Goal: Task Accomplishment & Management: Manage account settings

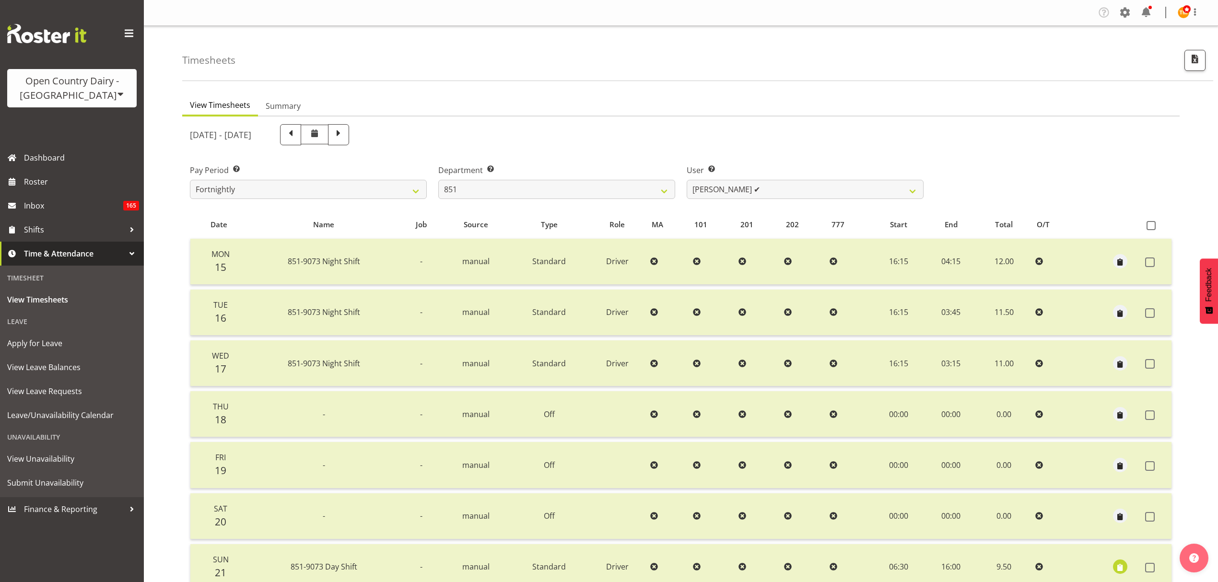
select select "667"
select select "7425"
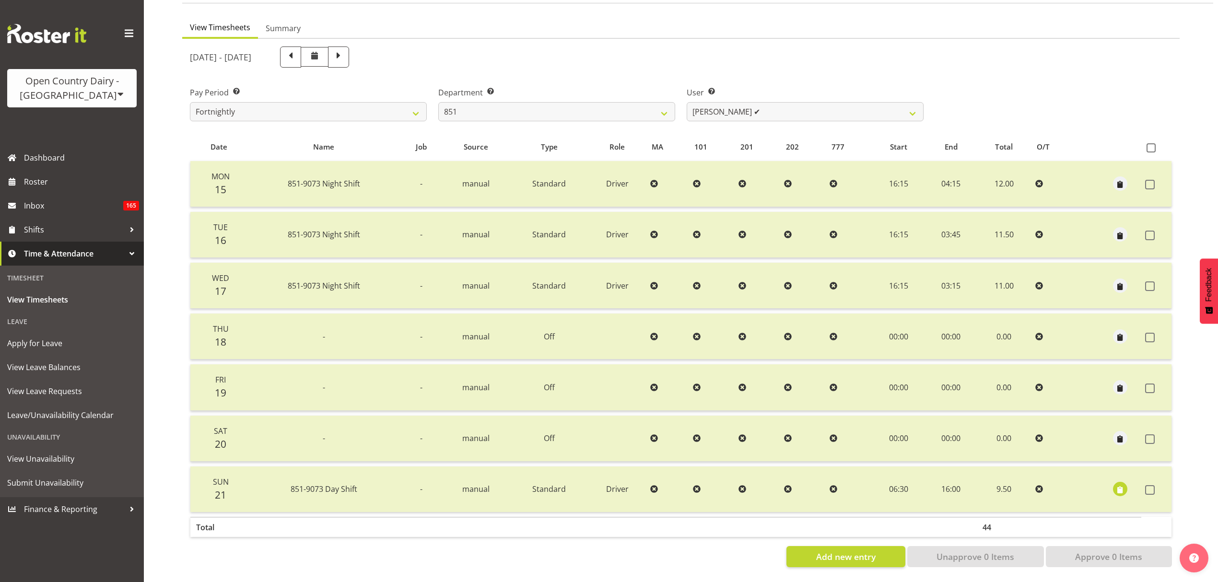
scroll to position [85, 0]
click at [557, 73] on div "Department Select which department you would like to view. 734 735 736 737 738 …" at bounding box center [557, 100] width 248 height 54
click at [359, 105] on select "Fortnightly" at bounding box center [308, 111] width 237 height 19
drag, startPoint x: 359, startPoint y: 105, endPoint x: 411, endPoint y: 107, distance: 51.9
click at [359, 105] on select "Fortnightly" at bounding box center [308, 111] width 237 height 19
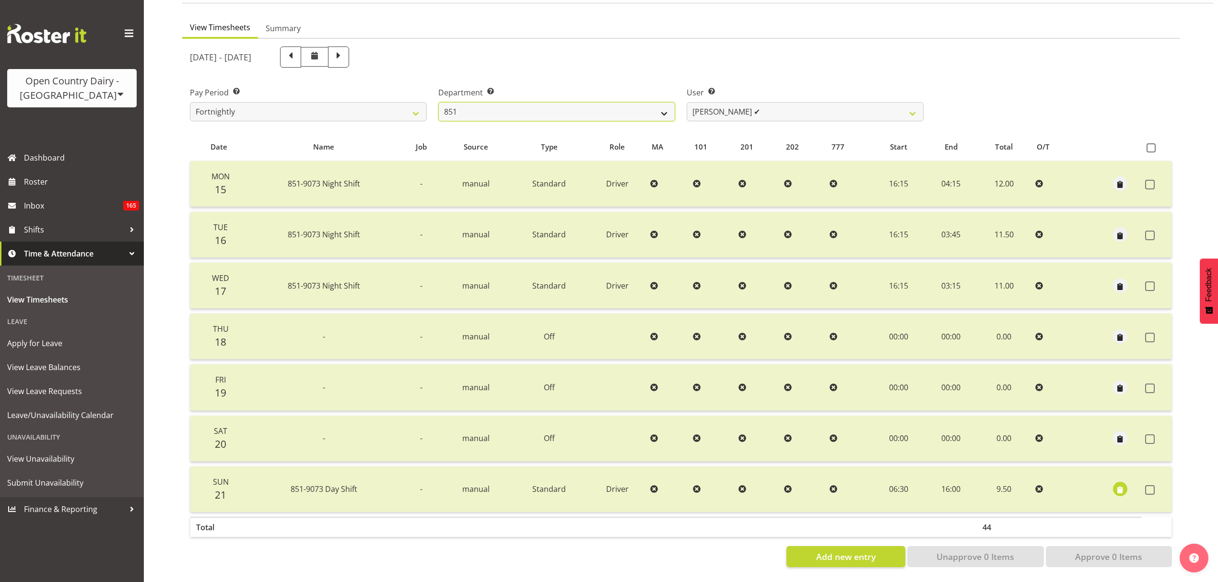
click at [518, 108] on select "734 735 736 737 738 739 851 853 854 855 856 858 861 862 865 867-9032 868 869 87…" at bounding box center [556, 111] width 237 height 19
click at [532, 87] on label "Department Select which department you would like to view." at bounding box center [556, 93] width 237 height 12
click at [528, 106] on select "734 735 736 737 738 739 851 853 854 855 856 858 861 862 865 867-9032 868 869 87…" at bounding box center [556, 111] width 237 height 19
select select "681"
click at [438, 102] on select "734 735 736 737 738 739 851 853 854 855 856 858 861 862 865 867-9032 868 869 87…" at bounding box center [556, 111] width 237 height 19
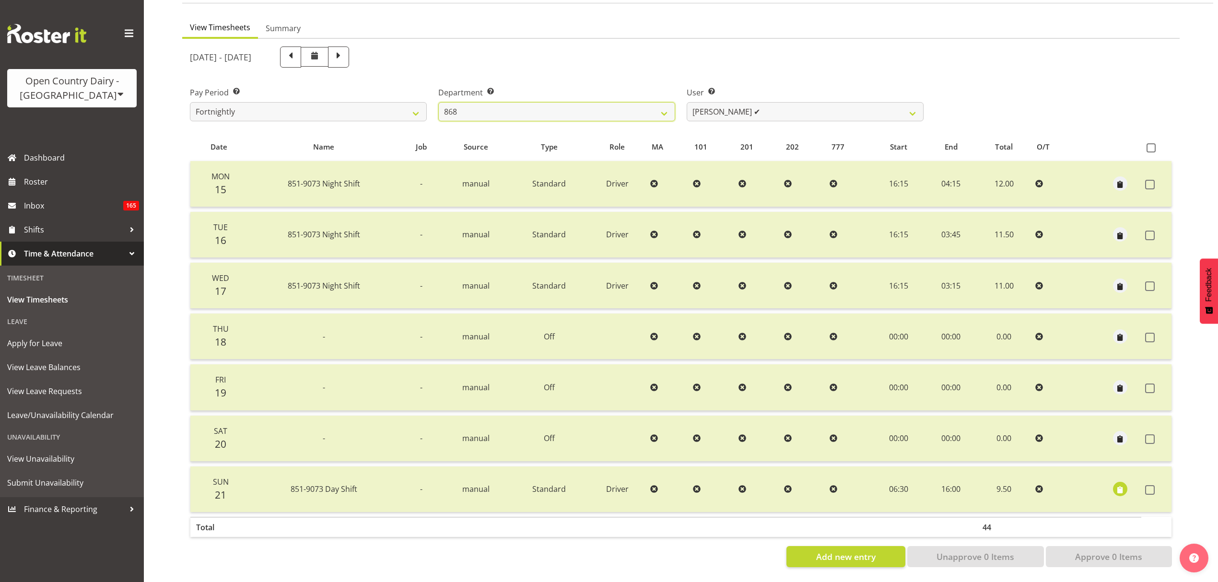
select select "7377"
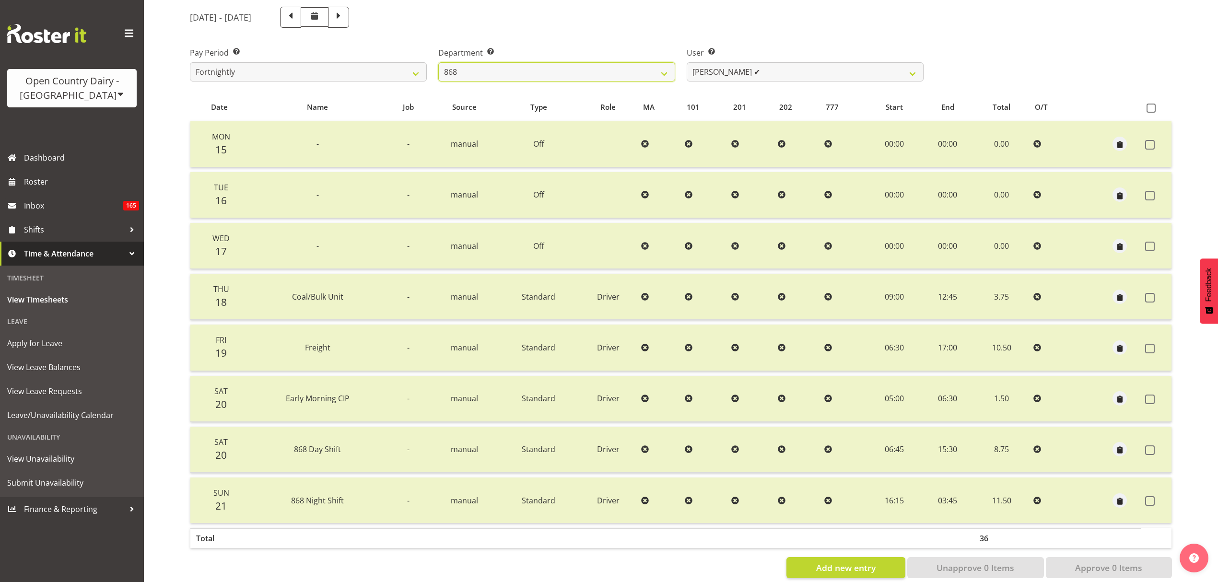
scroll to position [135, 0]
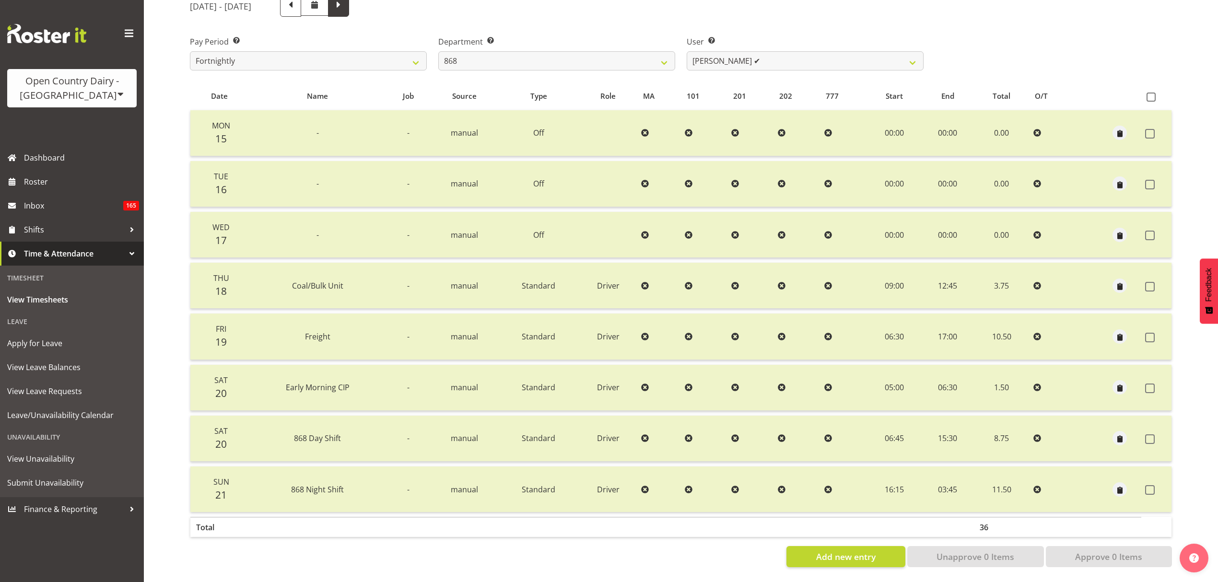
click at [349, 10] on span at bounding box center [338, 6] width 21 height 21
select select
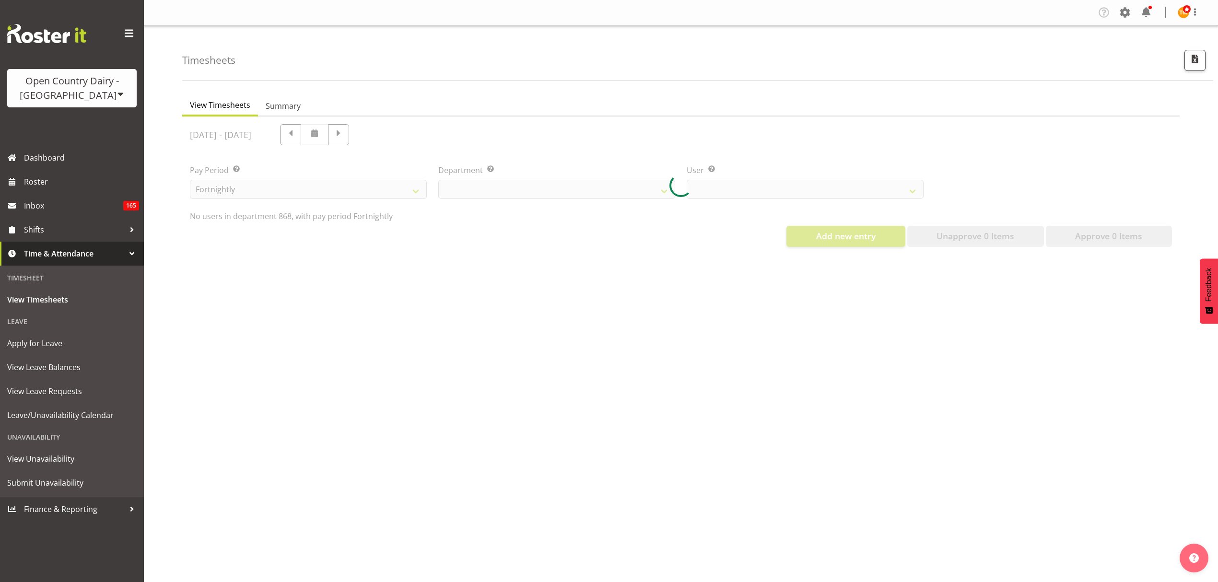
select select "681"
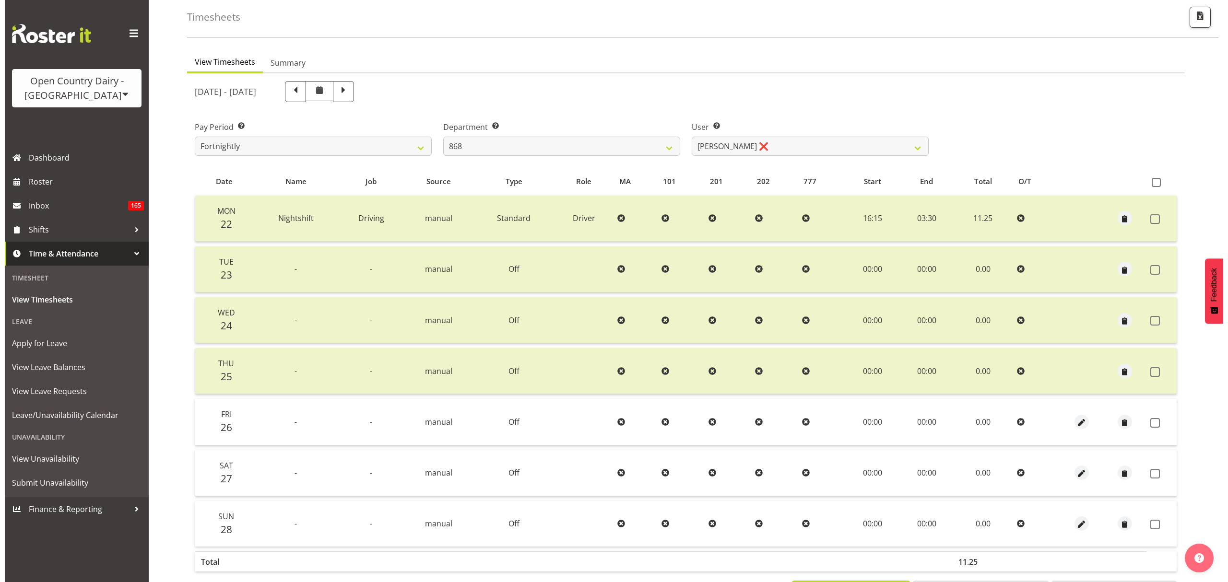
scroll to position [85, 0]
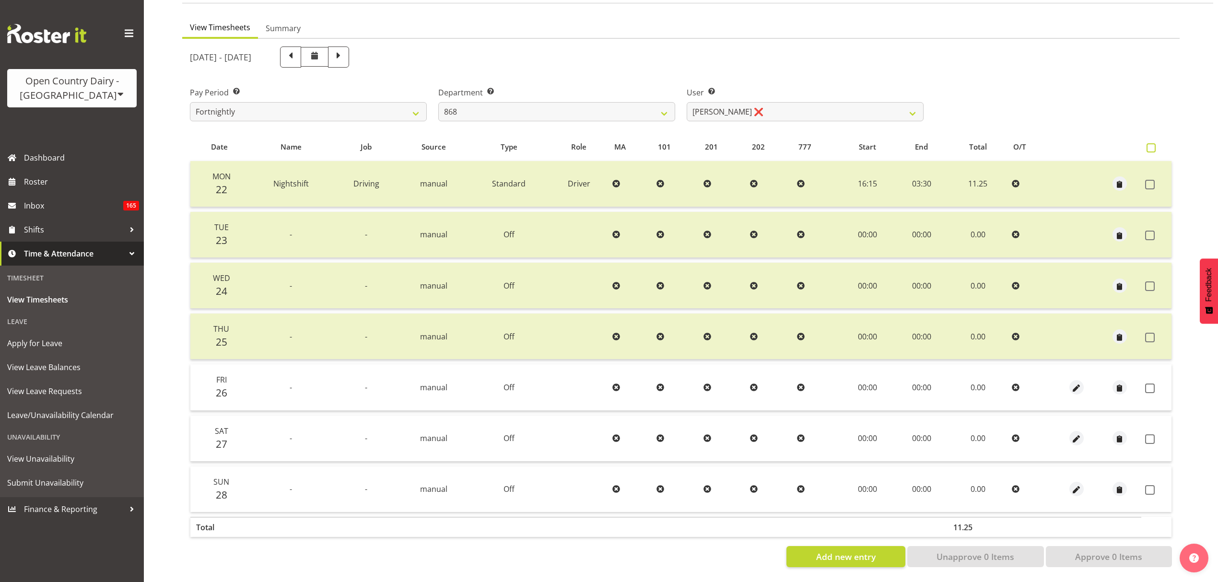
click at [1150, 143] on span at bounding box center [1151, 147] width 9 height 9
click at [1150, 145] on input "checkbox" at bounding box center [1150, 148] width 6 height 6
checkbox input "true"
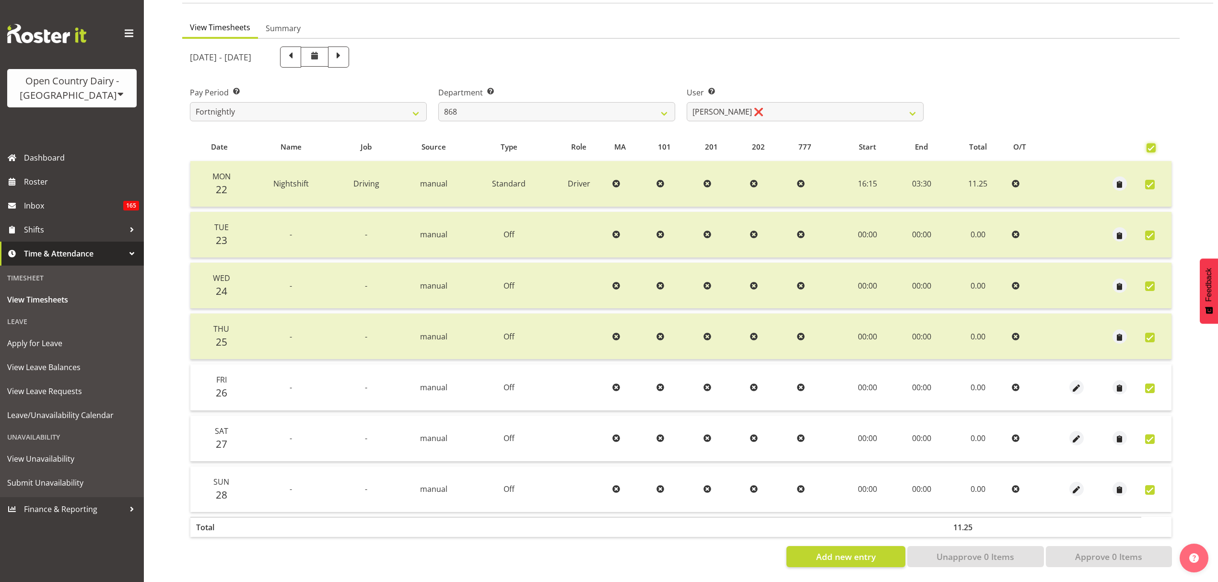
checkbox input "true"
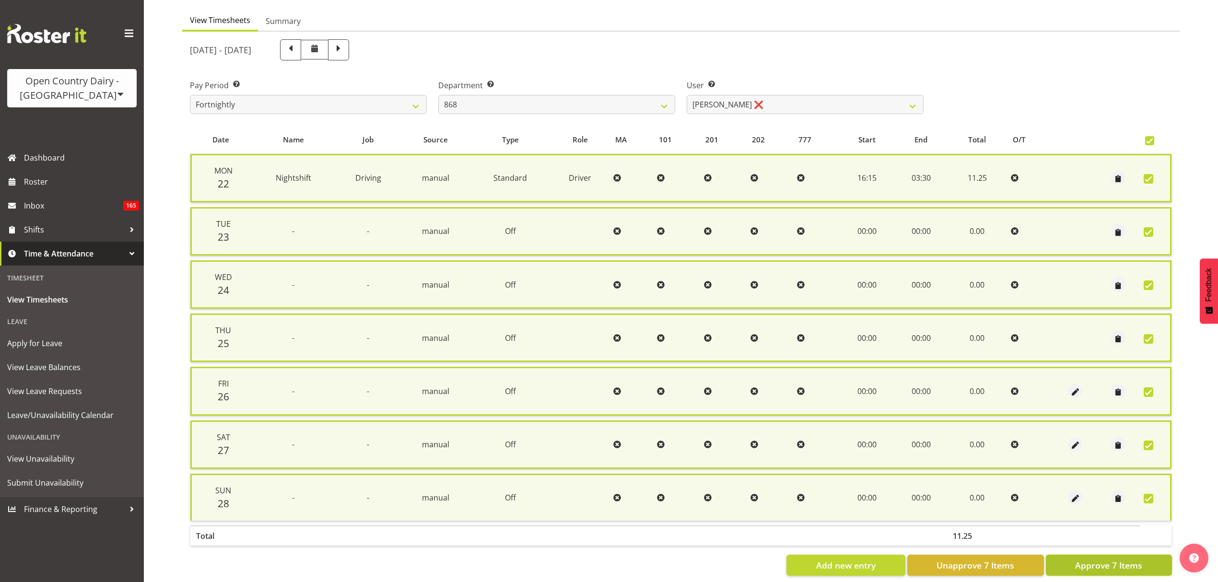
click at [1130, 563] on span "Approve 7 Items" at bounding box center [1109, 565] width 67 height 12
checkbox input "false"
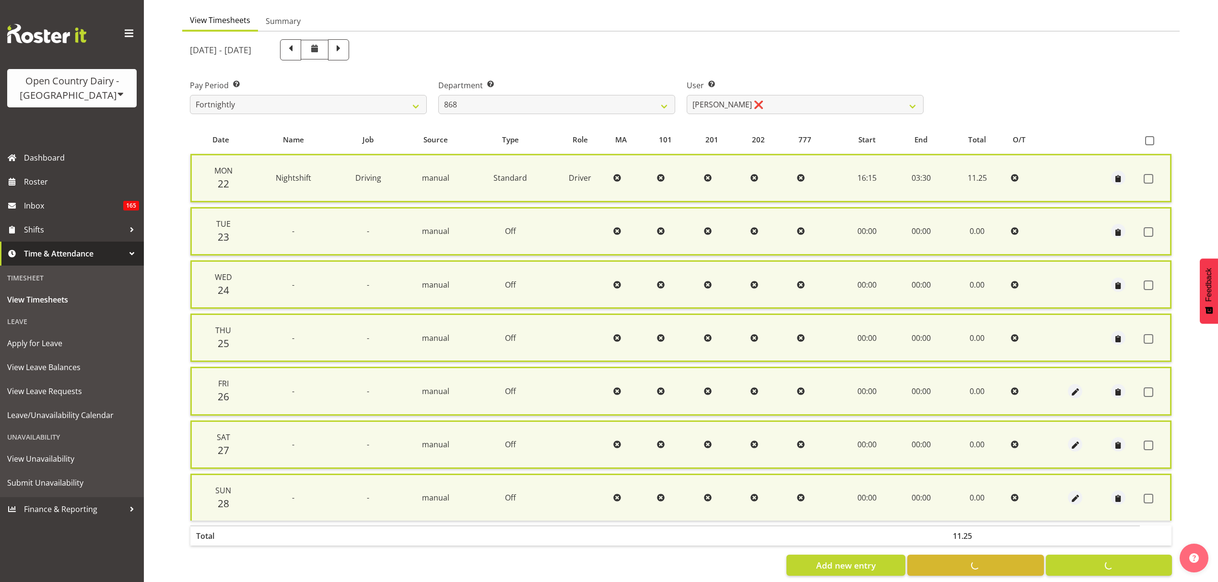
checkbox input "false"
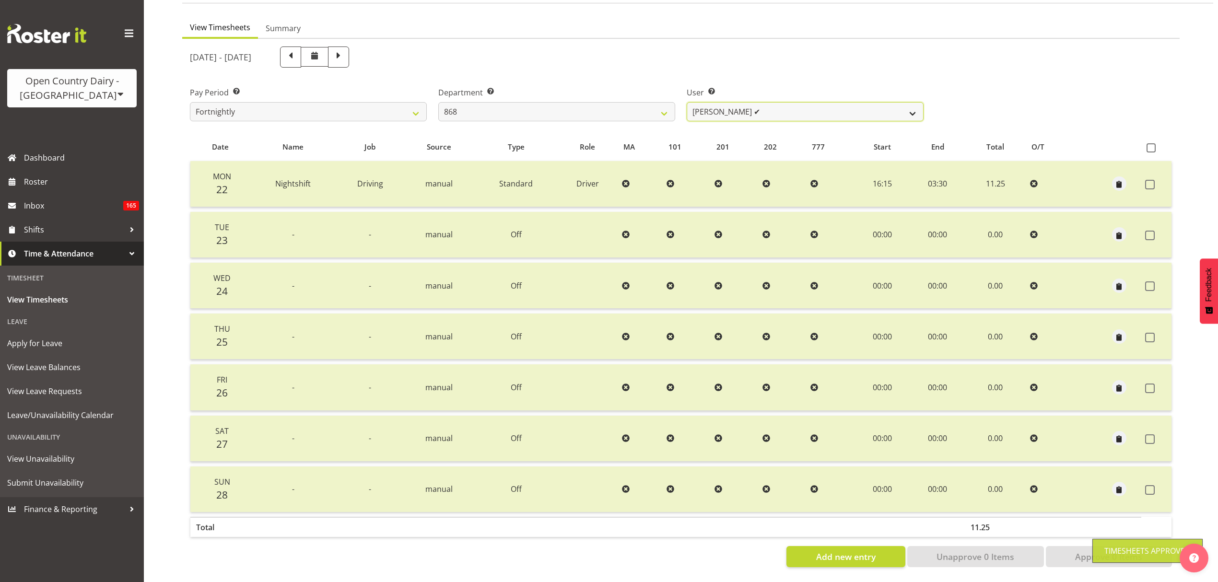
click at [757, 104] on select "Alan Rolton ✔ Cassidy Williams ✔ Christopher McIver ✔ Darin Ayling ✔" at bounding box center [805, 111] width 237 height 19
select select "10268"
click at [687, 102] on select "Alan Rolton ✔ Cassidy Williams ✔ Christopher McIver ✔ Darin Ayling ✔" at bounding box center [805, 111] width 237 height 19
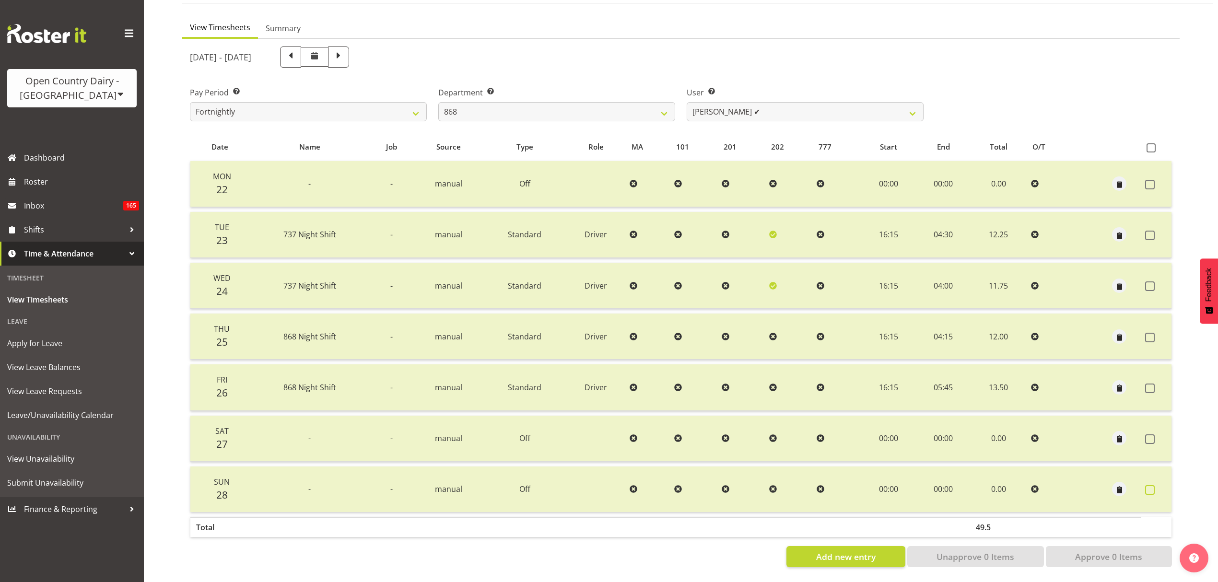
click at [1157, 485] on label at bounding box center [1153, 490] width 15 height 10
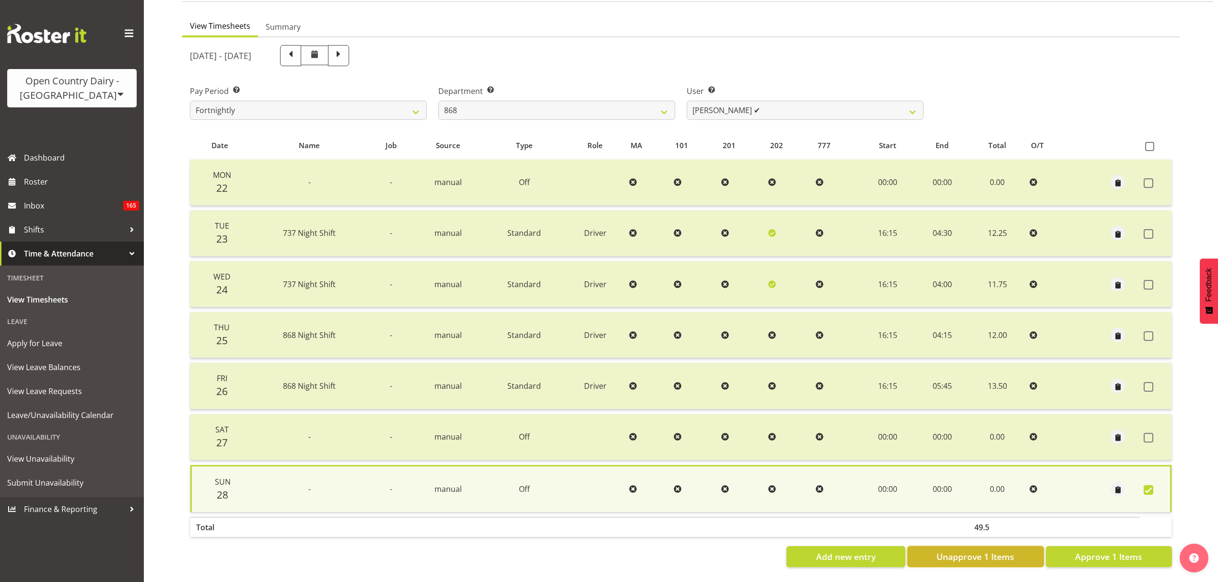
click at [958, 551] on span "Unapprove 1 Items" at bounding box center [976, 557] width 78 height 12
checkbox input "false"
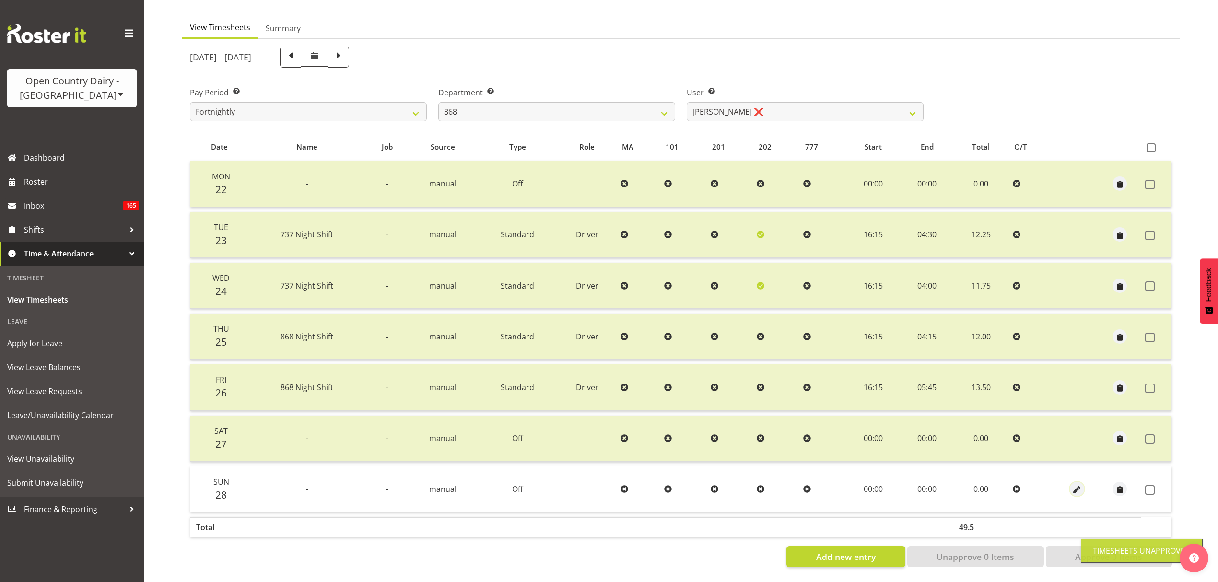
click at [1072, 485] on span "button" at bounding box center [1077, 490] width 11 height 11
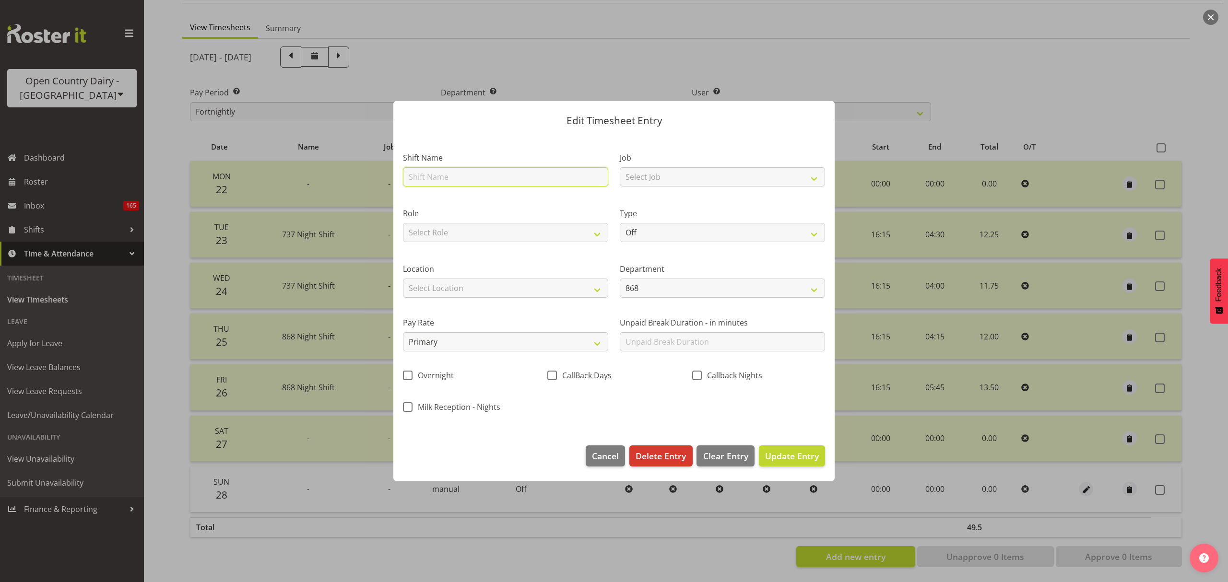
click at [453, 173] on input "text" at bounding box center [505, 176] width 205 height 19
type input "Calback"
click at [673, 227] on select "Off Standard Public Holiday Public Holiday (Worked) Day In Lieu Annual Leave Si…" at bounding box center [722, 232] width 205 height 19
select select "Standard"
click at [620, 223] on select "Off Standard Public Holiday Public Holiday (Worked) Day In Lieu Annual Leave Si…" at bounding box center [722, 232] width 205 height 19
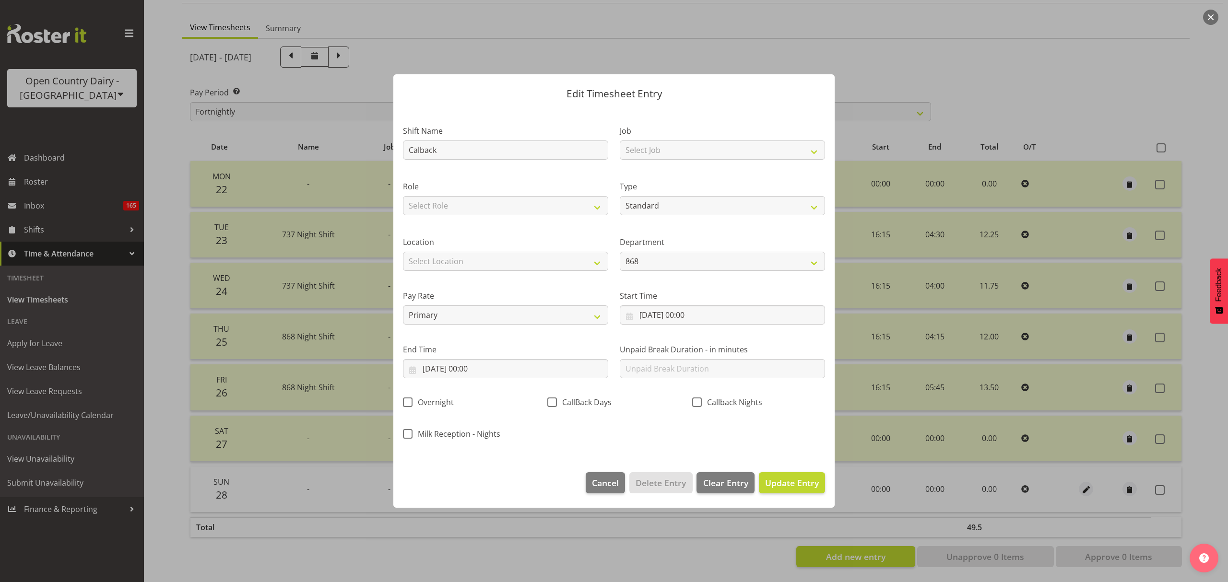
click at [682, 402] on div "CallBack Days" at bounding box center [614, 400] width 144 height 32
click at [697, 404] on span at bounding box center [697, 403] width 10 height 10
click at [697, 404] on input "Callback Nights" at bounding box center [695, 403] width 6 height 6
checkbox input "true"
click at [668, 306] on input "28/09/2025, 00:00" at bounding box center [722, 315] width 205 height 19
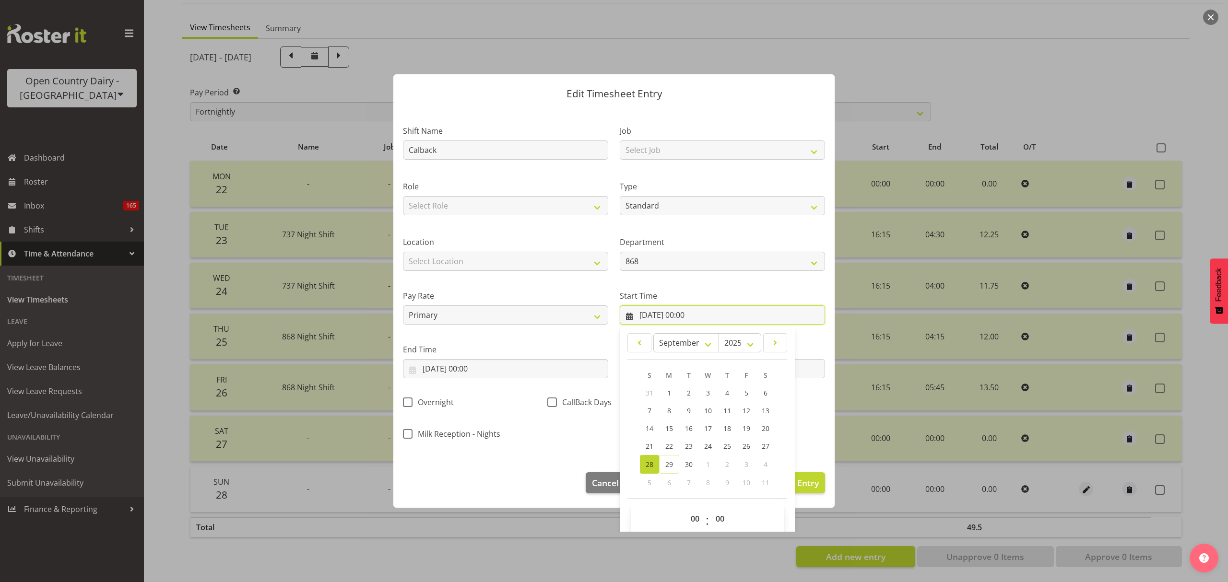
click at [672, 307] on input "28/09/2025, 00:00" at bounding box center [722, 315] width 205 height 19
click at [484, 371] on input "28/09/2025, 00:00" at bounding box center [505, 368] width 205 height 19
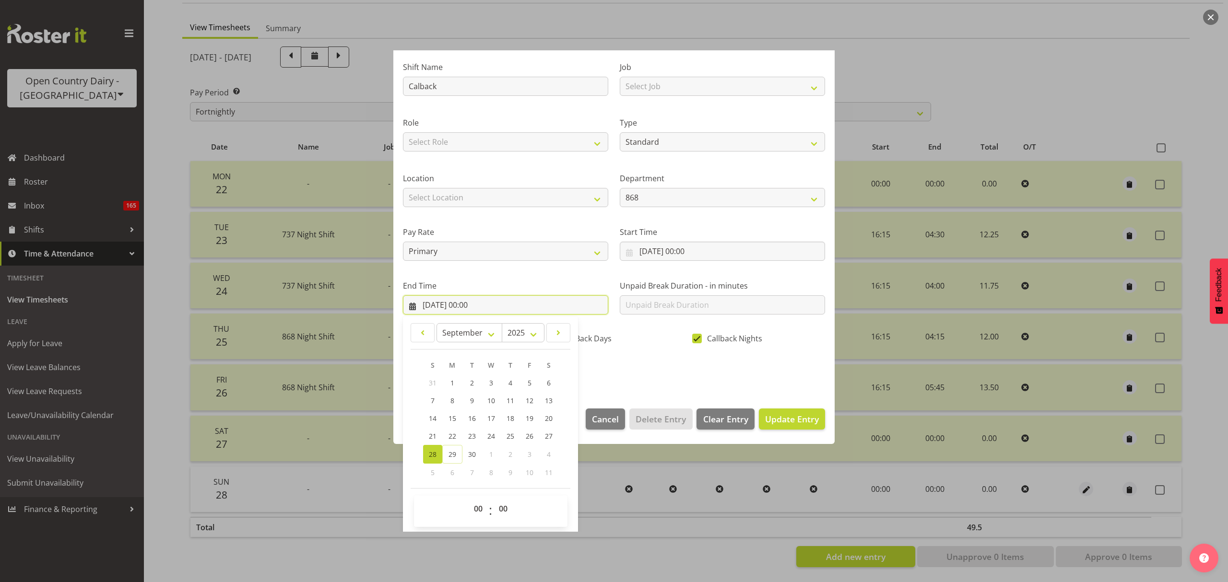
scroll to position [65, 0]
click at [477, 510] on select "00 01 02 03 04 05 06 07 08 09 10 11 12 13 14 15 16 17 18 19 20 21 22 23" at bounding box center [480, 507] width 22 height 19
click at [478, 507] on select "00 01 02 03 04 05 06 07 08 09 10 11 12 13 14 15 16 17 18 19 20 21 22 23" at bounding box center [480, 507] width 22 height 19
select select "11"
click at [469, 498] on select "00 01 02 03 04 05 06 07 08 09 10 11 12 13 14 15 16 17 18 19 20 21 22 23" at bounding box center [480, 507] width 22 height 19
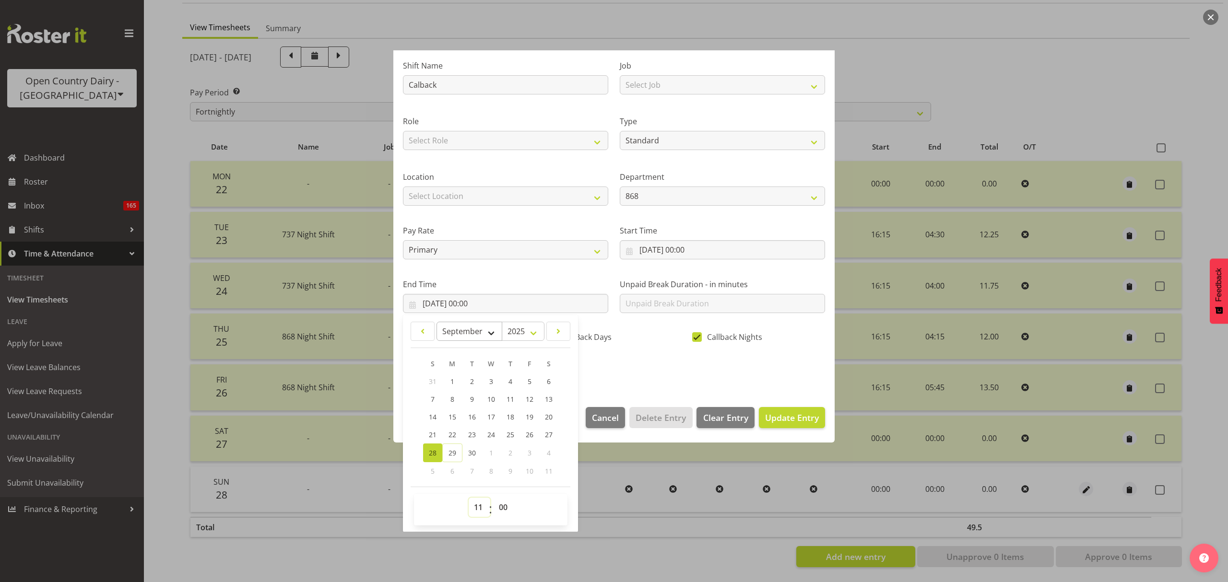
type input "28/09/2025, 11:00"
click at [629, 358] on div "Shift Name Calback Job Select Job Connecting /unconnecting Trailers Driving Mee…" at bounding box center [614, 215] width 434 height 336
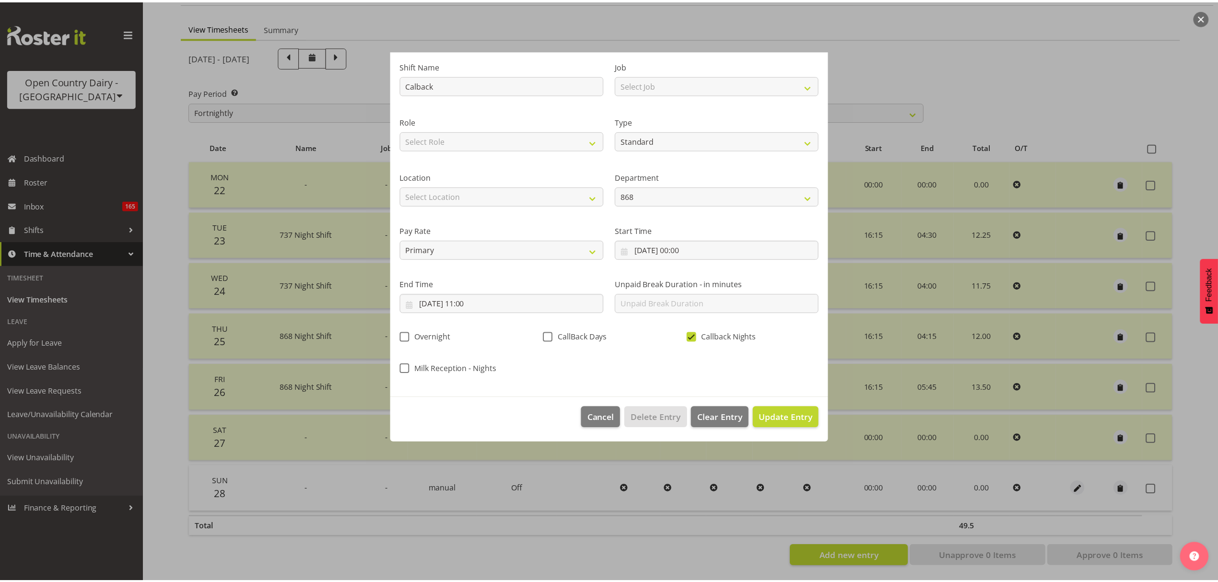
scroll to position [0, 0]
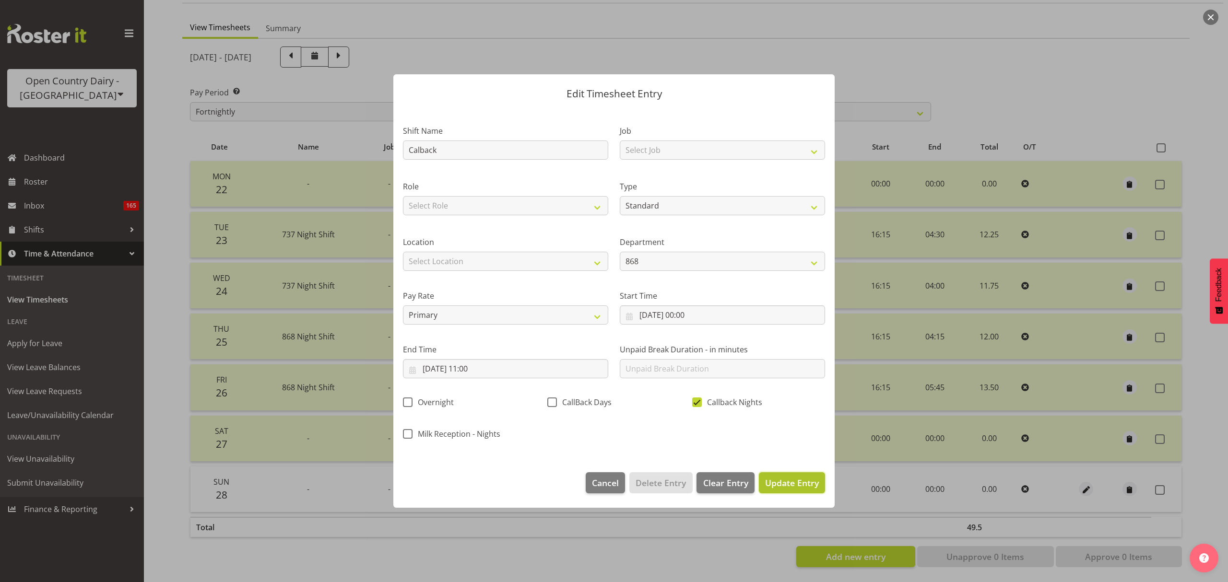
click at [791, 484] on span "Update Entry" at bounding box center [792, 483] width 54 height 12
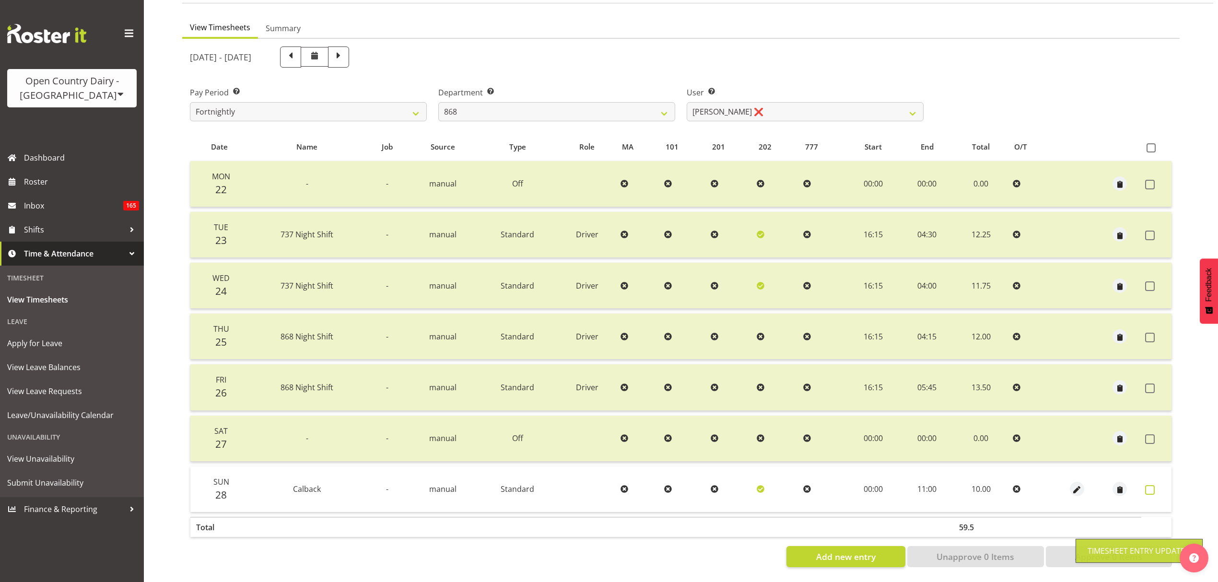
click at [1147, 485] on span at bounding box center [1151, 490] width 10 height 10
checkbox input "true"
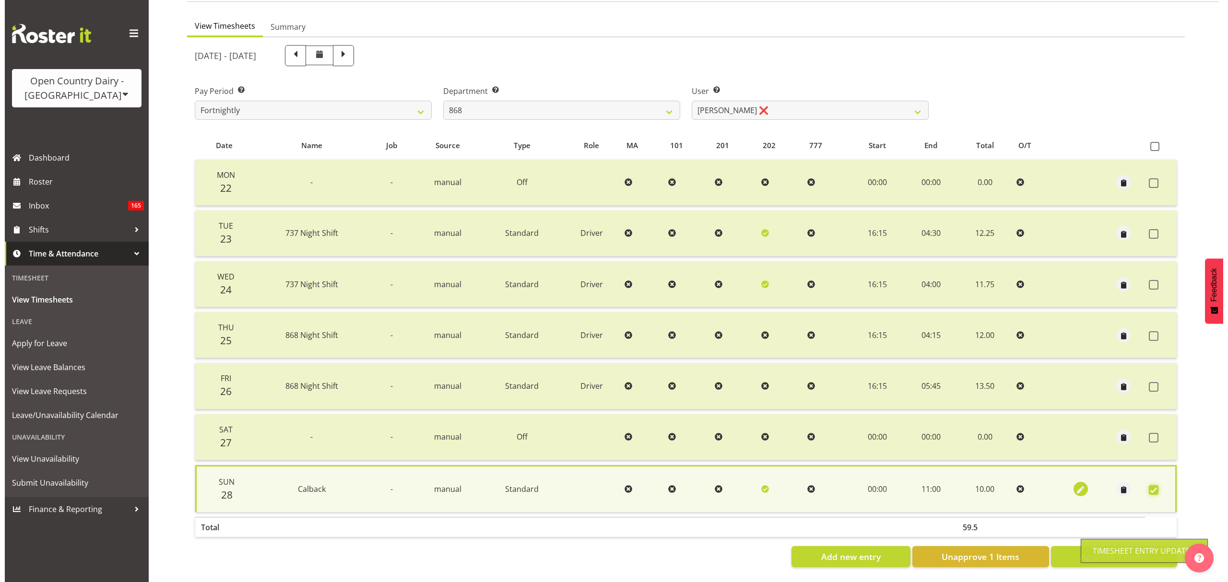
scroll to position [86, 0]
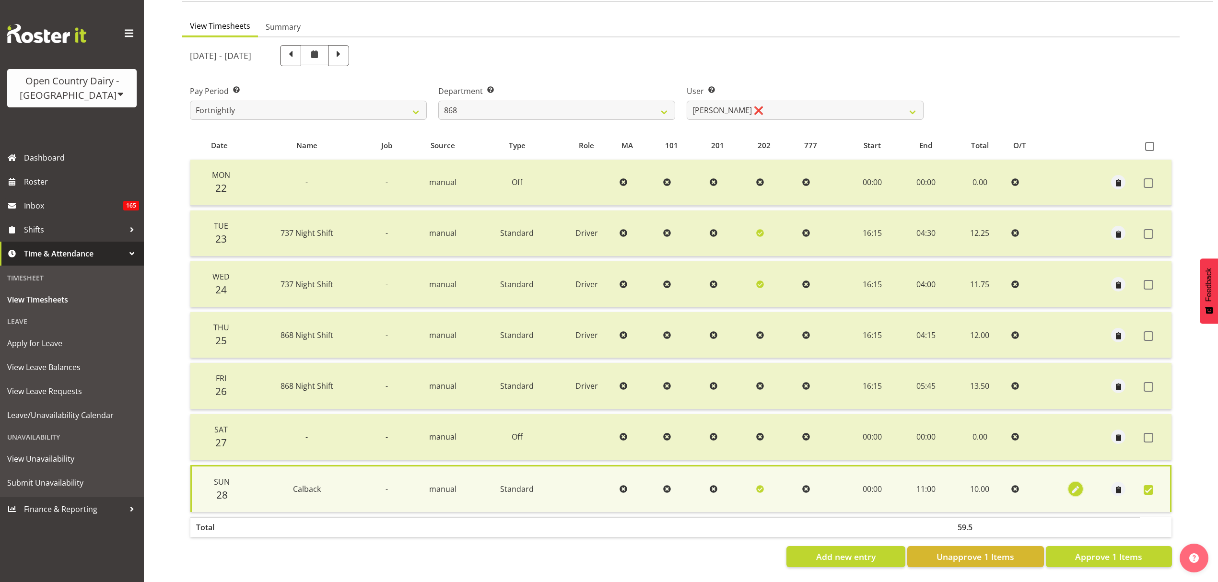
click at [1077, 485] on span "button" at bounding box center [1075, 490] width 11 height 11
select select "Standard"
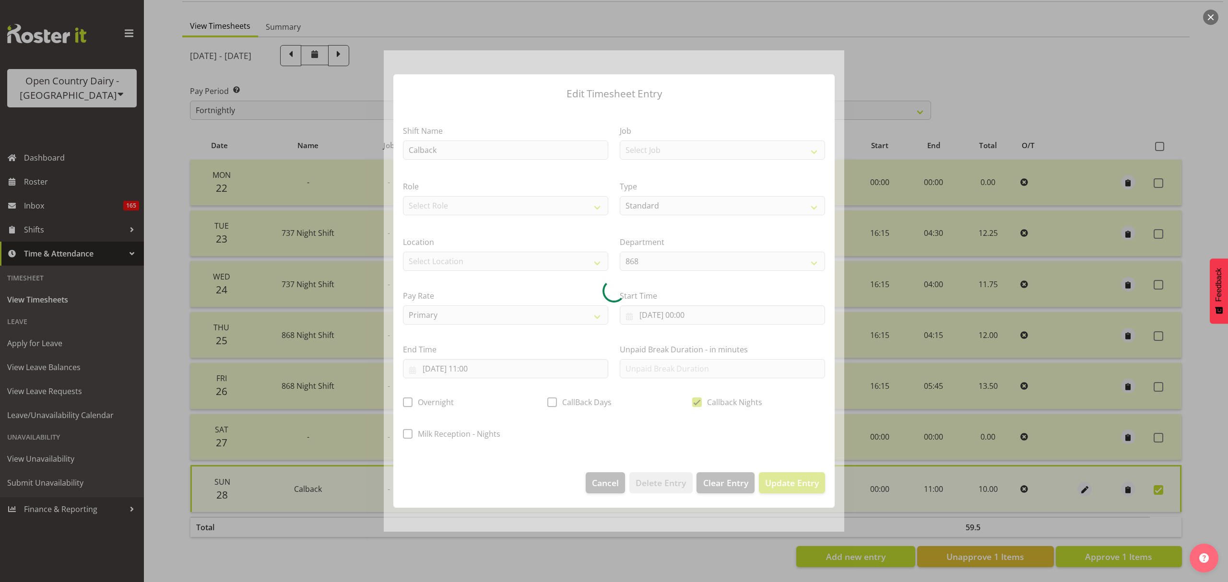
click at [496, 369] on div at bounding box center [614, 291] width 461 height 482
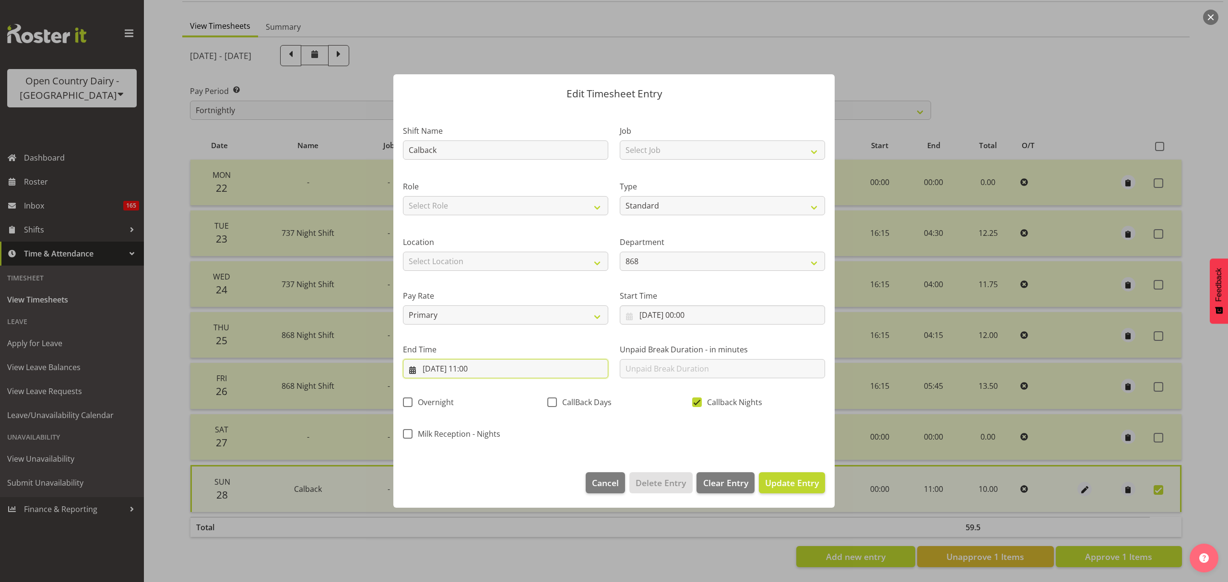
click at [496, 369] on input "28/09/2025, 11:00" at bounding box center [505, 368] width 205 height 19
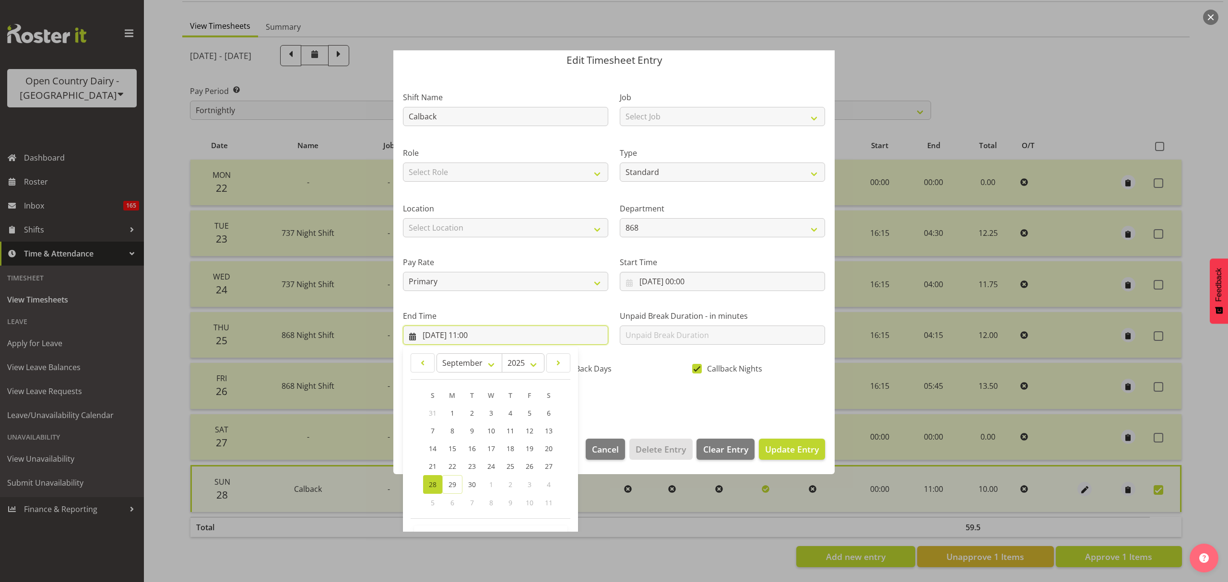
scroll to position [65, 0]
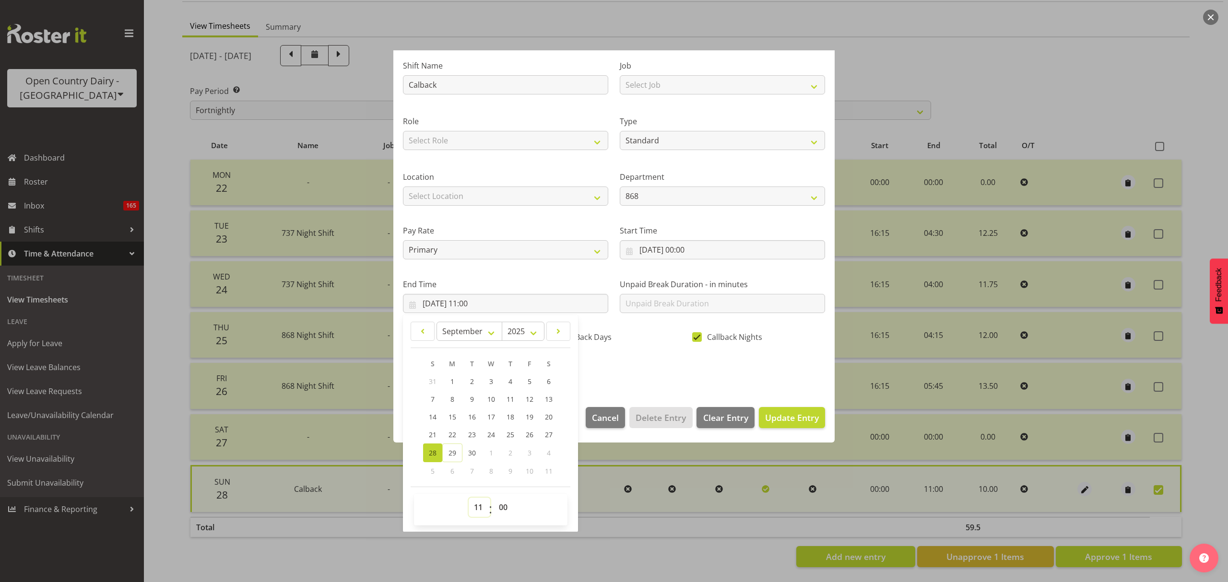
click at [476, 510] on select "00 01 02 03 04 05 06 07 08 09 10 11 12 13 14 15 16 17 18 19 20 21 22 23" at bounding box center [480, 507] width 22 height 19
select select "13"
click at [469, 498] on select "00 01 02 03 04 05 06 07 08 09 10 11 12 13 14 15 16 17 18 19 20 21 22 23" at bounding box center [480, 507] width 22 height 19
type input "28/09/2025, 13:00"
click at [698, 392] on section "Shift Name Calback Job Select Job Connecting /unconnecting Trailers Driving Mee…" at bounding box center [613, 220] width 441 height 355
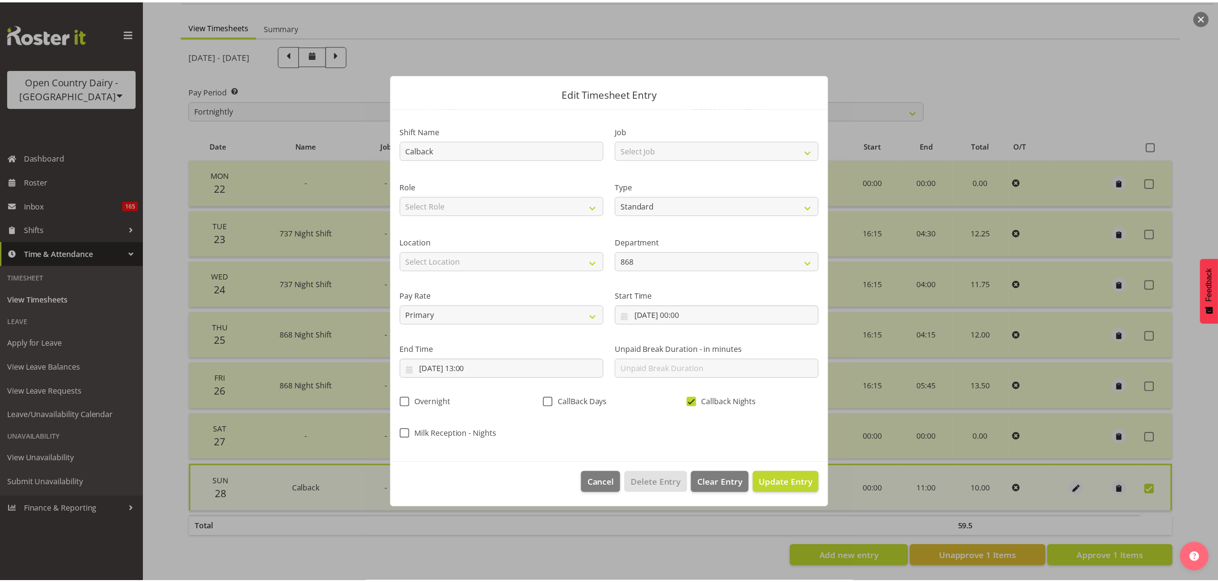
scroll to position [0, 0]
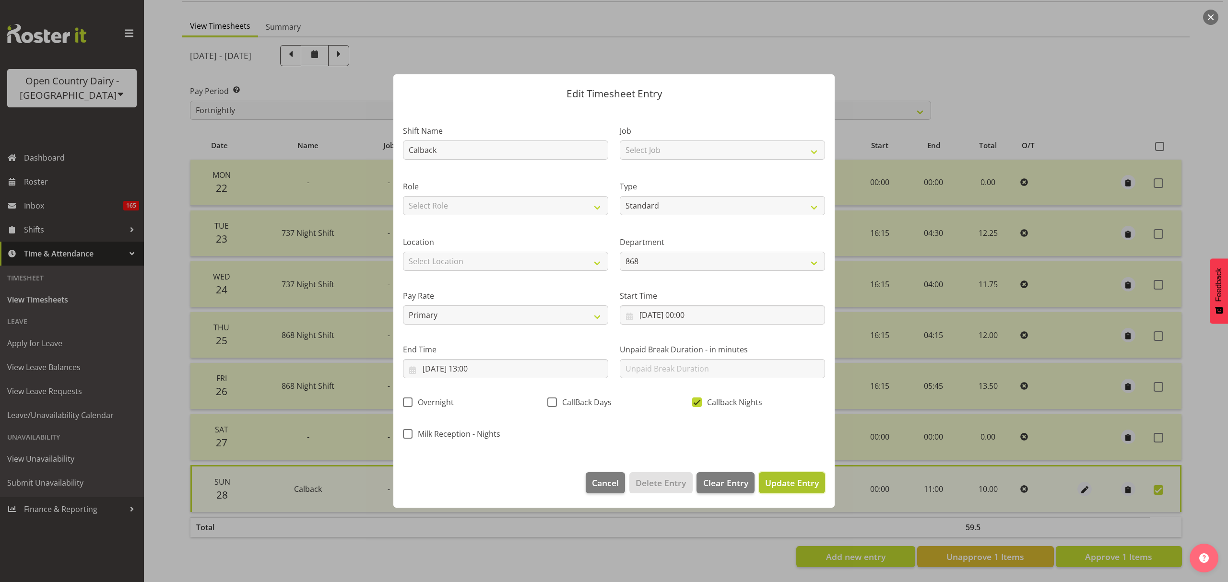
click at [801, 476] on button "Update Entry" at bounding box center [792, 483] width 66 height 21
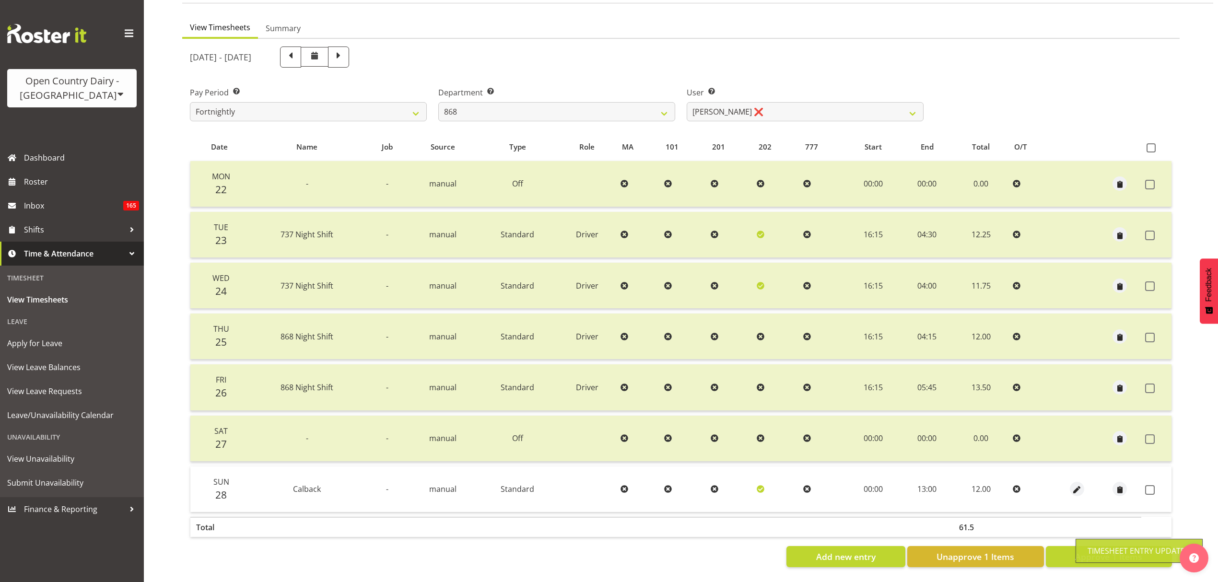
scroll to position [85, 0]
click at [1148, 485] on span at bounding box center [1151, 490] width 10 height 10
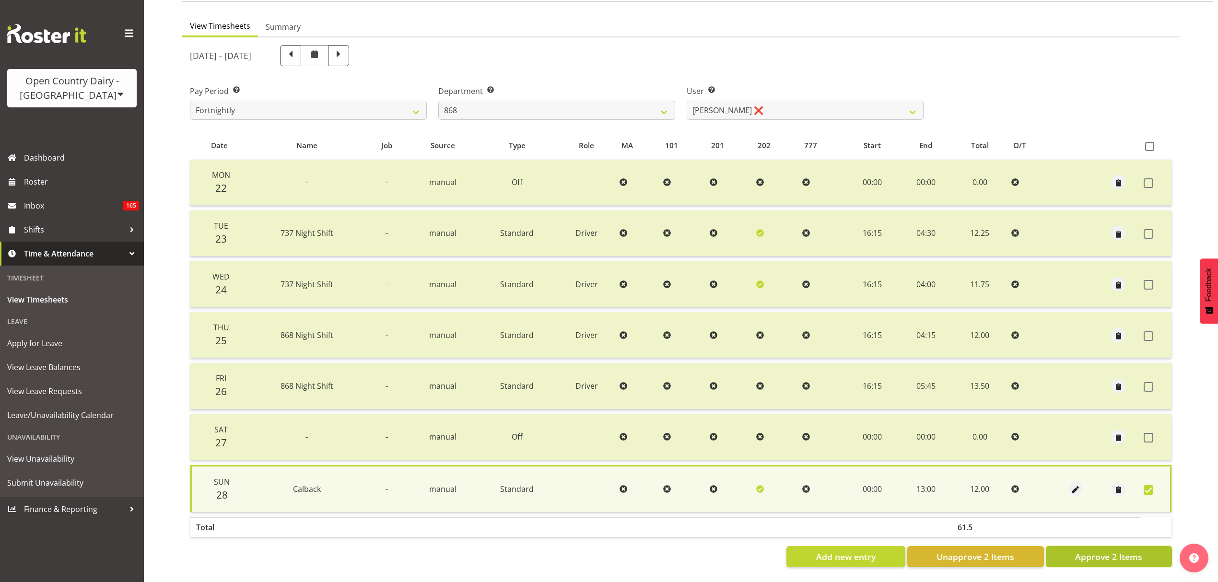
click at [1069, 546] on button "Approve 2 Items" at bounding box center [1109, 556] width 126 height 21
checkbox input "false"
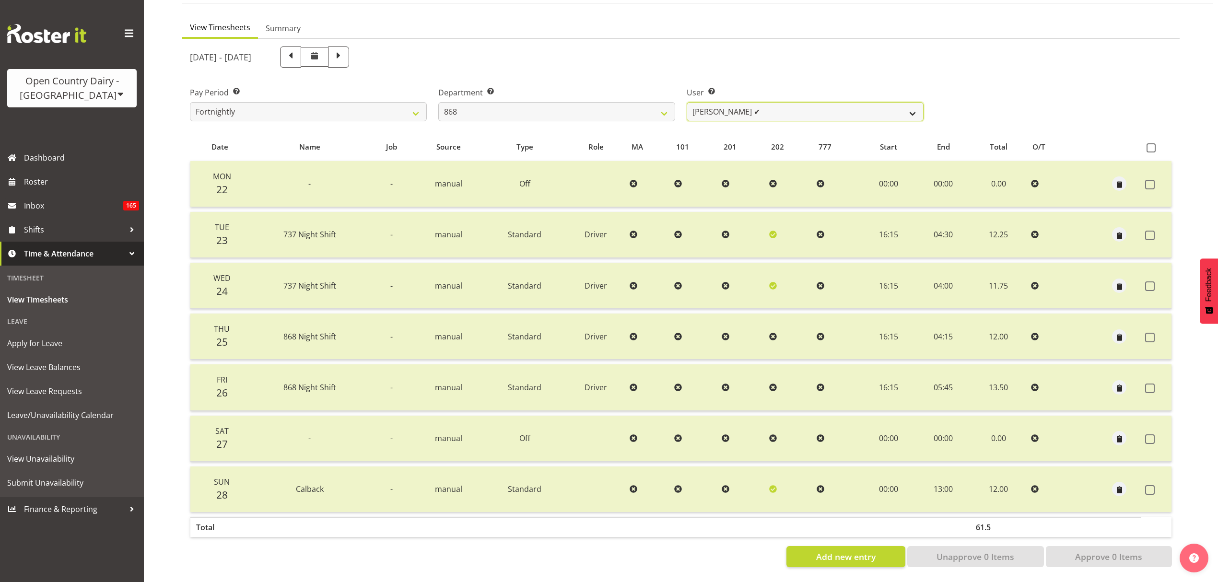
click at [816, 106] on select "Alan Rolton ✔ Cassidy Williams ✔ Christopher McIver ✔ Darin Ayling ✔" at bounding box center [805, 111] width 237 height 19
drag, startPoint x: 807, startPoint y: 104, endPoint x: 783, endPoint y: 106, distance: 23.7
click at [807, 104] on select "Alan Rolton ✔ Cassidy Williams ✔ Christopher McIver ✔ Darin Ayling ✔" at bounding box center [805, 111] width 237 height 19
click at [781, 105] on select "Alan Rolton ✔ Cassidy Williams ✔ Christopher McIver ✔ Darin Ayling ✔" at bounding box center [805, 111] width 237 height 19
select select "7447"
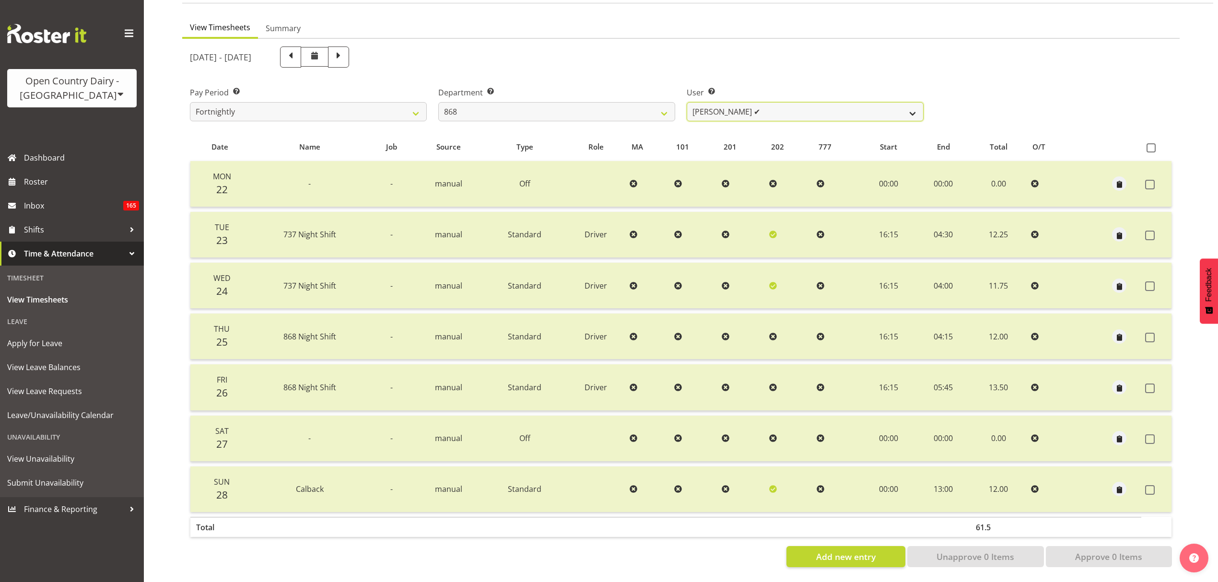
click at [687, 102] on select "Alan Rolton ✔ Cassidy Williams ✔ Christopher McIver ✔ Darin Ayling ✔" at bounding box center [805, 111] width 237 height 19
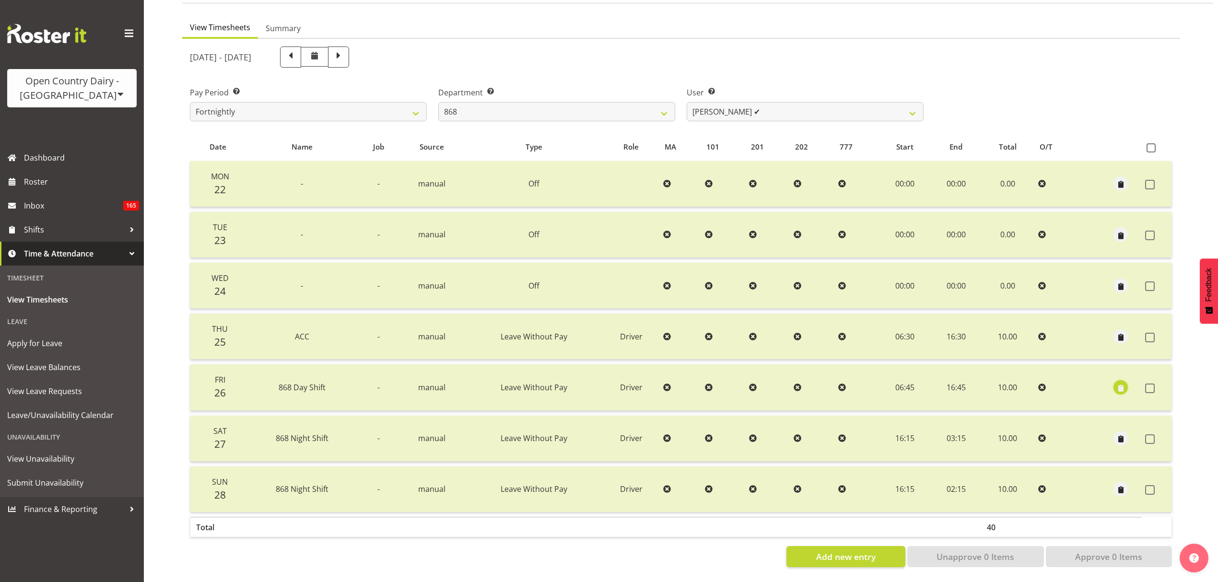
click at [1123, 383] on span "button" at bounding box center [1121, 388] width 11 height 11
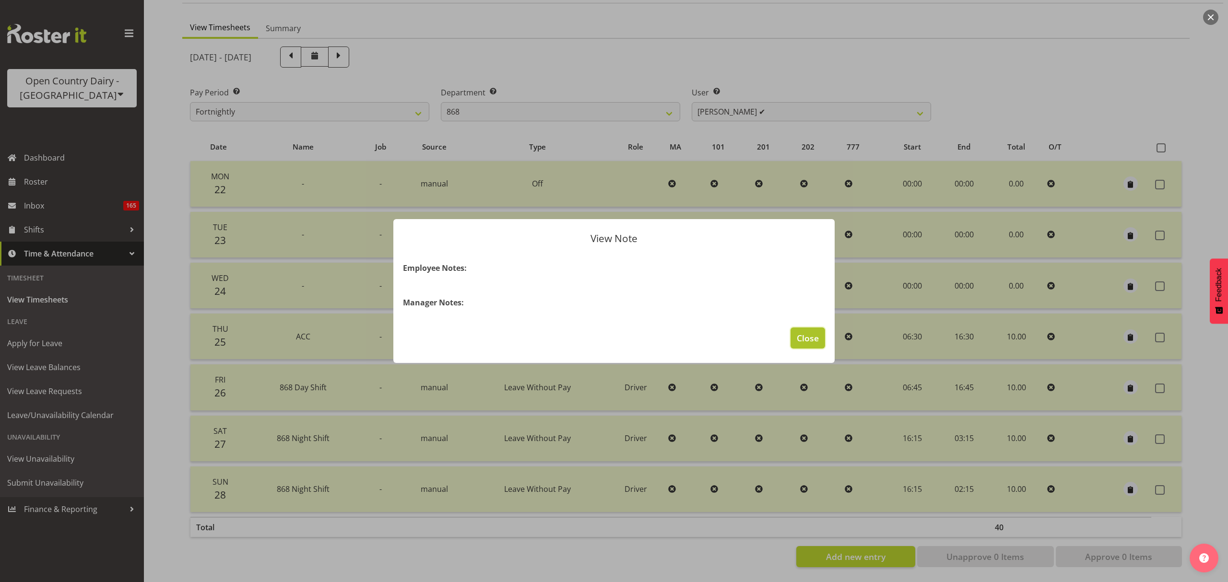
click at [810, 339] on span "Close" at bounding box center [808, 338] width 22 height 12
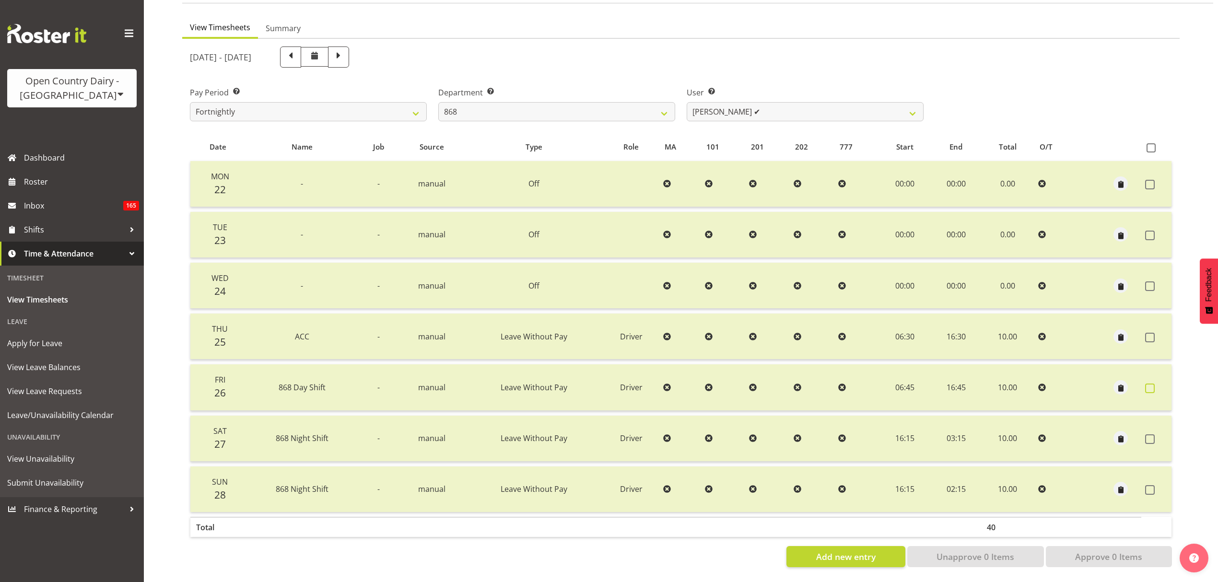
click at [1151, 384] on span at bounding box center [1151, 389] width 10 height 10
checkbox input "true"
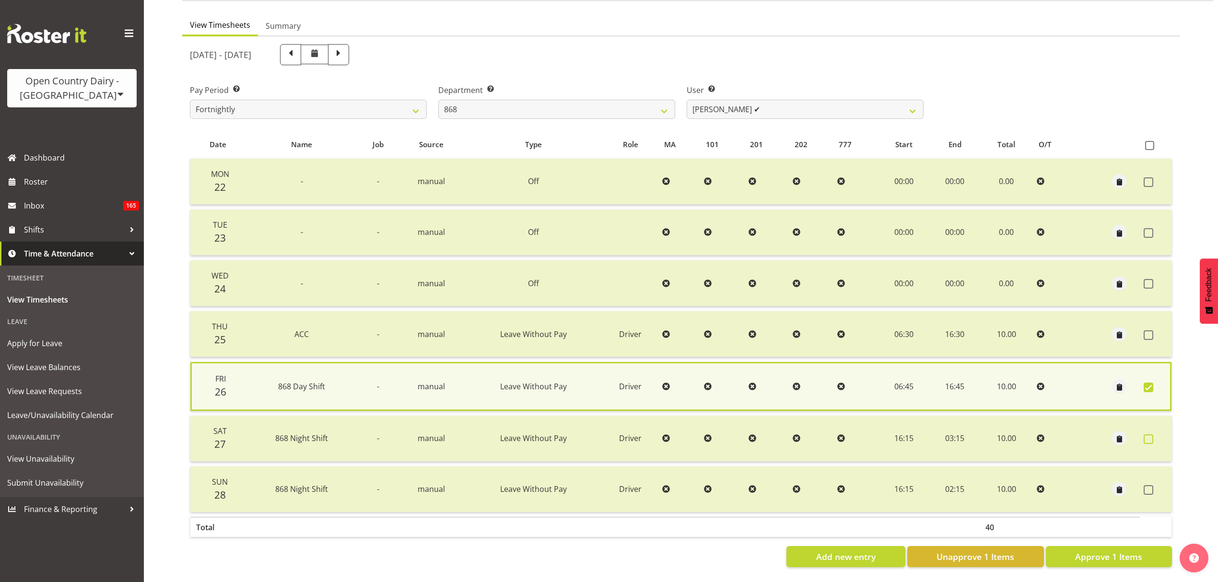
click at [1150, 435] on span at bounding box center [1149, 440] width 10 height 10
checkbox input "true"
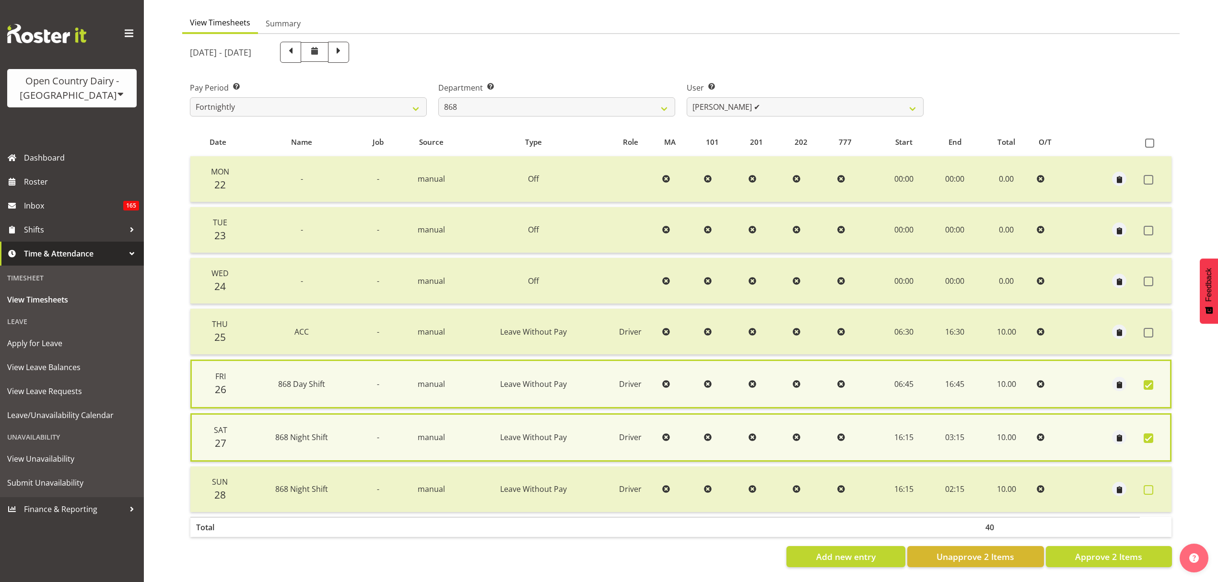
click at [1146, 490] on span at bounding box center [1149, 490] width 10 height 10
checkbox input "true"
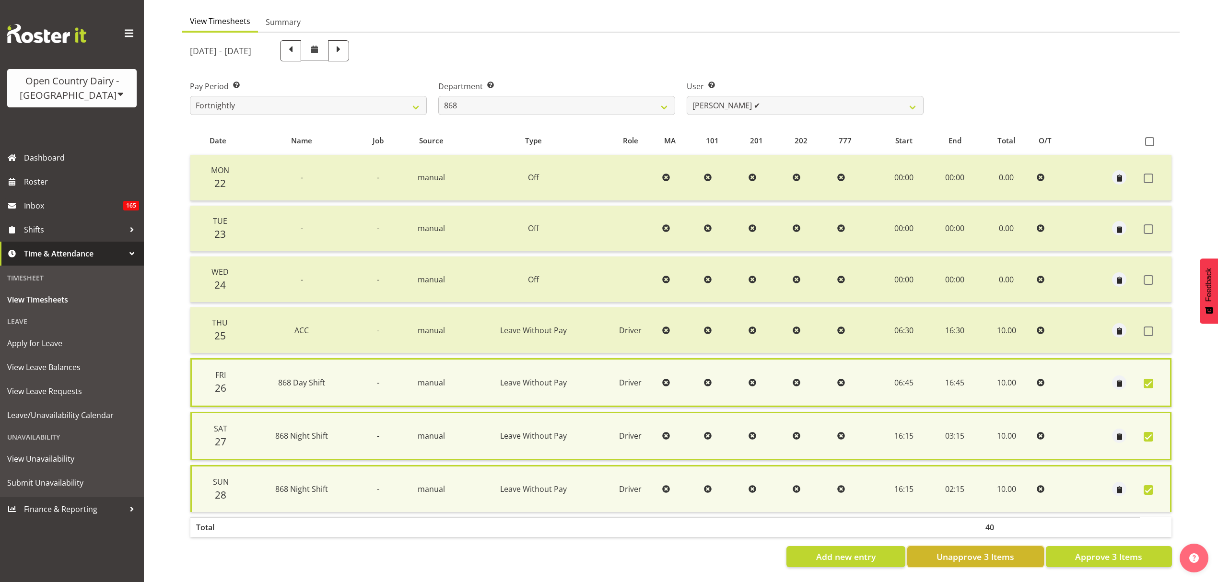
click at [1012, 546] on button "Unapprove 3 Items" at bounding box center [976, 556] width 137 height 21
checkbox input "false"
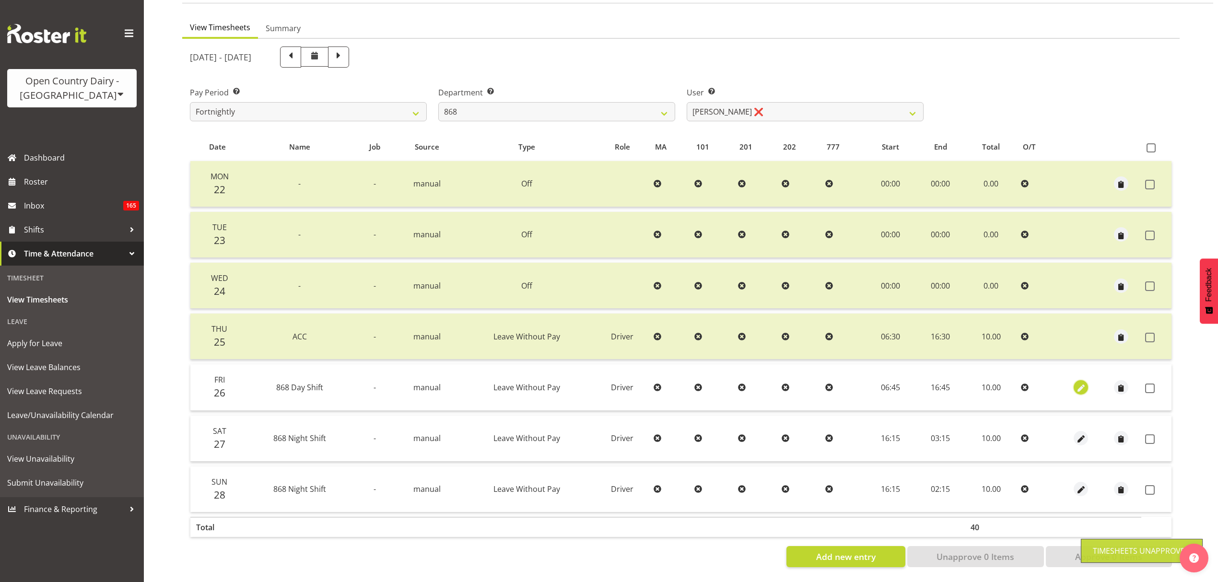
click at [1084, 383] on span "button" at bounding box center [1081, 388] width 11 height 11
select select "Leave Without Pay"
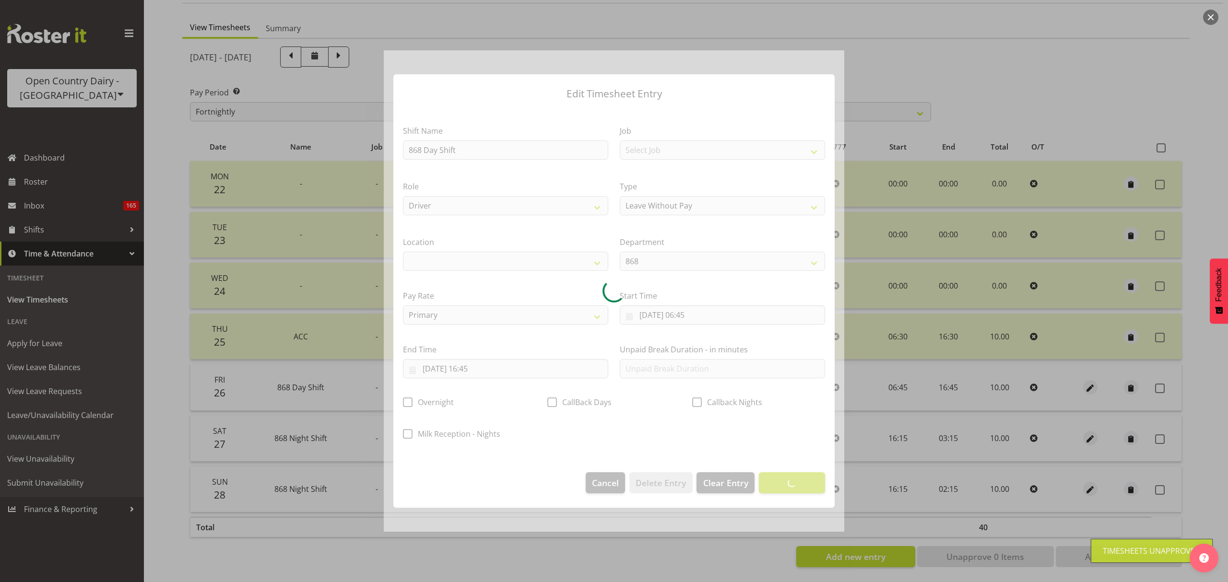
select select
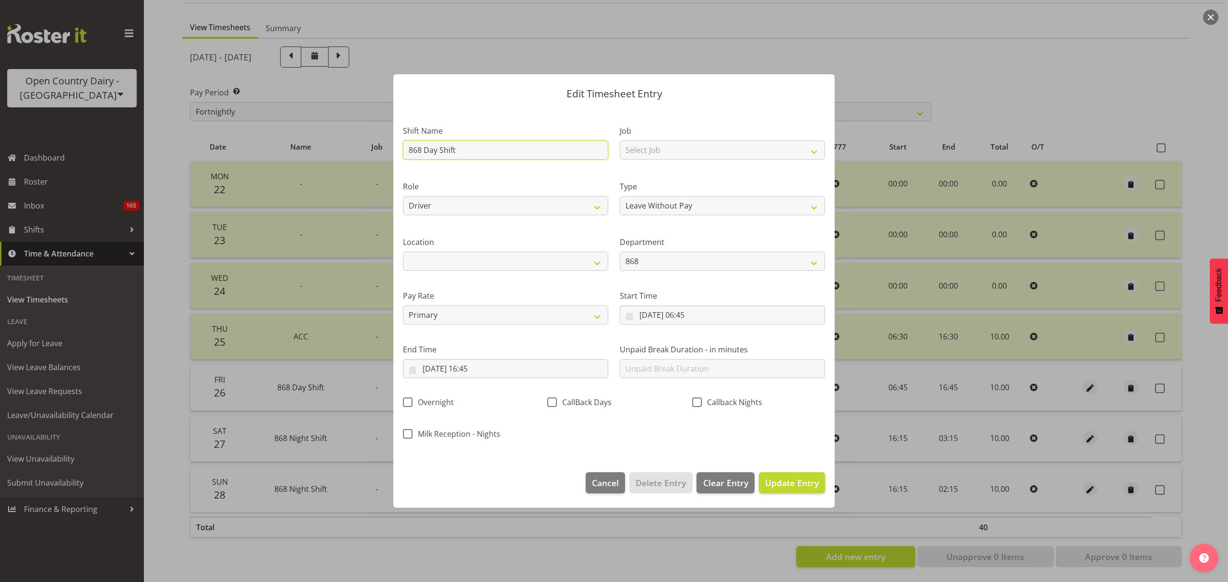
drag, startPoint x: 467, startPoint y: 147, endPoint x: 300, endPoint y: 155, distance: 167.2
click at [300, 155] on div "Edit Timesheet Entry Shift Name 868 Day Shift Job Select Job Connecting /unconn…" at bounding box center [614, 291] width 1228 height 582
type input "ACC"
click at [791, 480] on span "Update Entry" at bounding box center [792, 483] width 54 height 12
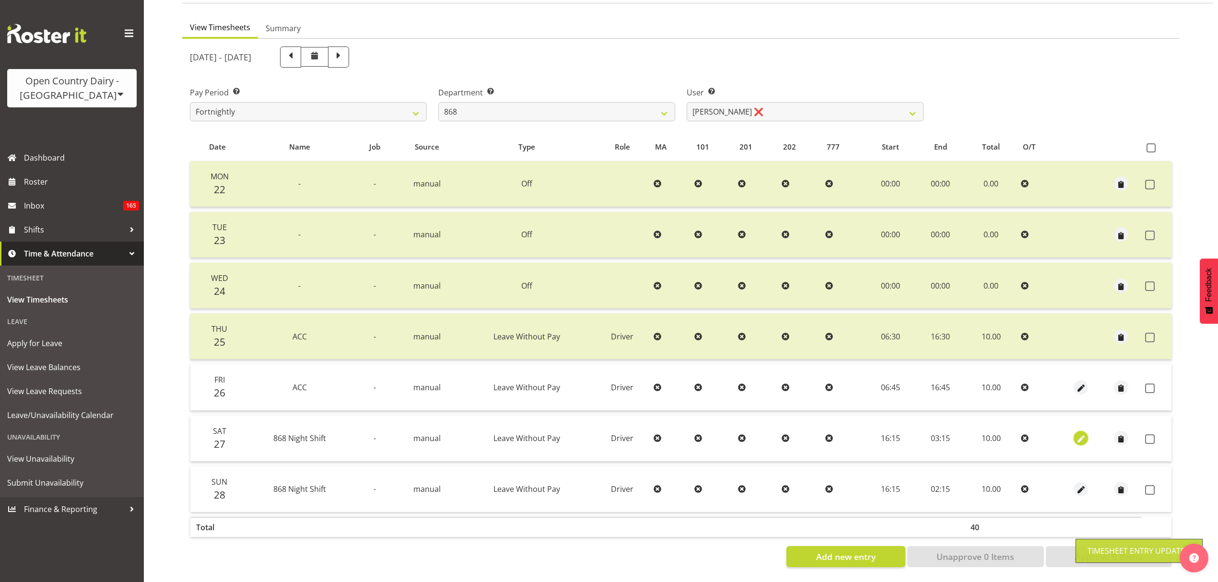
click at [1079, 434] on span "button" at bounding box center [1081, 439] width 11 height 11
select select "Leave Without Pay"
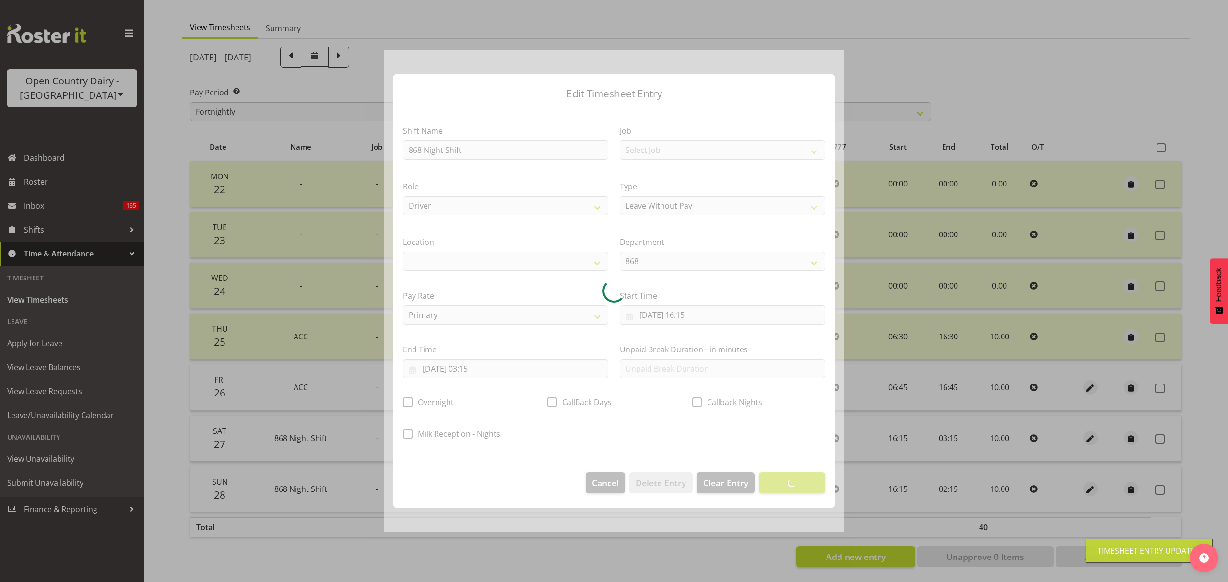
select select
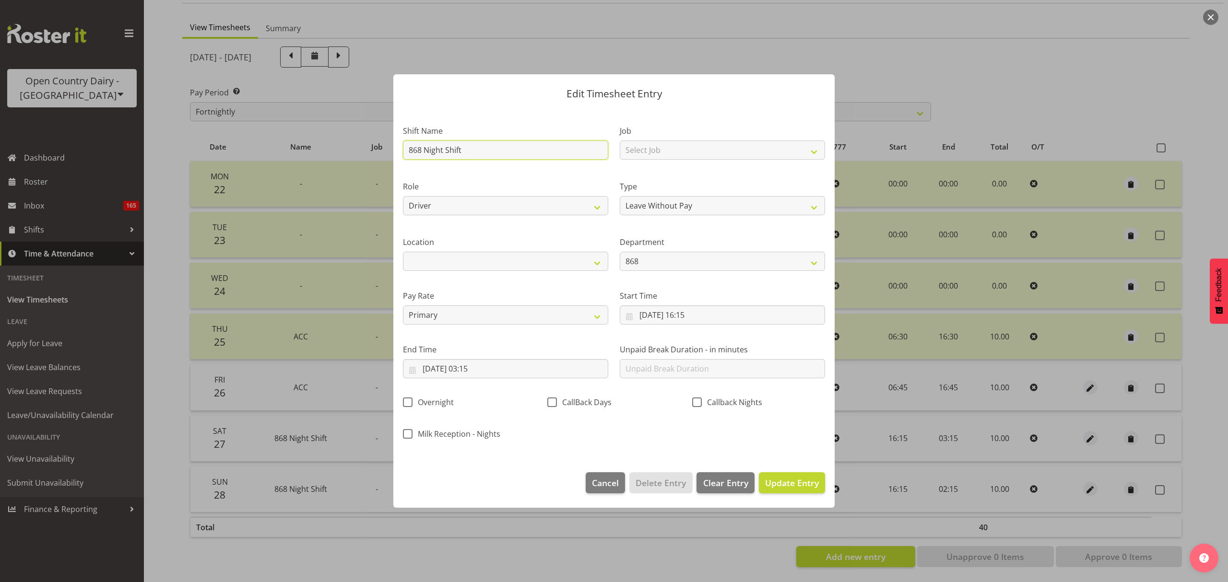
click at [468, 145] on input "868 Night Shift" at bounding box center [505, 150] width 205 height 19
type input "ACC"
click at [783, 492] on button "Update Entry" at bounding box center [792, 483] width 66 height 21
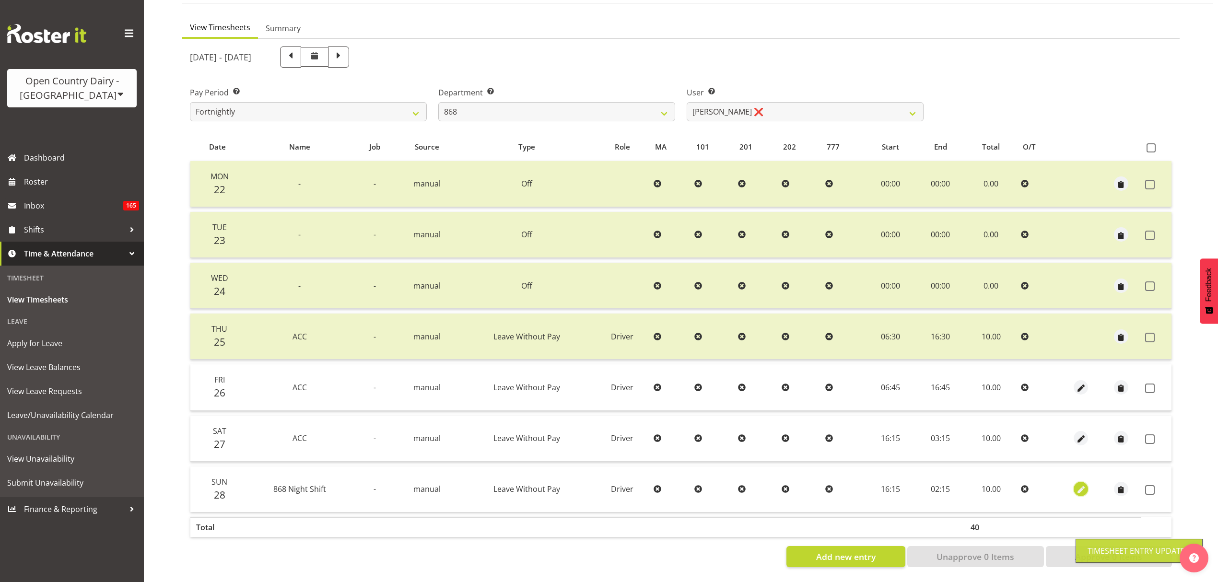
click at [1083, 485] on span "button" at bounding box center [1081, 490] width 11 height 11
select select "Leave Without Pay"
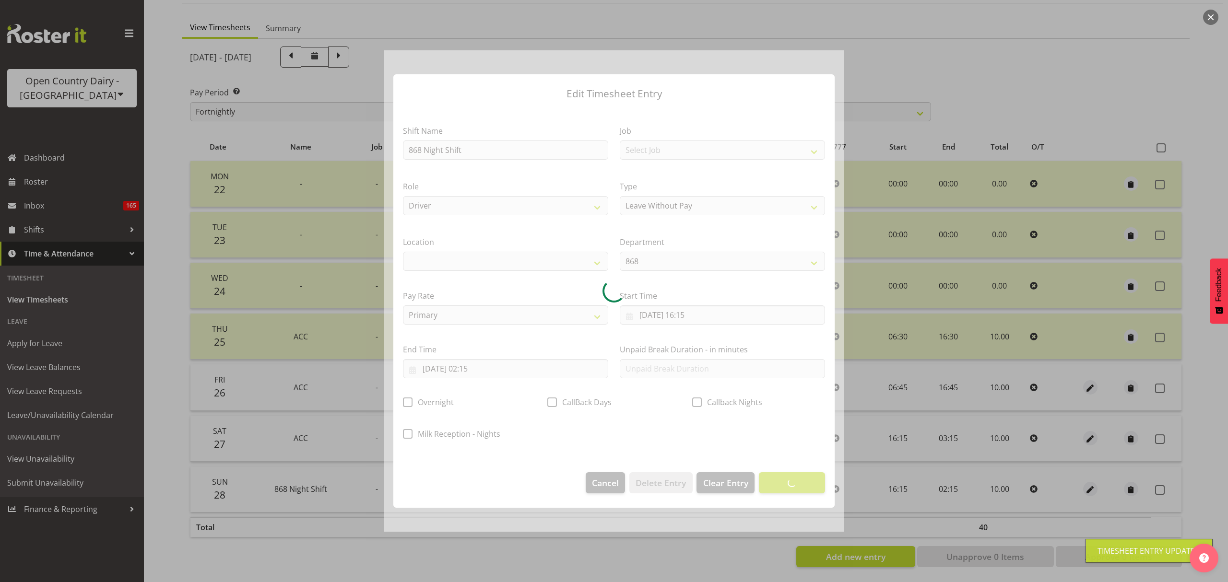
select select
click at [471, 152] on div at bounding box center [614, 291] width 461 height 482
click at [471, 152] on section "Shift Name 868 Night Shift Job Select Job Connecting /unconnecting Trailers Dri…" at bounding box center [613, 285] width 441 height 355
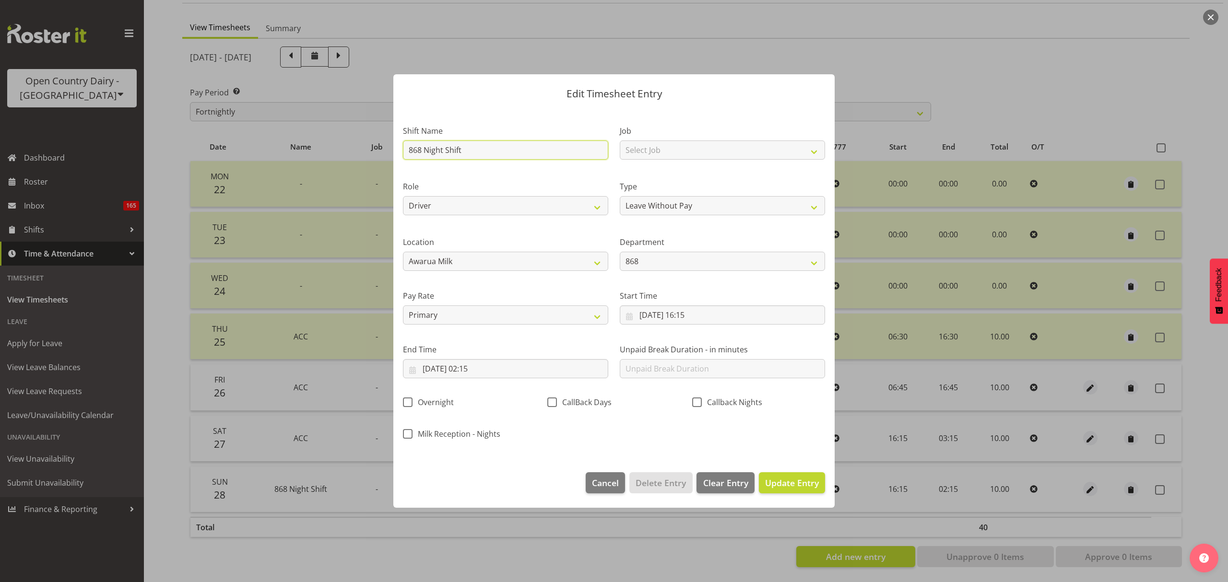
click at [471, 152] on input "868 Night Shift" at bounding box center [505, 150] width 205 height 19
type input "ACC"
click at [790, 479] on span "Update Entry" at bounding box center [792, 483] width 54 height 12
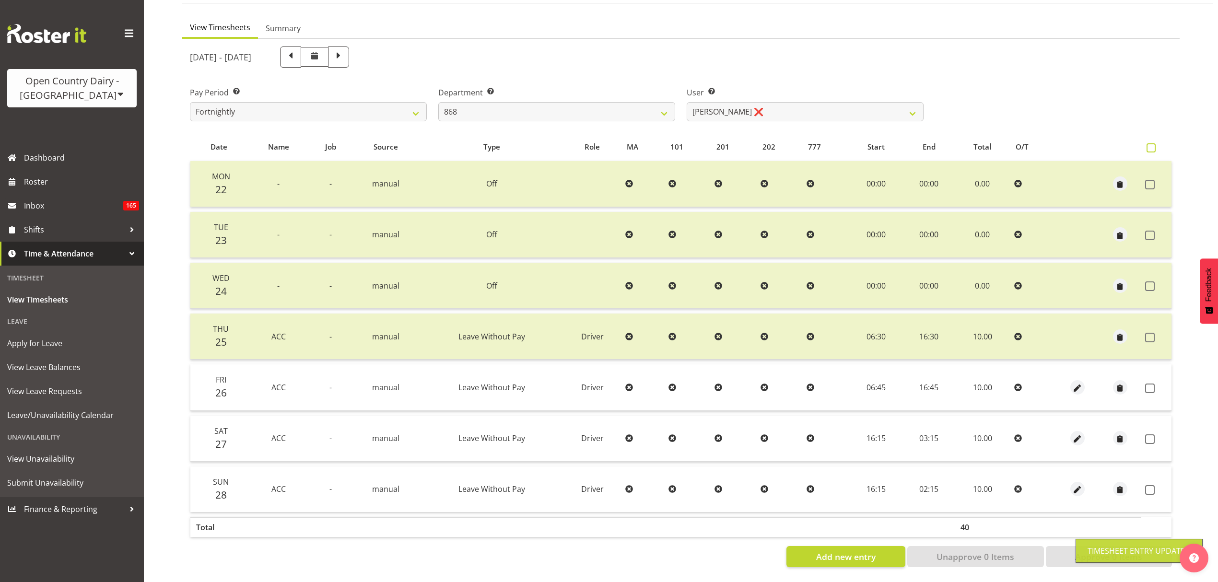
click at [1154, 143] on span at bounding box center [1151, 147] width 9 height 9
click at [1153, 145] on input "checkbox" at bounding box center [1150, 148] width 6 height 6
checkbox input "true"
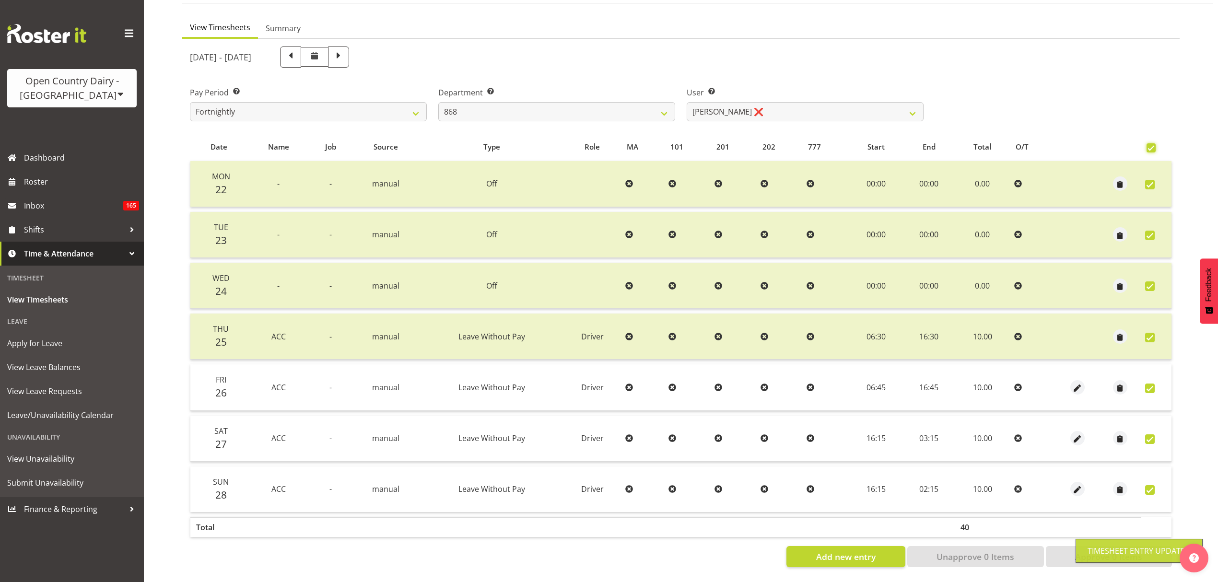
checkbox input "true"
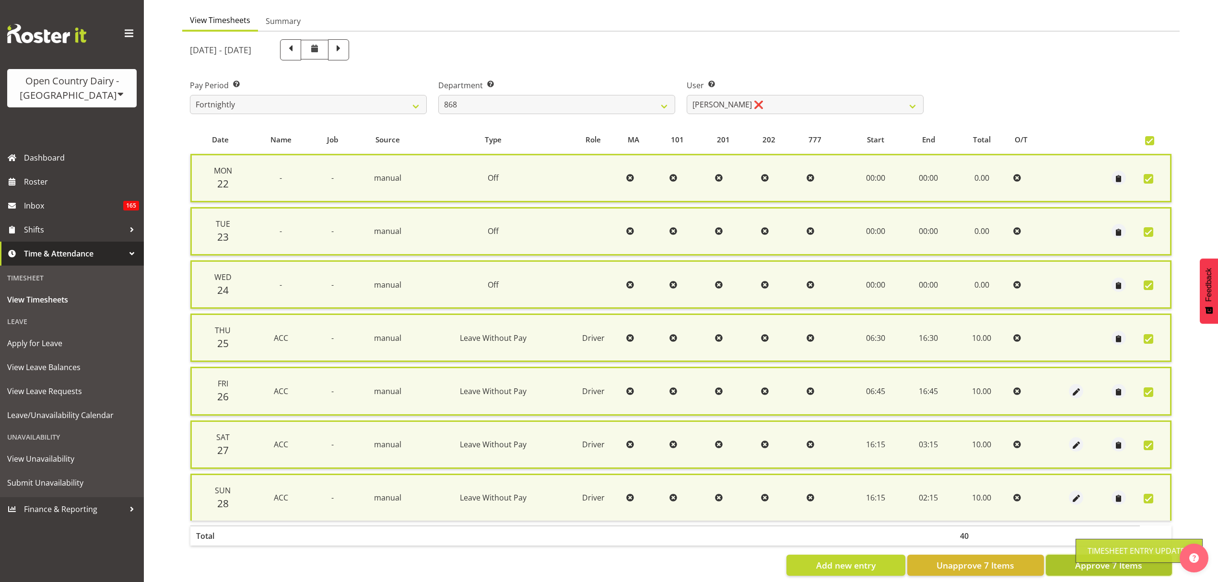
click at [1069, 560] on button "Approve 7 Items" at bounding box center [1109, 565] width 126 height 21
checkbox input "false"
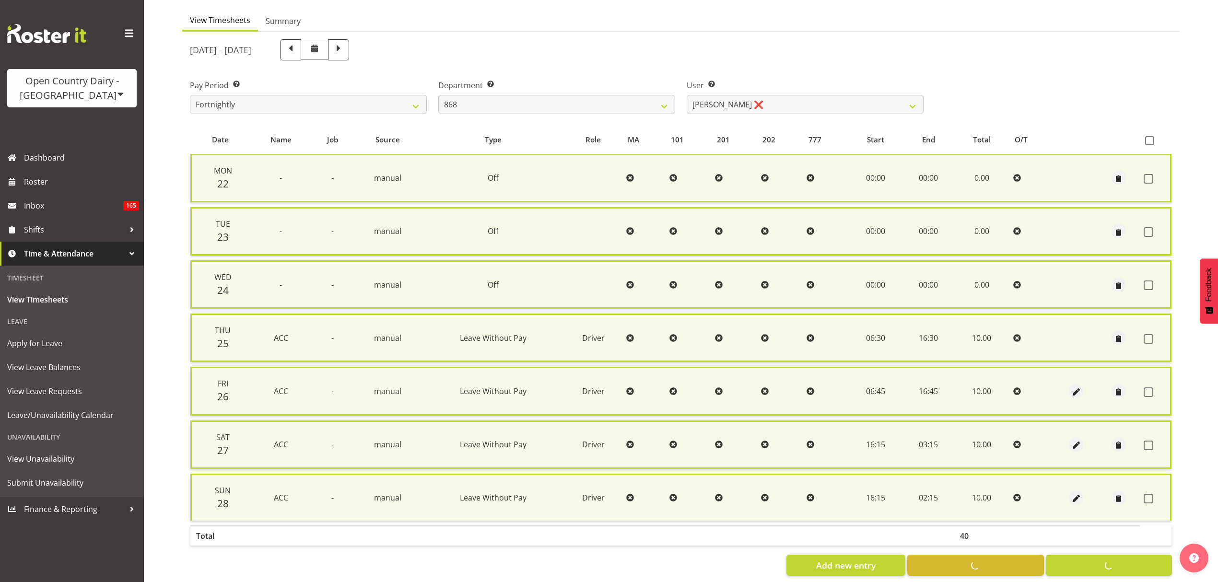
checkbox input "false"
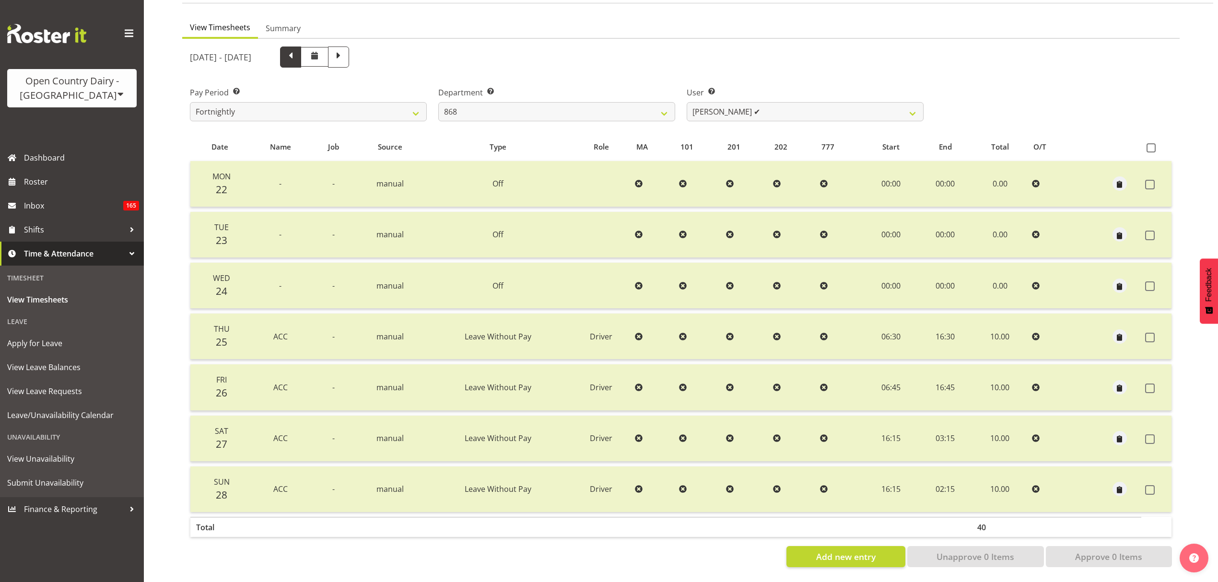
click at [301, 50] on span at bounding box center [290, 57] width 21 height 21
select select
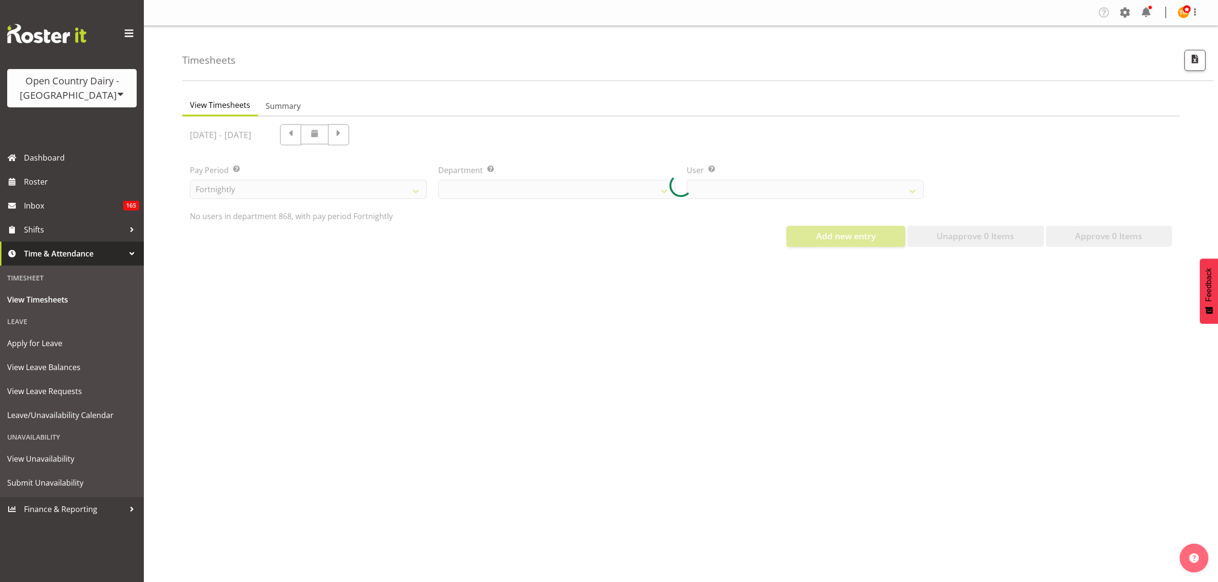
scroll to position [0, 0]
select select "681"
select select "7447"
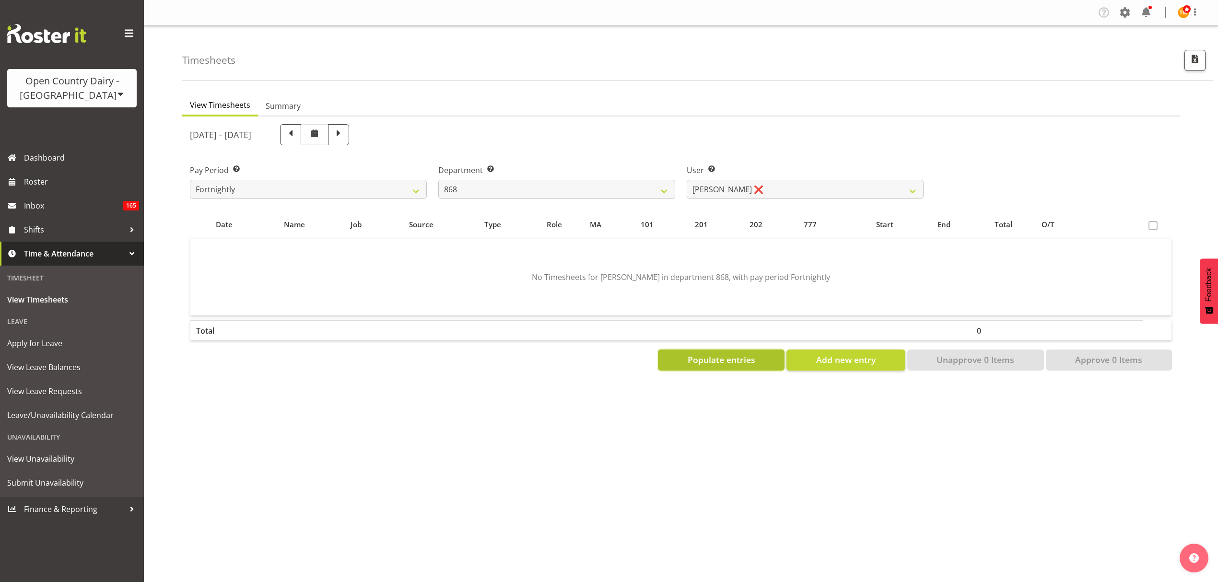
click at [760, 354] on button "Populate entries" at bounding box center [721, 360] width 127 height 21
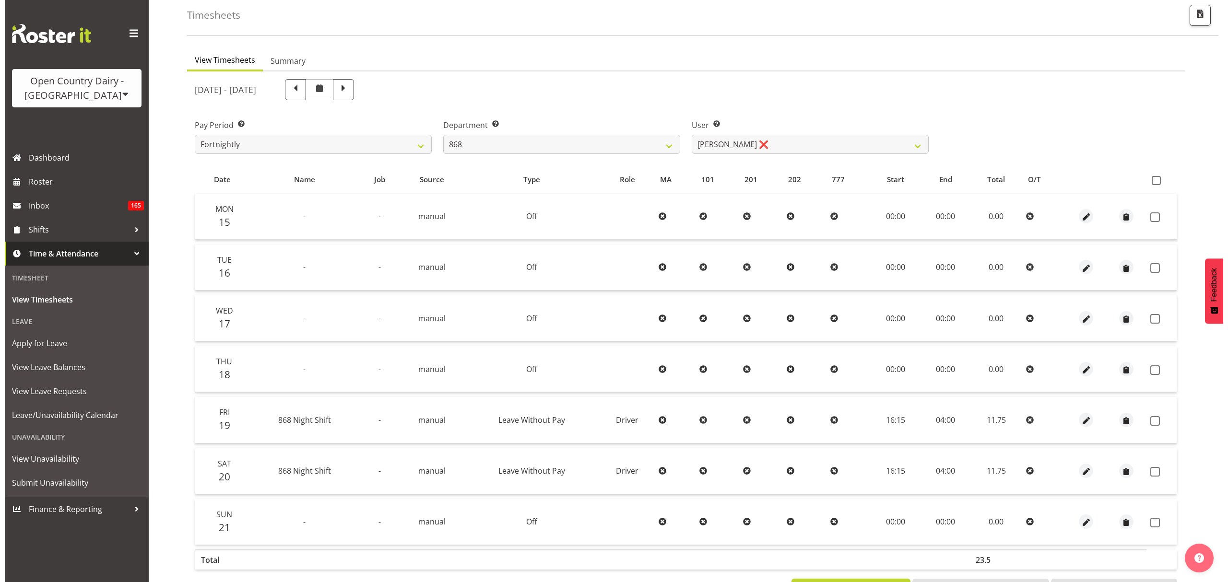
scroll to position [85, 0]
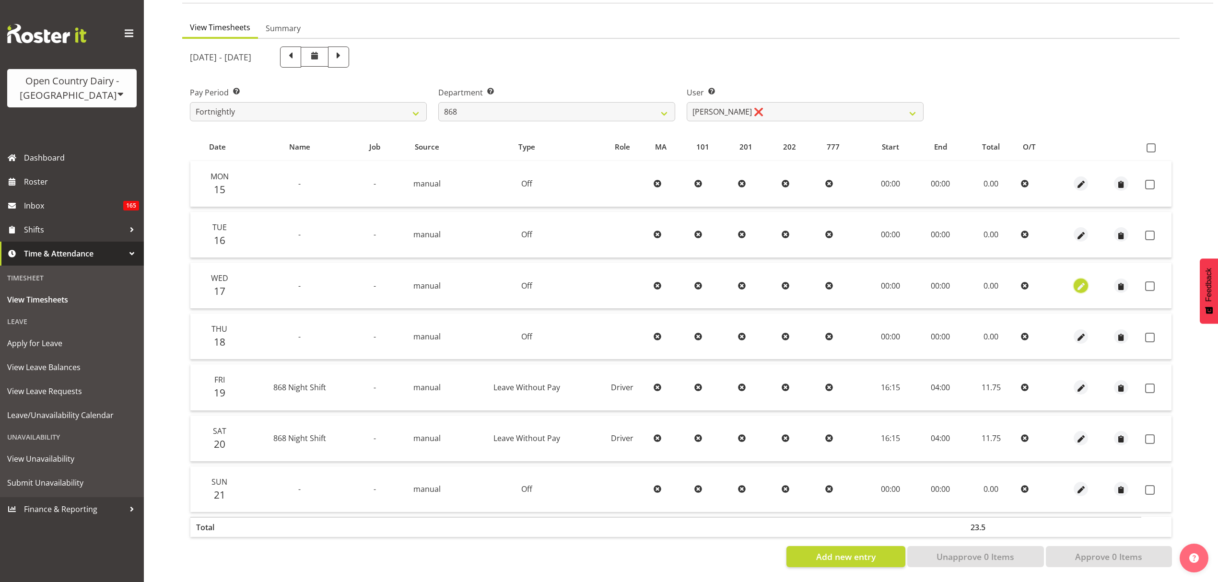
click at [1080, 281] on span "button" at bounding box center [1081, 286] width 11 height 11
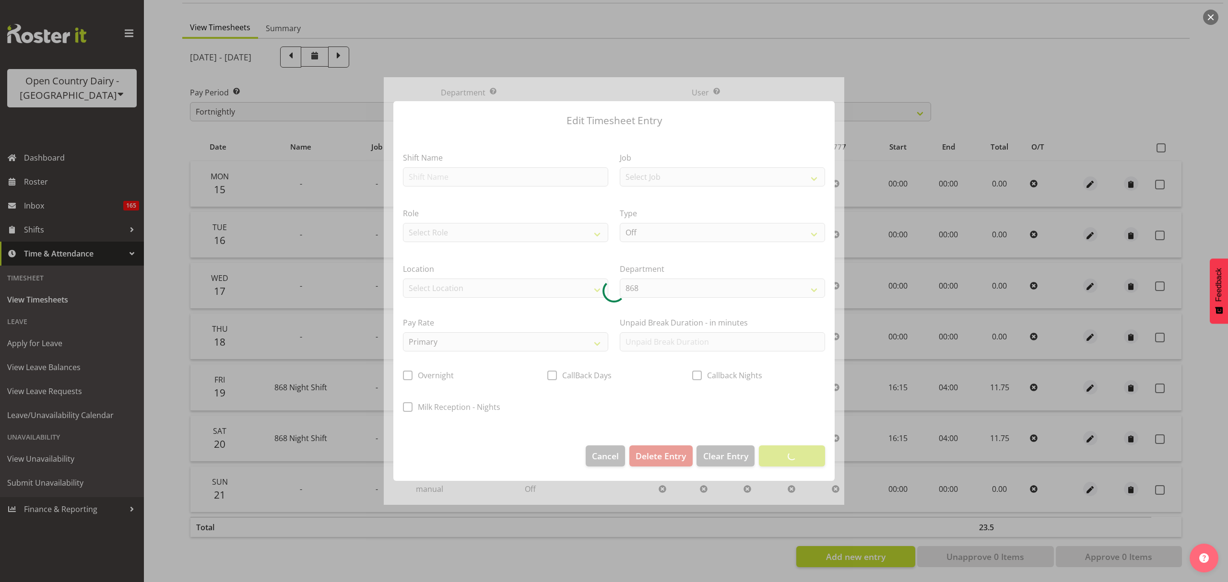
click at [511, 177] on div at bounding box center [614, 291] width 461 height 428
click at [510, 177] on div at bounding box center [614, 291] width 461 height 428
click at [509, 177] on div at bounding box center [614, 291] width 461 height 428
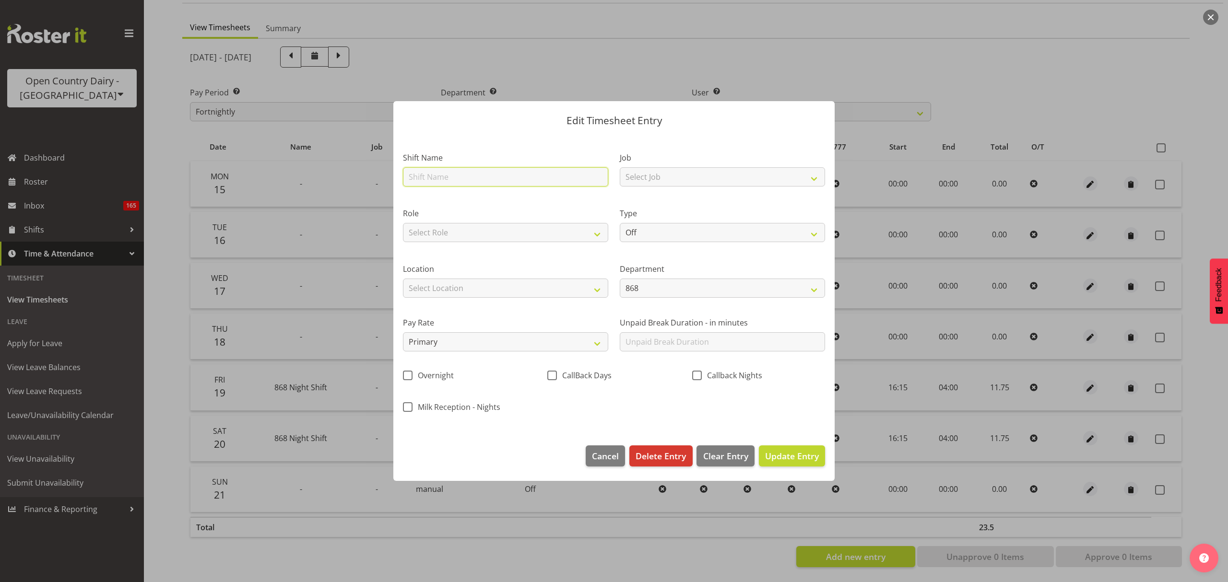
click at [507, 176] on input "text" at bounding box center [505, 176] width 205 height 19
type input "ACC"
click at [508, 229] on select "Select Role Driver" at bounding box center [505, 232] width 205 height 19
click at [713, 238] on select "Off Standard Public Holiday Public Holiday (Worked) Day In Lieu Annual Leave Si…" at bounding box center [722, 232] width 205 height 19
select select "Standard"
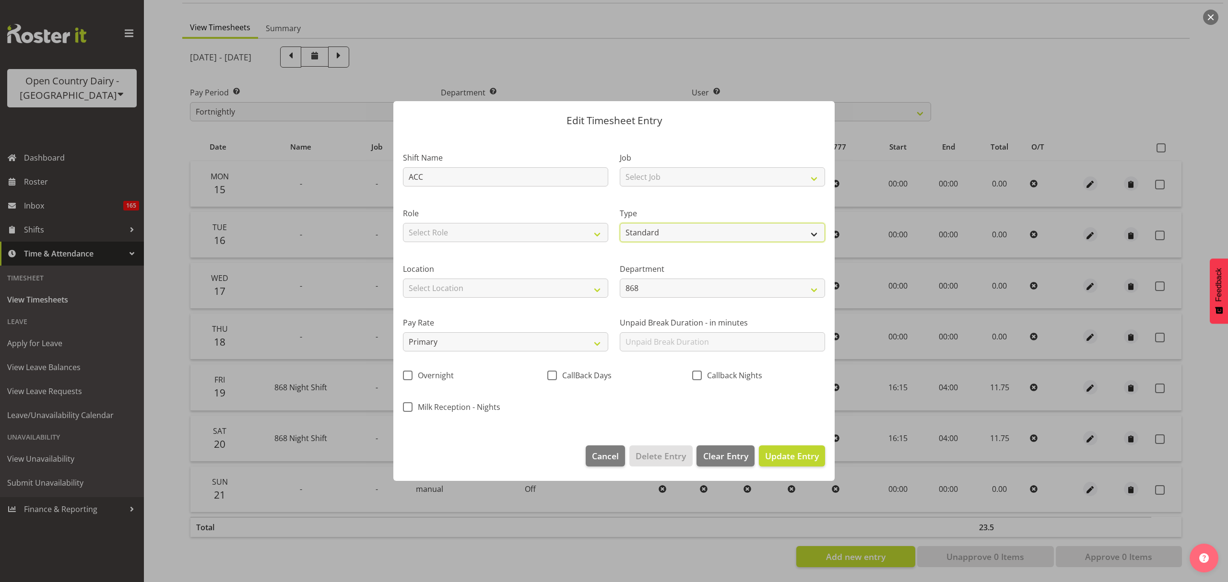
click at [620, 223] on select "Off Standard Public Holiday Public Holiday (Worked) Day In Lieu Annual Leave Si…" at bounding box center [722, 232] width 205 height 19
select select "8"
select select "2025"
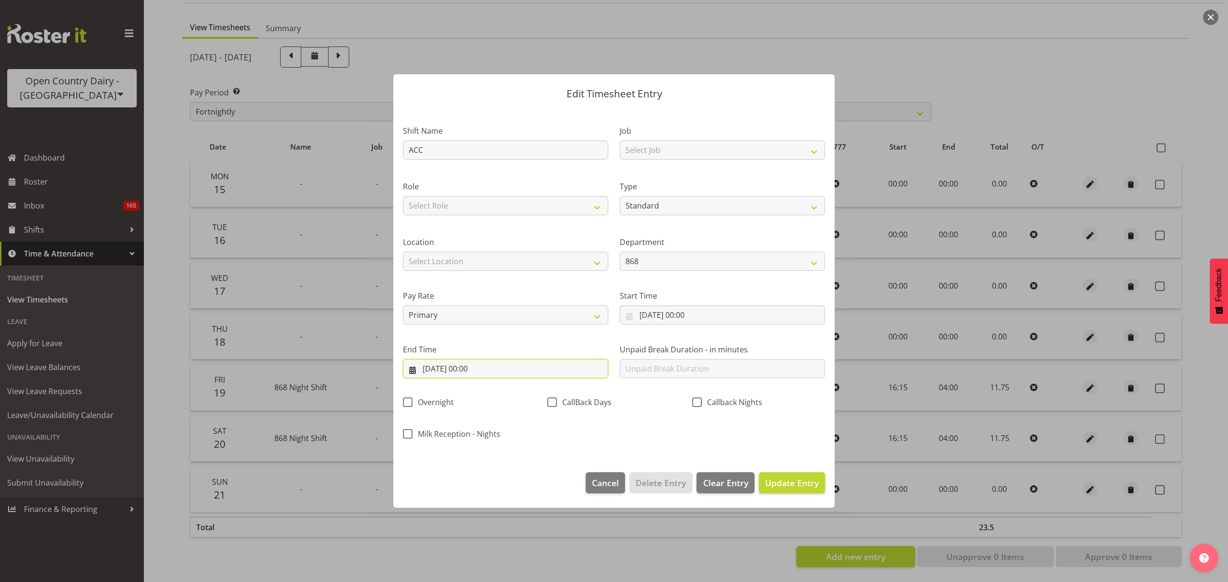
click at [555, 364] on input "17/09/2025, 00:00" at bounding box center [505, 368] width 205 height 19
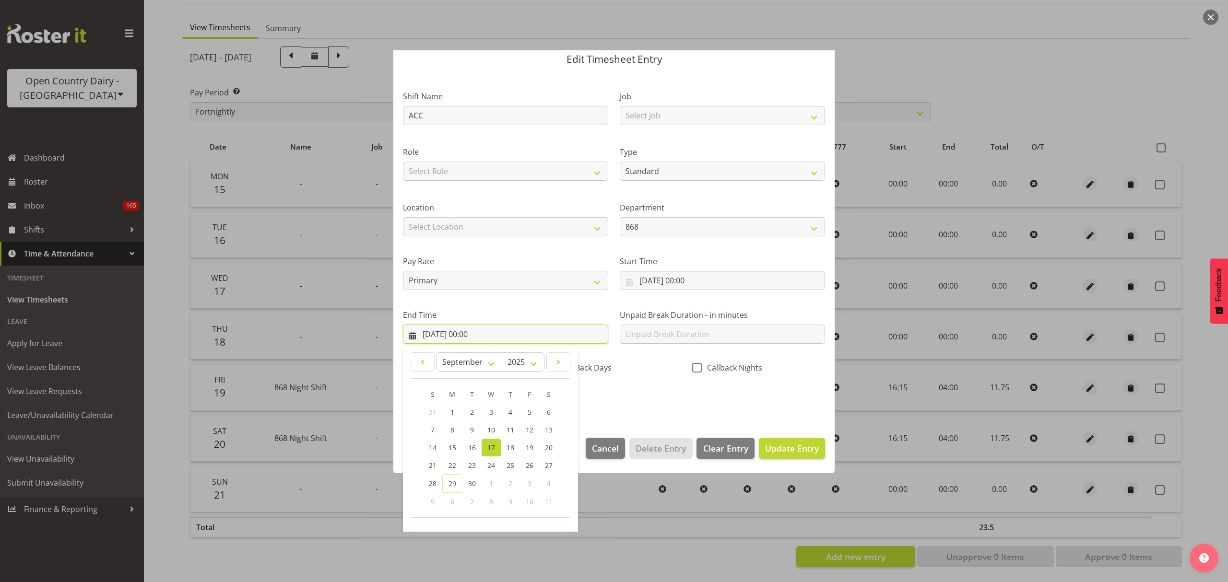
scroll to position [65, 0]
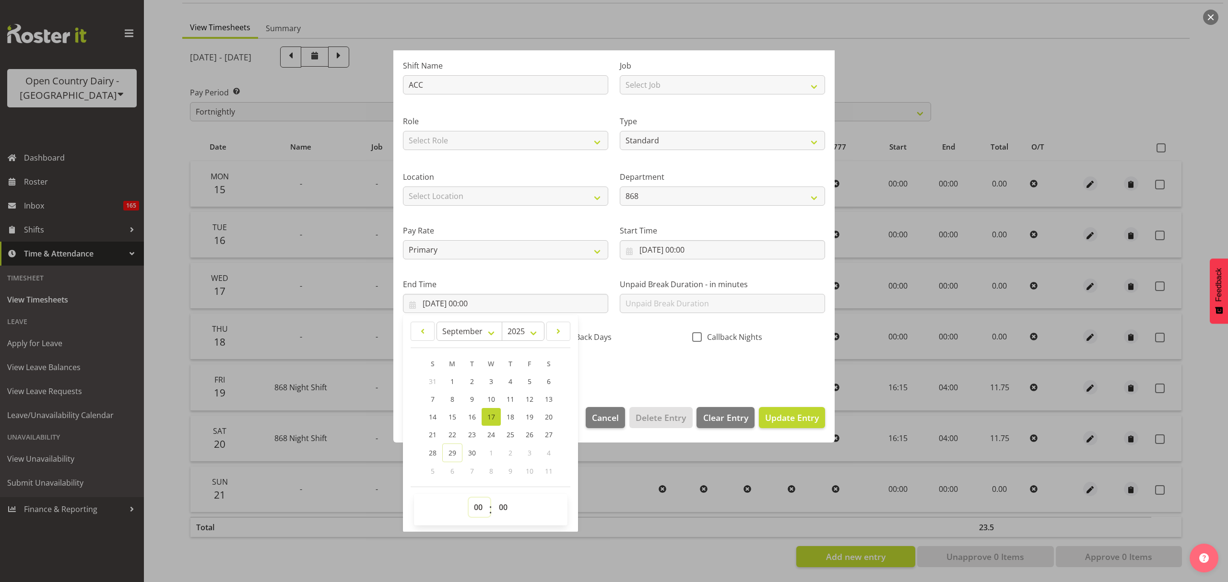
click at [482, 512] on select "00 01 02 03 04 05 06 07 08 09 10 11 12 13 14 15 16 17 18 19 20 21 22 23" at bounding box center [480, 507] width 22 height 19
select select "10"
click at [469, 498] on select "00 01 02 03 04 05 06 07 08 09 10 11 12 13 14 15 16 17 18 19 20 21 22 23" at bounding box center [480, 507] width 22 height 19
type input "17/09/2025, 10:00"
click at [643, 388] on section "Shift Name ACC Job Select Job Connecting /unconnecting Trailers Driving Meeting…" at bounding box center [613, 220] width 441 height 355
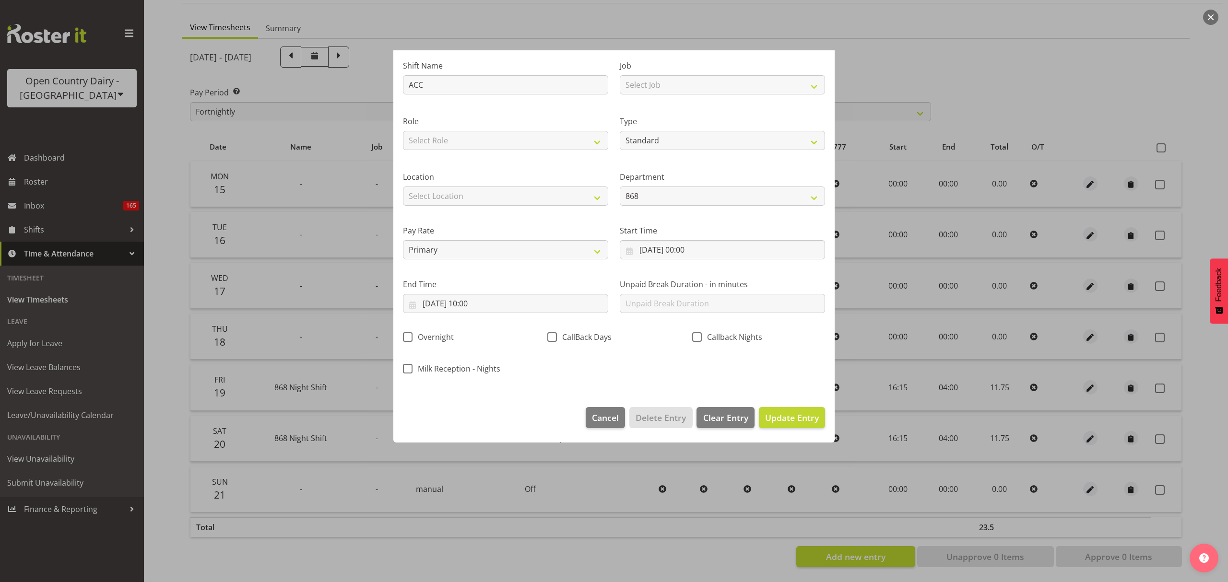
scroll to position [0, 0]
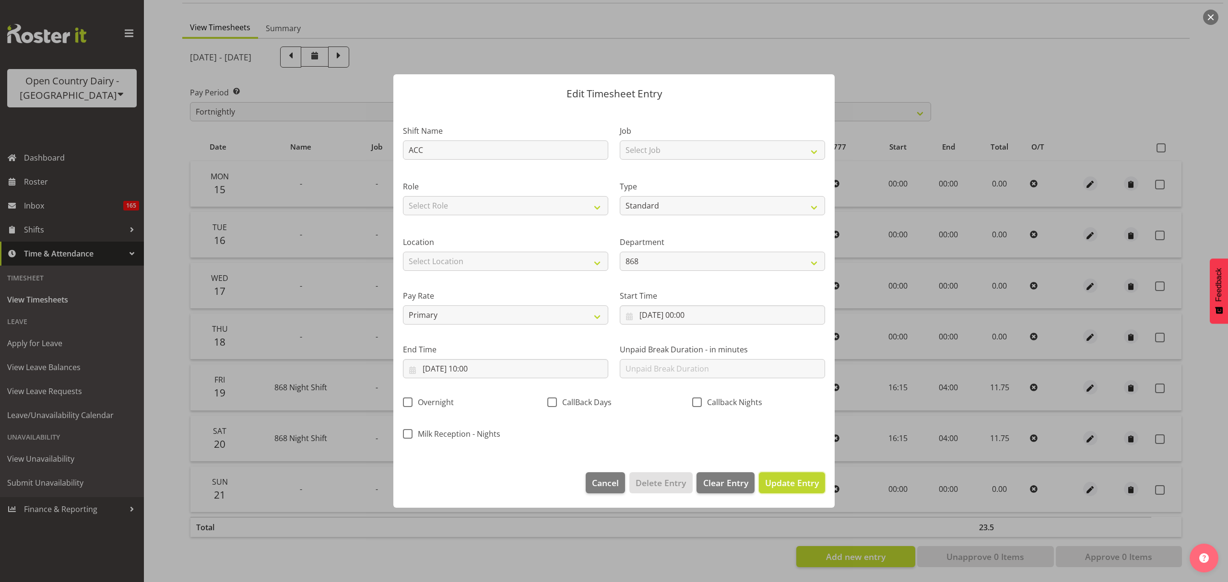
click at [787, 488] on span "Update Entry" at bounding box center [792, 483] width 54 height 12
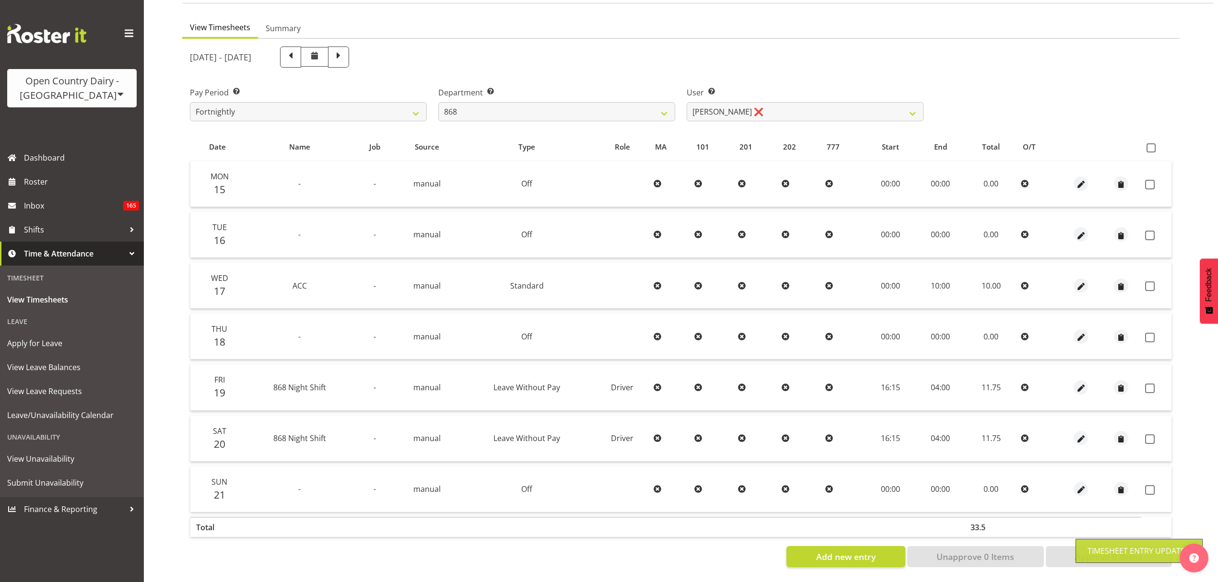
click at [1073, 282] on div at bounding box center [1081, 286] width 33 height 14
click at [1078, 281] on span "button" at bounding box center [1081, 286] width 11 height 11
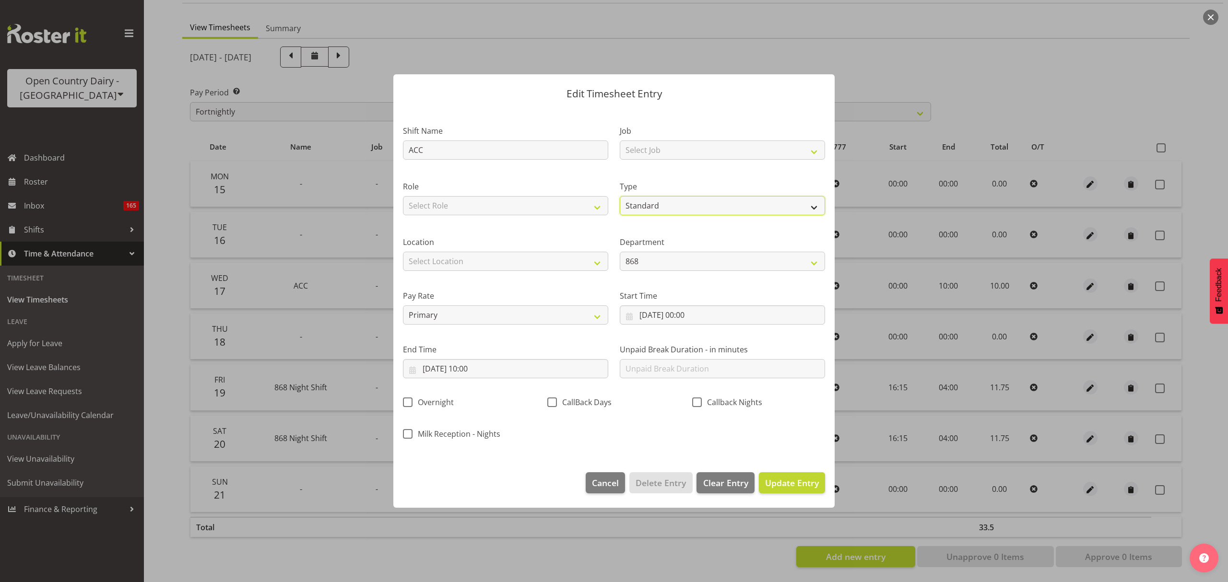
click at [684, 206] on select "Off Standard Public Holiday Public Holiday (Worked) Day In Lieu Annual Leave Si…" at bounding box center [722, 205] width 205 height 19
select select "Leave Without Pay"
click at [620, 196] on select "Off Standard Public Holiday Public Holiday (Worked) Day In Lieu Annual Leave Si…" at bounding box center [722, 205] width 205 height 19
click at [801, 479] on span "Update Entry" at bounding box center [792, 483] width 54 height 12
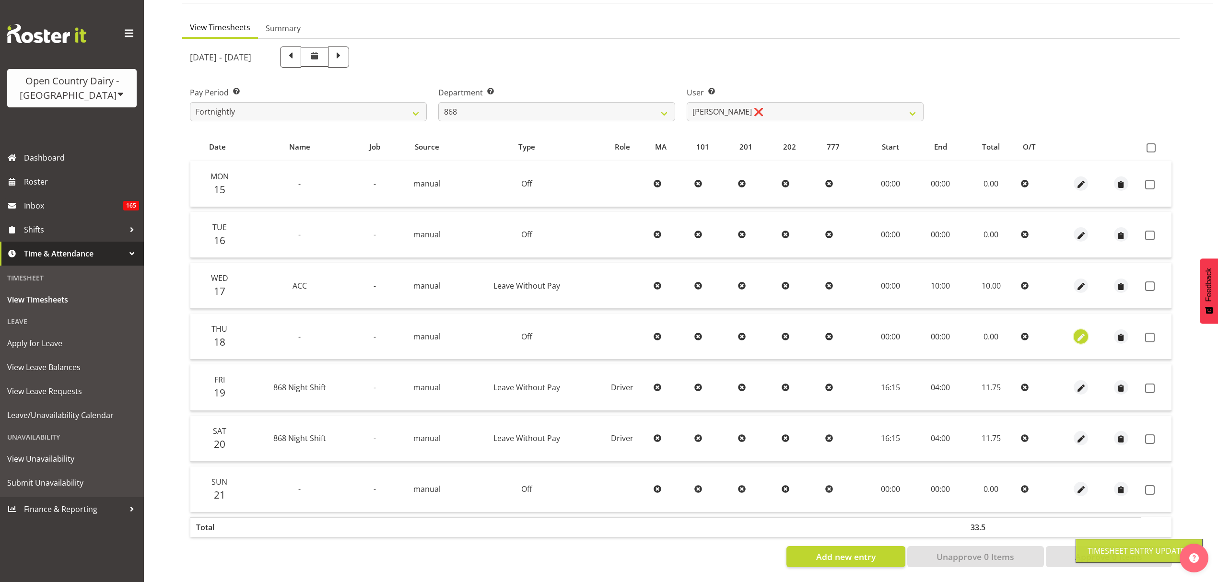
click at [1081, 332] on span "button" at bounding box center [1081, 337] width 11 height 11
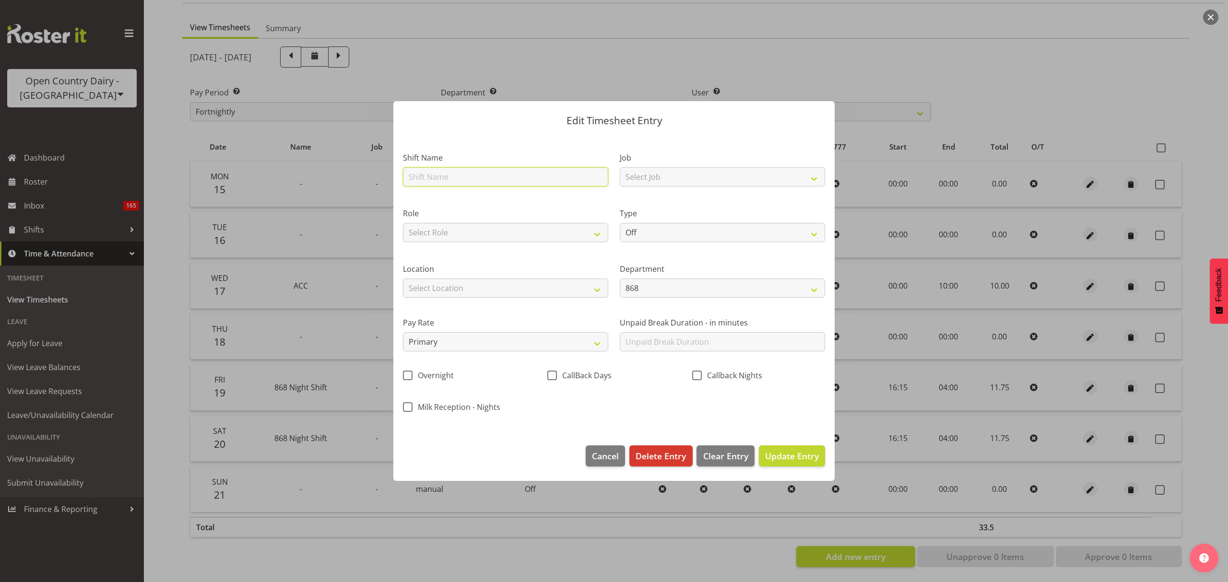
click at [442, 177] on input "text" at bounding box center [505, 176] width 205 height 19
type input "ACC"
click at [670, 228] on select "Off Standard Public Holiday Public Holiday (Worked) Day In Lieu Annual Leave Si…" at bounding box center [722, 232] width 205 height 19
select select "Leave Without Pay"
click at [620, 223] on select "Off Standard Public Holiday Public Holiday (Worked) Day In Lieu Annual Leave Si…" at bounding box center [722, 232] width 205 height 19
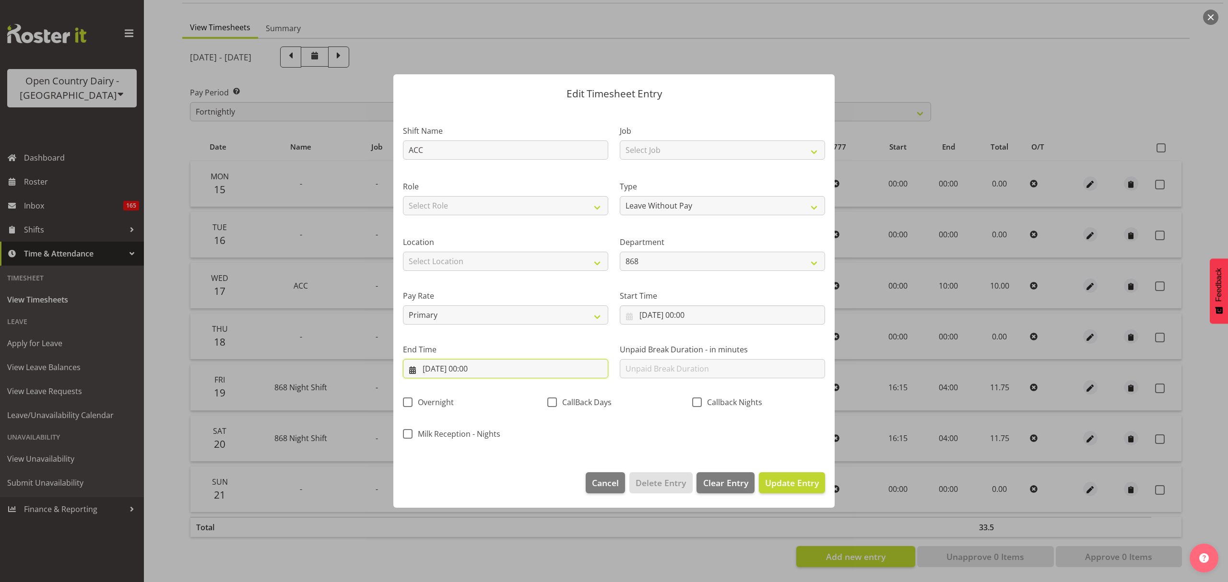
click at [552, 363] on input "18/09/2025, 00:00" at bounding box center [505, 368] width 205 height 19
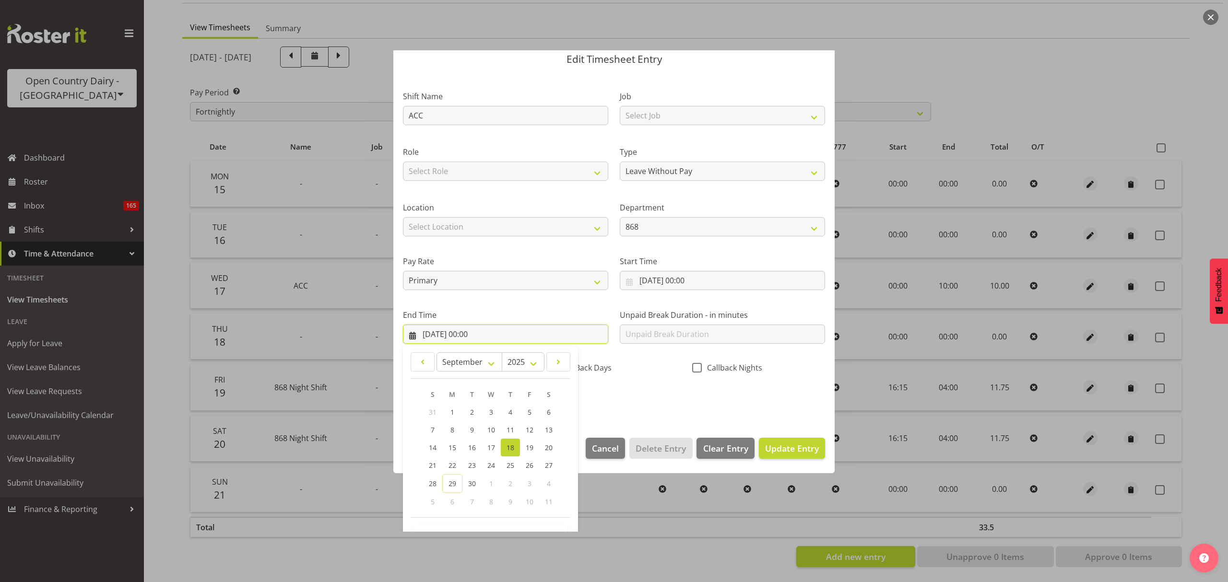
scroll to position [65, 0]
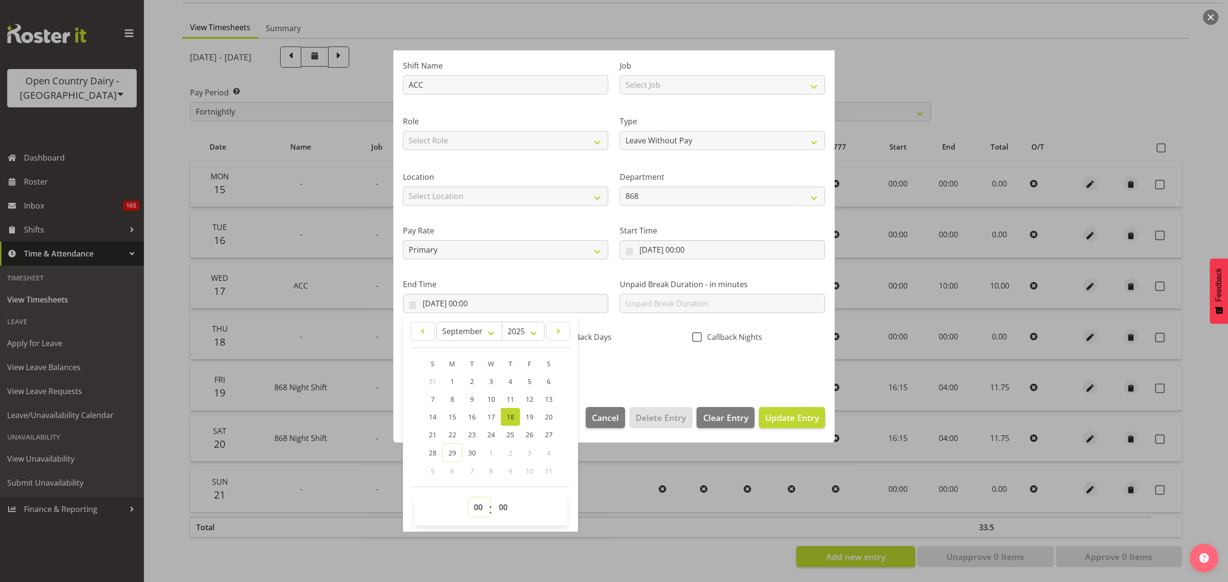
click at [480, 507] on select "00 01 02 03 04 05 06 07 08 09 10 11 12 13 14 15 16 17 18 19 20 21 22 23" at bounding box center [480, 507] width 22 height 19
click at [478, 504] on select "00 01 02 03 04 05 06 07 08 09 10 11 12 13 14 15 16 17 18 19 20 21 22 23" at bounding box center [480, 507] width 22 height 19
select select "10"
click at [469, 498] on select "00 01 02 03 04 05 06 07 08 09 10 11 12 13 14 15 16 17 18 19 20 21 22 23" at bounding box center [480, 507] width 22 height 19
type input "18/09/2025, 10:00"
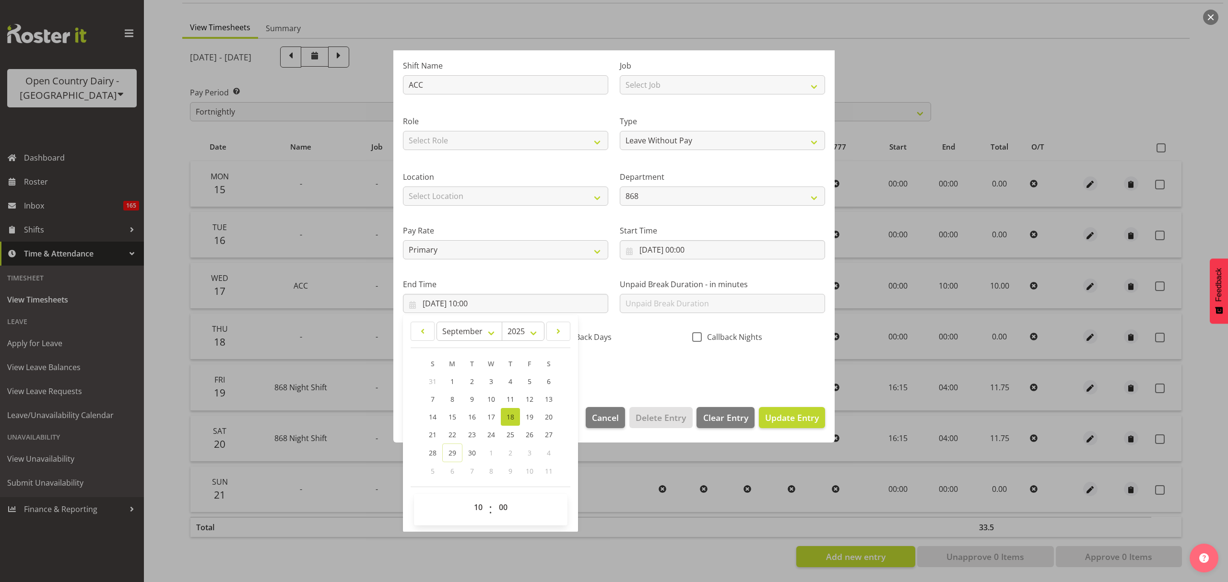
click at [536, 277] on div "End Time 18/09/2025, 10:00 January February March April May June July August Se…" at bounding box center [505, 292] width 217 height 54
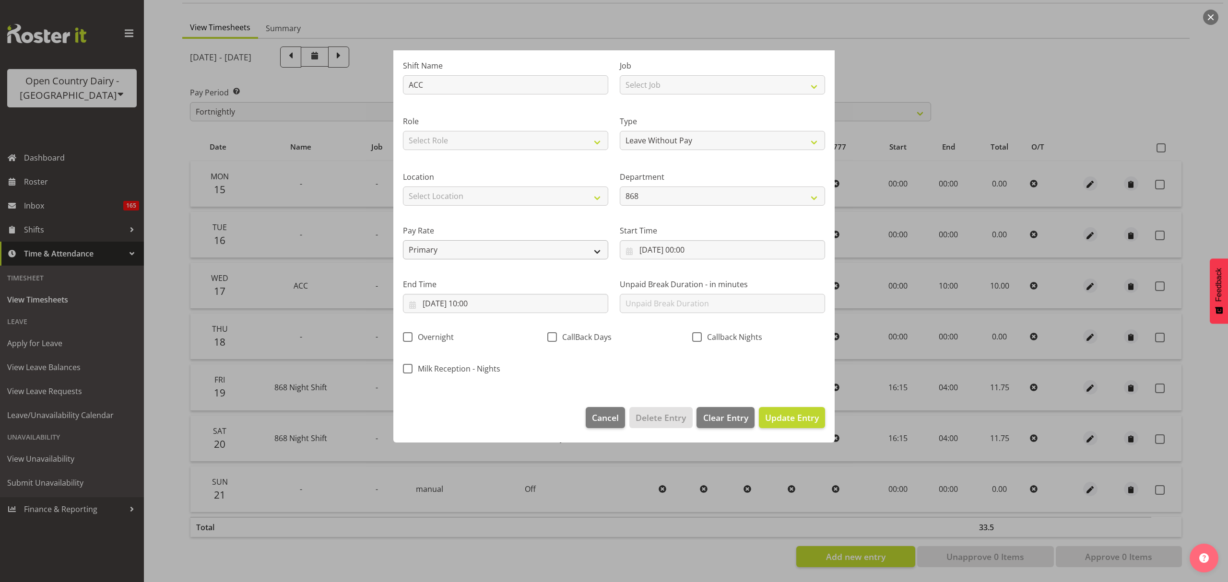
scroll to position [0, 0]
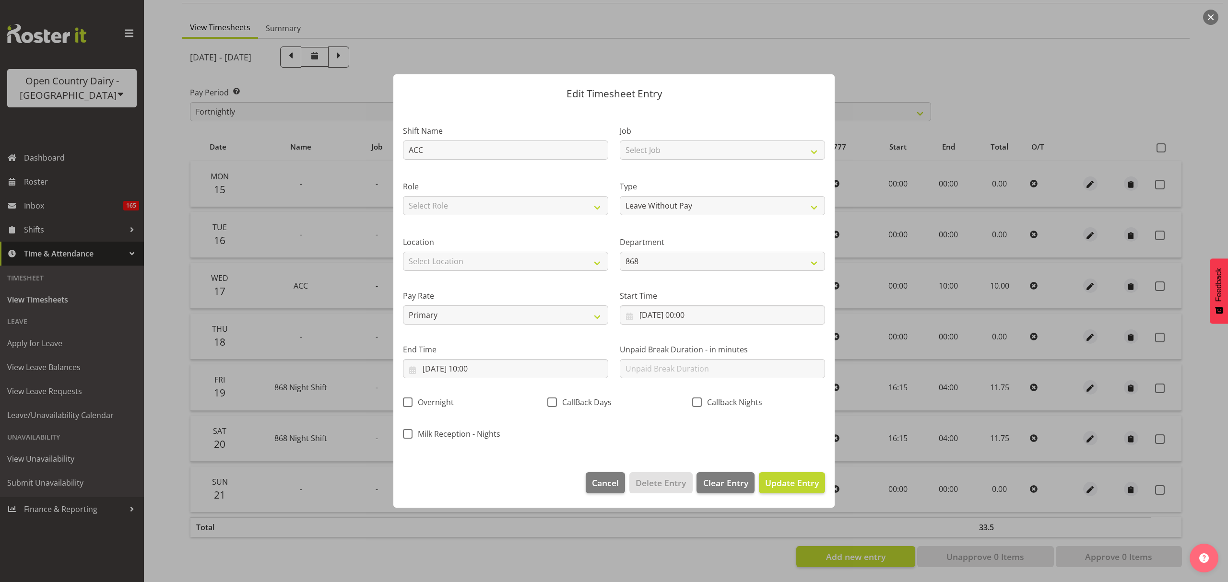
click at [778, 452] on section "Shift Name ACC Job Select Job Connecting /unconnecting Trailers Driving Meeting…" at bounding box center [613, 285] width 441 height 355
click at [799, 495] on footer "Cancel Delete Entry Clear Entry Update Entry" at bounding box center [613, 485] width 441 height 45
click at [799, 490] on button "Update Entry" at bounding box center [792, 483] width 66 height 21
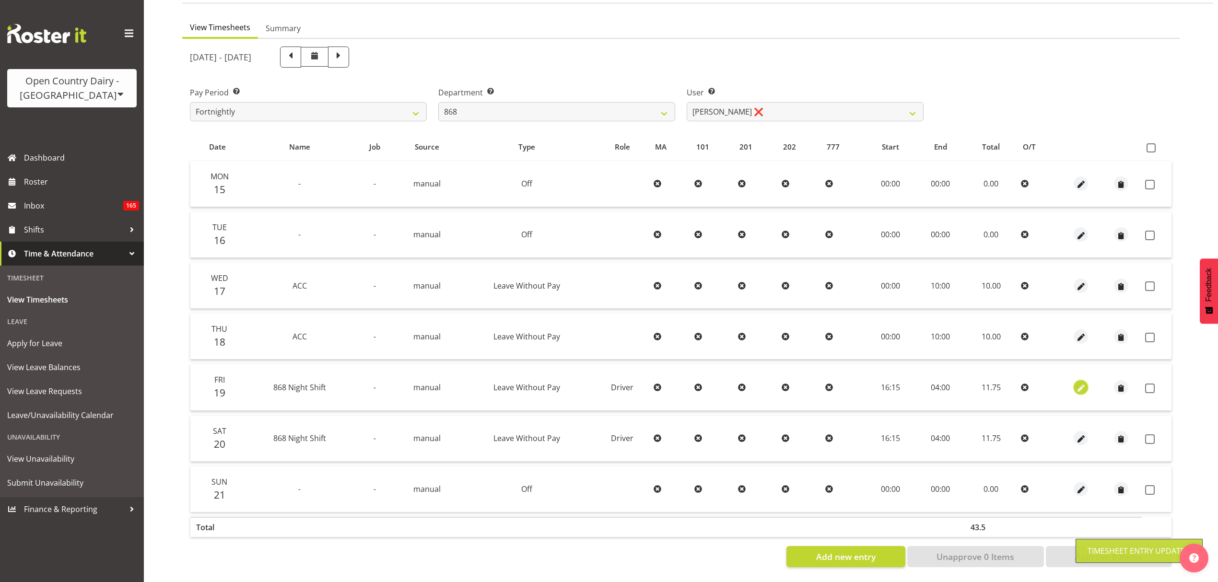
click at [1076, 383] on span "button" at bounding box center [1081, 388] width 11 height 11
select select "Leave Without Pay"
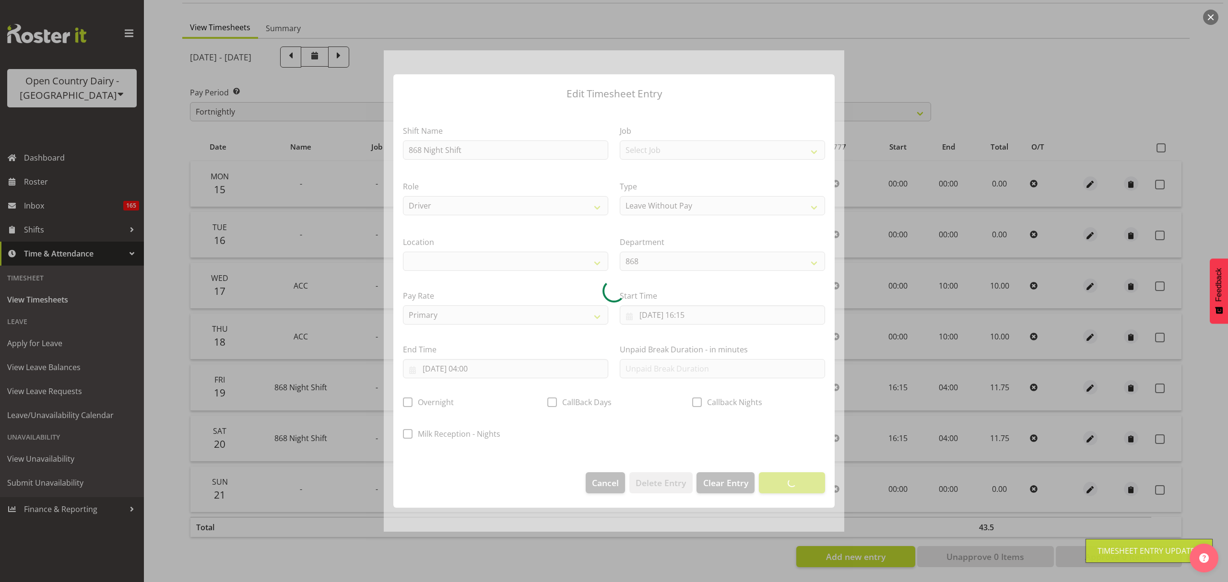
select select
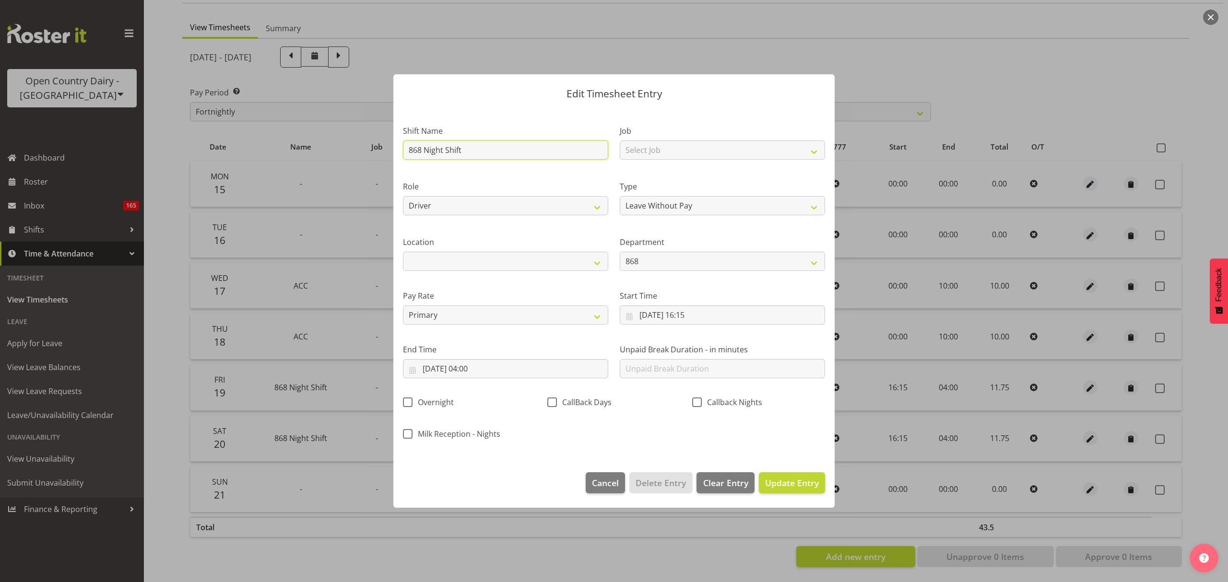
drag, startPoint x: 473, startPoint y: 153, endPoint x: 380, endPoint y: 156, distance: 93.1
click at [380, 156] on div "Edit Timesheet Entry Shift Name 868 Night Shift Job Select Job Connecting /unco…" at bounding box center [614, 291] width 1228 height 582
type input "ACC"
click at [695, 205] on select "Off Standard Public Holiday Public Holiday (Worked) Day In Lieu Annual Leave Si…" at bounding box center [722, 205] width 205 height 19
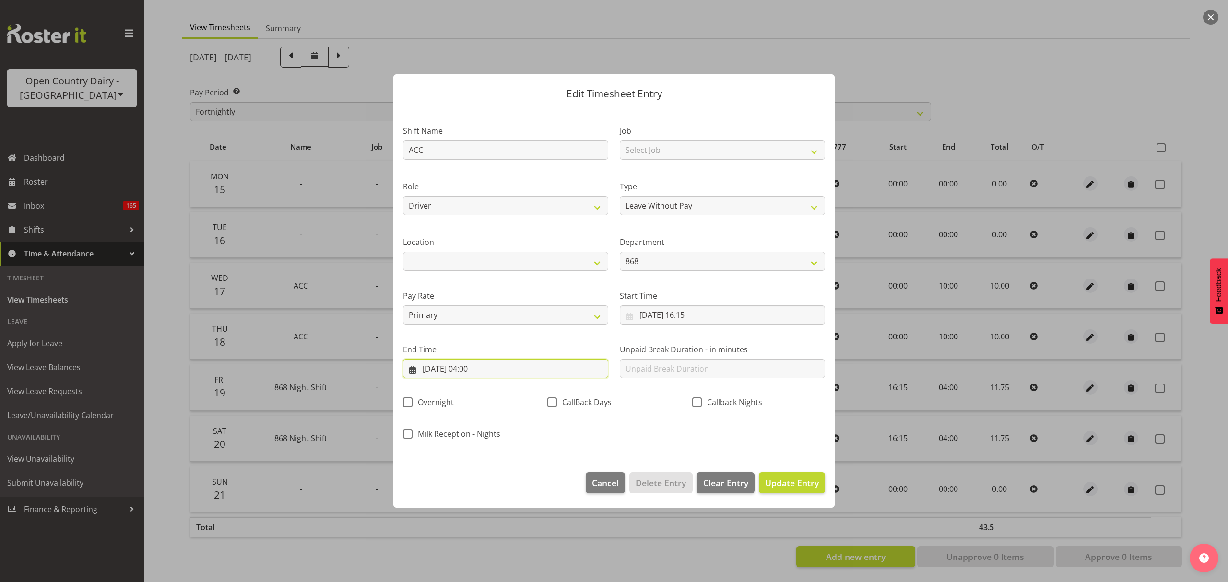
click at [509, 373] on input "20/09/2025, 04:00" at bounding box center [505, 368] width 205 height 19
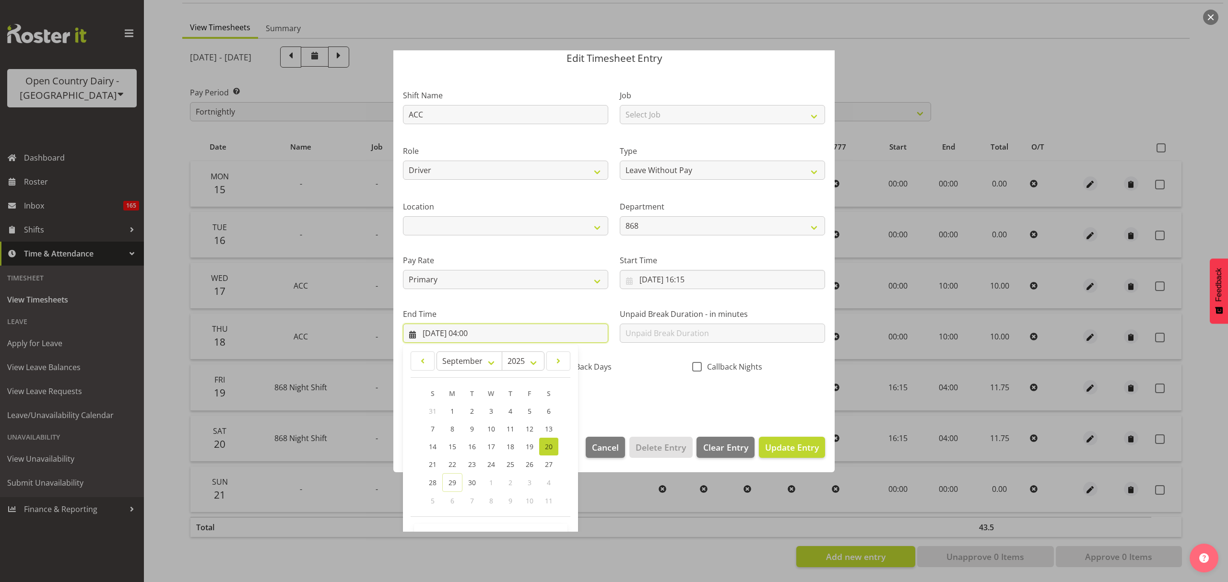
scroll to position [65, 0]
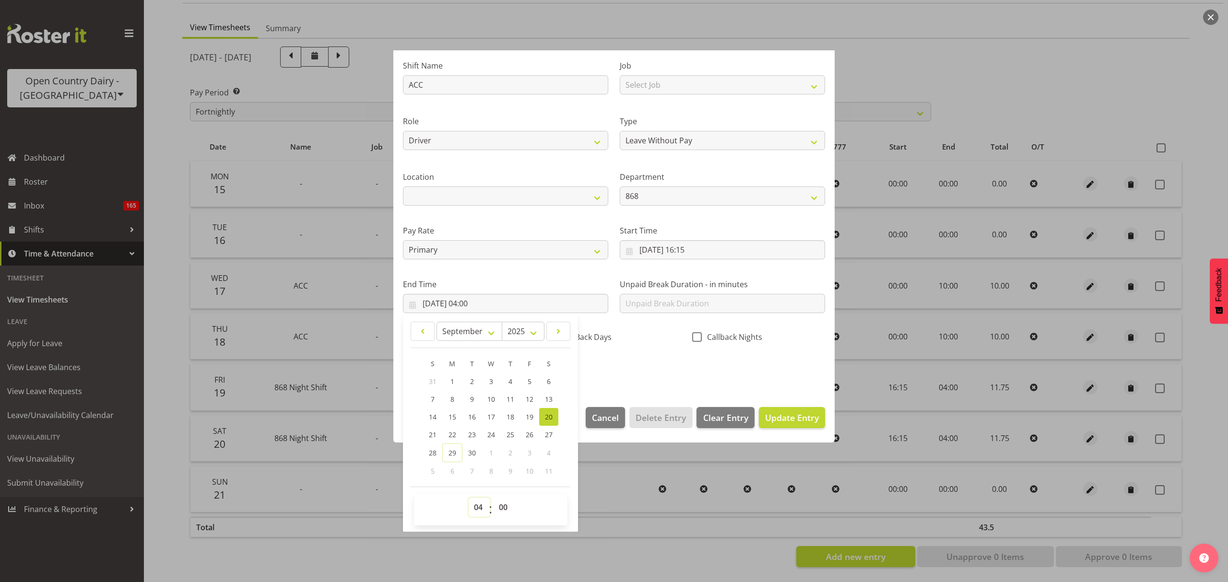
click at [480, 509] on select "00 01 02 03 04 05 06 07 08 09 10 11 12 13 14 15 16 17 18 19 20 21 22 23" at bounding box center [480, 507] width 22 height 19
select select "2"
click at [469, 498] on select "00 01 02 03 04 05 06 07 08 09 10 11 12 13 14 15 16 17 18 19 20 21 22 23" at bounding box center [480, 507] width 22 height 19
type input "20/09/2025, 02:00"
click at [502, 503] on select "00 01 02 03 04 05 06 07 08 09 10 11 12 13 14 15 16 17 18 19 20 21 22 23 24 25 2…" at bounding box center [505, 507] width 22 height 19
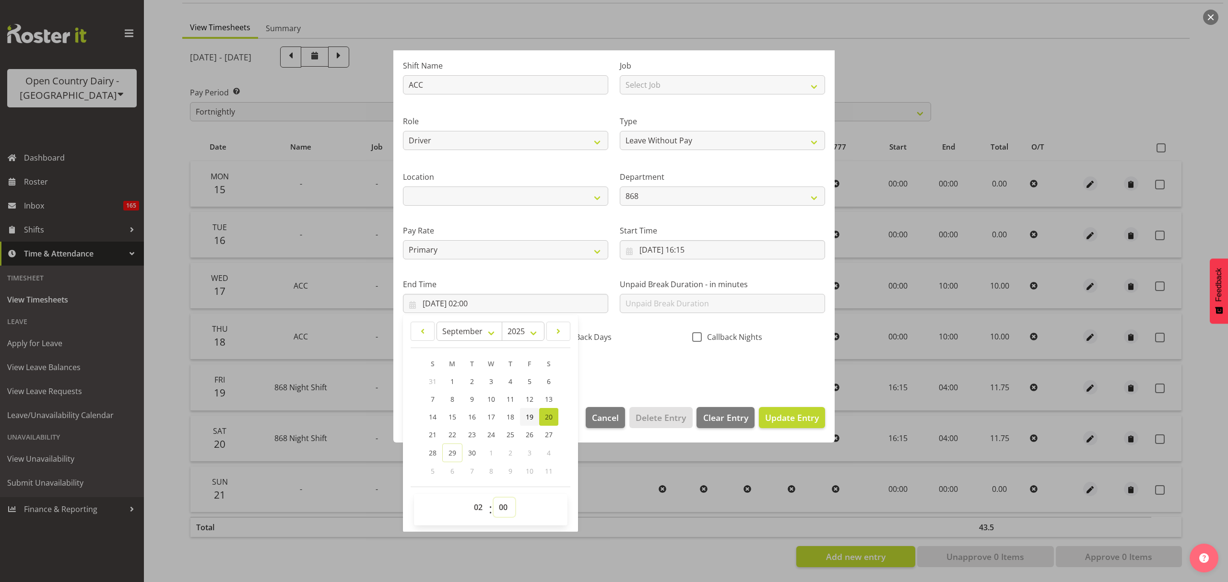
select select "15"
click at [494, 498] on select "00 01 02 03 04 05 06 07 08 09 10 11 12 13 14 15 16 17 18 19 20 21 22 23 24 25 2…" at bounding box center [505, 507] width 22 height 19
type input "20/09/2025, 02:15"
click at [759, 414] on button "Update Entry" at bounding box center [792, 417] width 66 height 21
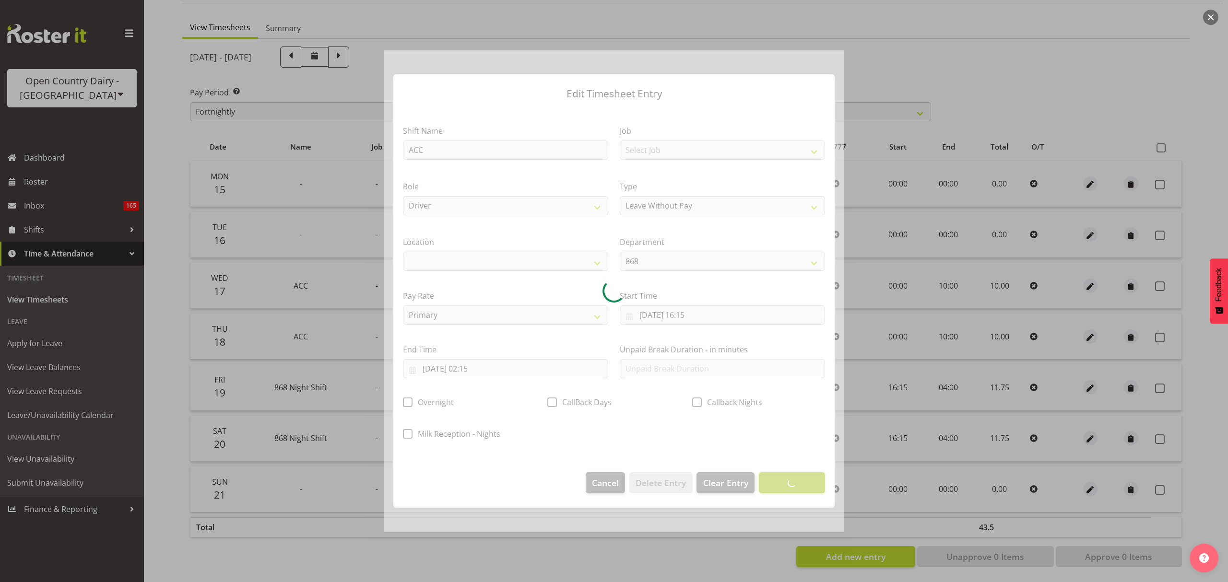
scroll to position [0, 0]
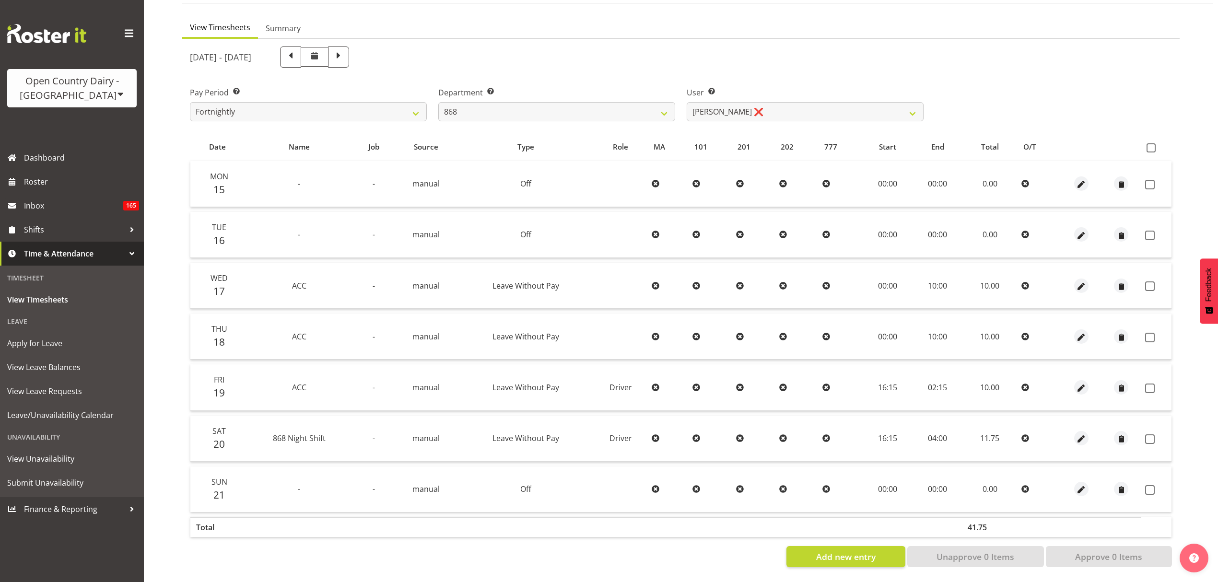
click at [1076, 440] on td at bounding box center [1082, 439] width 40 height 46
click at [1077, 437] on td at bounding box center [1082, 439] width 40 height 46
click at [1077, 436] on span "button" at bounding box center [1081, 439] width 11 height 11
select select "Leave Without Pay"
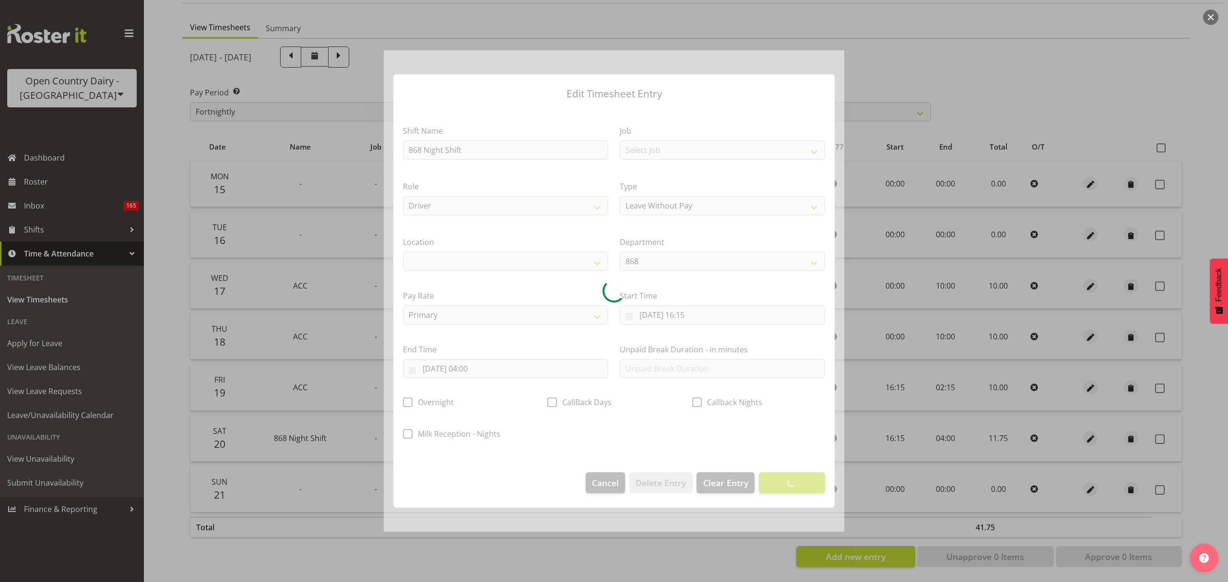
select select
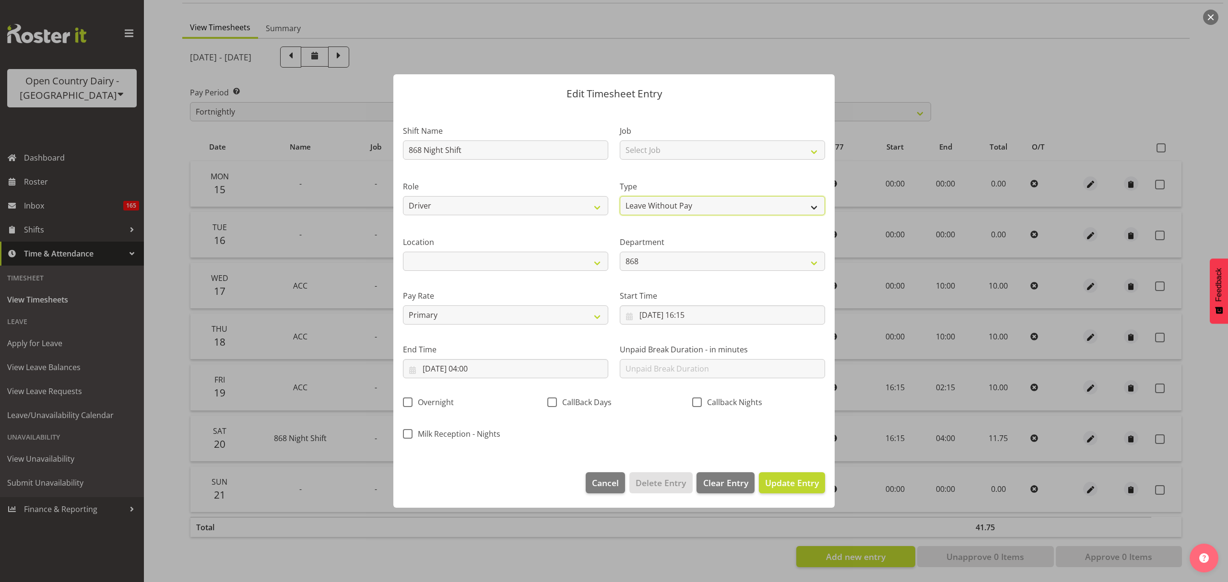
click at [683, 215] on select "Off Standard Public Holiday Public Holiday (Worked) Day In Lieu Annual Leave Si…" at bounding box center [722, 205] width 205 height 19
drag, startPoint x: 514, startPoint y: 156, endPoint x: 385, endPoint y: 156, distance: 129.5
click at [385, 156] on div "Edit Timesheet Entry Shift Name 868 Night Shift Job Select Job Connecting /unco…" at bounding box center [614, 291] width 461 height 482
type input "ACC"
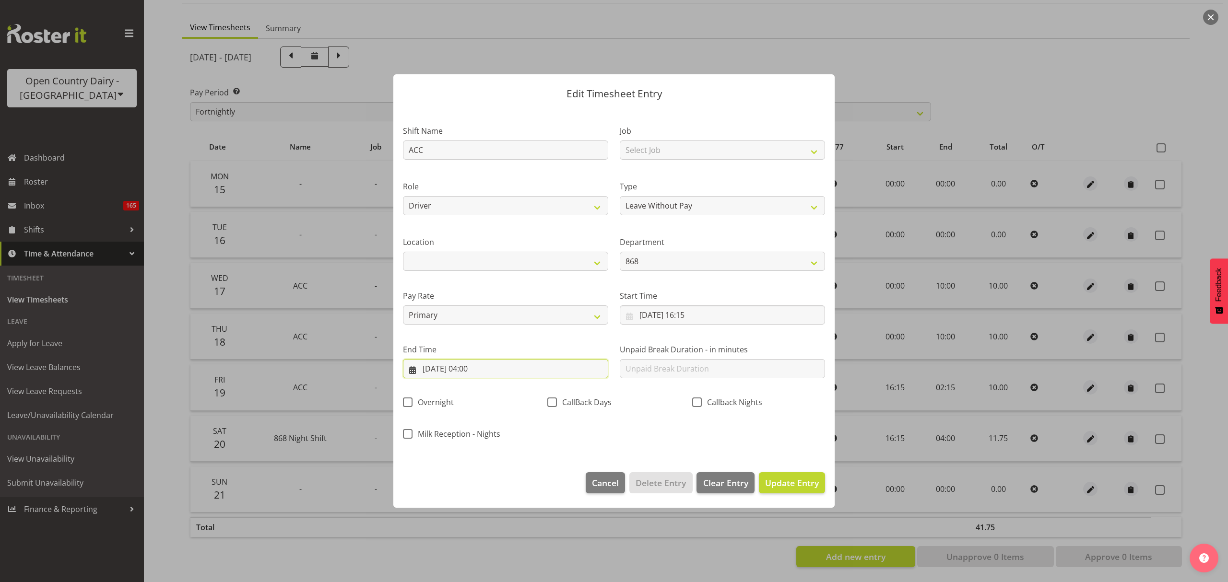
click at [526, 374] on input "21/09/2025, 04:00" at bounding box center [505, 368] width 205 height 19
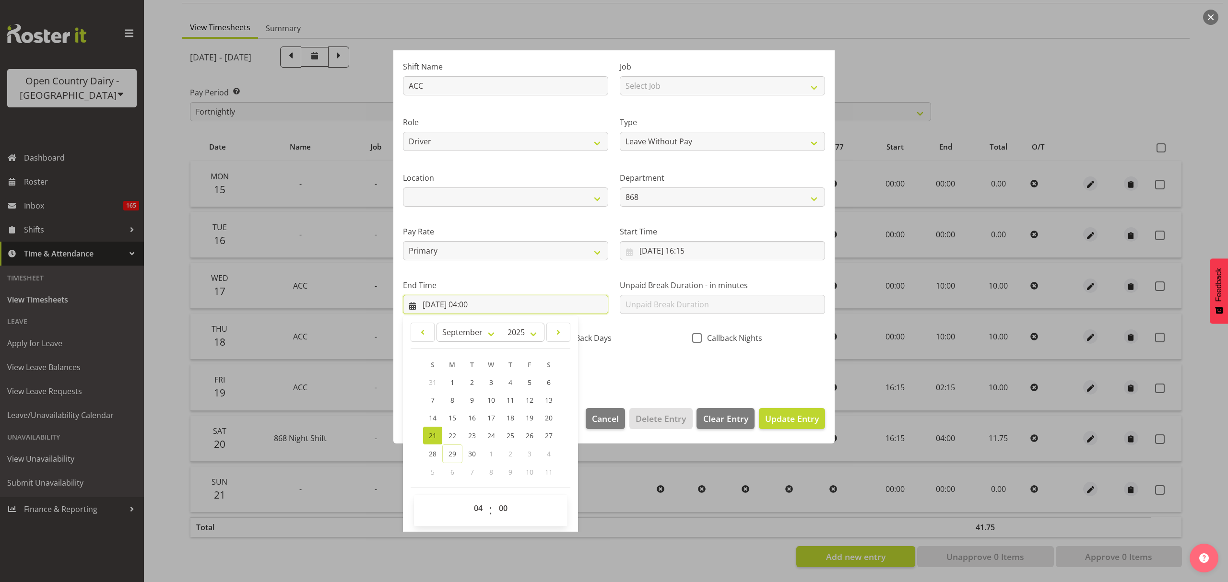
scroll to position [65, 0]
click at [478, 501] on select "00 01 02 03 04 05 06 07 08 09 10 11 12 13 14 15 16 17 18 19 20 21 22 23" at bounding box center [480, 507] width 22 height 19
select select "2"
click at [469, 498] on select "00 01 02 03 04 05 06 07 08 09 10 11 12 13 14 15 16 17 18 19 20 21 22 23" at bounding box center [480, 507] width 22 height 19
type input "21/09/2025, 02:00"
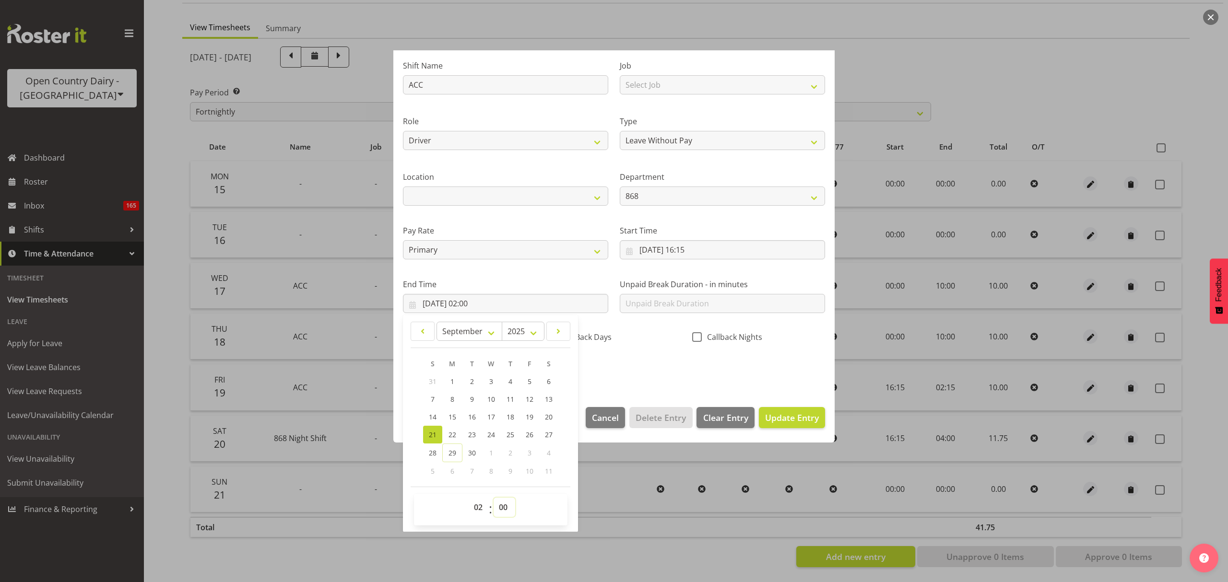
click at [501, 511] on select "00 01 02 03 04 05 06 07 08 09 10 11 12 13 14 15 16 17 18 19 20 21 22 23 24 25 2…" at bounding box center [505, 507] width 22 height 19
select select "15"
click at [494, 498] on select "00 01 02 03 04 05 06 07 08 09 10 11 12 13 14 15 16 17 18 19 20 21 22 23 24 25 2…" at bounding box center [505, 507] width 22 height 19
type input "21/09/2025, 02:15"
click at [597, 370] on div "Shift Name ACC Job Select Job Connecting /unconnecting Trailers Driving Meeting…" at bounding box center [614, 215] width 434 height 336
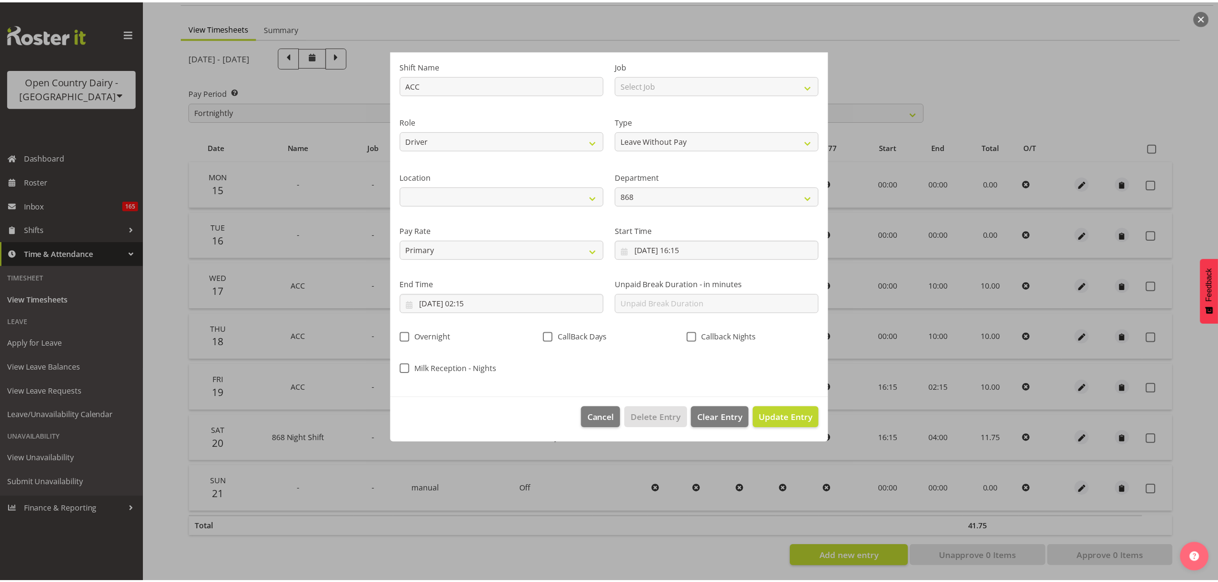
scroll to position [0, 0]
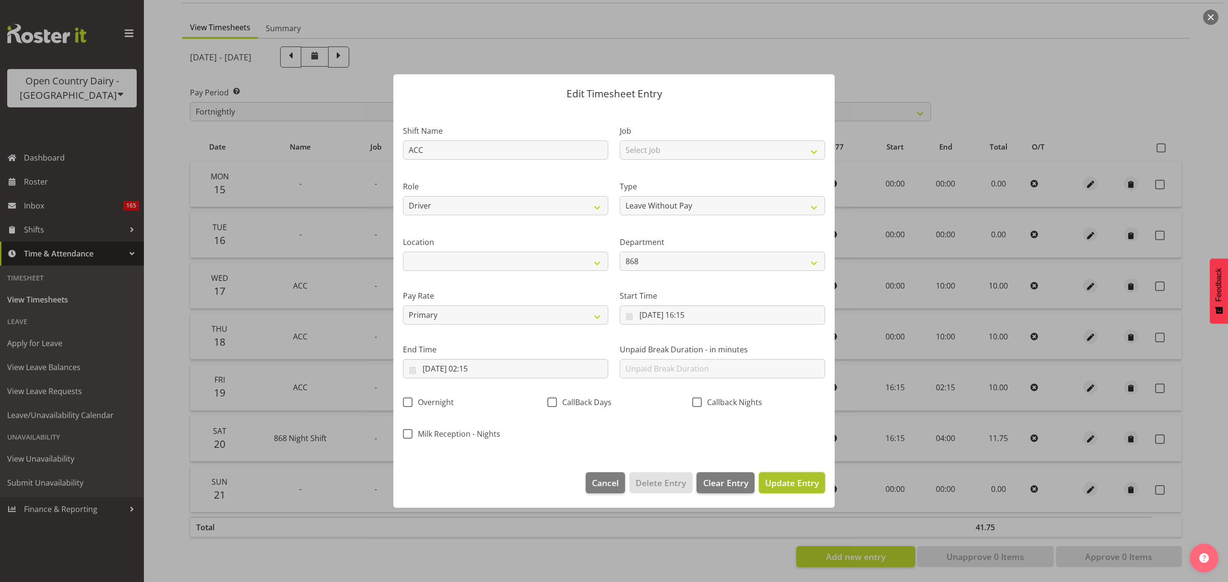
click at [823, 478] on button "Update Entry" at bounding box center [792, 483] width 66 height 21
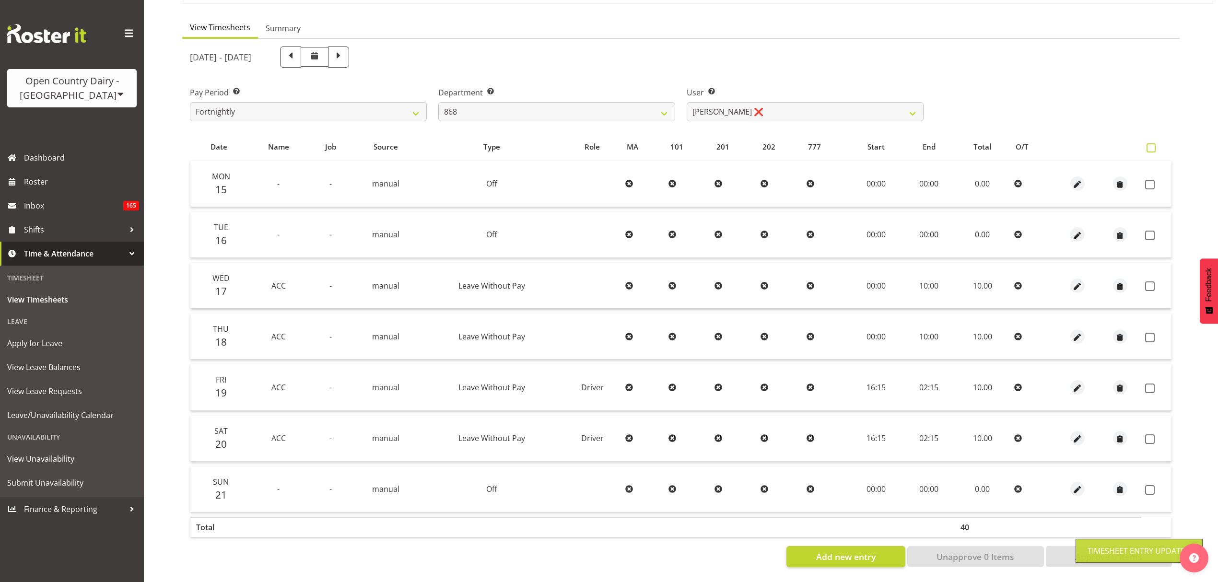
click at [1152, 143] on span at bounding box center [1151, 147] width 9 height 9
click at [1152, 145] on input "checkbox" at bounding box center [1150, 148] width 6 height 6
checkbox input "true"
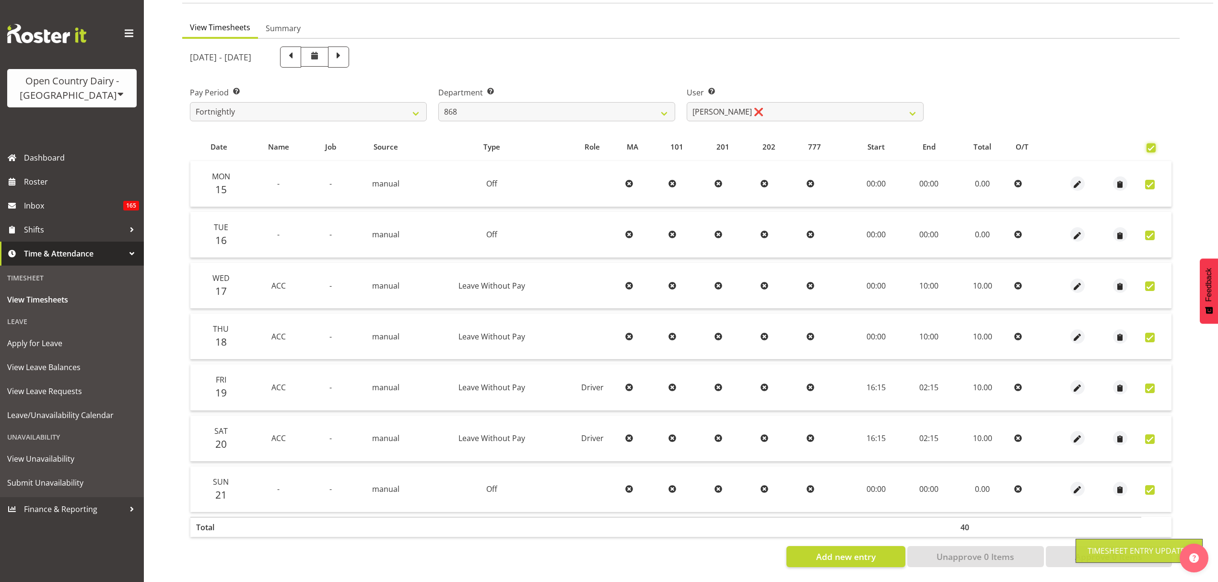
checkbox input "true"
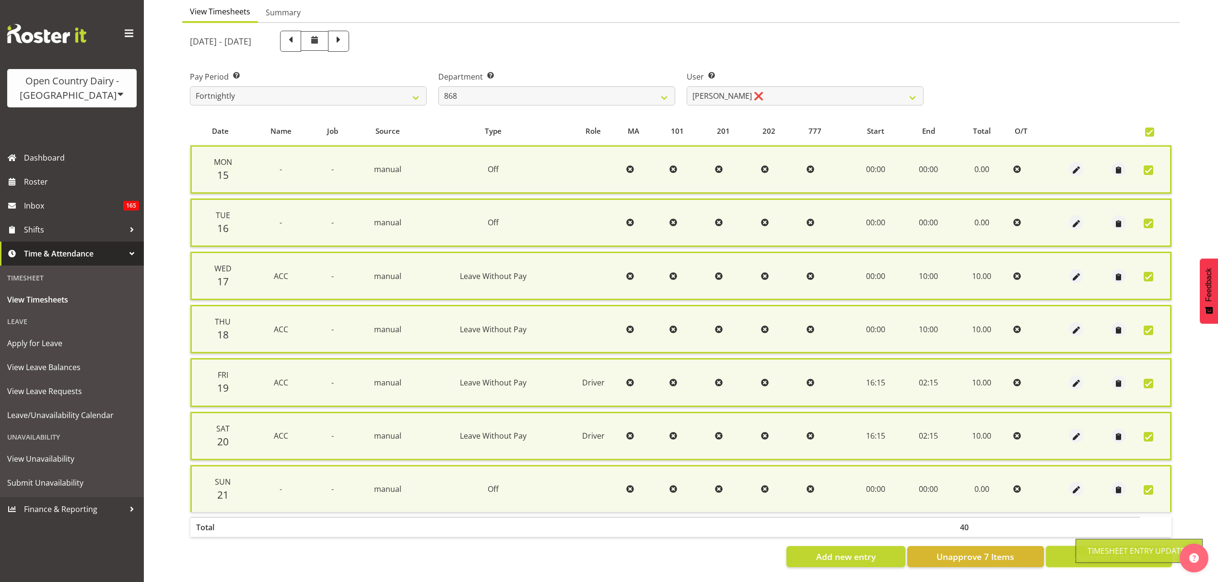
click at [1068, 546] on button "Approve 7 Items" at bounding box center [1109, 556] width 126 height 21
checkbox input "false"
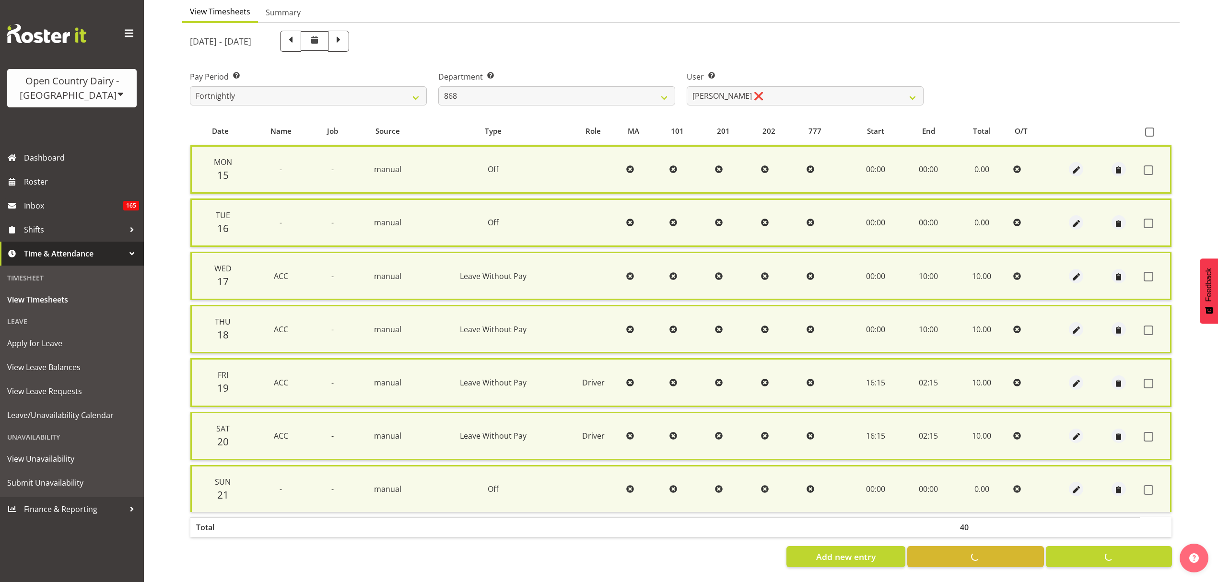
checkbox input "false"
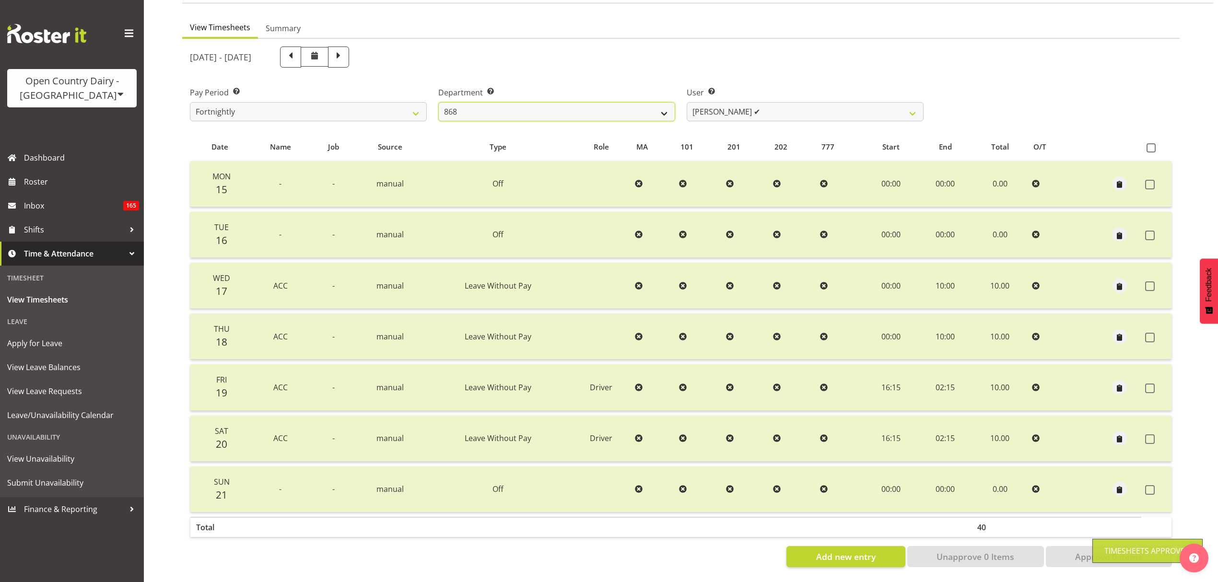
click at [501, 102] on select "734 735 736 737 738 739 851 853 854 855 856 858 861 862 865 867-9032 868 869 87…" at bounding box center [556, 111] width 237 height 19
select select "909"
click at [438, 102] on select "734 735 736 737 738 739 851 853 854 855 856 858 861 862 865 867-9032 868 869 87…" at bounding box center [556, 111] width 237 height 19
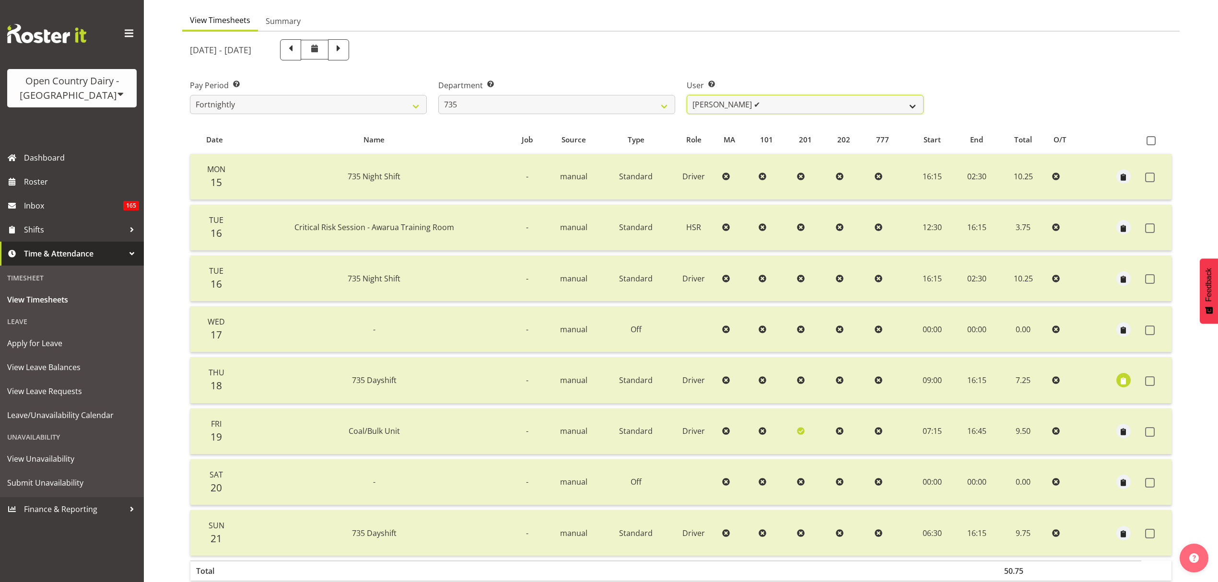
click at [753, 102] on select "Brian Neas ✔ Cherie Williams ❌ Christopher Sutherland ✔ Stuart Craig ✔" at bounding box center [805, 104] width 237 height 19
select select "10091"
click at [687, 95] on select "Brian Neas ✔ Cherie Williams ❌ Christopher Sutherland ✔ Stuart Craig ✔" at bounding box center [805, 104] width 237 height 19
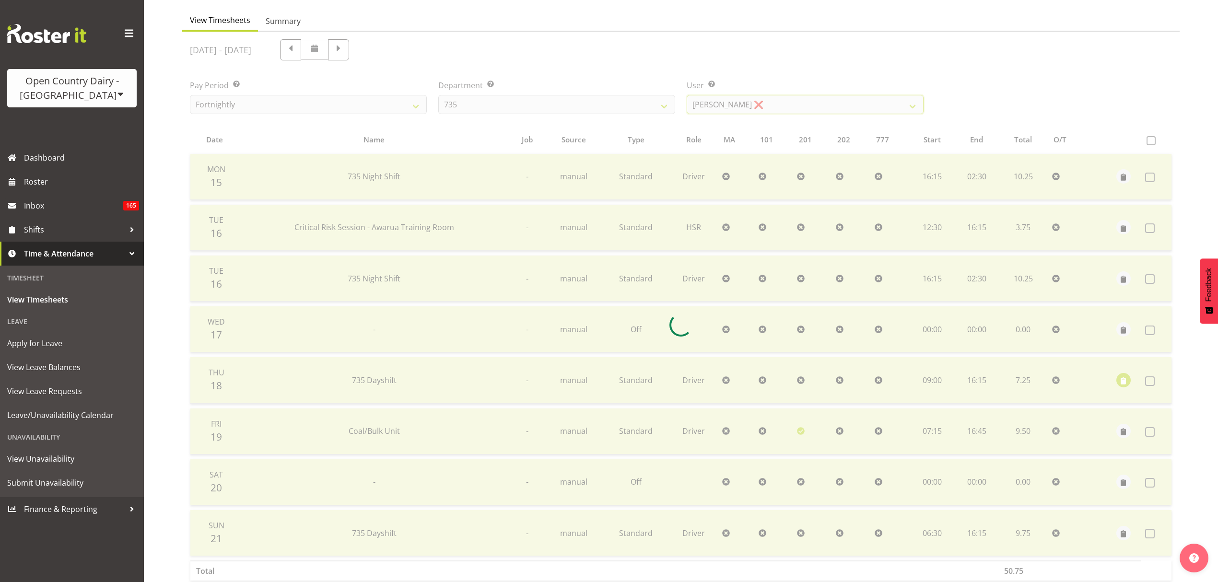
scroll to position [0, 0]
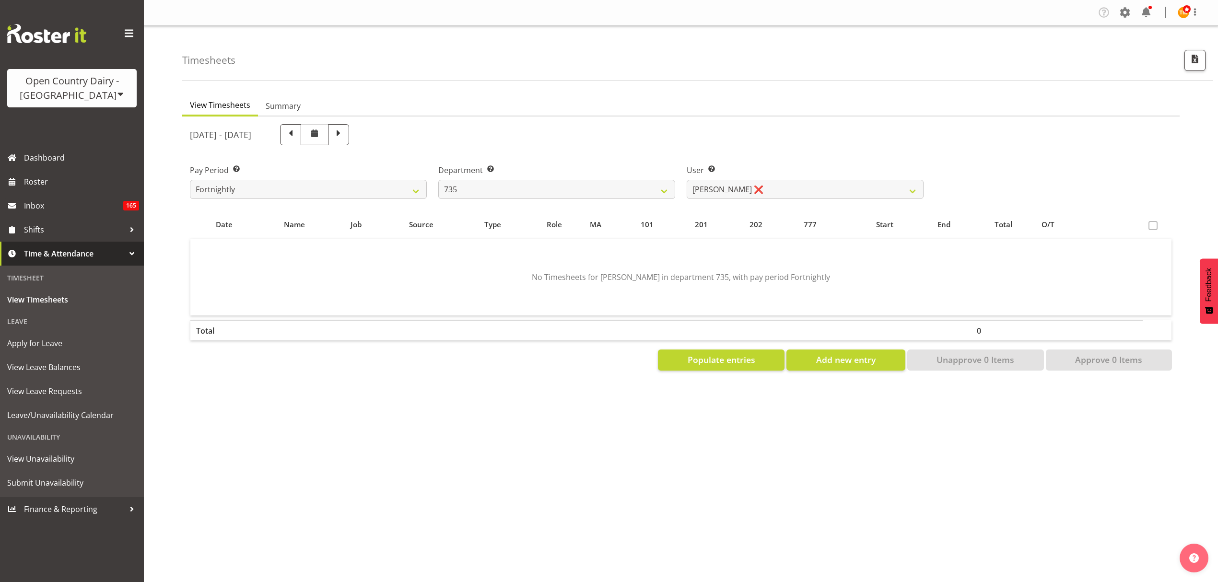
click at [762, 371] on section "September 15th - September 21st 2025 Pay Period Select which pay period you wou…" at bounding box center [681, 248] width 998 height 262
click at [762, 365] on button "Populate entries" at bounding box center [721, 360] width 127 height 21
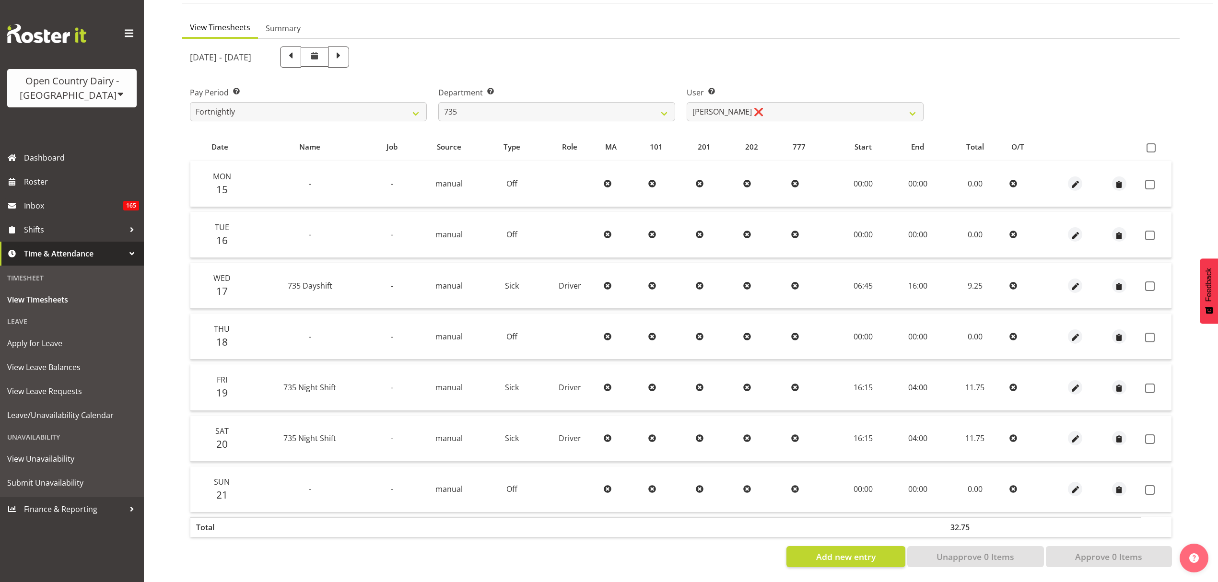
scroll to position [85, 0]
click at [1076, 332] on span "button" at bounding box center [1075, 337] width 11 height 11
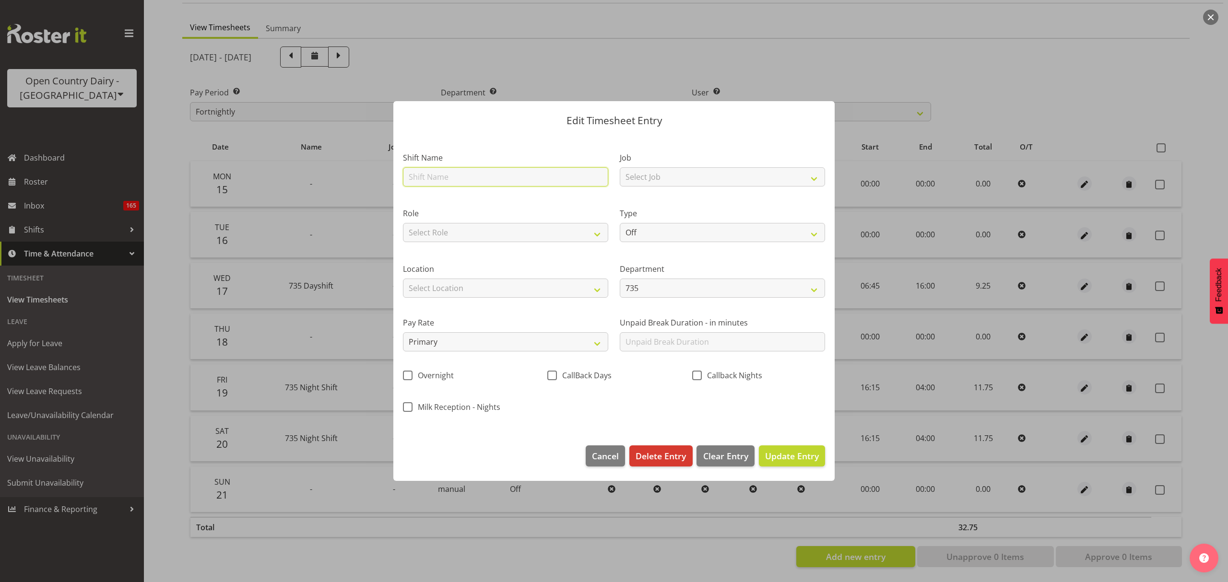
click at [459, 174] on input "text" at bounding box center [505, 176] width 205 height 19
type input "Sick"
click at [683, 231] on select "Off Standard Public Holiday Public Holiday (Worked) Day In Lieu Annual Leave Si…" at bounding box center [722, 232] width 205 height 19
select select "Sick"
click at [620, 223] on select "Off Standard Public Holiday Public Holiday (Worked) Day In Lieu Annual Leave Si…" at bounding box center [722, 232] width 205 height 19
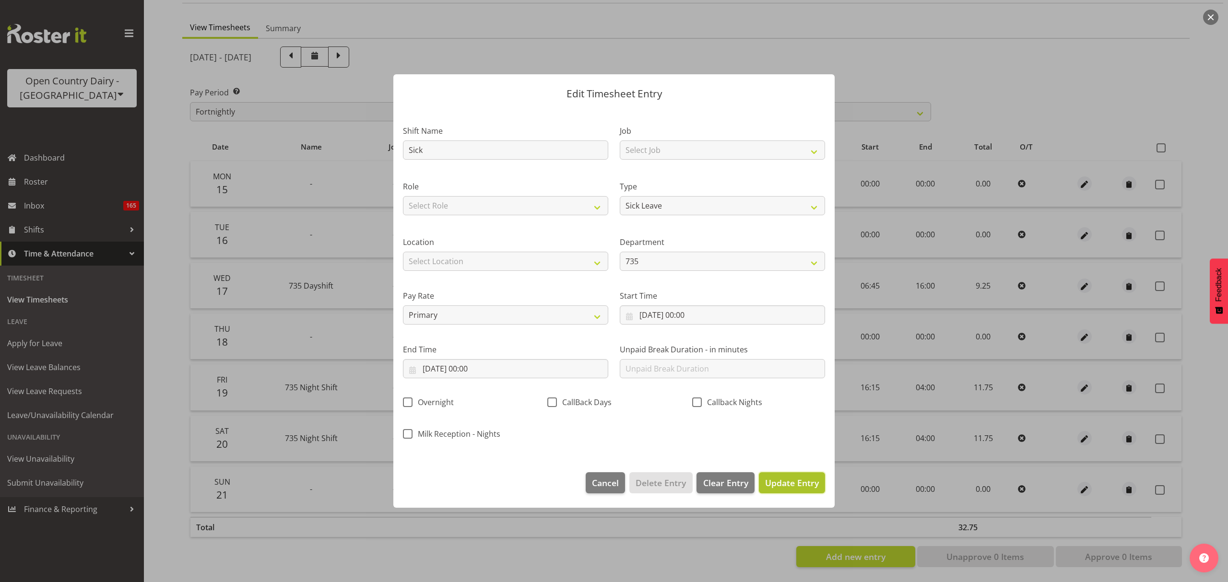
click at [798, 479] on span "Update Entry" at bounding box center [792, 483] width 54 height 12
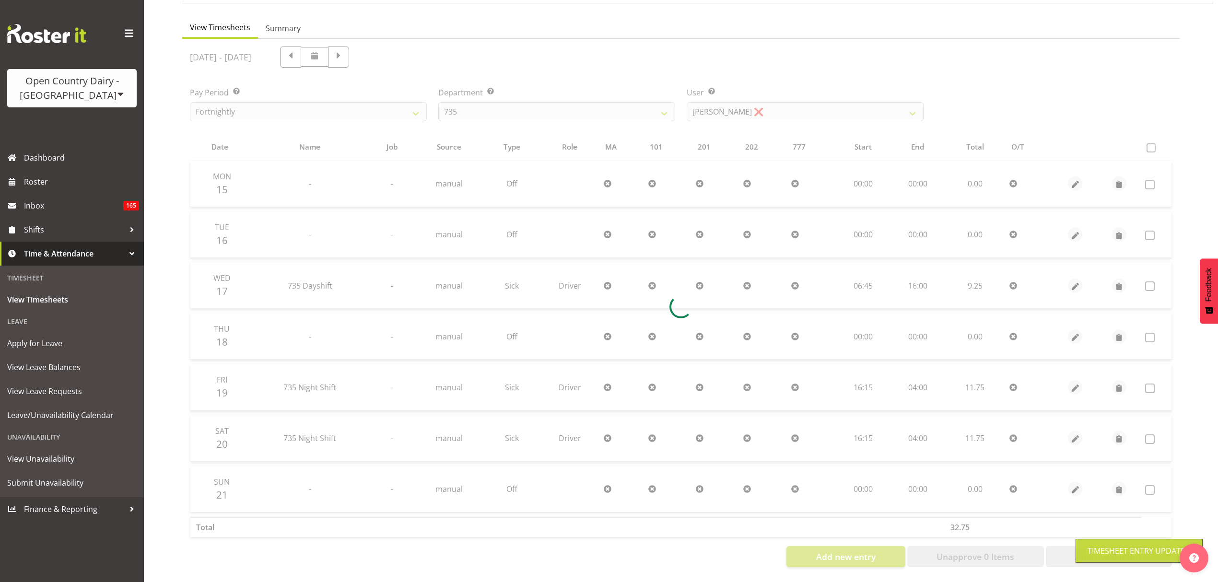
click at [816, 111] on div at bounding box center [681, 307] width 998 height 536
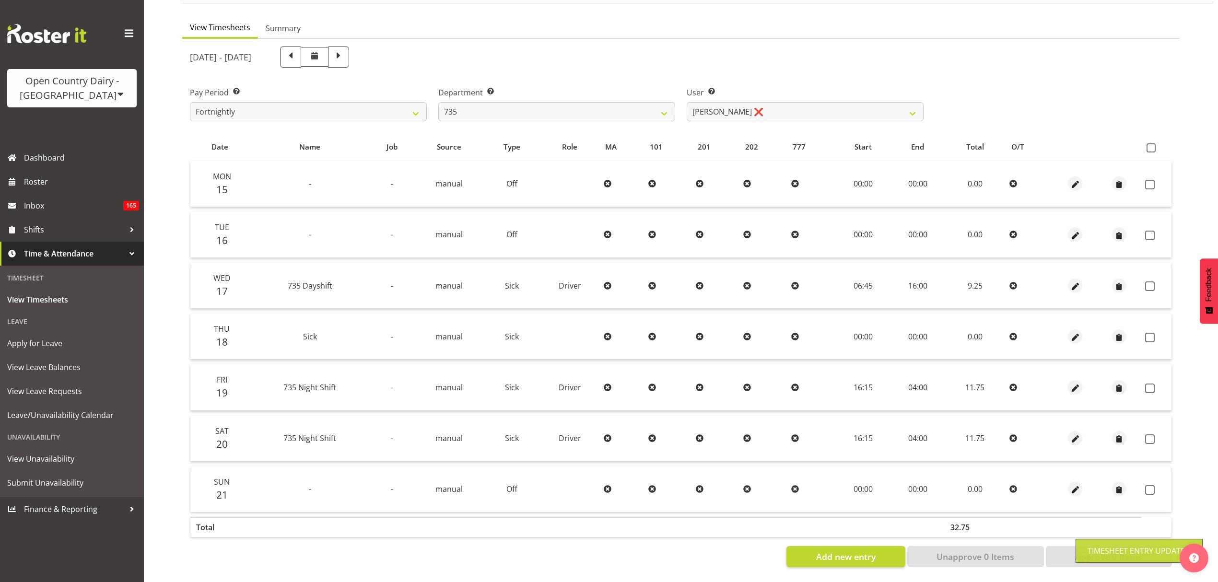
click at [795, 105] on div "September 15th - September 21st 2025 Pay Period Select which pay period you wou…" at bounding box center [681, 304] width 982 height 527
drag, startPoint x: 795, startPoint y: 104, endPoint x: 790, endPoint y: 104, distance: 5.3
click at [795, 104] on select "Brian Neas ✔ Cherie Williams ❌ Christopher Sutherland ✔ Stuart Craig ✔" at bounding box center [805, 111] width 237 height 19
click at [624, 106] on select "734 735 736 737 738 739 851 853 854 855 856 858 861 862 865 867-9032 868 869 87…" at bounding box center [556, 111] width 237 height 19
select select "681"
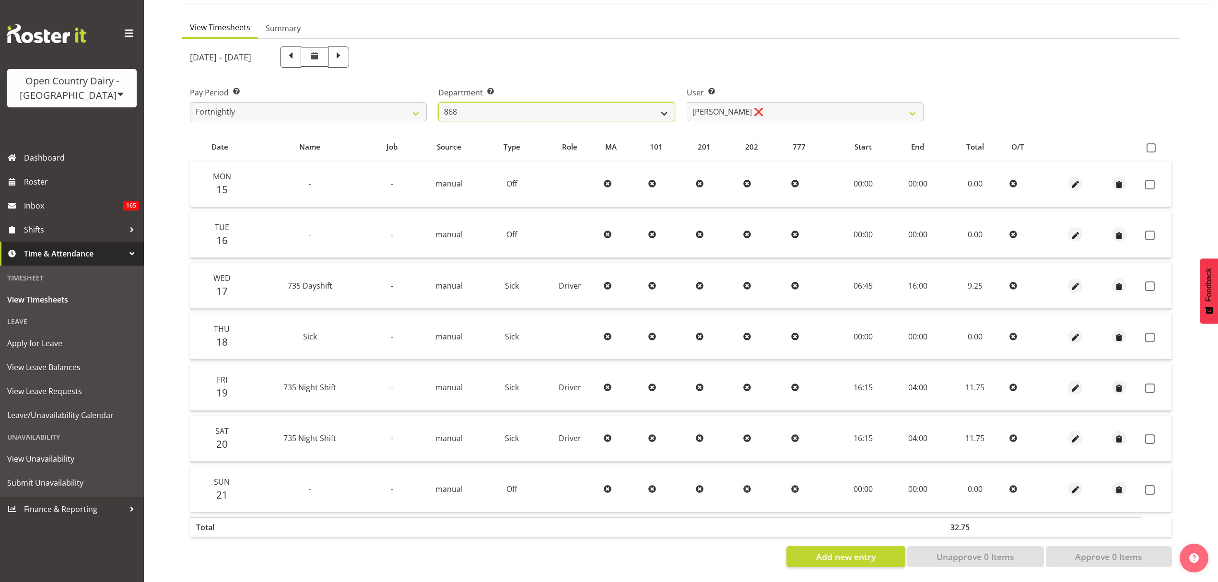
click at [438, 102] on select "734 735 736 737 738 739 851 853 854 855 856 858 861 862 865 867-9032 868 869 87…" at bounding box center [556, 111] width 237 height 19
select select "7377"
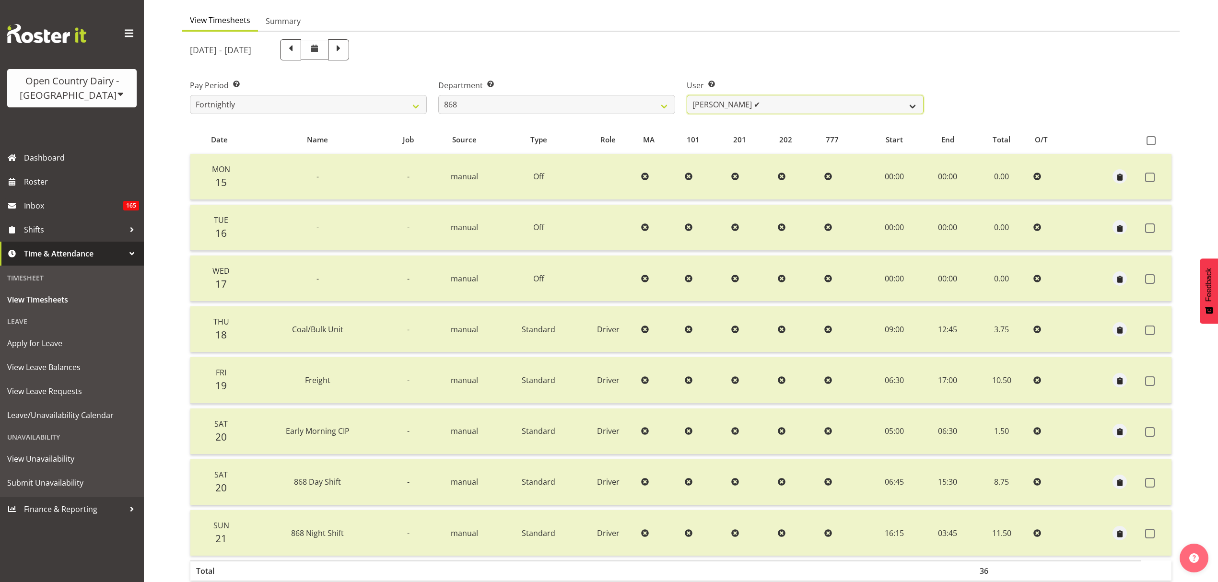
click at [743, 106] on select "Alan Rolton ✔ Cassidy Williams ✔ Christopher McIver ✔ Darin Ayling ✔" at bounding box center [805, 104] width 237 height 19
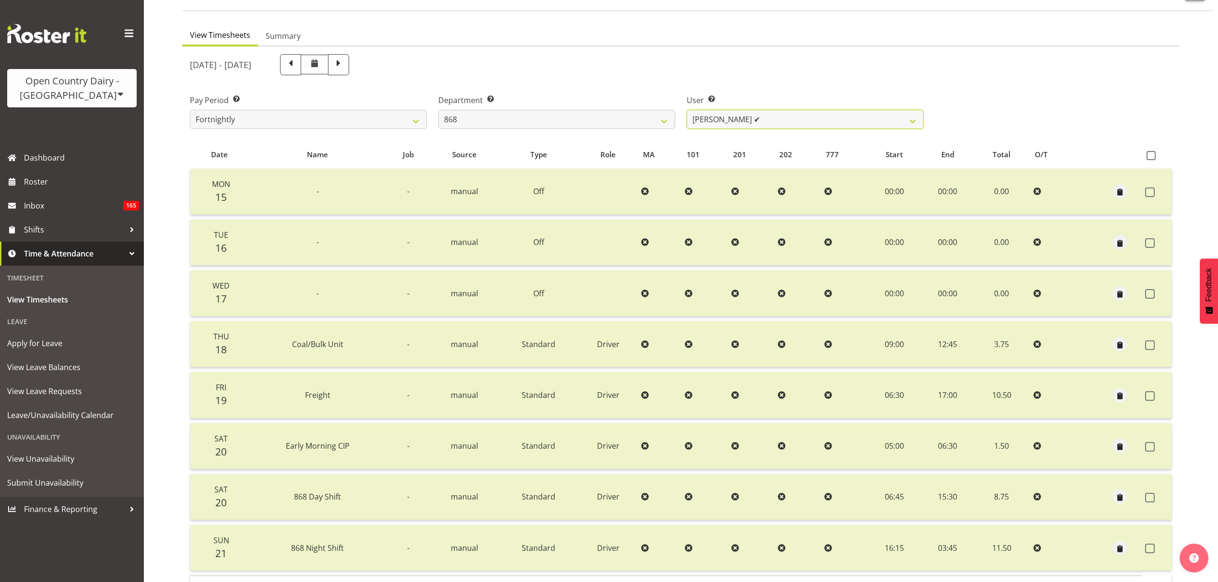
scroll to position [8, 0]
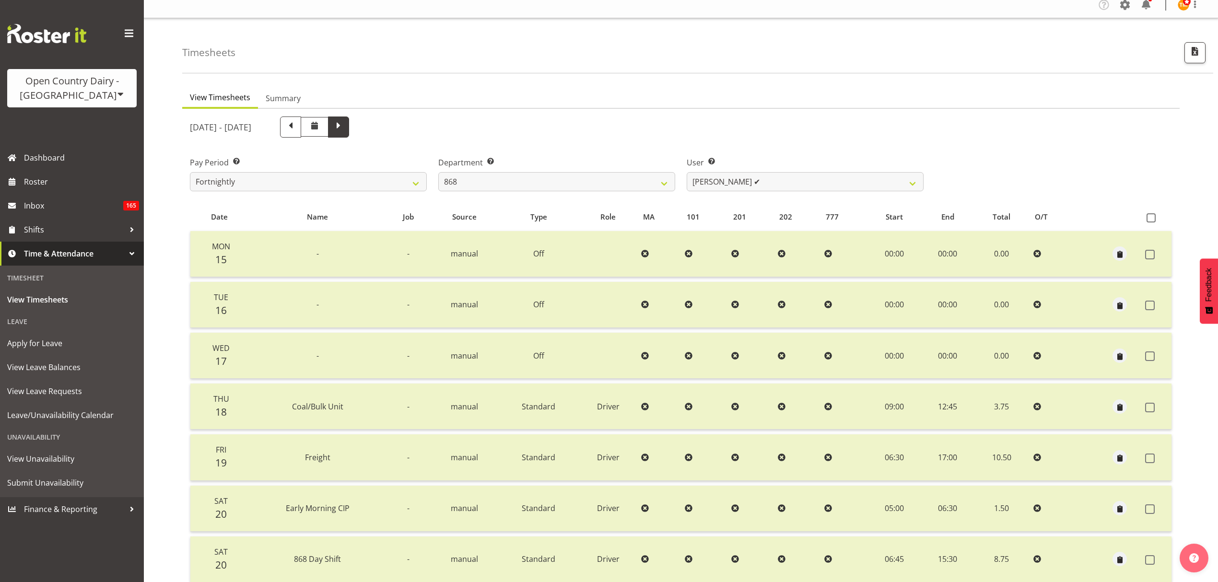
drag, startPoint x: 432, startPoint y: 137, endPoint x: 436, endPoint y: 132, distance: 5.9
click at [349, 137] on span at bounding box center [338, 127] width 21 height 21
select select
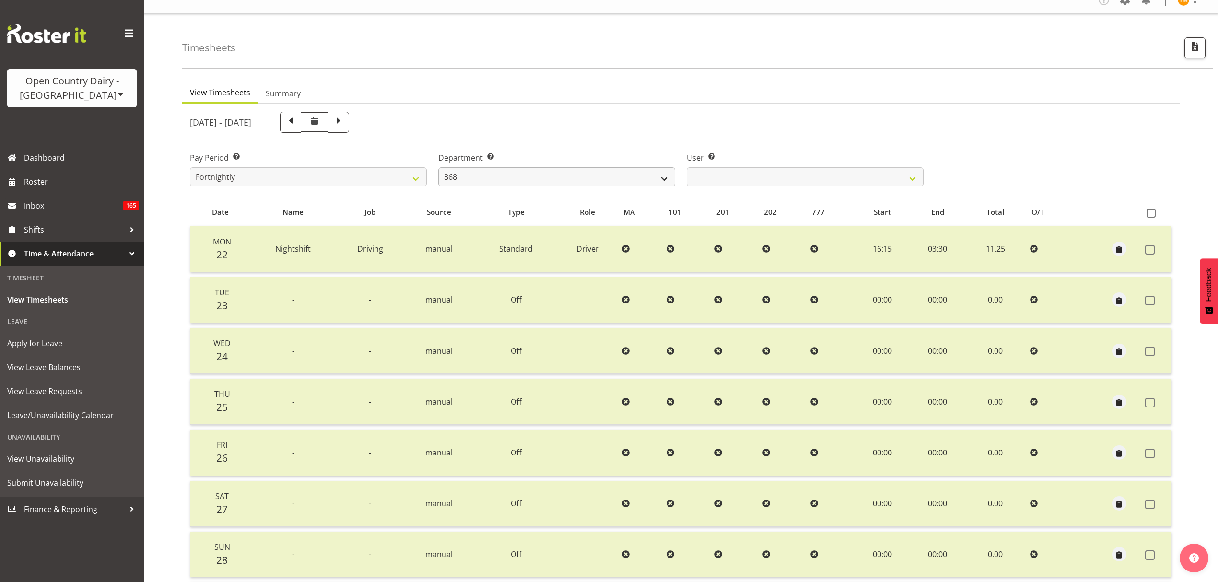
scroll to position [0, 0]
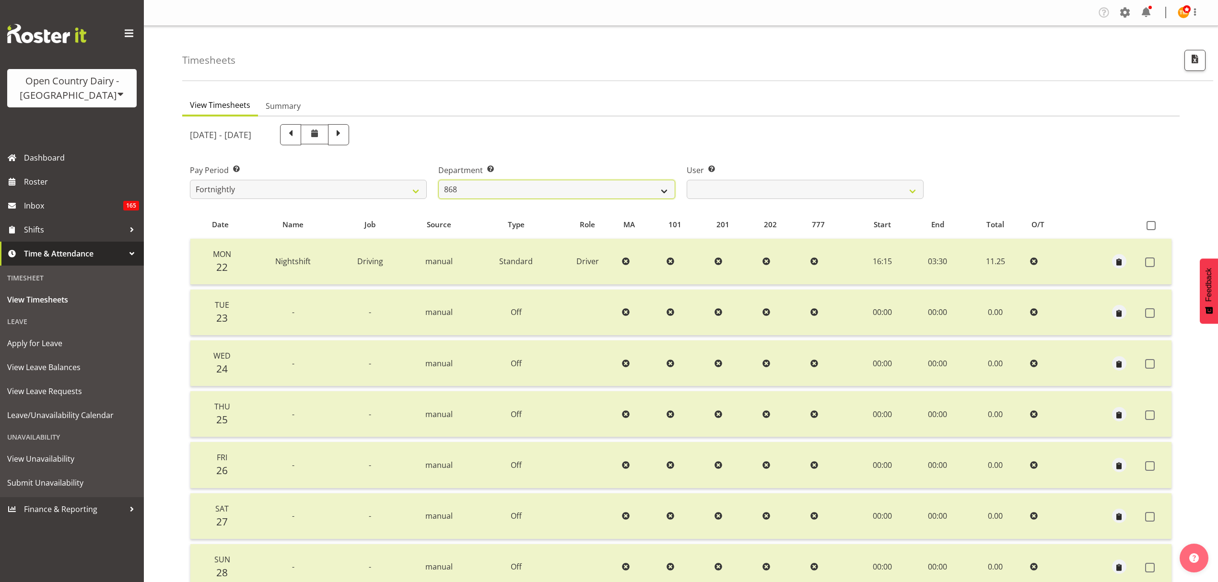
click at [641, 183] on select "734 735 736 737 738 739 851 853 854 855 856 858 861 862 865 867-9032 868 869 87…" at bounding box center [556, 189] width 237 height 19
select select "909"
click at [438, 180] on select "734 735 736 737 738 739 851 853 854 855 856 858 861 862 865 867-9032 868 869 87…" at bounding box center [556, 189] width 237 height 19
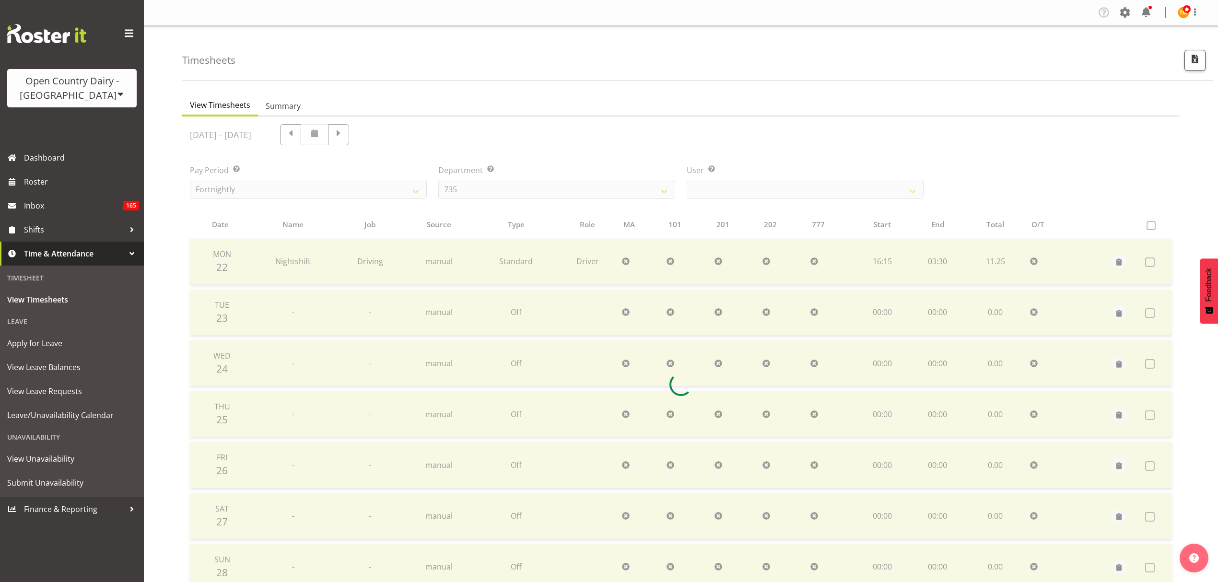
click at [791, 190] on div at bounding box center [681, 385] width 998 height 536
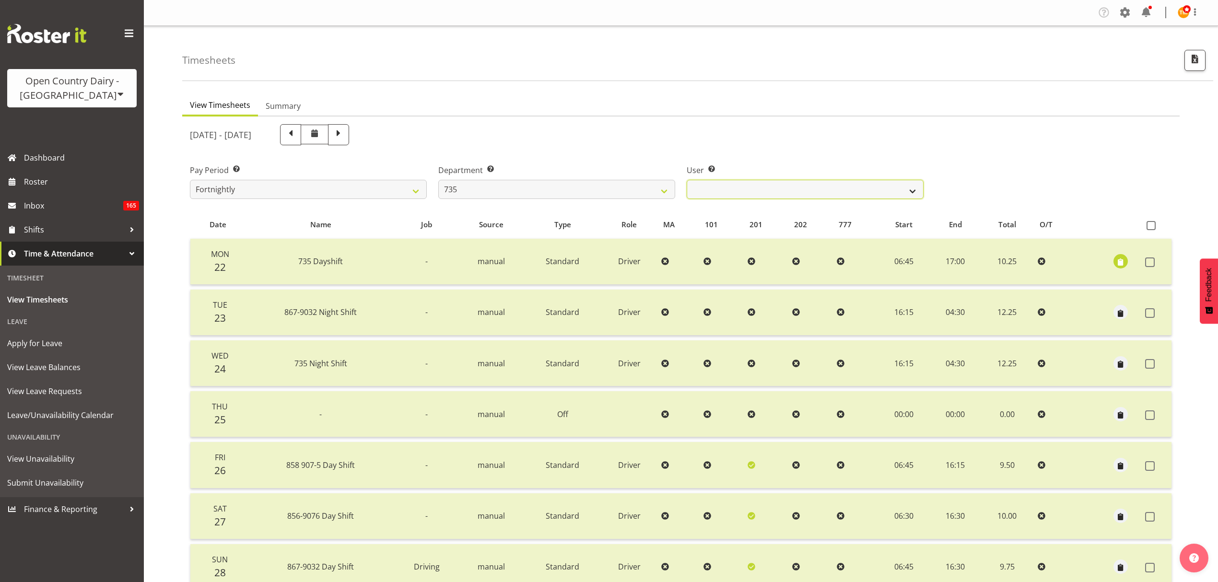
click at [784, 190] on select "Brian Neas ✔ Cherie Williams ❌ Christopher Sutherland ✔ Stuart Craig ✔" at bounding box center [805, 189] width 237 height 19
select select "10091"
click at [687, 180] on select "Brian Neas ✔ Cherie Williams ❌ Christopher Sutherland ✔ Stuart Craig ✔" at bounding box center [805, 189] width 237 height 19
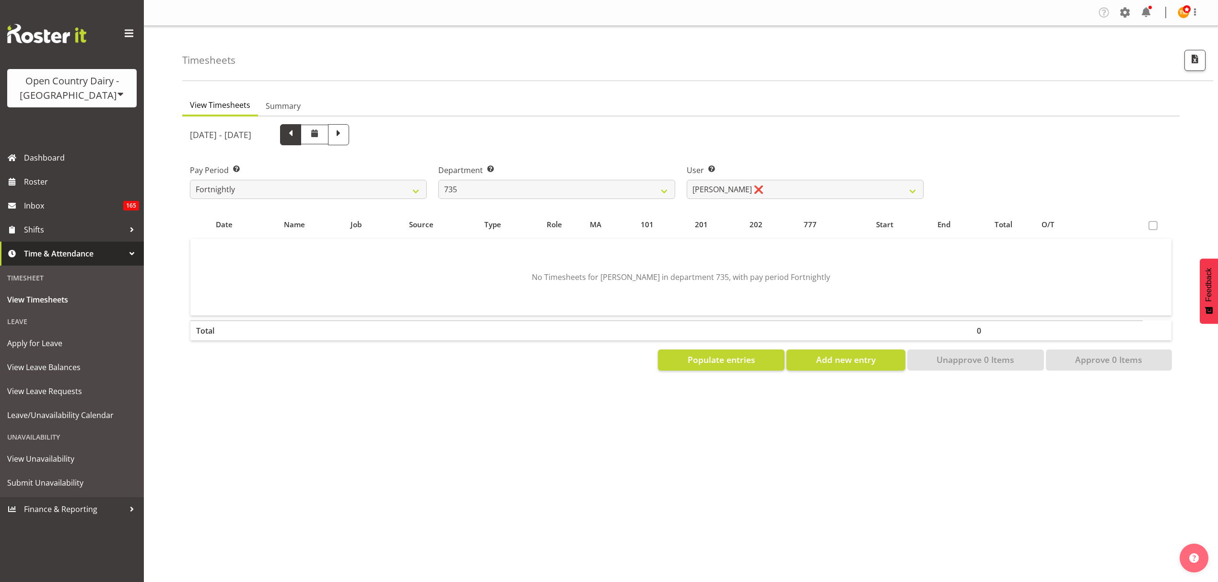
click at [297, 138] on span at bounding box center [290, 134] width 12 height 12
select select
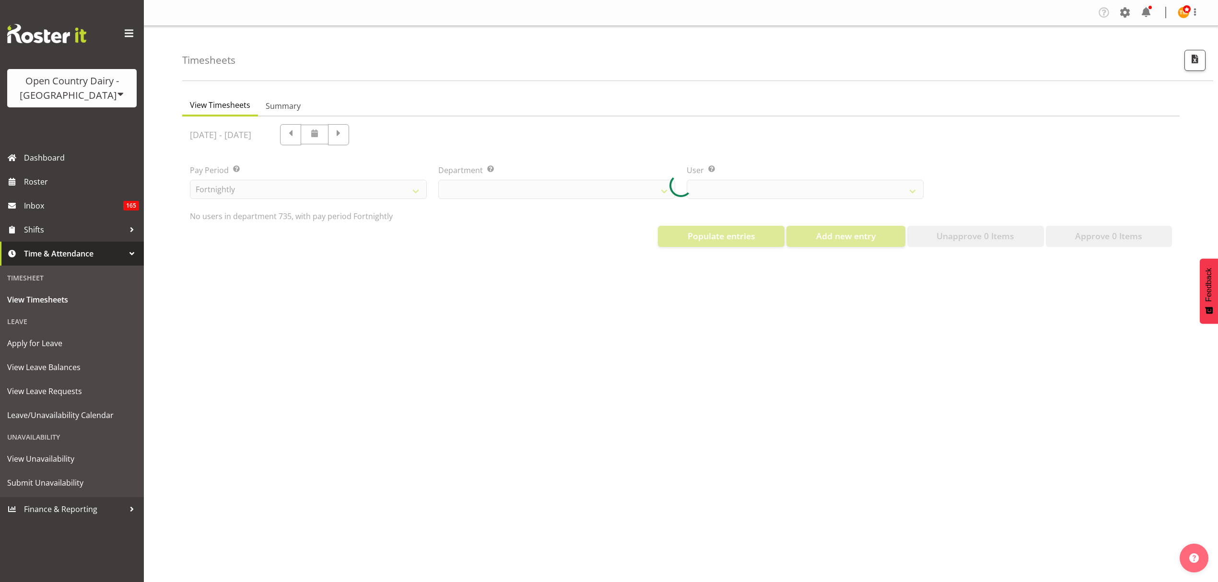
select select "909"
select select "10091"
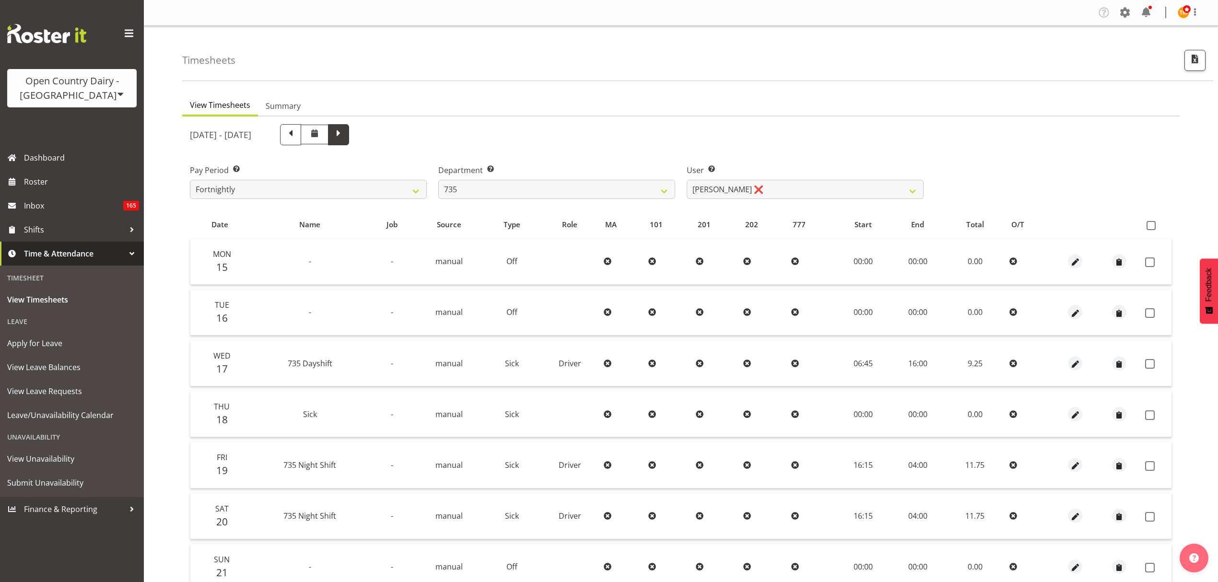
click at [345, 139] on span at bounding box center [338, 134] width 12 height 12
select select
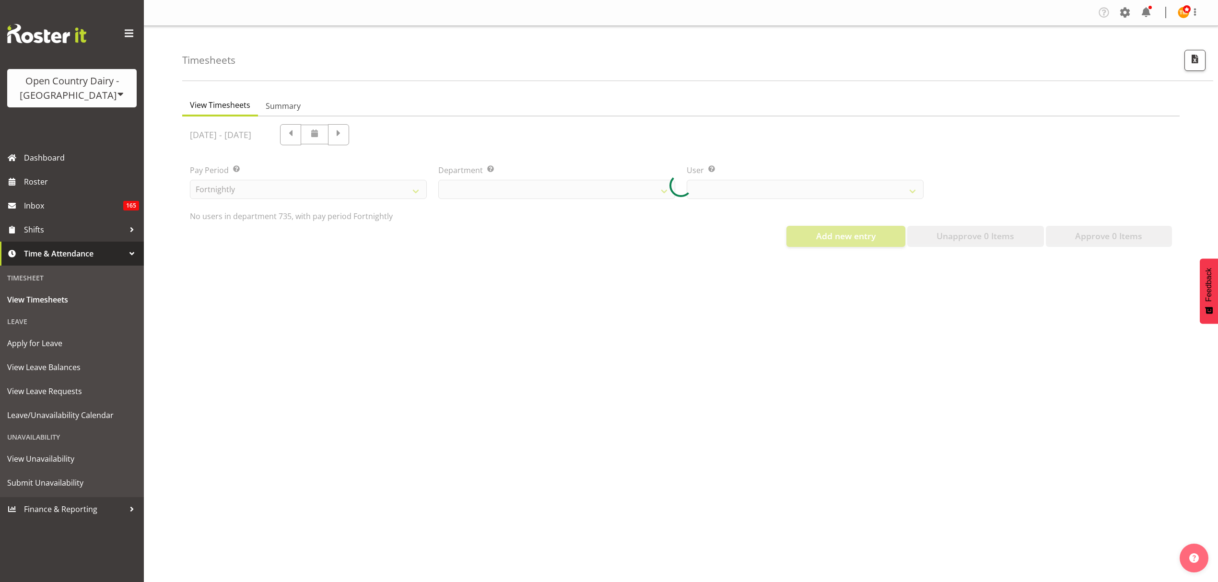
select select "909"
select select "10091"
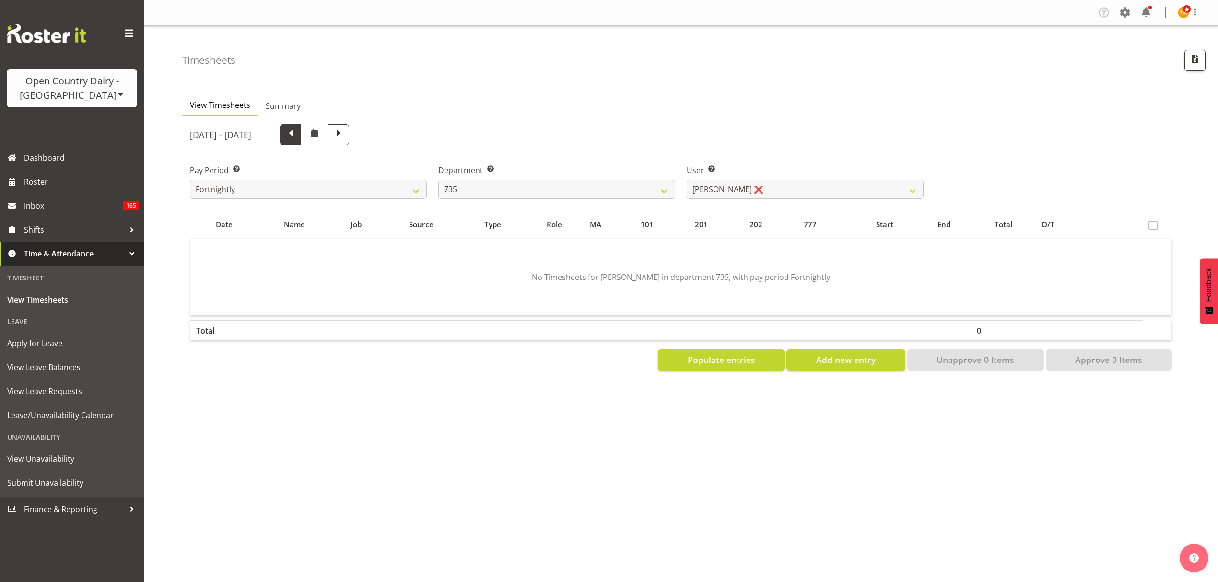
click at [297, 139] on span at bounding box center [290, 134] width 12 height 12
select select
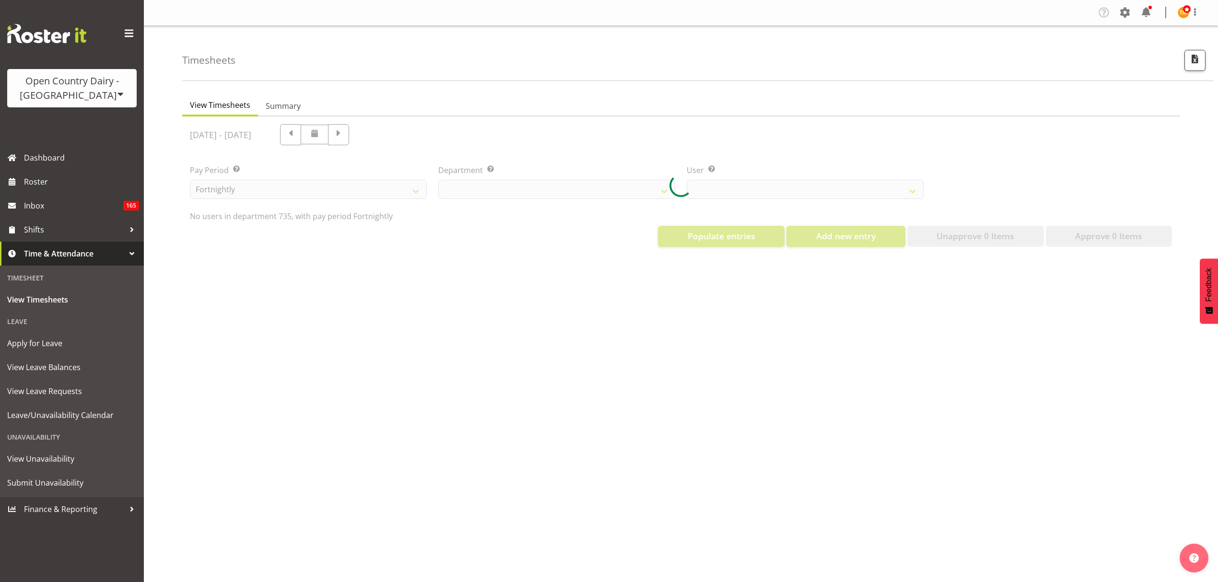
select select "909"
select select "10091"
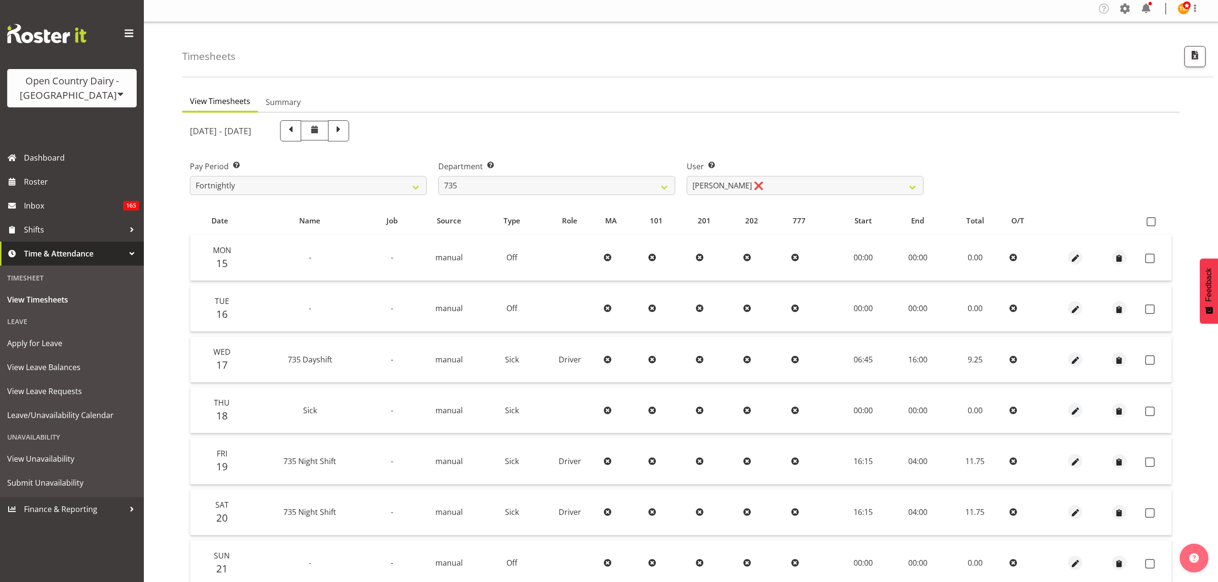
scroll to position [85, 0]
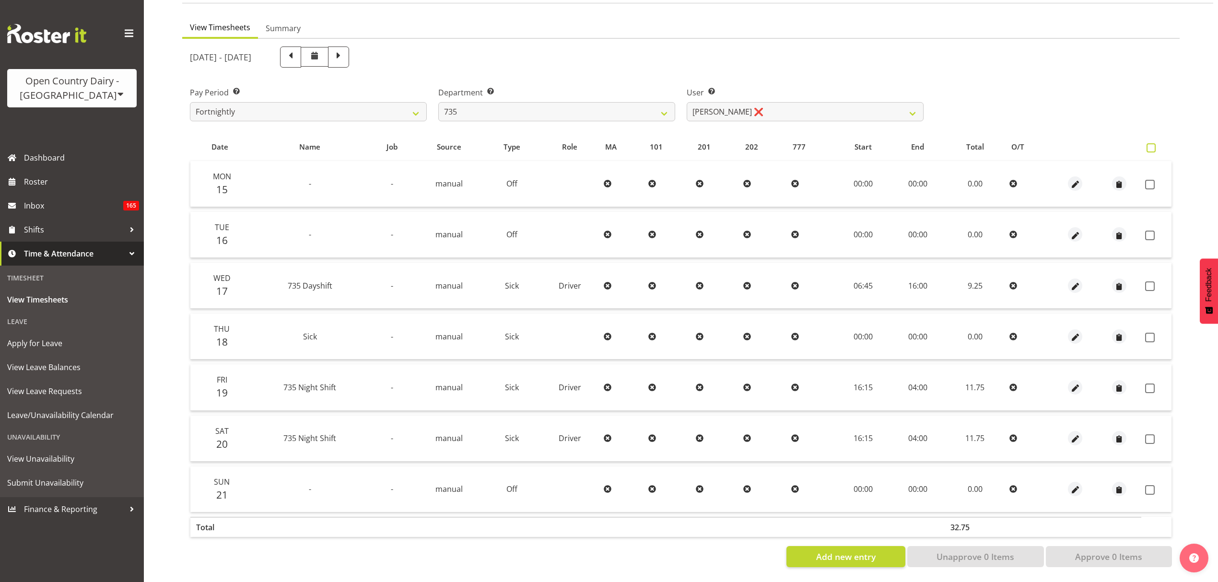
click at [1148, 143] on span at bounding box center [1151, 147] width 9 height 9
click at [1148, 145] on input "checkbox" at bounding box center [1150, 148] width 6 height 6
checkbox input "true"
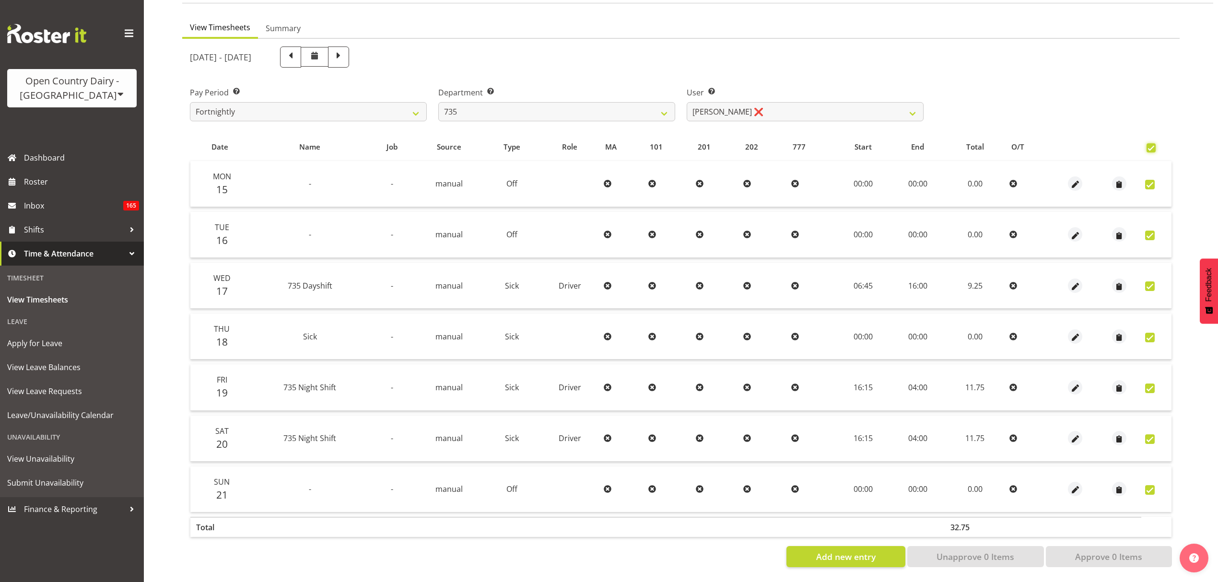
checkbox input "true"
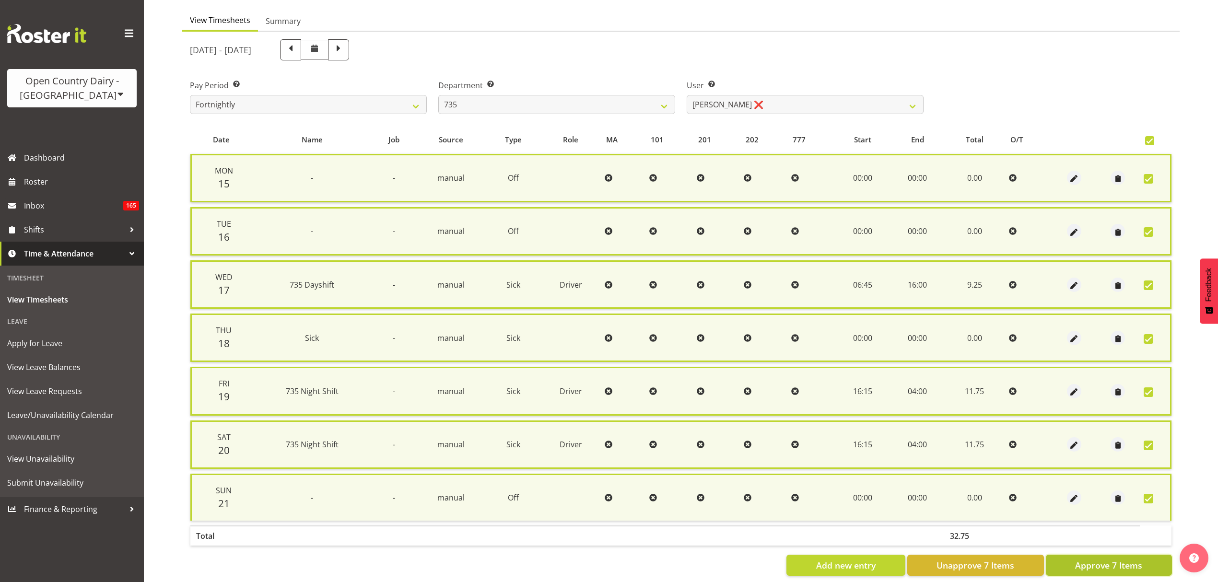
click at [1120, 563] on span "Approve 7 Items" at bounding box center [1109, 565] width 67 height 12
checkbox input "false"
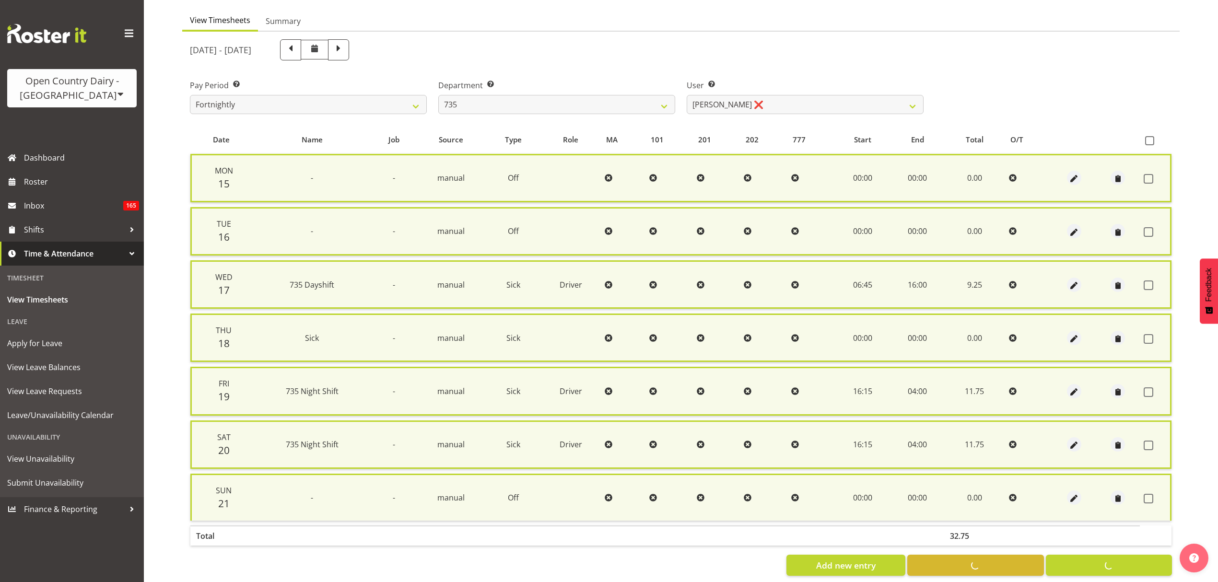
checkbox input "false"
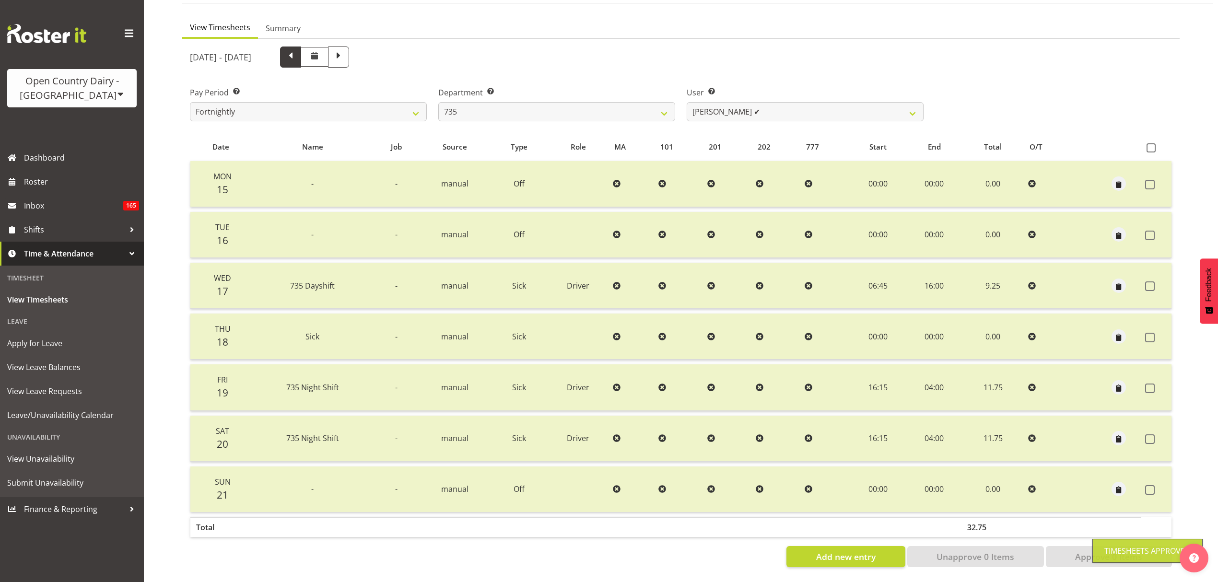
click at [297, 52] on span at bounding box center [290, 56] width 12 height 12
select select
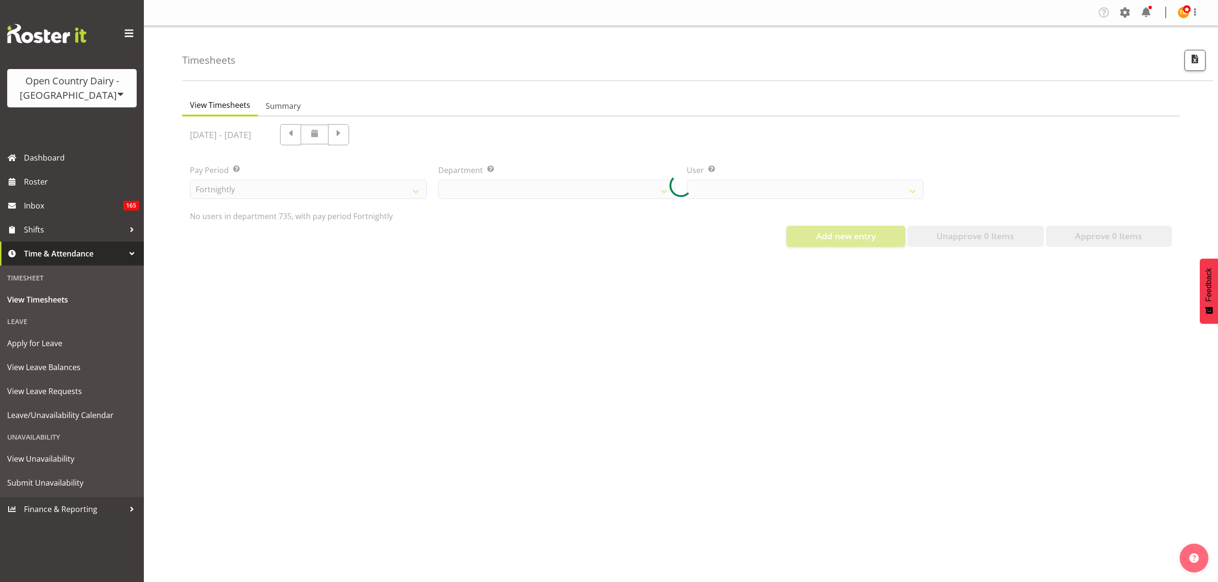
scroll to position [0, 0]
select select "909"
select select "10091"
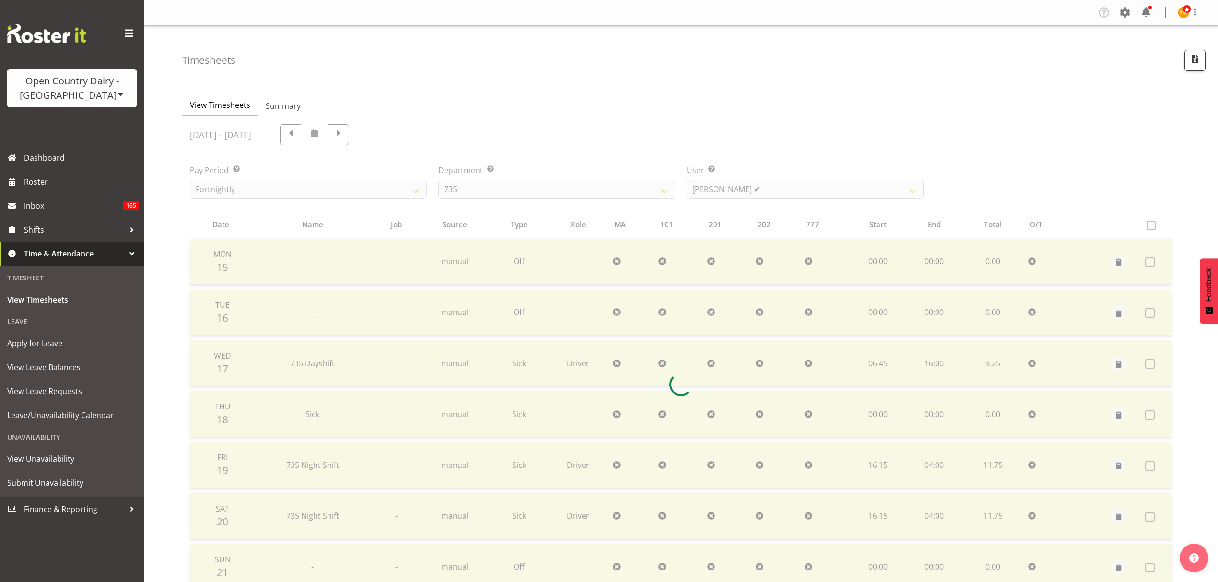
scroll to position [34, 0]
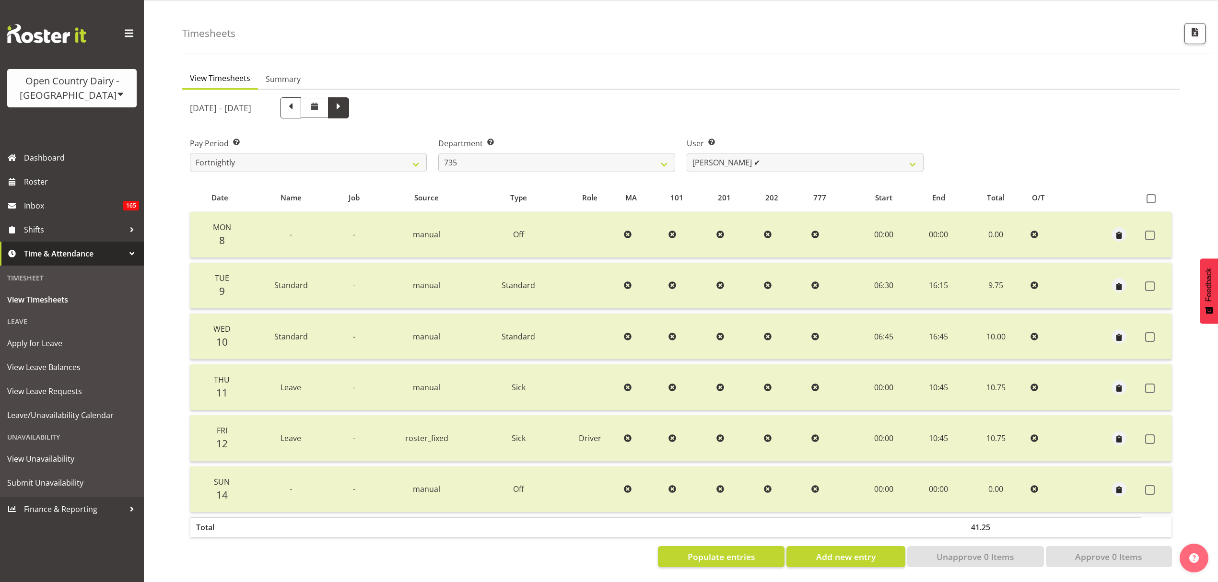
click at [345, 106] on span at bounding box center [338, 107] width 12 height 12
select select
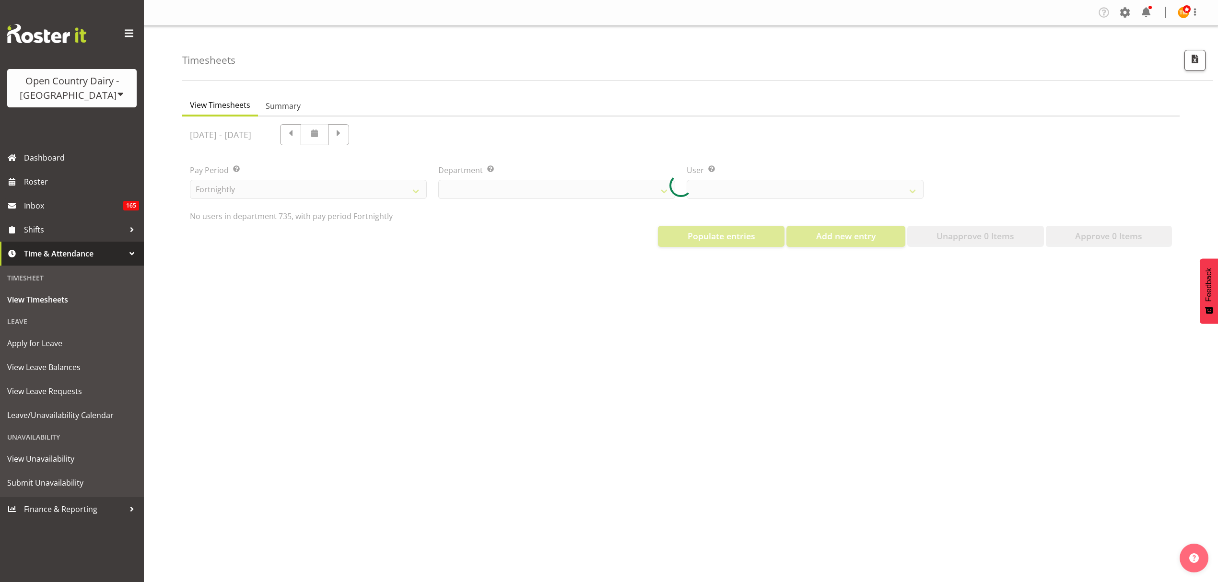
select select "909"
select select "10091"
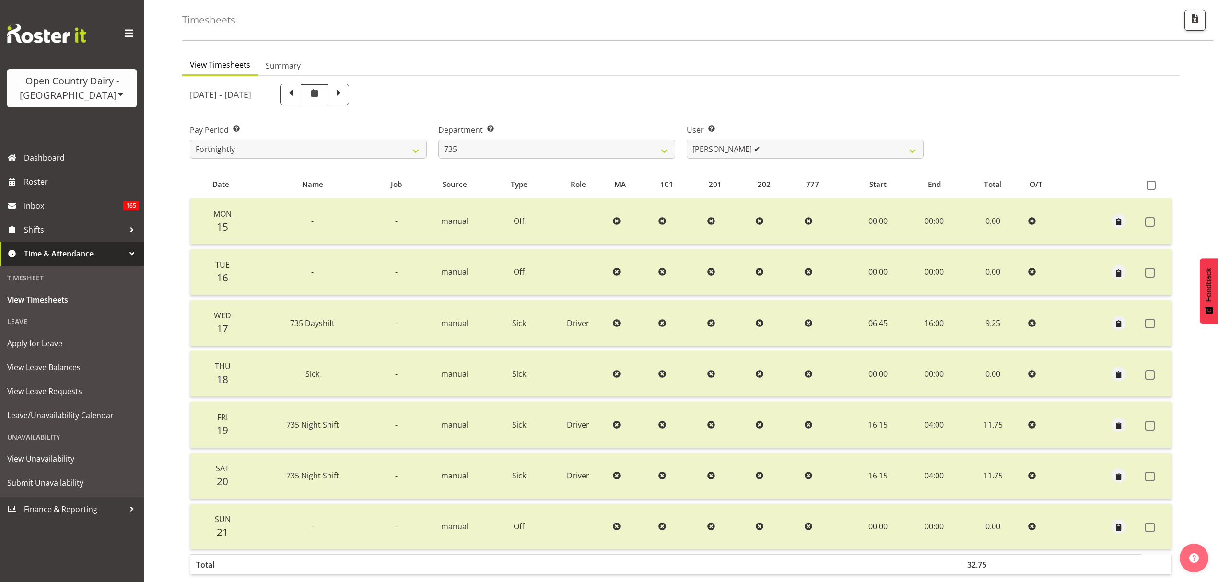
scroll to position [85, 0]
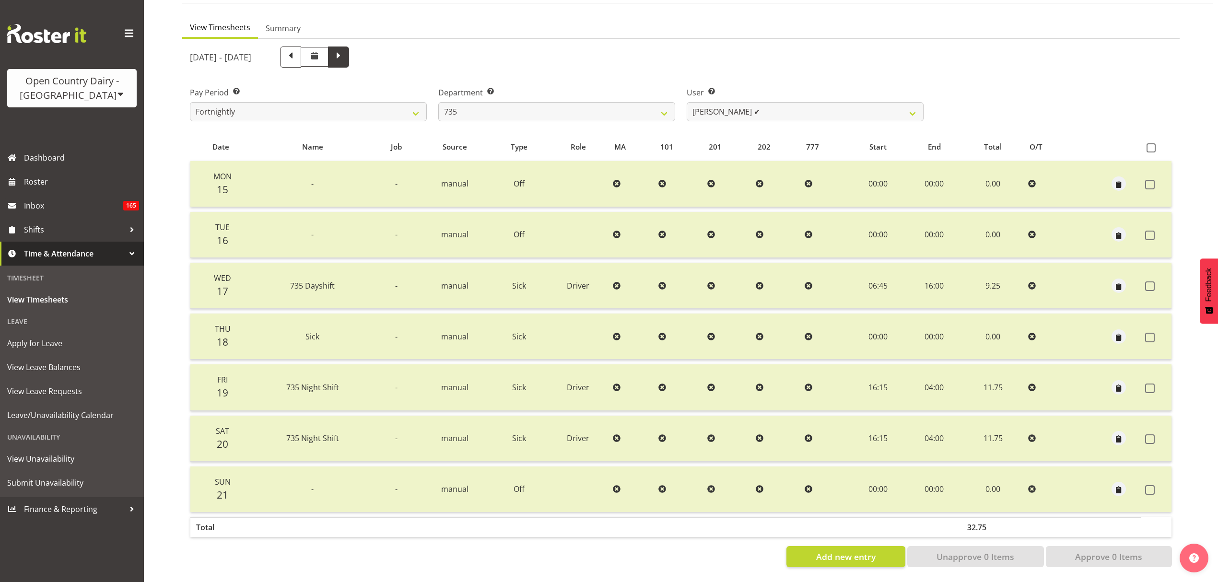
click at [349, 56] on span at bounding box center [338, 57] width 21 height 21
select select
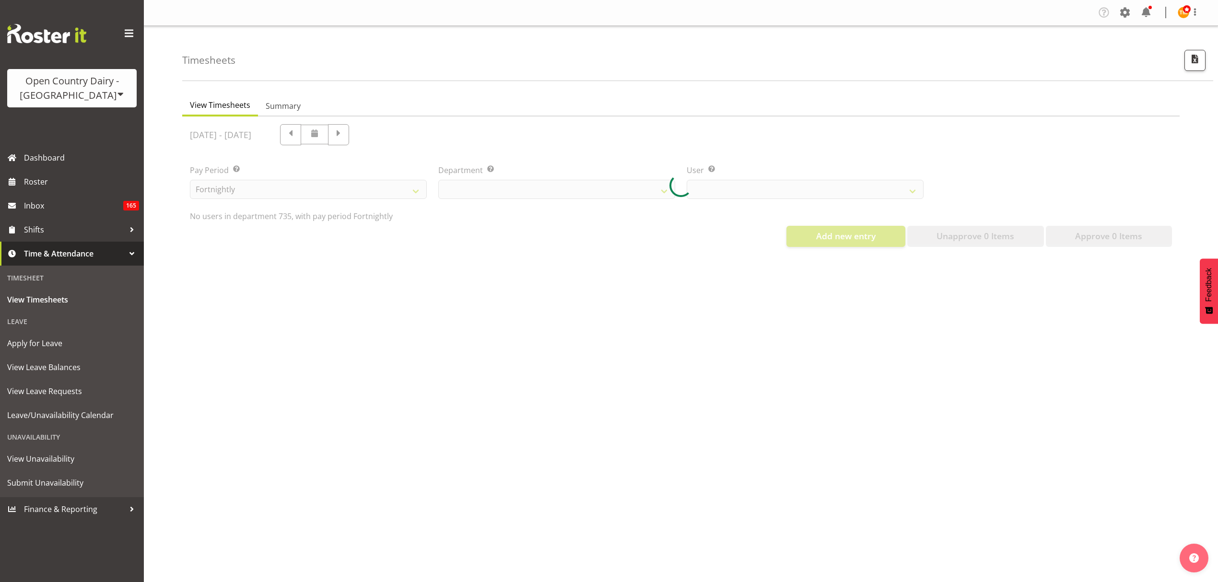
drag, startPoint x: 428, startPoint y: 56, endPoint x: 662, endPoint y: 63, distance: 233.7
click at [760, 57] on div "Timesheets" at bounding box center [697, 53] width 1031 height 55
select select "909"
select select "10091"
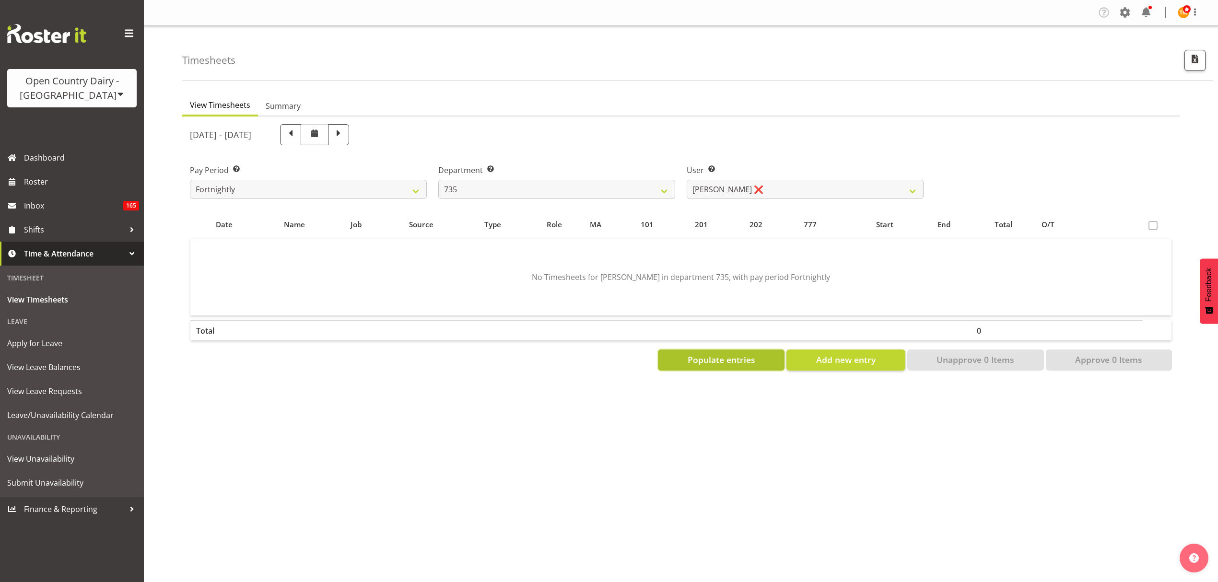
click at [705, 361] on span "Populate entries" at bounding box center [722, 360] width 68 height 12
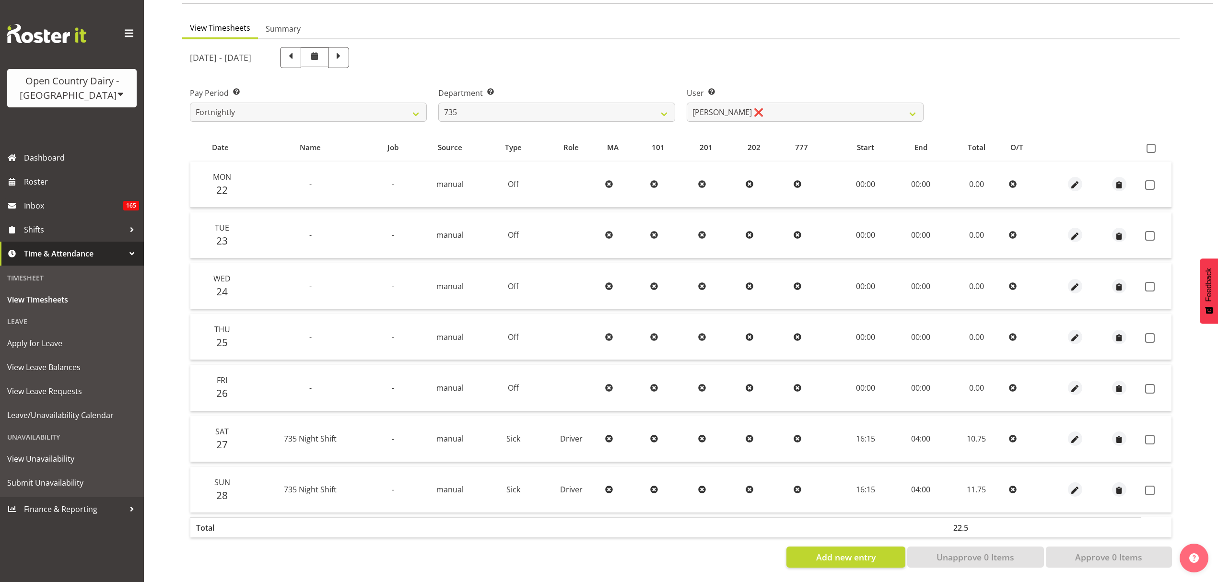
scroll to position [85, 0]
click at [297, 50] on span at bounding box center [290, 56] width 12 height 12
select select
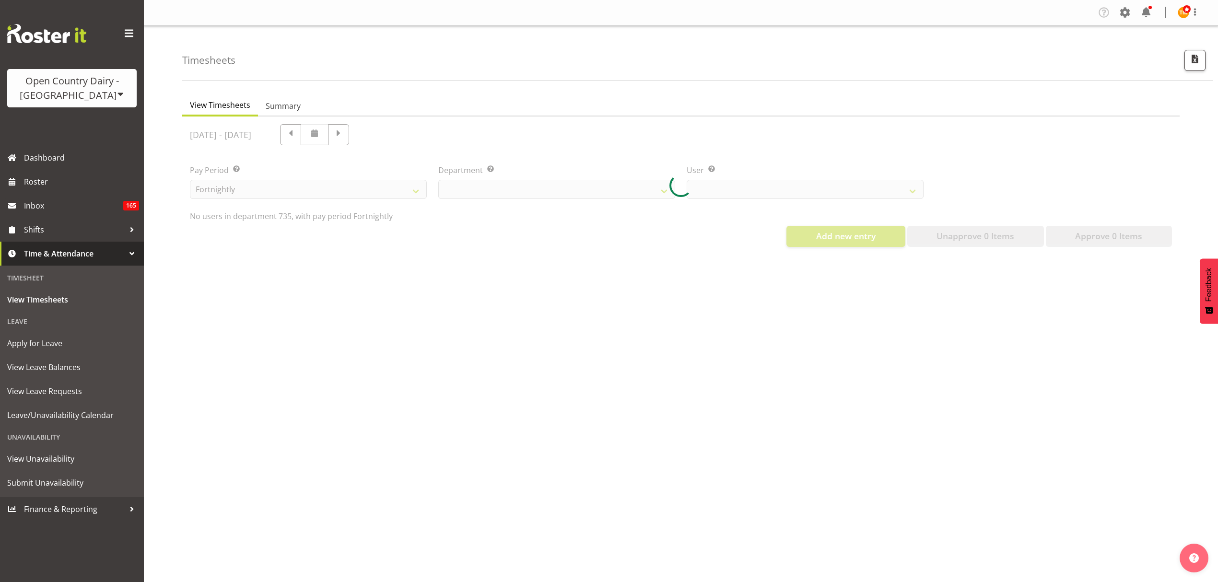
select select "909"
select select "10091"
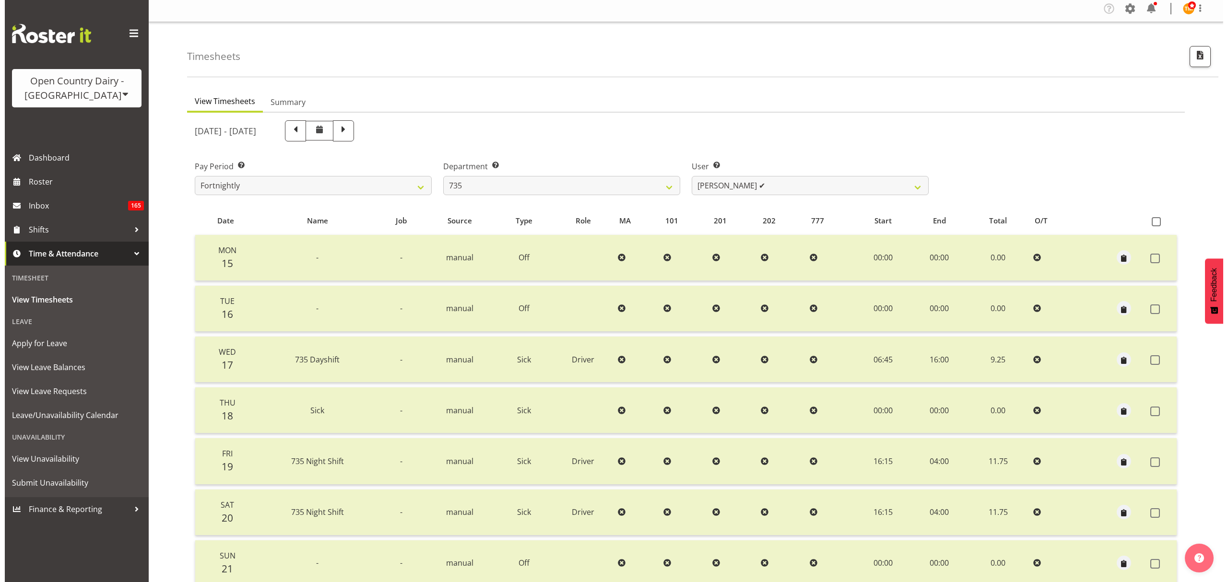
scroll to position [85, 0]
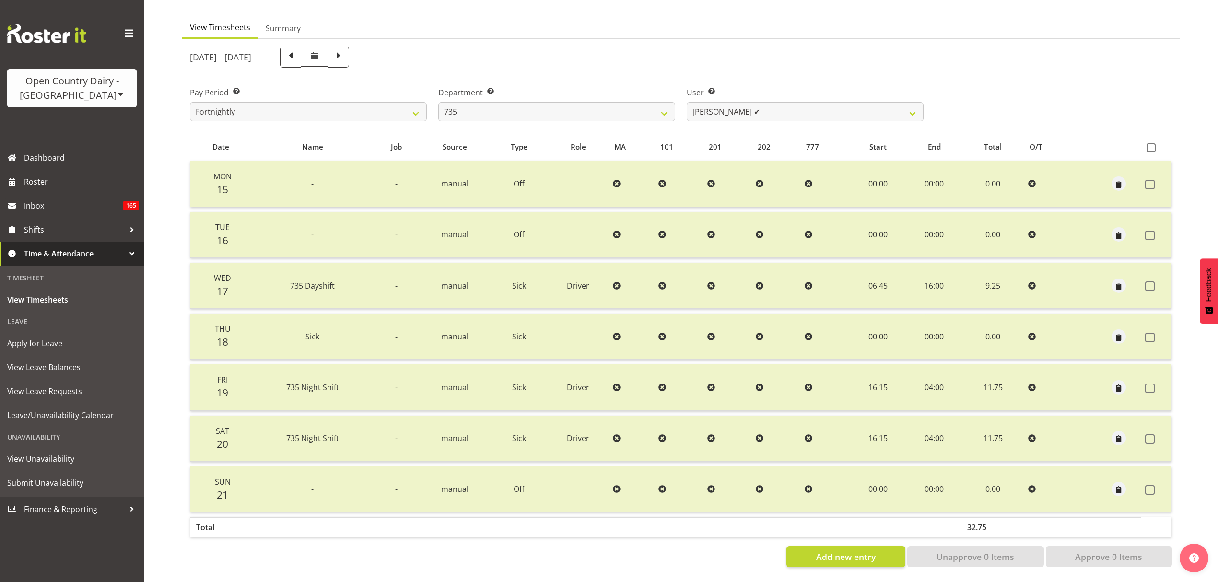
click at [1142, 273] on td at bounding box center [1157, 286] width 30 height 46
click at [1148, 282] on span at bounding box center [1151, 287] width 10 height 10
checkbox input "true"
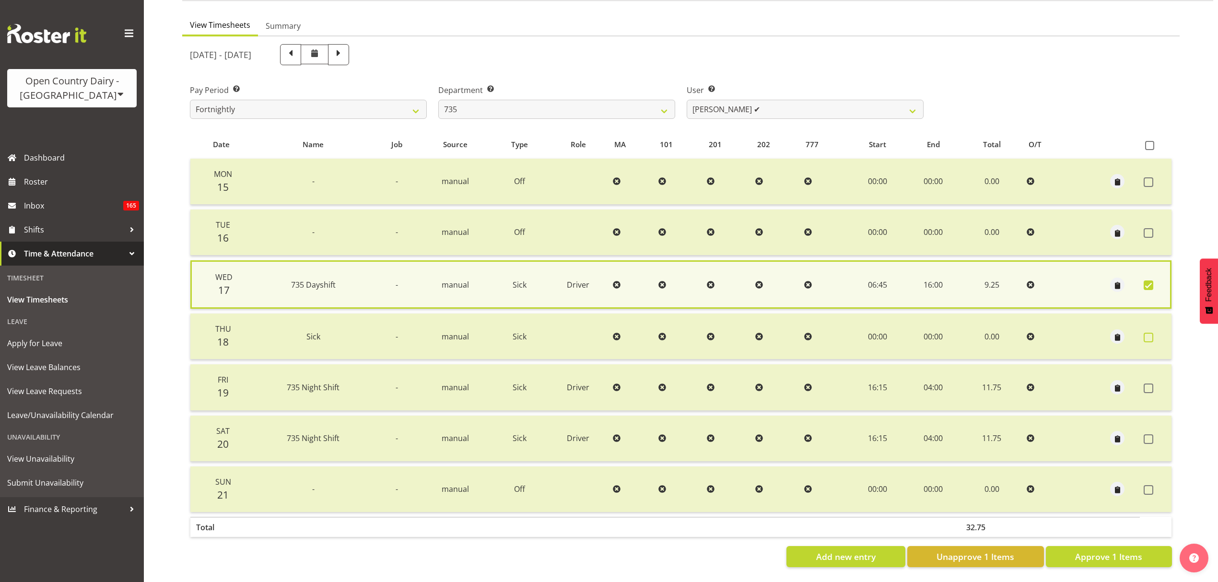
click at [1151, 333] on span at bounding box center [1149, 338] width 10 height 10
checkbox input "true"
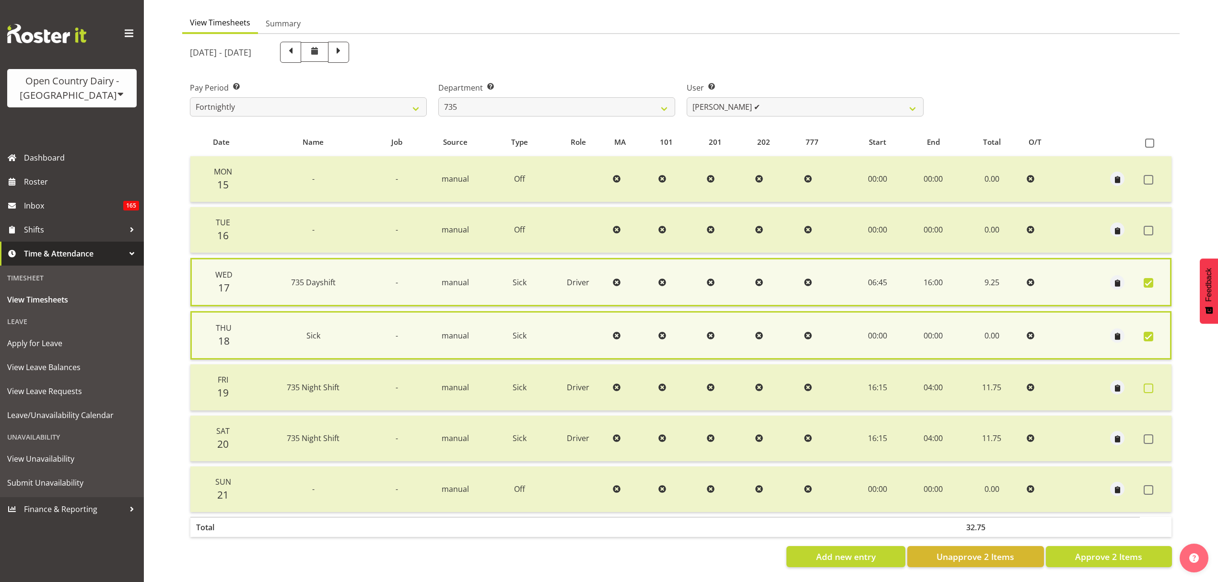
click at [1150, 377] on td at bounding box center [1156, 388] width 32 height 46
click at [1150, 384] on span at bounding box center [1149, 389] width 10 height 10
checkbox input "true"
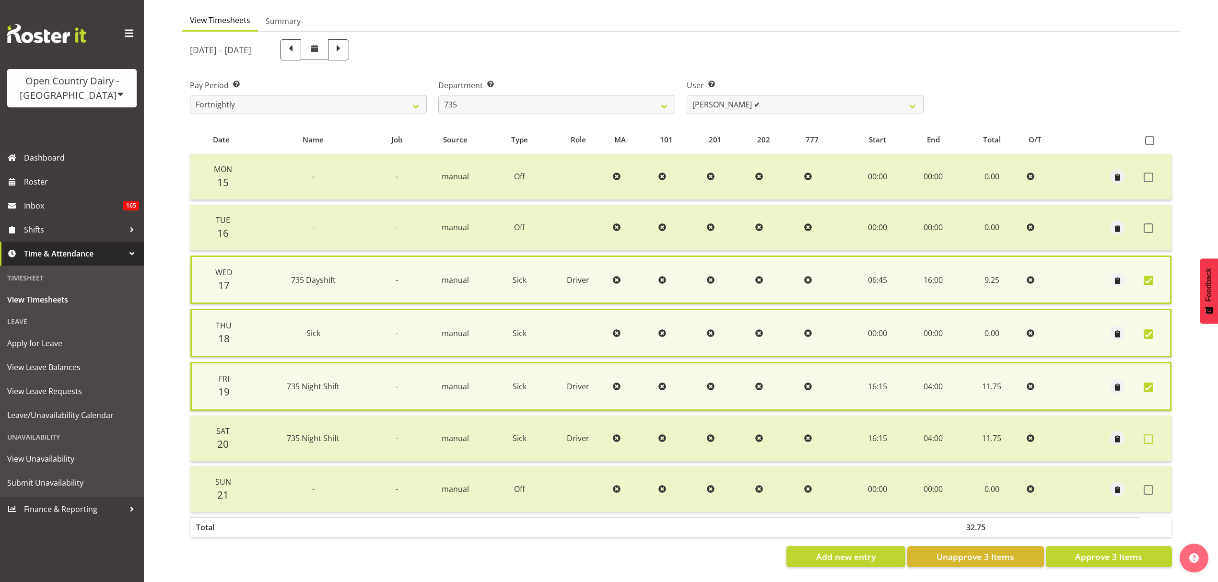
click at [1144, 435] on span at bounding box center [1149, 440] width 10 height 10
checkbox input "true"
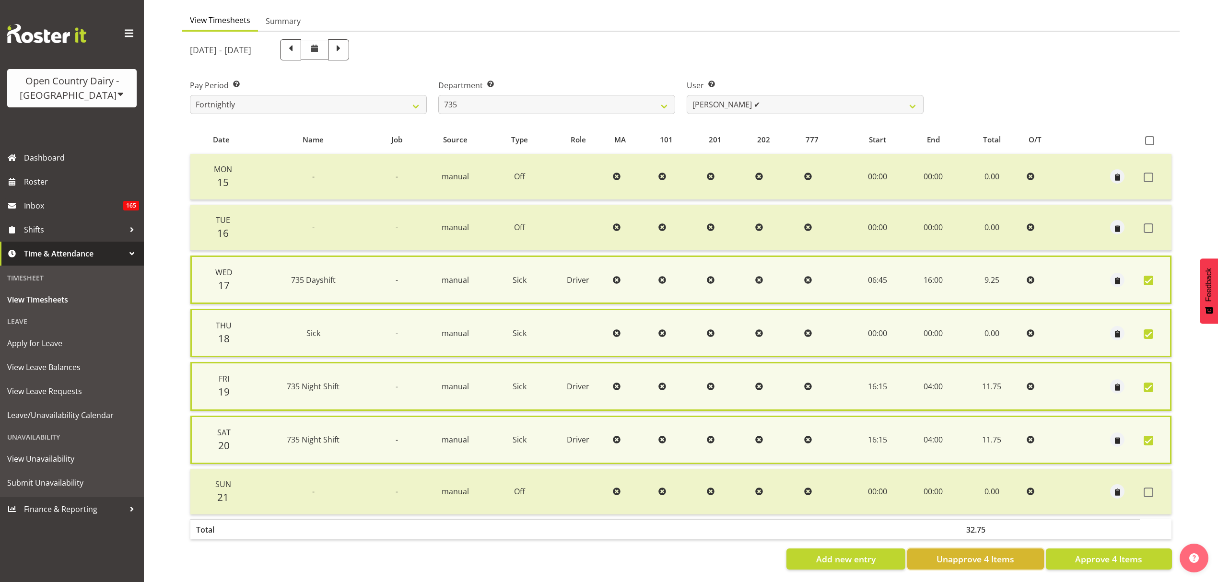
click at [952, 553] on span "Unapprove 4 Items" at bounding box center [976, 559] width 78 height 12
checkbox input "false"
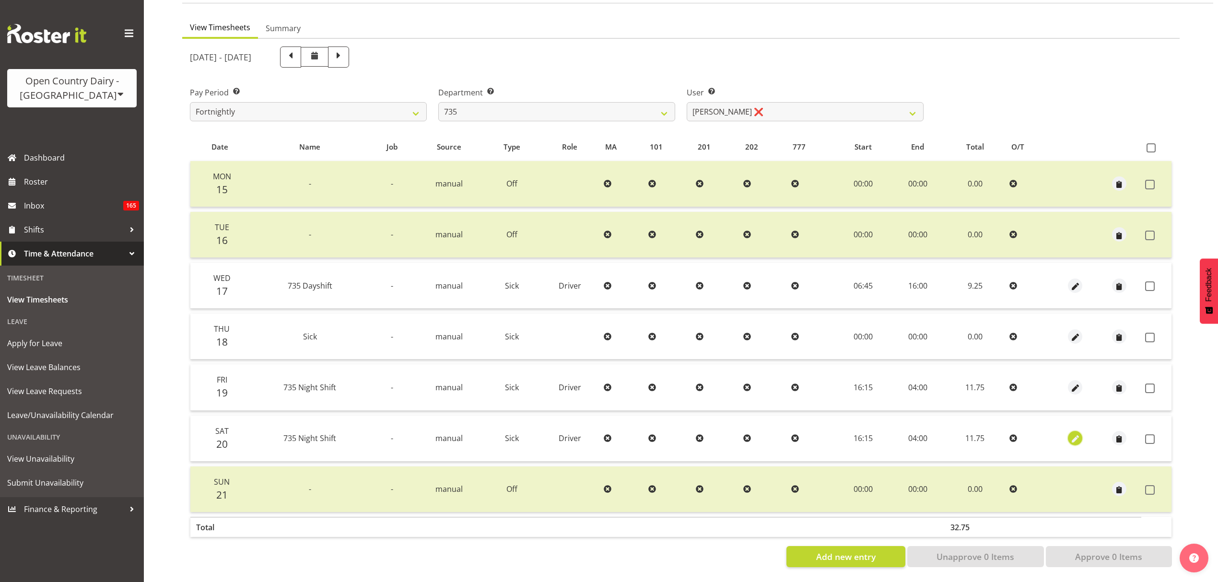
click at [1078, 434] on span "button" at bounding box center [1075, 439] width 11 height 11
select select "Sick"
select select "8"
select select "2025"
select select "4"
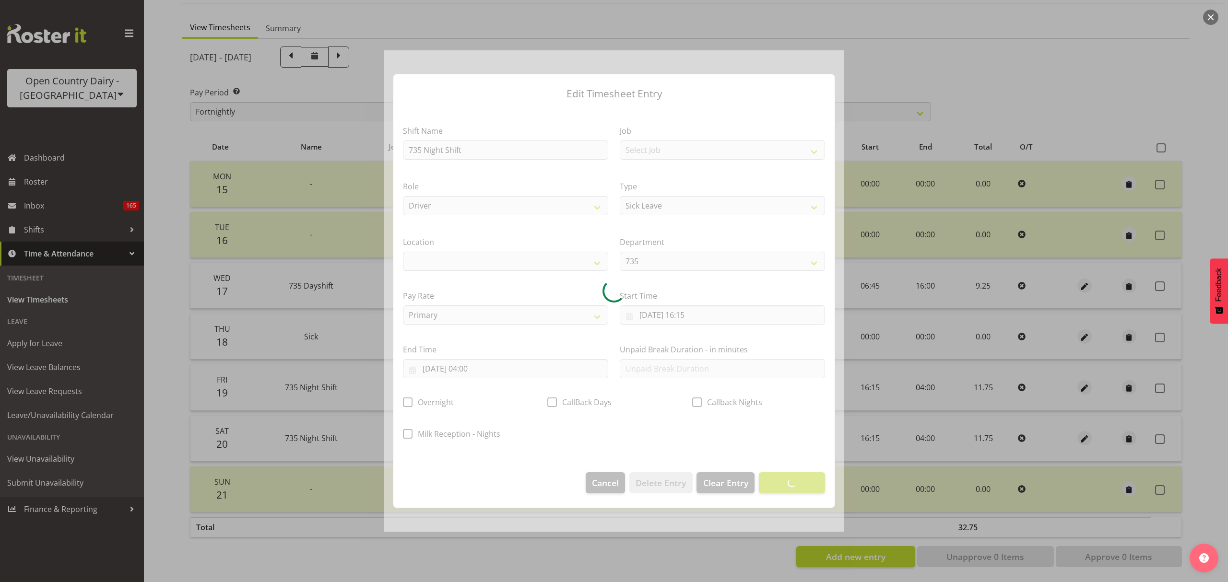
select select
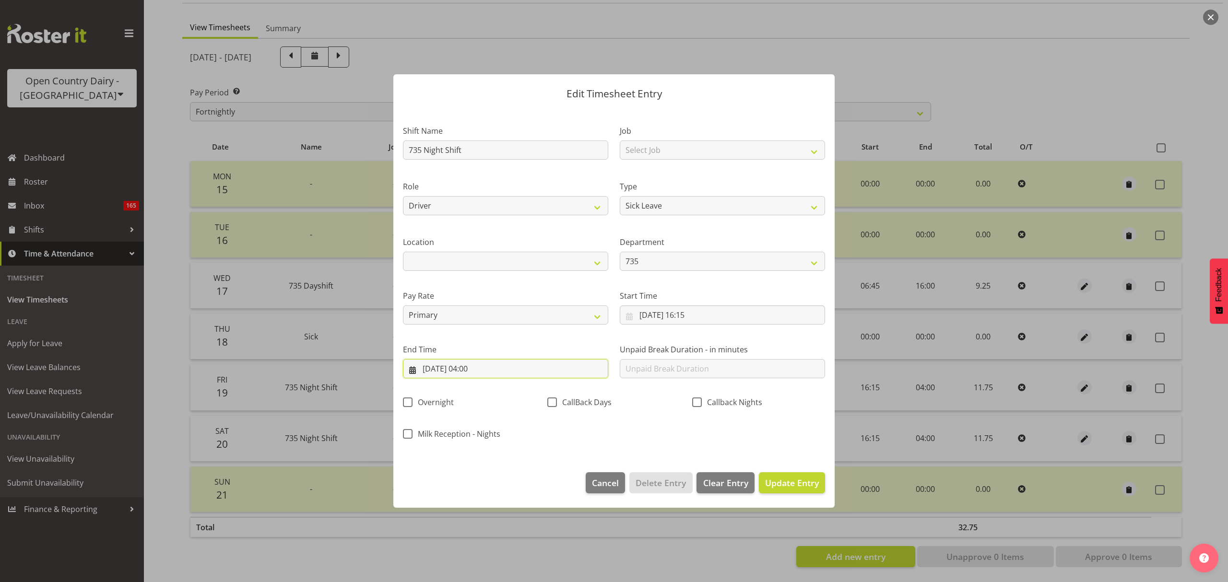
click at [478, 371] on input "21/09/2025, 04:00" at bounding box center [505, 368] width 205 height 19
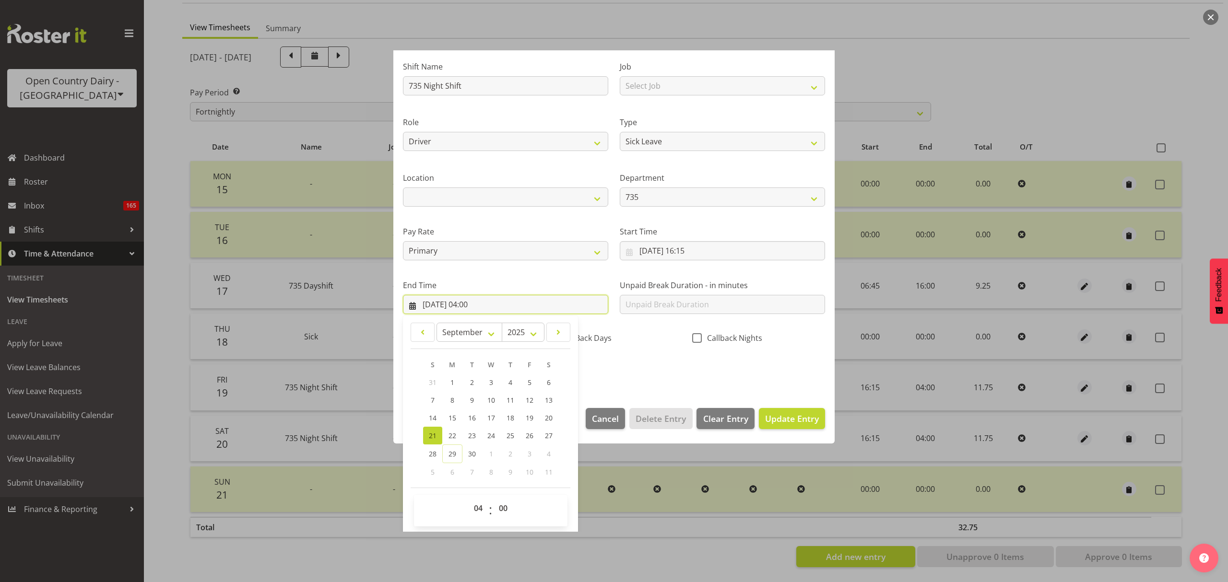
scroll to position [65, 0]
click at [482, 507] on select "00 01 02 03 04 05 06 07 08 09 10 11 12 13 14 15 16 17 18 19 20 21 22 23" at bounding box center [480, 507] width 22 height 19
select select "3"
click at [469, 498] on select "00 01 02 03 04 05 06 07 08 09 10 11 12 13 14 15 16 17 18 19 20 21 22 23" at bounding box center [480, 507] width 22 height 19
type input "21/09/2025, 03:00"
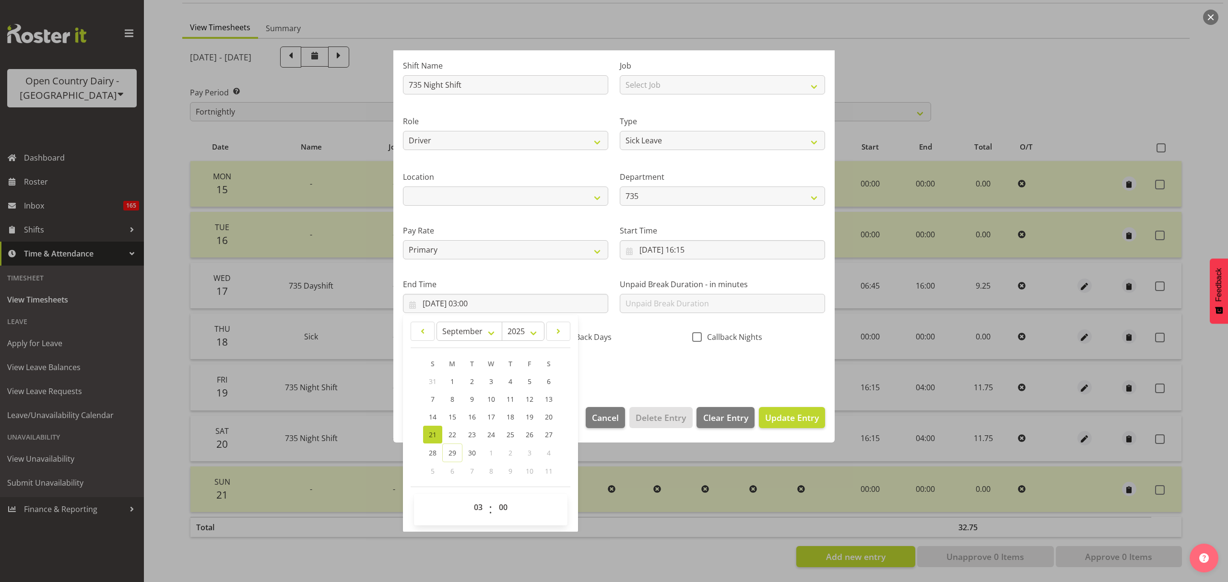
click at [634, 363] on div "Shift Name 735 Night Shift Job Select Job Connecting /unconnecting Trailers Dri…" at bounding box center [614, 215] width 434 height 336
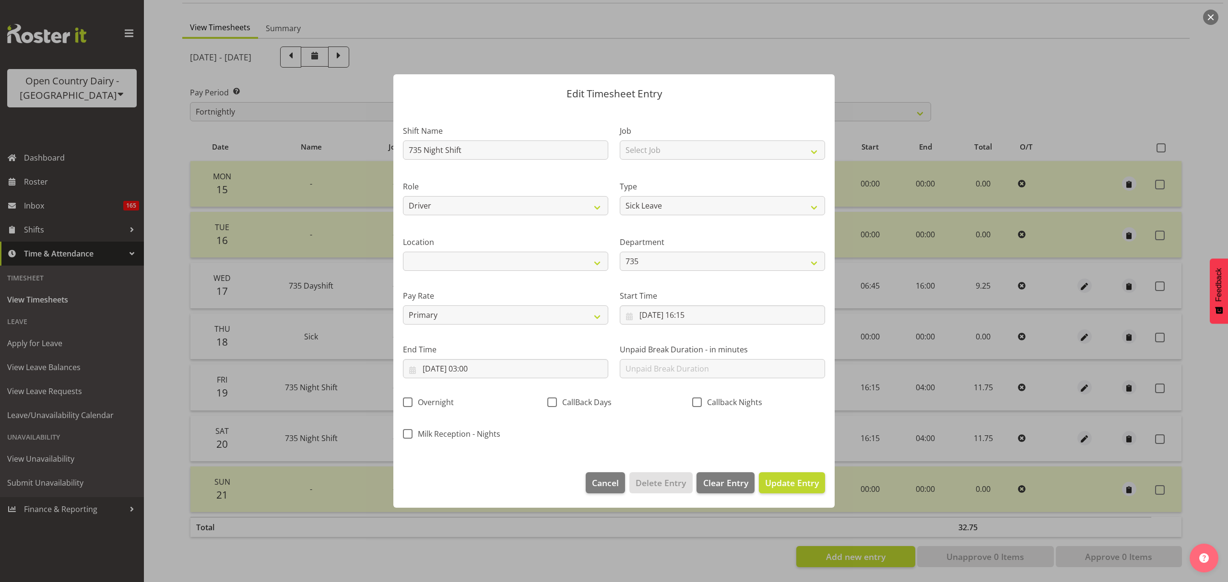
scroll to position [0, 0]
click at [793, 488] on span "Update Entry" at bounding box center [792, 483] width 54 height 12
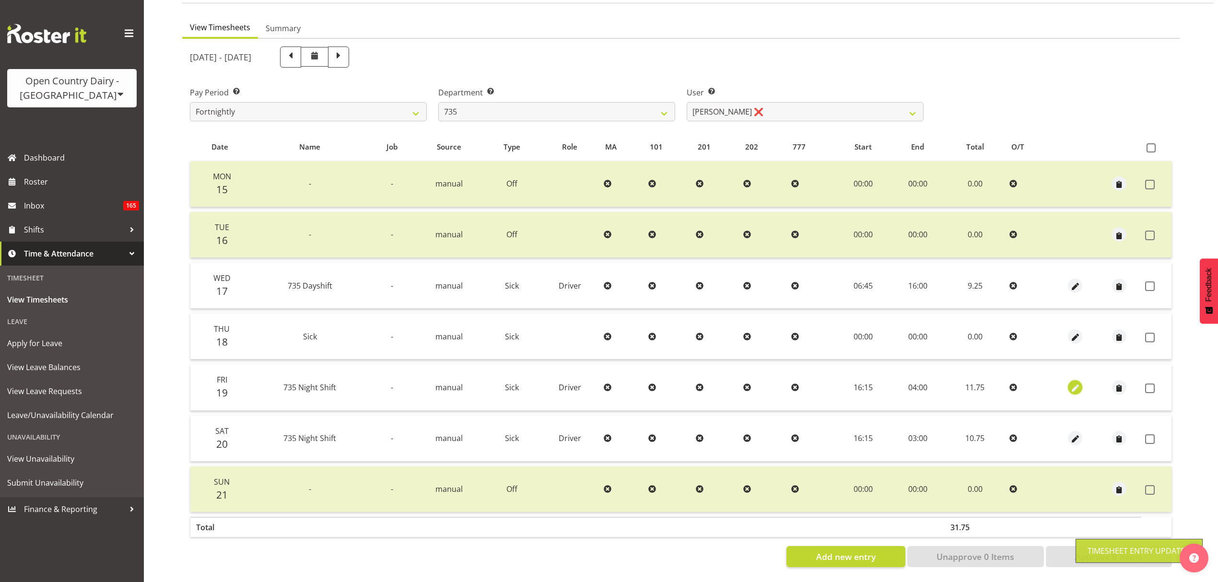
click at [1076, 383] on span "button" at bounding box center [1075, 388] width 11 height 11
select select "Sick"
select select "8"
select select "2025"
select select "4"
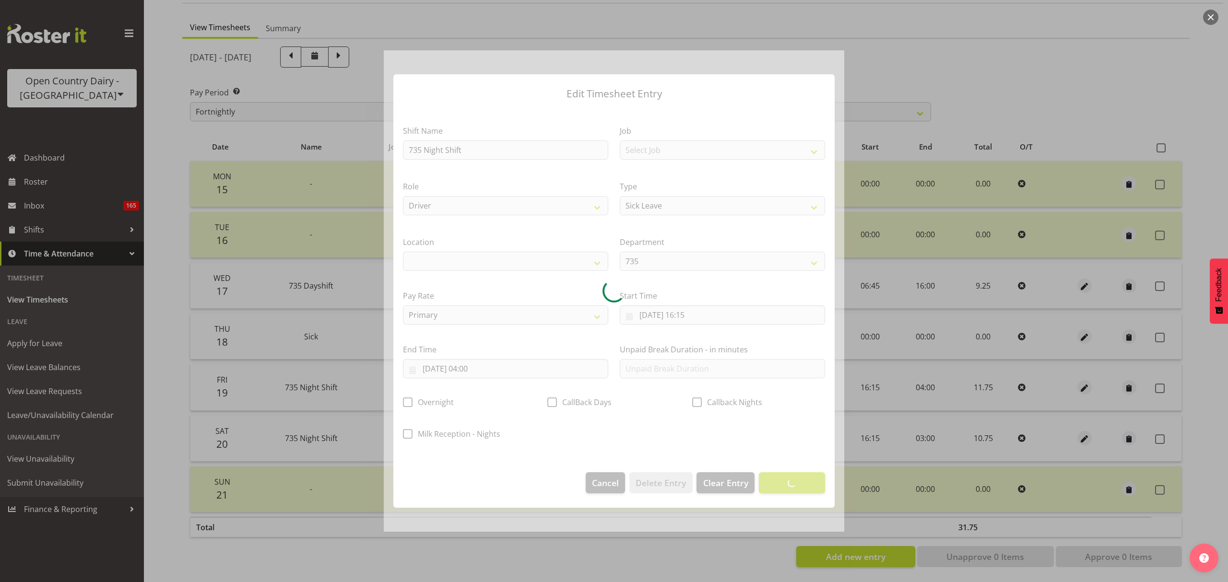
select select
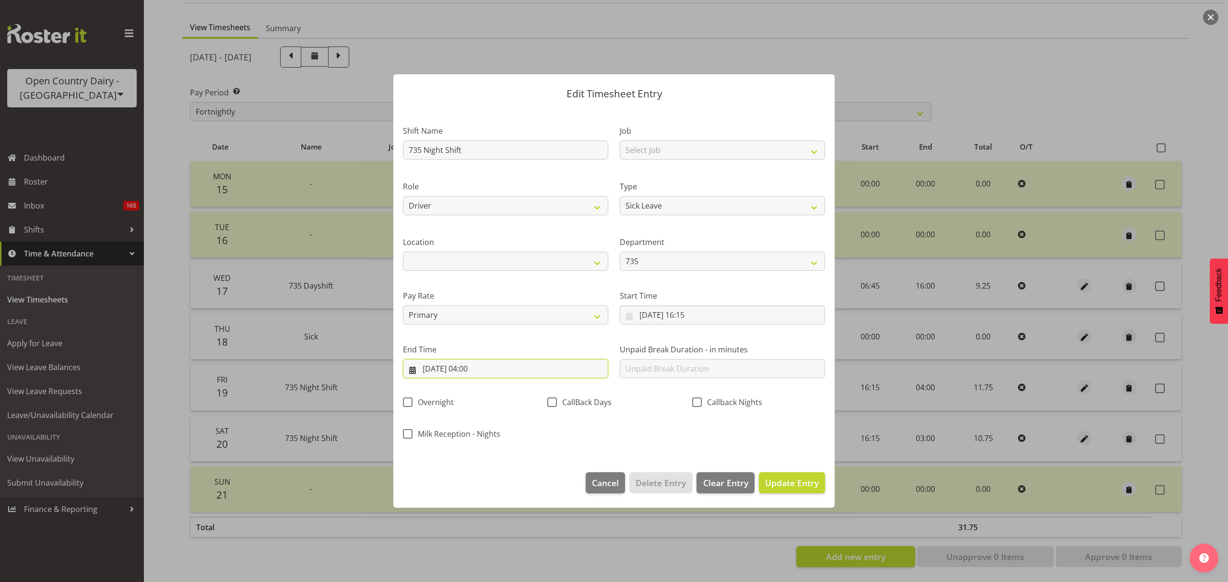
click at [515, 372] on input "20/09/2025, 04:00" at bounding box center [505, 368] width 205 height 19
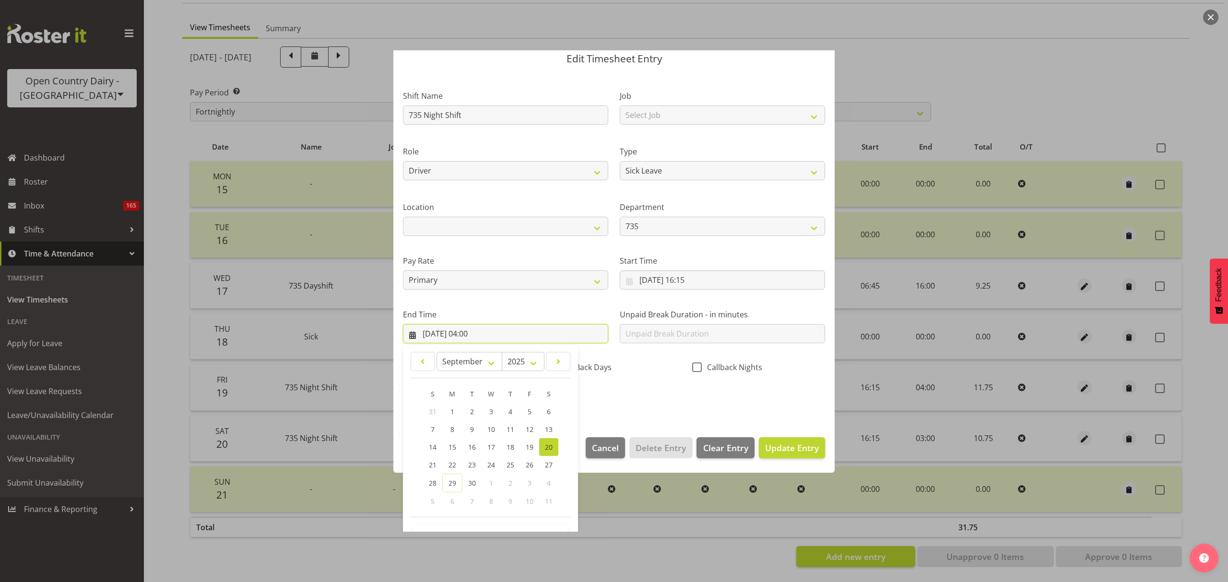
scroll to position [65, 0]
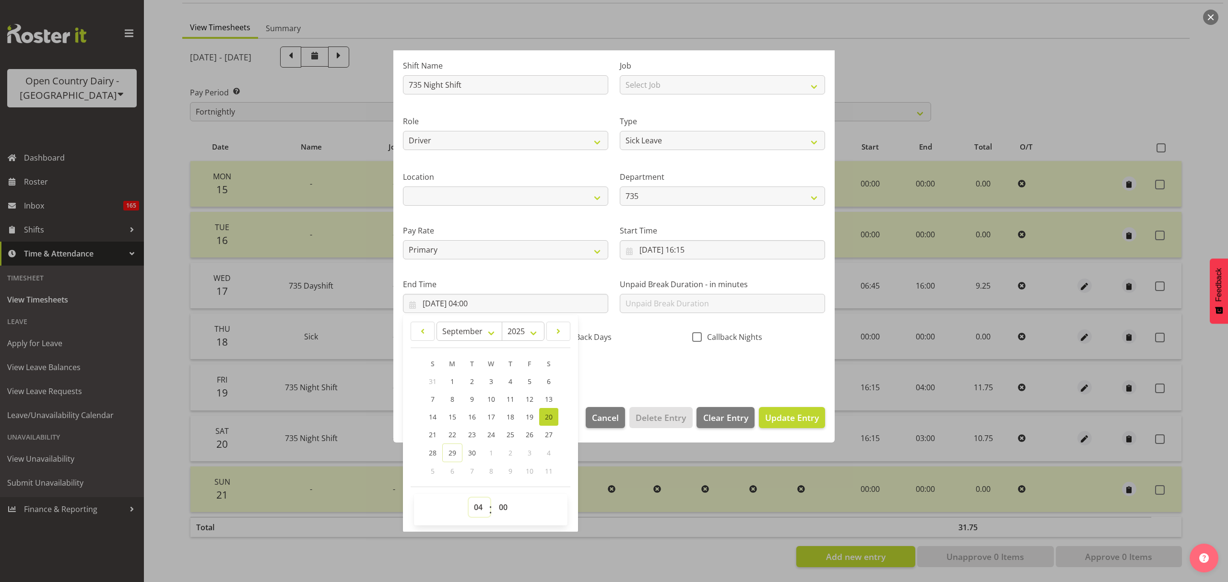
click at [482, 515] on select "00 01 02 03 04 05 06 07 08 09 10 11 12 13 14 15 16 17 18 19 20 21 22 23" at bounding box center [480, 507] width 22 height 19
select select "3"
click at [469, 498] on select "00 01 02 03 04 05 06 07 08 09 10 11 12 13 14 15 16 17 18 19 20 21 22 23" at bounding box center [480, 507] width 22 height 19
type input "20/09/2025, 03:00"
click at [731, 383] on section "Shift Name 735 Night Shift Job Select Job Connecting /unconnecting Trailers Dri…" at bounding box center [613, 220] width 441 height 355
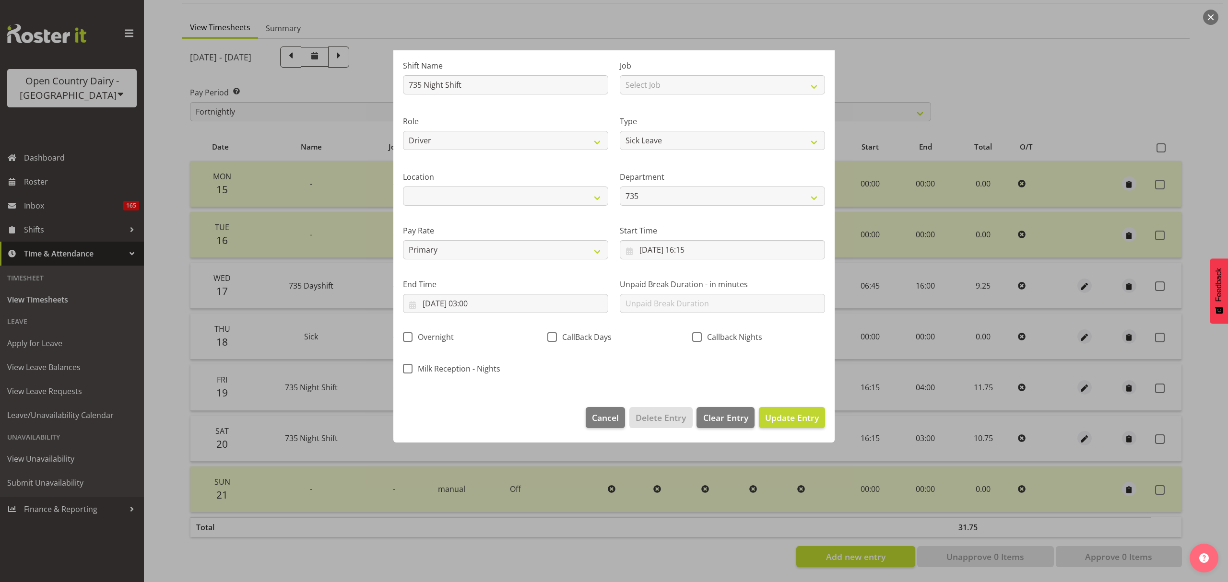
scroll to position [0, 0]
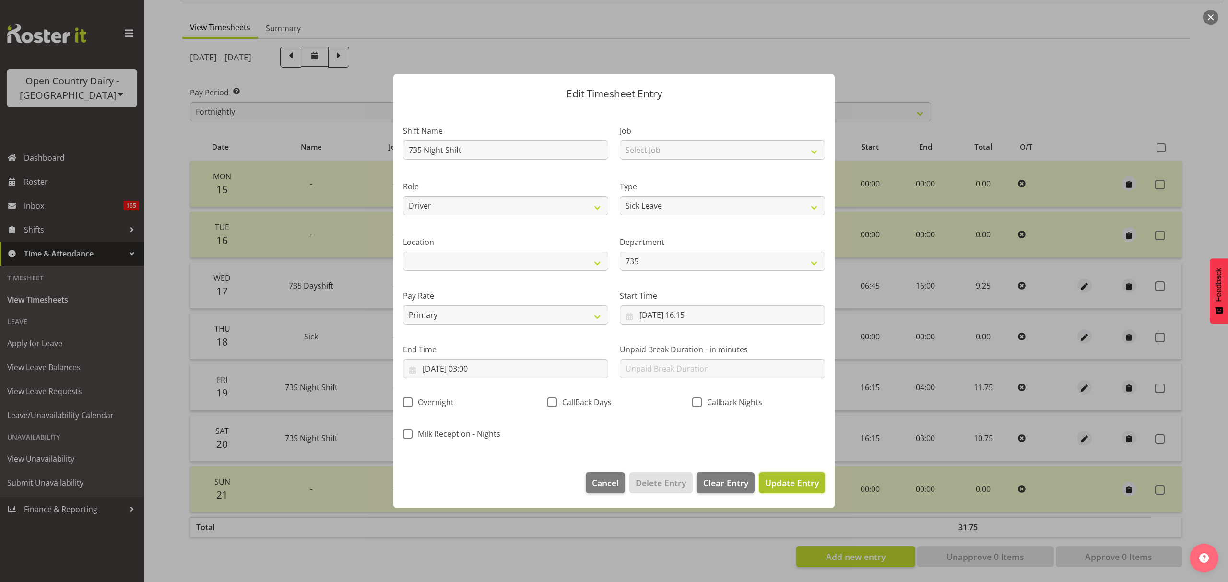
click at [800, 476] on button "Update Entry" at bounding box center [792, 483] width 66 height 21
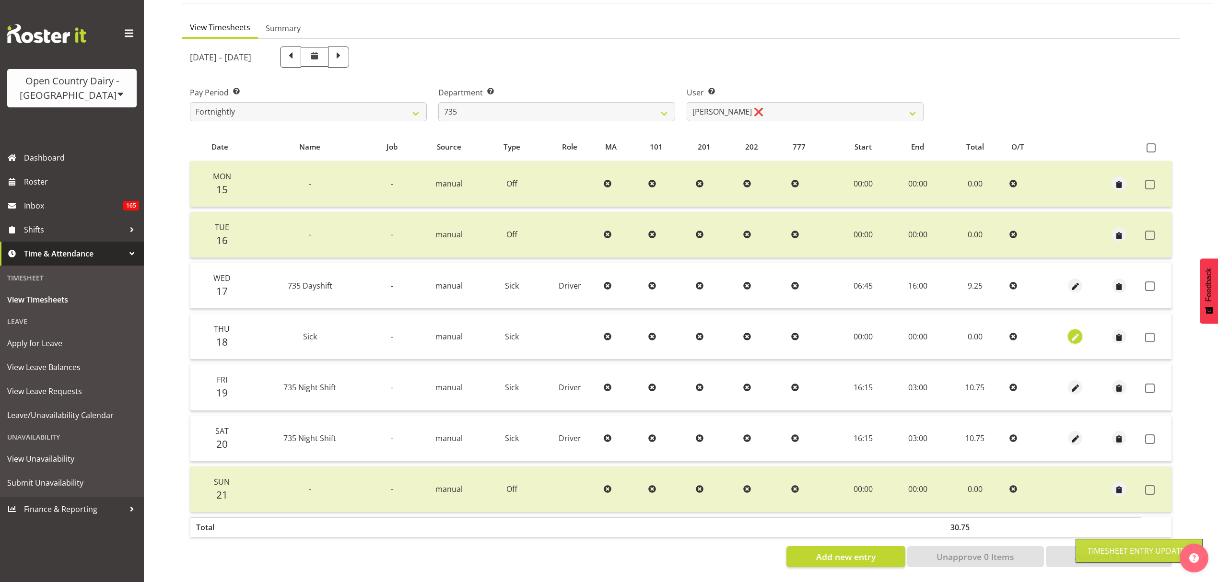
click at [1079, 332] on span "button" at bounding box center [1075, 337] width 11 height 11
select select "Sick"
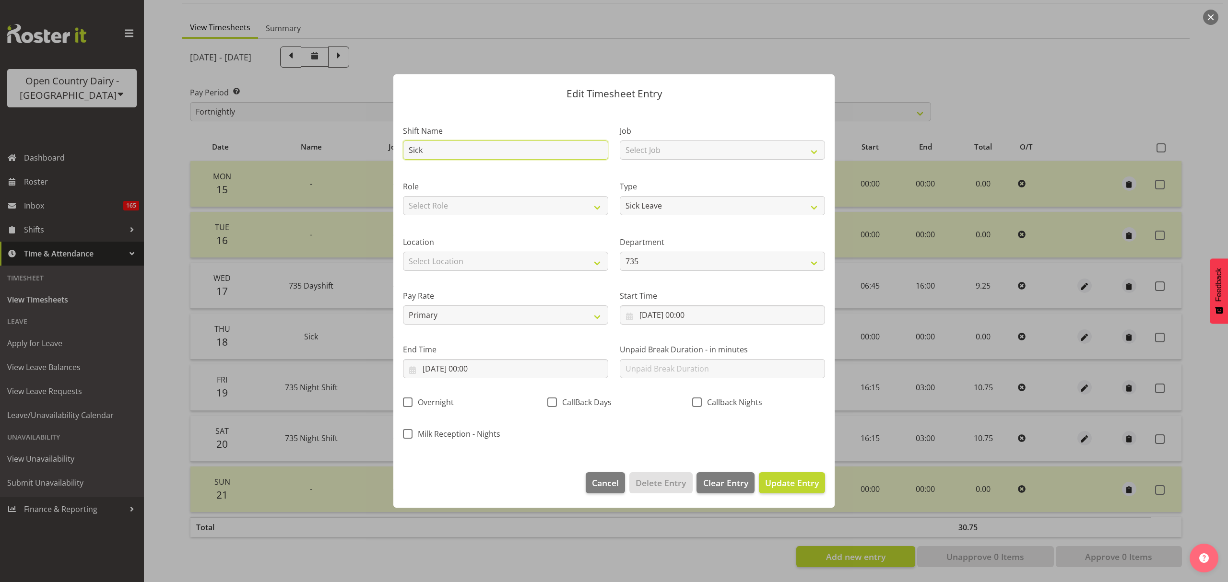
click at [528, 154] on input "Sick" at bounding box center [505, 150] width 205 height 19
click at [528, 153] on input "Sick" at bounding box center [505, 150] width 205 height 19
type input "Annual Leave"
click at [516, 94] on p "Edit Timesheet Entry" at bounding box center [614, 94] width 422 height 10
click at [692, 307] on input "18/09/2025, 00:00" at bounding box center [722, 315] width 205 height 19
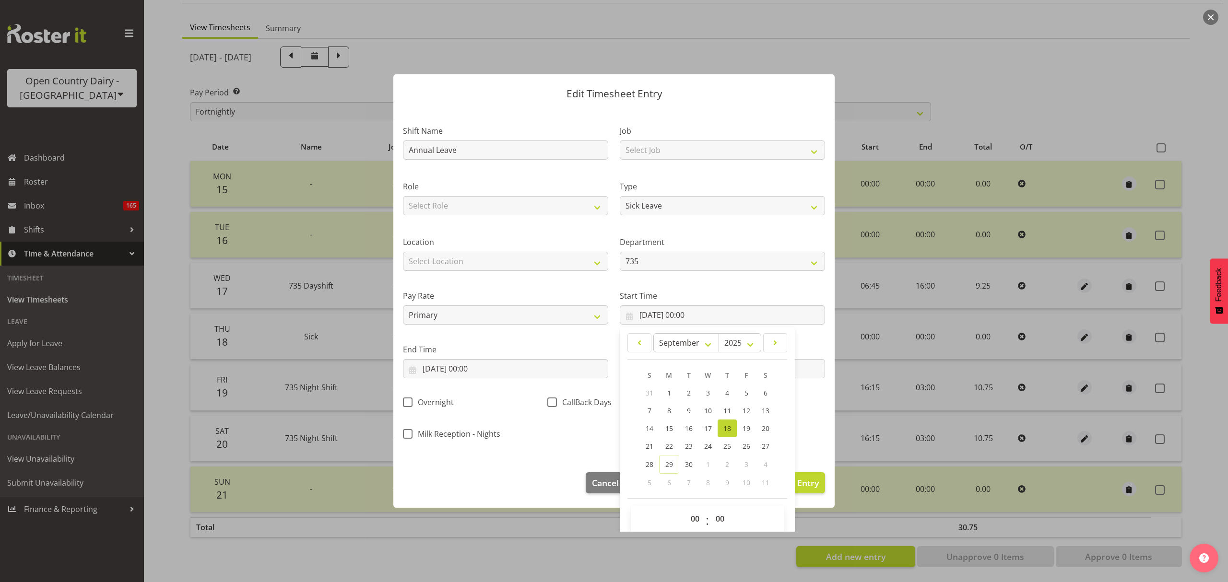
click at [587, 287] on div "Pay Rate Primary Secondary Tertiary Fourth Fifth" at bounding box center [505, 304] width 217 height 54
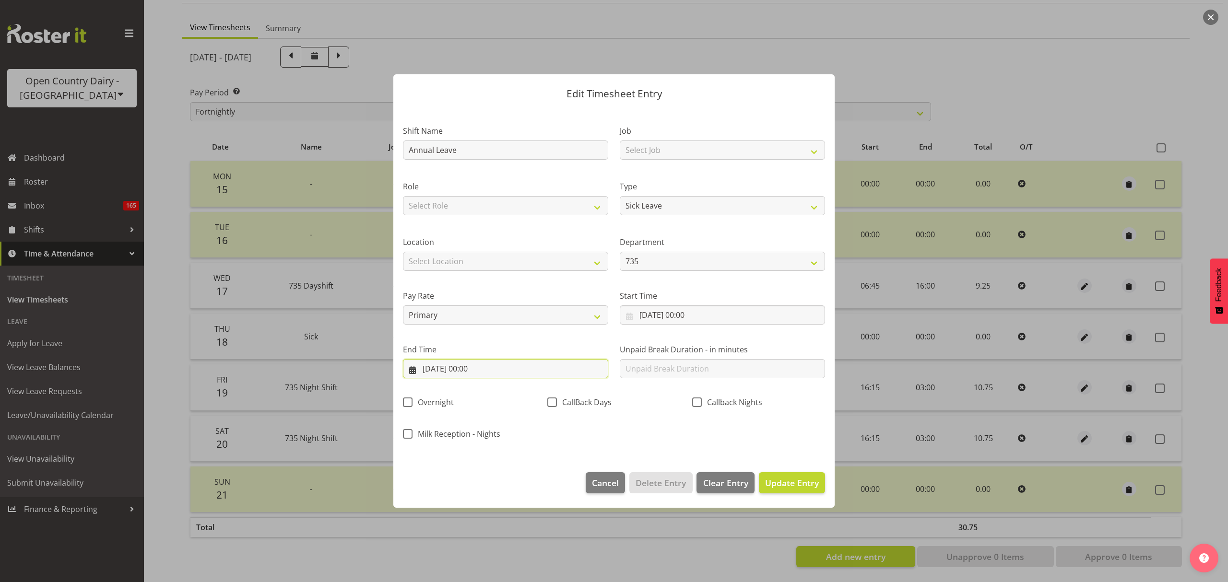
click at [527, 377] on input "18/09/2025, 00:00" at bounding box center [505, 368] width 205 height 19
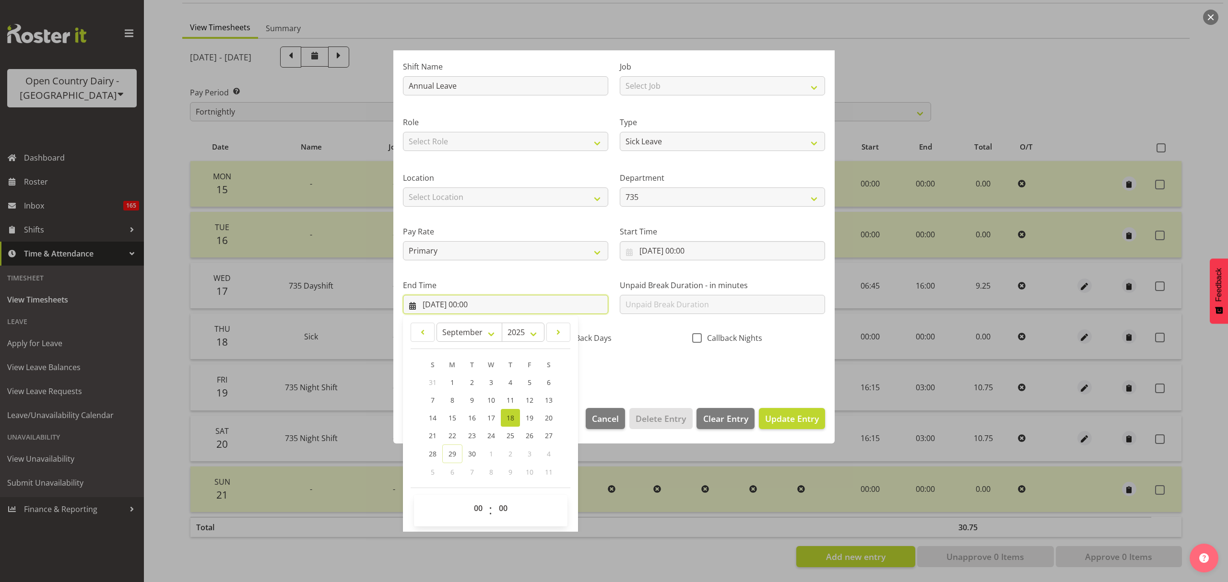
scroll to position [65, 0]
click at [471, 509] on select "00 01 02 03 04 05 06 07 08 09 10 11 12 13 14 15 16 17 18 19 20 21 22 23" at bounding box center [480, 507] width 22 height 19
select select "10"
click at [469, 498] on select "00 01 02 03 04 05 06 07 08 09 10 11 12 13 14 15 16 17 18 19 20 21 22 23" at bounding box center [480, 507] width 22 height 19
type input "18/09/2025, 10:00"
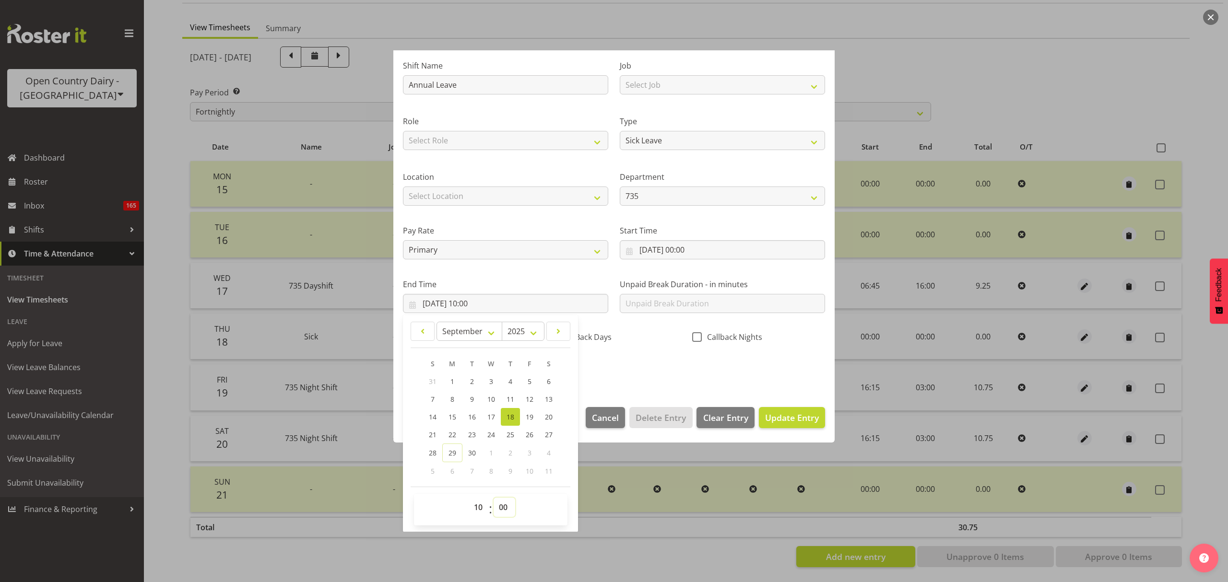
click at [494, 504] on select "00 01 02 03 04 05 06 07 08 09 10 11 12 13 14 15 16 17 18 19 20 21 22 23 24 25 2…" at bounding box center [505, 507] width 22 height 19
select select "45"
click at [494, 498] on select "00 01 02 03 04 05 06 07 08 09 10 11 12 13 14 15 16 17 18 19 20 21 22 23 24 25 2…" at bounding box center [505, 507] width 22 height 19
type input "18/09/2025, 10:45"
click at [653, 367] on div "Shift Name Annual Leave Job Select Job Connecting /unconnecting Trailers Drivin…" at bounding box center [614, 215] width 434 height 336
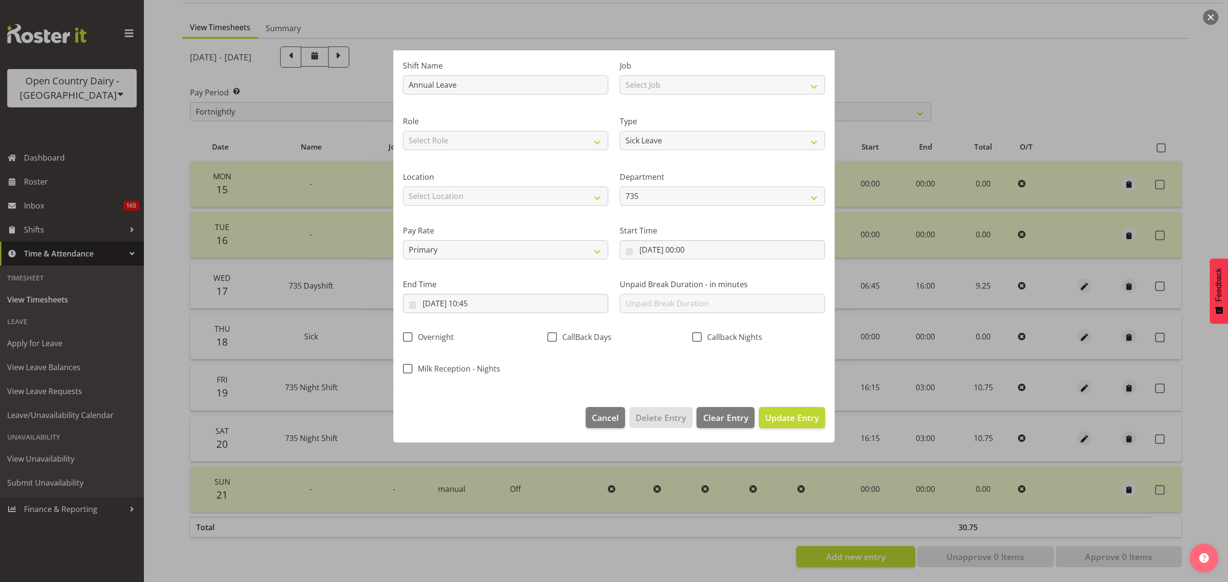
scroll to position [0, 0]
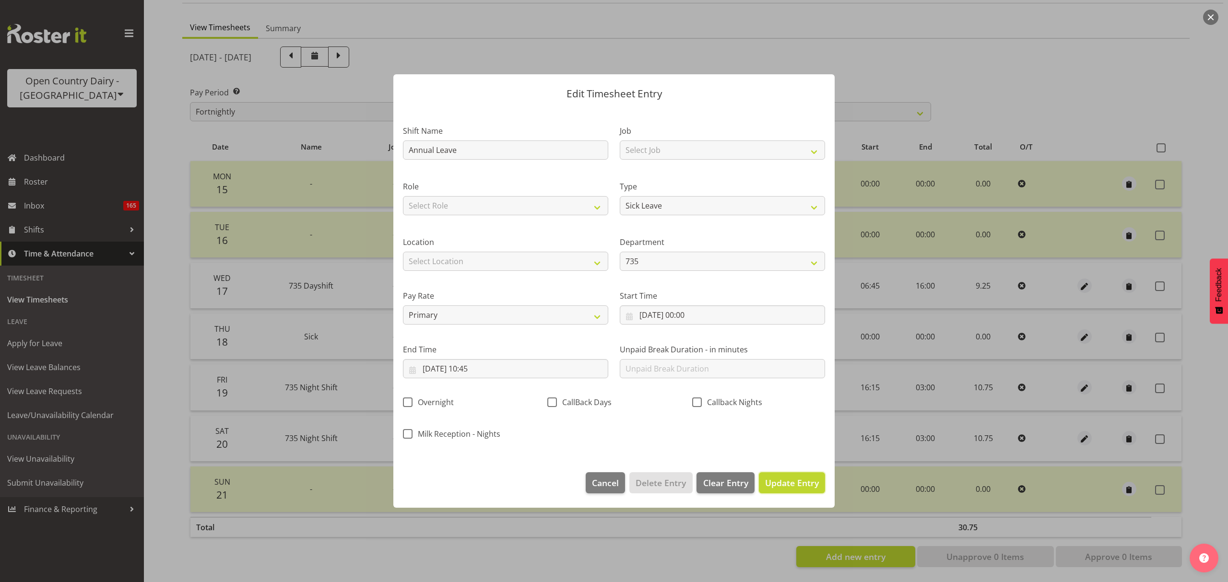
click at [797, 484] on span "Update Entry" at bounding box center [792, 483] width 54 height 12
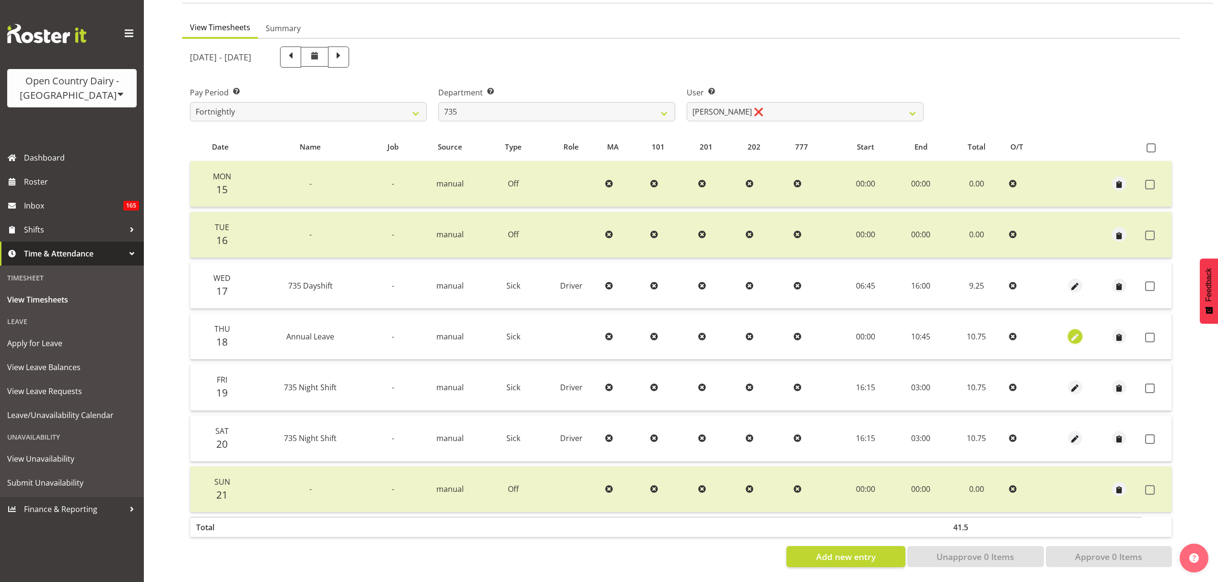
click at [1077, 332] on span "button" at bounding box center [1075, 337] width 11 height 11
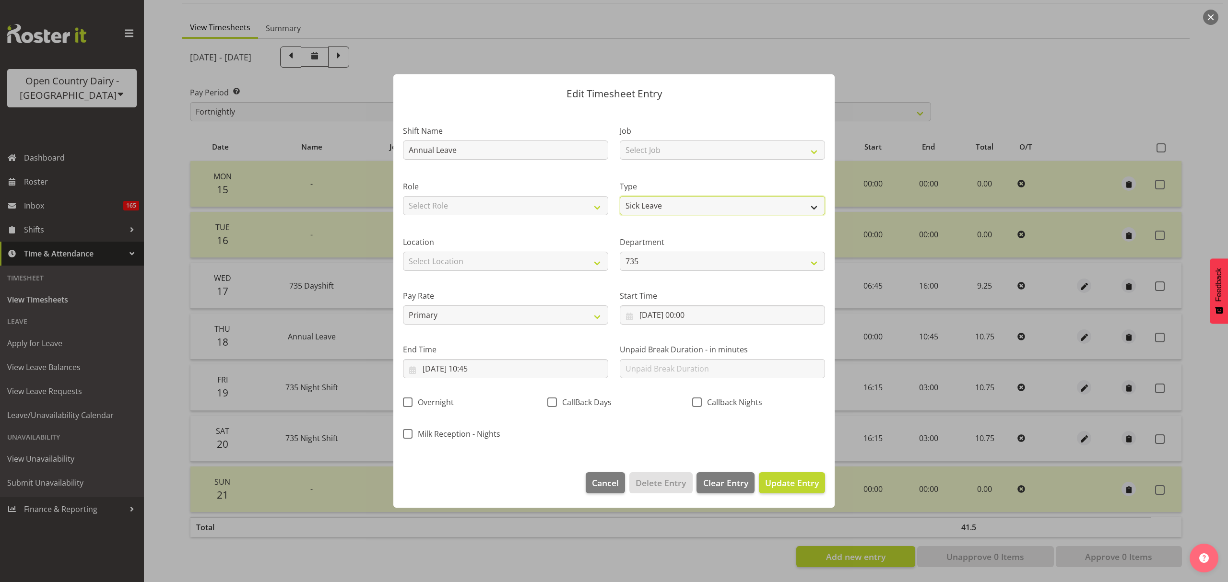
click at [671, 201] on select "Off Standard Public Holiday Public Holiday (Worked) Day In Lieu Annual Leave Si…" at bounding box center [722, 205] width 205 height 19
click at [620, 196] on select "Off Standard Public Holiday Public Holiday (Worked) Day In Lieu Annual Leave Si…" at bounding box center [722, 205] width 205 height 19
click at [670, 207] on select "Off Standard Public Holiday Public Holiday (Worked) Day In Lieu Annual Leave Si…" at bounding box center [722, 205] width 205 height 19
select select "Annual"
click at [620, 196] on select "Off Standard Public Holiday Public Holiday (Worked) Day In Lieu Annual Leave Si…" at bounding box center [722, 205] width 205 height 19
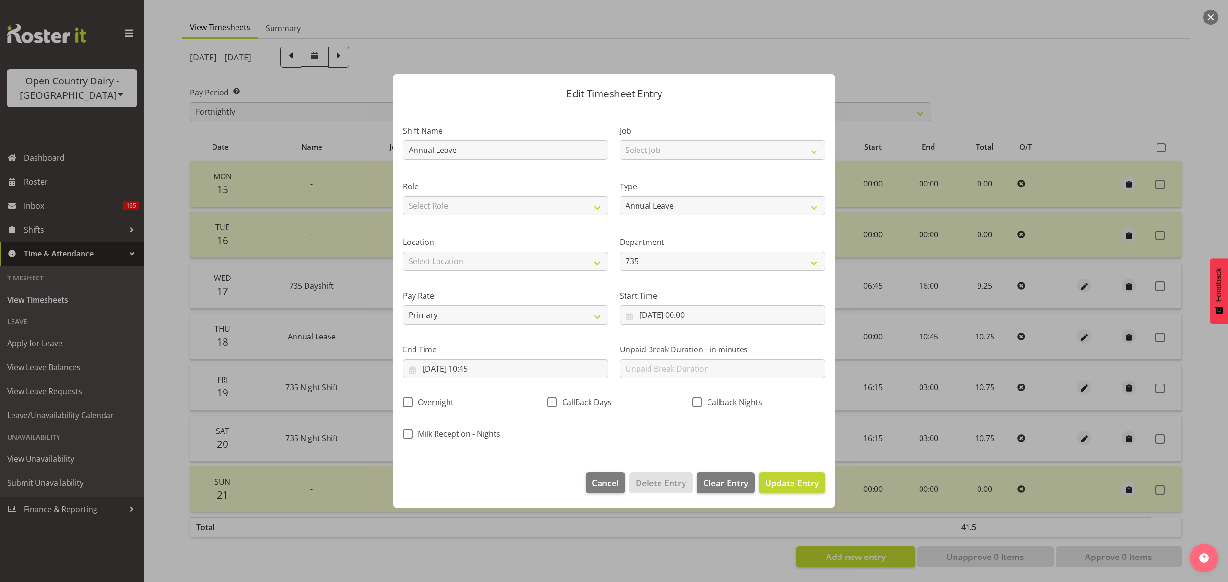
click at [737, 245] on label "Department" at bounding box center [722, 242] width 205 height 12
click at [801, 487] on span "Update Entry" at bounding box center [792, 483] width 54 height 12
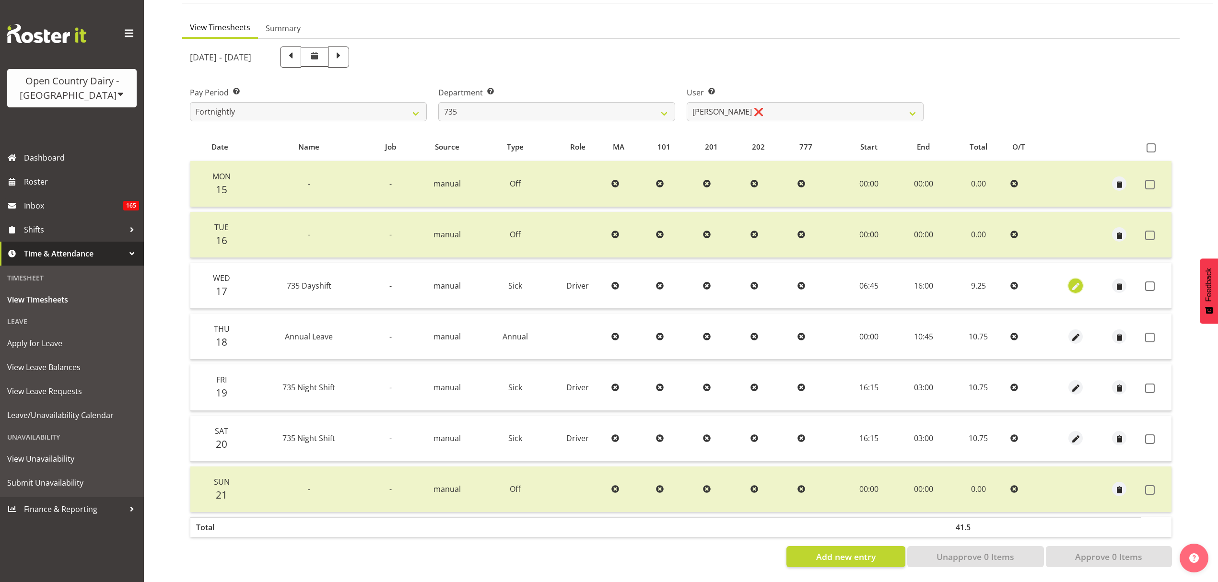
click at [1076, 281] on span "button" at bounding box center [1076, 286] width 11 height 11
select select "Sick"
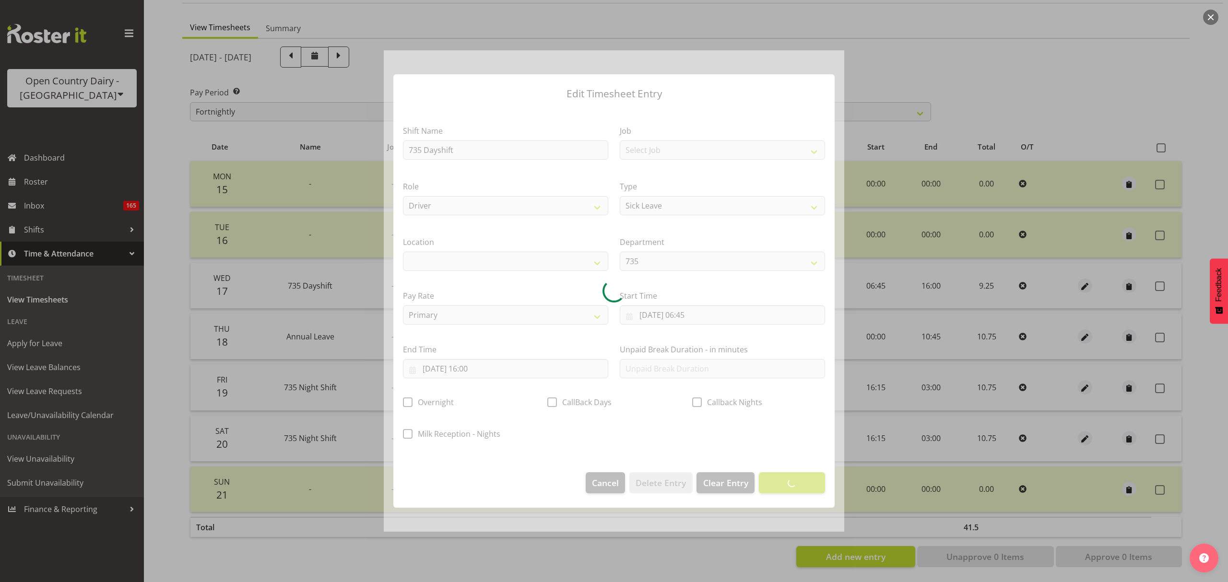
select select
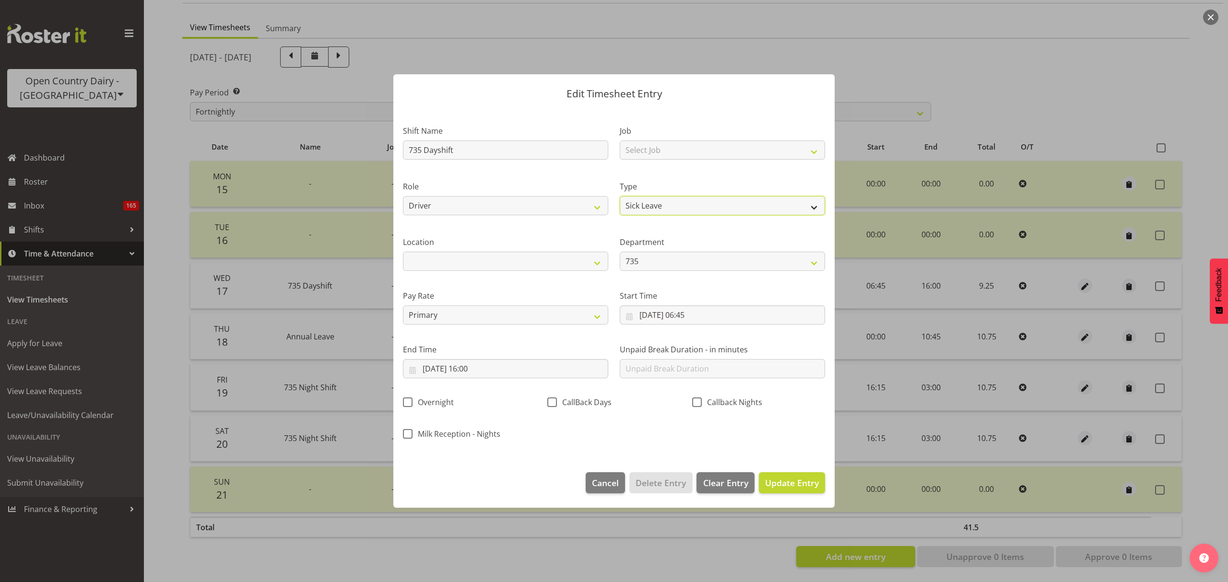
click at [647, 205] on select "Off Standard Public Holiday Public Holiday (Worked) Day In Lieu Annual Leave Si…" at bounding box center [722, 205] width 205 height 19
select select "Annual"
click at [620, 196] on select "Off Standard Public Holiday Public Holiday (Worked) Day In Lieu Annual Leave Si…" at bounding box center [722, 205] width 205 height 19
click at [574, 236] on label "Location" at bounding box center [505, 242] width 205 height 12
click at [528, 364] on input "17/09/2025, 16:00" at bounding box center [505, 368] width 205 height 19
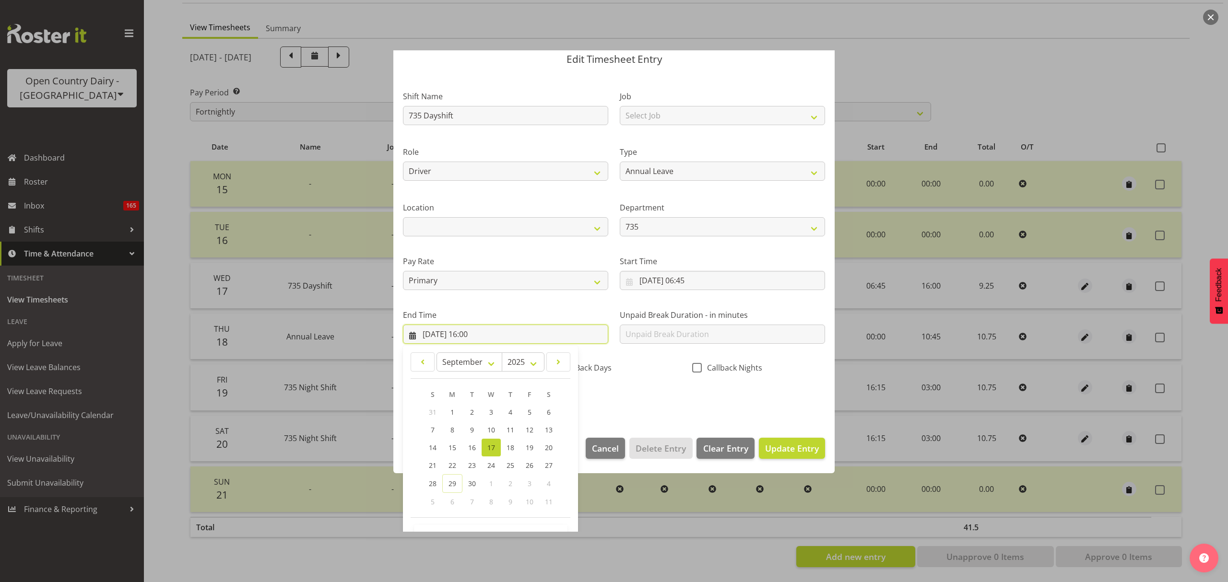
scroll to position [65, 0]
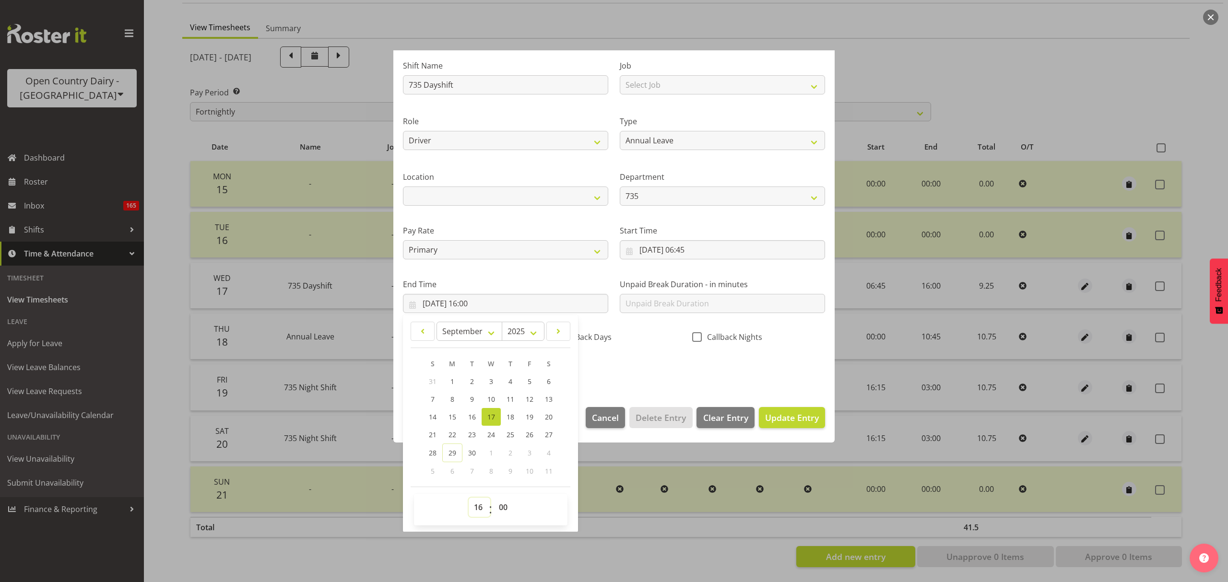
click at [478, 507] on select "00 01 02 03 04 05 06 07 08 09 10 11 12 13 14 15 16 17 18 19 20 21 22 23" at bounding box center [480, 507] width 22 height 19
select select "17"
click at [469, 498] on select "00 01 02 03 04 05 06 07 08 09 10 11 12 13 14 15 16 17 18 19 20 21 22 23" at bounding box center [480, 507] width 22 height 19
type input "17/09/2025, 17:00"
click at [511, 505] on select "00 01 02 03 04 05 06 07 08 09 10 11 12 13 14 15 16 17 18 19 20 21 22 23 24 25 2…" at bounding box center [505, 507] width 22 height 19
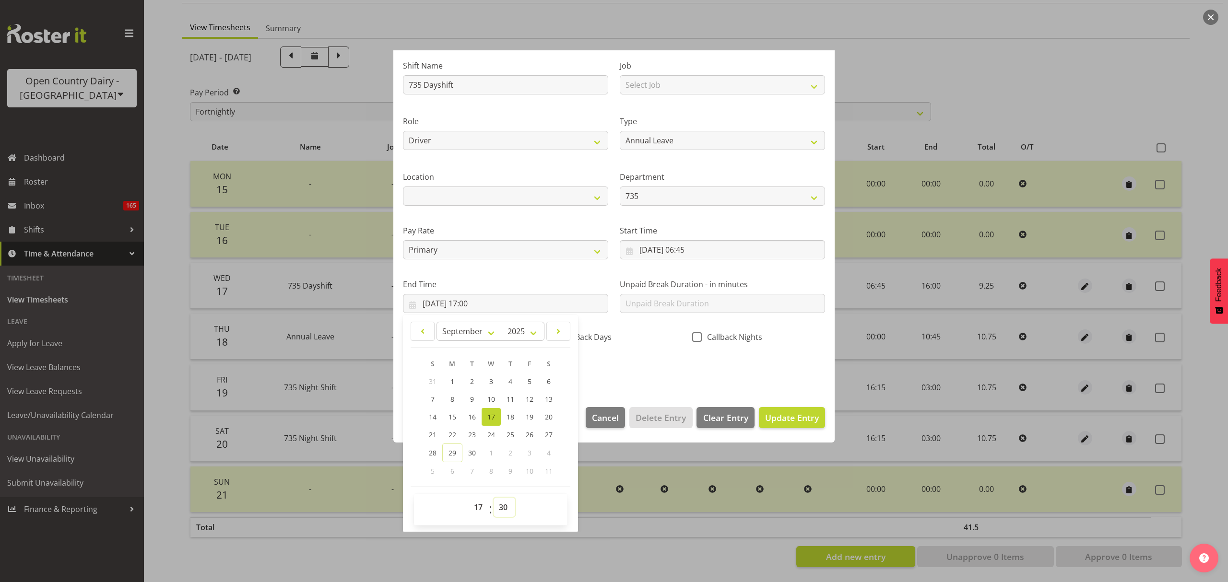
click at [494, 498] on select "00 01 02 03 04 05 06 07 08 09 10 11 12 13 14 15 16 17 18 19 20 21 22 23 24 25 2…" at bounding box center [505, 507] width 22 height 19
click at [622, 369] on div "Shift Name 735 Dayshift Job Select Job Connecting /unconnecting Trailers Drivin…" at bounding box center [614, 215] width 434 height 336
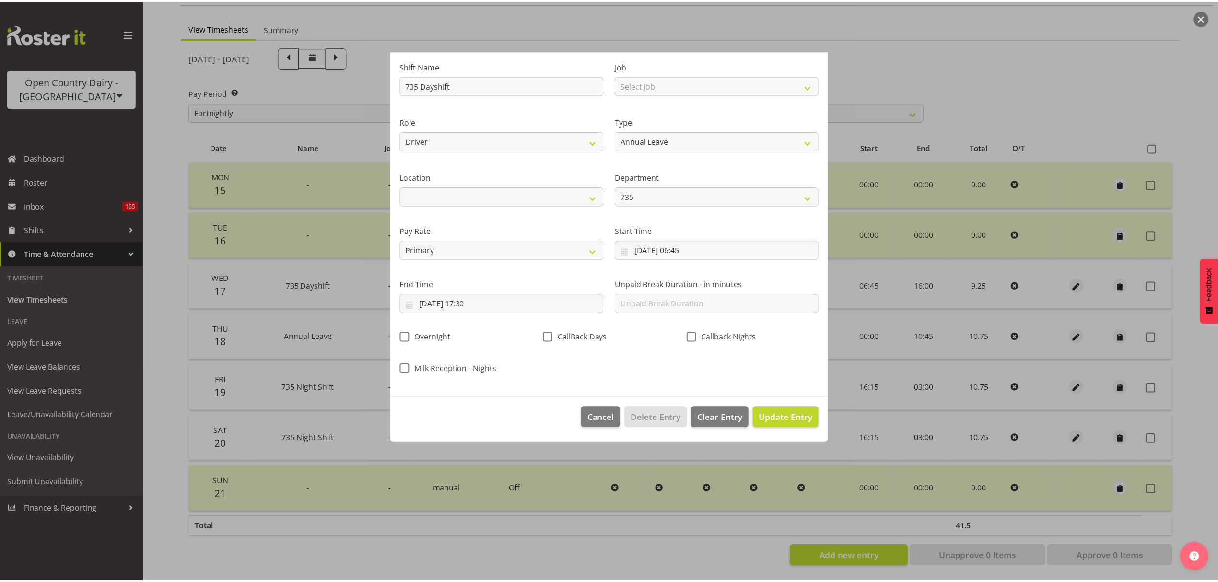
scroll to position [0, 0]
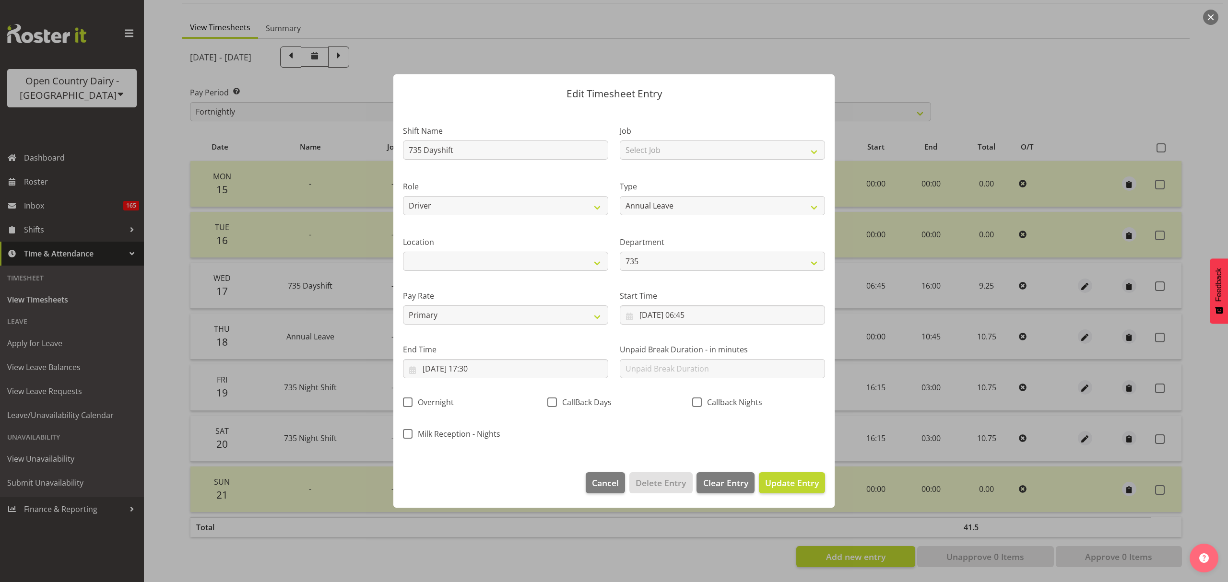
click at [779, 471] on footer "Cancel Delete Entry Clear Entry Update Entry" at bounding box center [613, 485] width 441 height 45
click at [782, 474] on button "Update Entry" at bounding box center [792, 483] width 66 height 21
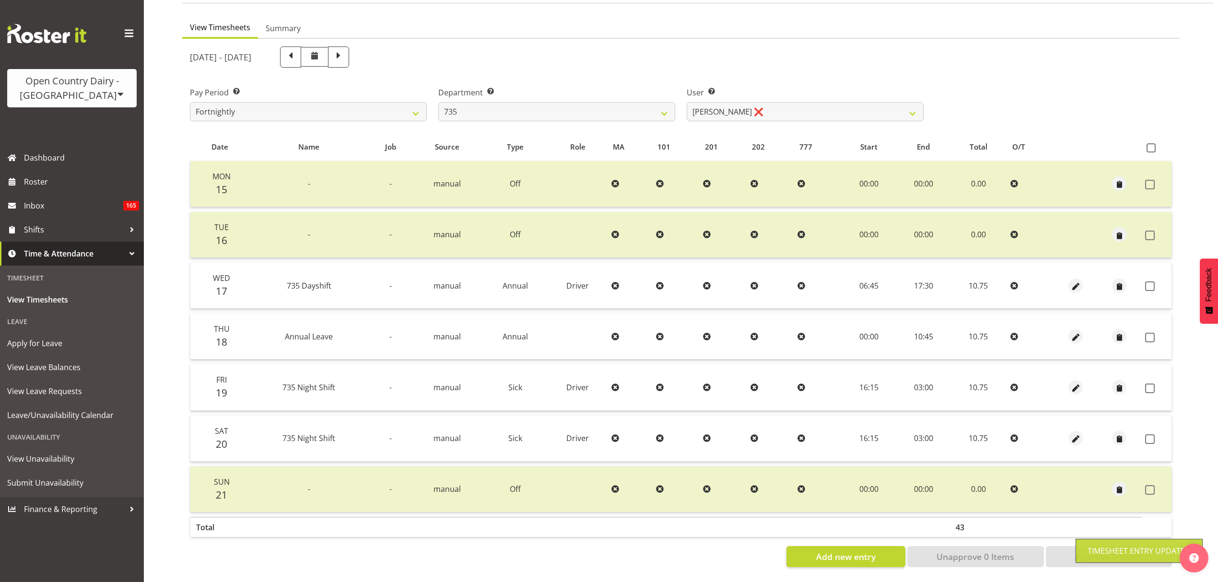
click at [1151, 138] on th at bounding box center [1157, 147] width 30 height 18
click at [1147, 143] on span at bounding box center [1151, 147] width 9 height 9
click at [1147, 145] on input "checkbox" at bounding box center [1150, 148] width 6 height 6
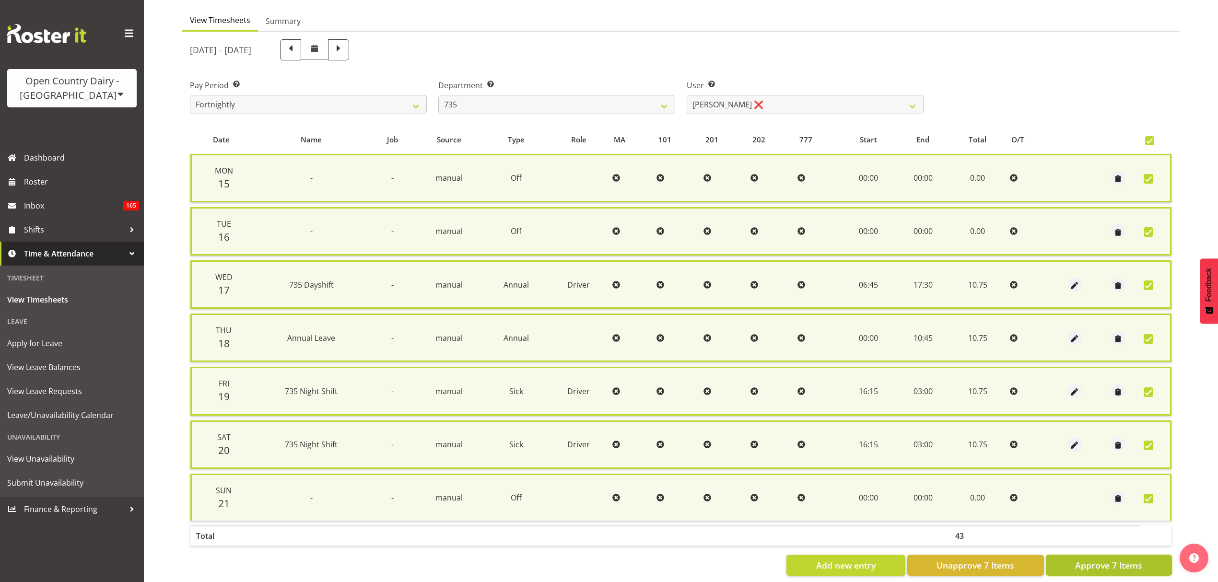
click at [1110, 559] on span "Approve 7 Items" at bounding box center [1109, 565] width 67 height 12
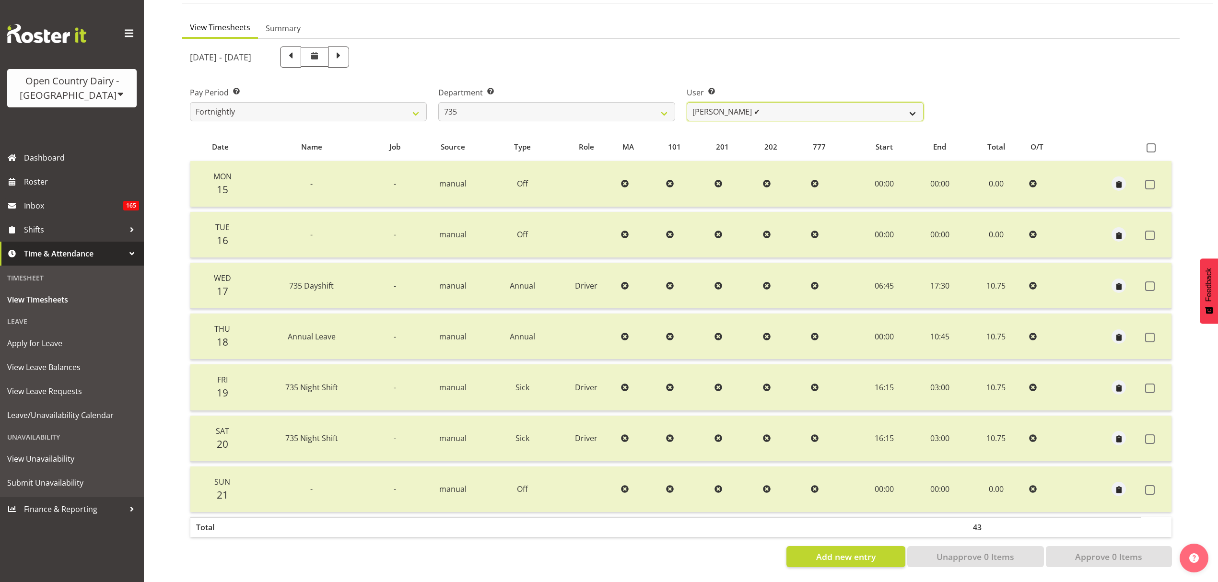
click at [774, 102] on select "Brian Neas ✔ Cherie Williams ✔ Christopher Sutherland ✔ Stuart Craig ✔" at bounding box center [805, 111] width 237 height 19
click at [773, 102] on select "Brian Neas ✔ Cherie Williams ✔ Christopher Sutherland ✔ Stuart Craig ✔" at bounding box center [805, 111] width 237 height 19
click at [630, 64] on div "September 15th - September 21st 2025" at bounding box center [556, 57] width 745 height 33
click at [345, 52] on span at bounding box center [338, 56] width 12 height 12
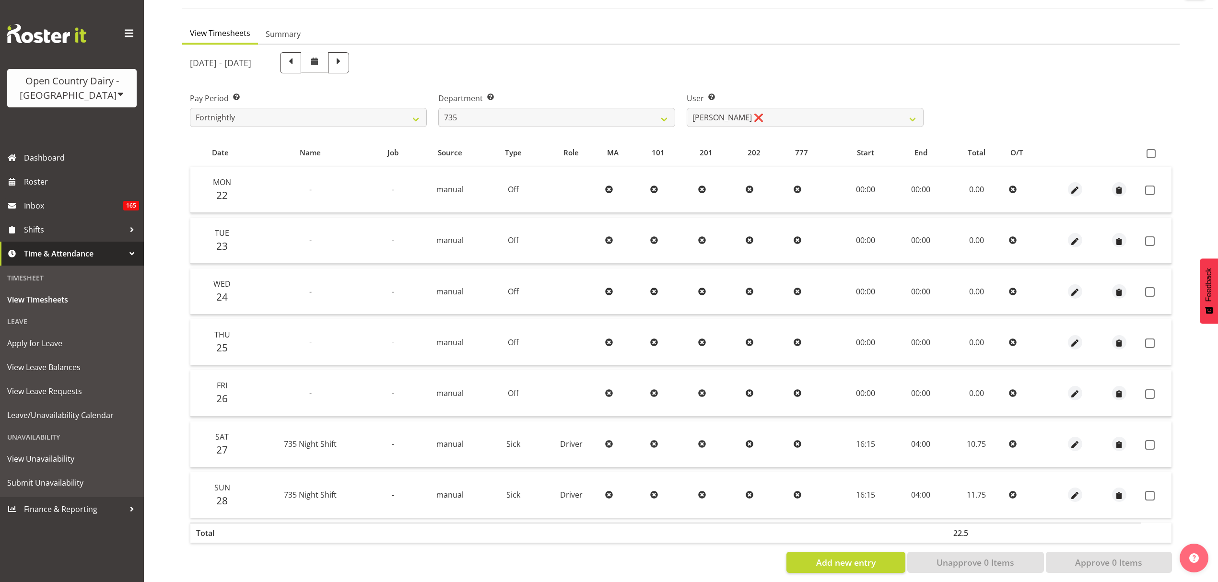
scroll to position [85, 0]
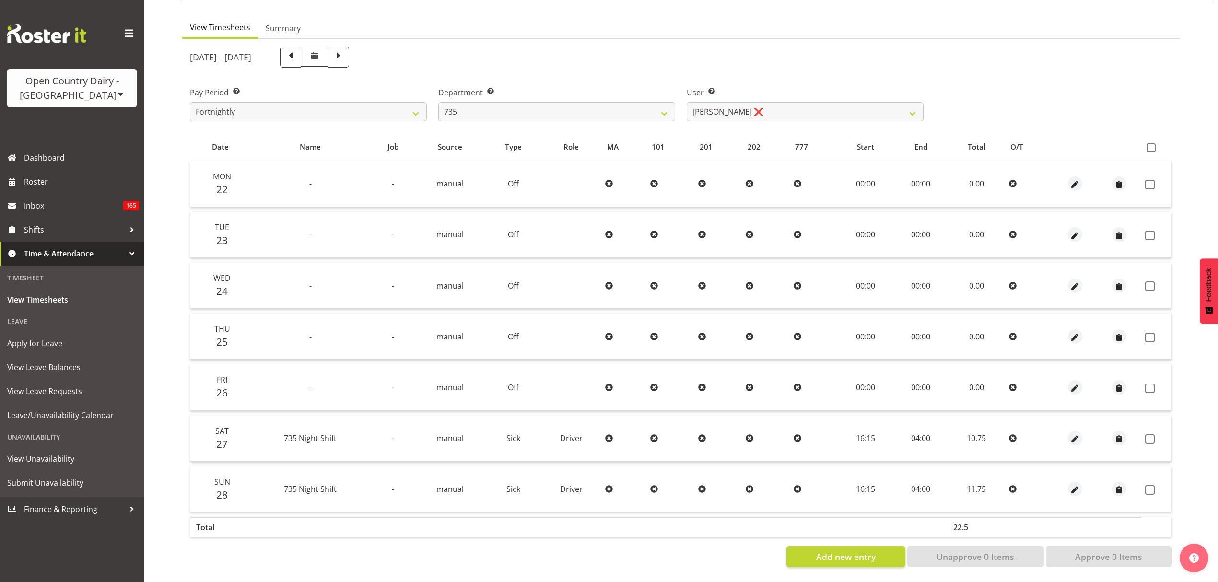
click at [1084, 431] on div at bounding box center [1075, 438] width 36 height 14
click at [1080, 432] on button "button" at bounding box center [1075, 438] width 14 height 14
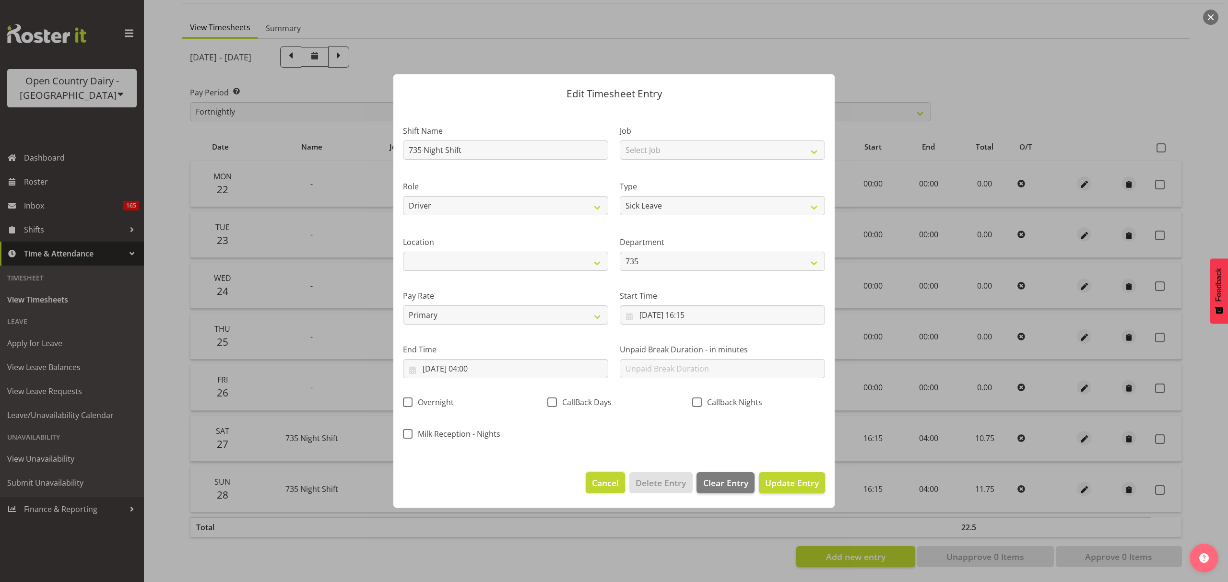
click at [591, 481] on button "Cancel" at bounding box center [605, 483] width 39 height 21
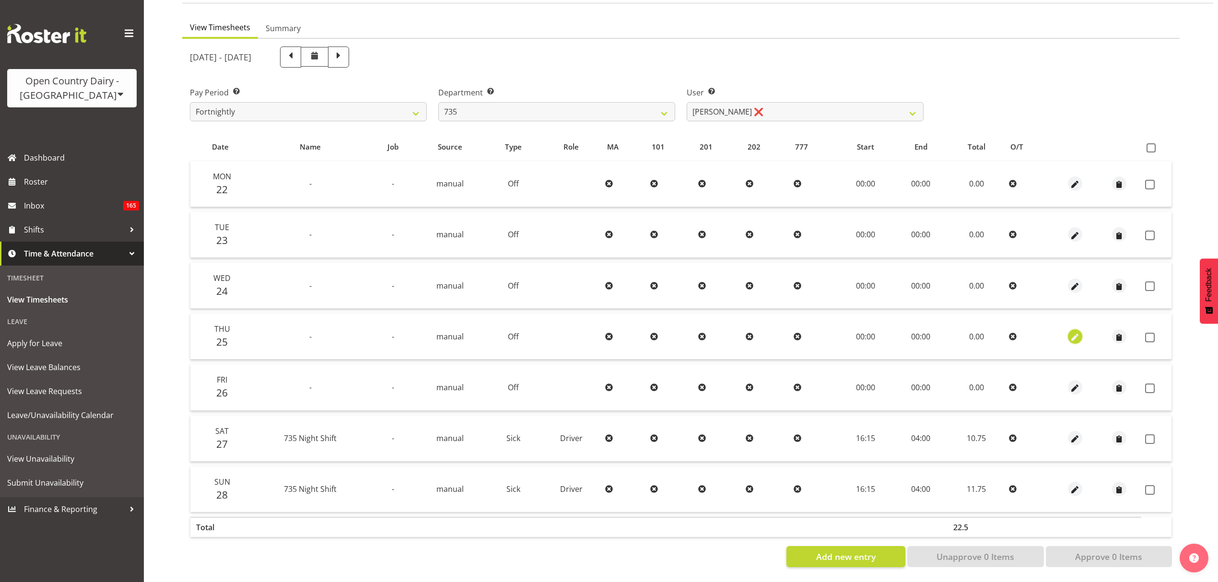
click at [1070, 332] on span "button" at bounding box center [1075, 337] width 11 height 11
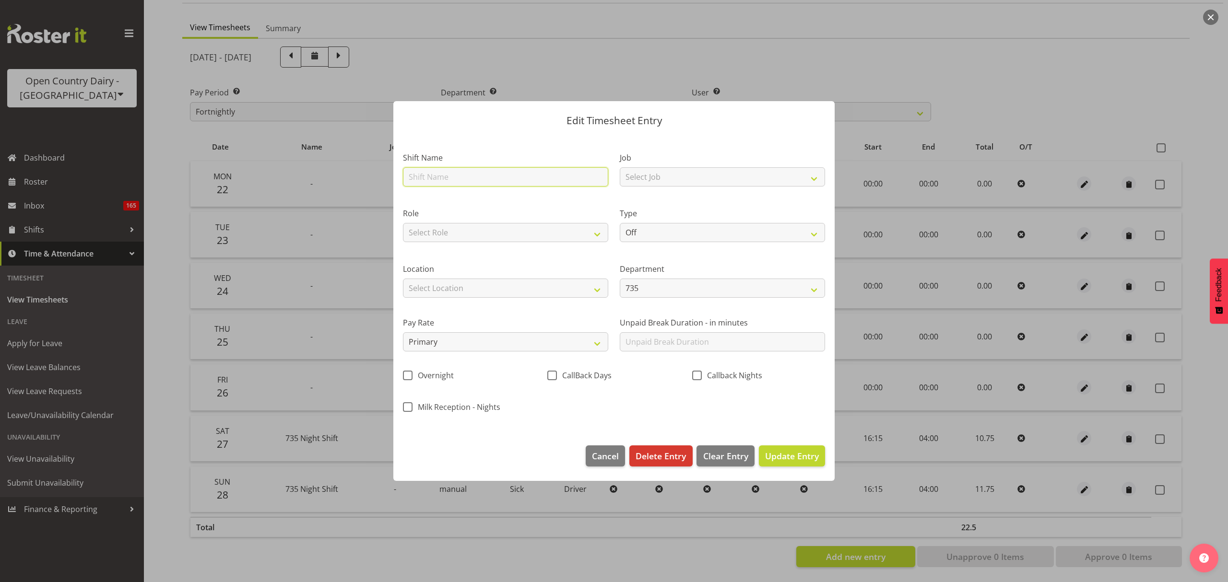
click at [443, 173] on input "text" at bounding box center [505, 176] width 205 height 19
click at [448, 176] on input "text" at bounding box center [505, 176] width 205 height 19
click at [459, 154] on label "Shift Name" at bounding box center [505, 158] width 205 height 12
click at [454, 171] on input "text" at bounding box center [505, 176] width 205 height 19
click at [481, 160] on label "Shift Name" at bounding box center [505, 158] width 205 height 12
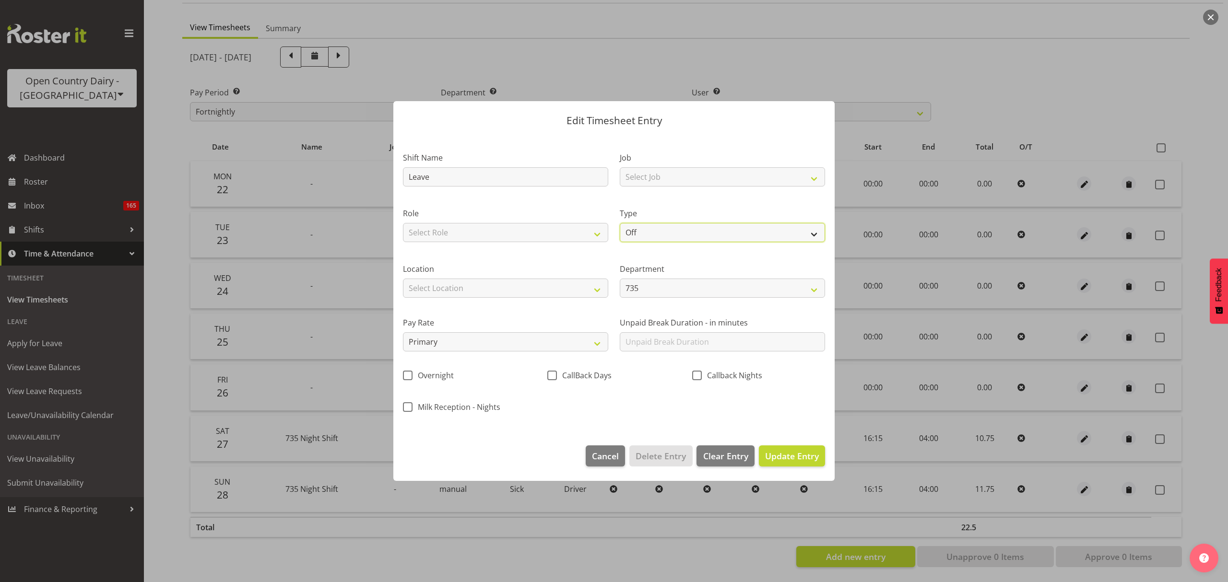
click at [666, 225] on select "Off Standard Public Holiday Public Holiday (Worked) Day In Lieu Annual Leave Si…" at bounding box center [722, 232] width 205 height 19
click at [654, 199] on div "Type Off Standard Public Holiday Public Holiday (Worked) Day In Lieu Annual Lea…" at bounding box center [722, 222] width 217 height 56
click at [682, 243] on div "Type Off Standard Public Holiday Public Holiday (Worked) Day In Lieu Annual Lea…" at bounding box center [722, 222] width 217 height 56
click at [684, 236] on select "Off Standard Public Holiday Public Holiday (Worked) Day In Lieu Annual Leave Si…" at bounding box center [722, 232] width 205 height 19
click at [620, 223] on select "Off Standard Public Holiday Public Holiday (Worked) Day In Lieu Annual Leave Si…" at bounding box center [722, 232] width 205 height 19
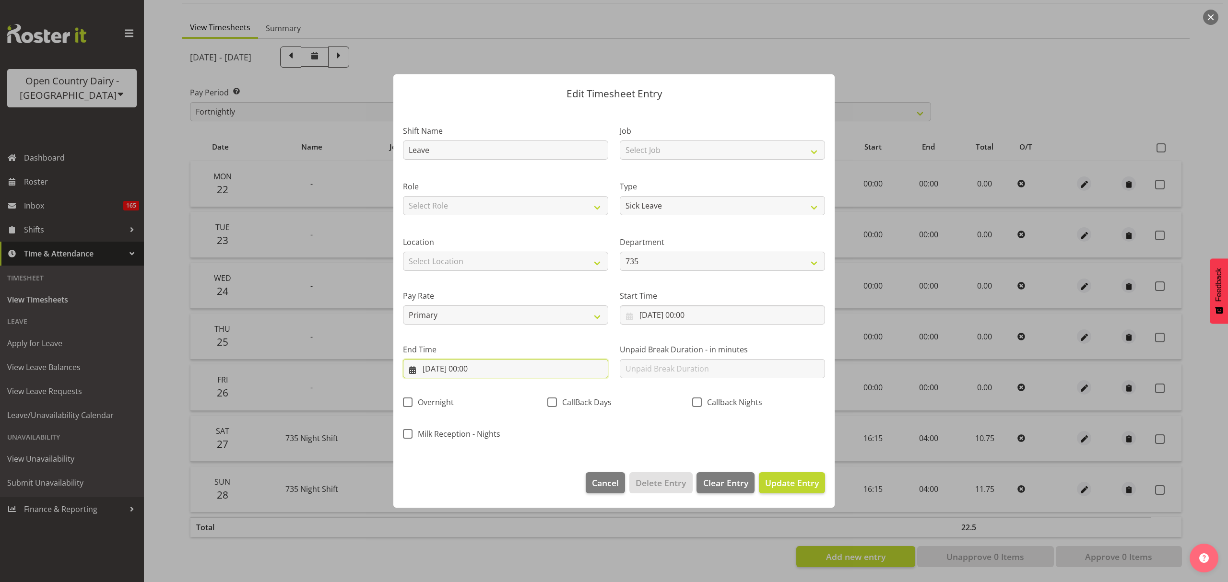
click at [521, 365] on input "25/09/2025, 00:00" at bounding box center [505, 368] width 205 height 19
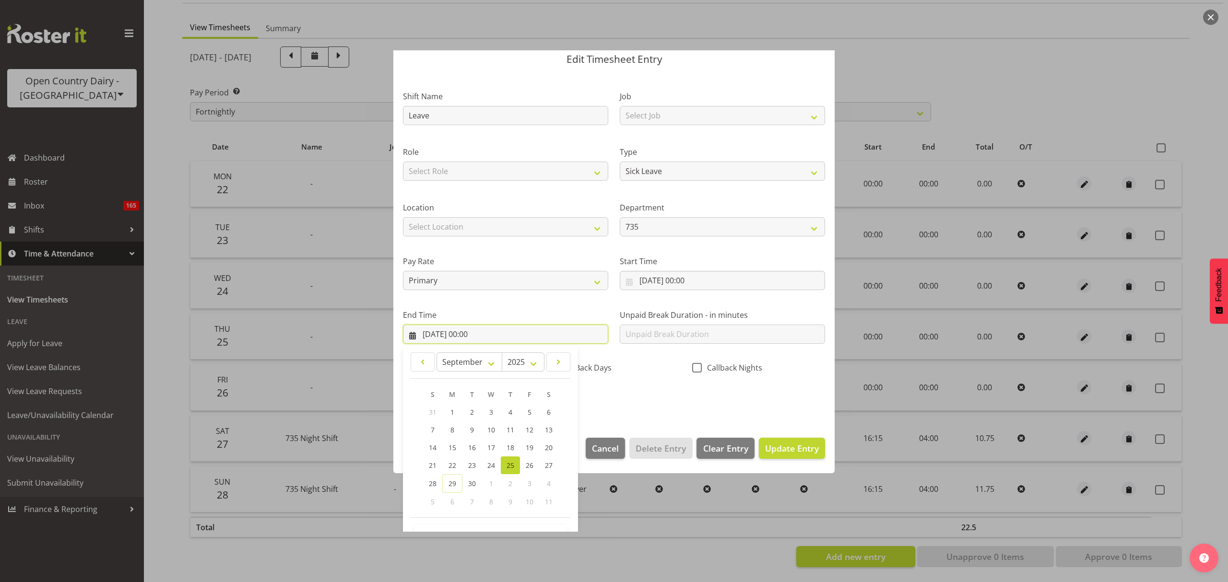
scroll to position [65, 0]
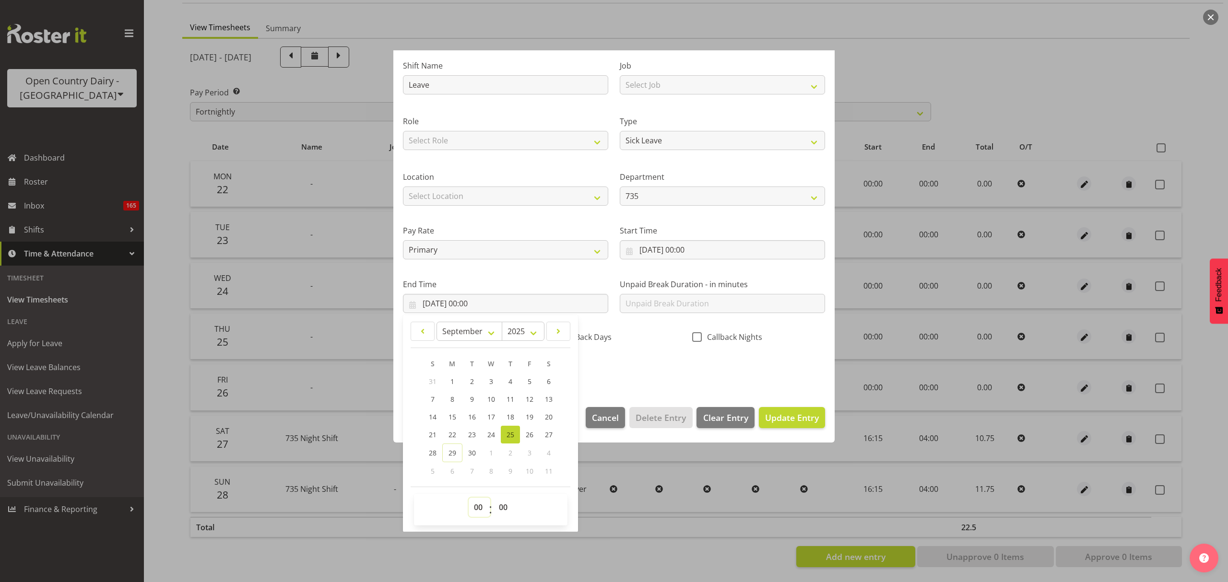
click at [484, 507] on select "00 01 02 03 04 05 06 07 08 09 10 11 12 13 14 15 16 17 18 19 20 21 22 23" at bounding box center [480, 507] width 22 height 19
click at [484, 513] on select "00 01 02 03 04 05 06 07 08 09 10 11 12 13 14 15 16 17 18 19 20 21 22 23" at bounding box center [480, 507] width 22 height 19
click at [469, 498] on select "00 01 02 03 04 05 06 07 08 09 10 11 12 13 14 15 16 17 18 19 20 21 22 23" at bounding box center [480, 507] width 22 height 19
click at [505, 501] on select "00 01 02 03 04 05 06 07 08 09 10 11 12 13 14 15 16 17 18 19 20 21 22 23 24 25 2…" at bounding box center [505, 507] width 22 height 19
click at [494, 498] on select "00 01 02 03 04 05 06 07 08 09 10 11 12 13 14 15 16 17 18 19 20 21 22 23 24 25 2…" at bounding box center [505, 507] width 22 height 19
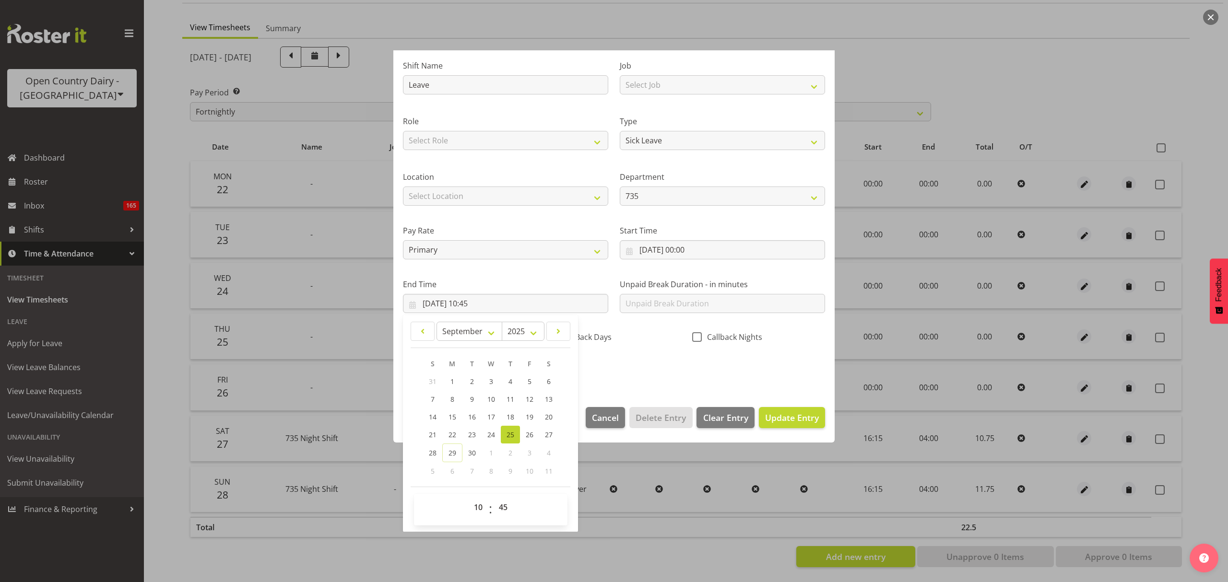
click at [646, 388] on section "Shift Name Leave Job Select Job Connecting /unconnecting Trailers Driving Meeti…" at bounding box center [613, 220] width 441 height 355
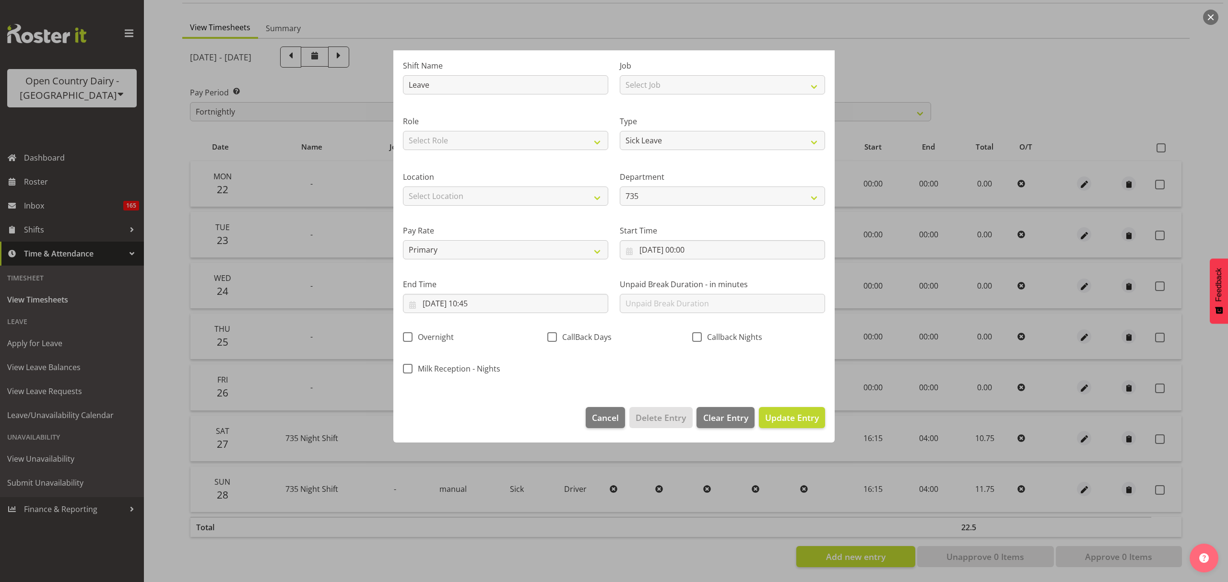
scroll to position [0, 0]
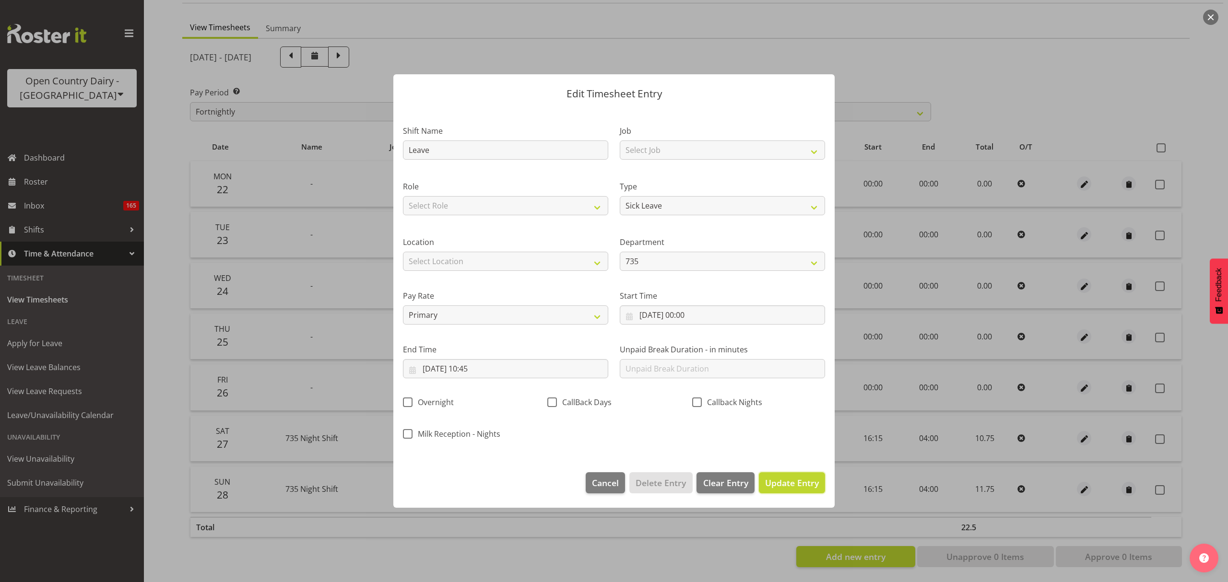
click at [771, 478] on span "Update Entry" at bounding box center [792, 483] width 54 height 12
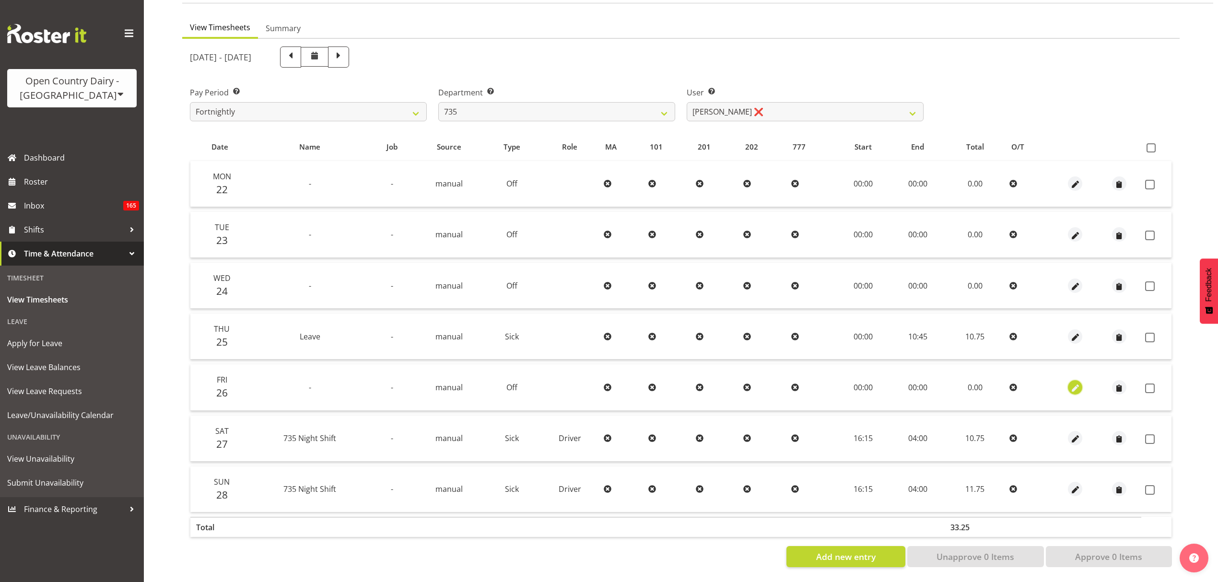
click at [1078, 383] on span "button" at bounding box center [1075, 388] width 11 height 11
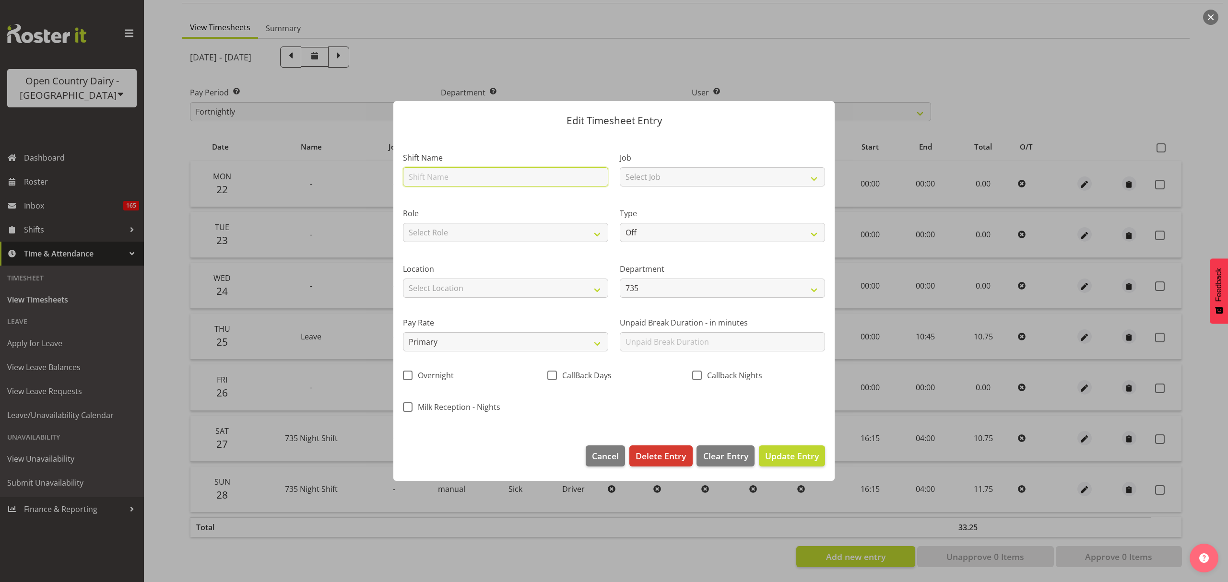
click at [448, 178] on input "text" at bounding box center [505, 176] width 205 height 19
click at [678, 235] on select "Off Standard Public Holiday Public Holiday (Worked) Day In Lieu Annual Leave Si…" at bounding box center [722, 232] width 205 height 19
click at [511, 313] on div "Pay Rate Primary Secondary Tertiary Fourth Fifth" at bounding box center [505, 331] width 217 height 54
click at [540, 203] on div "Role Select Role Driver" at bounding box center [505, 222] width 217 height 56
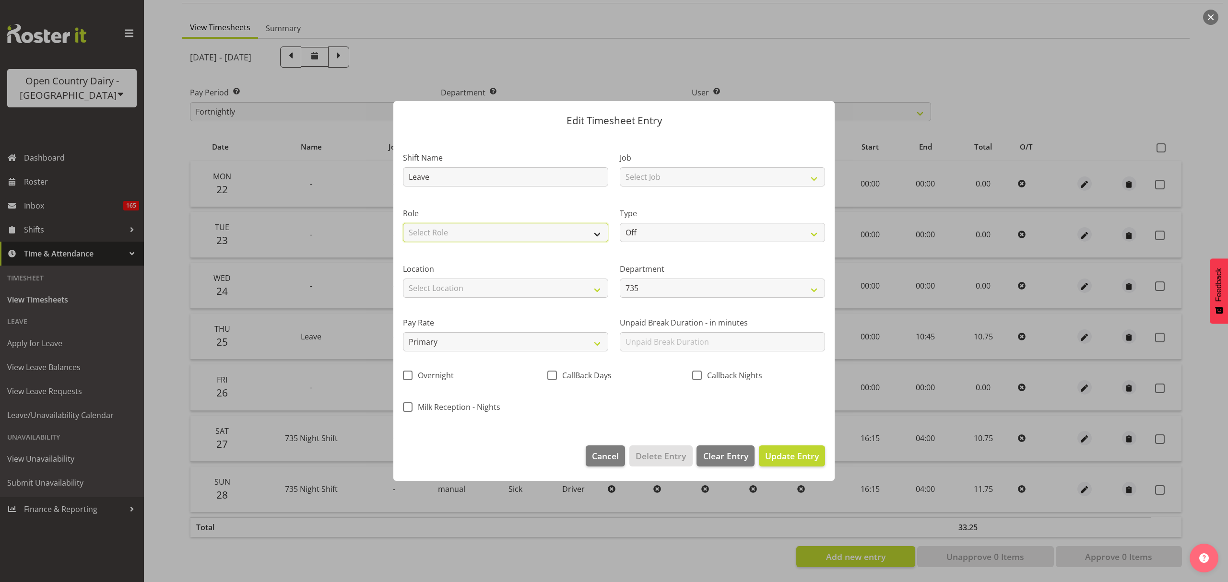
click at [501, 233] on select "Select Role Driver" at bounding box center [505, 232] width 205 height 19
click at [497, 242] on select "Select Role Driver" at bounding box center [505, 232] width 205 height 19
click at [655, 232] on select "Off Standard Public Holiday Public Holiday (Worked) Day In Lieu Annual Leave Si…" at bounding box center [722, 232] width 205 height 19
click at [620, 223] on select "Off Standard Public Holiday Public Holiday (Worked) Day In Lieu Annual Leave Si…" at bounding box center [722, 232] width 205 height 19
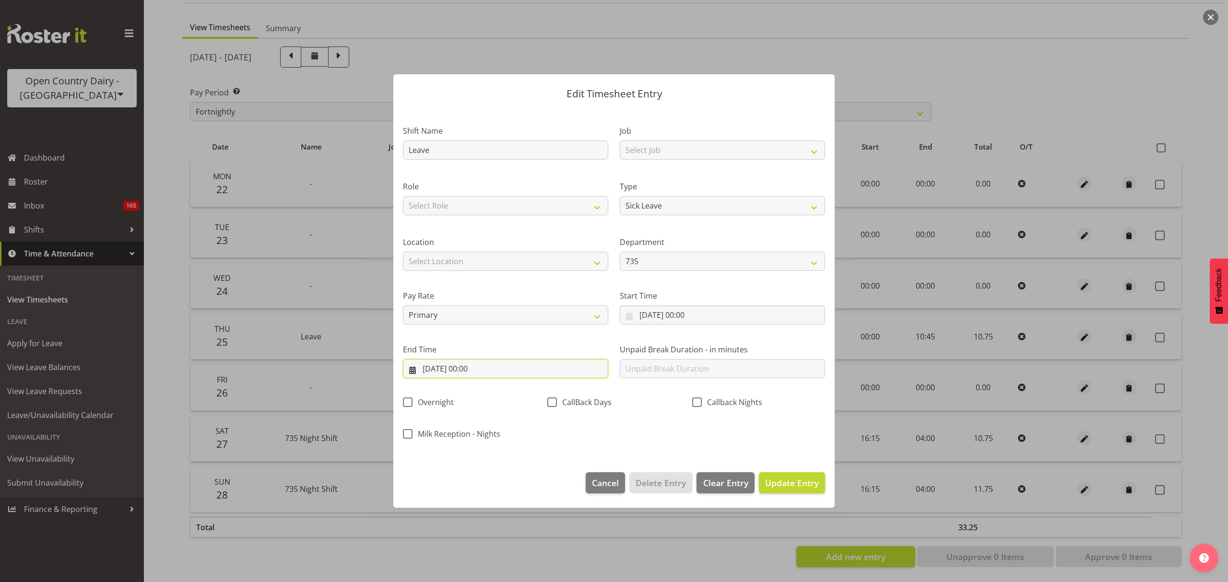
click at [567, 365] on input "26/09/2025, 00:00" at bounding box center [505, 368] width 205 height 19
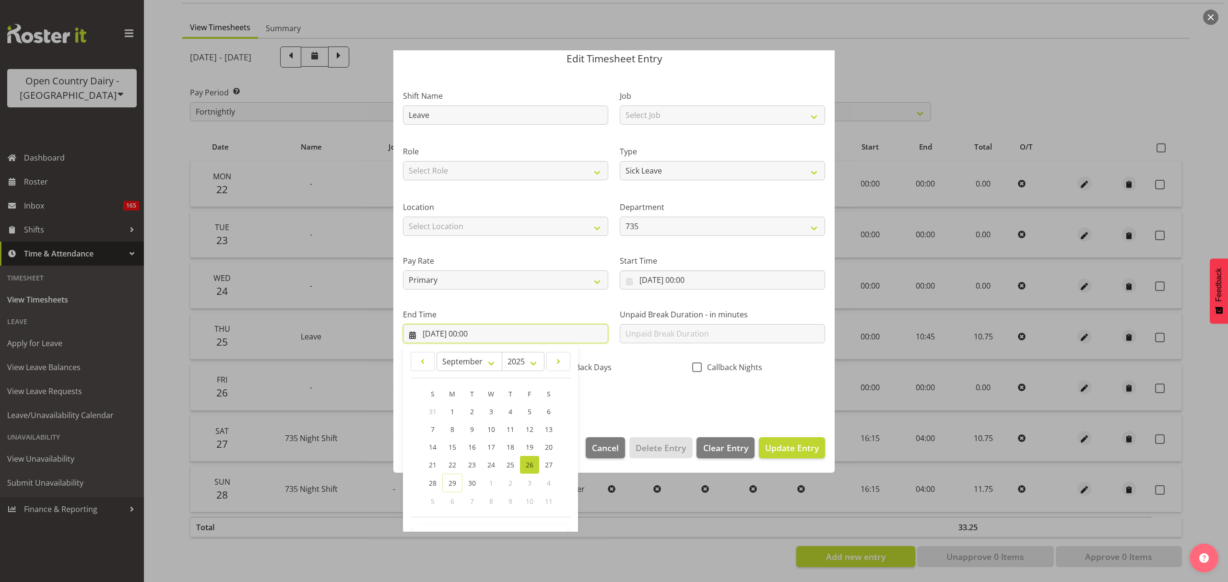
scroll to position [65, 0]
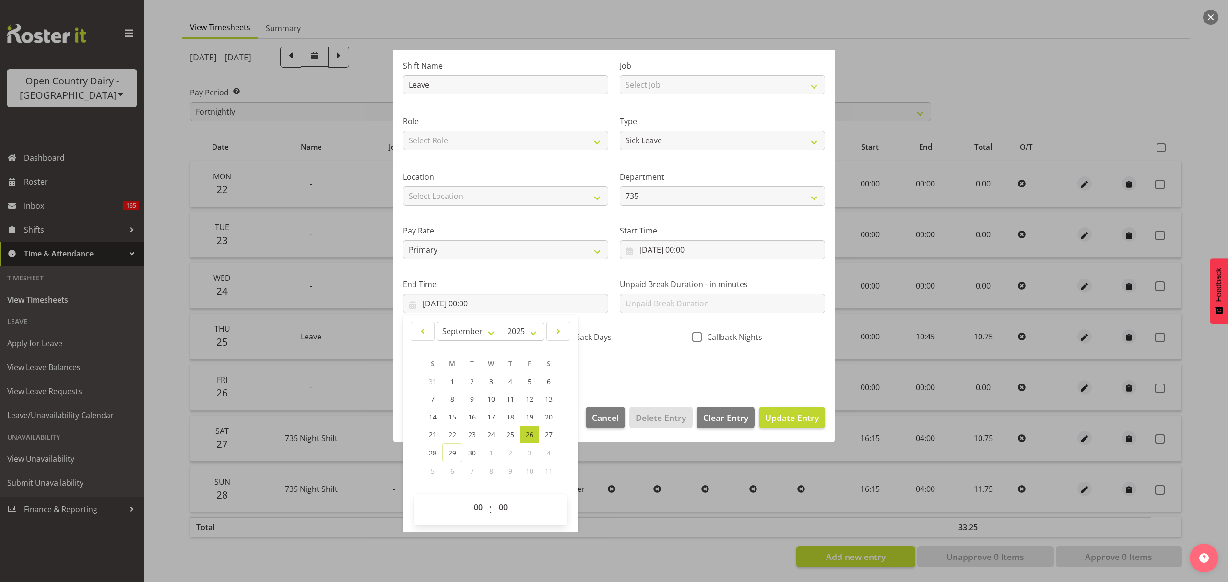
click at [470, 497] on div "00 01 02 03 04 05 06 07 08 09 10 11 12 13 14 15 16 17 18 19 20 21 22 23 : 00 01…" at bounding box center [491, 510] width 154 height 32
click at [476, 504] on select "00 01 02 03 04 05 06 07 08 09 10 11 12 13 14 15 16 17 18 19 20 21 22 23" at bounding box center [480, 507] width 22 height 19
click at [469, 498] on select "00 01 02 03 04 05 06 07 08 09 10 11 12 13 14 15 16 17 18 19 20 21 22 23" at bounding box center [480, 507] width 22 height 19
click at [494, 512] on select "00 01 02 03 04 05 06 07 08 09 10 11 12 13 14 15 16 17 18 19 20 21 22 23 24 25 2…" at bounding box center [505, 507] width 22 height 19
click at [494, 498] on select "00 01 02 03 04 05 06 07 08 09 10 11 12 13 14 15 16 17 18 19 20 21 22 23 24 25 2…" at bounding box center [505, 507] width 22 height 19
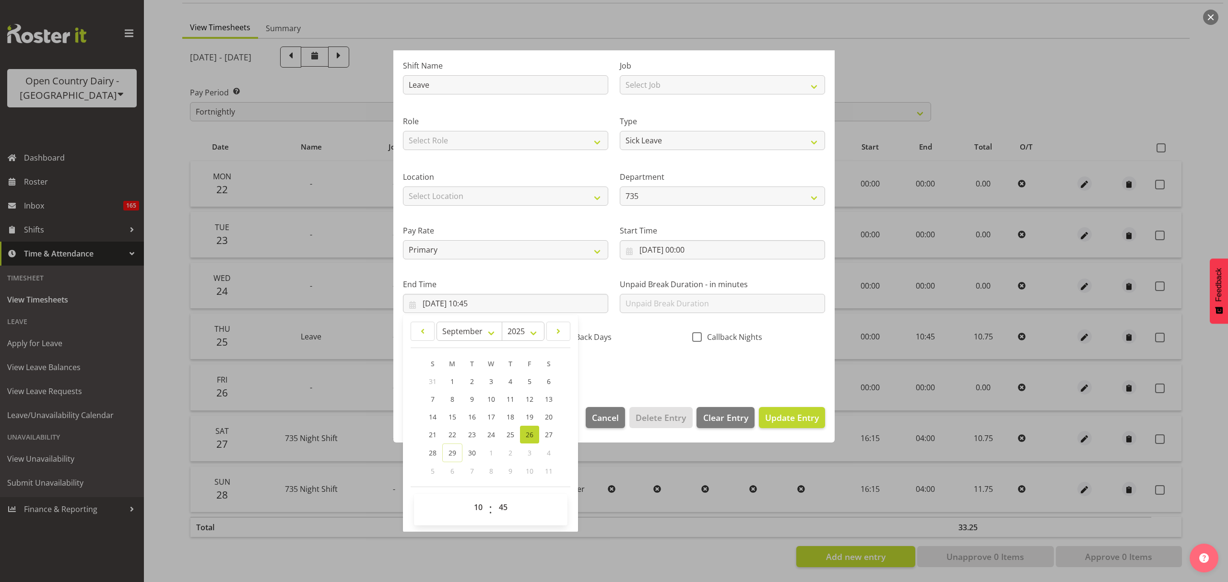
click at [634, 357] on div "Shift Name Leave Job Select Job Connecting /unconnecting Trailers Driving Meeti…" at bounding box center [614, 215] width 434 height 336
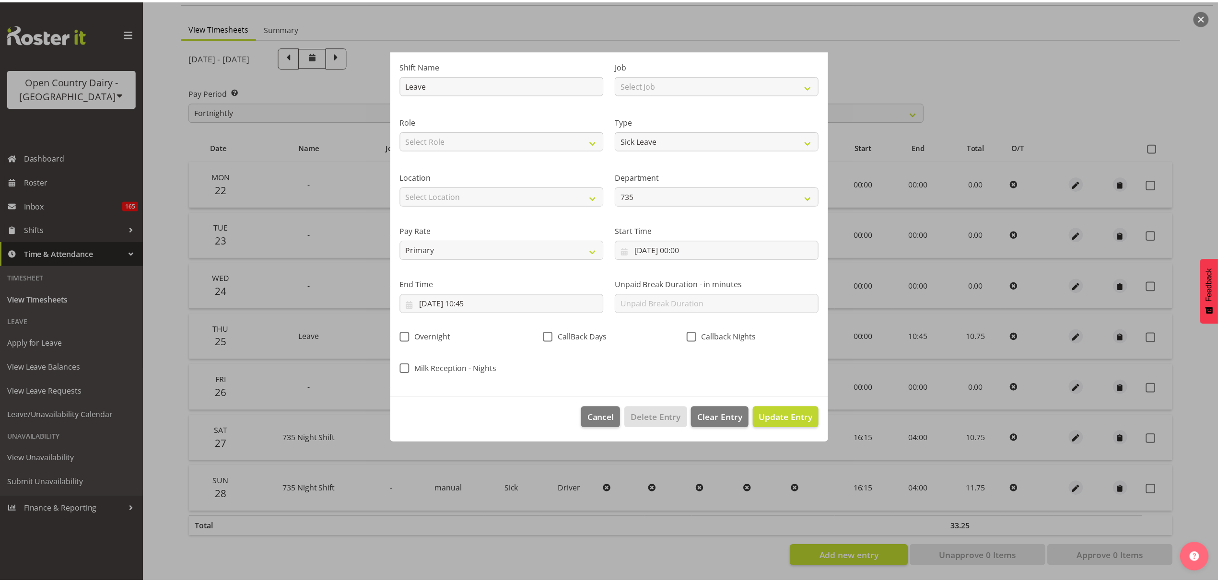
scroll to position [0, 0]
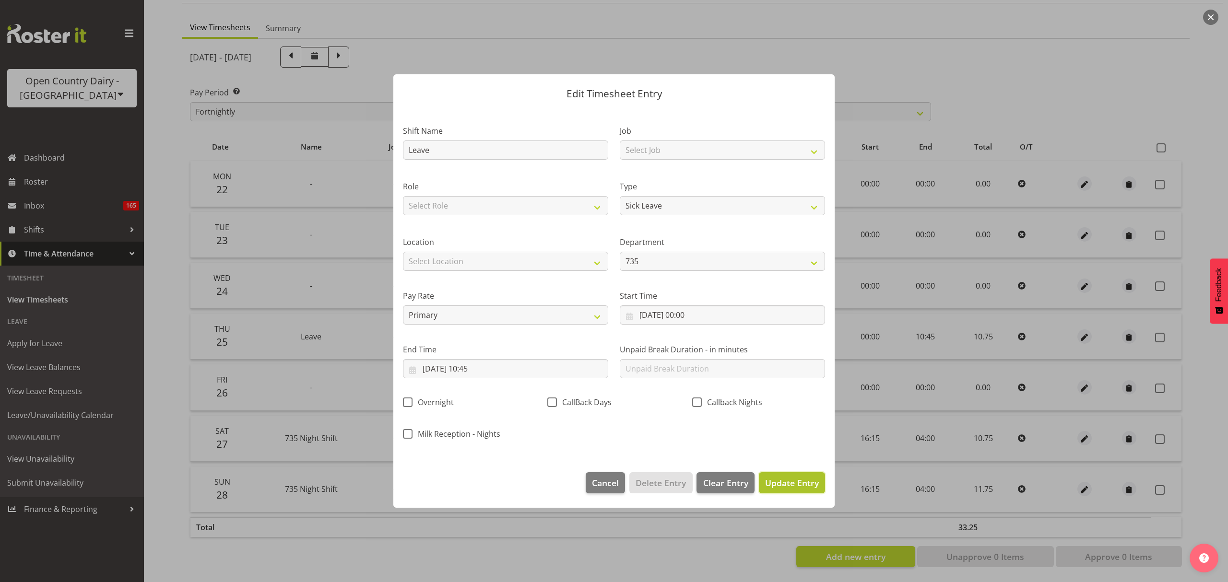
click at [798, 474] on button "Update Entry" at bounding box center [792, 483] width 66 height 21
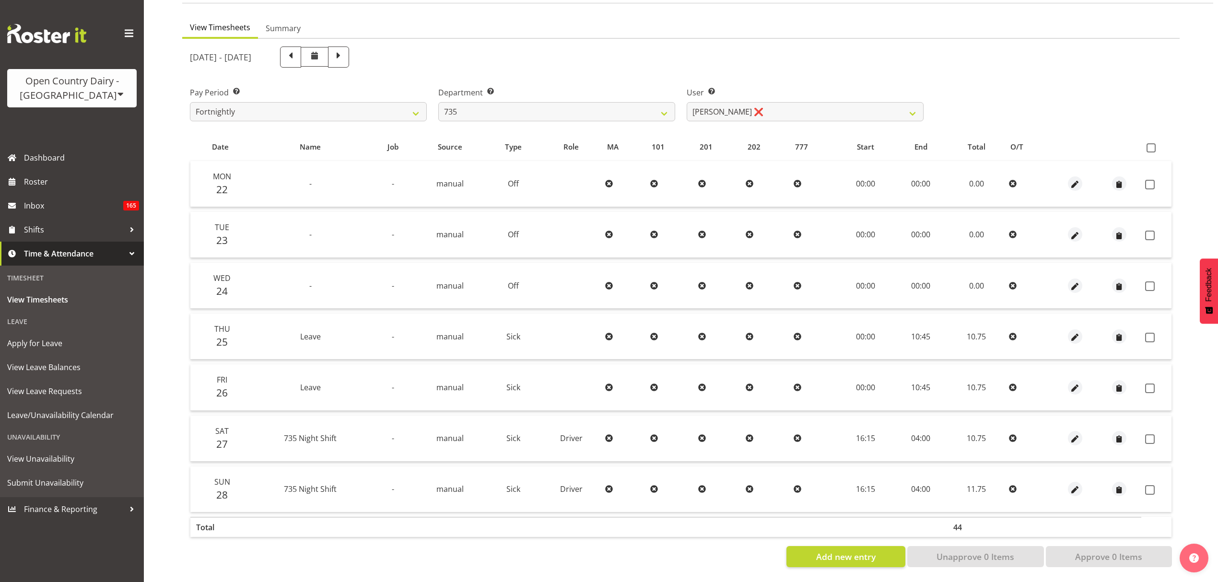
click at [1146, 140] on th at bounding box center [1157, 147] width 30 height 18
click at [1150, 143] on span at bounding box center [1151, 147] width 9 height 9
click at [1150, 145] on input "checkbox" at bounding box center [1150, 148] width 6 height 6
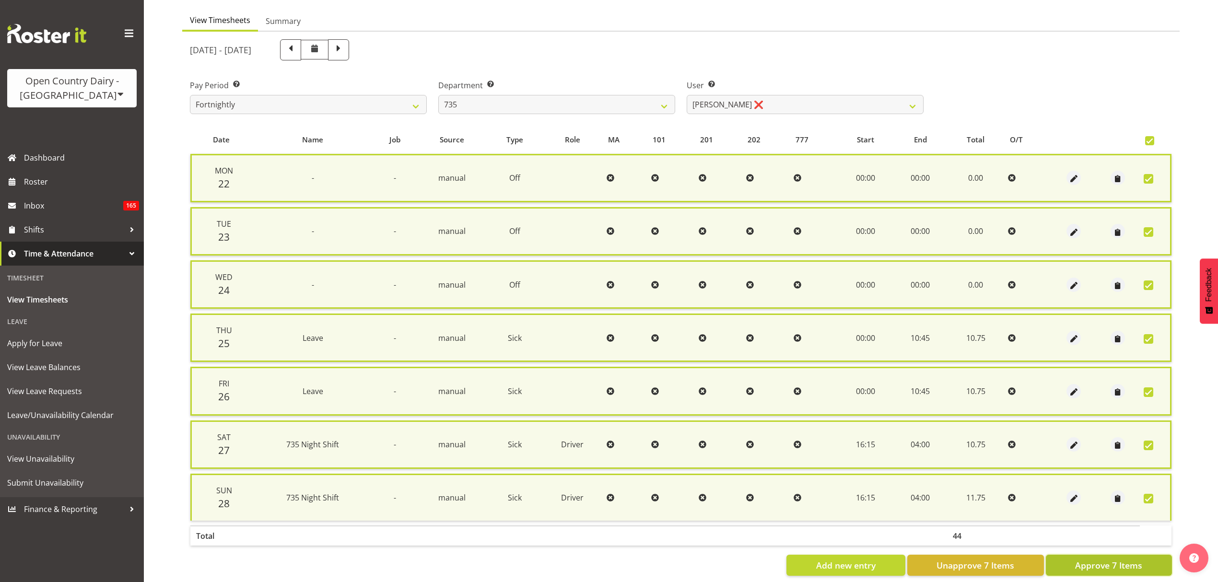
click at [1092, 561] on span "Approve 7 Items" at bounding box center [1109, 565] width 67 height 12
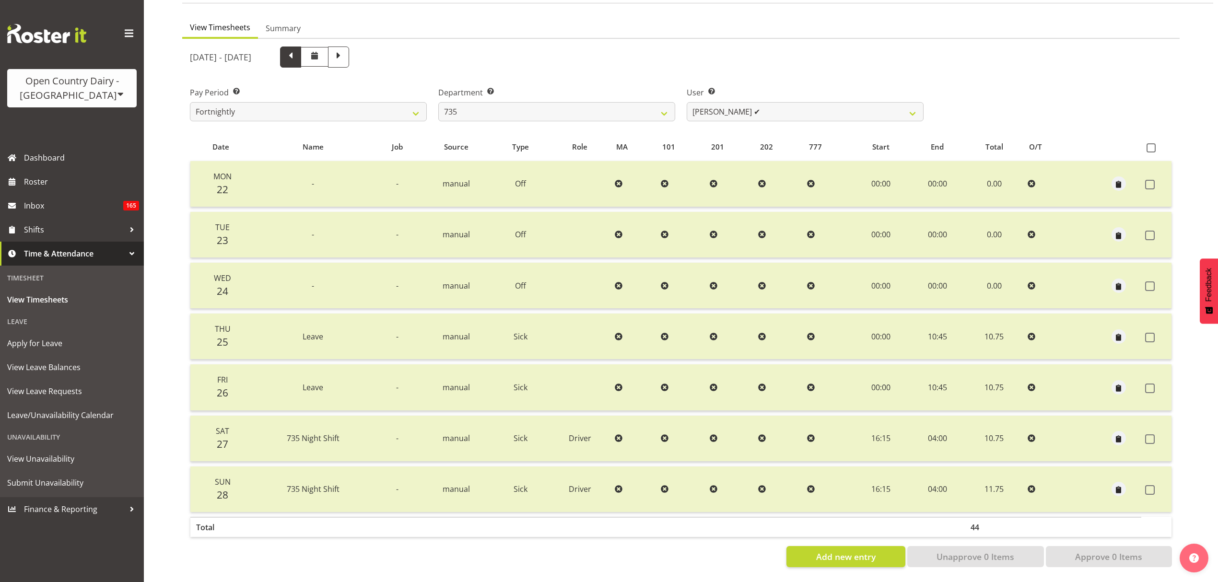
click at [301, 56] on span at bounding box center [290, 57] width 21 height 21
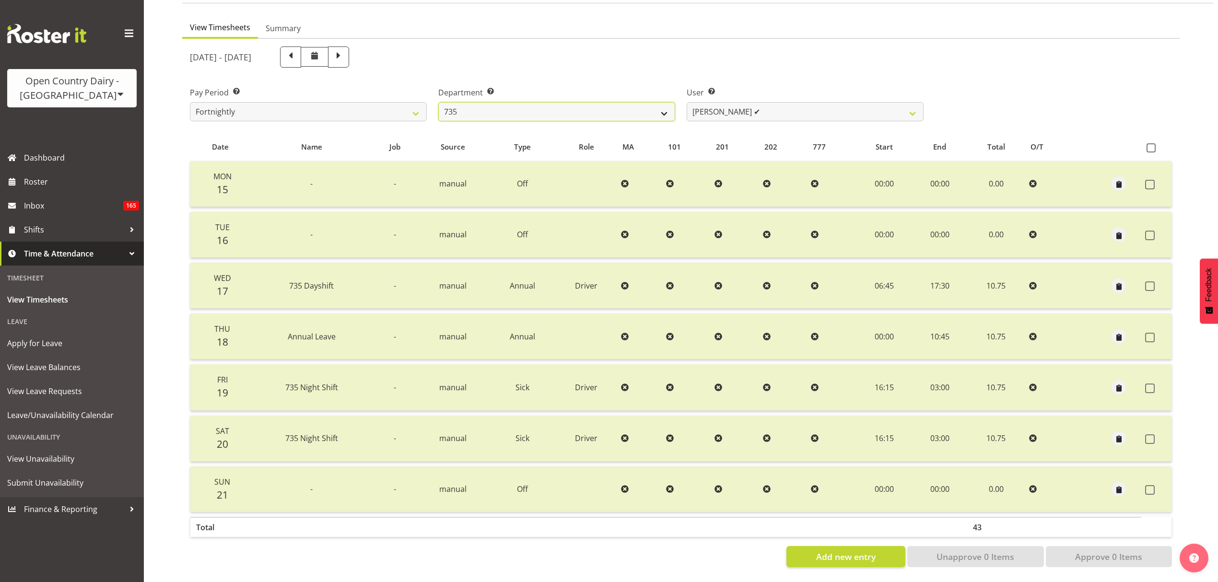
click at [633, 111] on select "734 735 736 737 738 739 851 853 854 855 856 858 861 862 865 867-9032 868 869 87…" at bounding box center [556, 111] width 237 height 19
click at [438, 102] on select "734 735 736 737 738 739 851 853 854 855 856 858 861 862 865 867-9032 868 869 87…" at bounding box center [556, 111] width 237 height 19
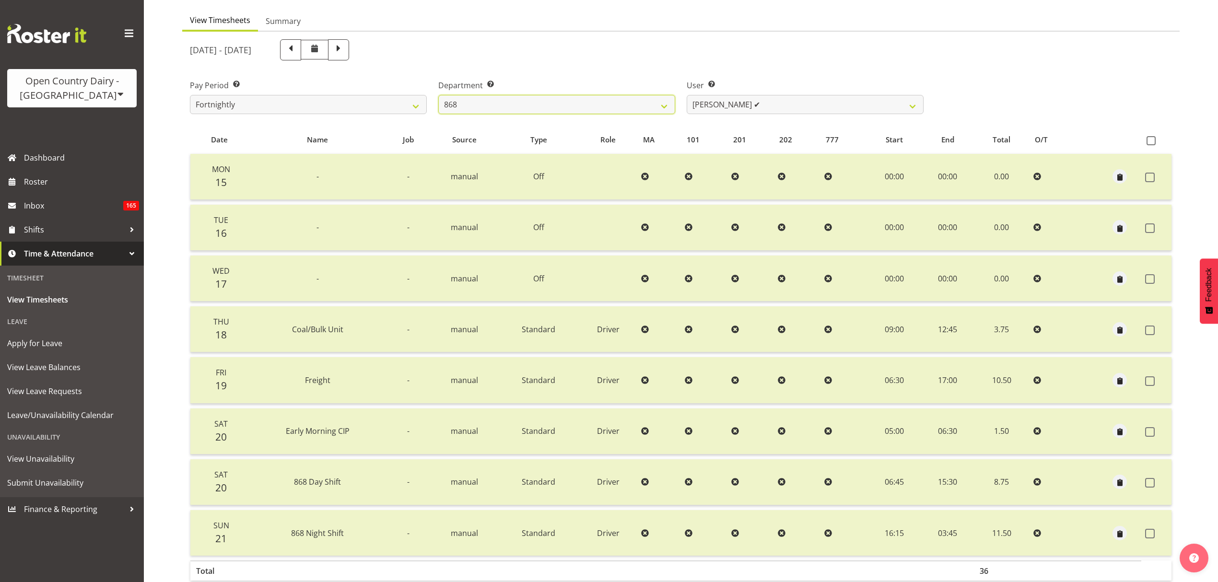
scroll to position [135, 0]
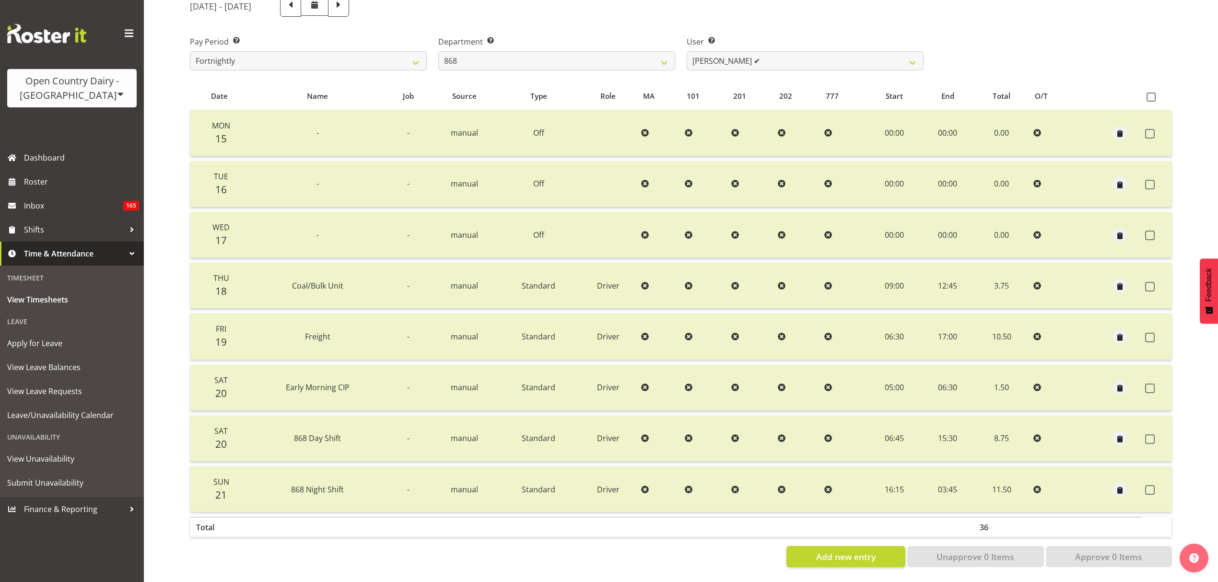
click at [349, 10] on div at bounding box center [314, 8] width 69 height 25
click at [349, 8] on span at bounding box center [338, 6] width 21 height 21
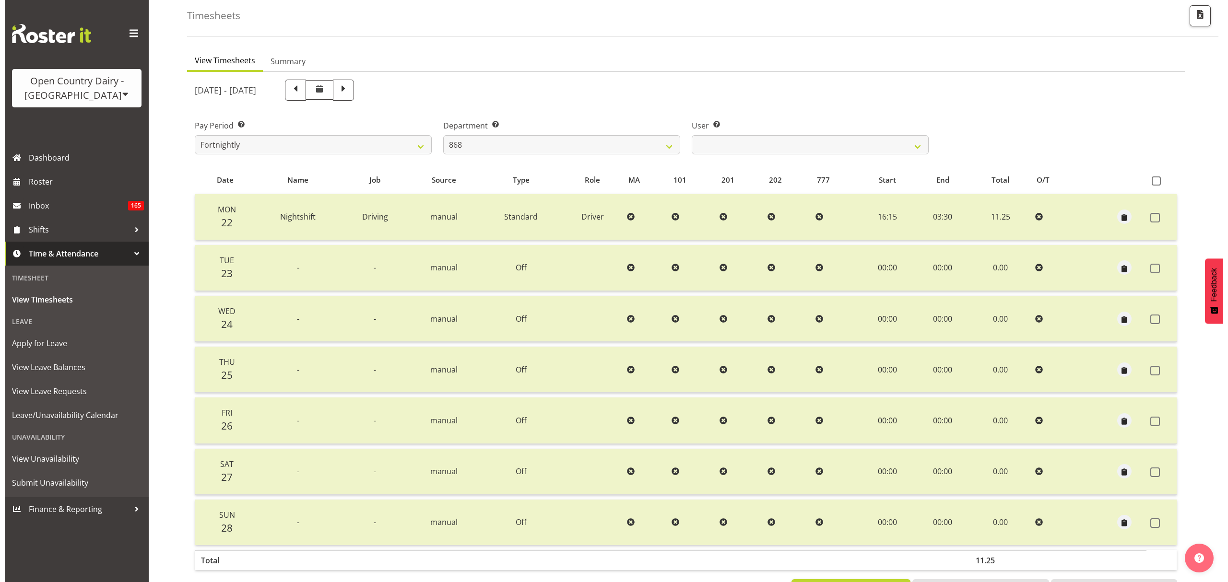
scroll to position [85, 0]
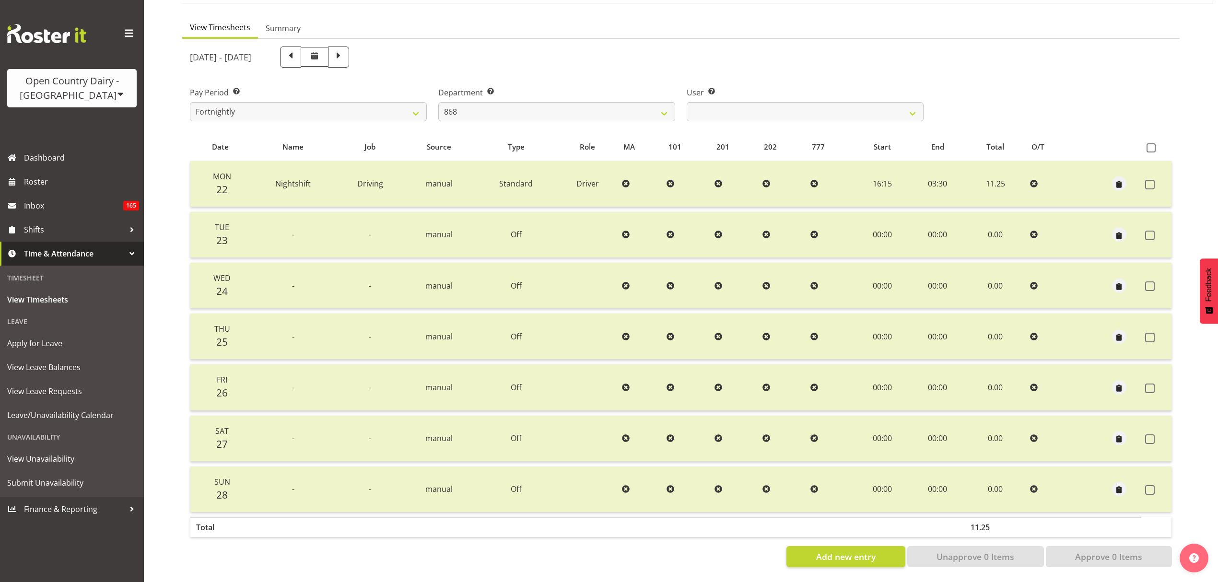
click at [1014, 108] on div "Pay Period Select which pay period you would like to view. Fortnightly Departme…" at bounding box center [681, 100] width 994 height 54
click at [1146, 384] on span at bounding box center [1151, 389] width 10 height 10
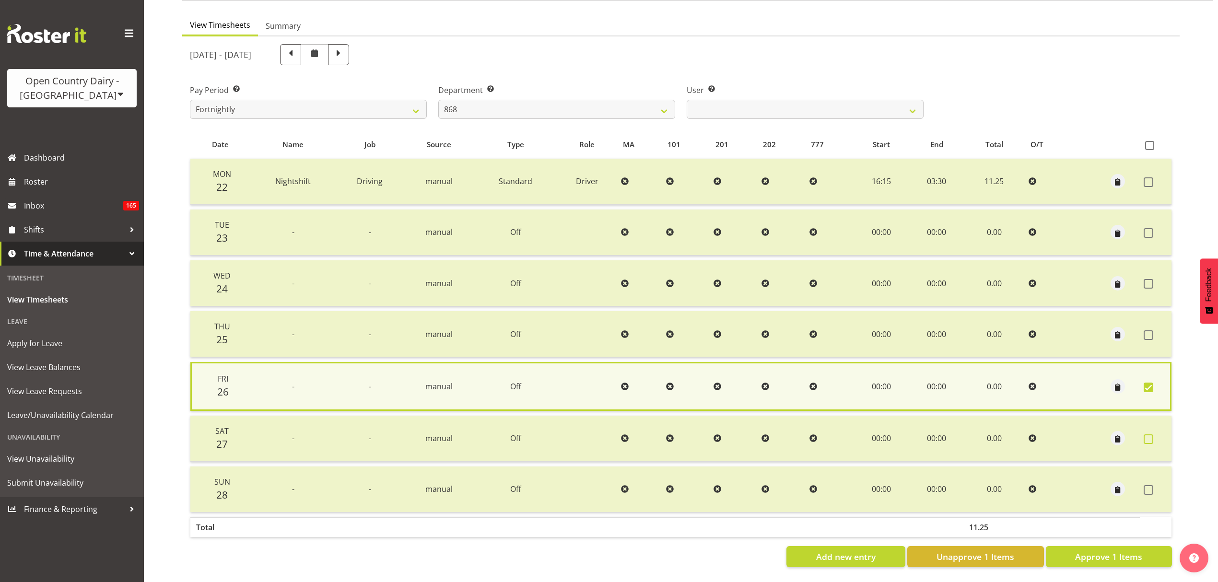
click at [1147, 435] on span at bounding box center [1149, 440] width 10 height 10
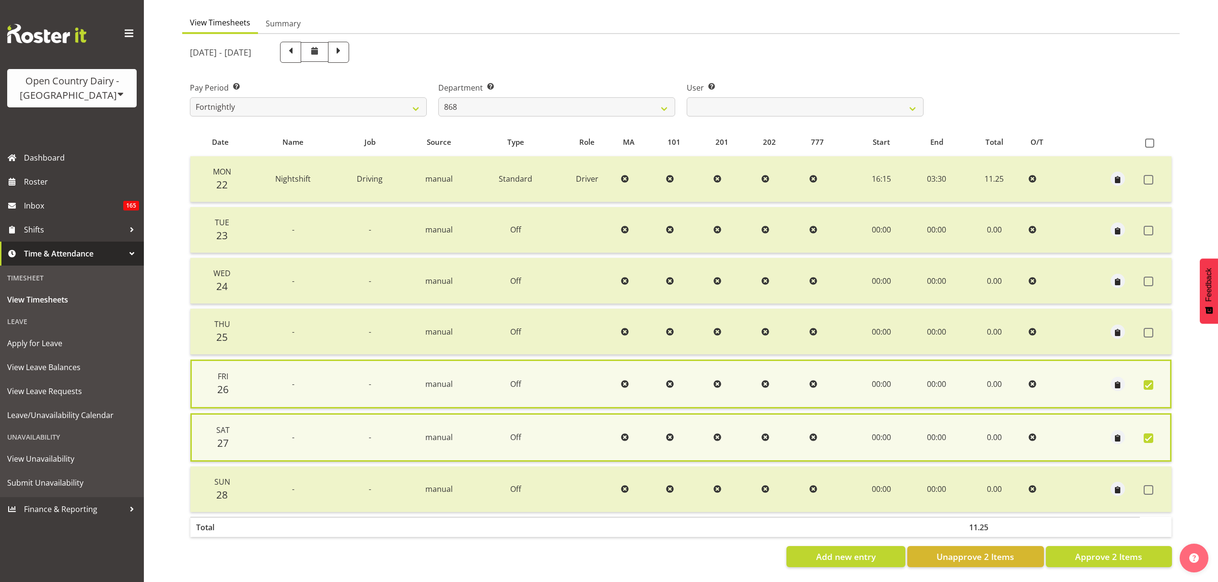
click at [1146, 475] on td at bounding box center [1156, 490] width 32 height 46
click at [1149, 480] on td at bounding box center [1156, 490] width 32 height 46
click at [1154, 486] on label at bounding box center [1151, 490] width 15 height 10
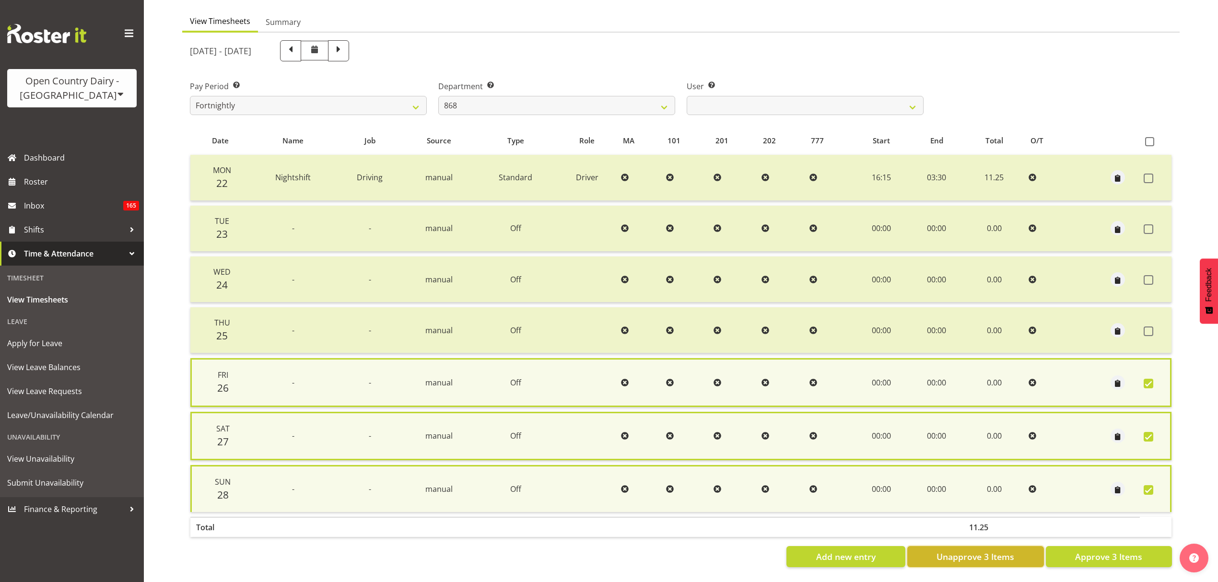
click at [989, 546] on button "Unapprove 3 Items" at bounding box center [976, 556] width 137 height 21
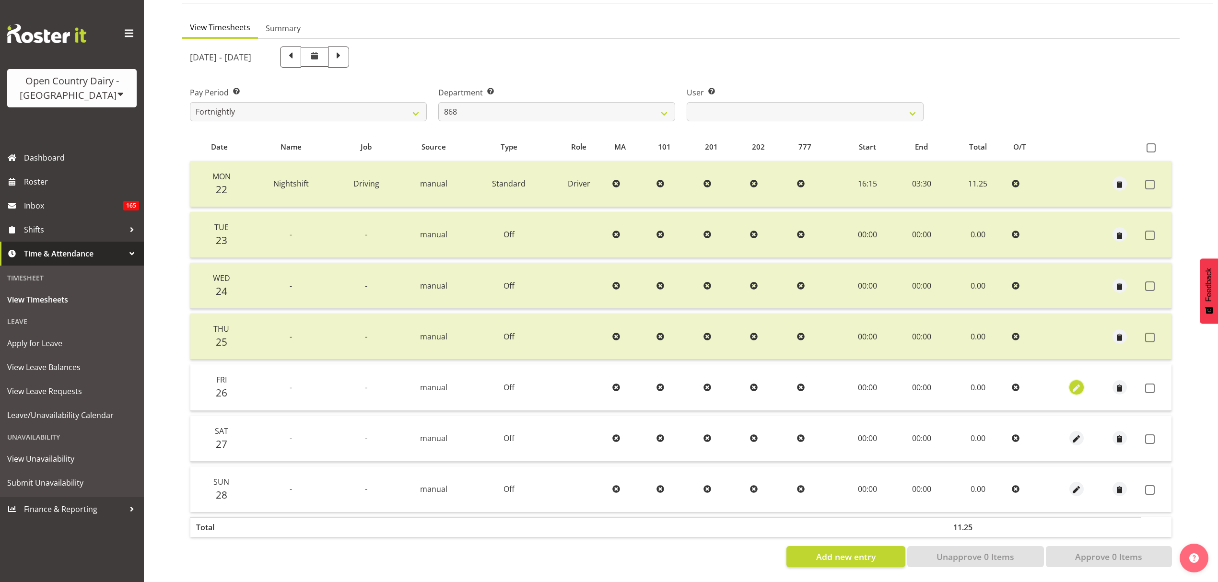
click at [1076, 383] on span "button" at bounding box center [1076, 388] width 11 height 11
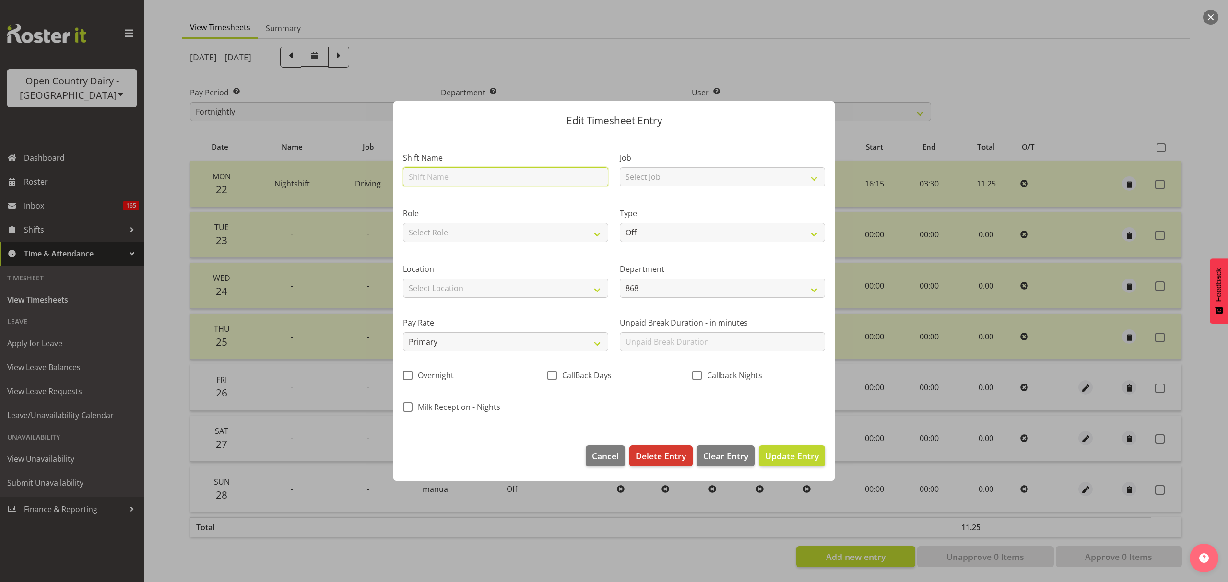
click at [498, 177] on input "text" at bounding box center [505, 176] width 205 height 19
click at [682, 234] on select "Off Standard Public Holiday Public Holiday (Worked) Day In Lieu Annual Leave Si…" at bounding box center [722, 232] width 205 height 19
click at [620, 223] on select "Off Standard Public Holiday Public Holiday (Worked) Day In Lieu Annual Leave Si…" at bounding box center [722, 232] width 205 height 19
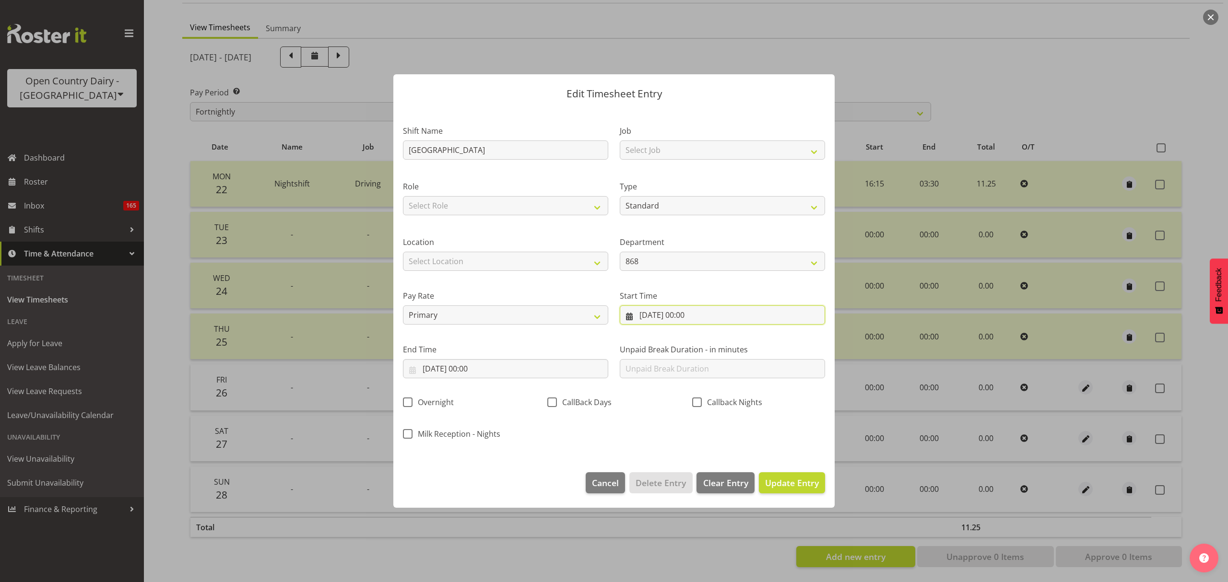
click at [718, 311] on input "26/09/2025, 00:00" at bounding box center [722, 315] width 205 height 19
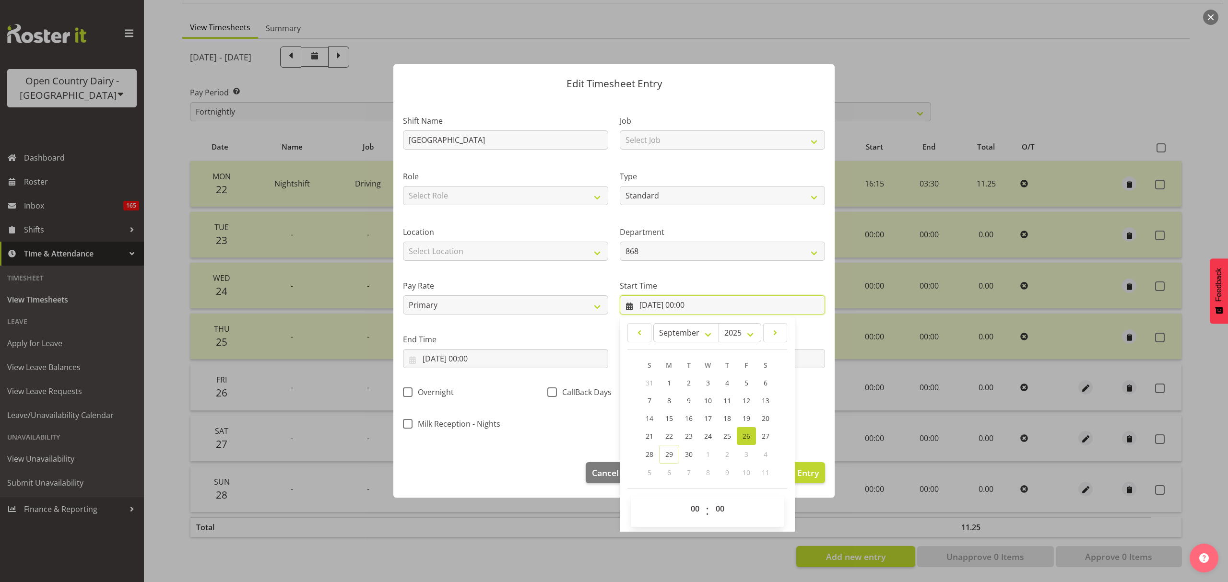
scroll to position [12, 0]
click at [695, 505] on select "00 01 02 03 04 05 06 07 08 09 10 11 12 13 14 15 16 17 18 19 20 21 22 23" at bounding box center [697, 507] width 22 height 19
click at [693, 509] on select "00 01 02 03 04 05 06 07 08 09 10 11 12 13 14 15 16 17 18 19 20 21 22 23" at bounding box center [697, 507] width 22 height 19
click at [686, 498] on select "00 01 02 03 04 05 06 07 08 09 10 11 12 13 14 15 16 17 18 19 20 21 22 23" at bounding box center [697, 507] width 22 height 19
click at [733, 279] on label "Start Time" at bounding box center [722, 285] width 205 height 12
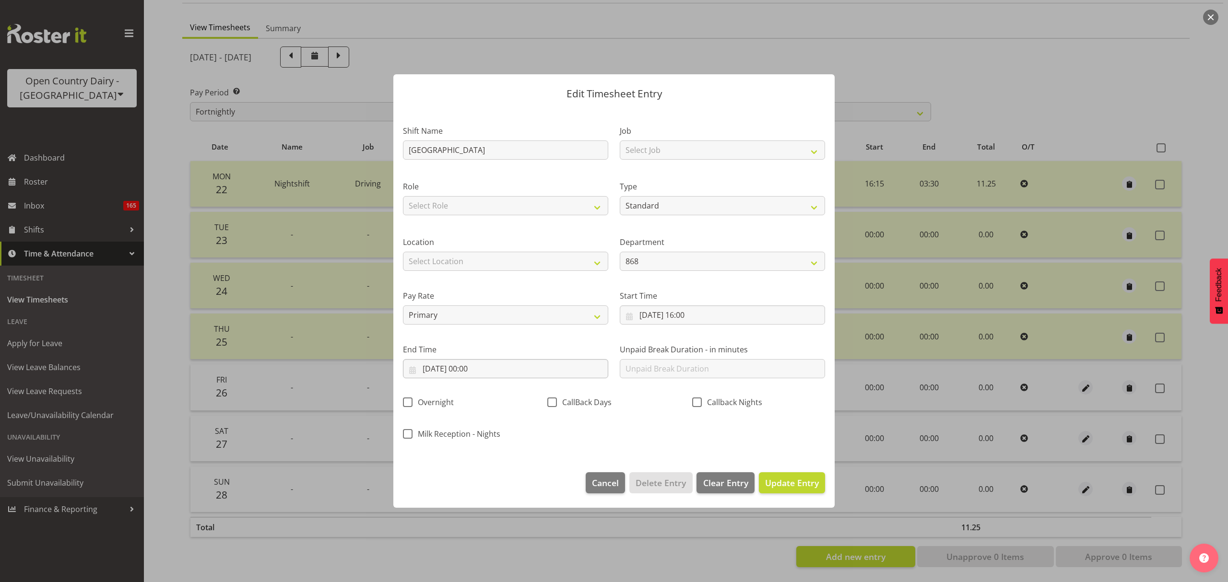
scroll to position [0, 0]
click at [476, 369] on input "26/09/2025, 00:00" at bounding box center [505, 368] width 205 height 19
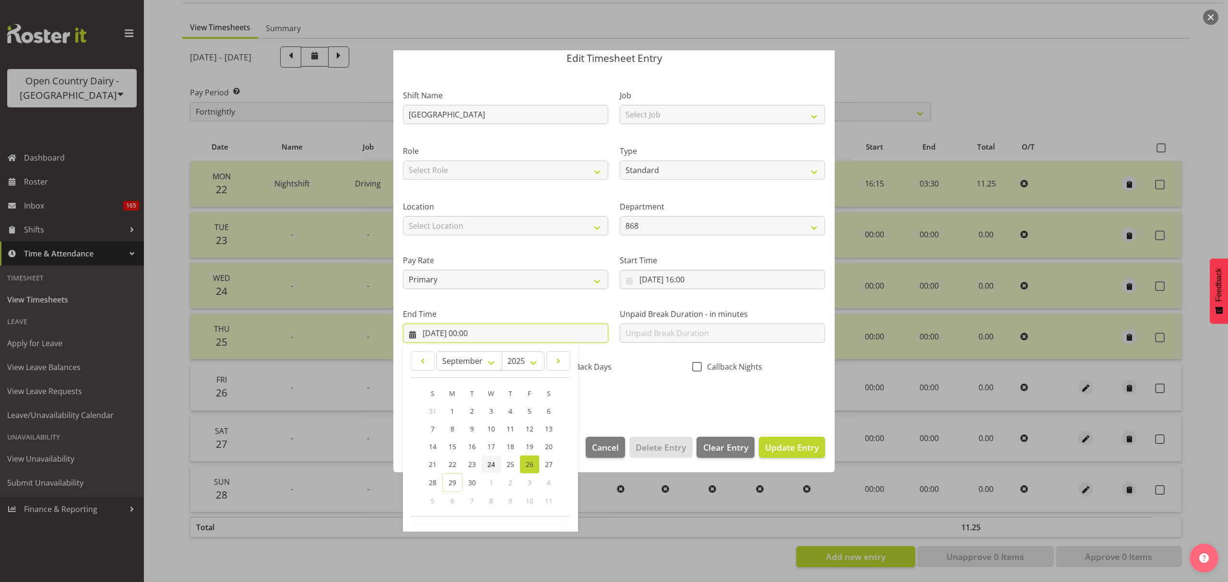
scroll to position [65, 0]
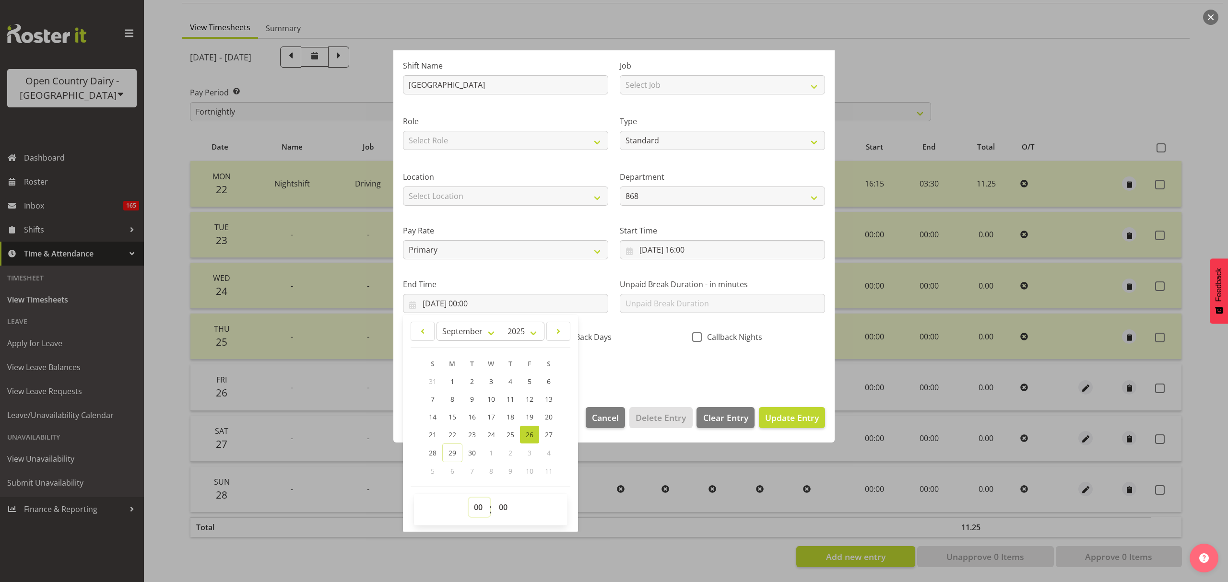
click at [484, 502] on select "00 01 02 03 04 05 06 07 08 09 10 11 12 13 14 15 16 17 18 19 20 21 22 23" at bounding box center [480, 507] width 22 height 19
click at [469, 498] on select "00 01 02 03 04 05 06 07 08 09 10 11 12 13 14 15 16 17 18 19 20 21 22 23" at bounding box center [480, 507] width 22 height 19
click at [639, 334] on div "CallBack Days" at bounding box center [613, 338] width 133 height 12
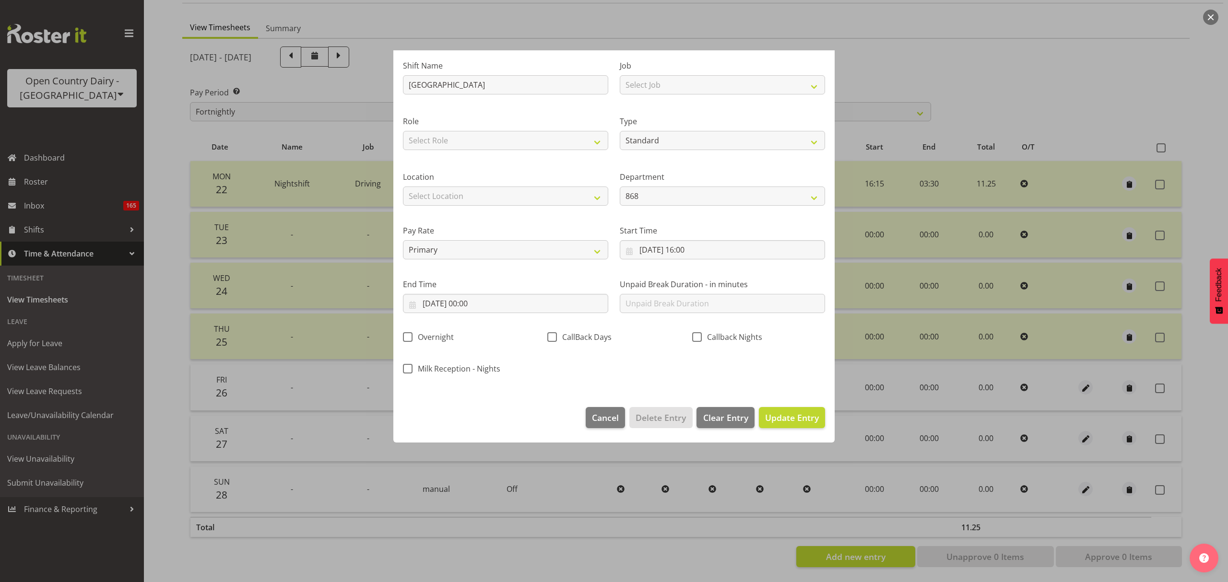
scroll to position [0, 0]
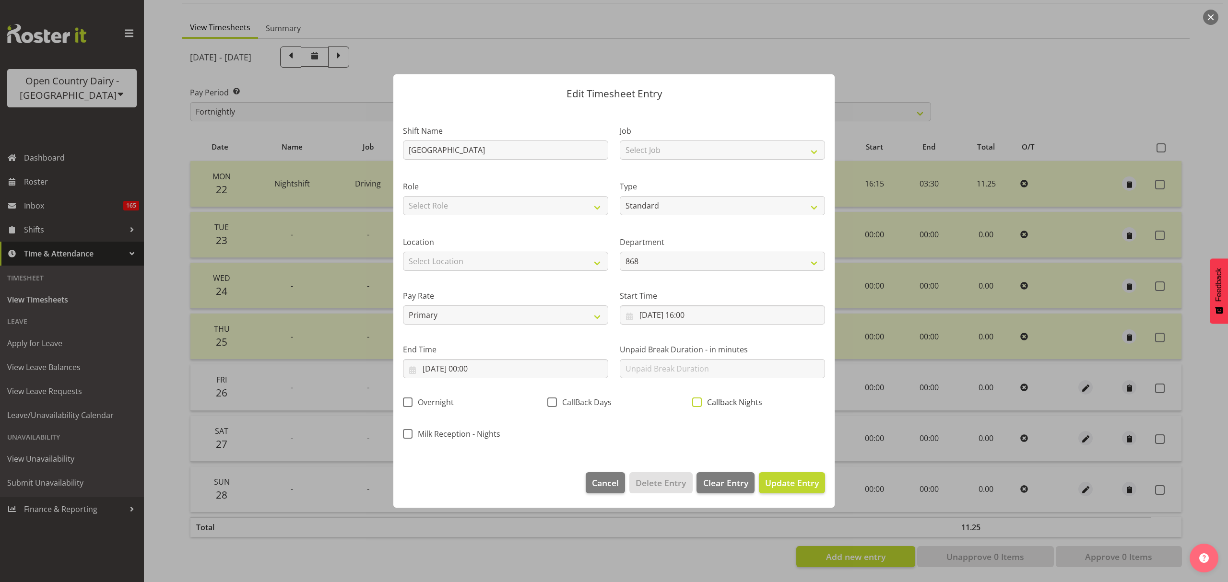
click at [710, 398] on span "Callback Nights" at bounding box center [732, 403] width 60 height 10
click at [698, 400] on input "Callback Nights" at bounding box center [695, 403] width 6 height 6
click at [792, 489] on span "Update Entry" at bounding box center [792, 483] width 54 height 12
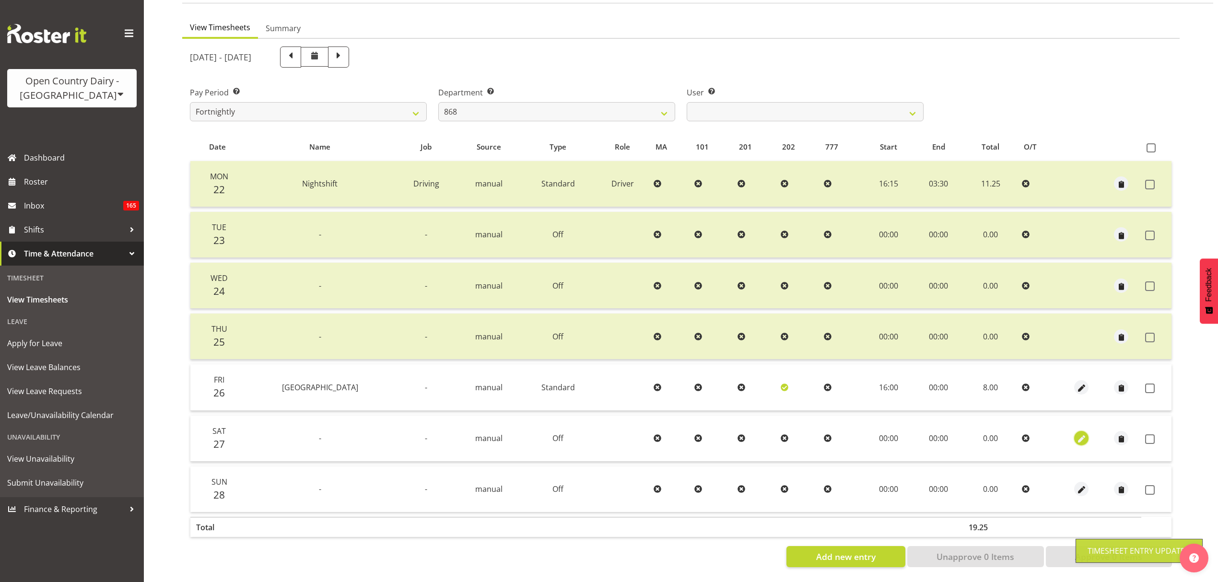
click at [1080, 434] on span "button" at bounding box center [1081, 439] width 11 height 11
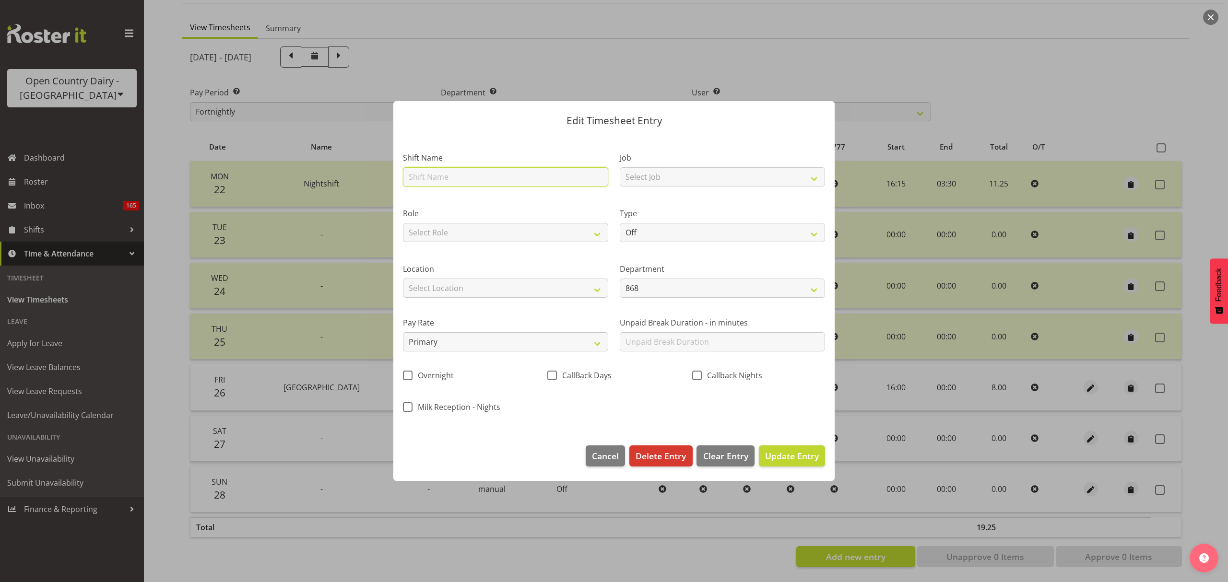
click at [484, 178] on input "text" at bounding box center [505, 176] width 205 height 19
click at [697, 223] on select "Off Standard Public Holiday Public Holiday (Worked) Day In Lieu Annual Leave Si…" at bounding box center [722, 232] width 205 height 19
click at [620, 223] on select "Off Standard Public Holiday Public Holiday (Worked) Day In Lieu Annual Leave Si…" at bounding box center [722, 232] width 205 height 19
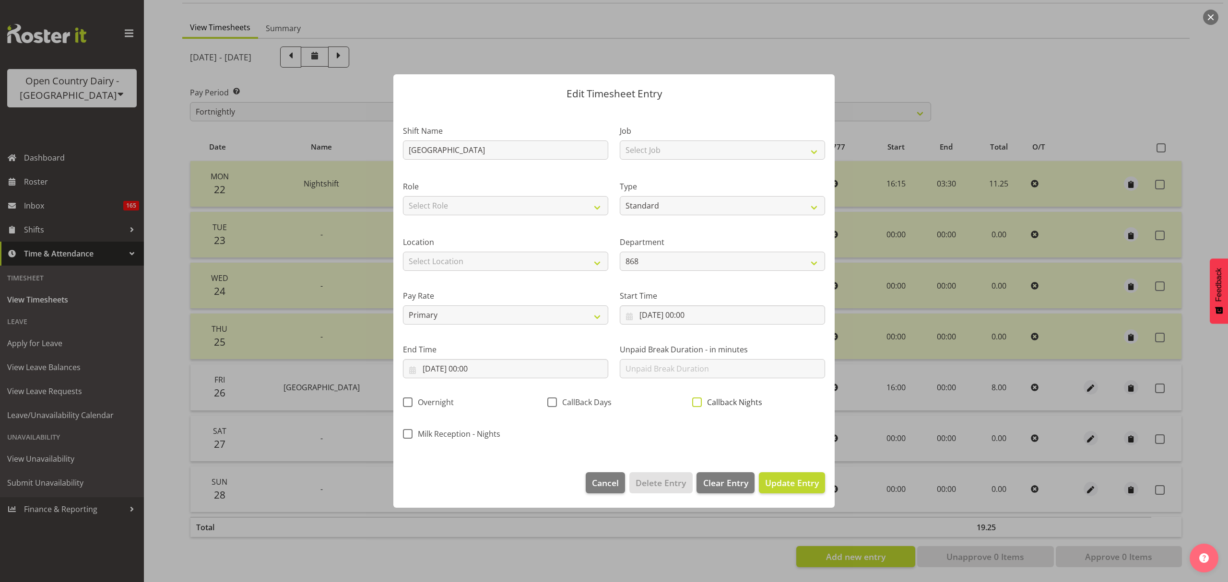
click at [693, 405] on span at bounding box center [697, 403] width 10 height 10
click at [693, 405] on input "Callback Nights" at bounding box center [695, 403] width 6 height 6
click at [687, 319] on input "27/09/2025, 00:00" at bounding box center [722, 315] width 205 height 19
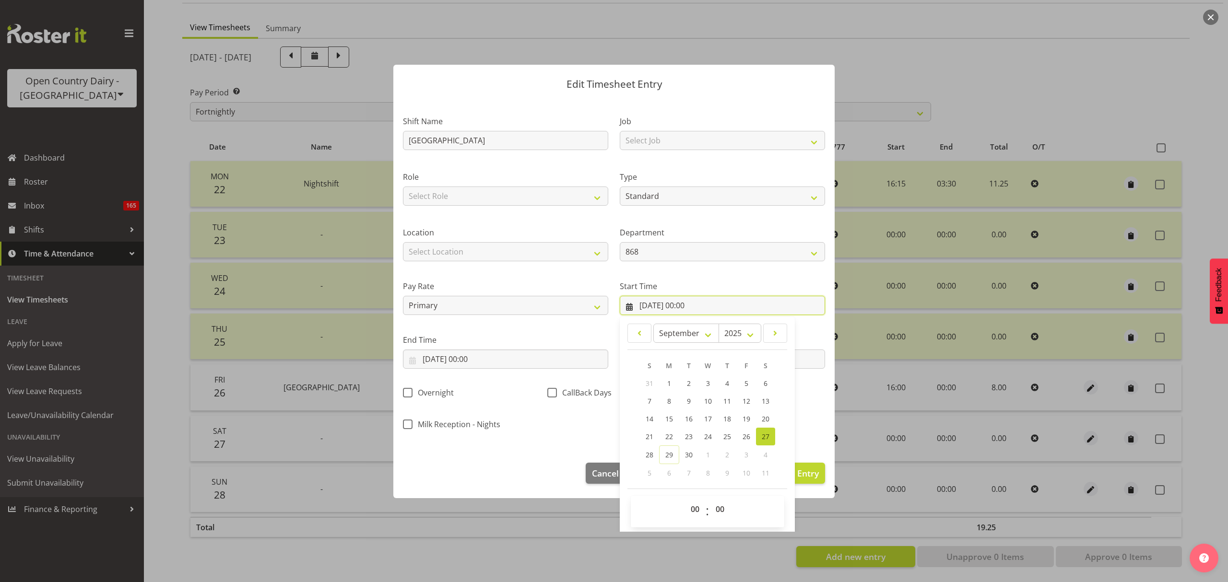
scroll to position [12, 0]
click at [686, 504] on select "00 01 02 03 04 05 06 07 08 09 10 11 12 13 14 15 16 17 18 19 20 21 22 23" at bounding box center [697, 507] width 22 height 19
click at [691, 506] on select "00 01 02 03 04 05 06 07 08 09 10 11 12 13 14 15 16 17 18 19 20 21 22 23" at bounding box center [697, 507] width 22 height 19
click at [686, 498] on select "00 01 02 03 04 05 06 07 08 09 10 11 12 13 14 15 16 17 18 19 20 21 22 23" at bounding box center [697, 507] width 22 height 19
click at [531, 346] on div "End Time 27/09/2025, 00:00 January February March April May June July August Se…" at bounding box center [505, 349] width 205 height 35
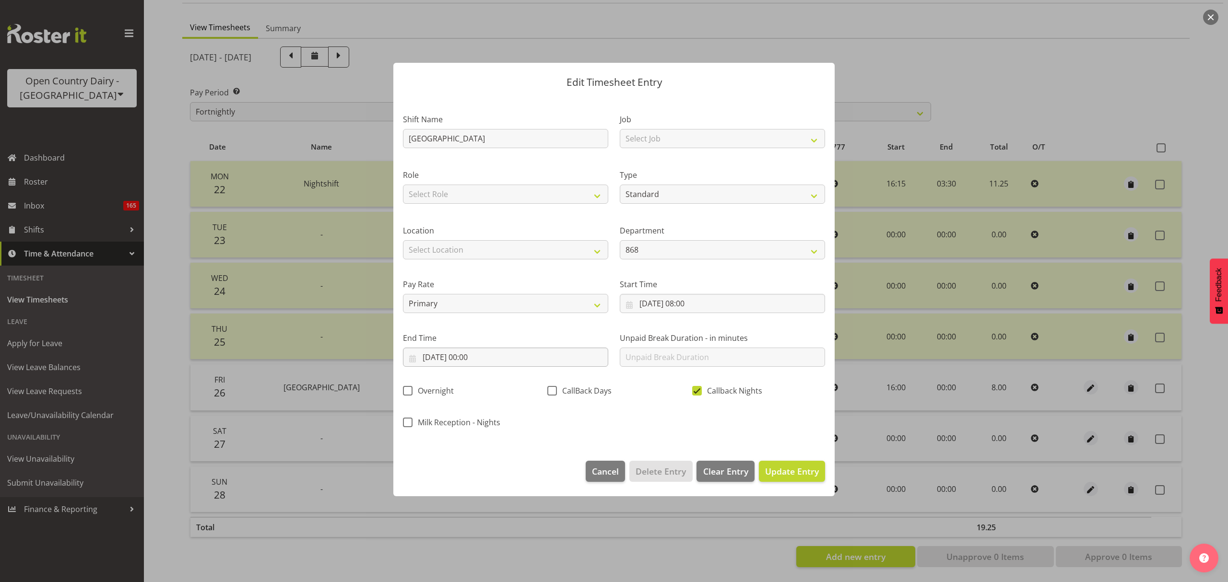
click at [526, 344] on label "End Time" at bounding box center [505, 338] width 205 height 12
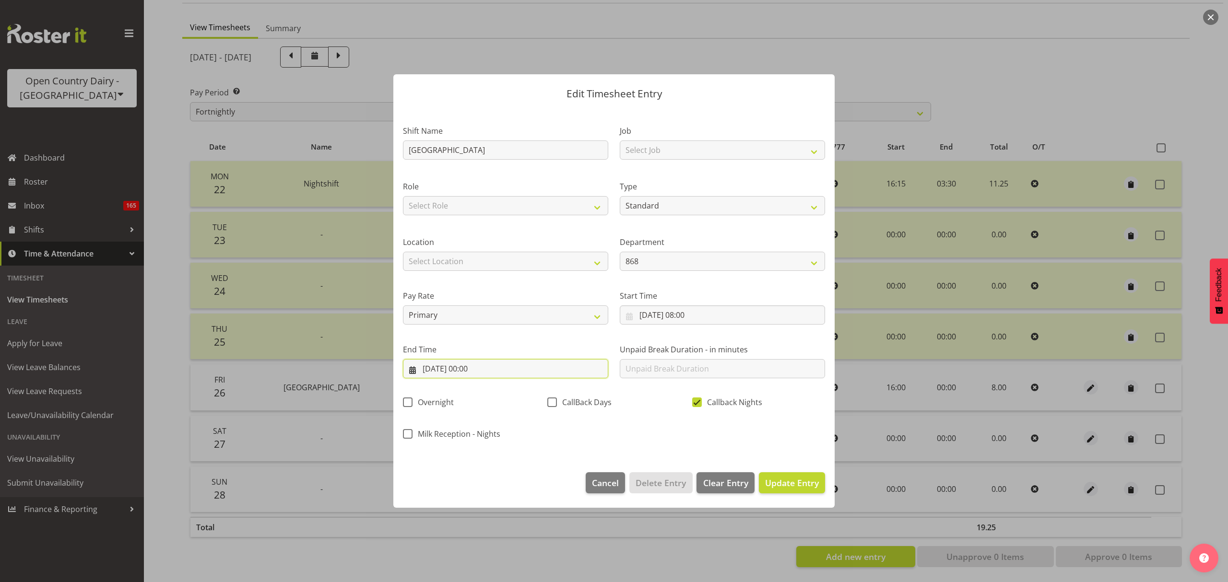
click at [519, 367] on input "27/09/2025, 00:00" at bounding box center [505, 368] width 205 height 19
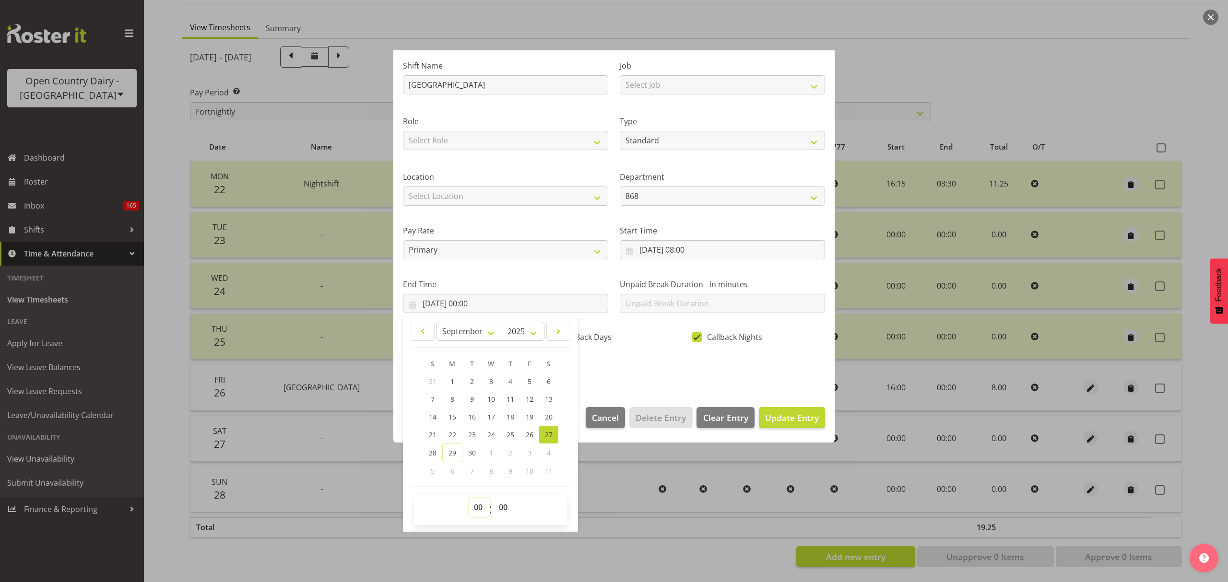
click at [482, 506] on select "00 01 02 03 04 05 06 07 08 09 10 11 12 13 14 15 16 17 18 19 20 21 22 23" at bounding box center [480, 507] width 22 height 19
click at [501, 511] on select "00 01 02 03 04 05 06 07 08 09 10 11 12 13 14 15 16 17 18 19 20 21 22 23 24 25 2…" at bounding box center [505, 507] width 22 height 19
click at [494, 498] on select "00 01 02 03 04 05 06 07 08 09 10 11 12 13 14 15 16 17 18 19 20 21 22 23 24 25 2…" at bounding box center [505, 507] width 22 height 19
click at [605, 366] on div "Shift Name PICTON Job Select Job Connecting /unconnecting Trailers Driving Meet…" at bounding box center [614, 215] width 434 height 336
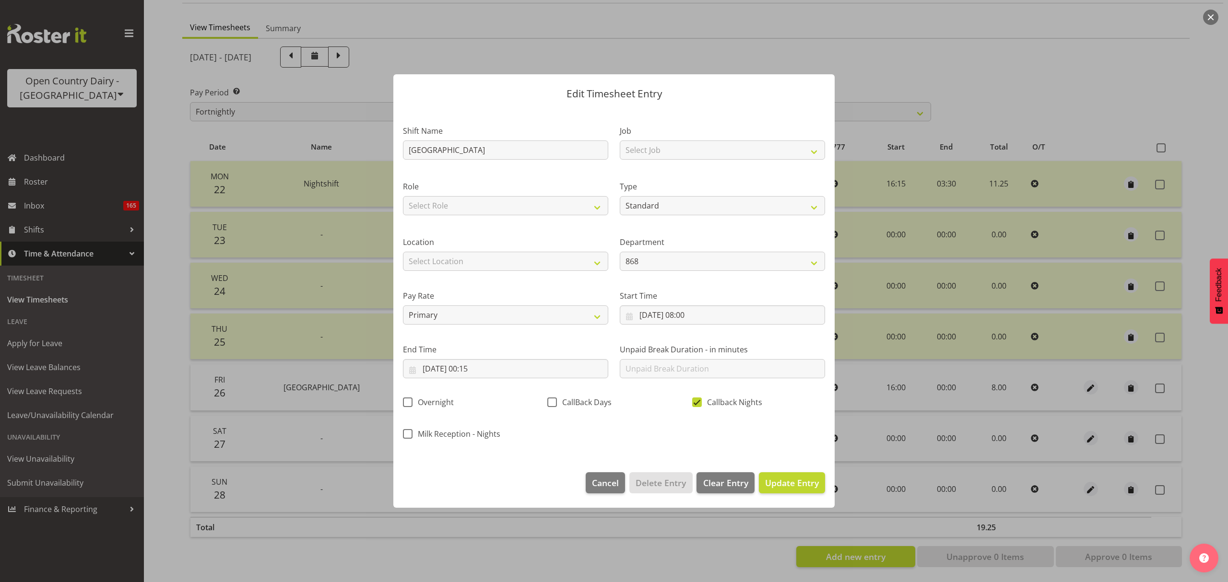
scroll to position [0, 0]
click at [791, 483] on span "Update Entry" at bounding box center [792, 483] width 54 height 12
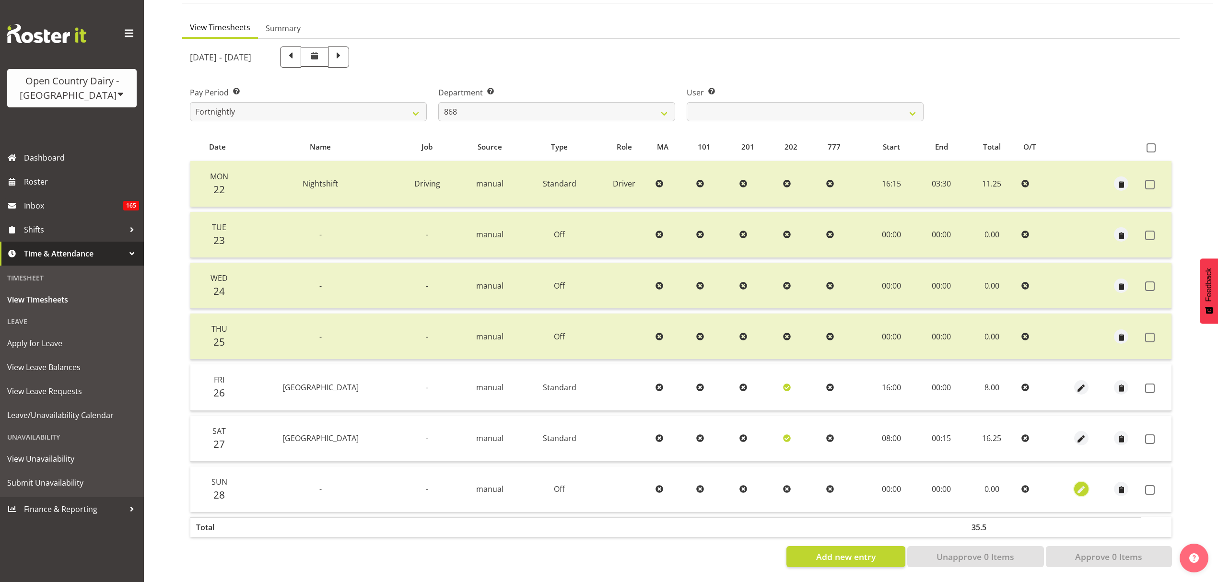
click at [1078, 487] on span "button" at bounding box center [1081, 490] width 11 height 14
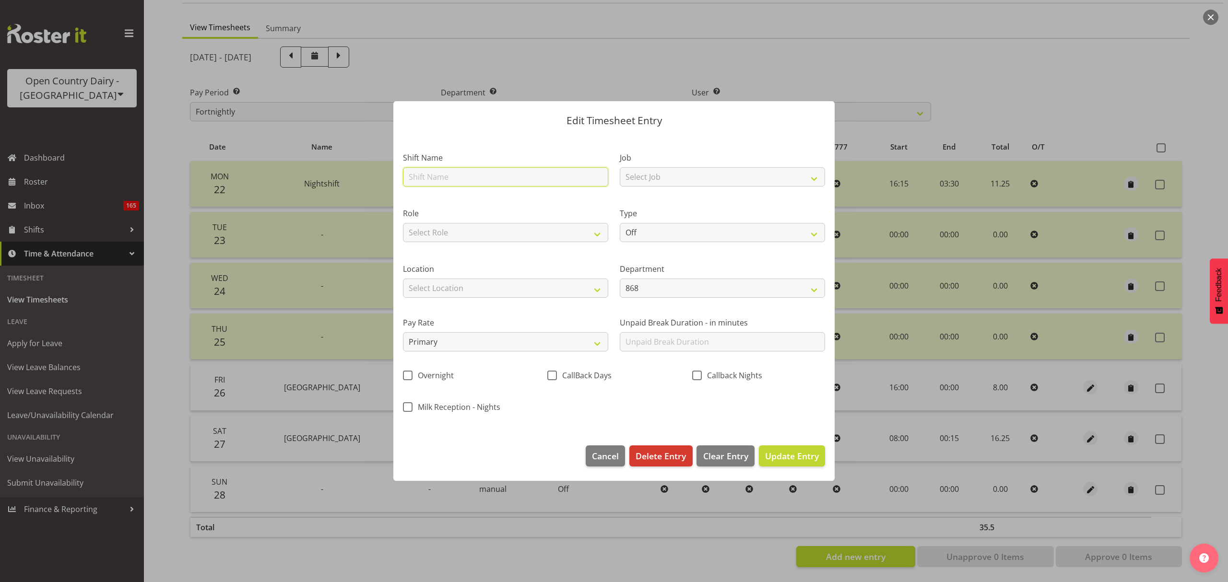
click at [504, 181] on input "text" at bounding box center [505, 176] width 205 height 19
click at [693, 227] on select "Off Standard Public Holiday Public Holiday (Worked) Day In Lieu Annual Leave Si…" at bounding box center [722, 232] width 205 height 19
click at [620, 223] on select "Off Standard Public Holiday Public Holiday (Worked) Day In Lieu Annual Leave Si…" at bounding box center [722, 232] width 205 height 19
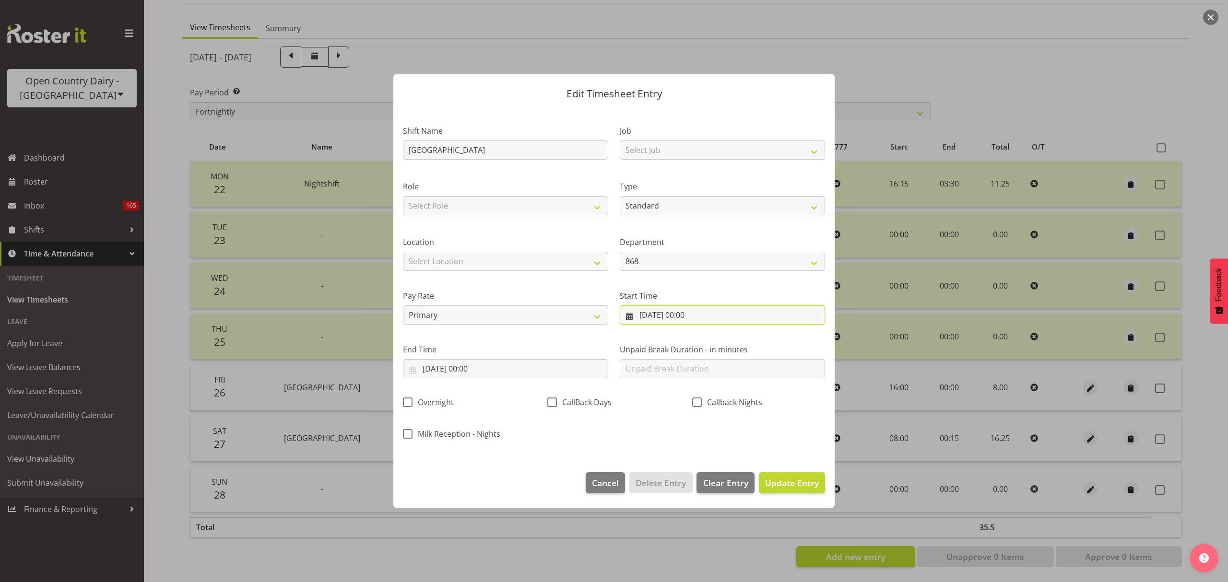
click at [711, 315] on input "28/09/2025, 00:00" at bounding box center [722, 315] width 205 height 19
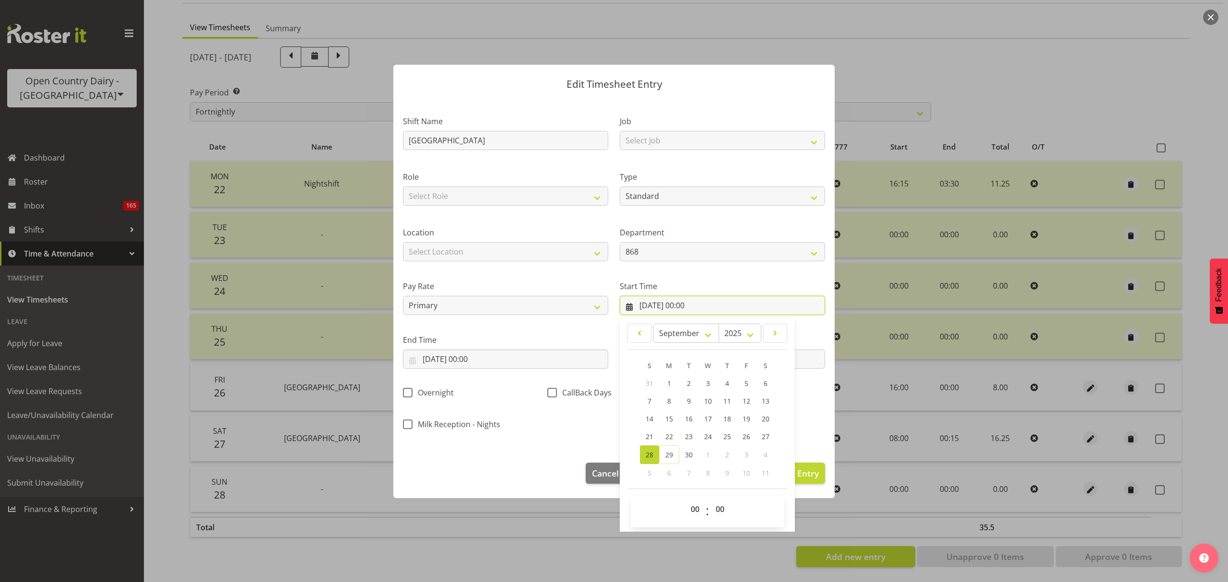
scroll to position [12, 0]
click at [697, 511] on select "00 01 02 03 04 05 06 07 08 09 10 11 12 13 14 15 16 17 18 19 20 21 22 23" at bounding box center [697, 507] width 22 height 19
click at [686, 498] on select "00 01 02 03 04 05 06 07 08 09 10 11 12 13 14 15 16 17 18 19 20 21 22 23" at bounding box center [697, 507] width 22 height 19
click at [535, 361] on input "28/09/2025, 00:00" at bounding box center [505, 357] width 205 height 19
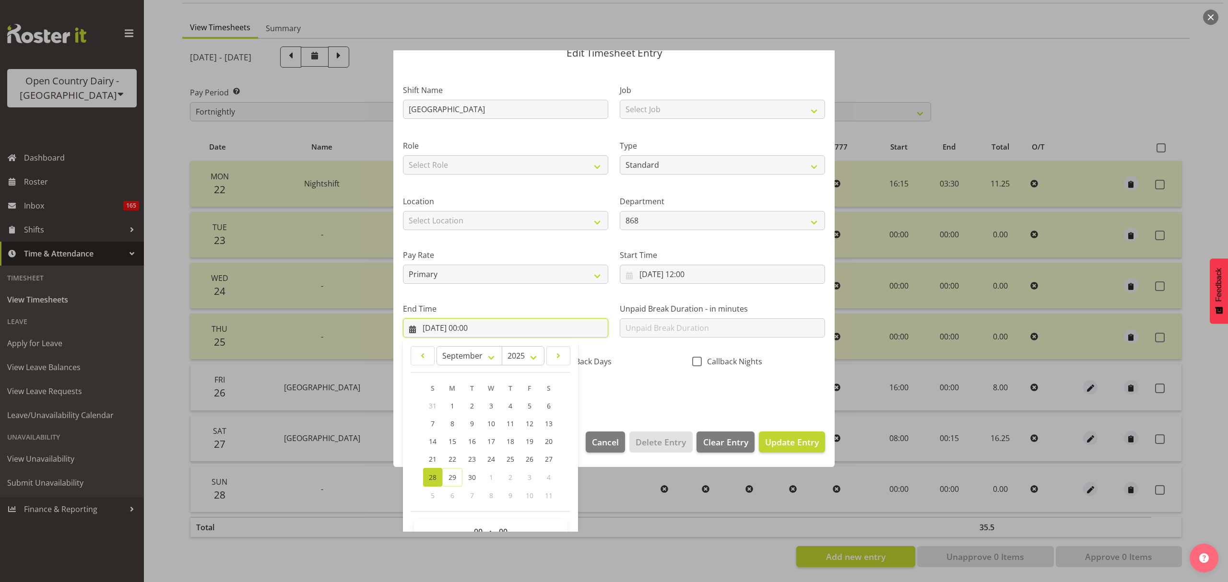
scroll to position [65, 0]
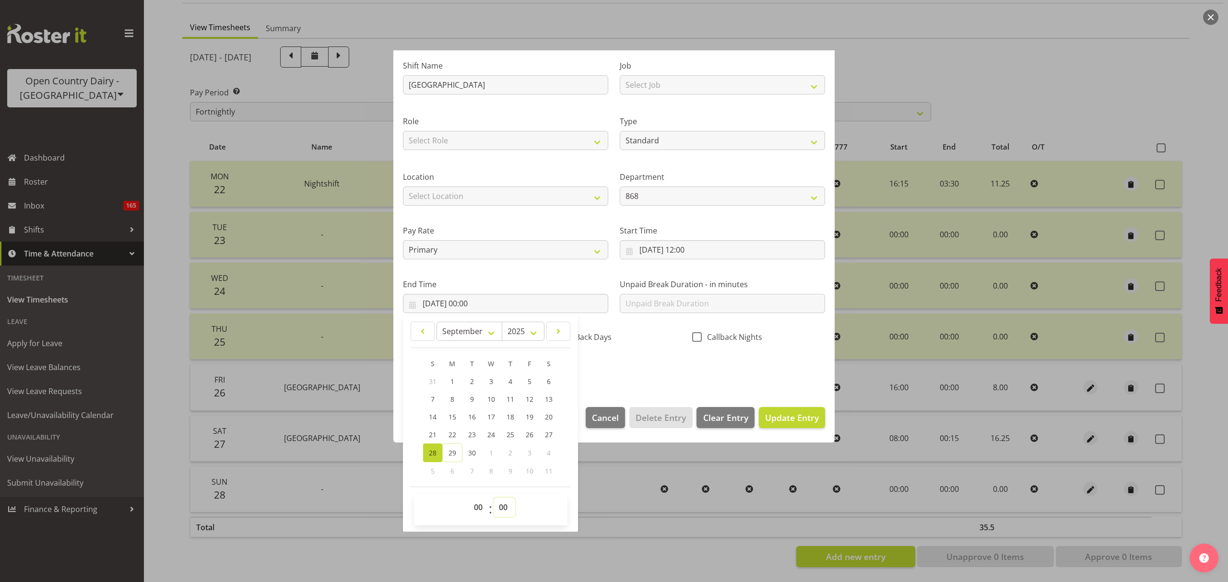
click at [505, 508] on select "00 01 02 03 04 05 06 07 08 09 10 11 12 13 14 15 16 17 18 19 20 21 22 23 24 25 2…" at bounding box center [505, 507] width 22 height 19
click at [494, 498] on select "00 01 02 03 04 05 06 07 08 09 10 11 12 13 14 15 16 17 18 19 20 21 22 23 24 25 2…" at bounding box center [505, 507] width 22 height 19
click at [631, 375] on div "Shift Name PICTON Job Select Job Connecting /unconnecting Trailers Driving Meet…" at bounding box center [614, 215] width 434 height 336
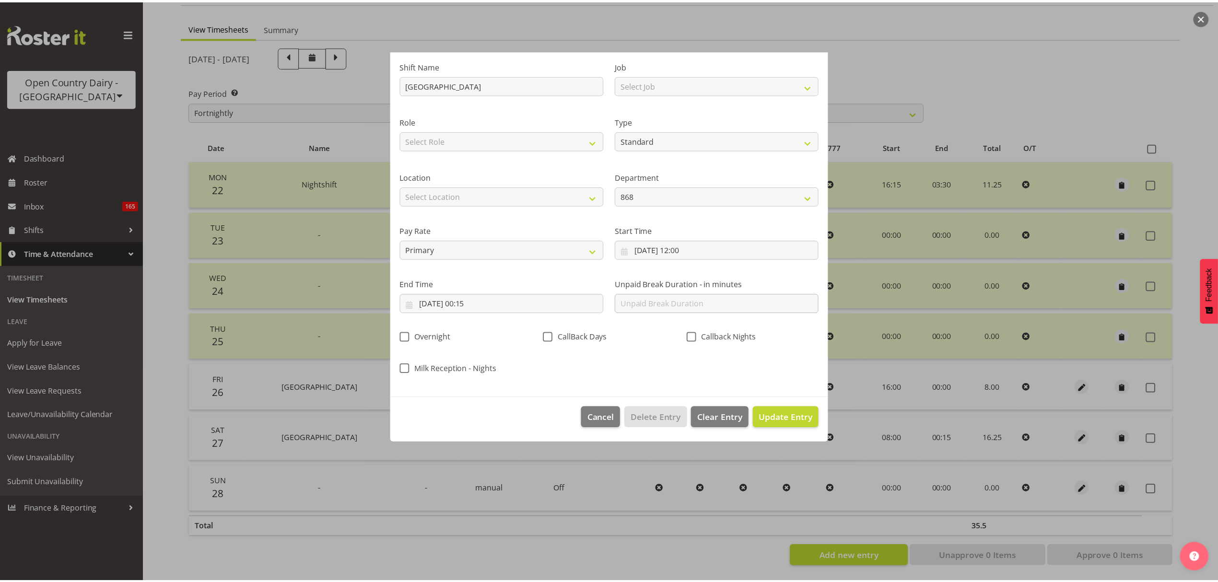
scroll to position [0, 0]
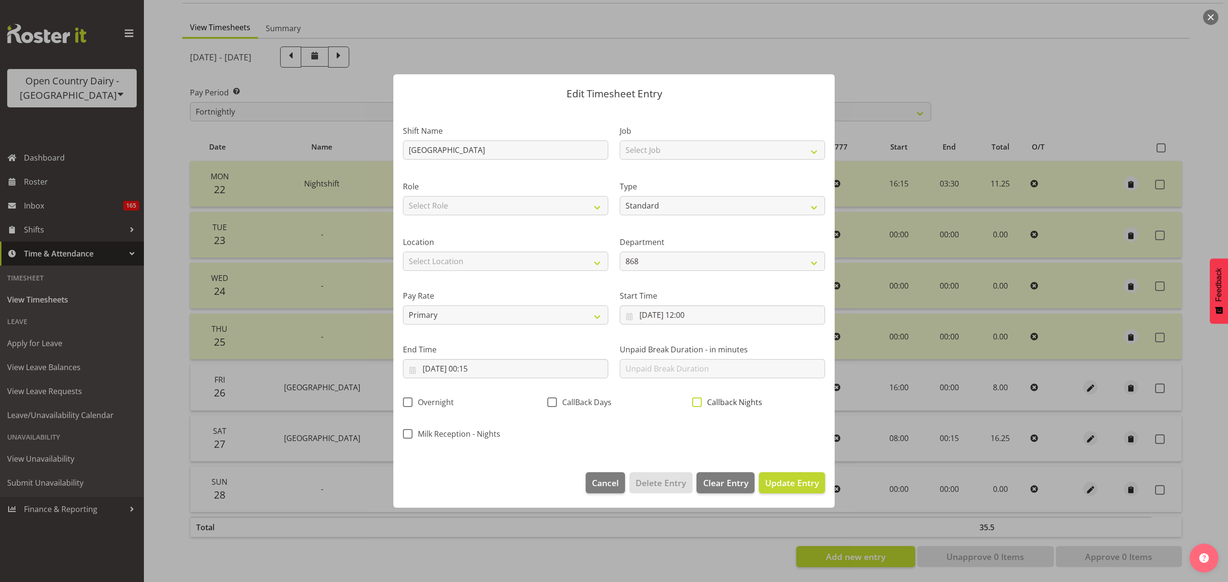
click at [745, 403] on span "Callback Nights" at bounding box center [732, 403] width 60 height 10
click at [698, 403] on input "Callback Nights" at bounding box center [695, 403] width 6 height 6
click at [774, 478] on span "Update Entry" at bounding box center [792, 483] width 54 height 12
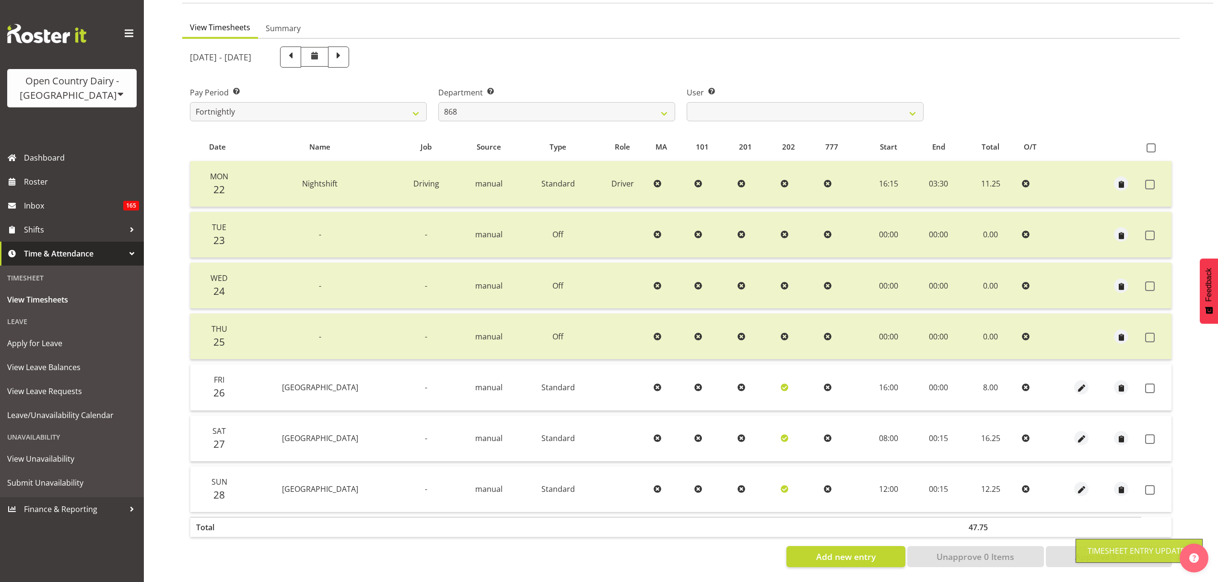
click at [1148, 384] on span at bounding box center [1151, 389] width 10 height 10
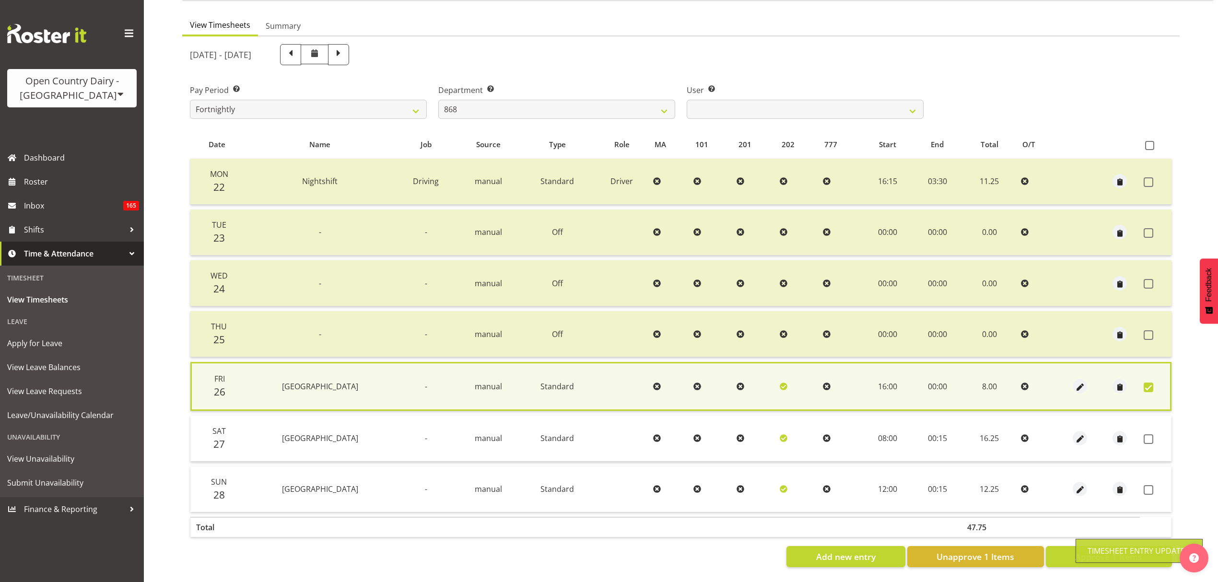
click at [1152, 426] on td at bounding box center [1156, 439] width 32 height 46
click at [1151, 438] on td at bounding box center [1156, 439] width 32 height 46
click at [1151, 435] on span at bounding box center [1149, 440] width 10 height 10
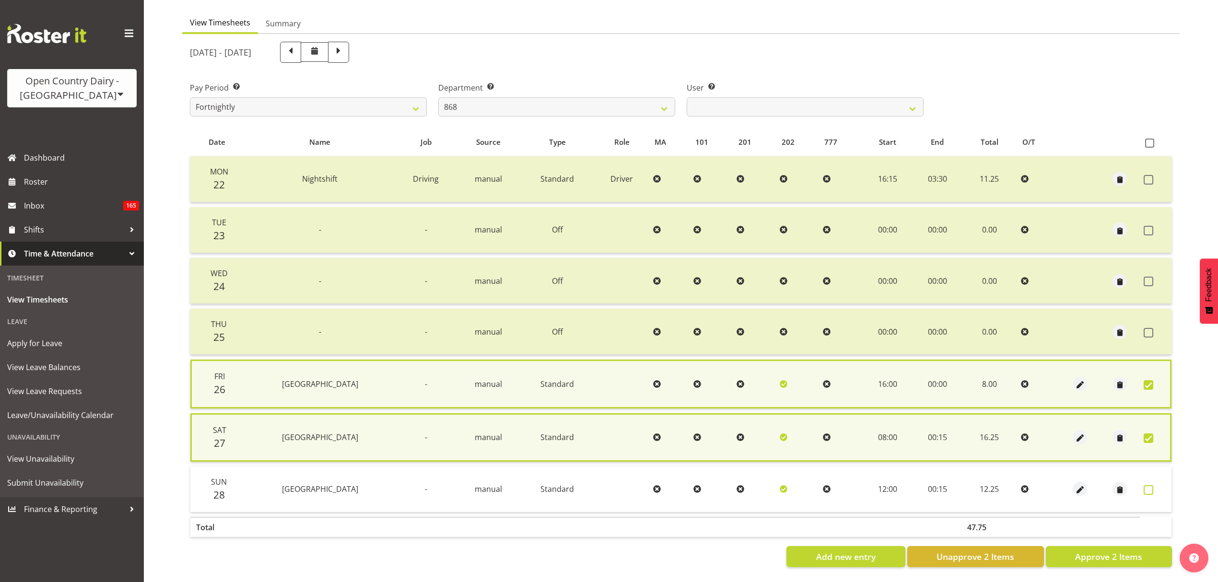
click at [1147, 487] on span at bounding box center [1149, 490] width 10 height 10
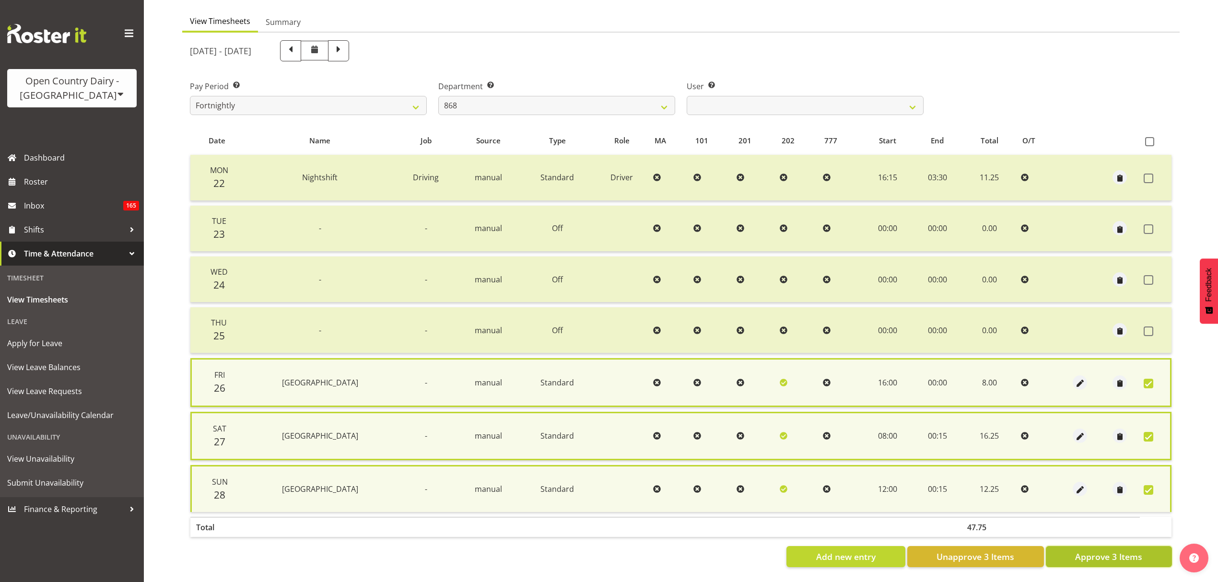
click at [1138, 546] on button "Approve 3 Items" at bounding box center [1109, 556] width 126 height 21
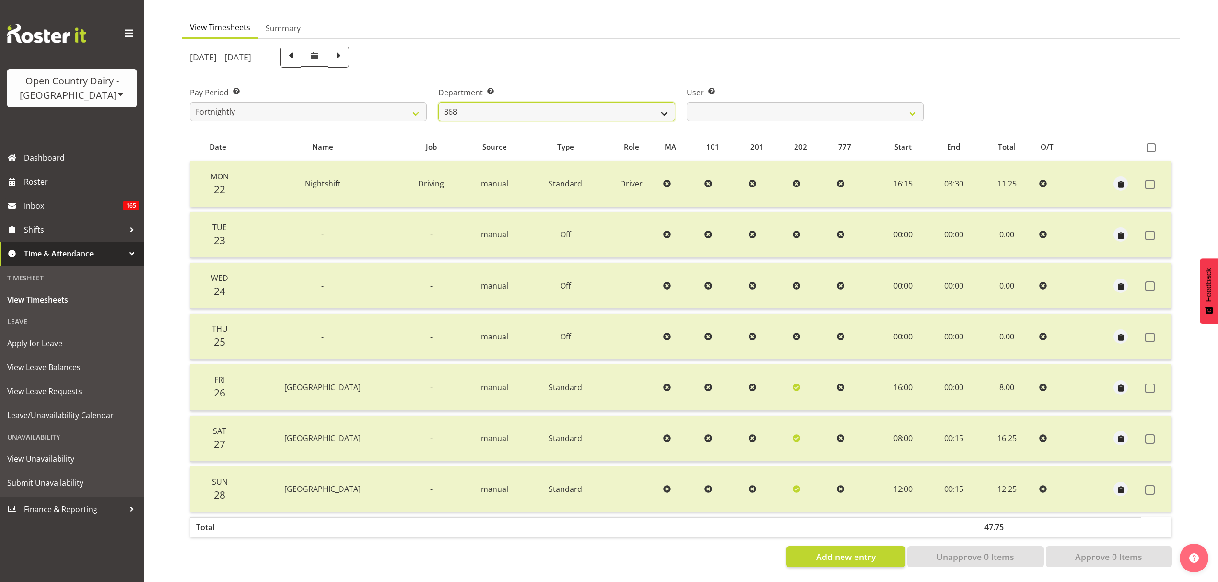
click at [641, 106] on select "734 735 736 737 738 739 851 853 854 855 856 858 861 862 865 867-9032 868 869 87…" at bounding box center [556, 111] width 237 height 19
click at [438, 102] on select "734 735 736 737 738 739 851 853 854 855 856 858 861 862 865 867-9032 868 869 87…" at bounding box center [556, 111] width 237 height 19
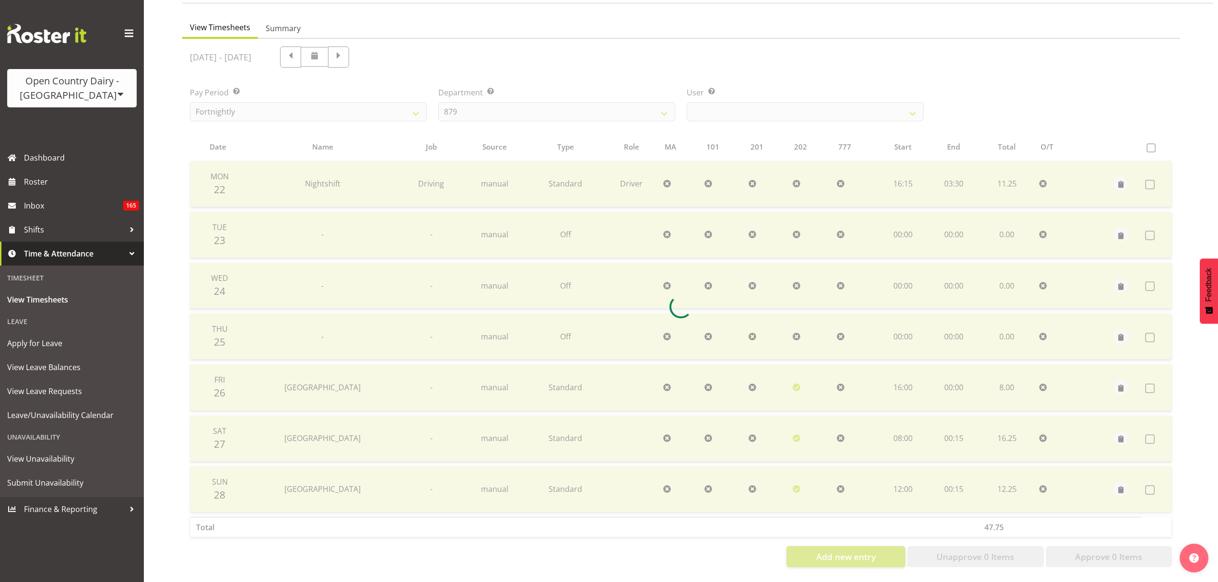
click at [743, 102] on div at bounding box center [681, 307] width 998 height 536
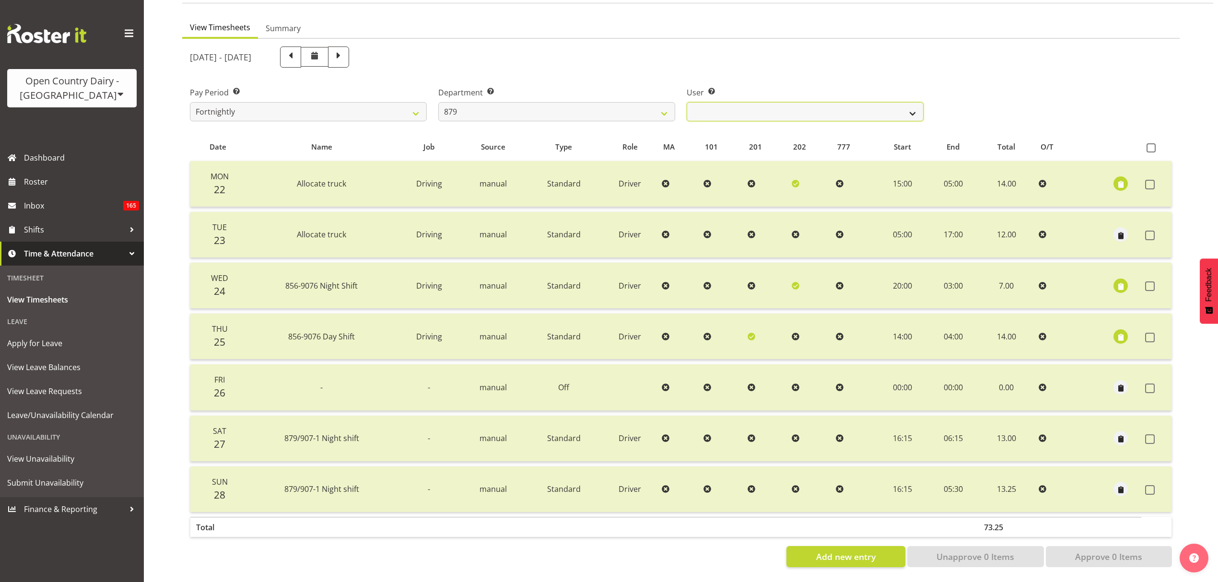
click at [743, 102] on select "Bryan Windle ✔ John Dalton ✔ Rodney Hamilton ✔ Tony Corr ✔" at bounding box center [805, 111] width 237 height 19
click at [687, 102] on select "Bryan Windle ✔ John Dalton ✔ Rodney Hamilton ✔ Tony Corr ✔" at bounding box center [805, 111] width 237 height 19
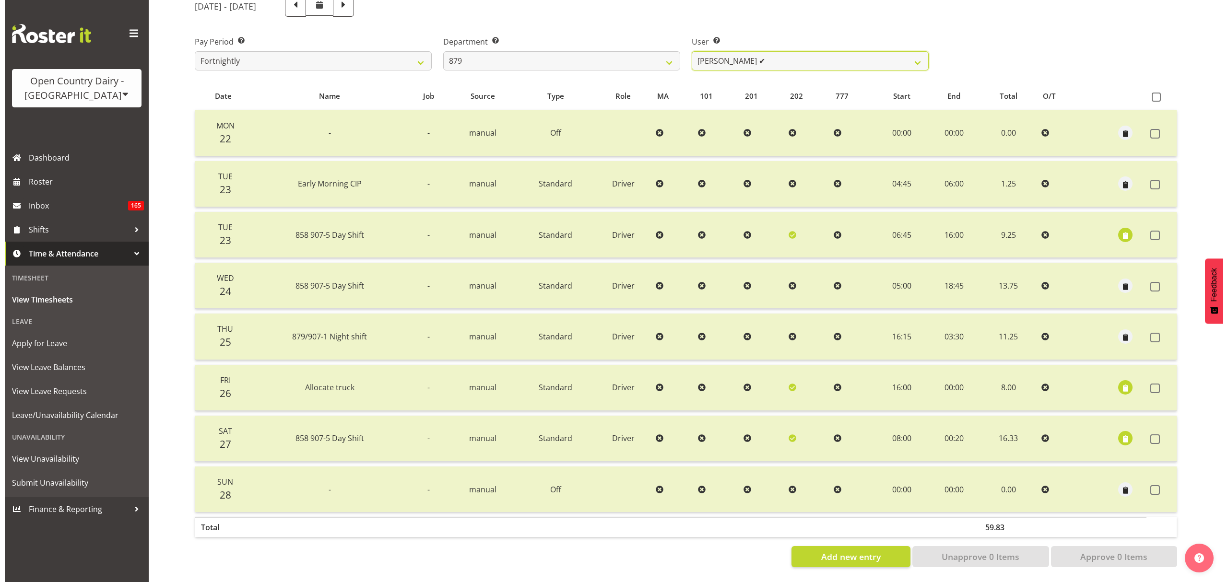
scroll to position [135, 0]
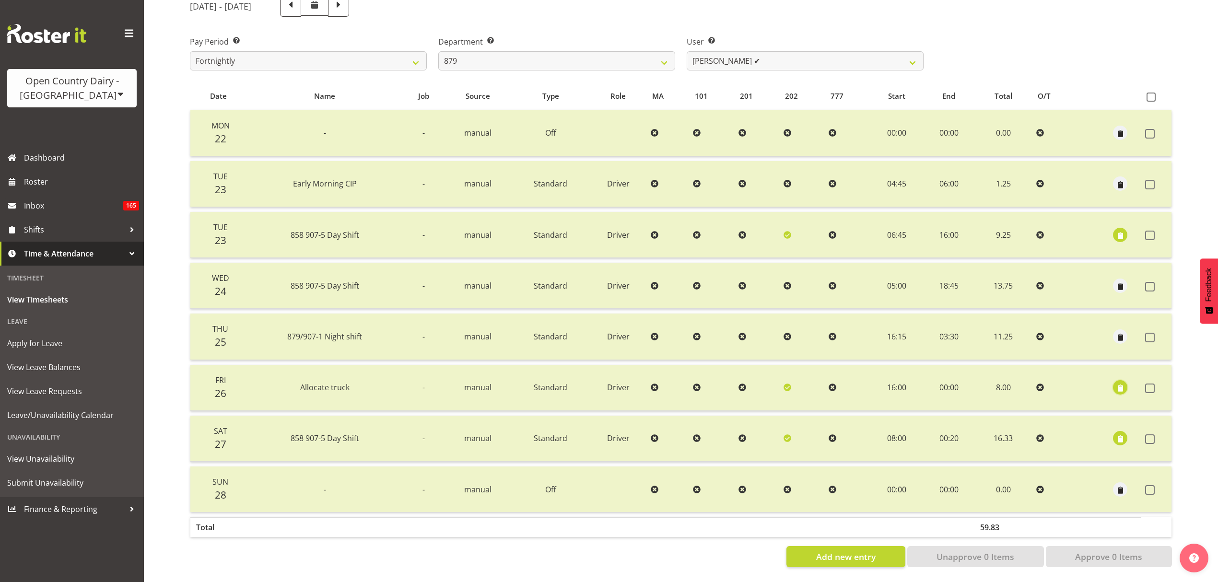
click at [1124, 383] on span "button" at bounding box center [1120, 388] width 11 height 11
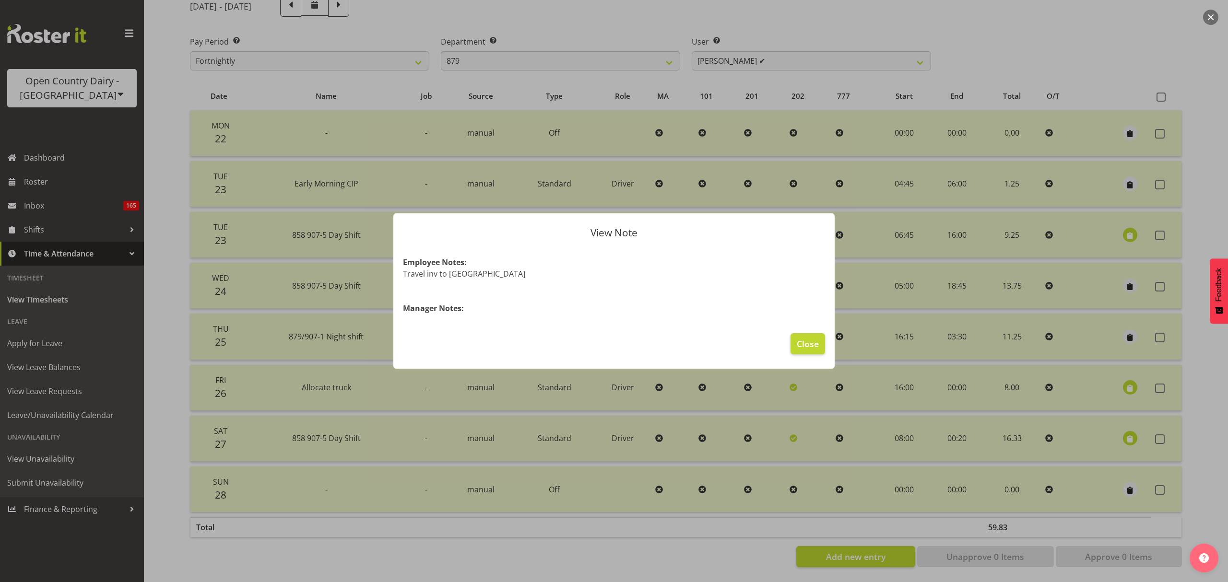
click at [1118, 396] on div at bounding box center [614, 291] width 1228 height 582
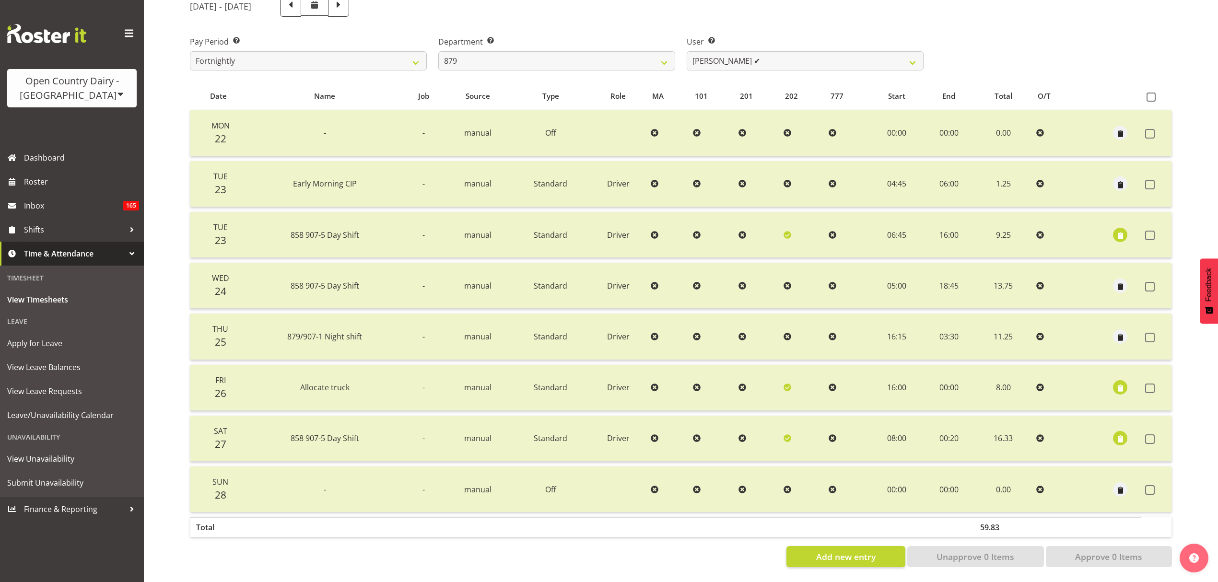
click at [1123, 422] on td at bounding box center [1121, 439] width 42 height 46
click at [1123, 434] on span "button" at bounding box center [1120, 439] width 11 height 11
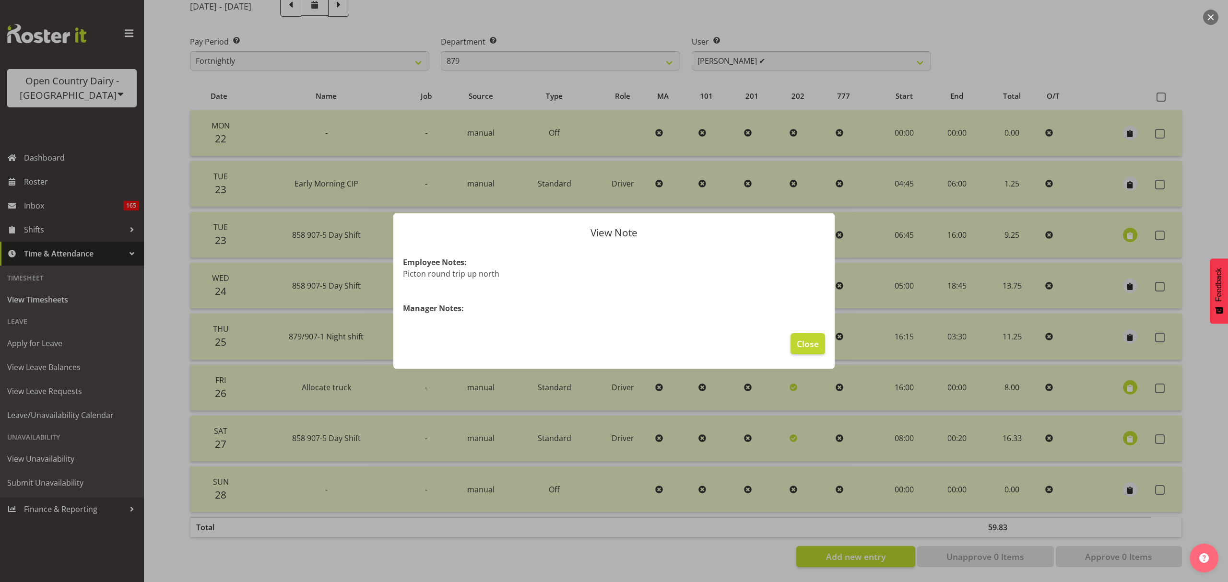
click at [1113, 423] on div at bounding box center [614, 291] width 1228 height 582
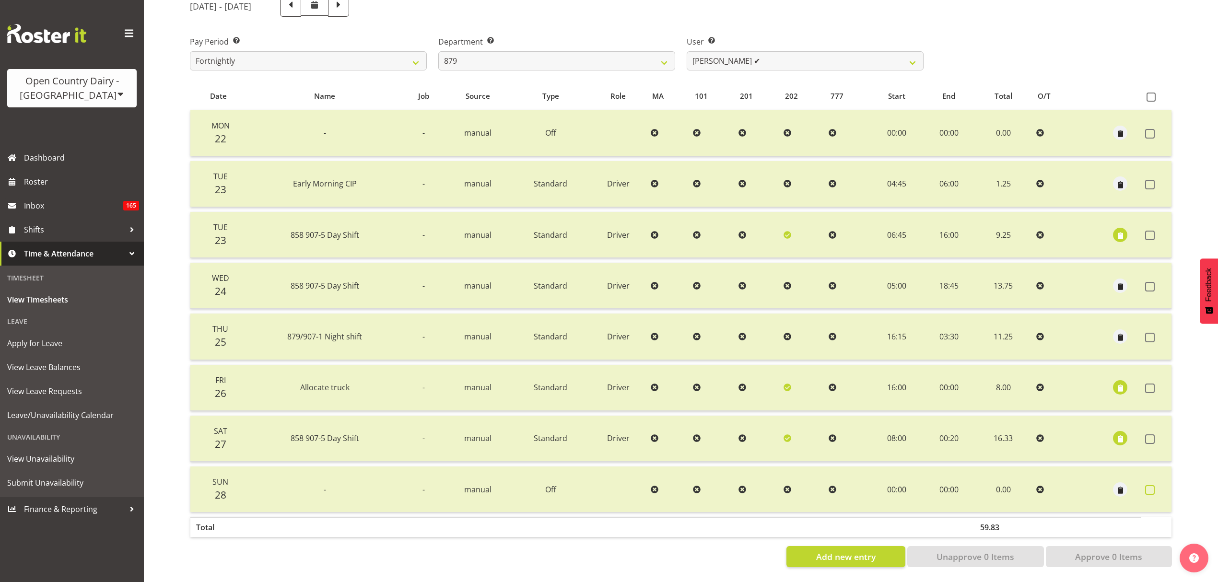
click at [1147, 485] on span at bounding box center [1151, 490] width 10 height 10
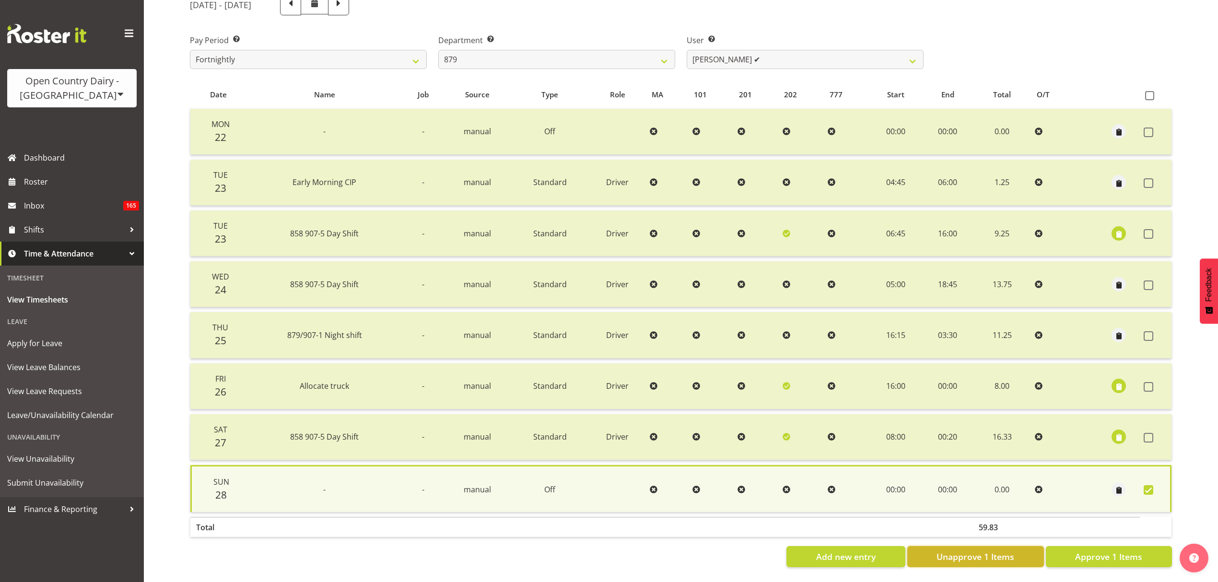
click at [1009, 556] on button "Unapprove 1 Items" at bounding box center [976, 556] width 137 height 21
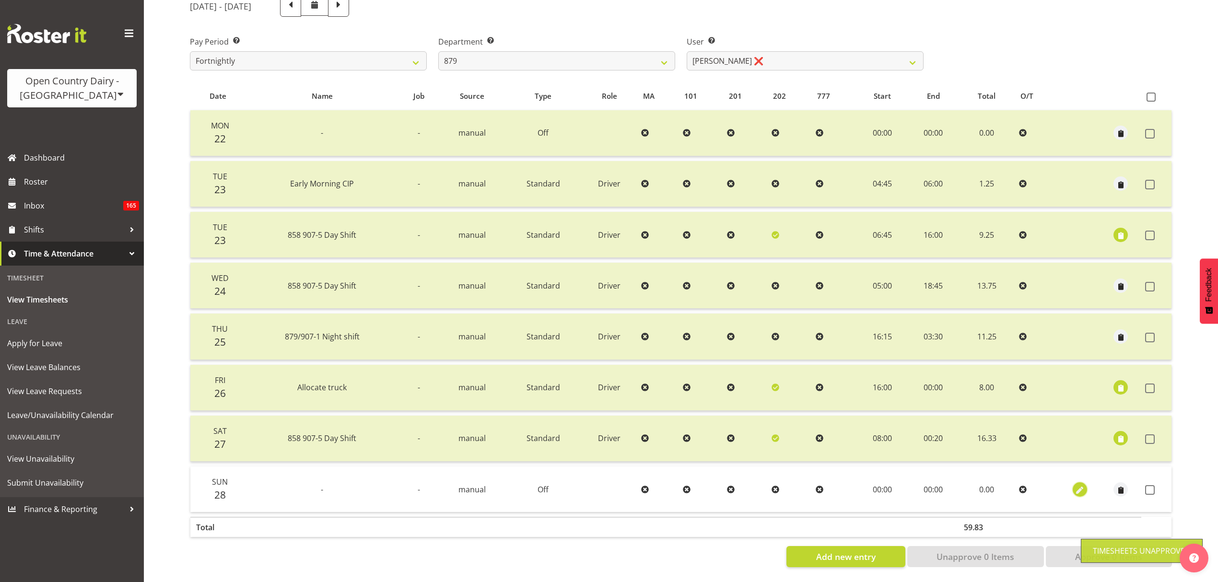
click at [1082, 485] on span "button" at bounding box center [1080, 490] width 11 height 11
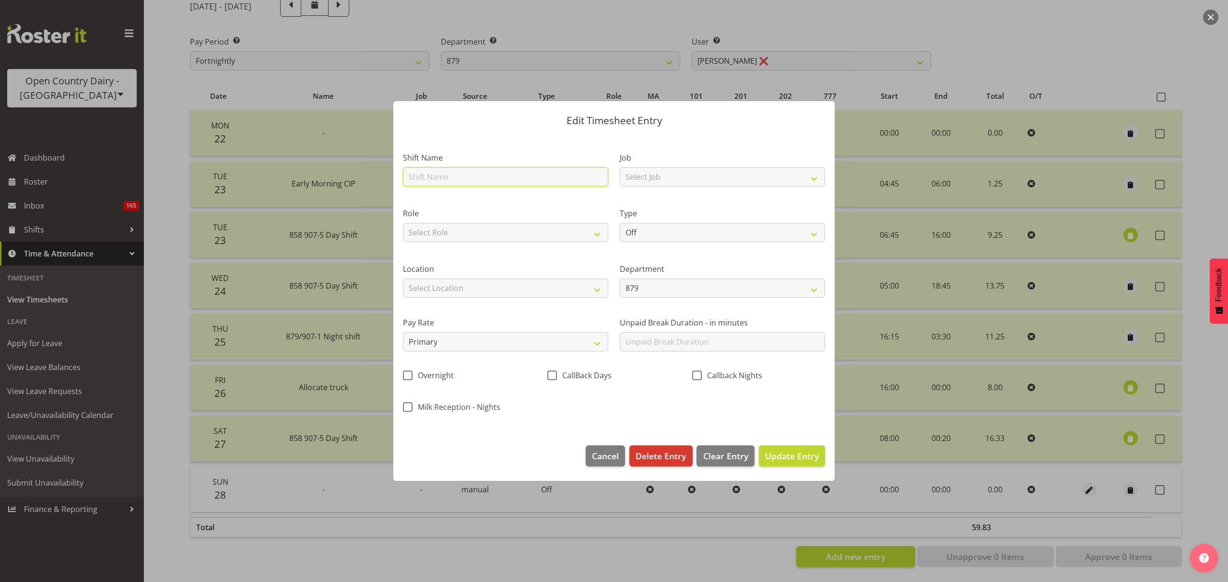
click at [552, 179] on input "text" at bounding box center [505, 176] width 205 height 19
click at [511, 190] on div "Shift Name Leave" at bounding box center [505, 167] width 217 height 56
click at [507, 185] on div "Shift Name Leave" at bounding box center [505, 167] width 217 height 56
click at [505, 183] on input "Leave" at bounding box center [505, 176] width 205 height 19
click at [503, 180] on input "Leave" at bounding box center [505, 176] width 205 height 19
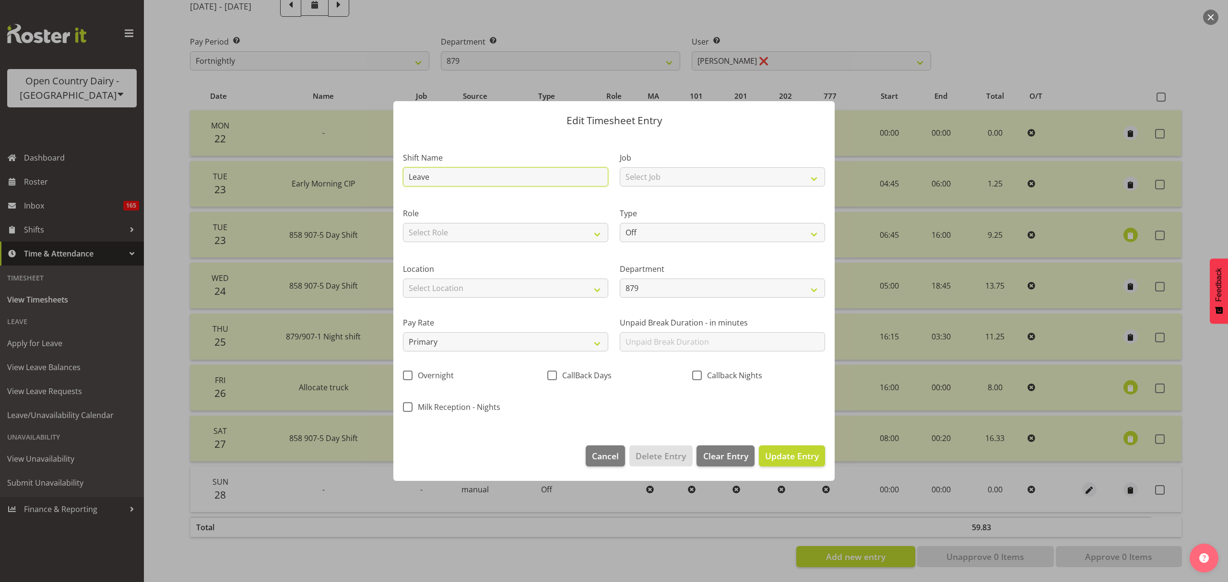
click at [503, 180] on input "Leave" at bounding box center [505, 176] width 205 height 19
drag, startPoint x: 676, startPoint y: 259, endPoint x: 676, endPoint y: 277, distance: 18.2
click at [675, 259] on div "Department 879 851 855 853 855 856 880 883 861 862 864 865 868 869 870 872 873 …" at bounding box center [722, 277] width 217 height 54
click at [680, 228] on select "Off Standard Public Holiday Public Holiday (Worked) Day In Lieu Annual Leave Si…" at bounding box center [722, 232] width 205 height 19
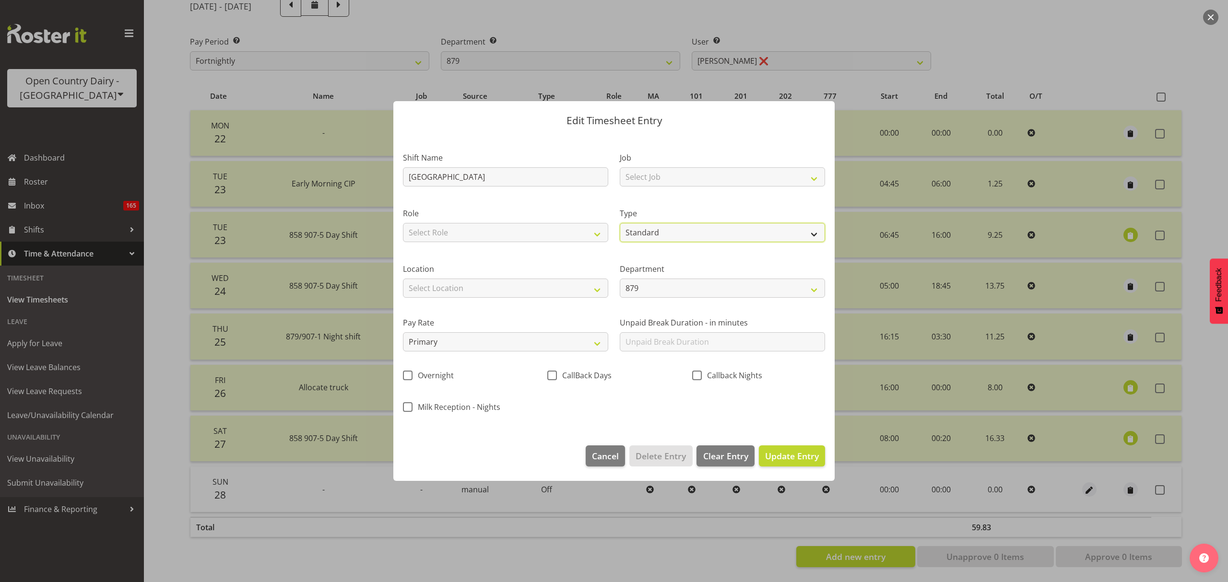
click at [620, 223] on select "Off Standard Public Holiday Public Holiday (Worked) Day In Lieu Annual Leave Si…" at bounding box center [722, 232] width 205 height 19
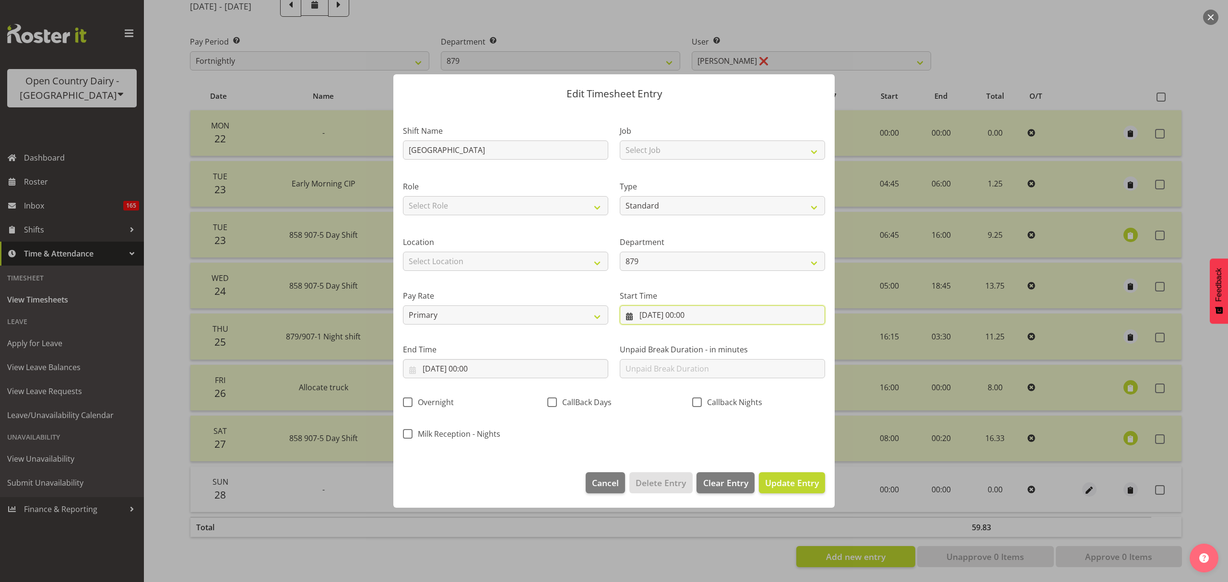
click at [708, 323] on input "28/09/2025, 00:00" at bounding box center [722, 315] width 205 height 19
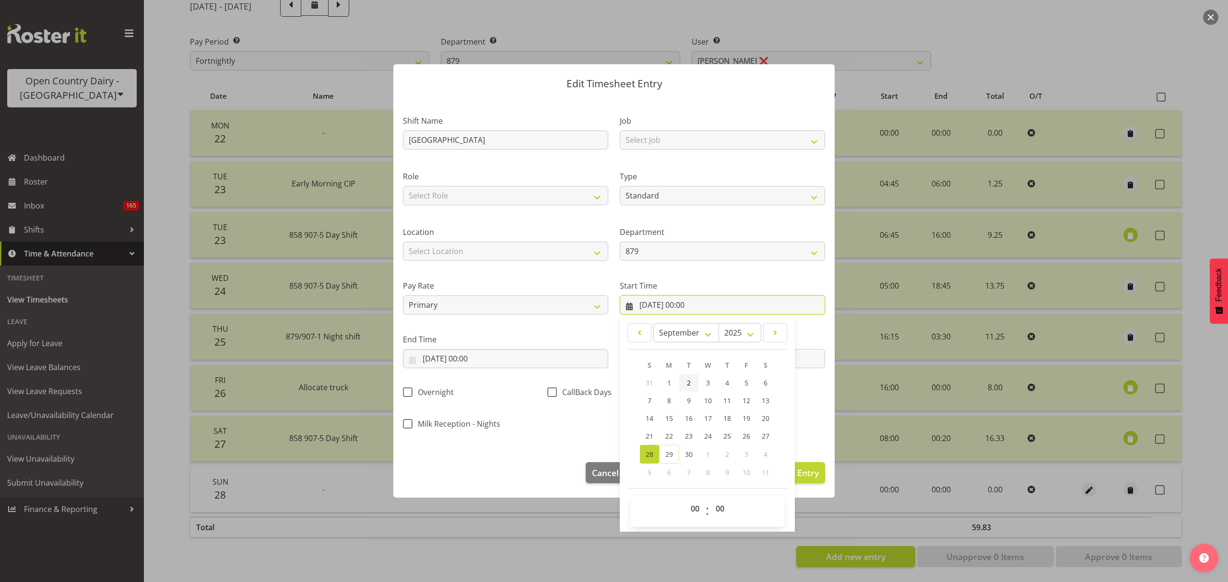
scroll to position [12, 0]
click at [692, 507] on select "00 01 02 03 04 05 06 07 08 09 10 11 12 13 14 15 16 17 18 19 20 21 22 23" at bounding box center [697, 507] width 22 height 19
click at [686, 498] on select "00 01 02 03 04 05 06 07 08 09 10 11 12 13 14 15 16 17 18 19 20 21 22 23" at bounding box center [697, 507] width 22 height 19
click at [717, 501] on select "00 01 02 03 04 05 06 07 08 09 10 11 12 13 14 15 16 17 18 19 20 21 22 23 24 25 2…" at bounding box center [721, 507] width 22 height 19
click at [710, 498] on select "00 01 02 03 04 05 06 07 08 09 10 11 12 13 14 15 16 17 18 19 20 21 22 23 24 25 2…" at bounding box center [721, 507] width 22 height 19
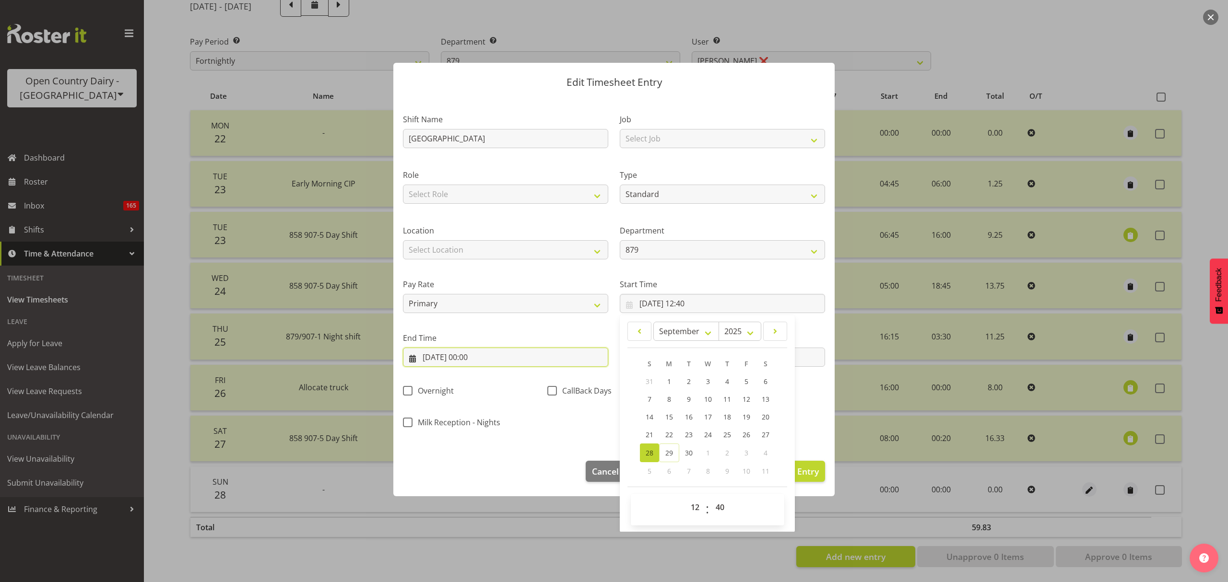
click at [513, 355] on input "28/09/2025, 00:00" at bounding box center [505, 357] width 205 height 19
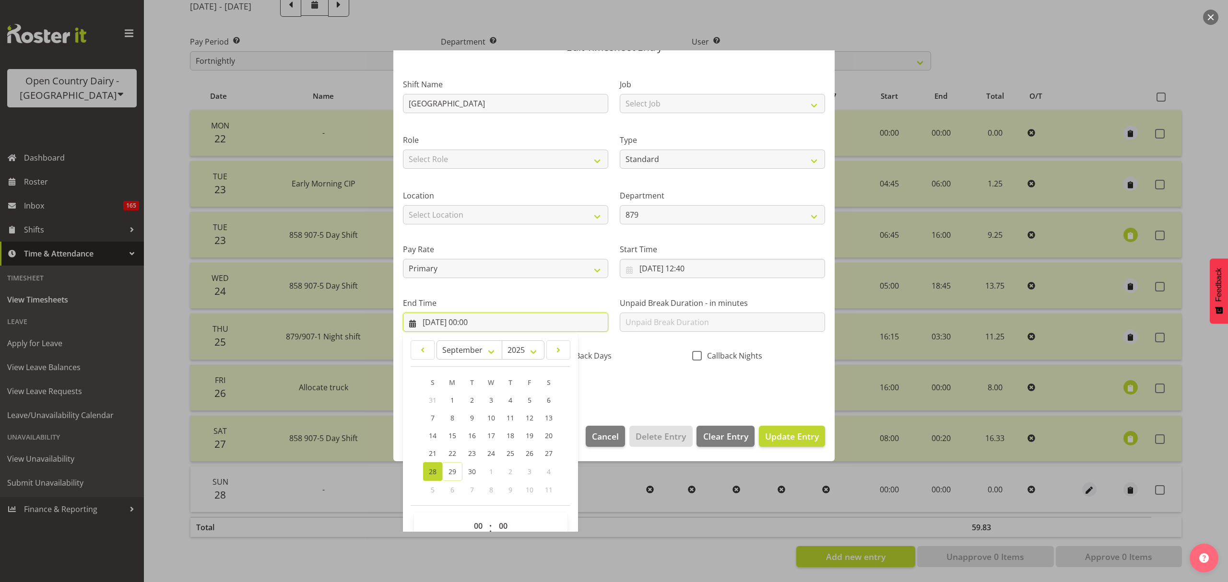
scroll to position [65, 0]
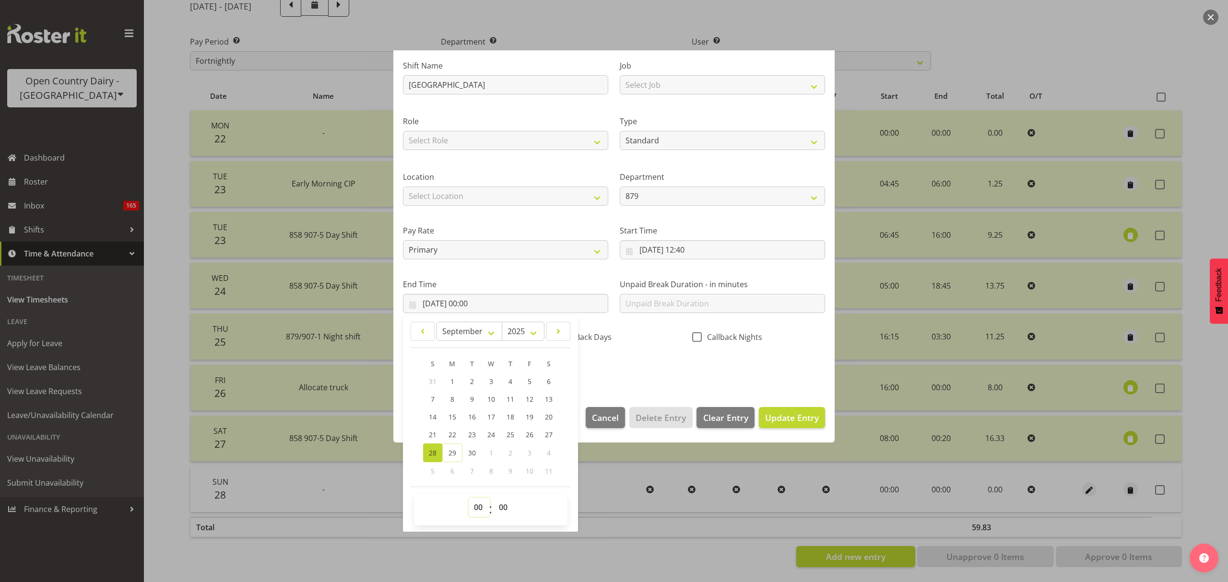
click at [471, 509] on select "00 01 02 03 04 05 06 07 08 09 10 11 12 13 14 15 16 17 18 19 20 21 22 23" at bounding box center [480, 507] width 22 height 19
click at [469, 498] on select "00 01 02 03 04 05 06 07 08 09 10 11 12 13 14 15 16 17 18 19 20 21 22 23" at bounding box center [480, 507] width 22 height 19
click at [633, 357] on div "Shift Name PICTON Job Select Job Connecting /unconnecting Trailers Driving Meet…" at bounding box center [614, 215] width 434 height 336
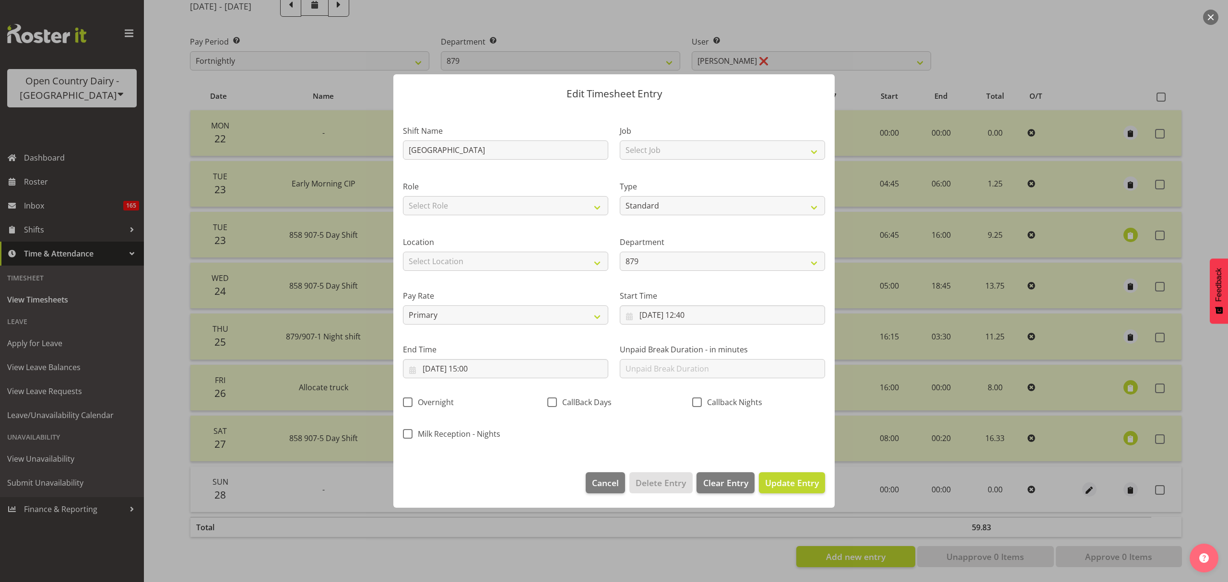
scroll to position [0, 0]
click at [795, 488] on span "Update Entry" at bounding box center [792, 483] width 54 height 12
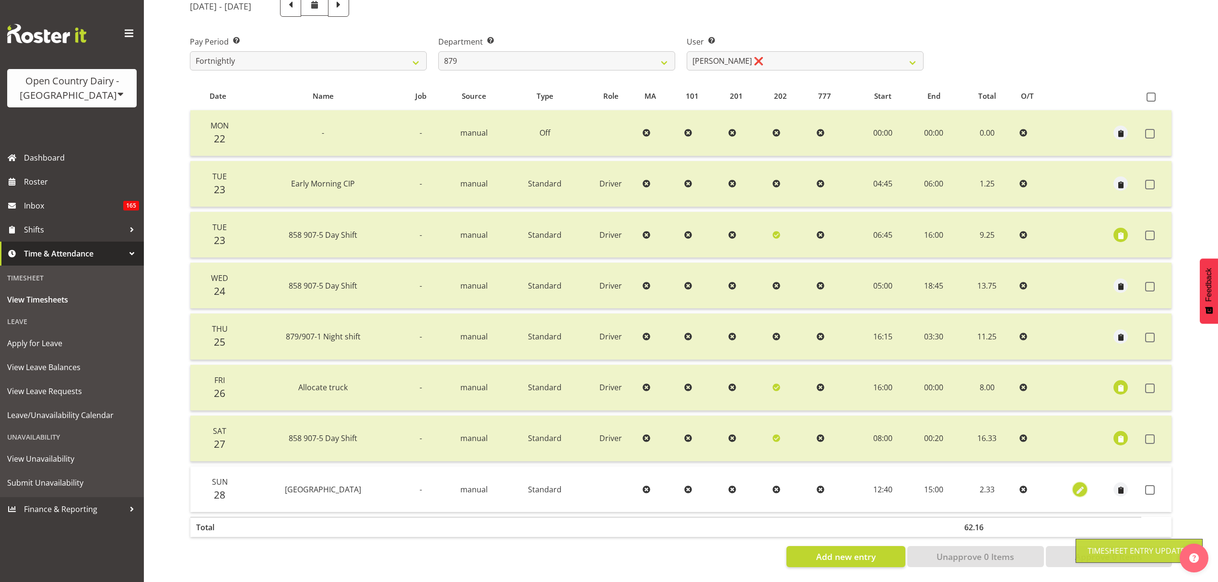
click at [1079, 485] on span "button" at bounding box center [1080, 490] width 11 height 11
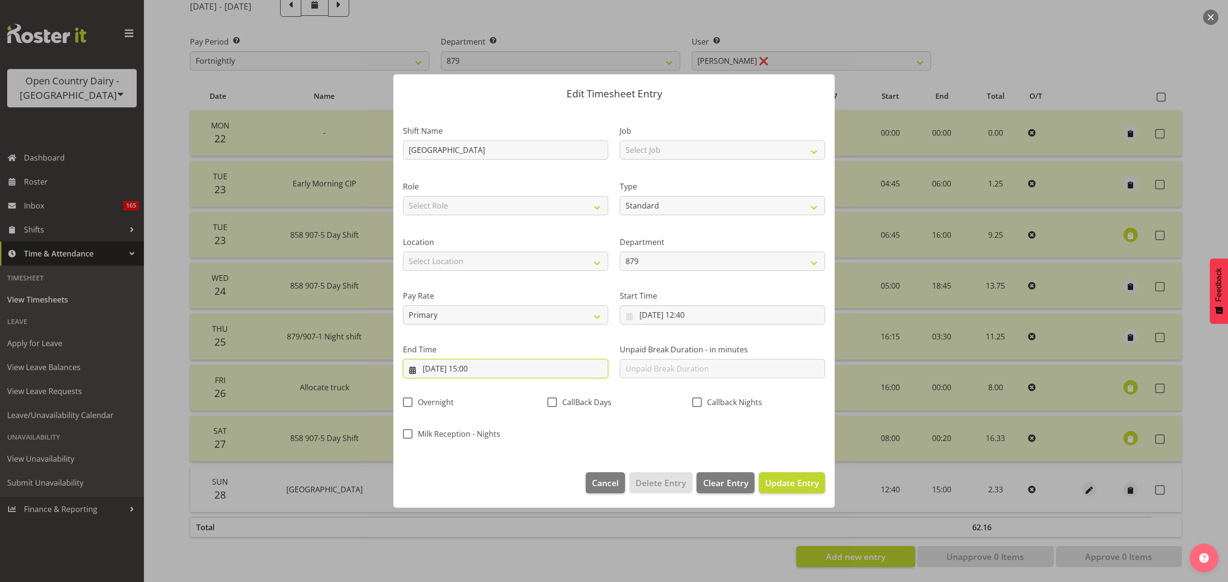
click at [486, 373] on input "28/09/2025, 15:00" at bounding box center [505, 368] width 205 height 19
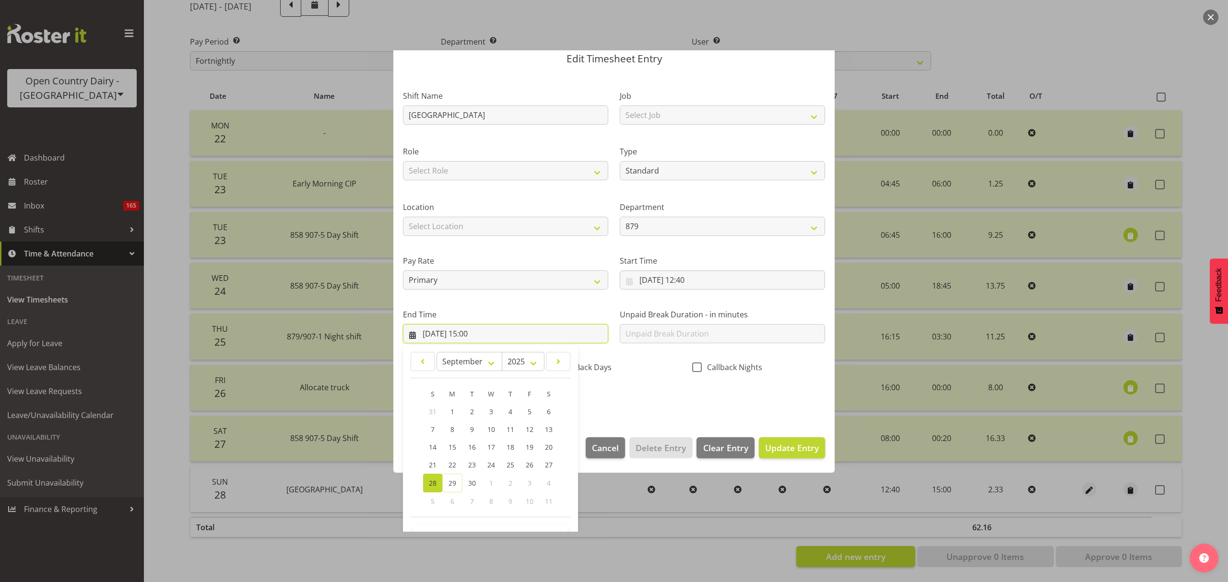
scroll to position [65, 0]
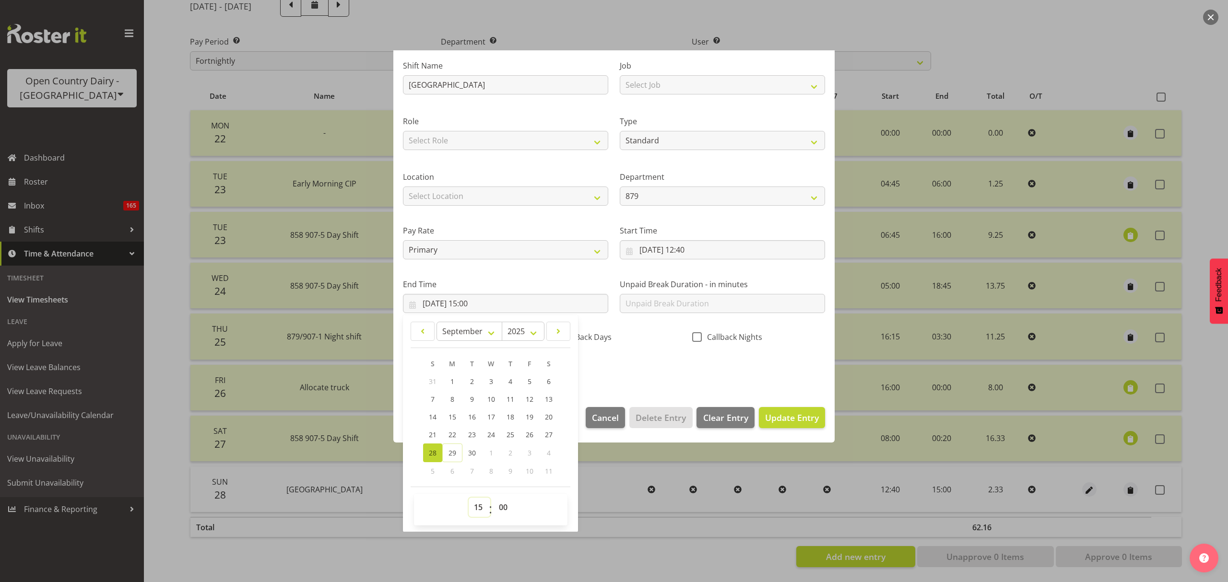
click at [483, 513] on select "00 01 02 03 04 05 06 07 08 09 10 11 12 13 14 15 16 17 18 19 20 21 22 23" at bounding box center [480, 507] width 22 height 19
click at [469, 498] on select "00 01 02 03 04 05 06 07 08 09 10 11 12 13 14 15 16 17 18 19 20 21 22 23" at bounding box center [480, 507] width 22 height 19
click at [500, 505] on select "00 01 02 03 04 05 06 07 08 09 10 11 12 13 14 15 16 17 18 19 20 21 22 23 24 25 2…" at bounding box center [505, 507] width 22 height 19
click at [494, 498] on select "00 01 02 03 04 05 06 07 08 09 10 11 12 13 14 15 16 17 18 19 20 21 22 23 24 25 2…" at bounding box center [505, 507] width 22 height 19
click at [613, 378] on div "Shift Name PICTON Job Select Job Connecting /unconnecting Trailers Driving Meet…" at bounding box center [614, 215] width 434 height 336
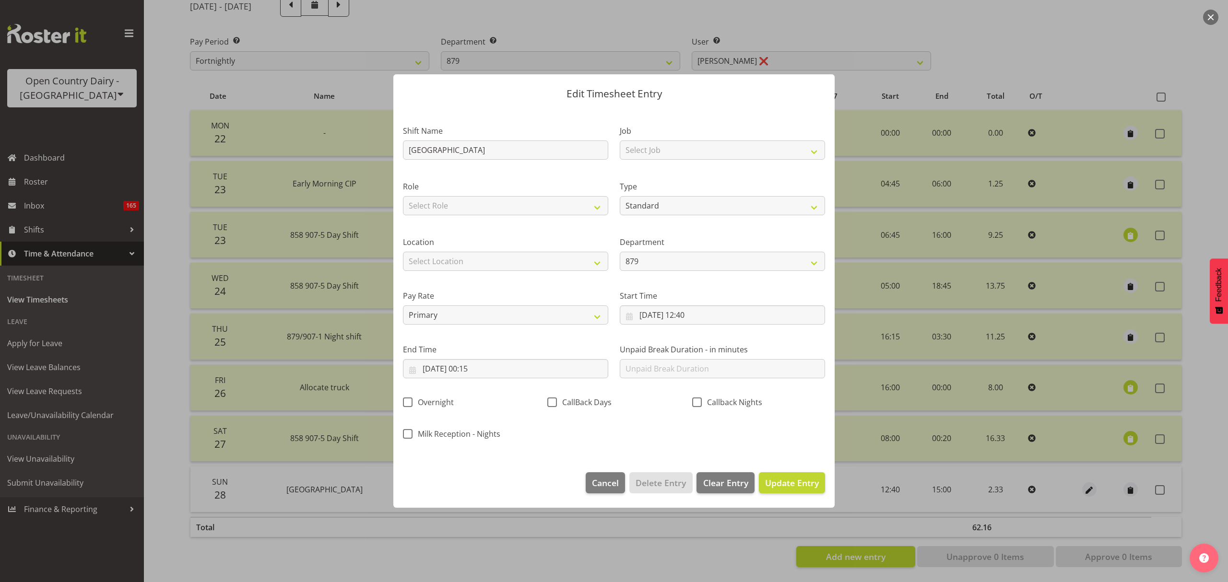
scroll to position [0, 0]
click at [798, 483] on span "Update Entry" at bounding box center [792, 483] width 54 height 12
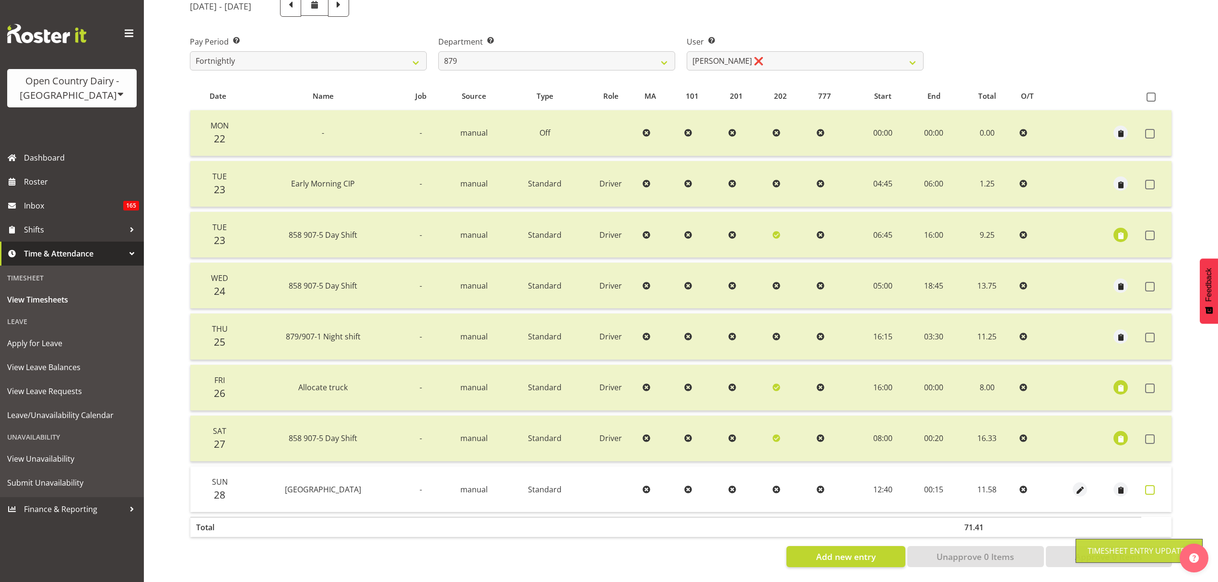
click at [1150, 485] on span at bounding box center [1151, 490] width 10 height 10
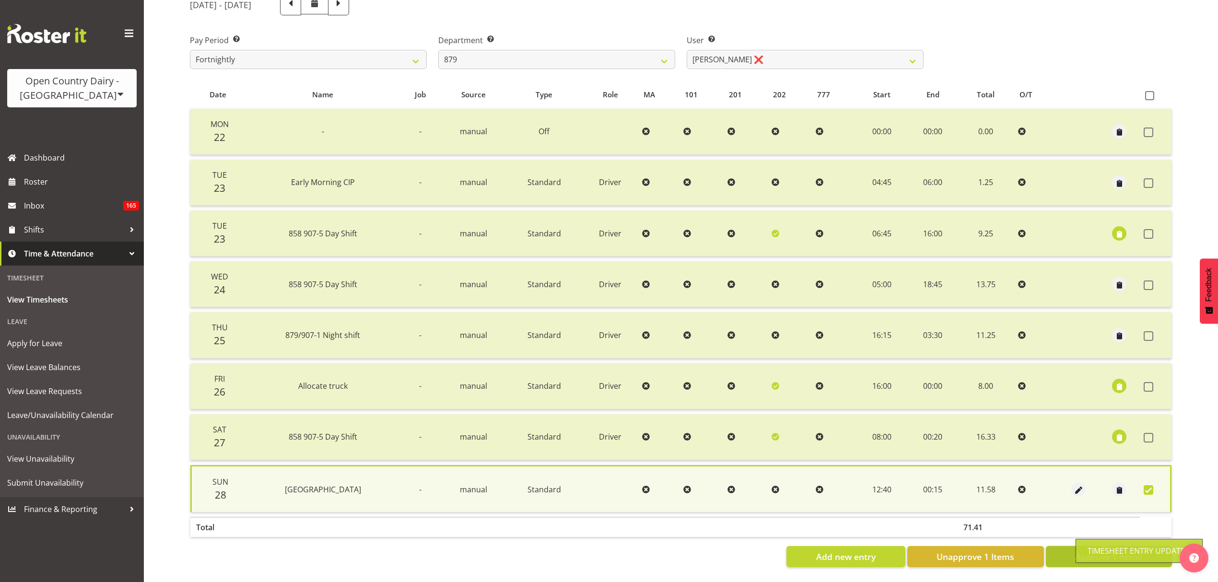
click at [1067, 546] on button "Approve 1 Items" at bounding box center [1109, 556] width 126 height 21
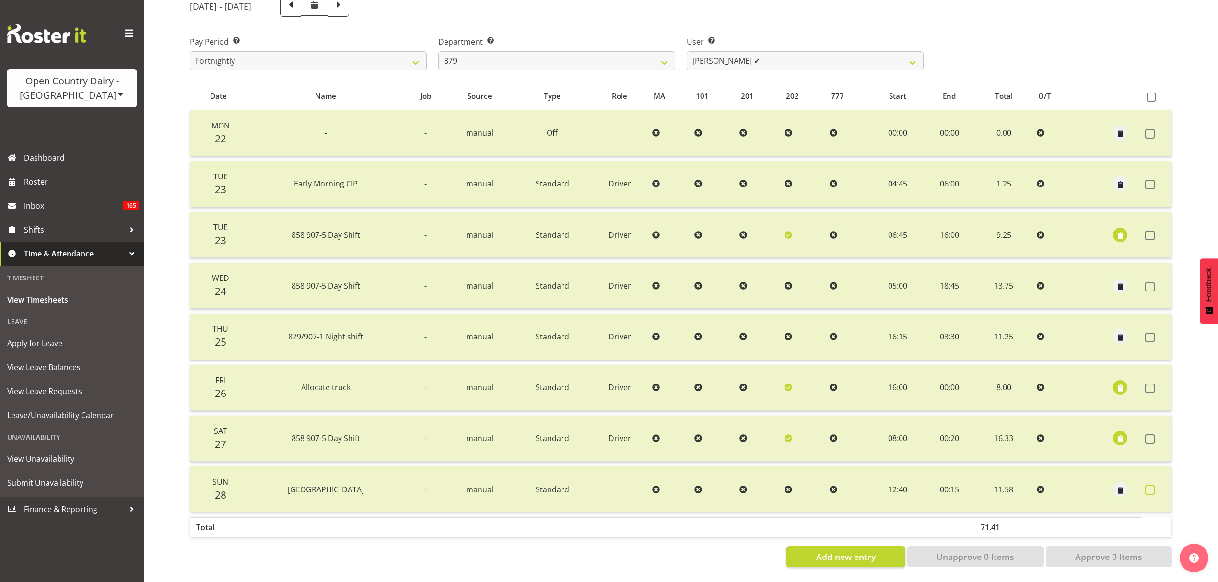
click at [1147, 485] on span at bounding box center [1151, 490] width 10 height 10
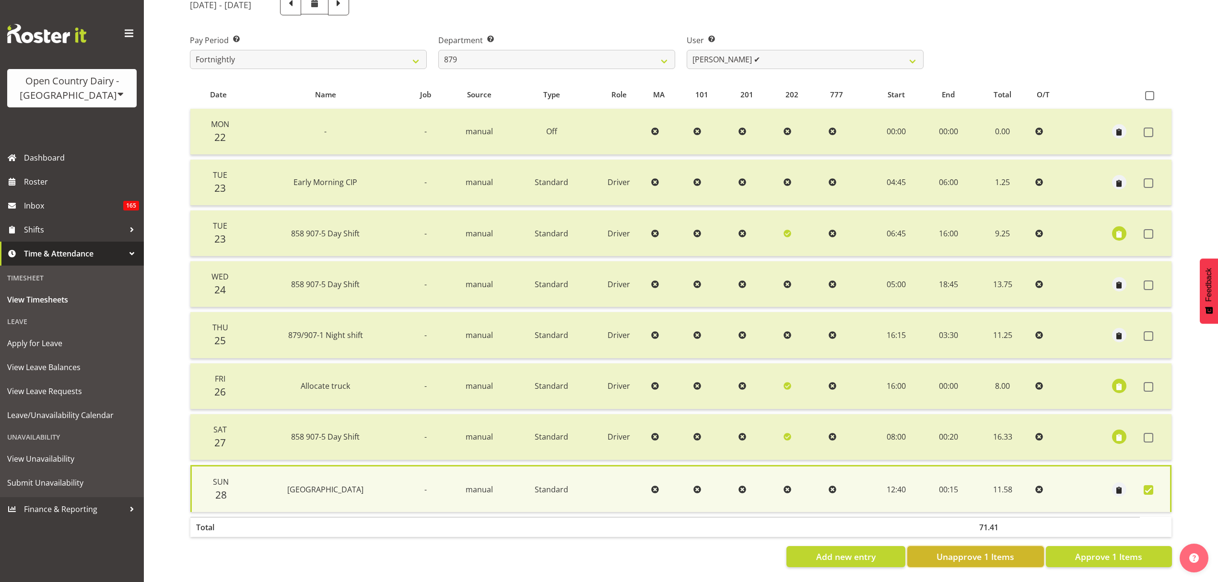
click at [1008, 546] on button "Unapprove 1 Items" at bounding box center [976, 556] width 137 height 21
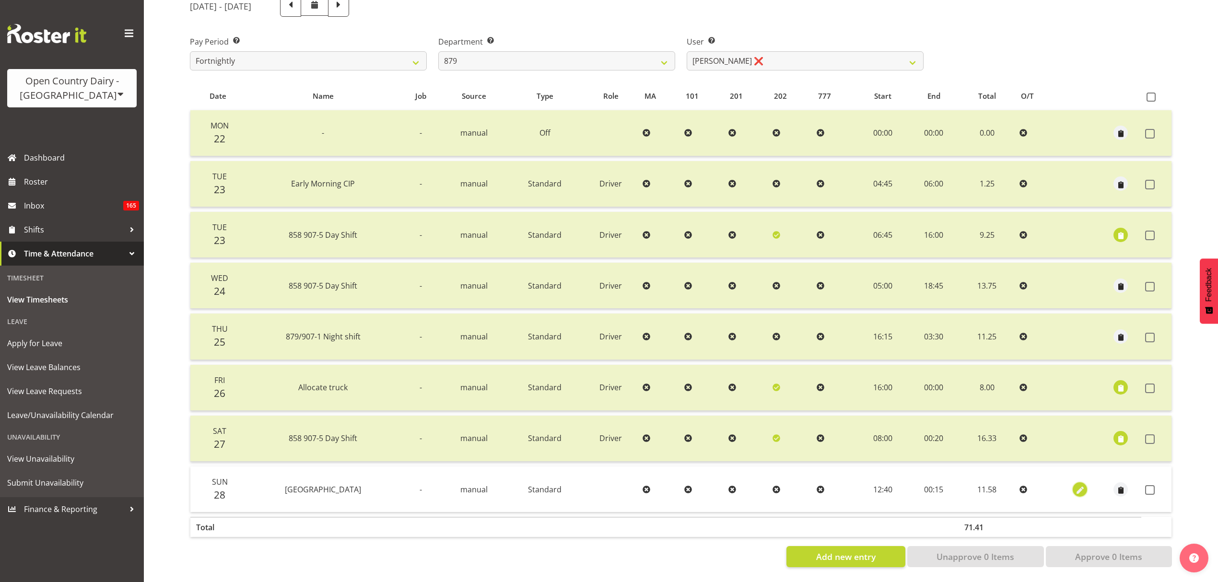
click at [1081, 485] on span "button" at bounding box center [1080, 490] width 11 height 11
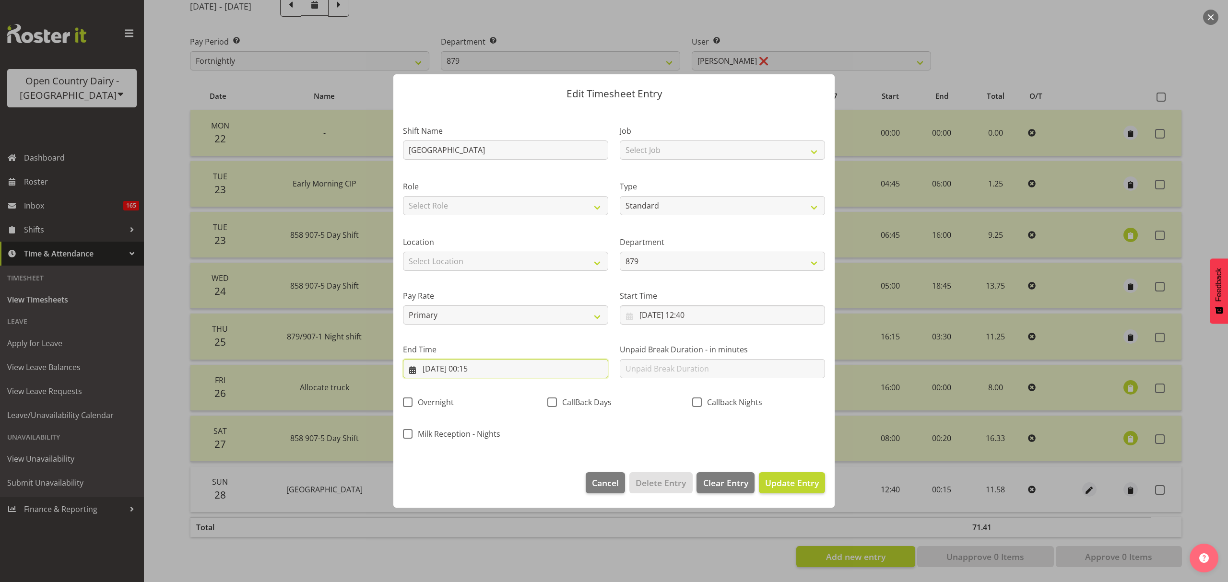
click at [516, 373] on input "29/09/2025, 00:15" at bounding box center [505, 368] width 205 height 19
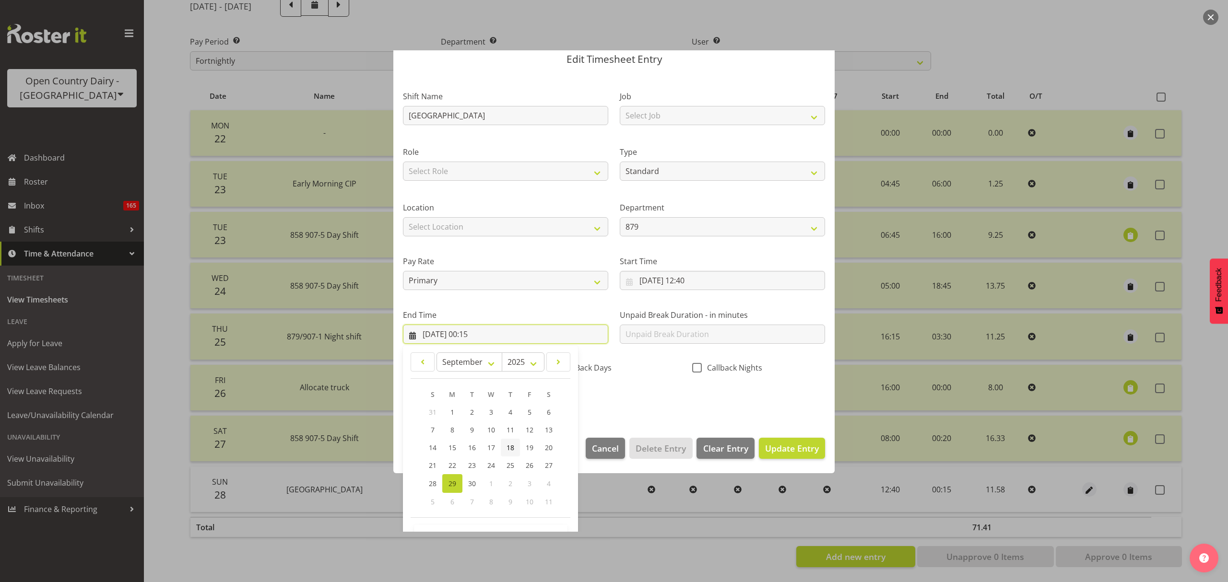
scroll to position [65, 0]
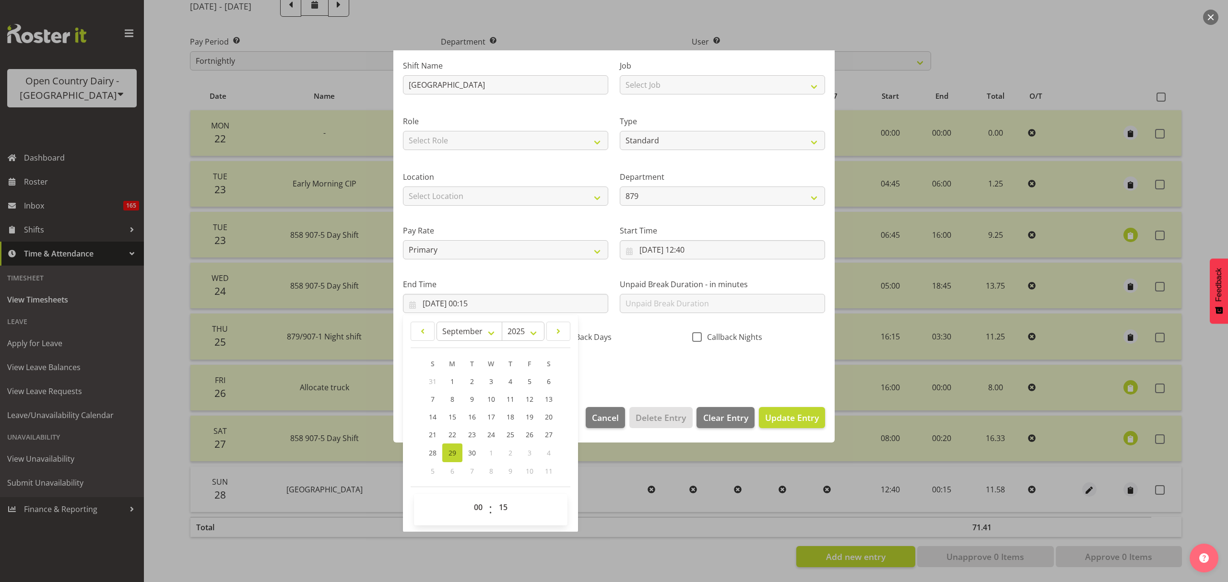
click at [626, 367] on div "Shift Name PICTON Job Select Job Connecting /unconnecting Trailers Driving Meet…" at bounding box center [614, 215] width 434 height 336
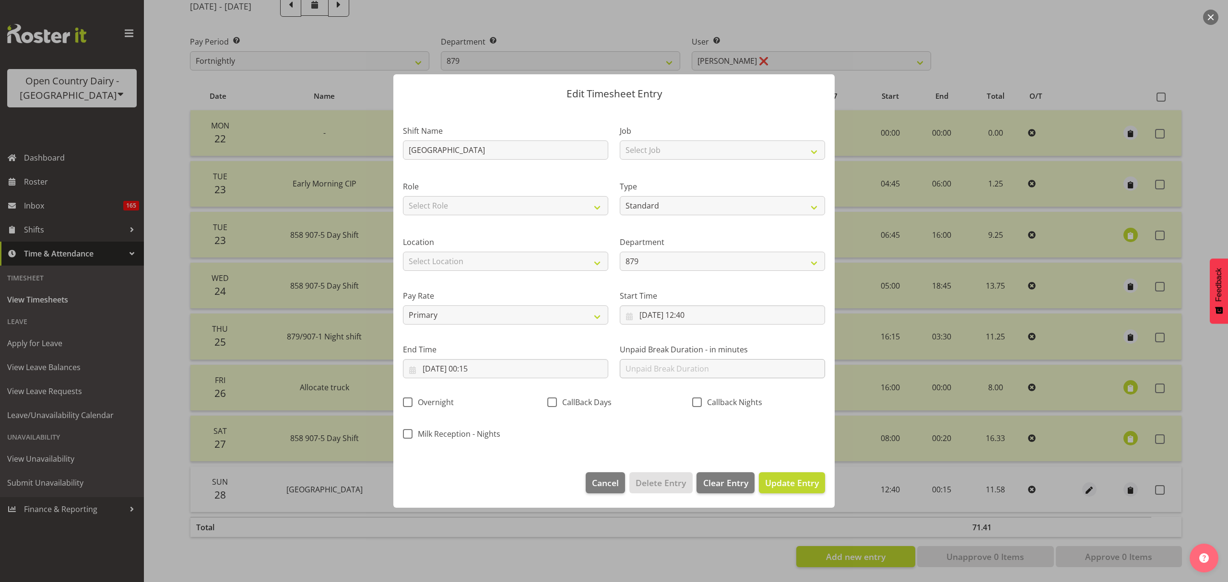
scroll to position [0, 0]
click at [655, 407] on div "CallBack Days" at bounding box center [613, 404] width 133 height 12
click at [579, 380] on div "End Time 29/09/2025, 00:15 January February March April May June July August Se…" at bounding box center [505, 358] width 217 height 54
click at [561, 369] on input "29/09/2025, 00:15" at bounding box center [505, 368] width 205 height 19
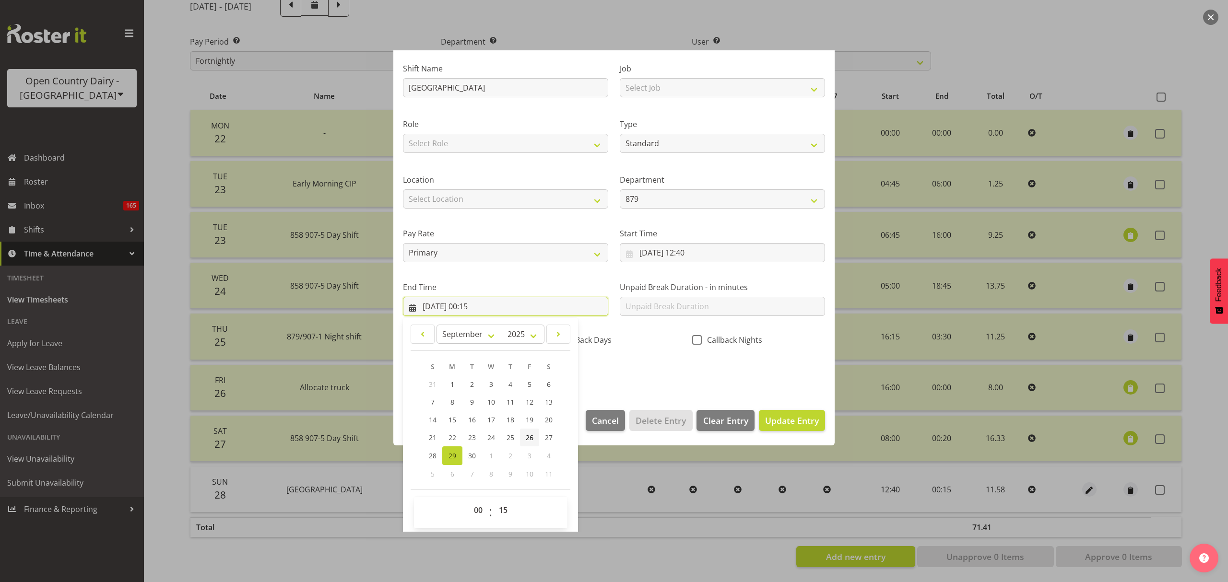
scroll to position [65, 0]
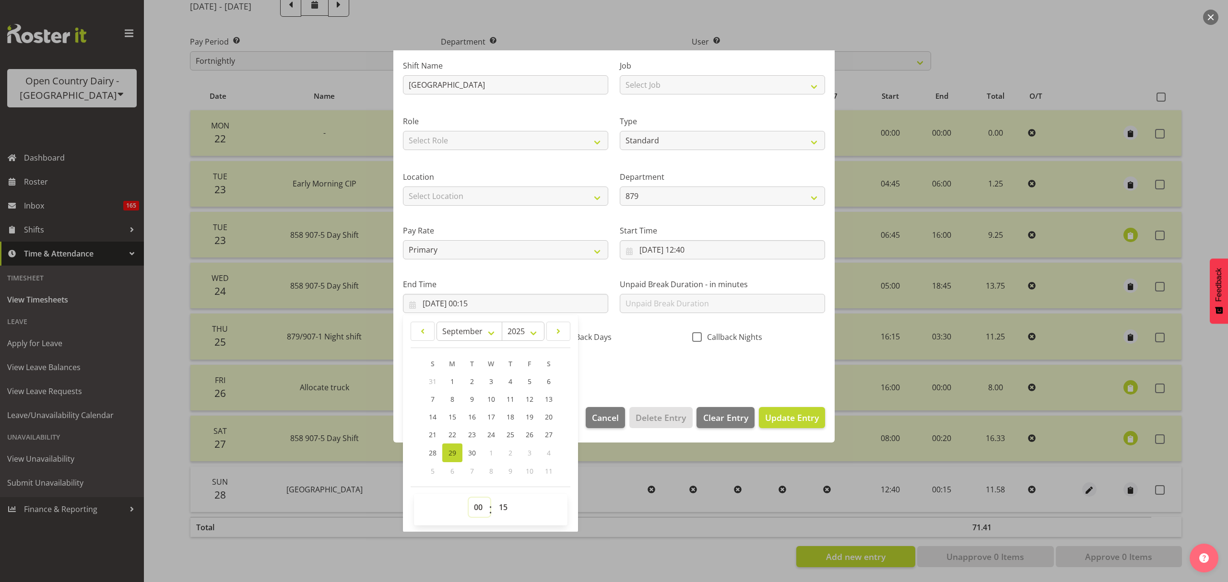
click at [483, 508] on select "00 01 02 03 04 05 06 07 08 09 10 11 12 13 14 15 16 17 18 19 20 21 22 23" at bounding box center [480, 507] width 22 height 19
click at [469, 498] on select "00 01 02 03 04 05 06 07 08 09 10 11 12 13 14 15 16 17 18 19 20 21 22 23" at bounding box center [480, 507] width 22 height 19
click at [670, 367] on div "Shift Name PICTON Job Select Job Connecting /unconnecting Trailers Driving Meet…" at bounding box center [614, 215] width 434 height 336
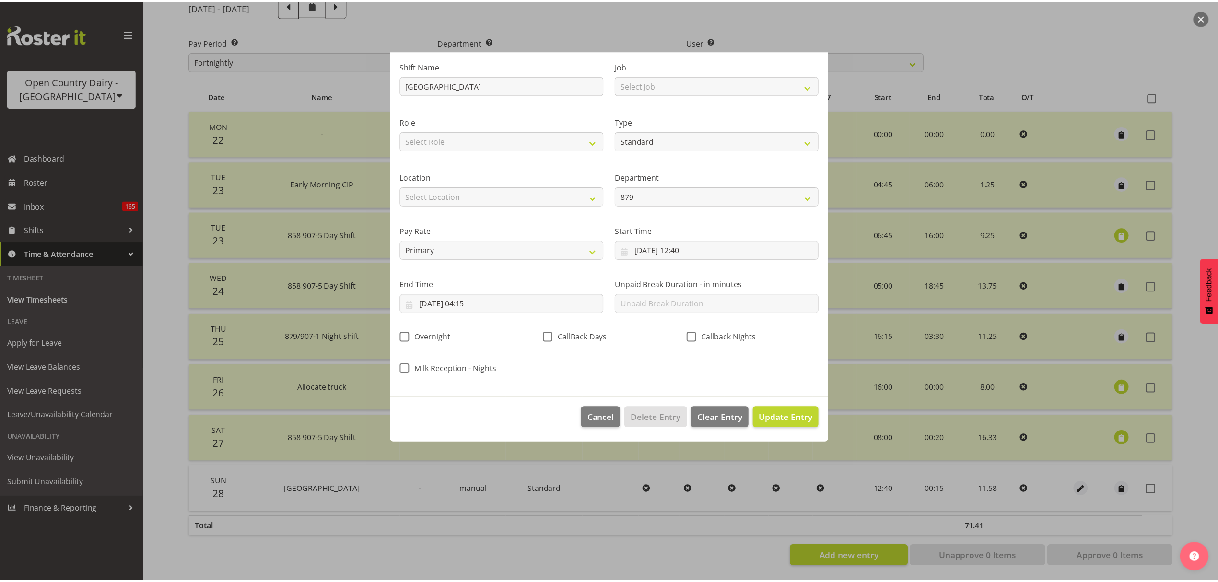
scroll to position [0, 0]
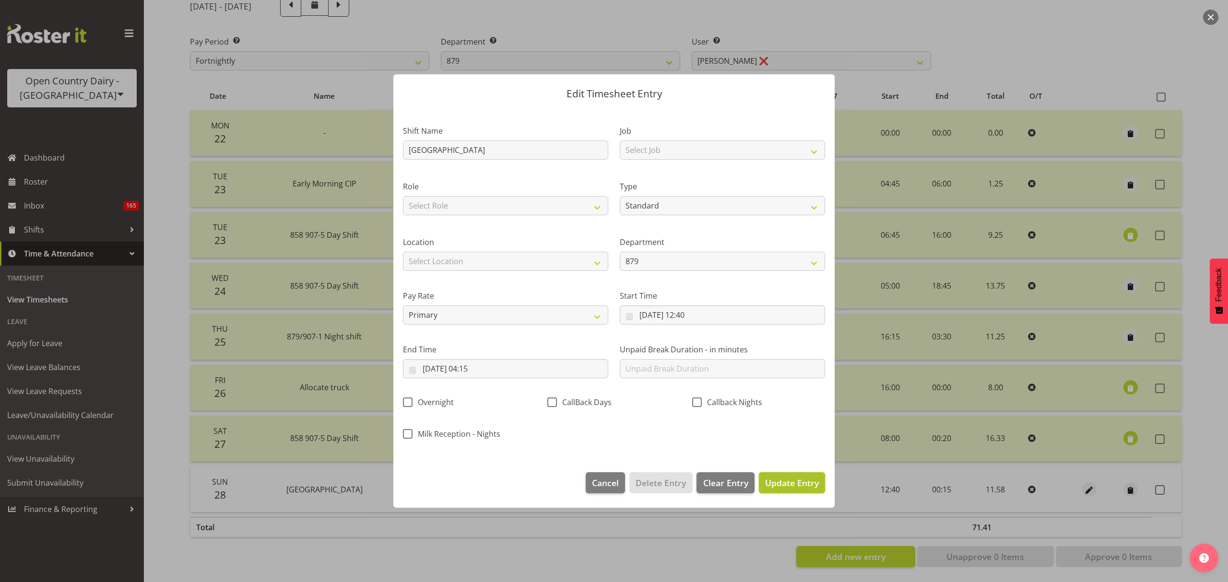
click at [784, 489] on span "Update Entry" at bounding box center [792, 483] width 54 height 12
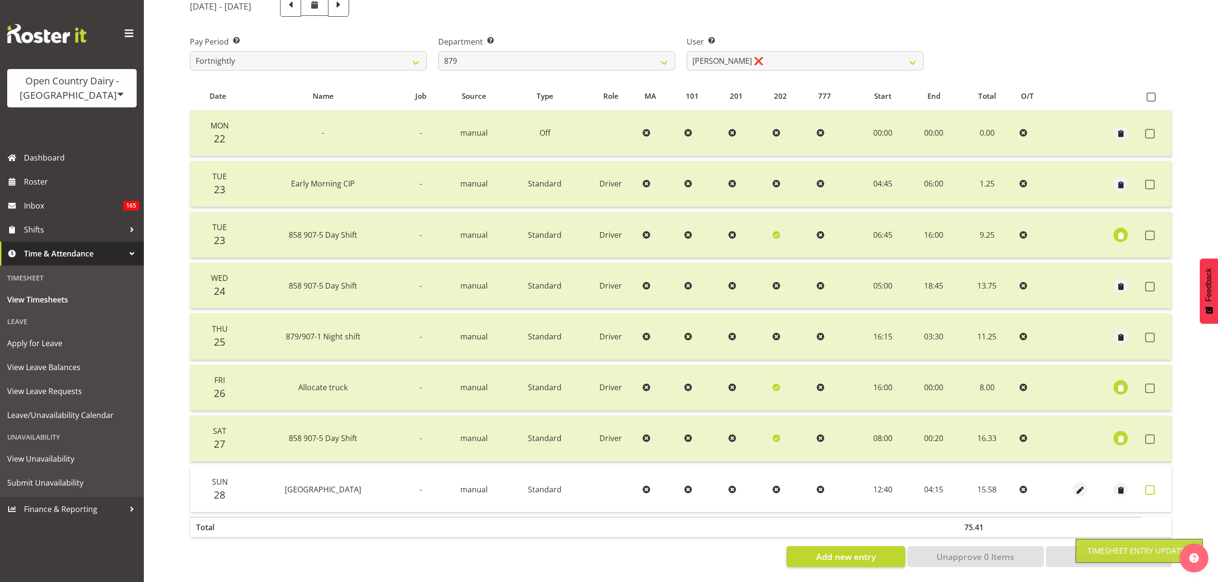
click at [1153, 485] on span at bounding box center [1151, 490] width 10 height 10
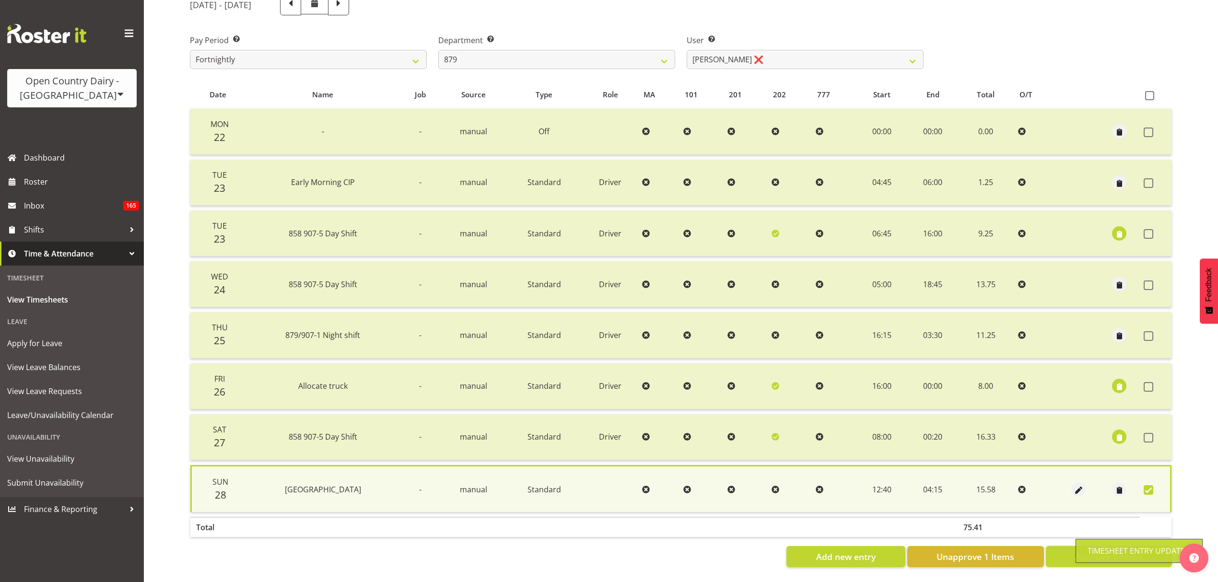
click at [1070, 551] on button "Approve 1 Items" at bounding box center [1109, 556] width 126 height 21
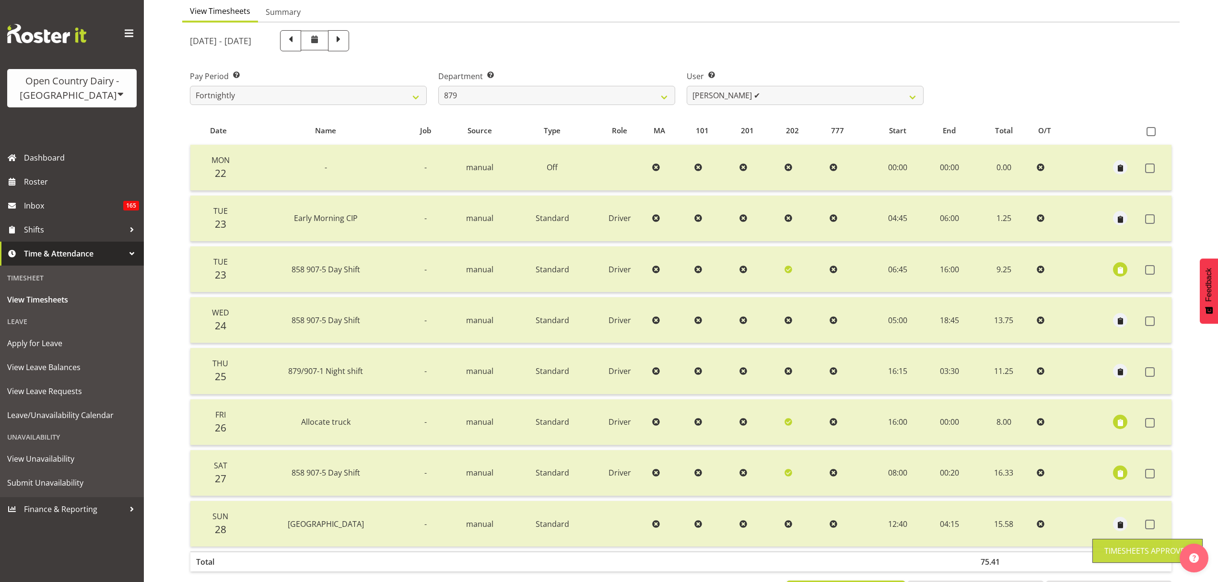
scroll to position [71, 0]
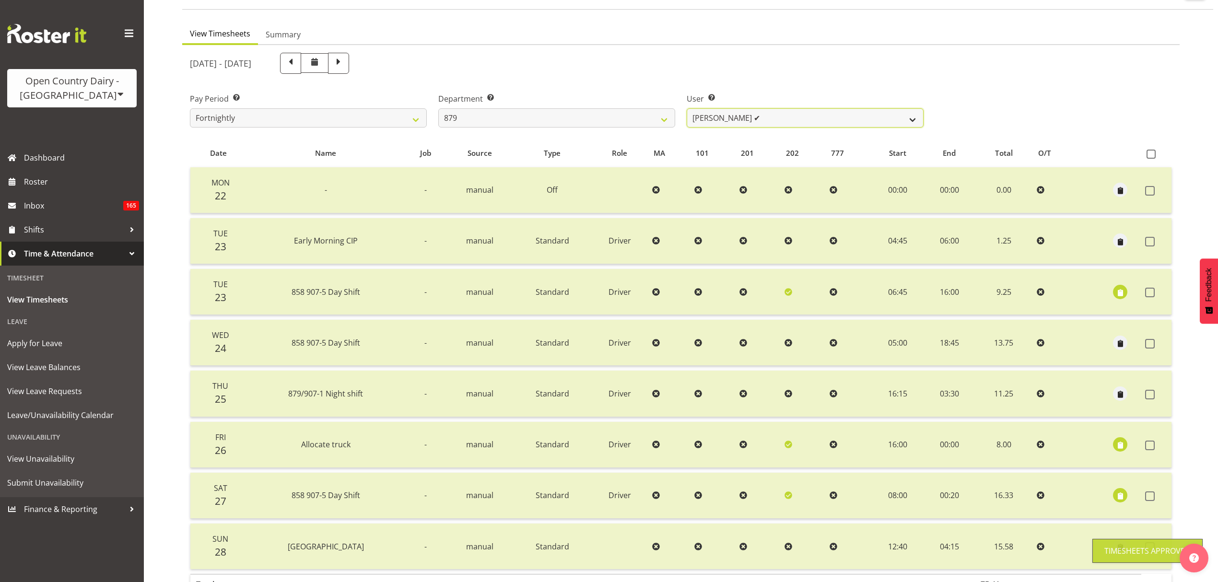
click at [778, 112] on select "Bryan Windle ✔ John Dalton ✔ Rodney Hamilton ✔ Tony Corr ✔" at bounding box center [805, 117] width 237 height 19
click at [750, 83] on div "User Select user. Note: This is filtered down by the previous two drop-down ite…" at bounding box center [805, 107] width 248 height 54
click at [522, 125] on select "734 735 736 737 738 739 851 853 854 855 856 858 861 862 865 867-9032 868 869 87…" at bounding box center [556, 117] width 237 height 19
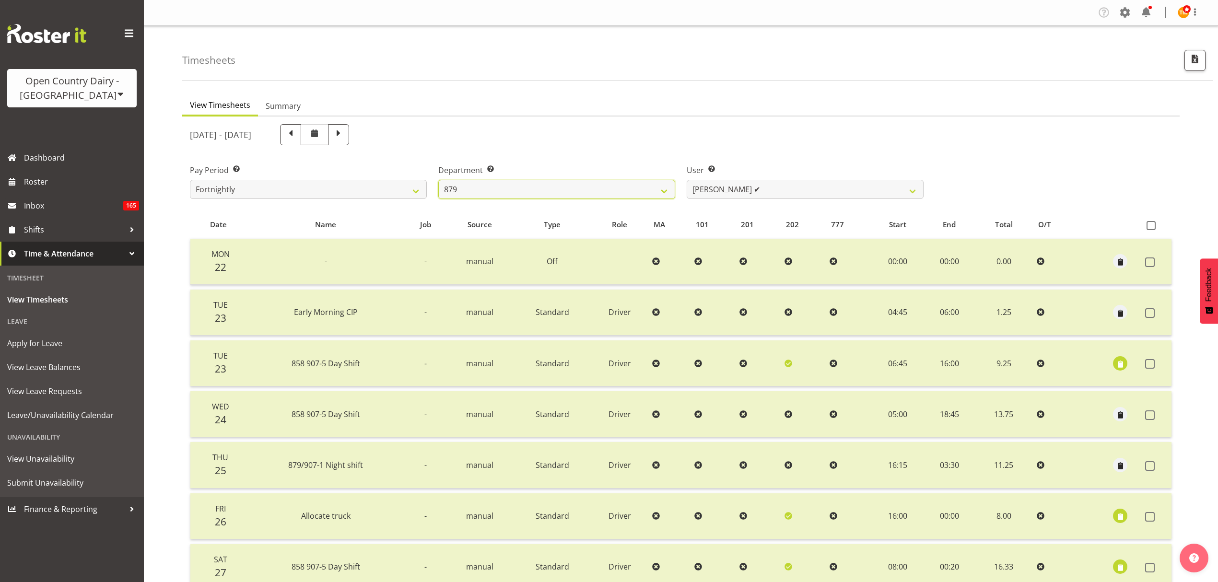
scroll to position [135, 0]
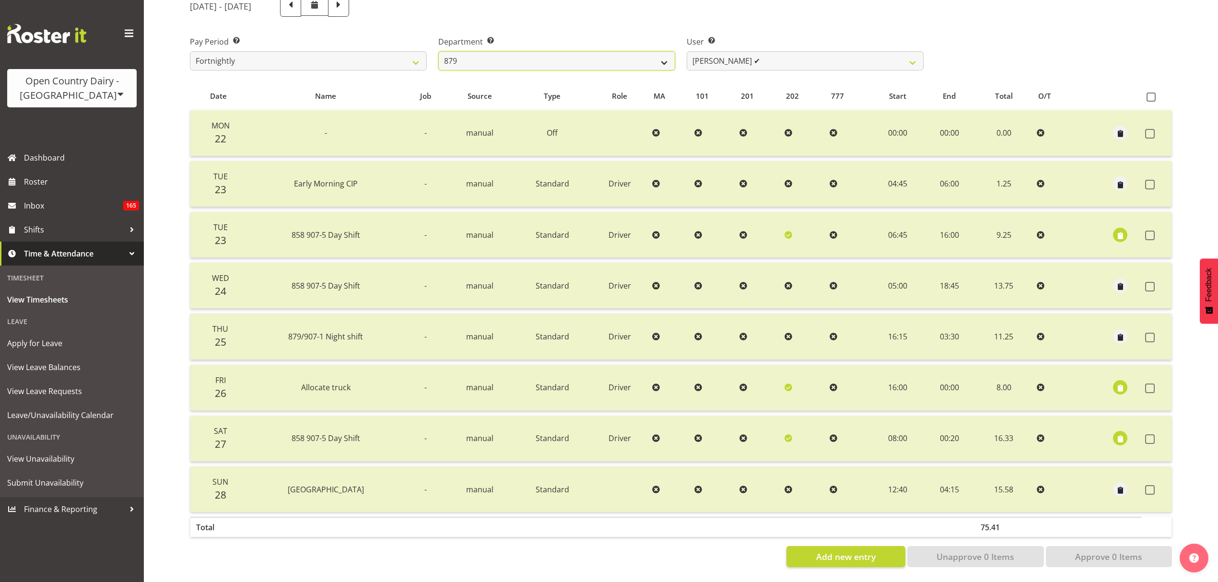
click at [497, 54] on select "734 735 736 737 738 739 851 853 854 855 856 858 861 862 865 867-9032 868 869 87…" at bounding box center [556, 60] width 237 height 19
click at [438, 51] on select "734 735 736 737 738 739 851 853 854 855 856 858 861 862 865 867-9032 868 869 87…" at bounding box center [556, 60] width 237 height 19
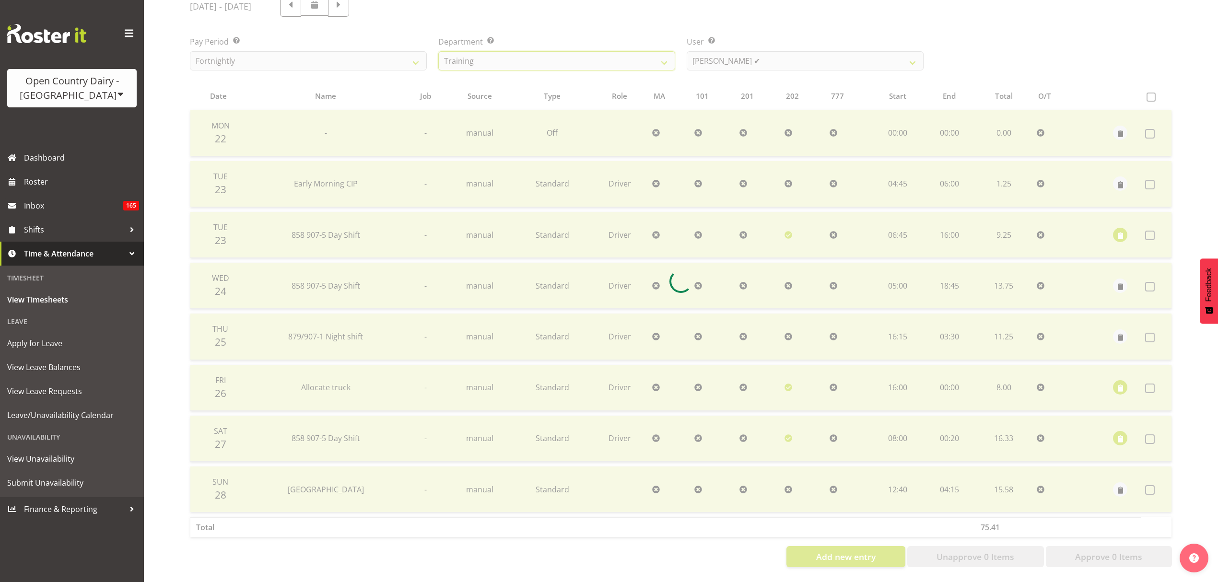
scroll to position [34, 0]
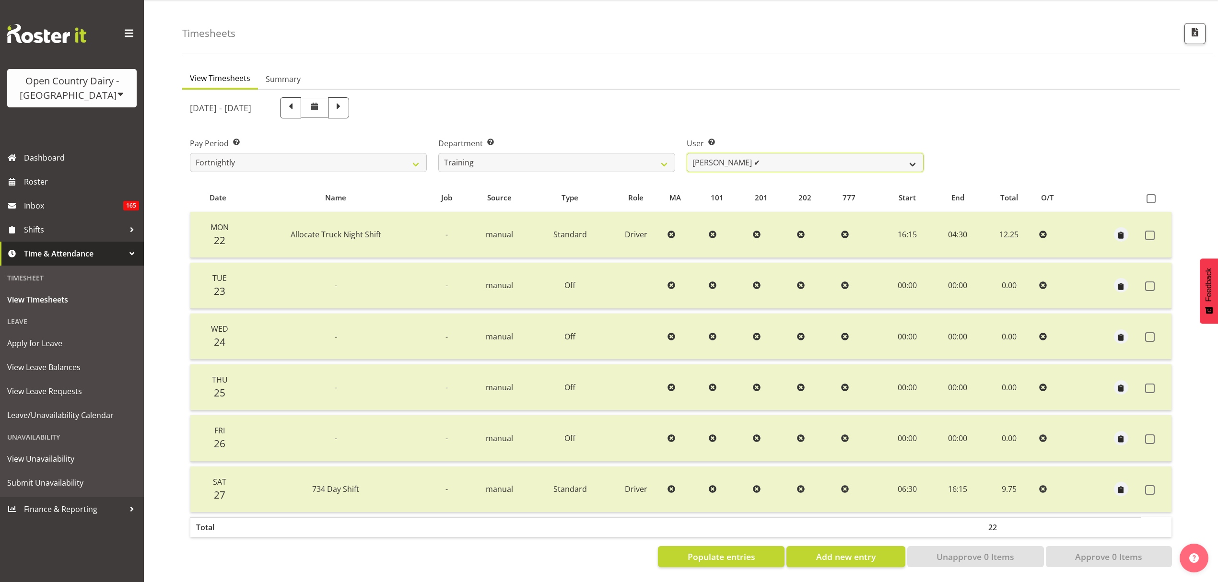
click at [728, 156] on select "Shiva Kumaran ✔" at bounding box center [805, 162] width 237 height 19
click at [603, 154] on select "734 735 736 737 738 739 851 853 854 855 856 858 861 862 865 867-9032 868 869 87…" at bounding box center [556, 162] width 237 height 19
click at [438, 153] on select "734 735 736 737 738 739 851 853 854 855 856 858 861 862 865 867-9032 868 869 87…" at bounding box center [556, 162] width 237 height 19
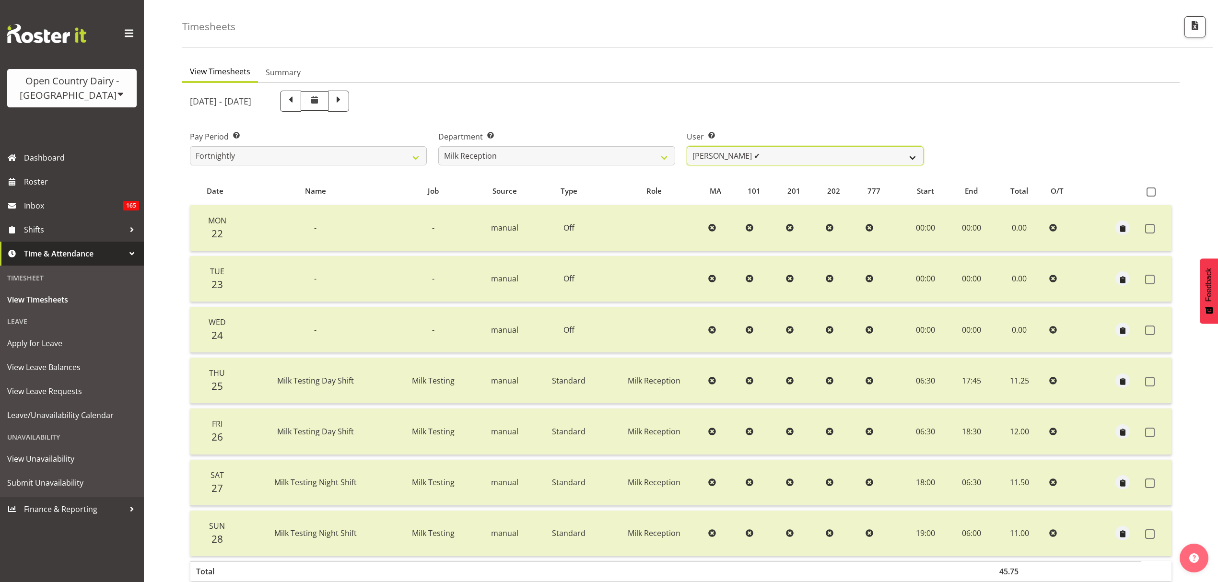
click at [715, 159] on select "Brent Reidy ✔ Laura Courtney ✔ Natasha Turnhout ✔ Teresa Hardegger ✔" at bounding box center [805, 155] width 237 height 19
click at [651, 164] on select "734 735 736 737 738 739 851 853 854 855 856 858 861 862 865 867-9032 868 869 87…" at bounding box center [556, 155] width 237 height 19
click at [438, 146] on select "734 735 736 737 738 739 851 853 854 855 856 858 861 862 865 867-9032 868 869 87…" at bounding box center [556, 155] width 237 height 19
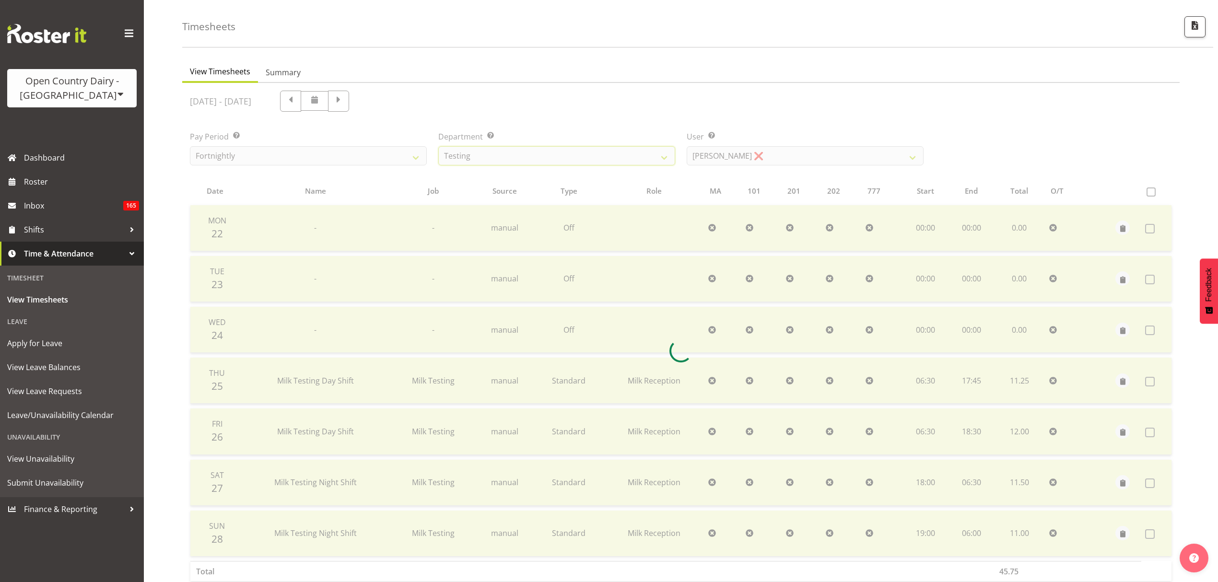
scroll to position [0, 0]
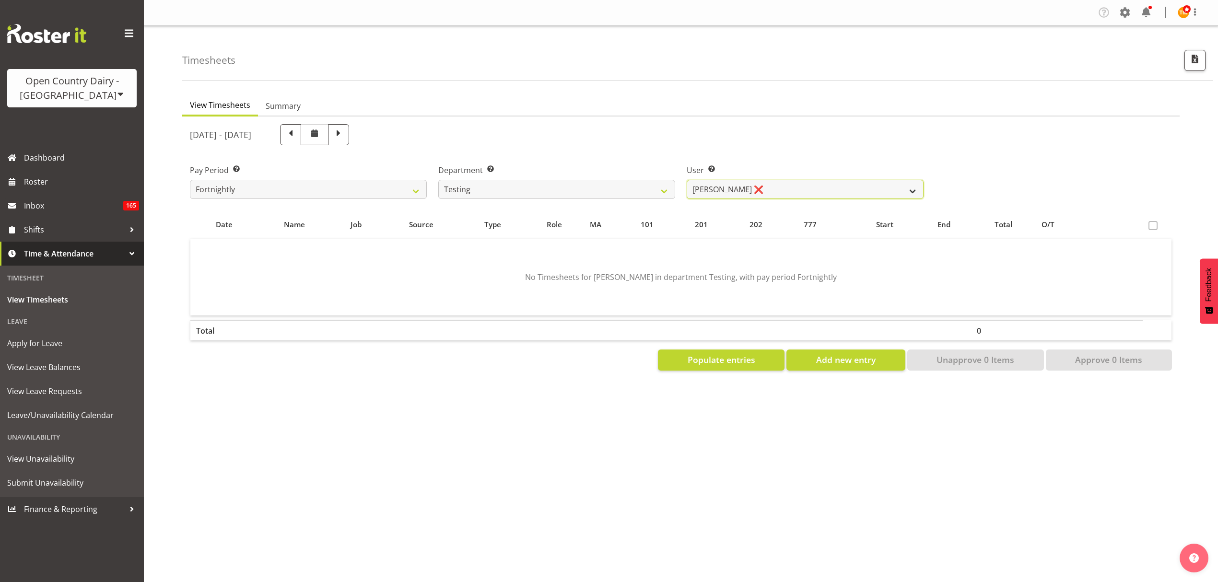
drag, startPoint x: 741, startPoint y: 183, endPoint x: 692, endPoint y: 187, distance: 49.6
click at [741, 183] on select "Jane Fisher ❌ Joe Bloggs ❌ Milk Reception Awarua ❌ SMT Planning ❌ Tracey Rogan ❌" at bounding box center [805, 189] width 237 height 19
click at [622, 188] on select "734 735 736 737 738 739 851 853 854 855 856 858 861 862 865 867-9032 868 869 87…" at bounding box center [556, 189] width 237 height 19
click at [438, 180] on select "734 735 736 737 738 739 851 853 854 855 856 858 861 862 865 867-9032 868 869 87…" at bounding box center [556, 189] width 237 height 19
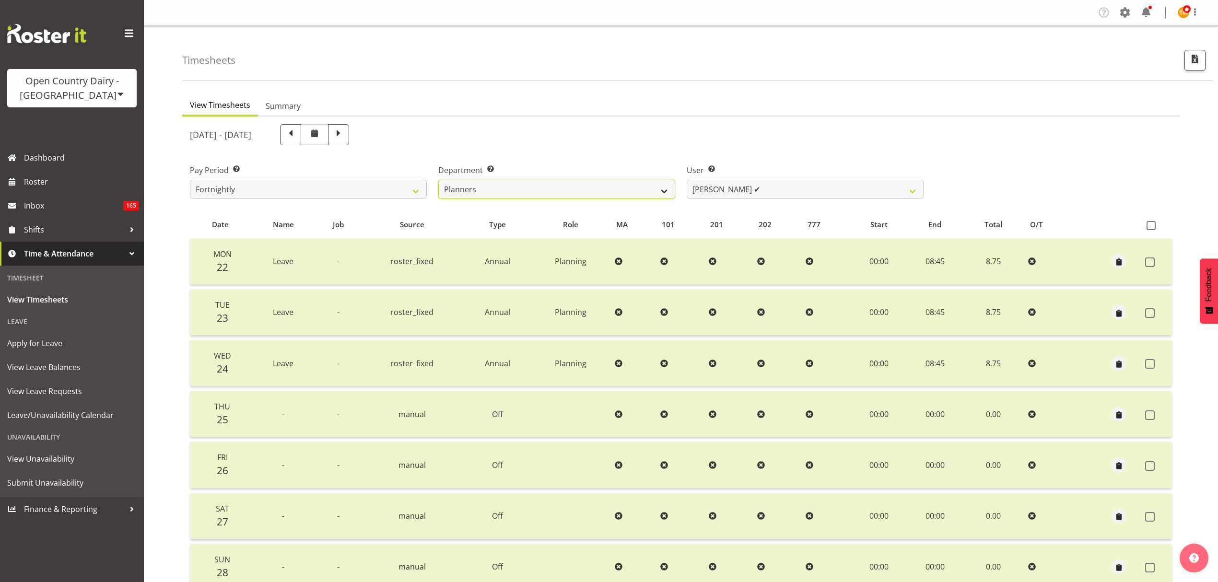
click at [624, 196] on select "734 735 736 737 738 739 851 853 854 855 856 858 861 862 865 867-9032 868 869 87…" at bounding box center [556, 189] width 237 height 19
click at [438, 180] on select "734 735 736 737 738 739 851 853 854 855 856 858 861 862 865 867-9032 868 869 87…" at bounding box center [556, 189] width 237 height 19
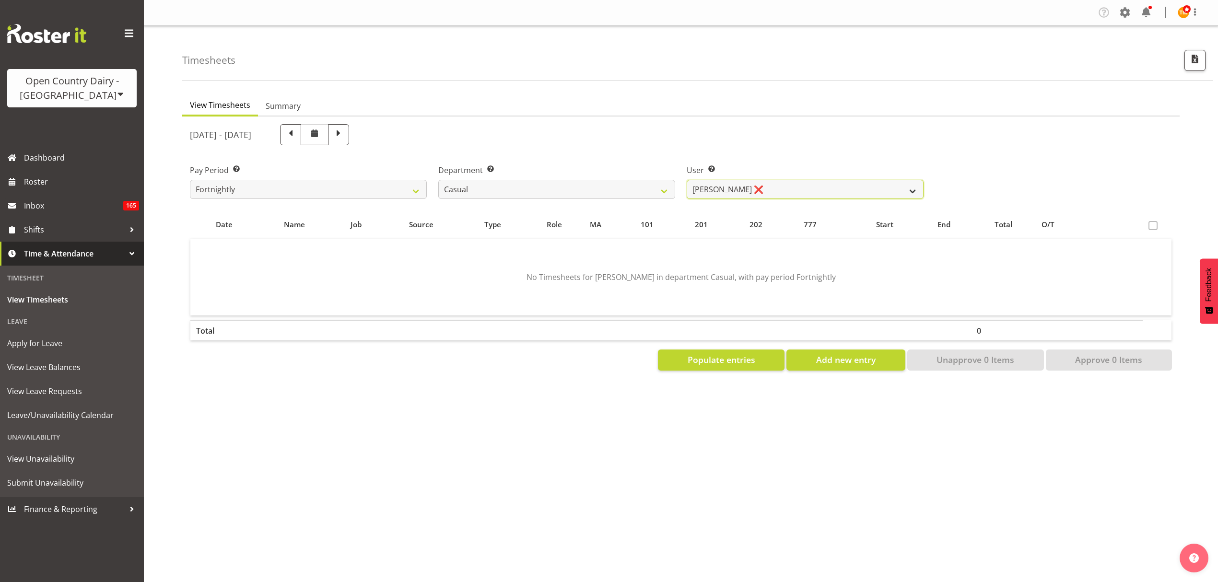
click at [728, 190] on select "Sheryl Hughan ❌" at bounding box center [805, 189] width 237 height 19
click at [628, 188] on select "734 735 736 737 738 739 851 853 854 855 856 858 861 862 865 867-9032 868 869 87…" at bounding box center [556, 189] width 237 height 19
click at [438, 180] on select "734 735 736 737 738 739 851 853 854 855 856 858 861 862 865 867-9032 868 869 87…" at bounding box center [556, 189] width 237 height 19
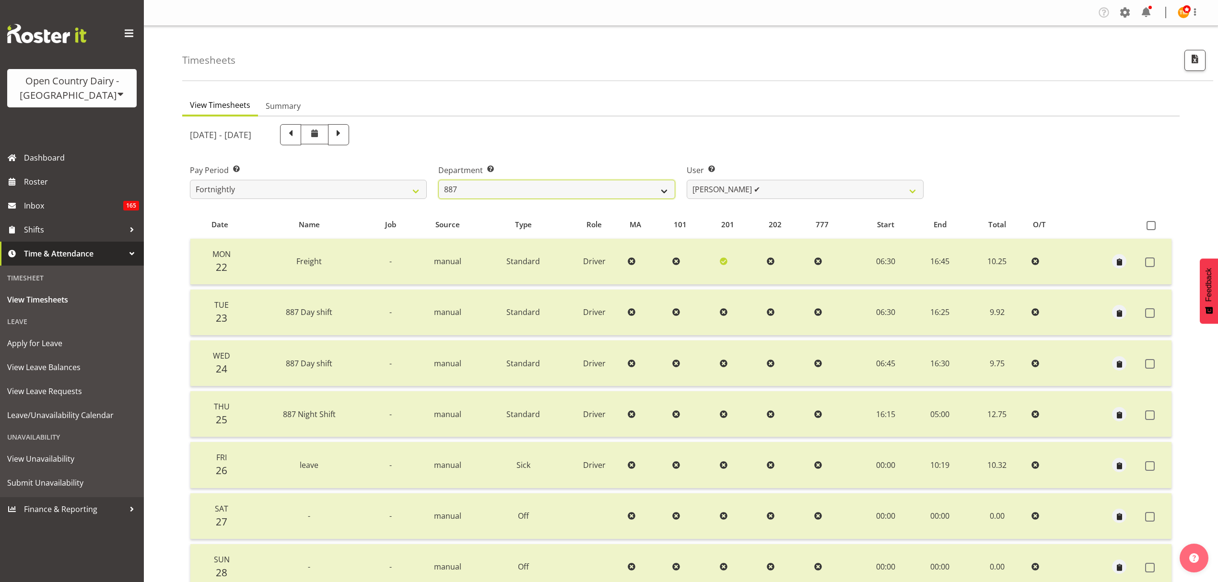
click at [672, 187] on select "734 735 736 737 738 739 851 853 854 855 856 858 861 862 865 867-9032 868 869 87…" at bounding box center [556, 189] width 237 height 19
click at [438, 180] on select "734 735 736 737 738 739 851 853 854 855 856 858 861 862 865 867-9032 868 869 87…" at bounding box center [556, 189] width 237 height 19
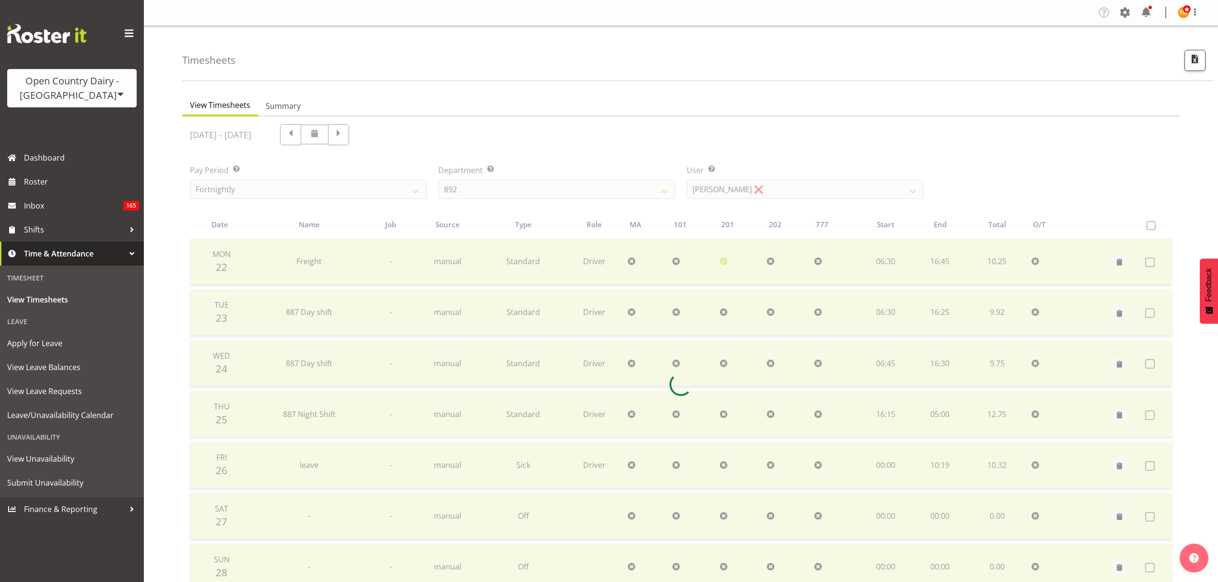
click at [762, 189] on div "[DATE] - [DATE] Pay Period Select which pay period you would like to view. Fort…" at bounding box center [681, 381] width 982 height 527
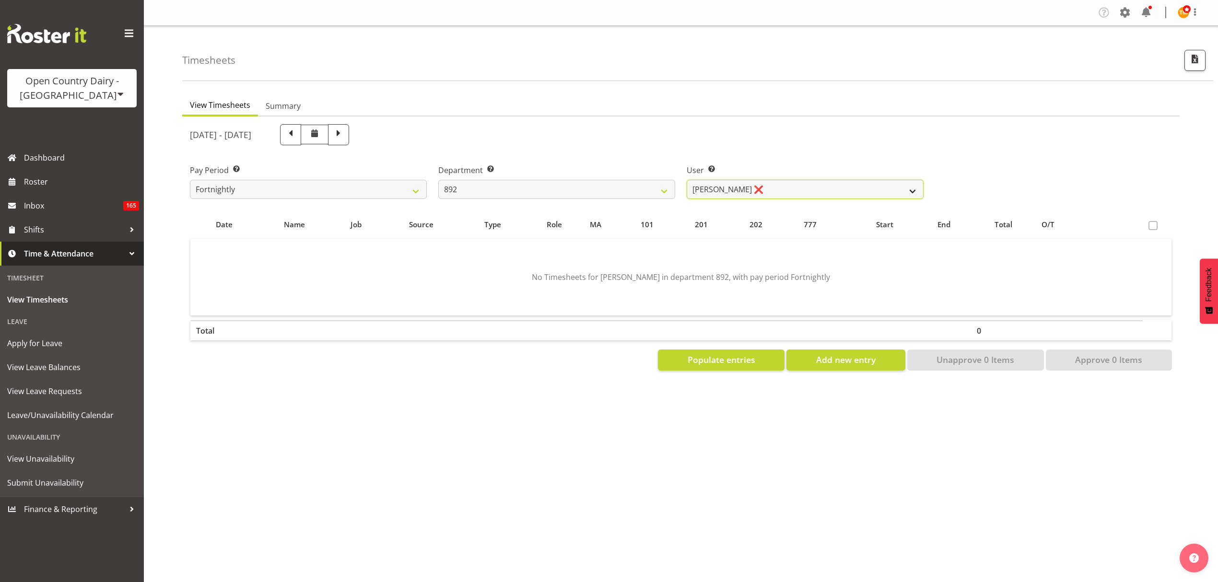
click at [764, 183] on select "Brittany Willis ❌ Danny Davies ✔ David McKenzie ✔ Josh Winship ✔ Reece Calvert ✔" at bounding box center [805, 189] width 237 height 19
click at [624, 194] on select "734 735 736 737 738 739 851 853 854 855 856 858 861 862 865 867-9032 868 869 87…" at bounding box center [556, 189] width 237 height 19
click at [608, 189] on select "734 735 736 737 738 739 851 853 854 855 856 858 861 862 865 867-9032 868 869 87…" at bounding box center [556, 189] width 237 height 19
click at [835, 166] on label "User Select user. Note: This is filtered down by the previous two drop-down ite…" at bounding box center [805, 171] width 237 height 12
click at [820, 177] on div "User Select user. Note: This is filtered down by the previous two drop-down ite…" at bounding box center [805, 182] width 237 height 35
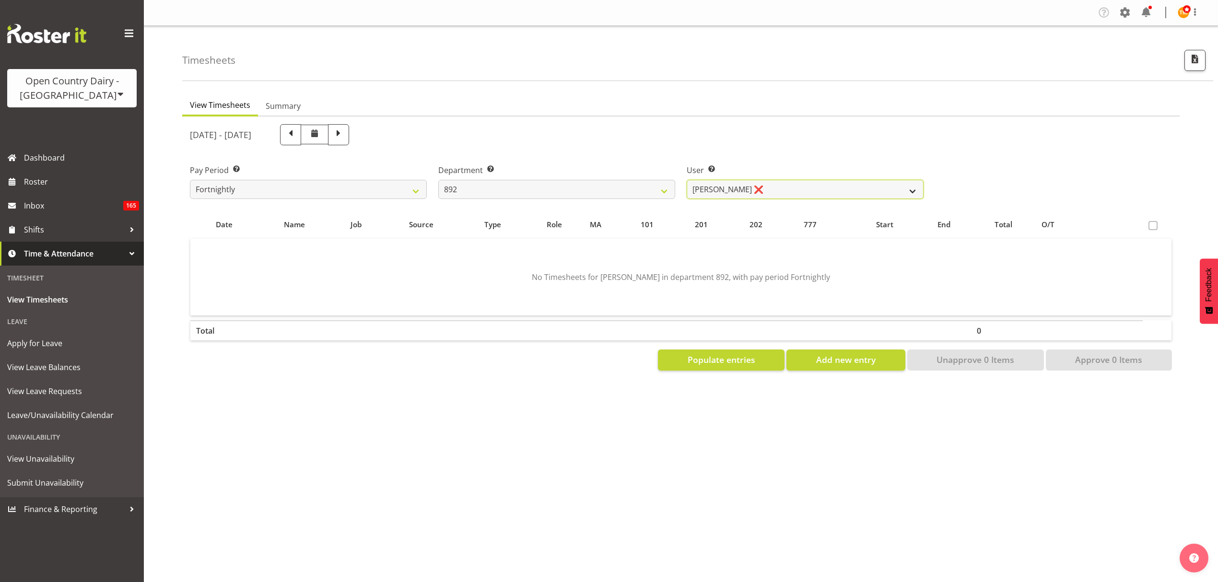
drag, startPoint x: 816, startPoint y: 182, endPoint x: 810, endPoint y: 189, distance: 9.5
click at [816, 182] on select "Brittany Willis ❌ Danny Davies ✔ David McKenzie ✔ Josh Winship ✔ Reece Calvert ✔" at bounding box center [805, 189] width 237 height 19
click at [574, 185] on select "734 735 736 737 738 739 851 853 854 855 856 858 861 862 865 867-9032 868 869 87…" at bounding box center [556, 189] width 237 height 19
click at [438, 180] on select "734 735 736 737 738 739 851 853 854 855 856 858 861 862 865 867-9032 868 869 87…" at bounding box center [556, 189] width 237 height 19
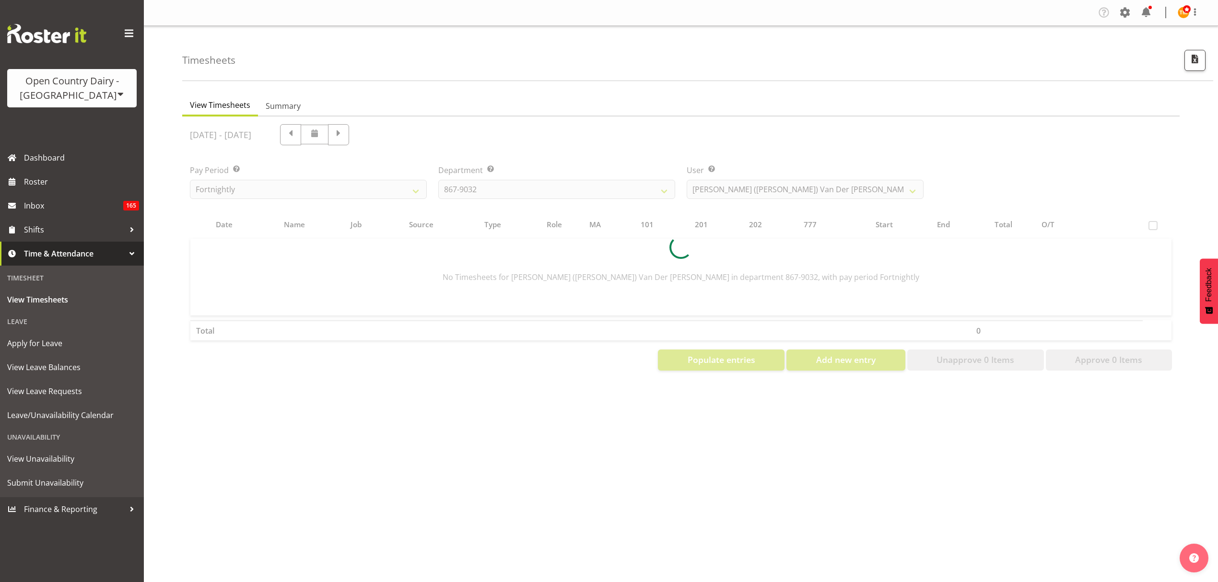
click at [740, 183] on div at bounding box center [681, 248] width 998 height 262
click at [726, 189] on div at bounding box center [681, 248] width 998 height 262
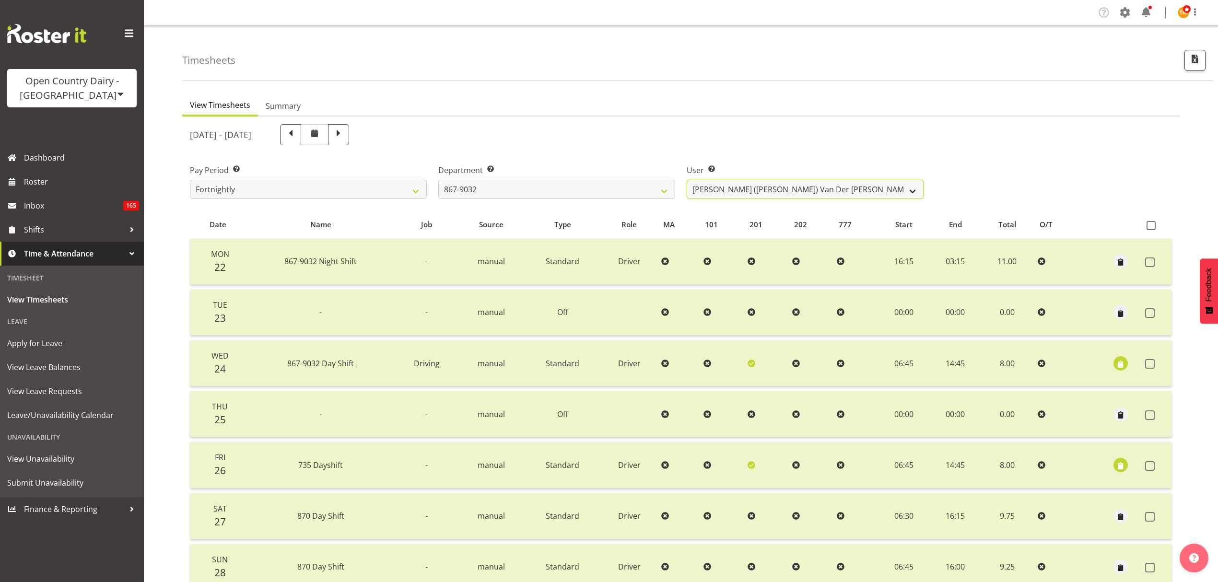
click at [726, 189] on select "Gert (Gerry) Van Der Berg ✔ Glenn Tither ✔ Jason Gough ✔ Richard Aitken ✔" at bounding box center [805, 189] width 237 height 19
click at [630, 188] on select "734 735 736 737 738 739 851 853 854 855 856 858 861 862 865 867-9032 868 869 87…" at bounding box center [556, 189] width 237 height 19
click at [536, 198] on select "734 735 736 737 738 739 851 853 854 855 856 858 861 862 865 867-9032 868 869 87…" at bounding box center [556, 189] width 237 height 19
click at [529, 194] on select "734 735 736 737 738 739 851 853 854 855 856 858 861 862 865 867-9032 868 869 87…" at bounding box center [556, 189] width 237 height 19
click at [438, 180] on select "734 735 736 737 738 739 851 853 854 855 856 858 861 862 865 867-9032 868 869 87…" at bounding box center [556, 189] width 237 height 19
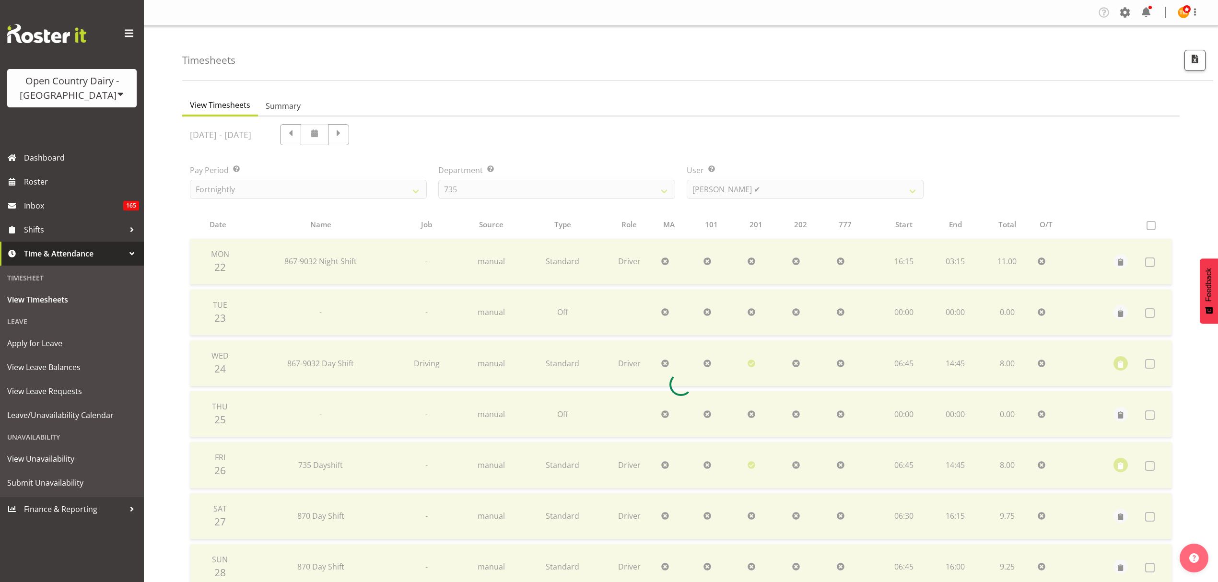
click at [735, 187] on div at bounding box center [681, 385] width 998 height 536
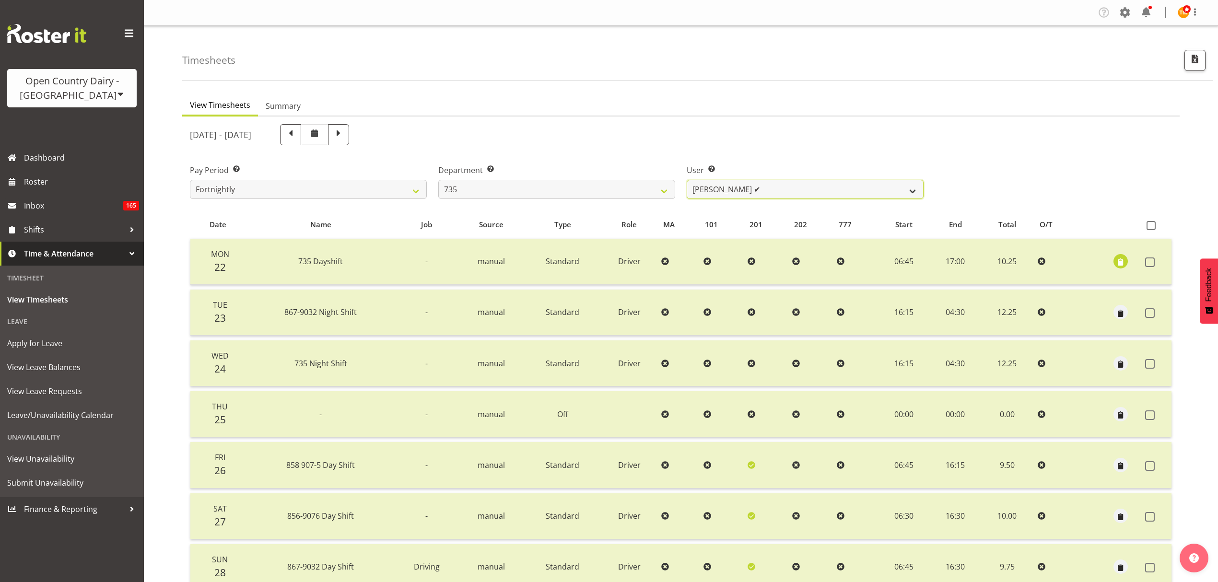
click at [735, 187] on select "Brian Neas ✔ Cherie Williams ✔ Christopher Sutherland ✔ Stuart Craig ✔" at bounding box center [805, 189] width 237 height 19
click at [586, 190] on select "734 735 736 737 738 739 851 853 854 855 856 858 861 862 865 867-9032 868 869 87…" at bounding box center [556, 189] width 237 height 19
click at [438, 180] on select "734 735 736 737 738 739 851 853 854 855 856 858 861 862 865 867-9032 868 869 87…" at bounding box center [556, 189] width 237 height 19
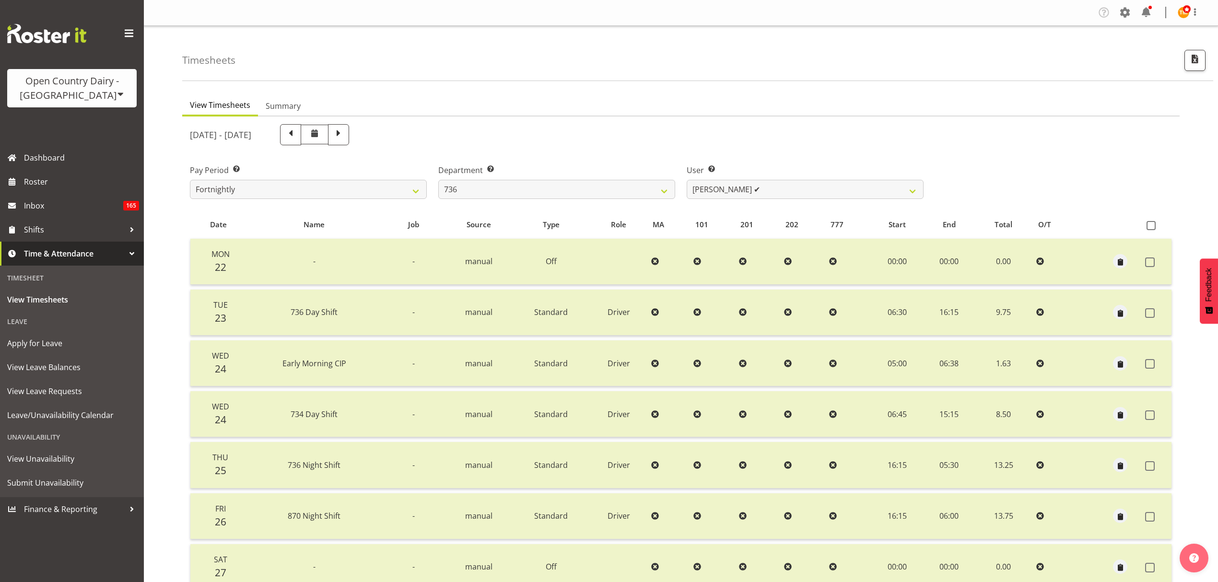
click at [784, 188] on div "[DATE] - [DATE] Pay Period Select which pay period you would like to view. Fort…" at bounding box center [681, 407] width 982 height 578
click at [784, 187] on select "Andy Van Brecht ✔ Gavin Hamilton ✔ Jamie Seaton ✔ Kerrod Ward ✔" at bounding box center [805, 189] width 237 height 19
click at [637, 185] on select "734 735 736 737 738 739 851 853 854 855 856 858 861 862 865 867-9032 868 869 87…" at bounding box center [556, 189] width 237 height 19
click at [438, 180] on select "734 735 736 737 738 739 851 853 854 855 856 858 861 862 865 867-9032 868 869 87…" at bounding box center [556, 189] width 237 height 19
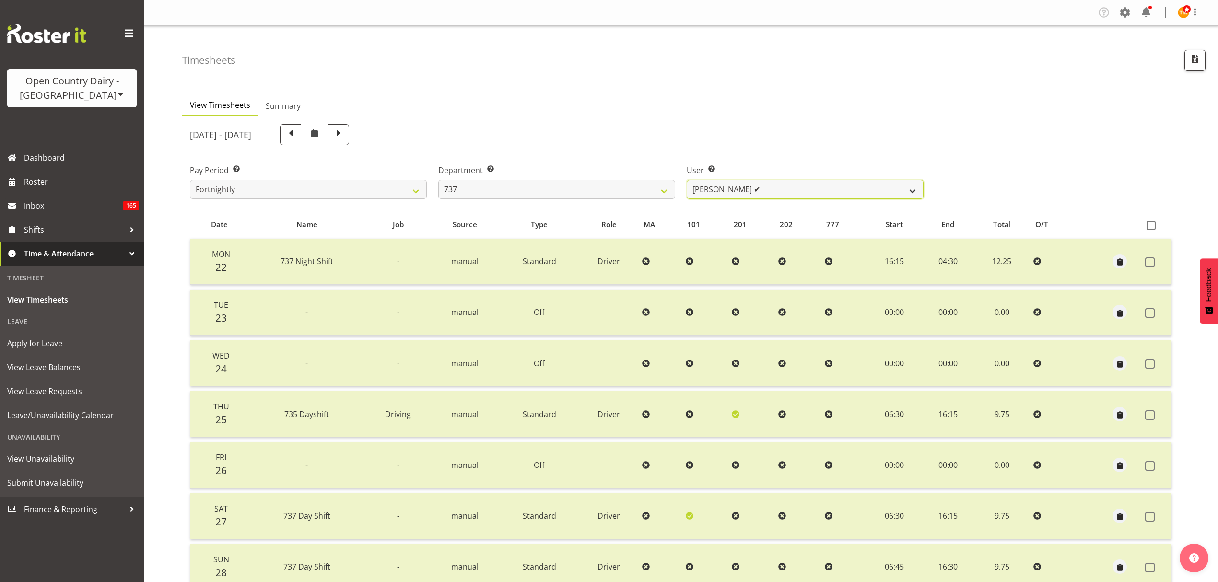
click at [748, 188] on select "Andrew Crawford ✔ Ashley Bragg ✔ Jack Townley ✔ Richard Turnbull ✔" at bounding box center [805, 189] width 237 height 19
click at [618, 190] on select "734 735 736 737 738 739 851 853 854 855 856 858 861 862 865 867-9032 868 869 87…" at bounding box center [556, 189] width 237 height 19
click at [438, 180] on select "734 735 736 737 738 739 851 853 854 855 856 858 861 862 865 867-9032 868 869 87…" at bounding box center [556, 189] width 237 height 19
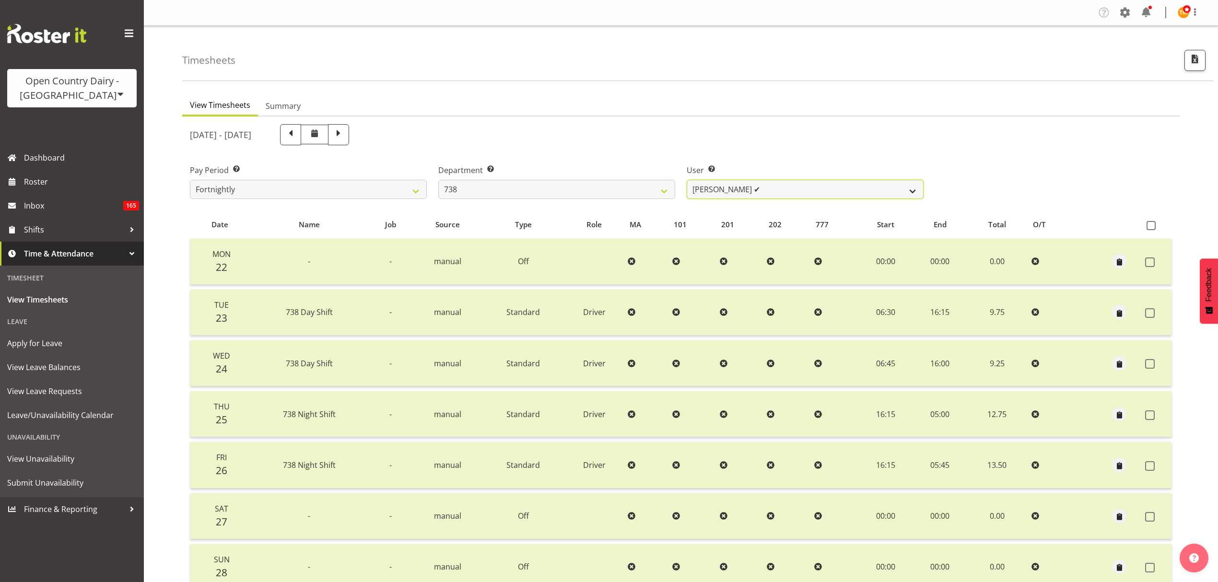
click at [735, 191] on select "Christopher Gamble ✔ Marcy Tuuta ✔ Raymond Campbell ✔ Tama Irvine ✔" at bounding box center [805, 189] width 237 height 19
click at [615, 192] on select "734 735 736 737 738 739 851 853 854 855 856 858 861 862 865 867-9032 868 869 87…" at bounding box center [556, 189] width 237 height 19
click at [438, 180] on select "734 735 736 737 738 739 851 853 854 855 856 858 861 862 865 867-9032 868 869 87…" at bounding box center [556, 189] width 237 height 19
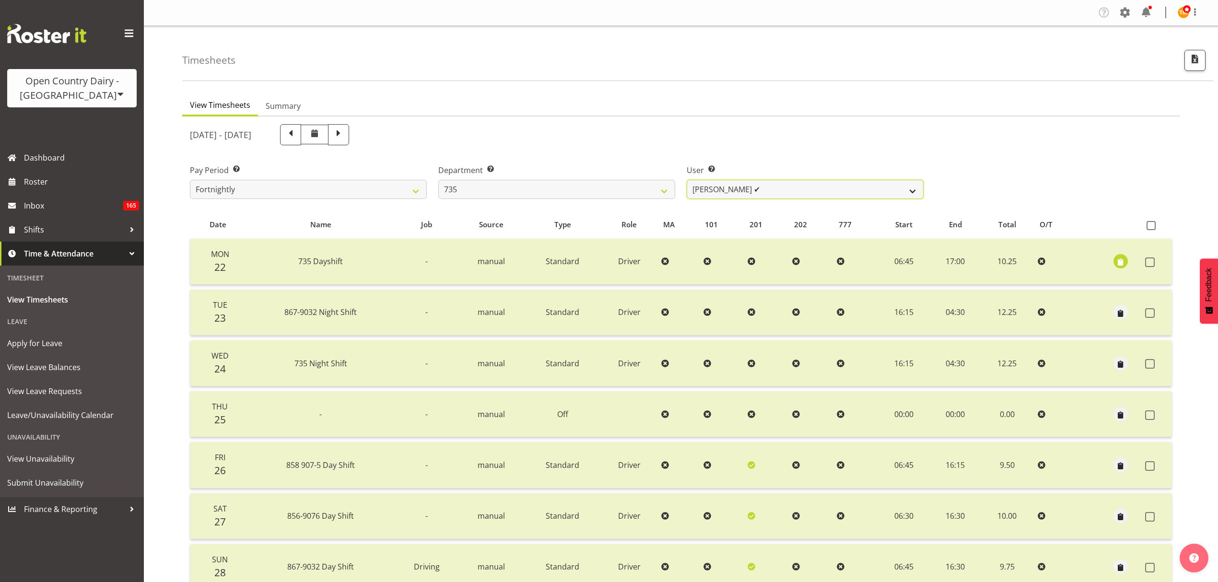
click at [719, 189] on select "Brian Neas ✔ Cherie Williams ✔ Christopher Sutherland ✔ Stuart Craig ✔" at bounding box center [805, 189] width 237 height 19
click at [638, 190] on select "734 735 736 737 738 739 851 853 854 855 856 858 861 862 865 867-9032 868 869 87…" at bounding box center [556, 189] width 237 height 19
click at [438, 180] on select "734 735 736 737 738 739 851 853 854 855 856 858 861 862 865 867-9032 868 869 87…" at bounding box center [556, 189] width 237 height 19
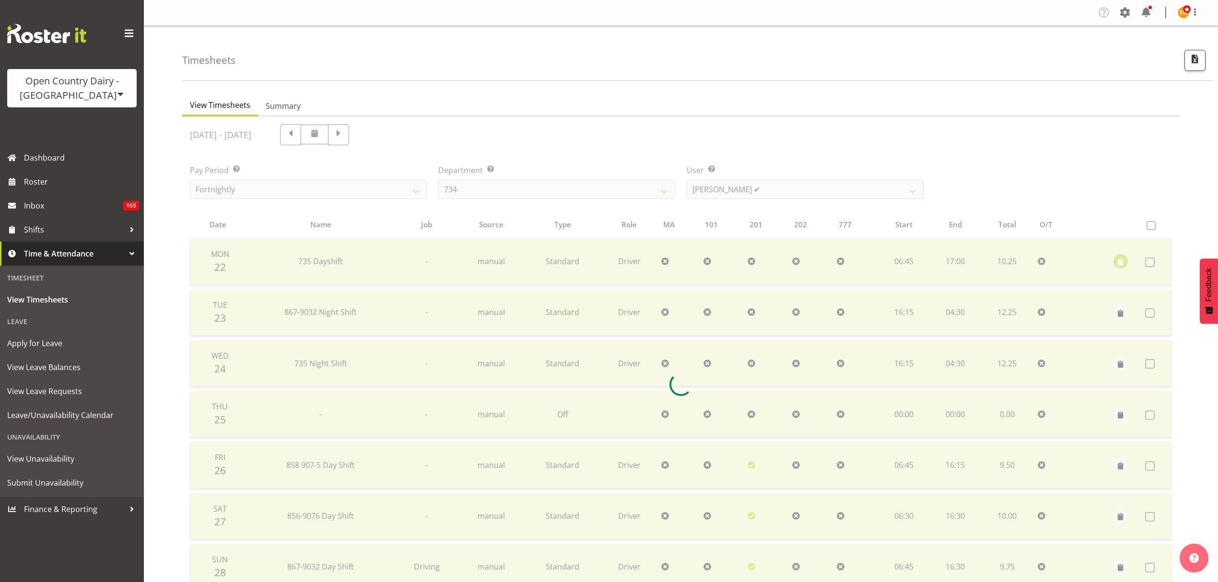
click at [726, 187] on div at bounding box center [681, 385] width 998 height 536
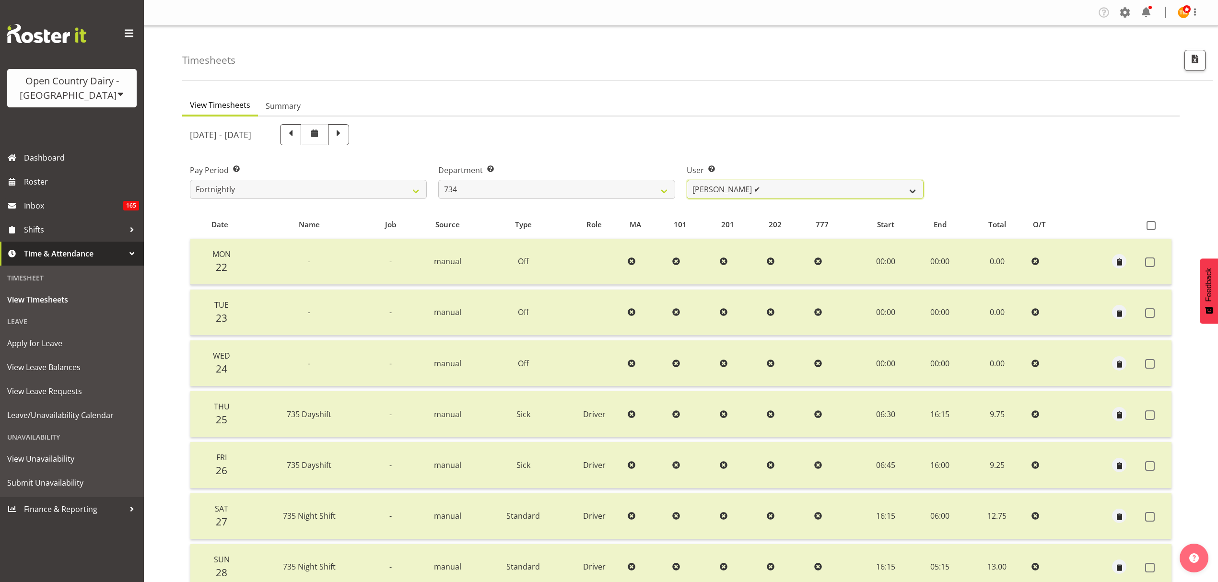
click at [726, 187] on select "Justin Spicer ✔ Ryan Thompson ✔ Tracey Chittock ❌ Zachary Shanks ✔" at bounding box center [805, 189] width 237 height 19
click at [687, 180] on select "Justin Spicer ✔ Ryan Thompson ✔ Tracey Chittock ❌ Zachary Shanks ✔" at bounding box center [805, 189] width 237 height 19
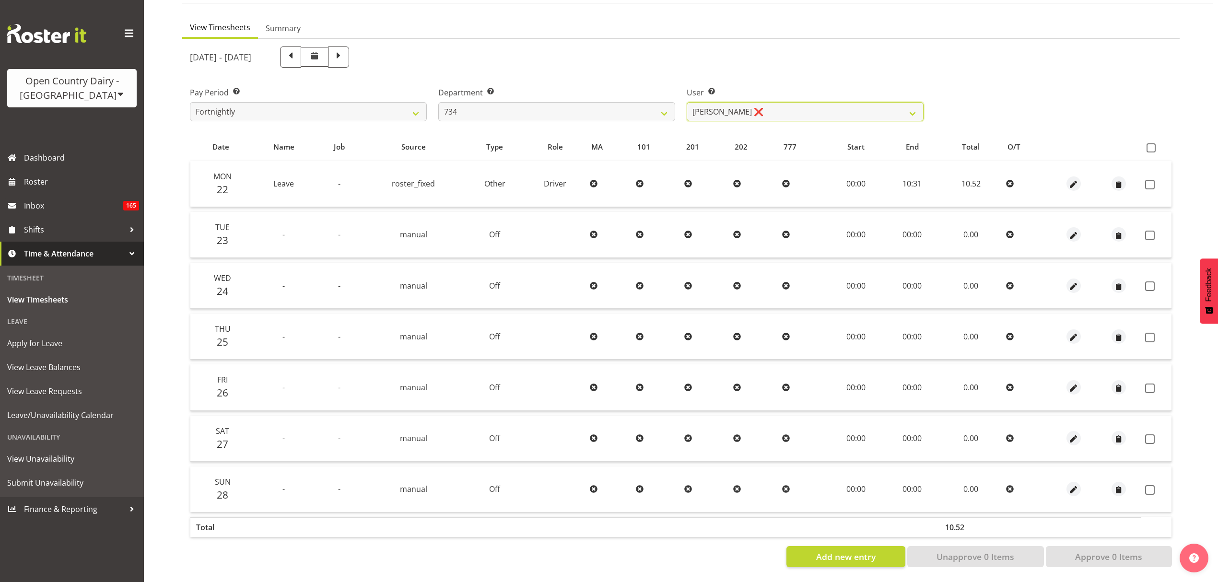
scroll to position [85, 0]
click at [297, 51] on span at bounding box center [290, 56] width 12 height 12
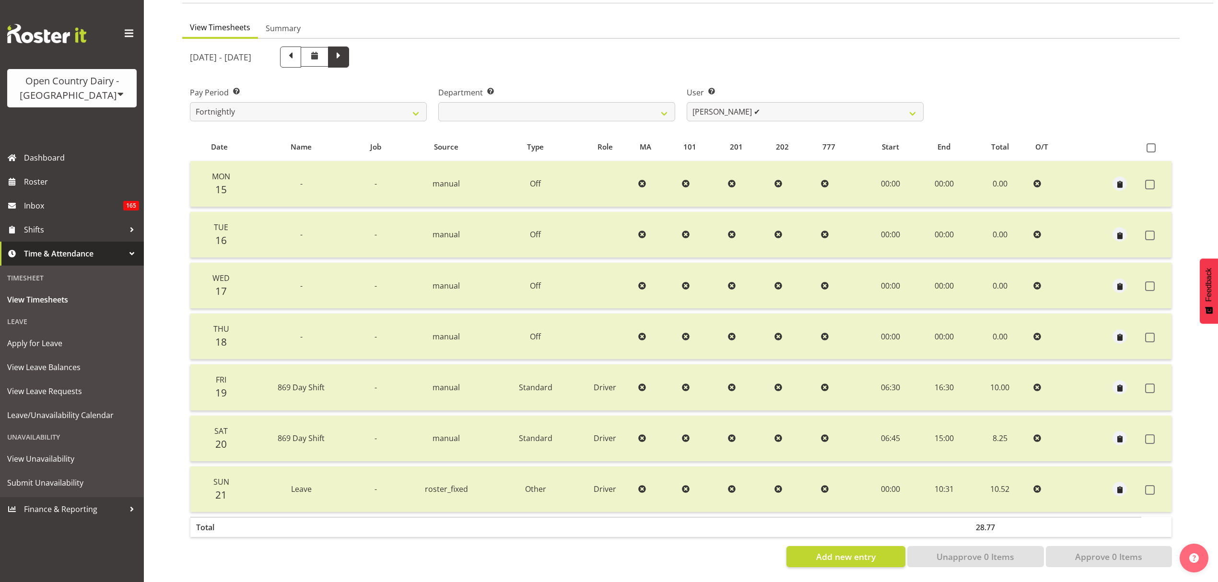
click at [349, 53] on span at bounding box center [338, 57] width 21 height 21
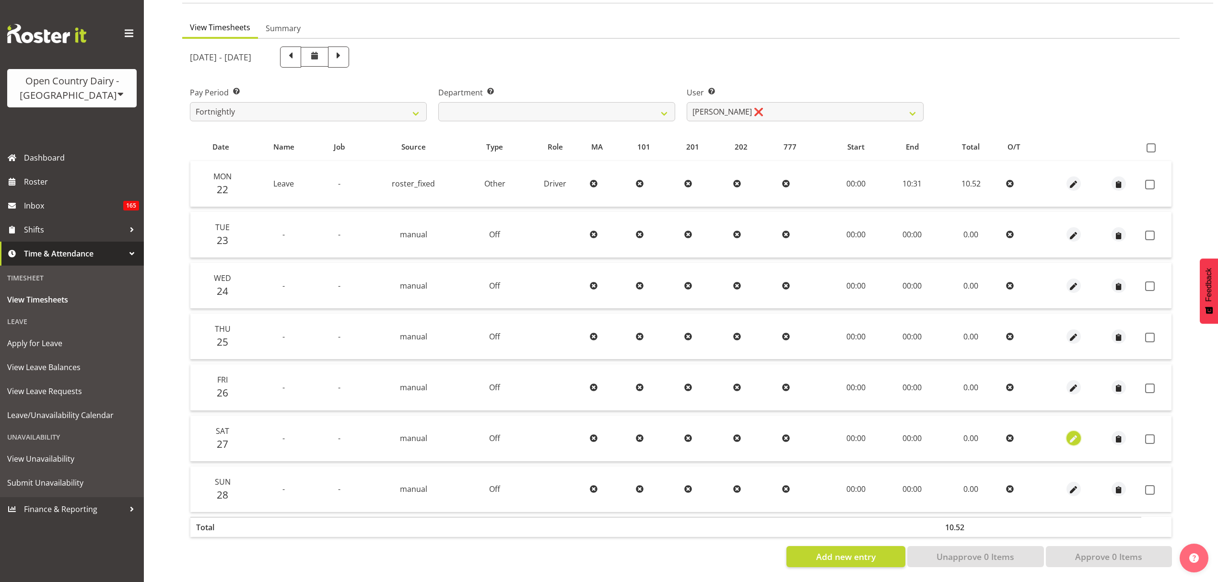
click at [1078, 434] on span "button" at bounding box center [1074, 439] width 11 height 11
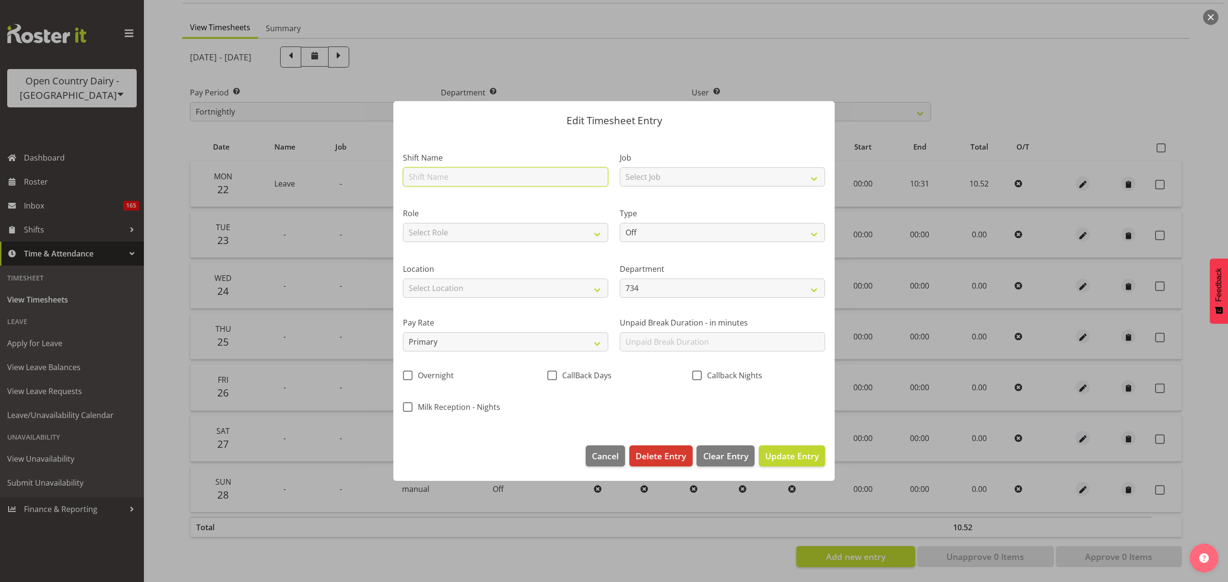
click at [484, 185] on input "text" at bounding box center [505, 176] width 205 height 19
click at [693, 221] on div "Type Off Standard Public Holiday Public Holiday (Worked) Day In Lieu Annual Lea…" at bounding box center [722, 225] width 205 height 35
click at [691, 228] on select "Off Standard Public Holiday Public Holiday (Worked) Day In Lieu Annual Leave Si…" at bounding box center [722, 232] width 205 height 19
click at [620, 223] on select "Off Standard Public Holiday Public Holiday (Worked) Day In Lieu Annual Leave Si…" at bounding box center [722, 232] width 205 height 19
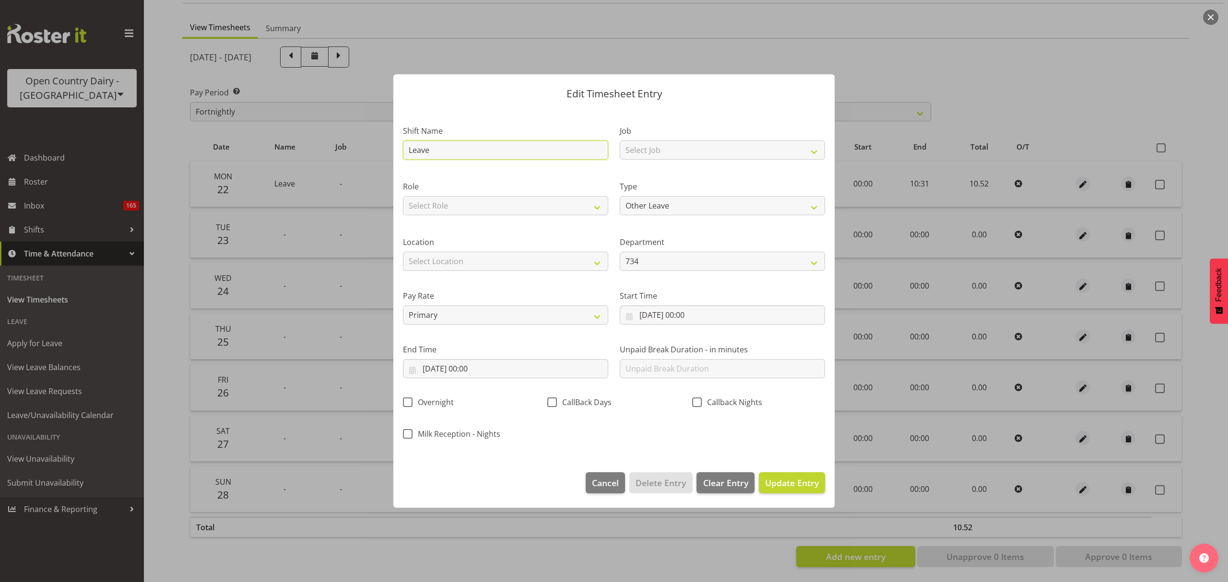
drag, startPoint x: 468, startPoint y: 142, endPoint x: 387, endPoint y: 149, distance: 81.8
click at [387, 149] on div "Edit Timesheet Entry Shift Name Leave Job Select Job Connecting /unconnecting T…" at bounding box center [614, 291] width 461 height 482
click at [473, 130] on label "Shift Name" at bounding box center [505, 131] width 205 height 12
click at [527, 369] on input "27/09/2025, 00:00" at bounding box center [505, 368] width 205 height 19
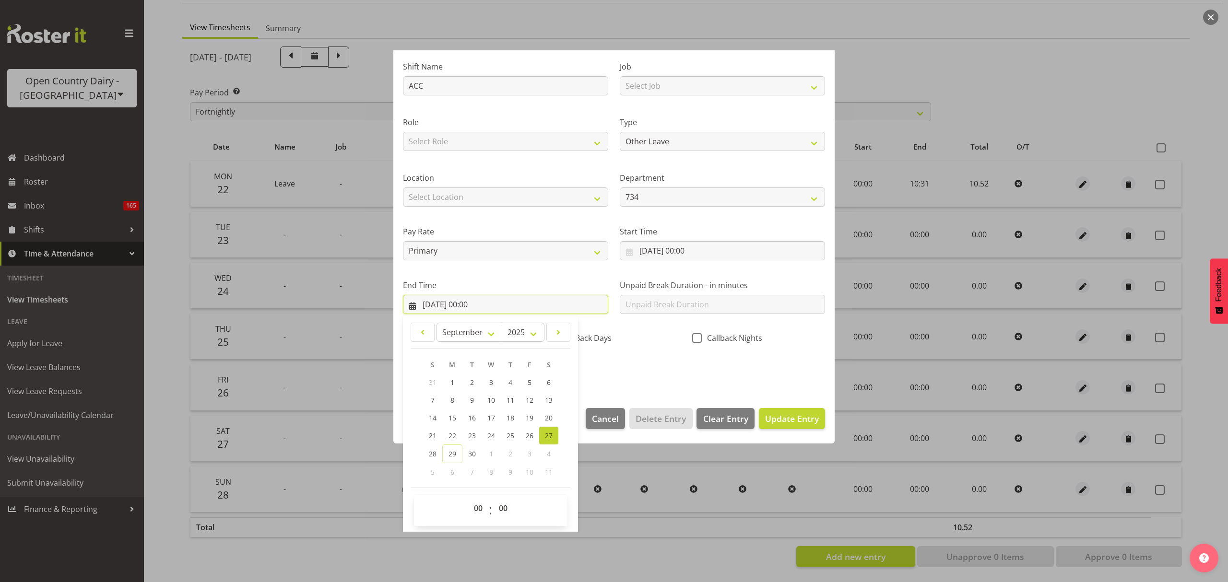
scroll to position [65, 0]
click at [472, 508] on select "00 01 02 03 04 05 06 07 08 09 10 11 12 13 14 15 16 17 18 19 20 21 22 23" at bounding box center [480, 507] width 22 height 19
click at [469, 498] on select "00 01 02 03 04 05 06 07 08 09 10 11 12 13 14 15 16 17 18 19 20 21 22 23" at bounding box center [480, 507] width 22 height 19
click at [506, 503] on select "00 01 02 03 04 05 06 07 08 09 10 11 12 13 14 15 16 17 18 19 20 21 22 23 24 25 2…" at bounding box center [505, 507] width 22 height 19
click at [494, 498] on select "00 01 02 03 04 05 06 07 08 09 10 11 12 13 14 15 16 17 18 19 20 21 22 23 24 25 2…" at bounding box center [505, 507] width 22 height 19
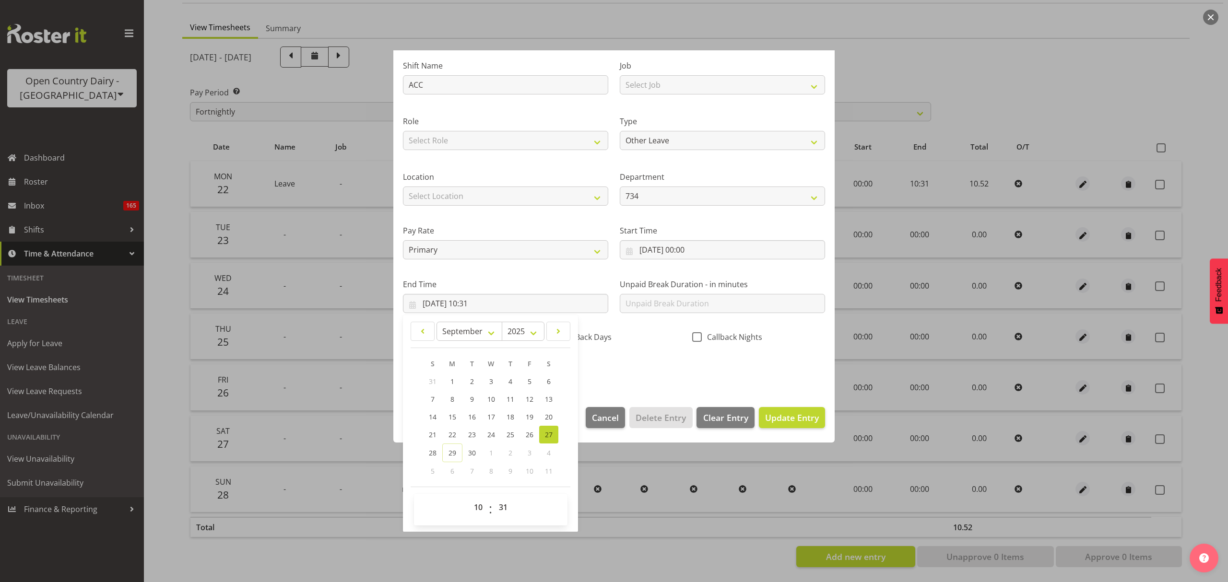
click at [729, 358] on div "Shift Name ACC Job Select Job Connecting /unconnecting Trailers Driving Meeting…" at bounding box center [614, 215] width 434 height 336
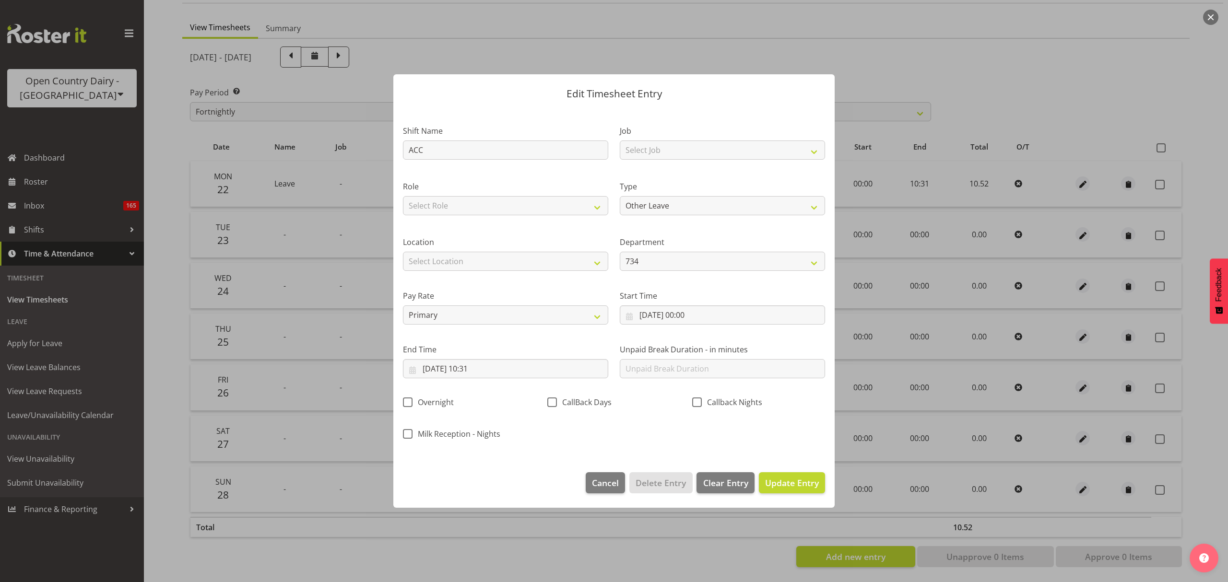
scroll to position [0, 0]
click at [796, 474] on button "Update Entry" at bounding box center [792, 483] width 66 height 21
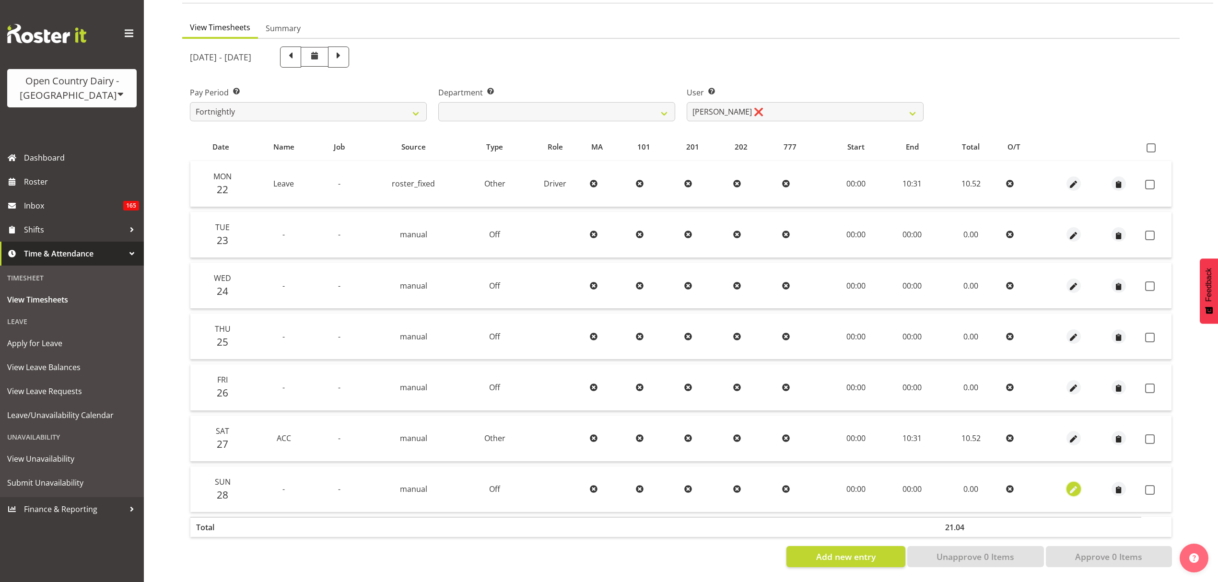
click at [1076, 485] on span "button" at bounding box center [1074, 490] width 11 height 11
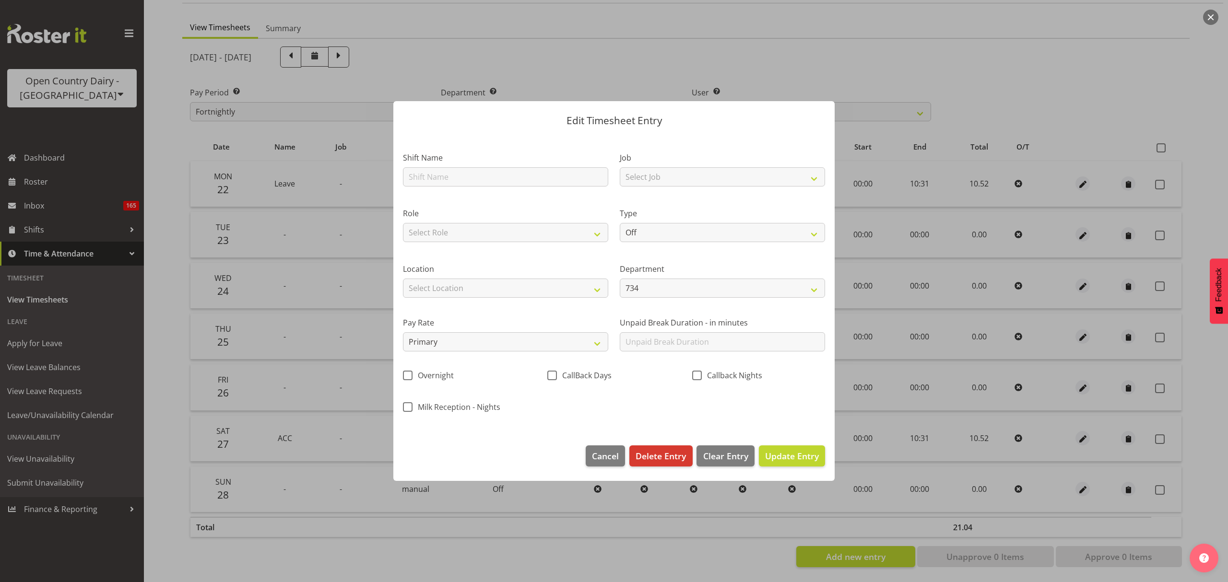
drag, startPoint x: 557, startPoint y: 121, endPoint x: 573, endPoint y: 124, distance: 15.5
click at [572, 124] on p "Edit Timesheet Entry" at bounding box center [614, 121] width 422 height 10
click at [576, 124] on p "Edit Timesheet Entry" at bounding box center [614, 121] width 422 height 10
click at [605, 121] on p "Edit Timesheet Entry" at bounding box center [614, 121] width 422 height 10
click at [647, 119] on p "Edit Timesheet Entry" at bounding box center [614, 121] width 422 height 10
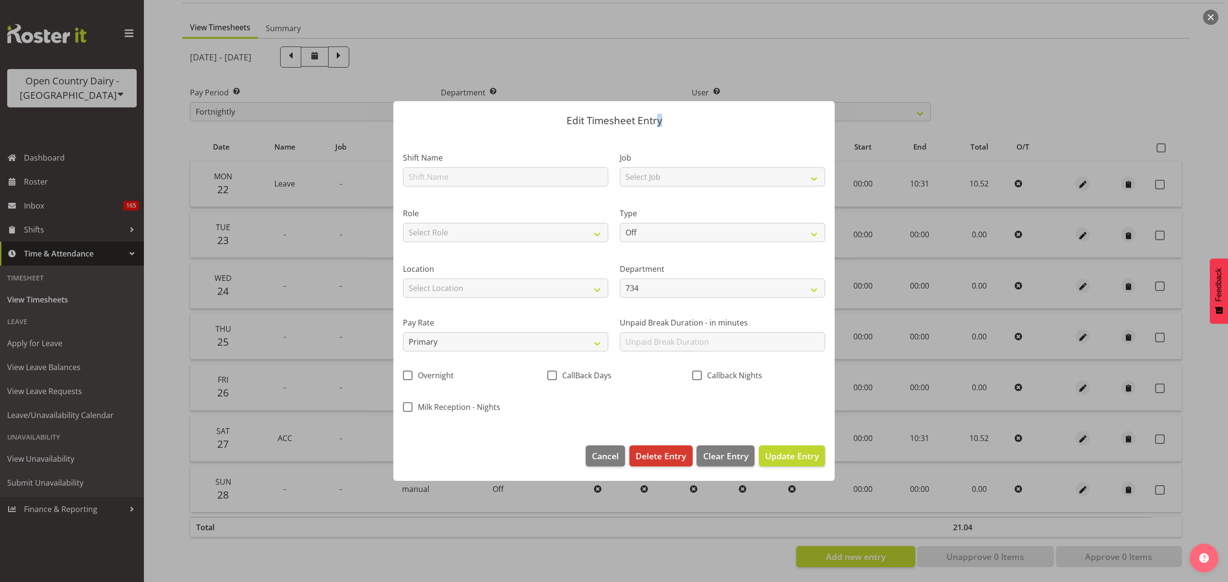
drag, startPoint x: 666, startPoint y: 119, endPoint x: 657, endPoint y: 119, distance: 8.6
click at [657, 119] on p "Edit Timesheet Entry" at bounding box center [614, 121] width 422 height 10
click at [656, 119] on p "Edit Timesheet Entry" at bounding box center [614, 121] width 422 height 10
click at [675, 153] on label "Job" at bounding box center [722, 158] width 205 height 12
click at [519, 179] on input "text" at bounding box center [505, 176] width 205 height 19
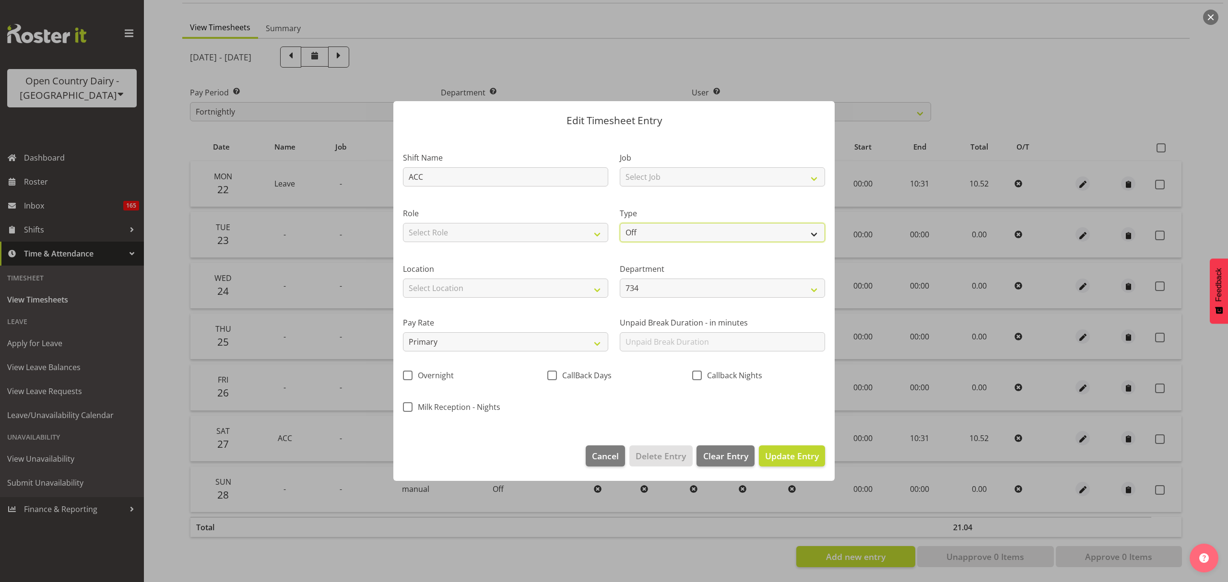
drag, startPoint x: 622, startPoint y: 233, endPoint x: 639, endPoint y: 238, distance: 18.1
click at [622, 233] on select "Off Standard Public Holiday Public Holiday (Worked) Day In Lieu Annual Leave Si…" at bounding box center [722, 232] width 205 height 19
click at [620, 223] on select "Off Standard Public Holiday Public Holiday (Worked) Day In Lieu Annual Leave Si…" at bounding box center [722, 232] width 205 height 19
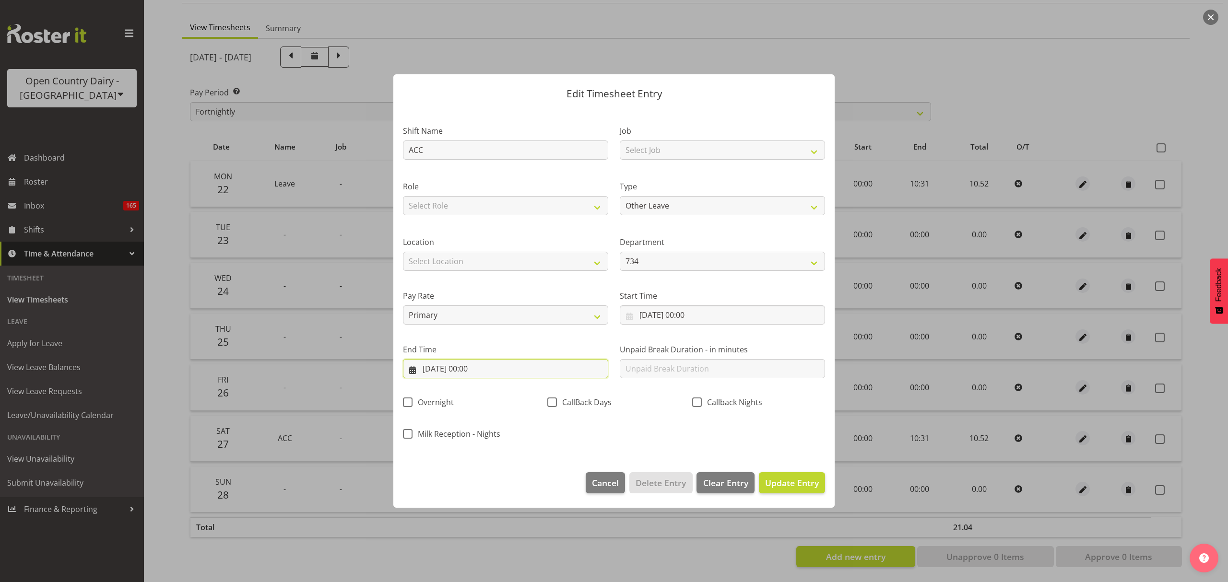
click at [510, 376] on input "28/09/2025, 00:00" at bounding box center [505, 368] width 205 height 19
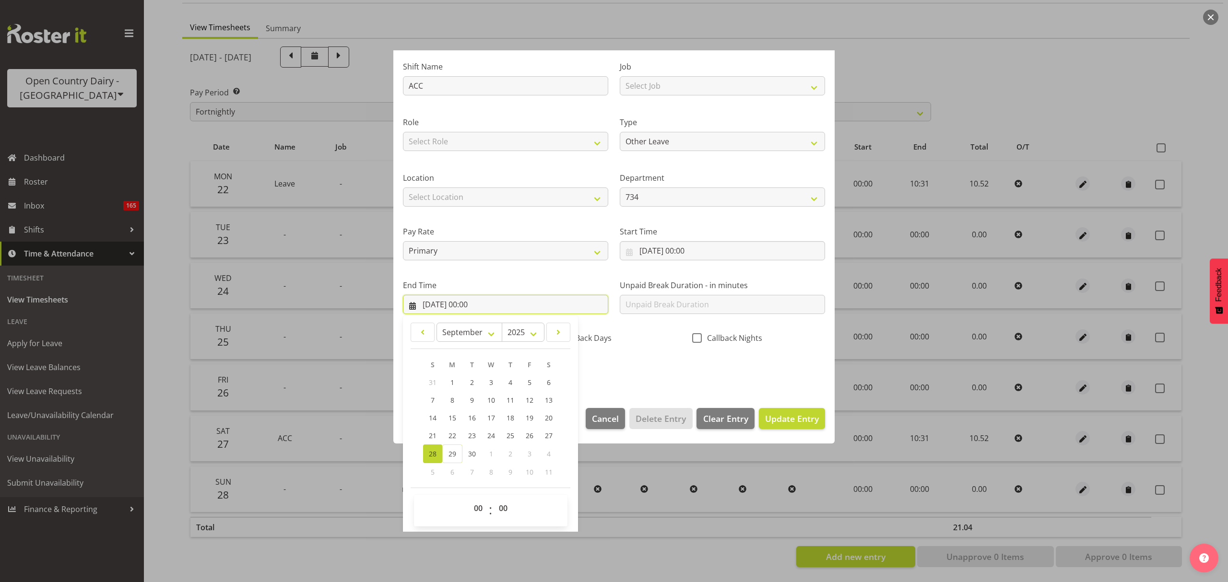
scroll to position [65, 0]
click at [478, 503] on select "00 01 02 03 04 05 06 07 08 09 10 11 12 13 14 15 16 17 18 19 20 21 22 23" at bounding box center [480, 507] width 22 height 19
click at [469, 498] on select "00 01 02 03 04 05 06 07 08 09 10 11 12 13 14 15 16 17 18 19 20 21 22 23" at bounding box center [480, 507] width 22 height 19
click at [498, 499] on select "00 01 02 03 04 05 06 07 08 09 10 11 12 13 14 15 16 17 18 19 20 21 22 23 24 25 2…" at bounding box center [505, 507] width 22 height 19
click at [494, 498] on select "00 01 02 03 04 05 06 07 08 09 10 11 12 13 14 15 16 17 18 19 20 21 22 23 24 25 2…" at bounding box center [505, 507] width 22 height 19
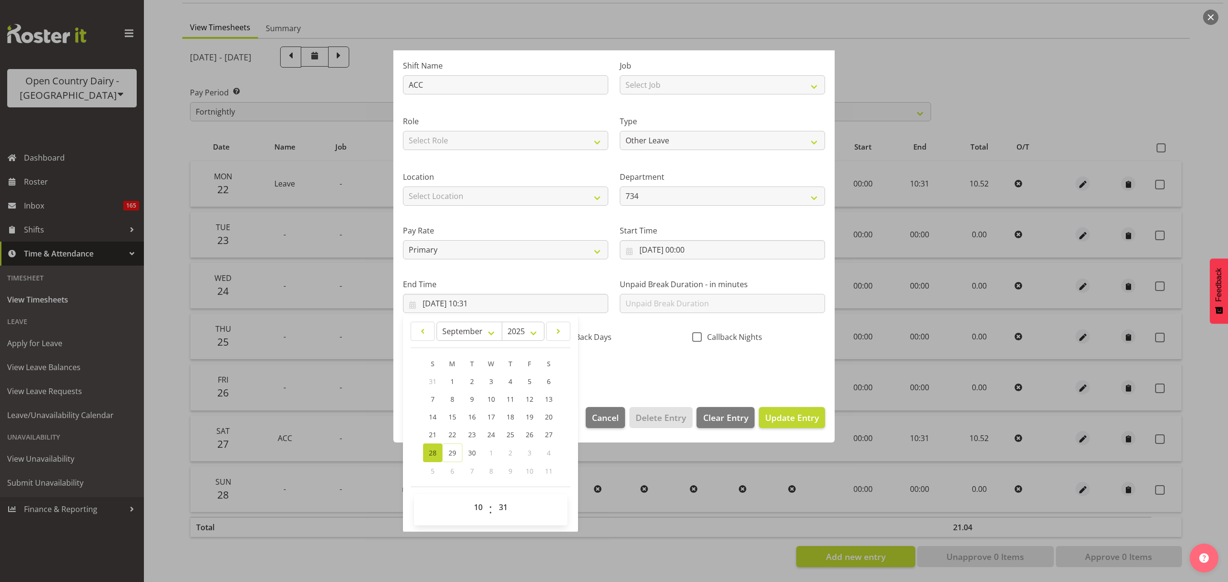
click at [644, 355] on div "Shift Name ACC Job Select Job Connecting /unconnecting Trailers Driving Meeting…" at bounding box center [614, 215] width 434 height 336
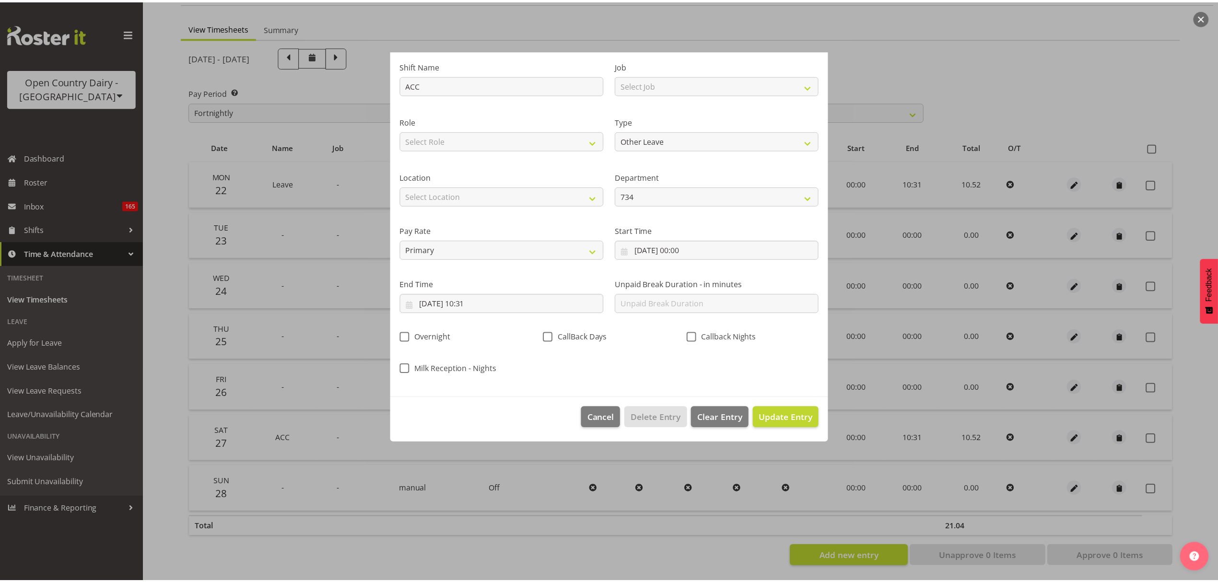
scroll to position [0, 0]
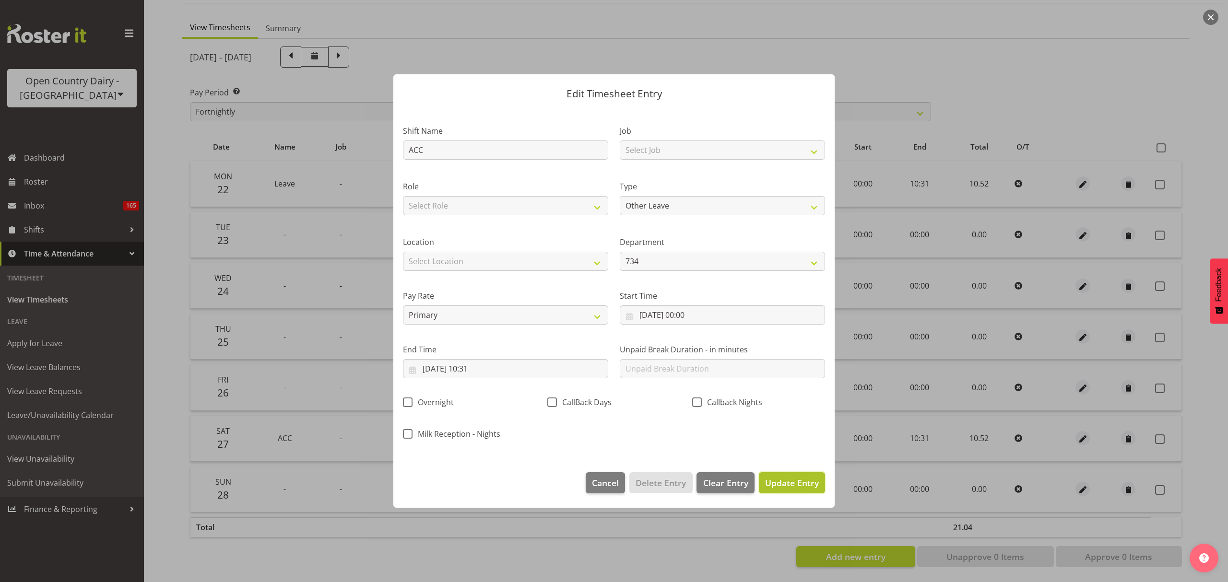
click at [811, 482] on span "Update Entry" at bounding box center [792, 483] width 54 height 12
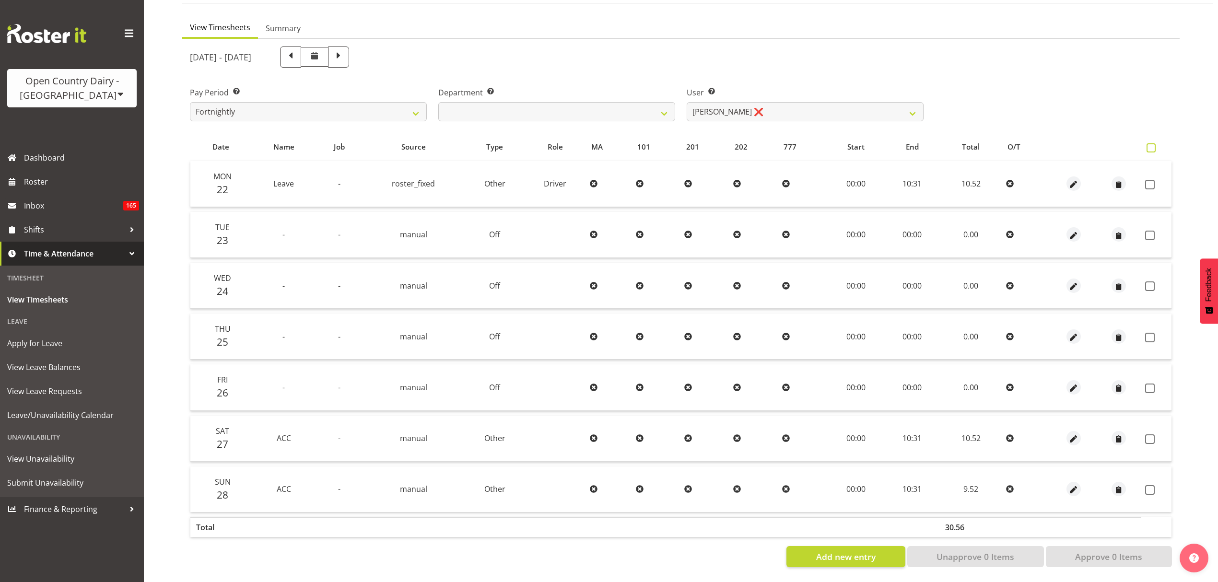
click at [1148, 143] on span at bounding box center [1151, 147] width 9 height 9
click at [1148, 145] on input "checkbox" at bounding box center [1150, 148] width 6 height 6
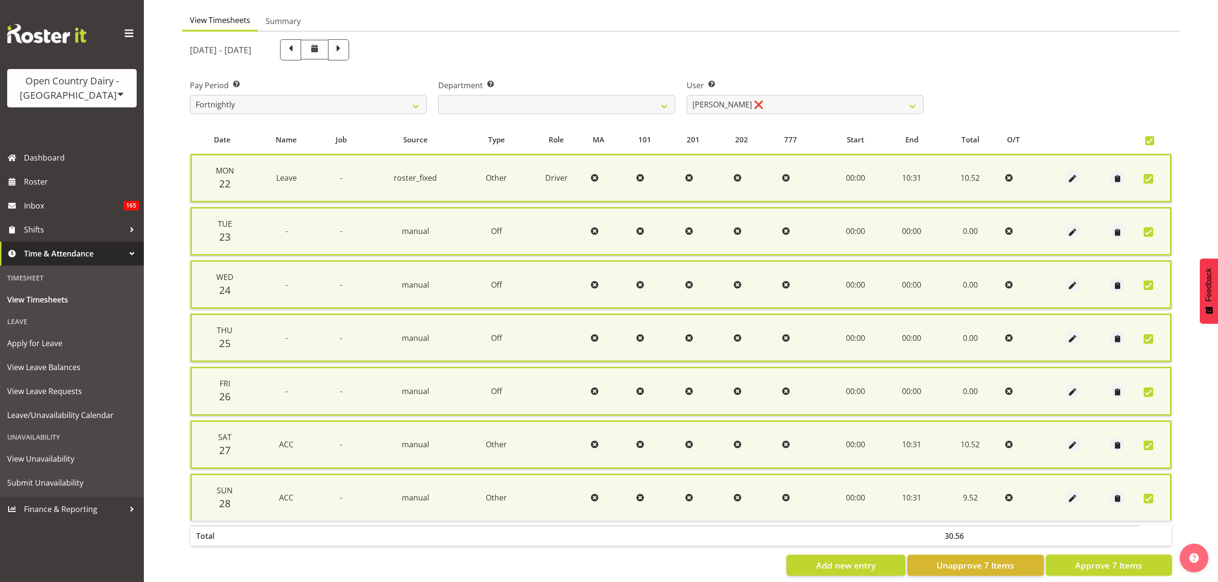
click at [1115, 563] on span "Approve 7 Items" at bounding box center [1109, 565] width 67 height 12
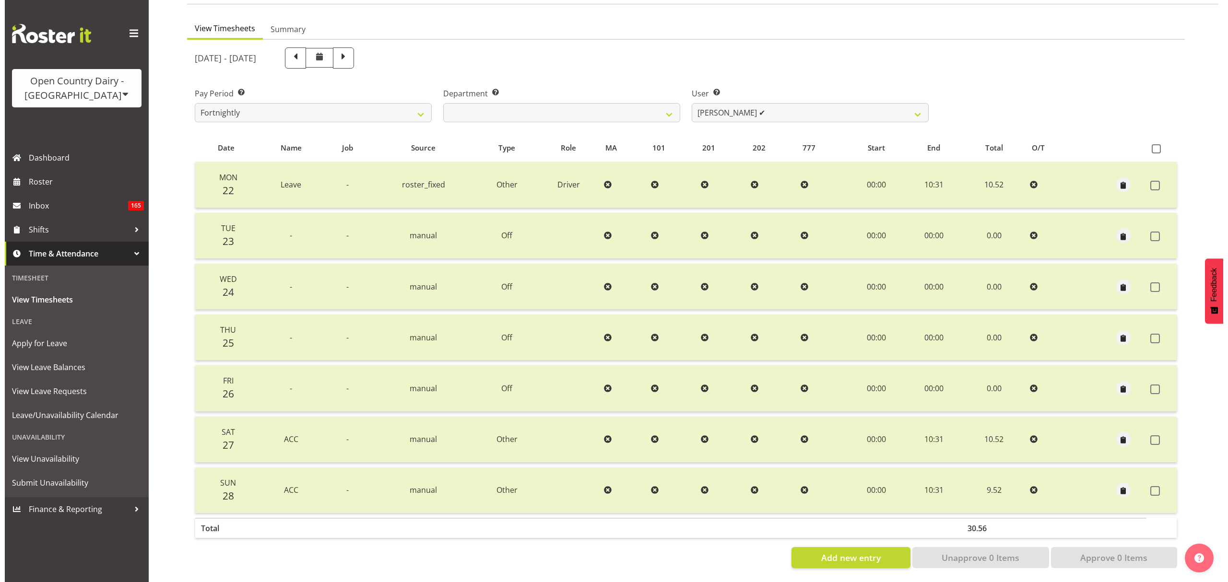
scroll to position [85, 0]
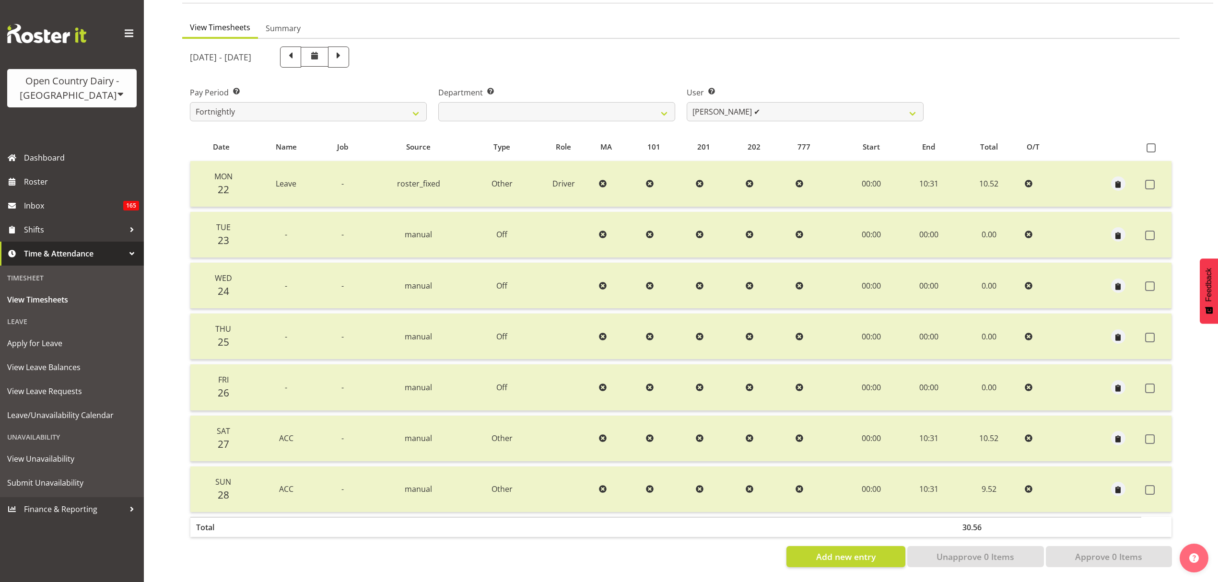
click at [1152, 492] on td at bounding box center [1157, 490] width 30 height 46
click at [1157, 487] on td at bounding box center [1157, 490] width 30 height 46
click at [1155, 485] on label at bounding box center [1153, 490] width 15 height 10
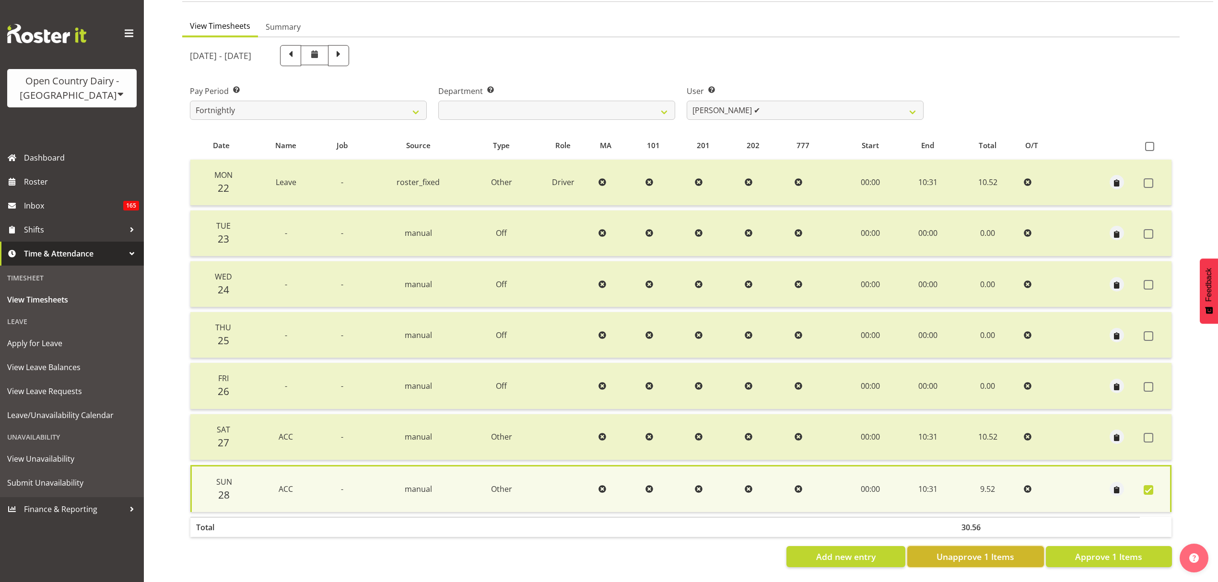
click at [978, 551] on span "Unapprove 1 Items" at bounding box center [976, 557] width 78 height 12
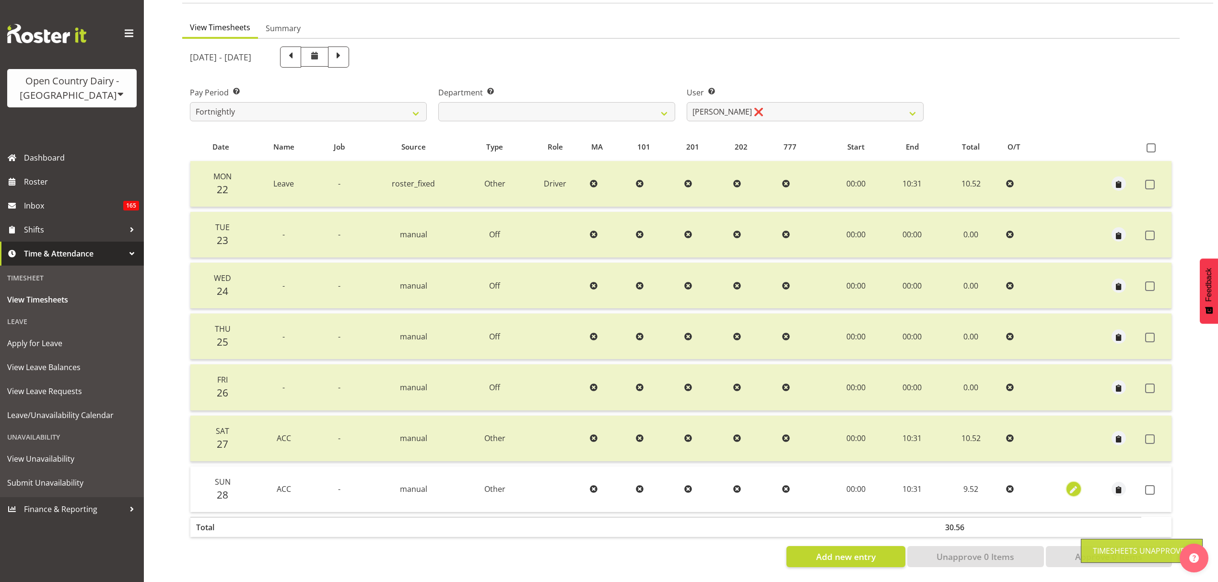
click at [1074, 485] on span "button" at bounding box center [1074, 490] width 11 height 11
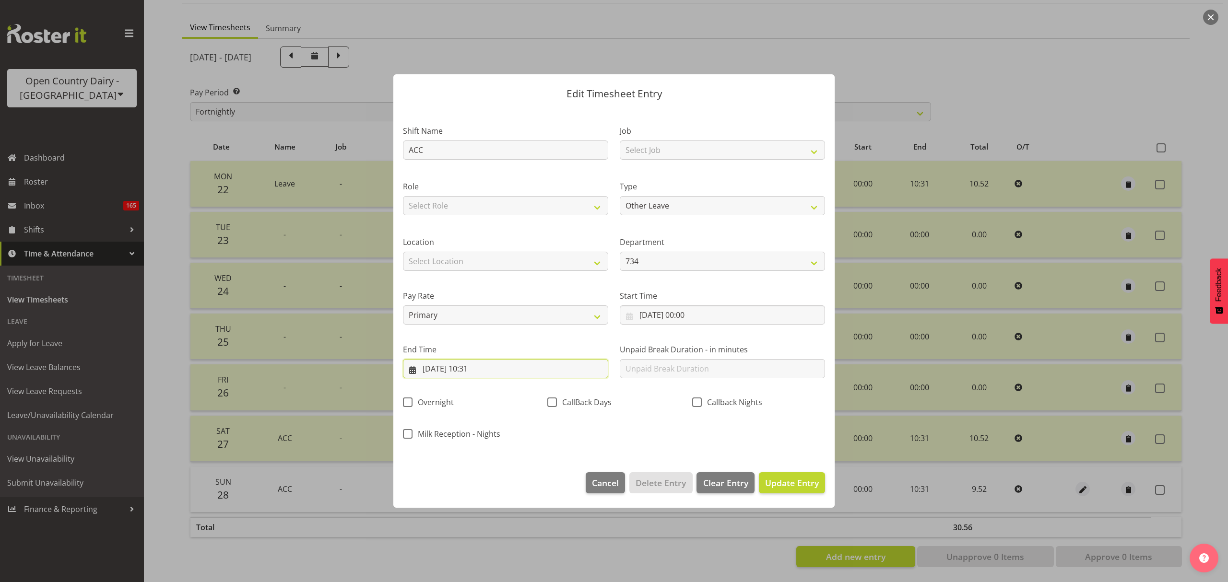
click at [501, 365] on input "28/09/2025, 10:31" at bounding box center [505, 368] width 205 height 19
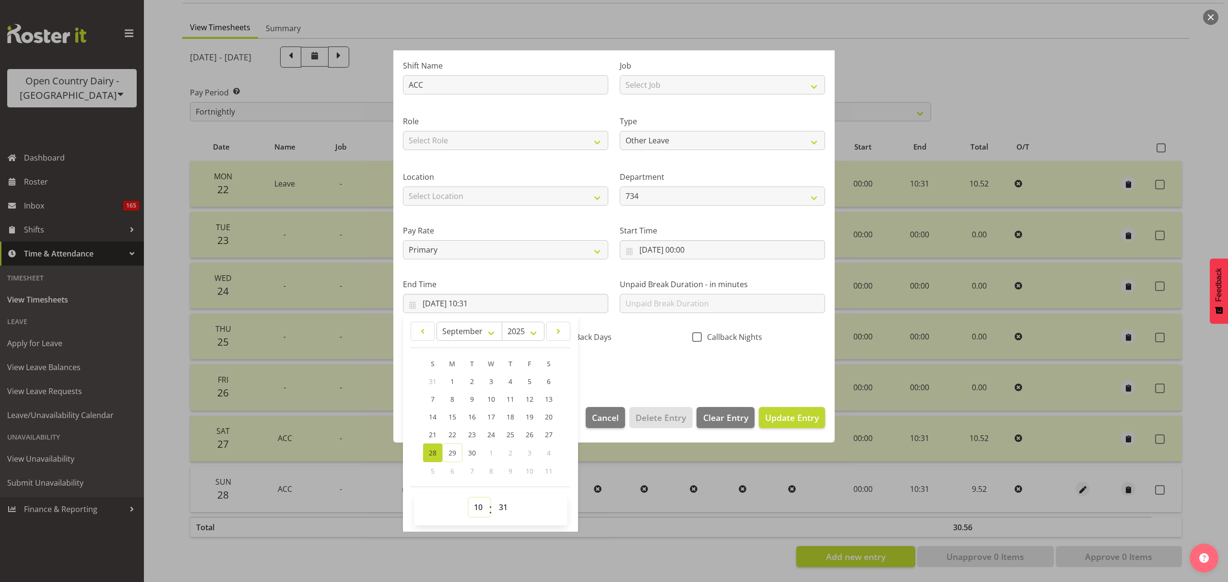
click at [480, 510] on select "00 01 02 03 04 05 06 07 08 09 10 11 12 13 14 15 16 17 18 19 20 21 22 23" at bounding box center [480, 507] width 22 height 19
click at [469, 498] on select "00 01 02 03 04 05 06 07 08 09 10 11 12 13 14 15 16 17 18 19 20 21 22 23" at bounding box center [480, 507] width 22 height 19
click at [632, 358] on div "Shift Name ACC Job Select Job Connecting /unconnecting Trailers Driving Meeting…" at bounding box center [614, 215] width 434 height 336
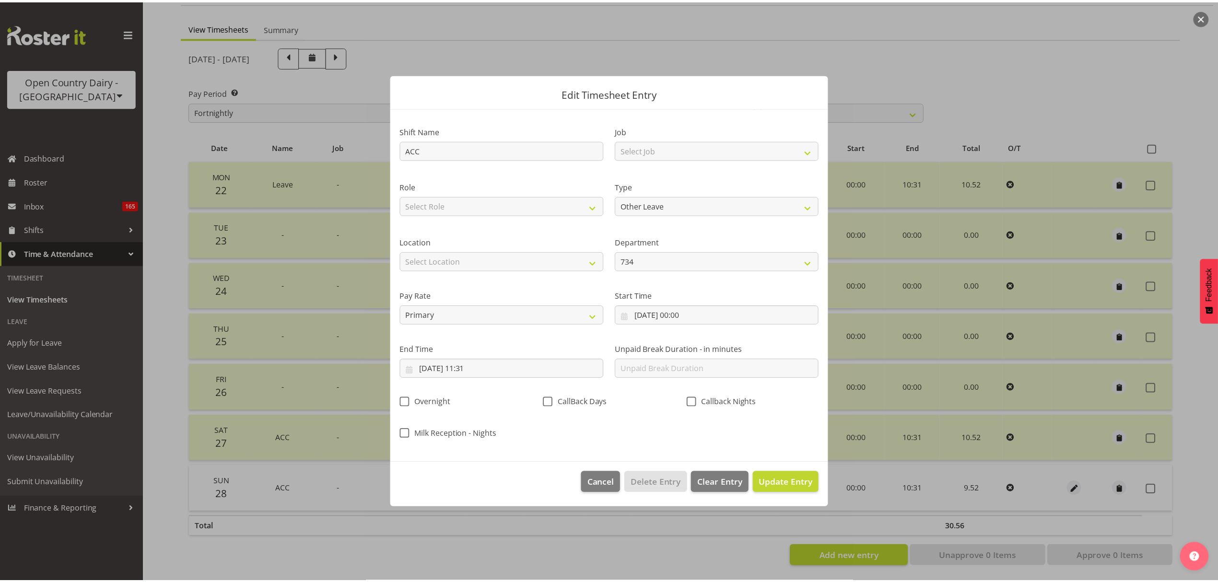
scroll to position [0, 0]
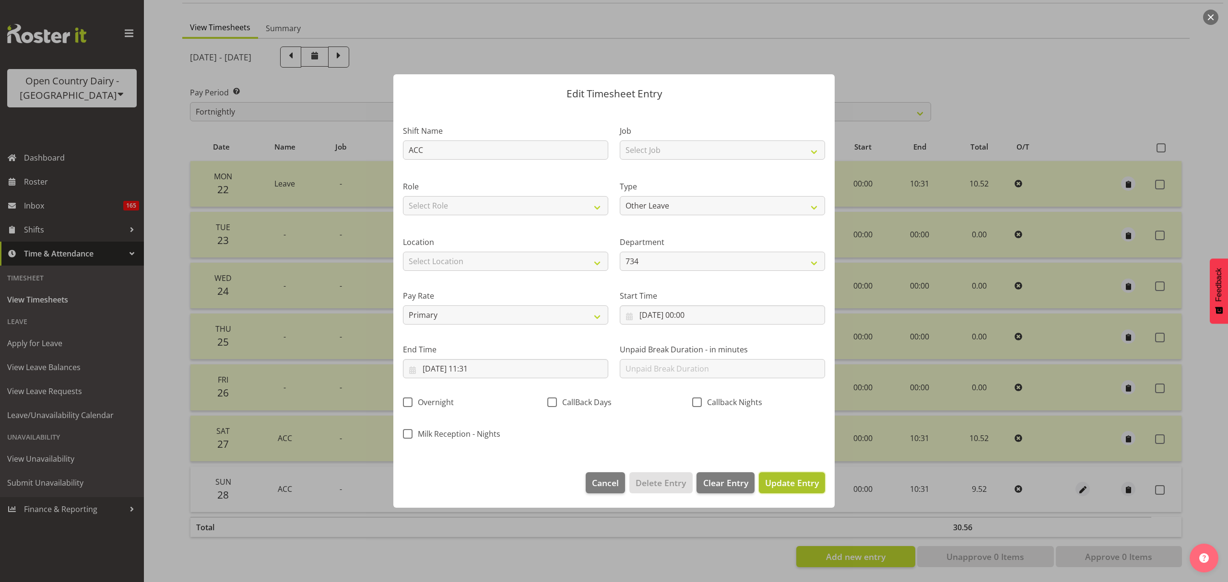
click at [803, 476] on button "Update Entry" at bounding box center [792, 483] width 66 height 21
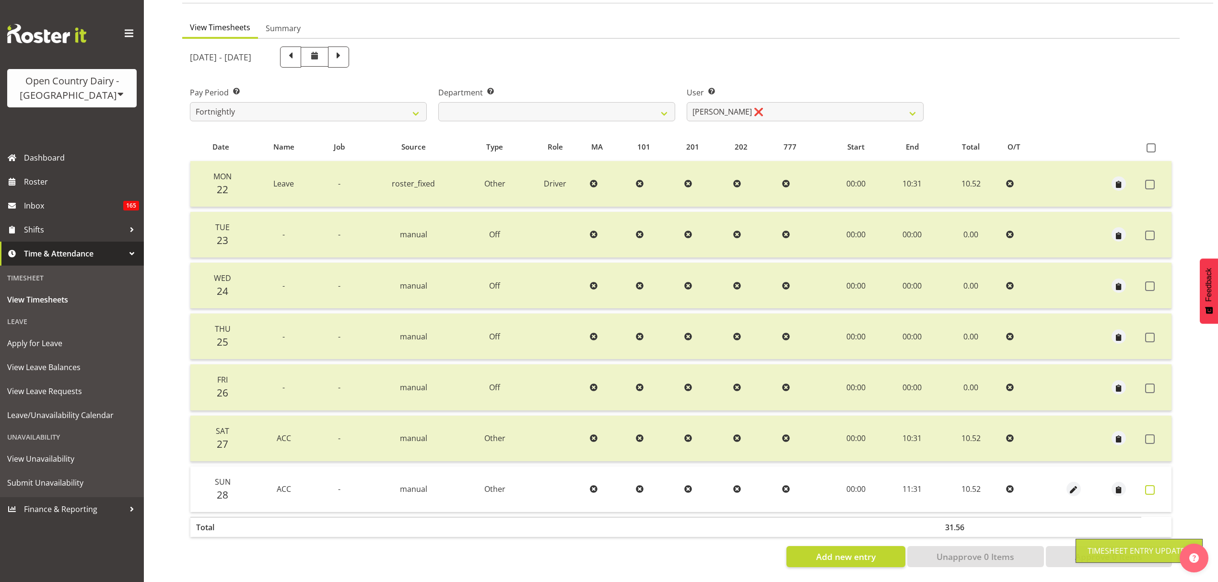
click at [1150, 485] on span at bounding box center [1151, 490] width 10 height 10
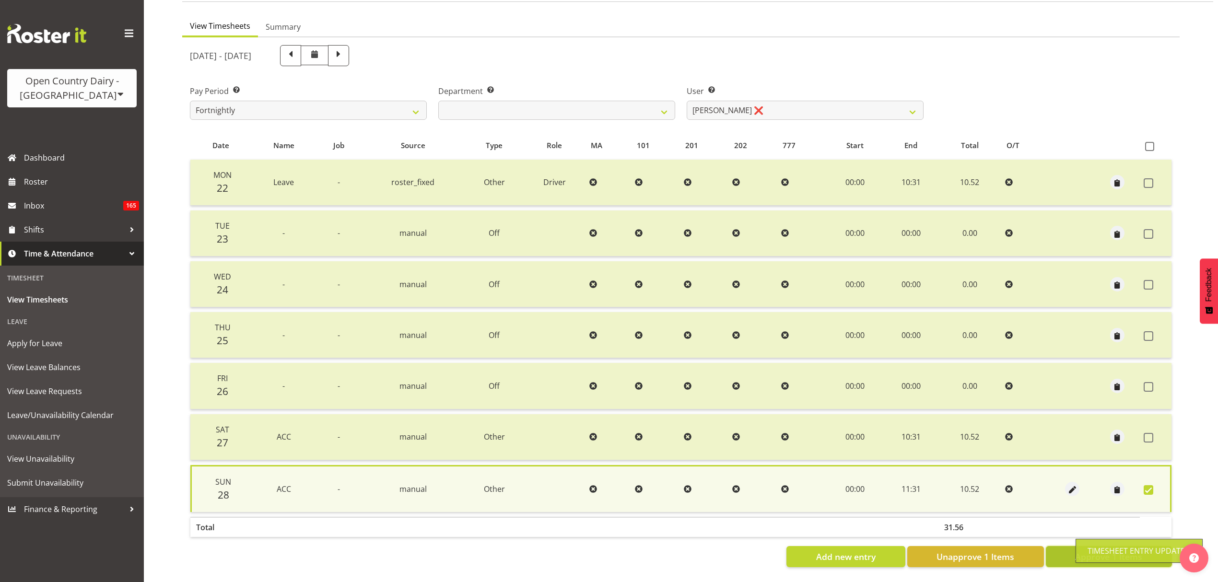
click at [1058, 546] on button "Approve 1 Items" at bounding box center [1109, 556] width 126 height 21
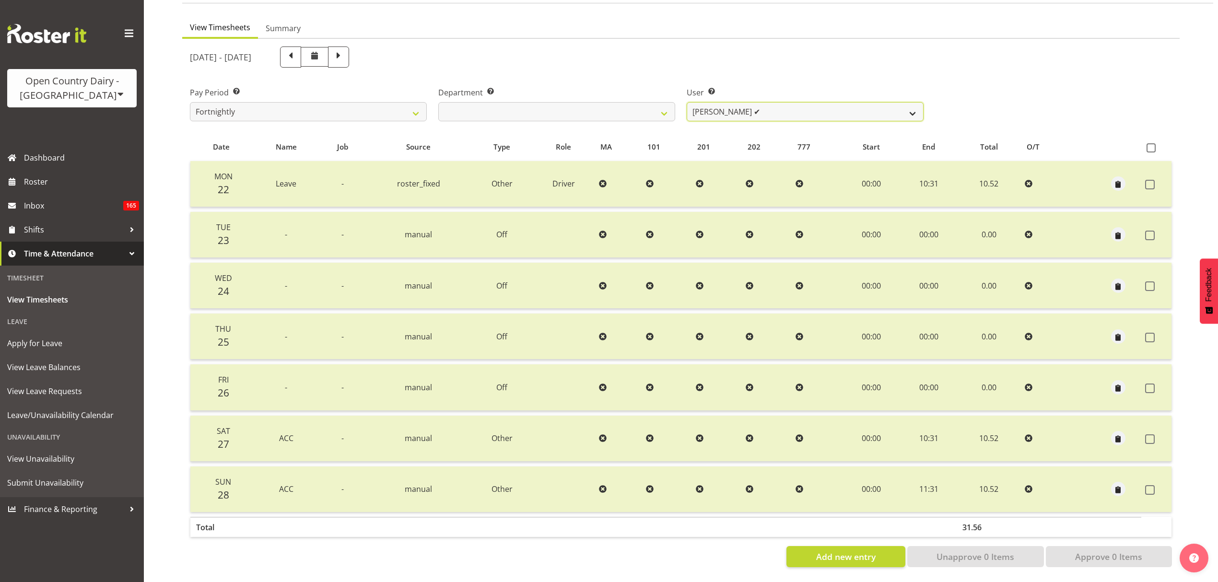
click at [749, 110] on select "Justin Spicer ✔ Ryan Thompson ✔ Tracey Chittock ✔ Zachary Shanks ✔" at bounding box center [805, 111] width 237 height 19
click at [641, 112] on select "734 735 736 737 738 739 851 853 854 855 856 858 861 862 865 867-9032 868 869 87…" at bounding box center [556, 111] width 237 height 19
click at [438, 102] on select "734 735 736 737 738 739 851 853 854 855 856 858 861 862 865 867-9032 868 869 87…" at bounding box center [556, 111] width 237 height 19
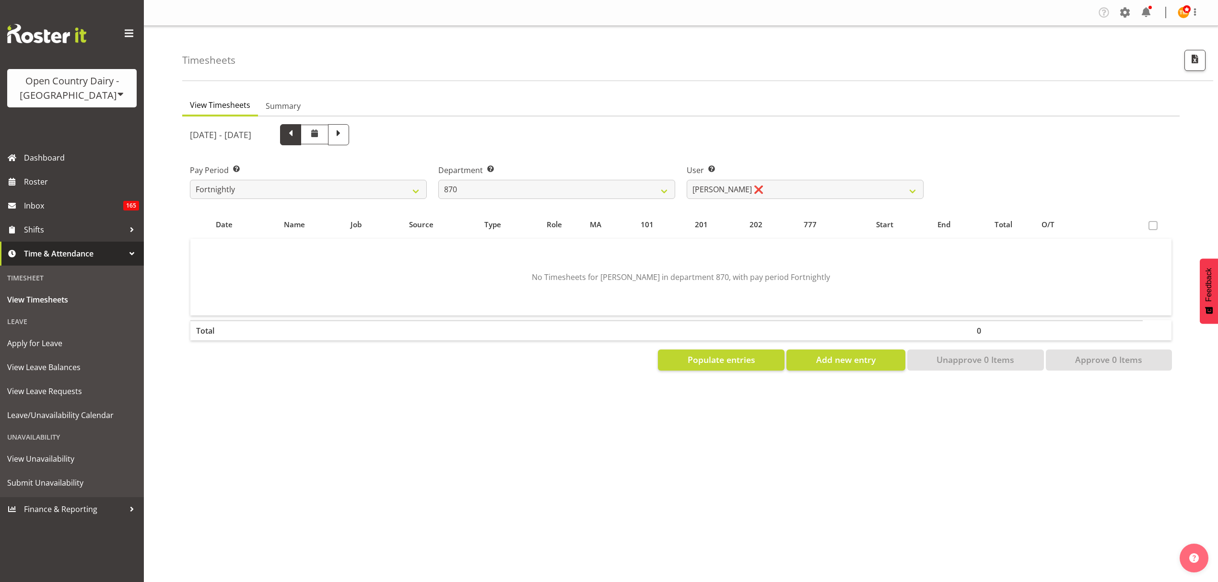
click at [297, 130] on span at bounding box center [290, 134] width 12 height 12
click at [726, 361] on span "Populate entries" at bounding box center [722, 360] width 68 height 12
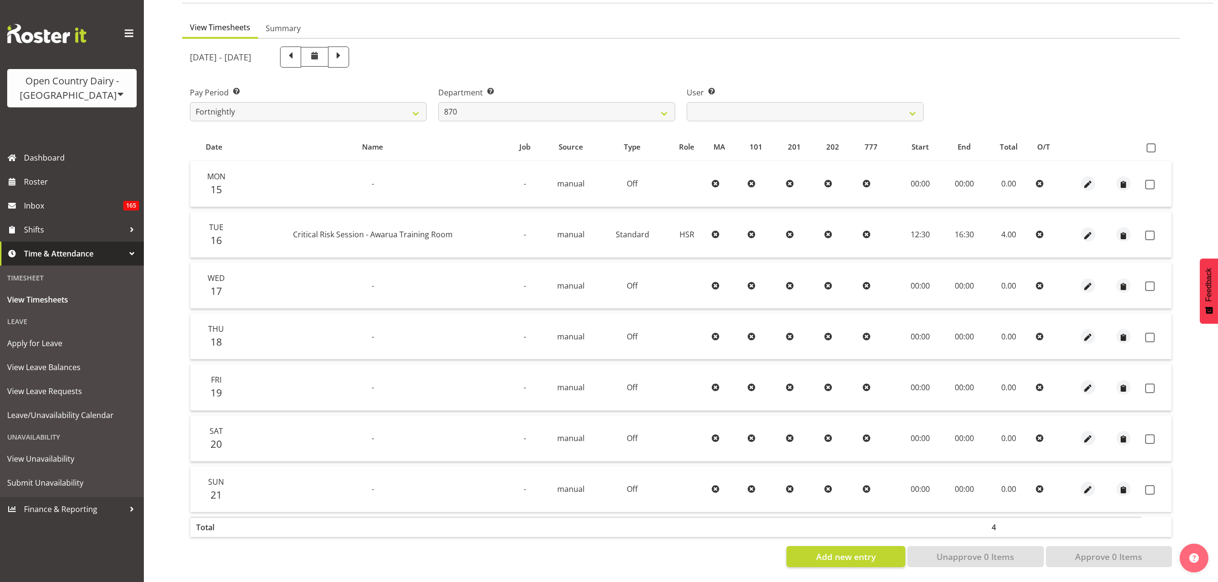
scroll to position [85, 0]
click at [1046, 102] on div "Pay Period Select which pay period you would like to view. Fortnightly Departme…" at bounding box center [681, 100] width 994 height 54
click at [1154, 143] on span at bounding box center [1151, 147] width 9 height 9
click at [1153, 145] on input "checkbox" at bounding box center [1150, 148] width 6 height 6
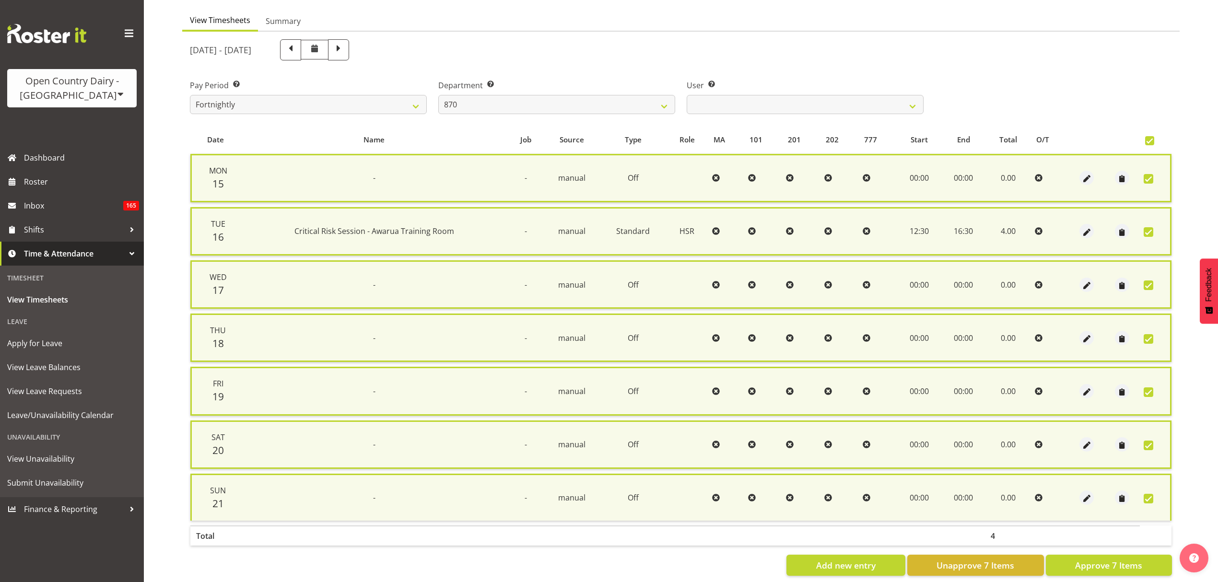
click at [1140, 545] on table "Date Name Job Source Type Role MA 101 201 202 777 Start End Total O/T Mon 15 - …" at bounding box center [681, 339] width 982 height 426
click at [1141, 555] on button "Approve 7 Items" at bounding box center [1109, 565] width 126 height 21
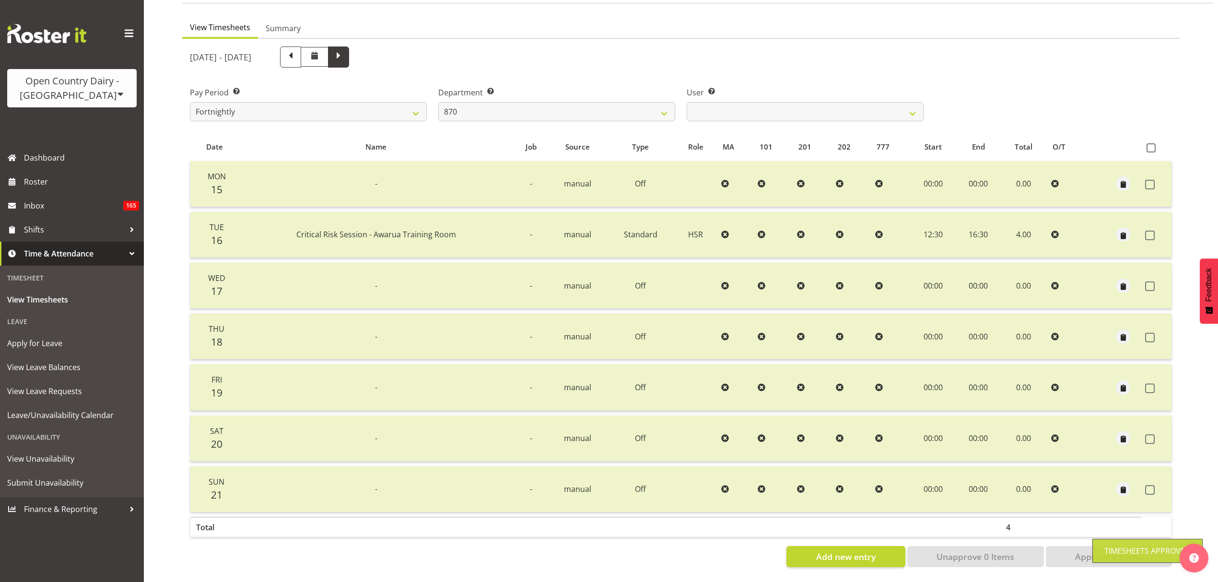
click at [345, 51] on span at bounding box center [338, 56] width 12 height 12
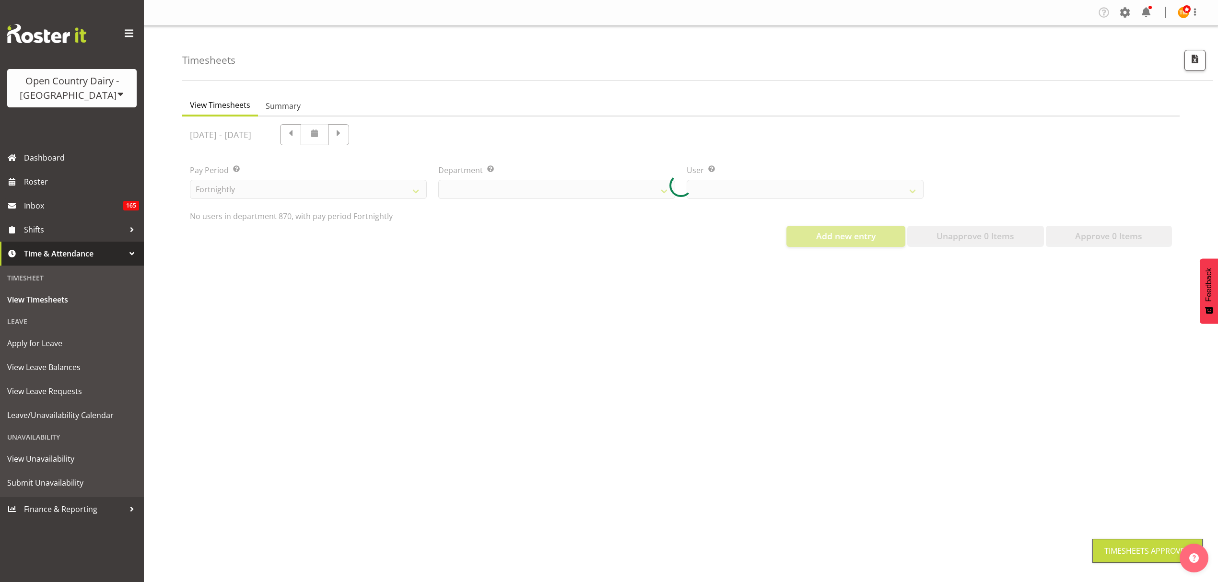
scroll to position [0, 0]
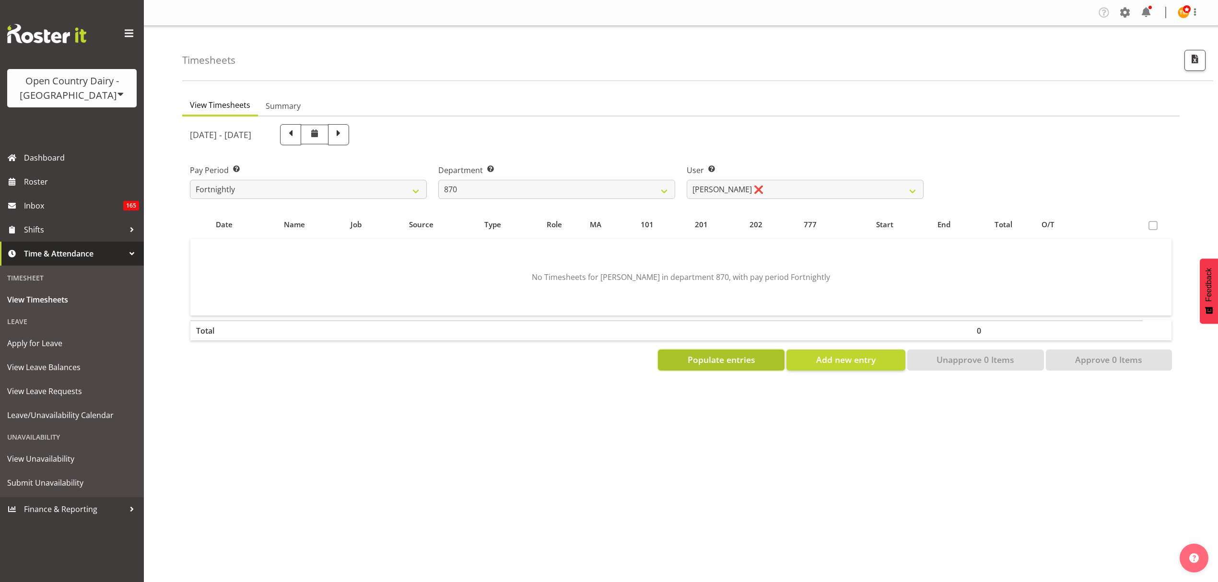
click at [758, 361] on button "Populate entries" at bounding box center [721, 360] width 127 height 21
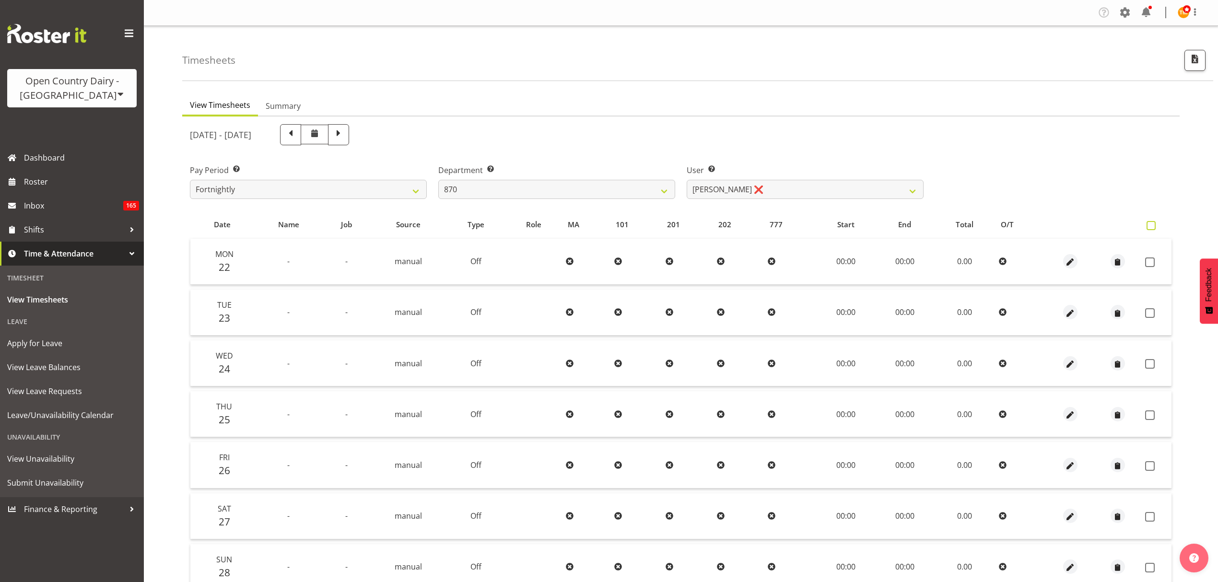
click at [1154, 225] on span at bounding box center [1151, 225] width 9 height 9
click at [1153, 225] on input "checkbox" at bounding box center [1150, 226] width 6 height 6
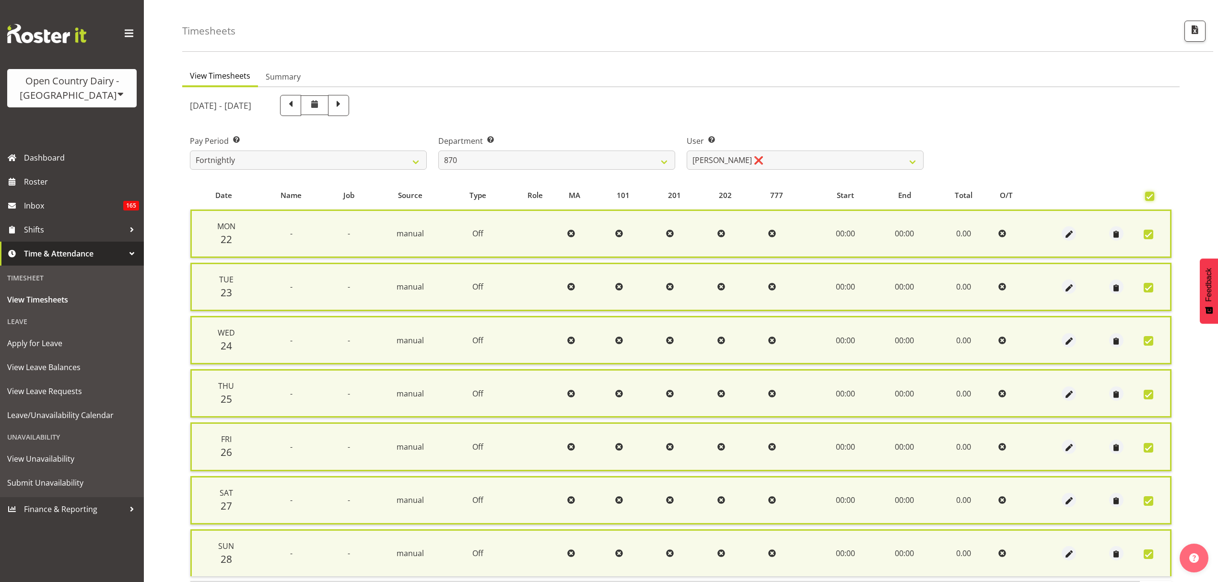
scroll to position [98, 0]
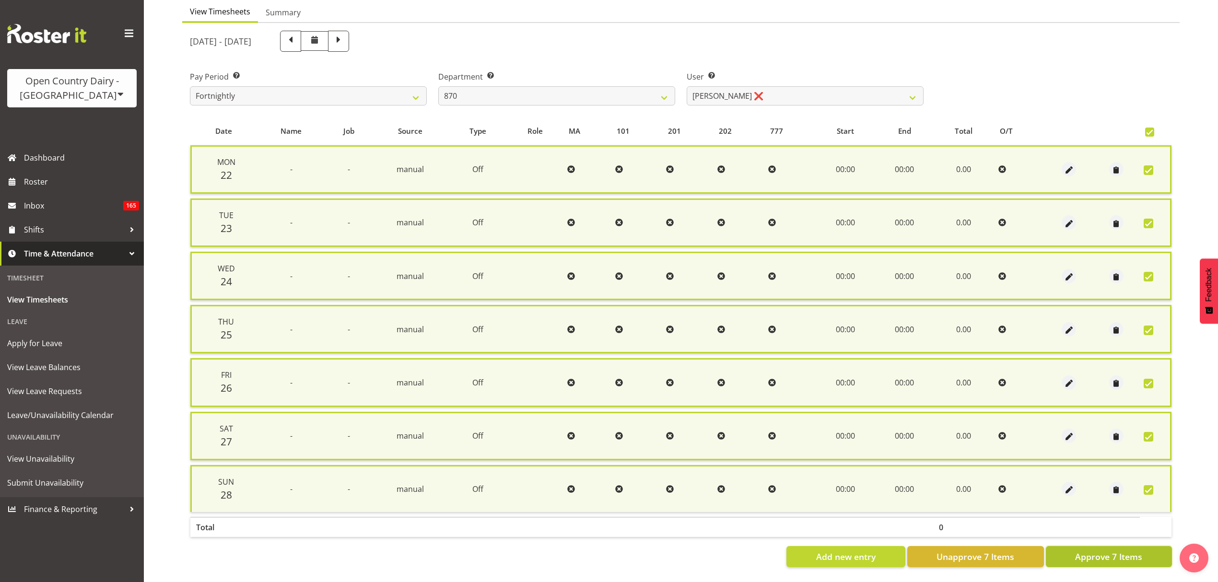
click at [1105, 546] on button "Approve 7 Items" at bounding box center [1109, 556] width 126 height 21
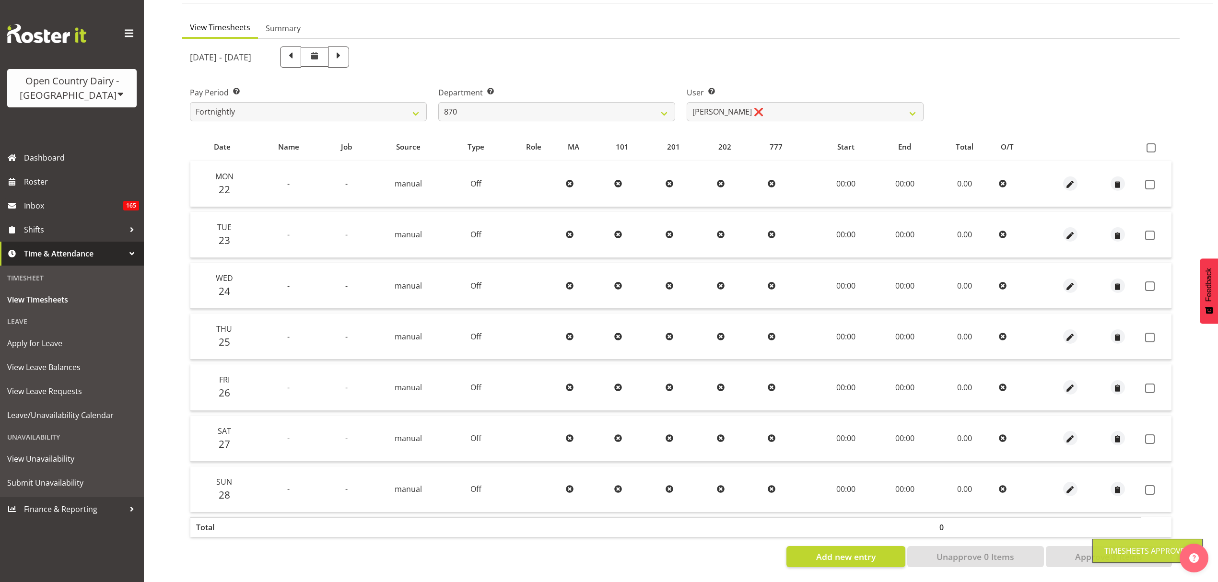
scroll to position [85, 0]
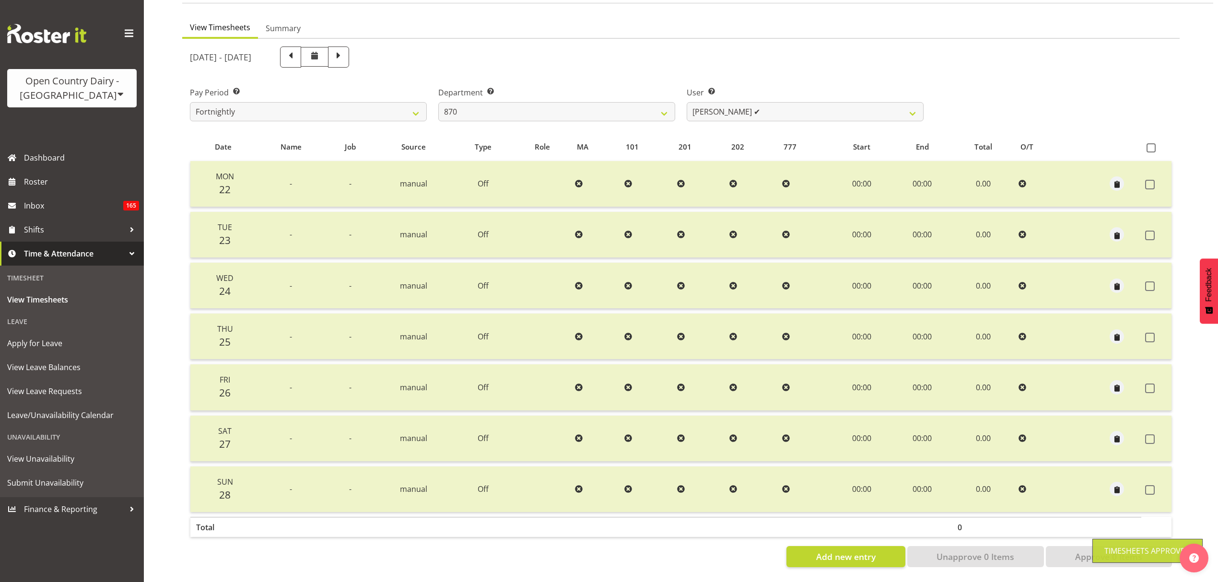
click at [750, 133] on table "Date Name Job Source Type Role MA 101 201 202 777 Start End Total O/T Mon 22 - …" at bounding box center [681, 338] width 982 height 410
click at [747, 110] on select "Andy Haywood ✔ David Young ✔ Stewart Matheson ❌" at bounding box center [805, 111] width 237 height 19
click at [719, 73] on div "User Select user. Note: This is filtered down by the previous two drop-down ite…" at bounding box center [805, 100] width 248 height 54
click at [732, 106] on select "Andy Haywood ✔ David Young ✔ Stewart Matheson ❌" at bounding box center [805, 111] width 237 height 19
click at [687, 102] on select "Andy Haywood ✔ David Young ✔ Stewart Matheson ❌" at bounding box center [805, 111] width 237 height 19
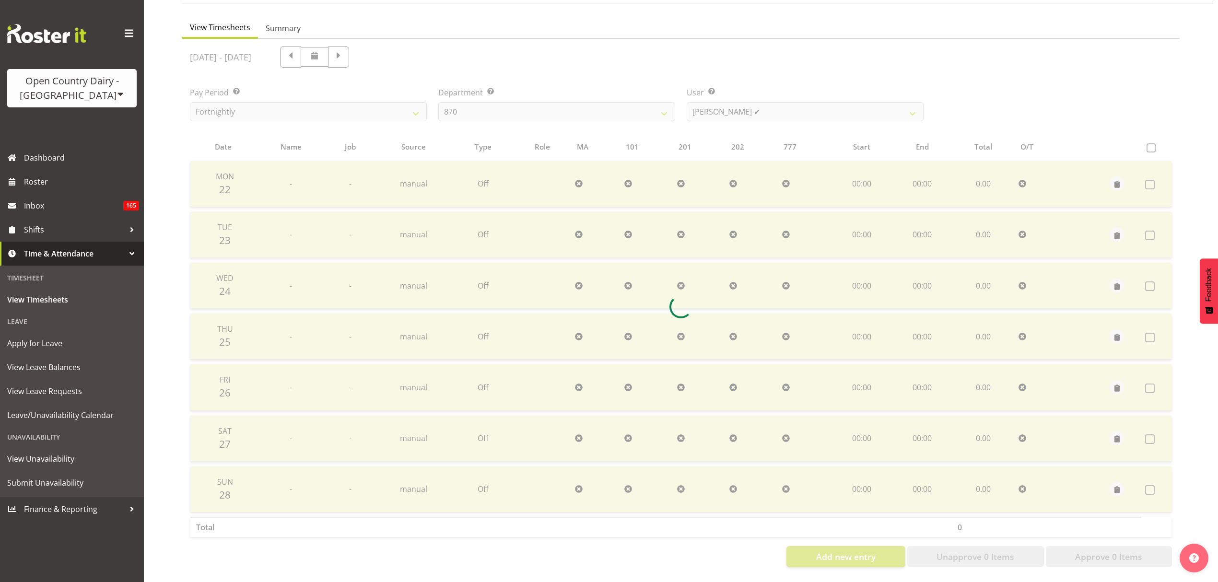
click at [741, 104] on div at bounding box center [681, 307] width 998 height 536
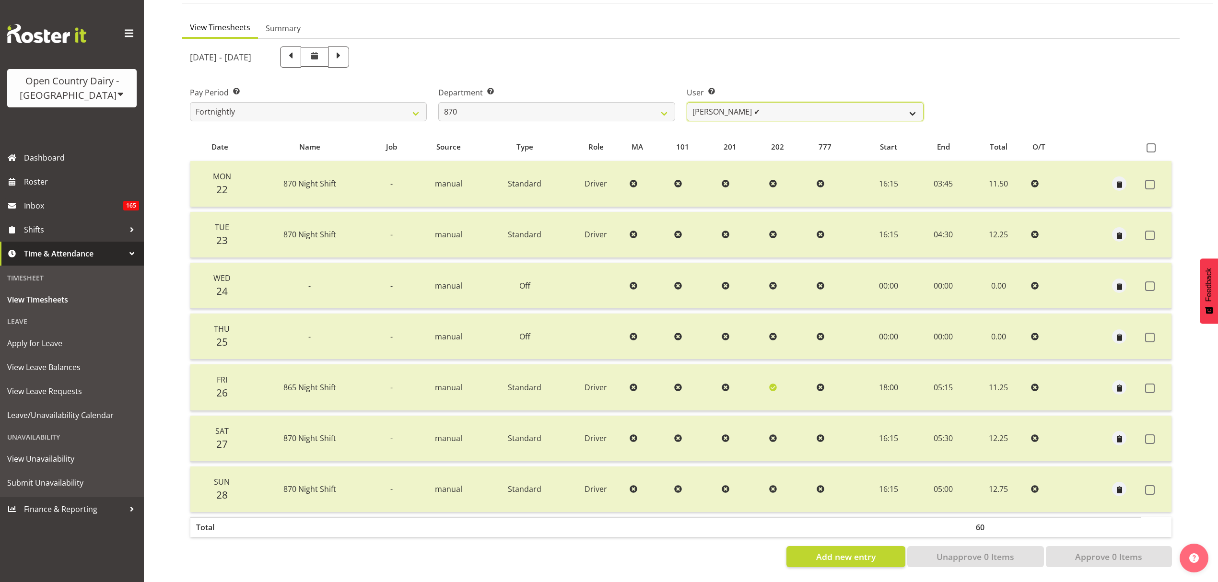
drag, startPoint x: 741, startPoint y: 104, endPoint x: 743, endPoint y: 112, distance: 8.4
click at [741, 104] on select "Andy Haywood ✔ David Young ✔ Stewart Matheson ❌" at bounding box center [805, 111] width 237 height 19
click at [687, 102] on select "Andy Haywood ✔ David Young ✔ Stewart Matheson ❌" at bounding box center [805, 111] width 237 height 19
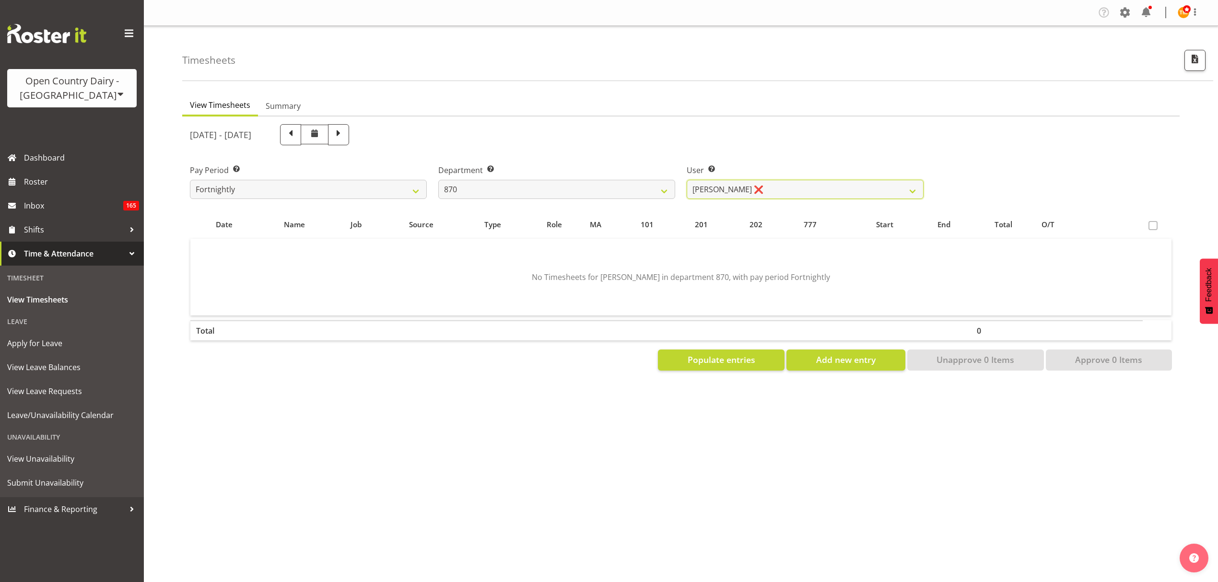
scroll to position [0, 0]
click at [726, 361] on span "Populate entries" at bounding box center [722, 360] width 68 height 12
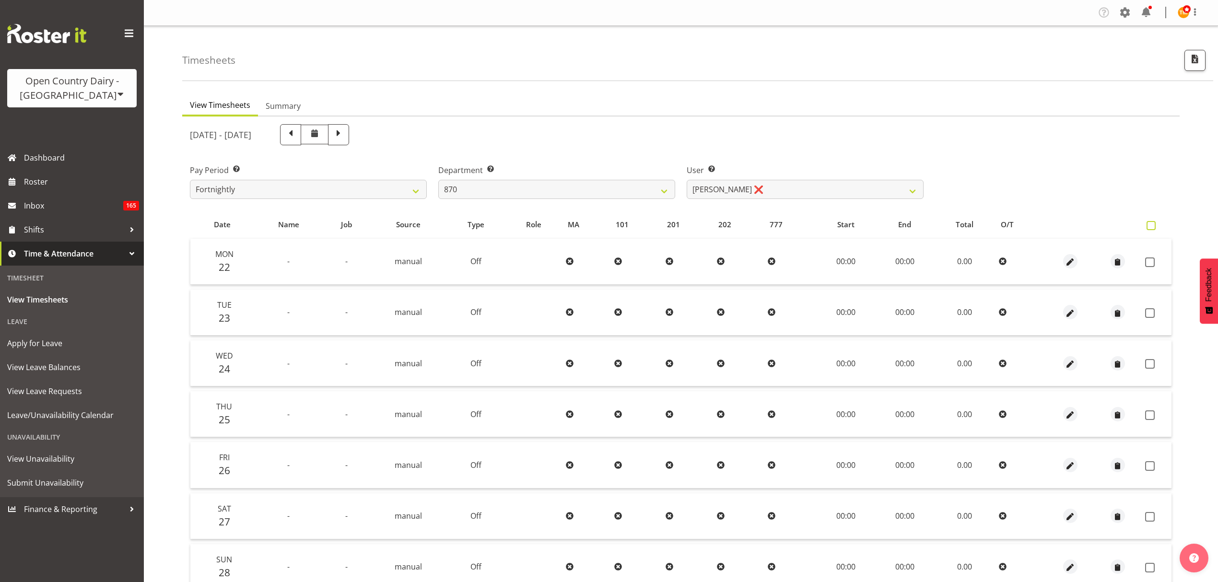
click at [1155, 224] on span at bounding box center [1151, 225] width 9 height 9
click at [1153, 224] on input "checkbox" at bounding box center [1150, 226] width 6 height 6
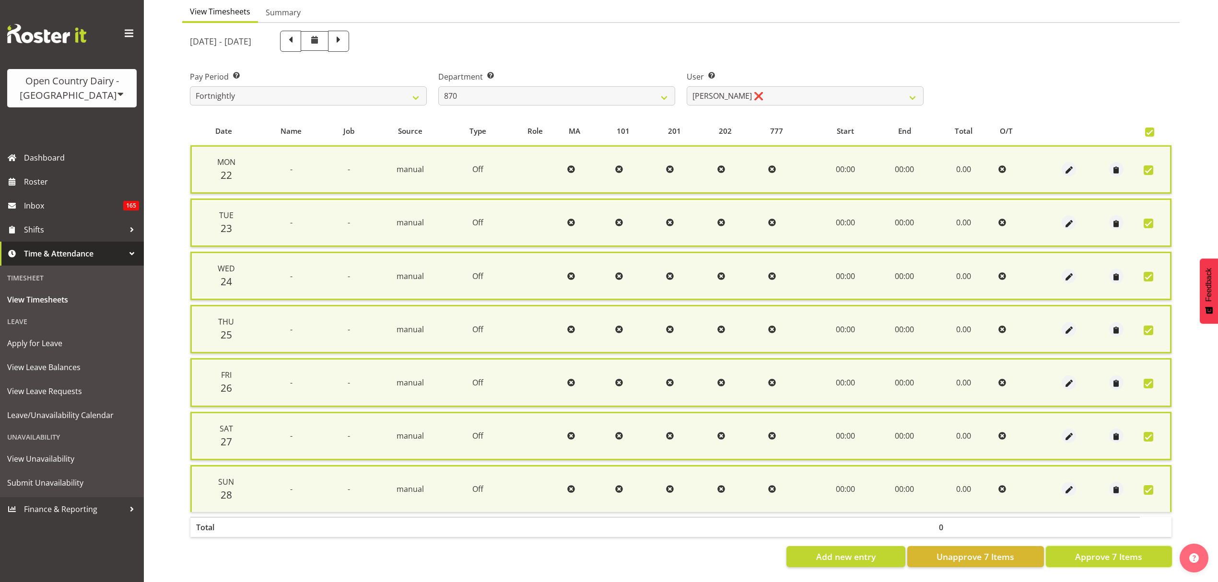
click at [1099, 546] on button "Approve 7 Items" at bounding box center [1109, 556] width 126 height 21
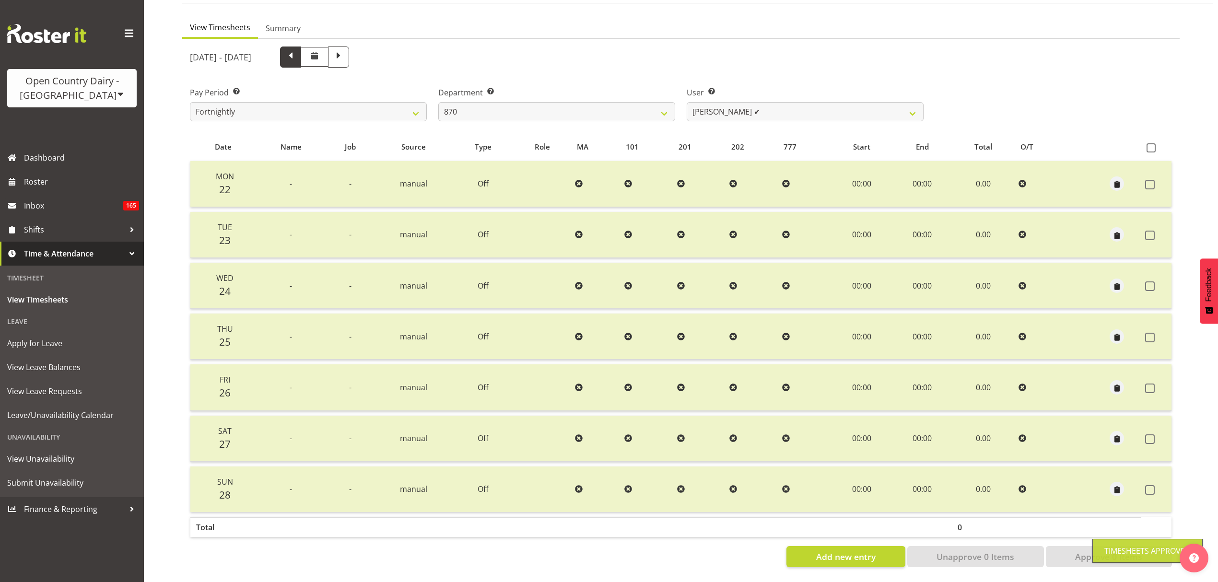
click at [301, 57] on span at bounding box center [290, 57] width 21 height 21
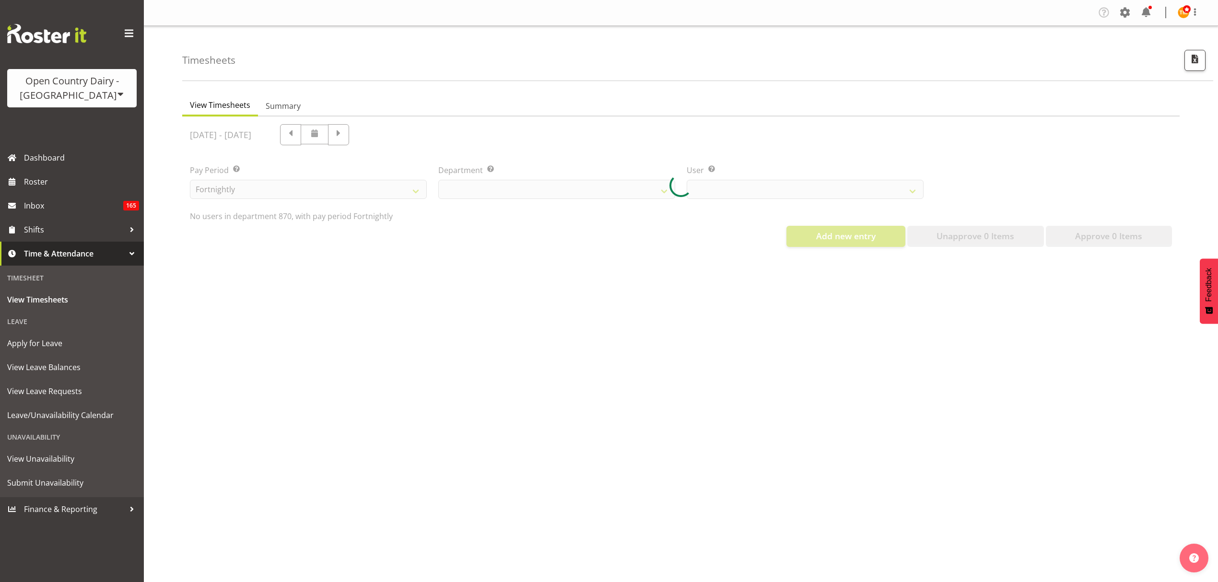
scroll to position [0, 0]
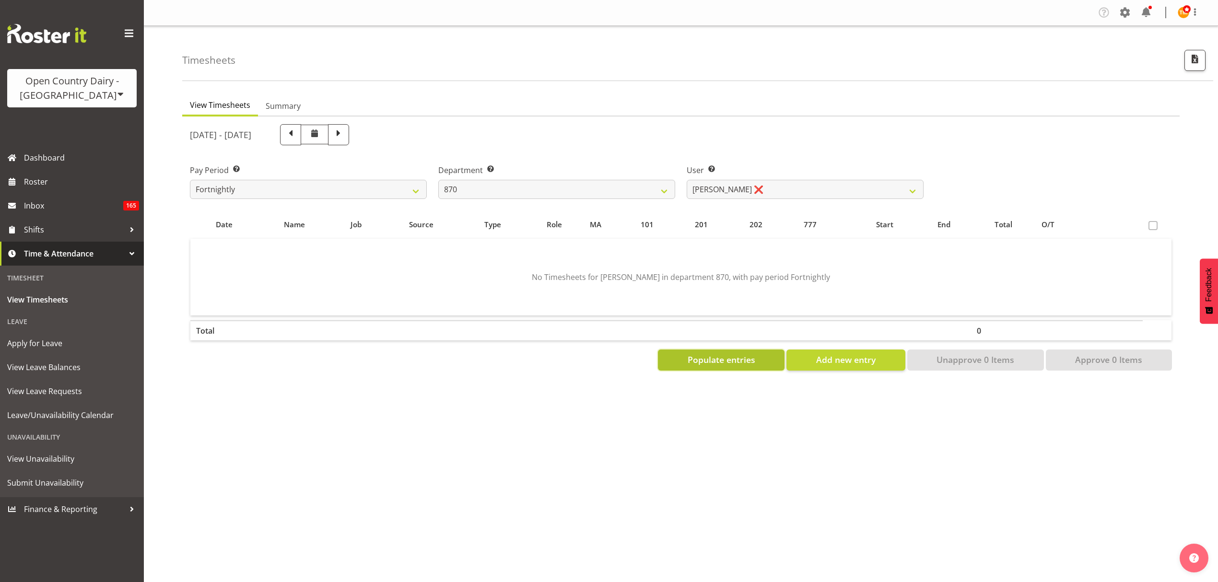
click at [729, 367] on button "Populate entries" at bounding box center [721, 360] width 127 height 21
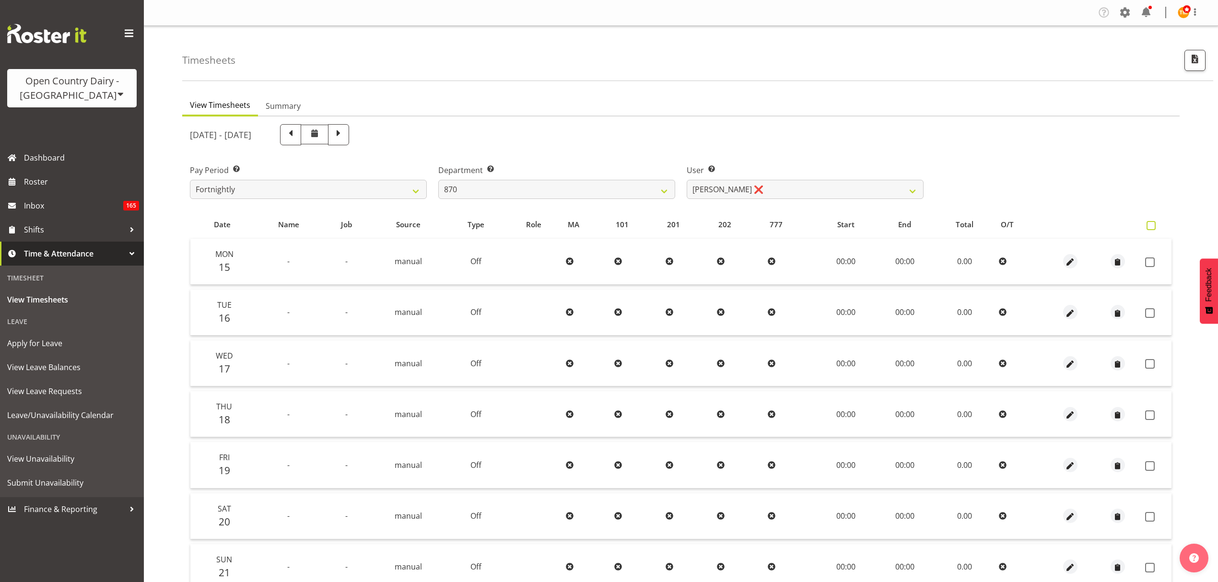
click at [1151, 227] on span at bounding box center [1151, 225] width 9 height 9
click at [1151, 227] on input "checkbox" at bounding box center [1150, 226] width 6 height 6
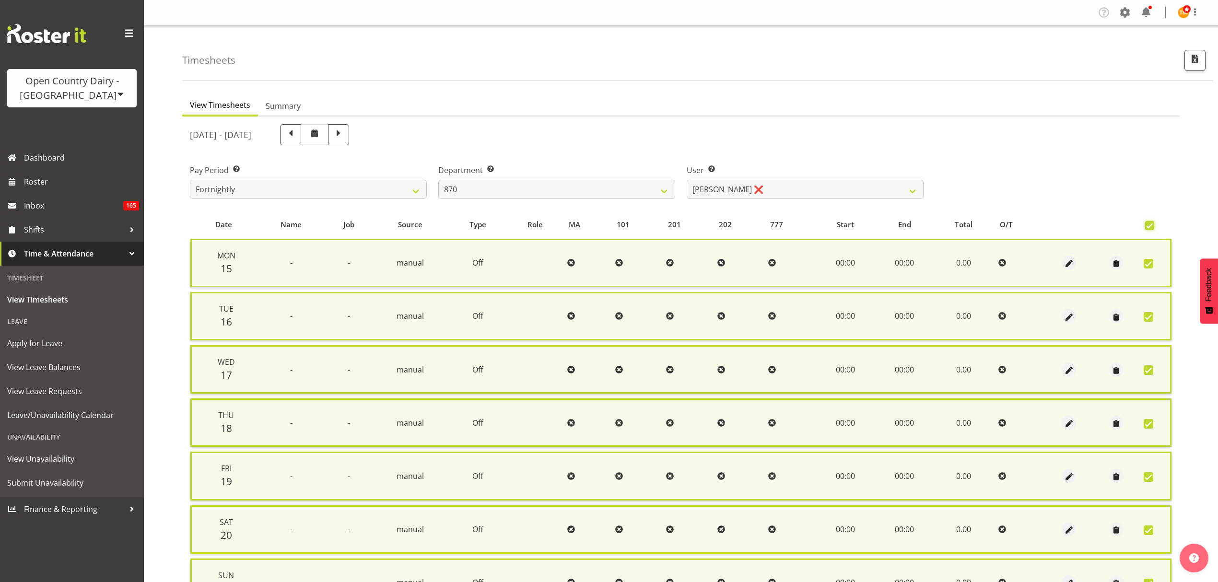
scroll to position [98, 0]
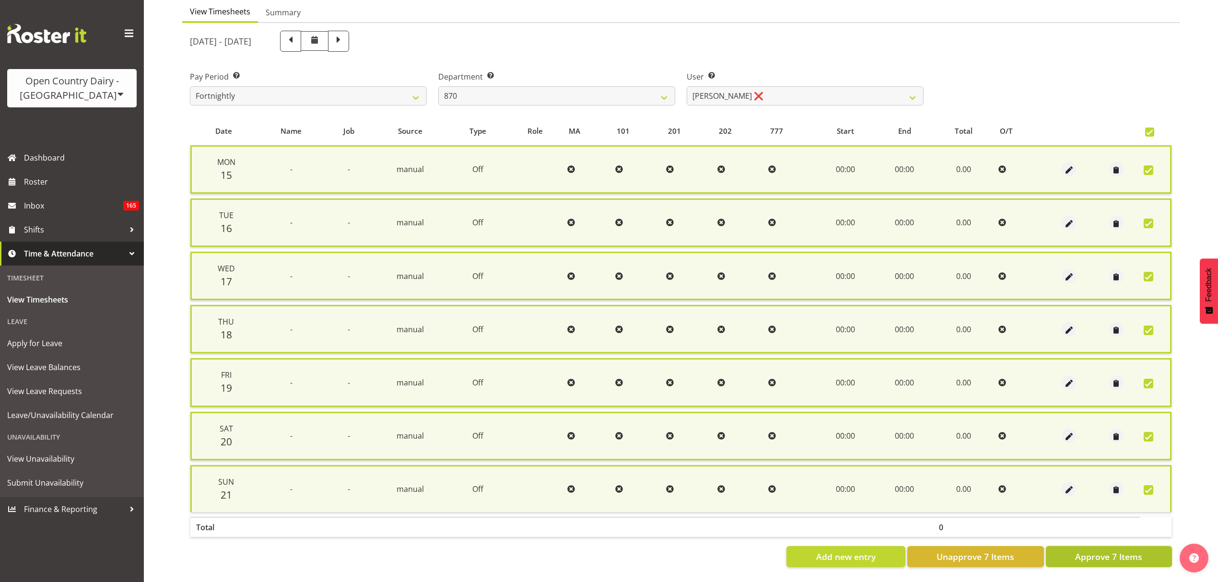
click at [1133, 557] on button "Approve 7 Items" at bounding box center [1109, 556] width 126 height 21
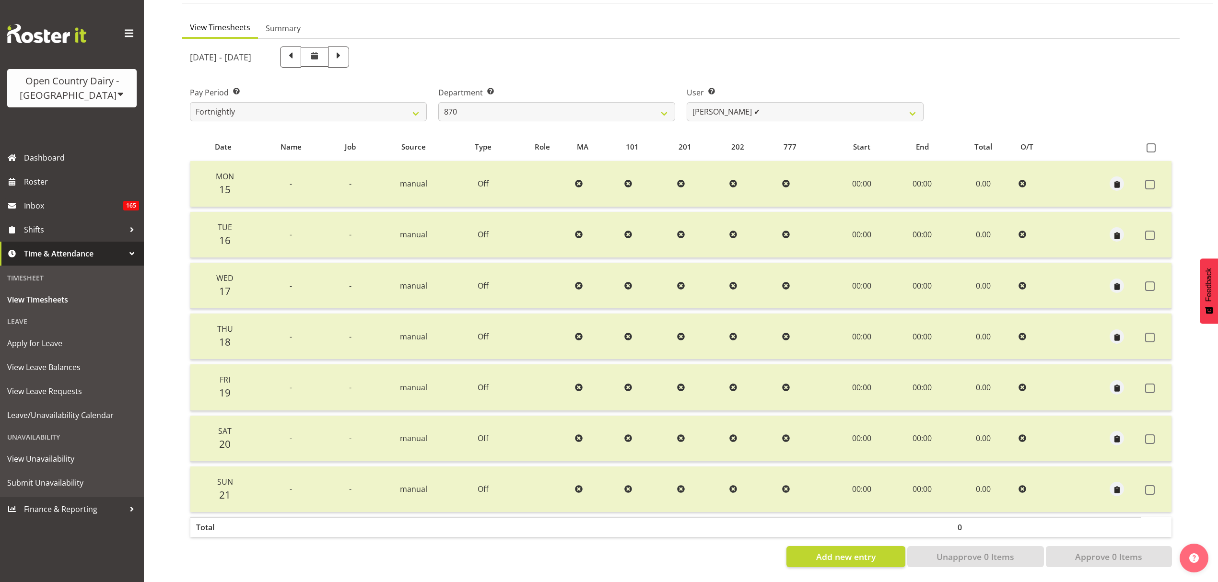
click at [606, 94] on div "Department Select which department you would like to view. 734 735 736 737 738 …" at bounding box center [556, 104] width 237 height 35
click at [568, 106] on select "734 735 736 737 738 739 851 853 854 855 856 858 861 862 865 867-9032 868 869 87…" at bounding box center [556, 111] width 237 height 19
click at [623, 56] on div "September 15th - September 21st 2025" at bounding box center [557, 57] width 734 height 21
click at [586, 116] on div "Department Select which department you would like to view. 734 735 736 737 738 …" at bounding box center [557, 100] width 248 height 54
click at [587, 102] on select "734 735 736 737 738 739 851 853 854 855 856 858 861 862 865 867-9032 868 869 87…" at bounding box center [556, 111] width 237 height 19
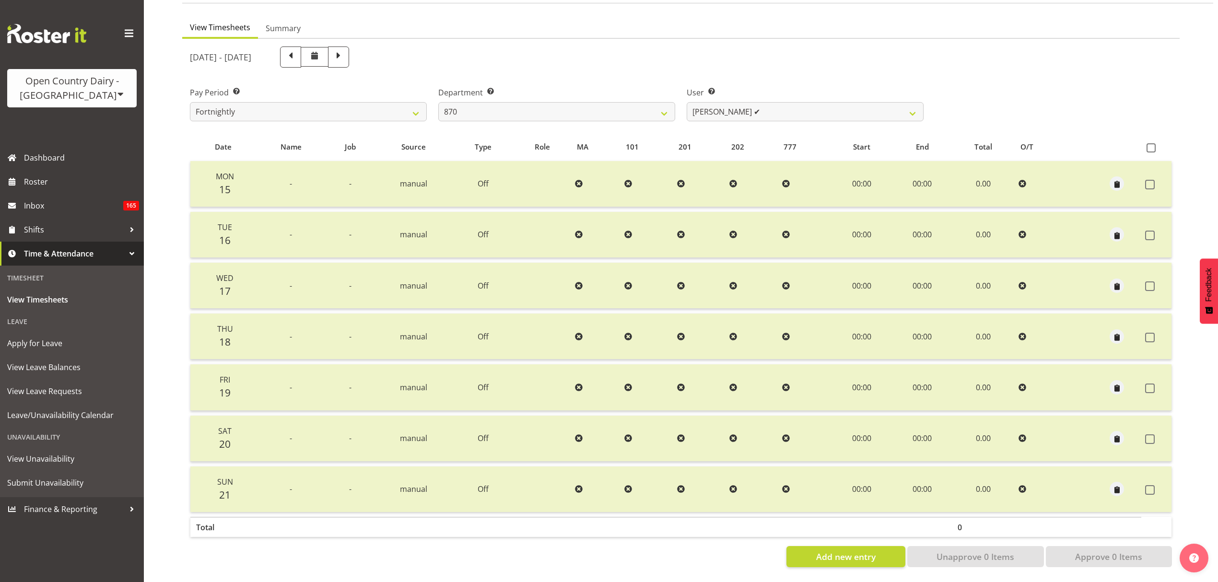
click at [529, 56] on div "September 15th - September 21st 2025" at bounding box center [557, 57] width 734 height 21
click at [712, 102] on select "Andy Haywood ✔ David Young ✔ Stewart Matheson ✔" at bounding box center [805, 111] width 237 height 19
drag, startPoint x: 714, startPoint y: 100, endPoint x: 674, endPoint y: 105, distance: 40.0
click at [714, 102] on select "Andy Haywood ✔ David Young ✔ Stewart Matheson ✔" at bounding box center [805, 111] width 237 height 19
click at [647, 103] on select "734 735 736 737 738 739 851 853 854 855 856 858 861 862 865 867-9032 868 869 87…" at bounding box center [556, 111] width 237 height 19
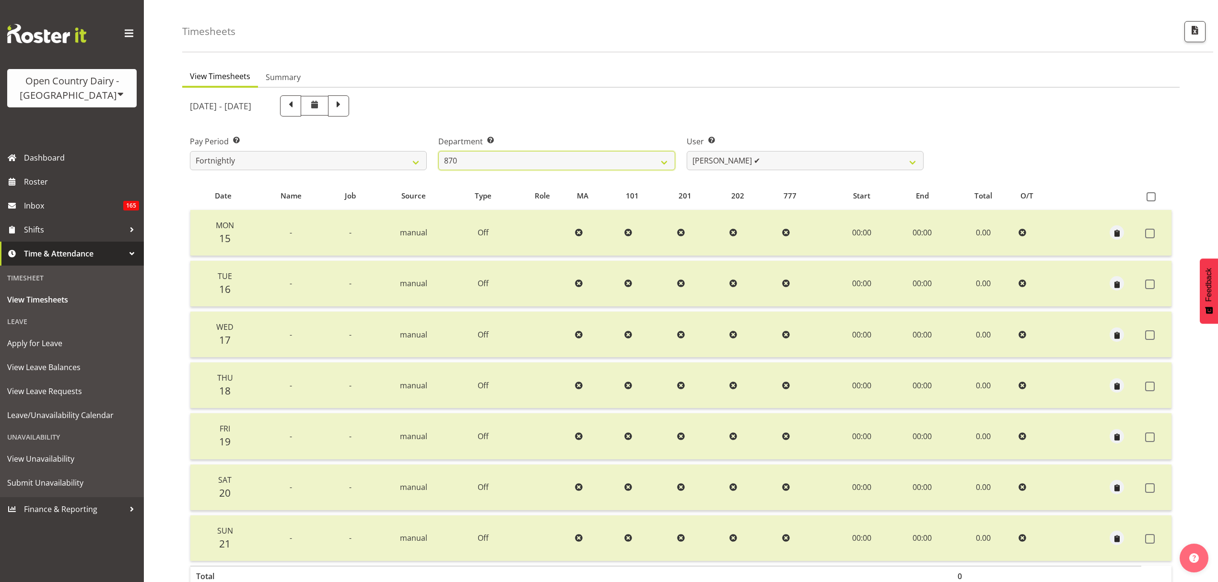
scroll to position [0, 0]
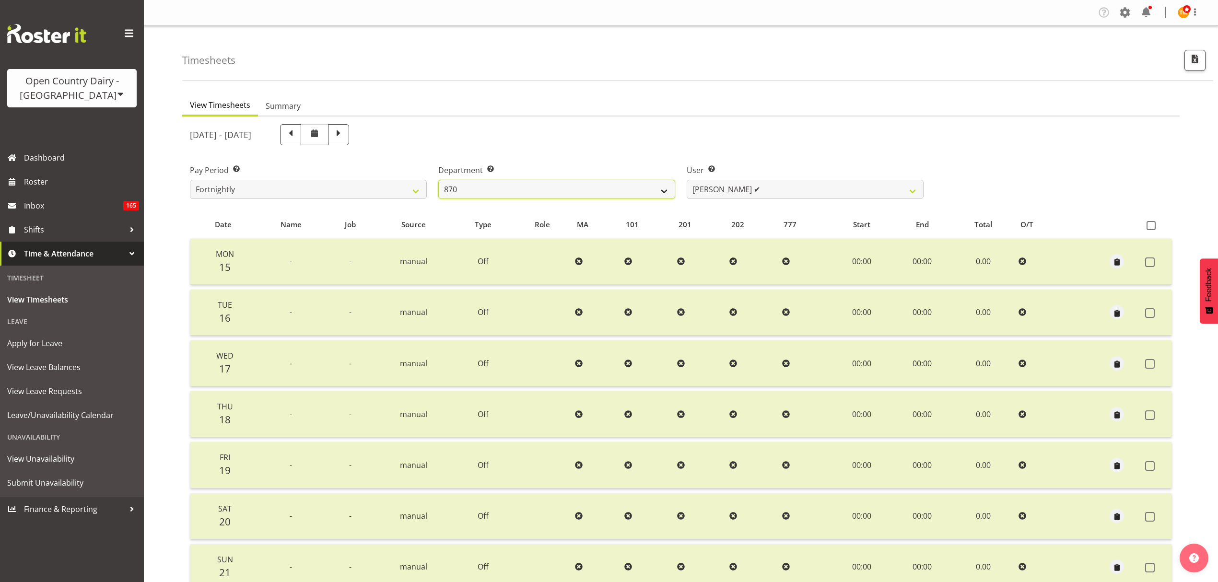
click at [598, 194] on select "734 735 736 737 738 739 851 853 854 855 856 858 861 862 865 867-9032 868 869 87…" at bounding box center [556, 189] width 237 height 19
click at [438, 180] on select "734 735 736 737 738 739 851 853 854 855 856 858 861 862 865 867-9032 868 869 87…" at bounding box center [556, 189] width 237 height 19
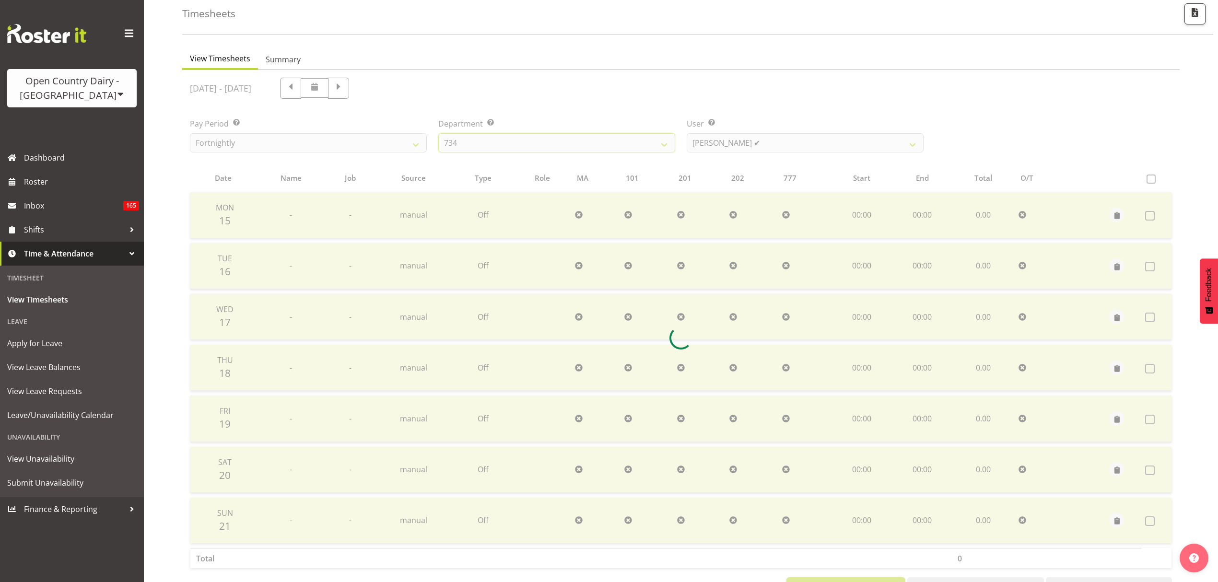
scroll to position [85, 0]
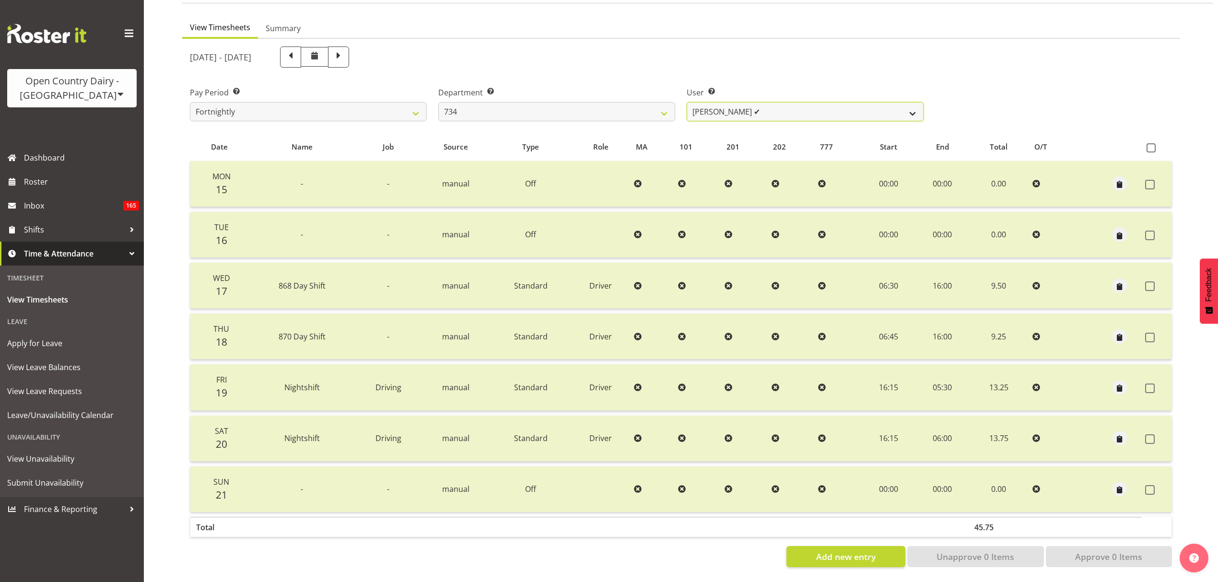
click at [734, 102] on select "Justin Spicer ✔ Ryan Thompson ✔ Tracey Chittock ✔ Zachary Shanks ✔" at bounding box center [805, 111] width 237 height 19
click at [653, 102] on select "734 735 736 737 738 739 851 853 854 855 856 858 861 862 865 867-9032 868 869 87…" at bounding box center [556, 111] width 237 height 19
click at [438, 102] on select "734 735 736 737 738 739 851 853 854 855 856 858 861 862 865 867-9032 868 869 87…" at bounding box center [556, 111] width 237 height 19
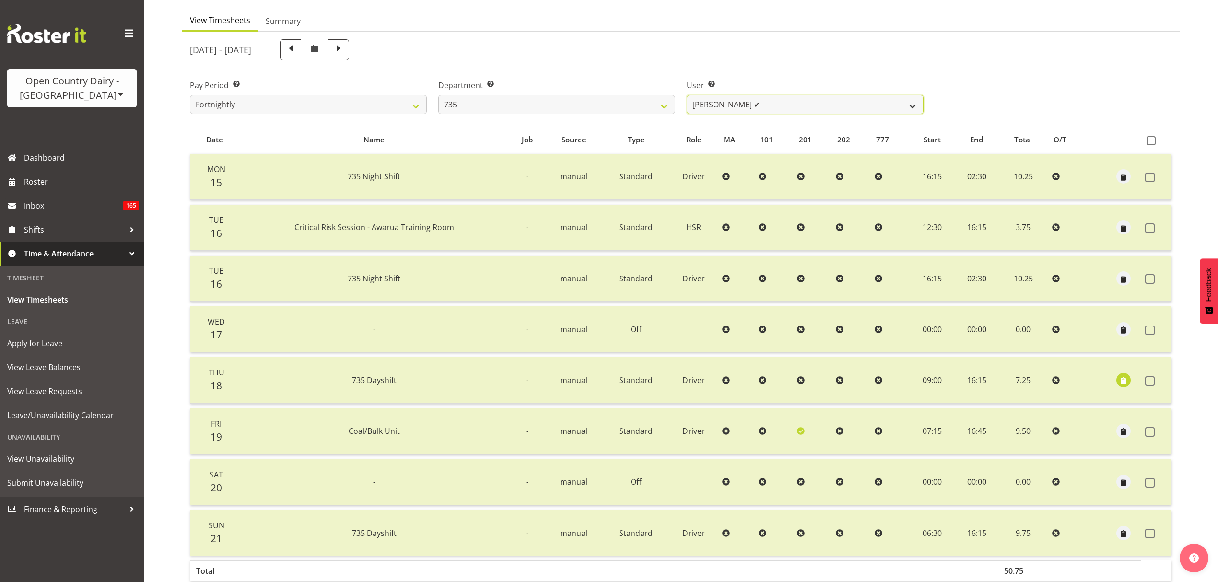
click at [730, 108] on select "Brian Neas ✔ Cherie Williams ✔ Christopher Sutherland ✔ Stuart Craig ✔" at bounding box center [805, 104] width 237 height 19
click at [647, 105] on select "734 735 736 737 738 739 851 853 854 855 856 858 861 862 865 867-9032 868 869 87…" at bounding box center [556, 104] width 237 height 19
click at [682, 52] on div "September 15th - September 21st 2025" at bounding box center [557, 49] width 734 height 21
click at [610, 106] on select "734 735 736 737 738 739 851 853 854 855 856 858 861 862 865 867-9032 868 869 87…" at bounding box center [556, 104] width 237 height 19
click at [438, 95] on select "734 735 736 737 738 739 851 853 854 855 856 858 861 862 865 867-9032 868 869 87…" at bounding box center [556, 104] width 237 height 19
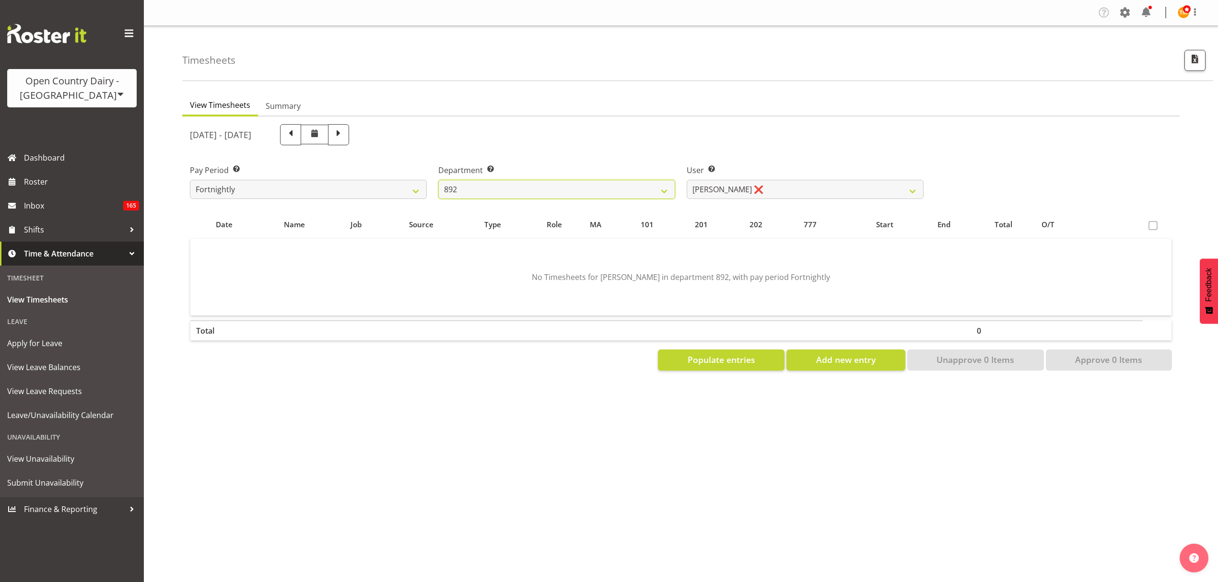
scroll to position [0, 0]
click at [729, 215] on table "Date Name Job Source Type Role MA 101 201 202 777 Start End Total O/T No Timesh…" at bounding box center [681, 278] width 982 height 135
click at [731, 196] on select "Brittany Willis ❌ Danny Davies ✔ David McKenzie ✔ Josh Winship ✔ Reece Calvert ✔" at bounding box center [805, 189] width 237 height 19
click at [632, 184] on select "734 735 736 737 738 739 851 853 854 855 856 858 861 862 865 867-9032 868 869 87…" at bounding box center [556, 189] width 237 height 19
click at [742, 191] on select "Brittany Willis ❌ Danny Davies ✔ David McKenzie ✔ Josh Winship ✔ Reece Calvert ✔" at bounding box center [805, 189] width 237 height 19
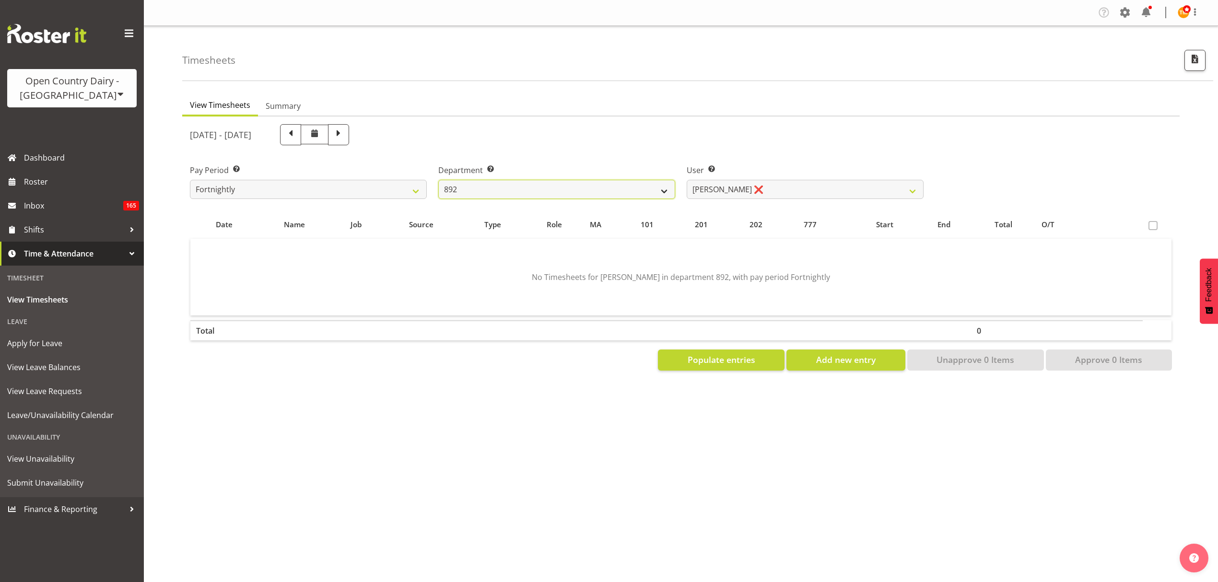
click at [587, 183] on select "734 735 736 737 738 739 851 853 854 855 856 858 861 862 865 867-9032 868 869 87…" at bounding box center [556, 189] width 237 height 19
click at [438, 180] on select "734 735 736 737 738 739 851 853 854 855 856 858 861 862 865 867-9032 868 869 87…" at bounding box center [556, 189] width 237 height 19
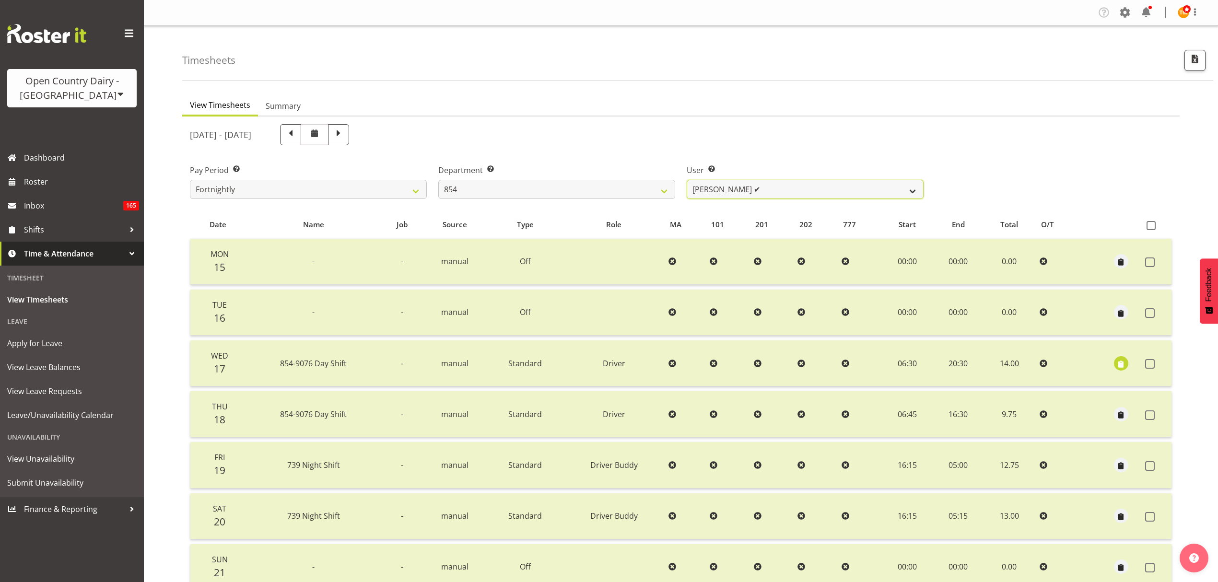
click at [712, 196] on select "Carl Johnstone ✔ John Rook ✔ Karl Nicol ✔ Raymond George ✔" at bounding box center [805, 189] width 237 height 19
click at [687, 180] on select "Carl Johnstone ✔ John Rook ✔ Karl Nicol ✔ Raymond George ✔" at bounding box center [805, 189] width 237 height 19
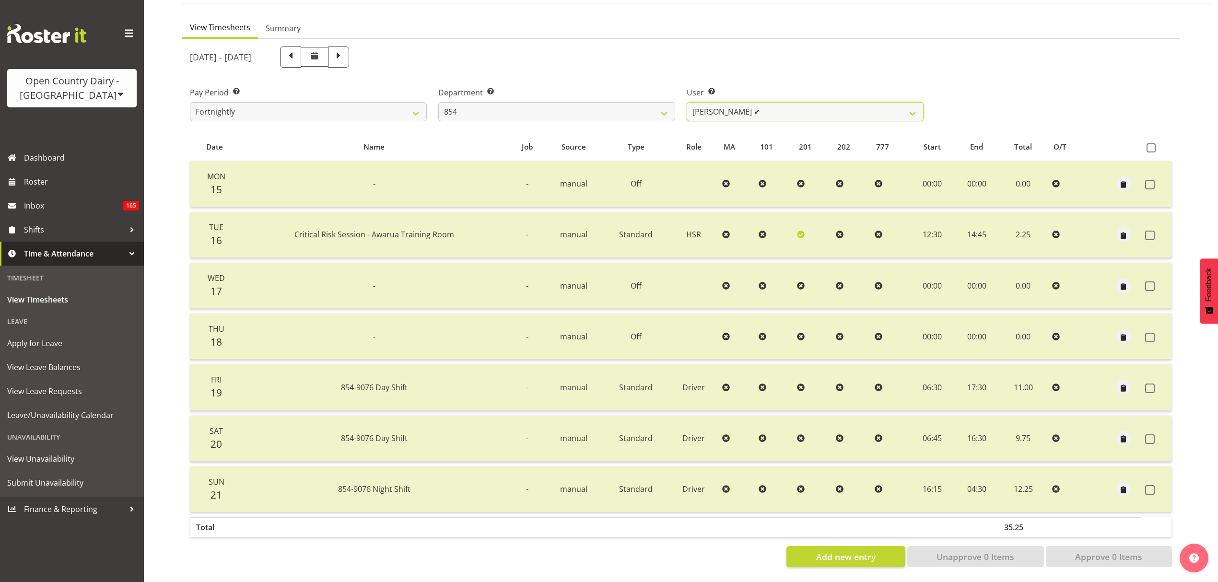
scroll to position [85, 0]
drag, startPoint x: 734, startPoint y: 104, endPoint x: 733, endPoint y: 110, distance: 6.3
click at [734, 104] on select "Carl Johnstone ✔ John Rook ✔ Karl Nicol ✔ Raymond George ✔" at bounding box center [805, 111] width 237 height 19
click at [687, 102] on select "Carl Johnstone ✔ John Rook ✔ Karl Nicol ✔ Raymond George ✔" at bounding box center [805, 111] width 237 height 19
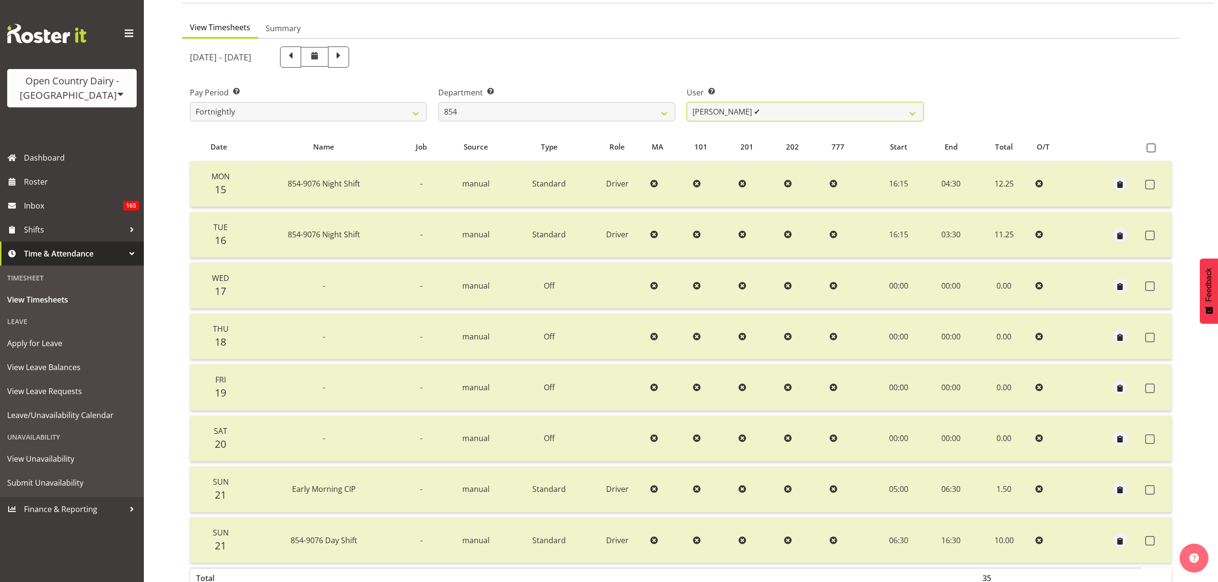
scroll to position [8, 0]
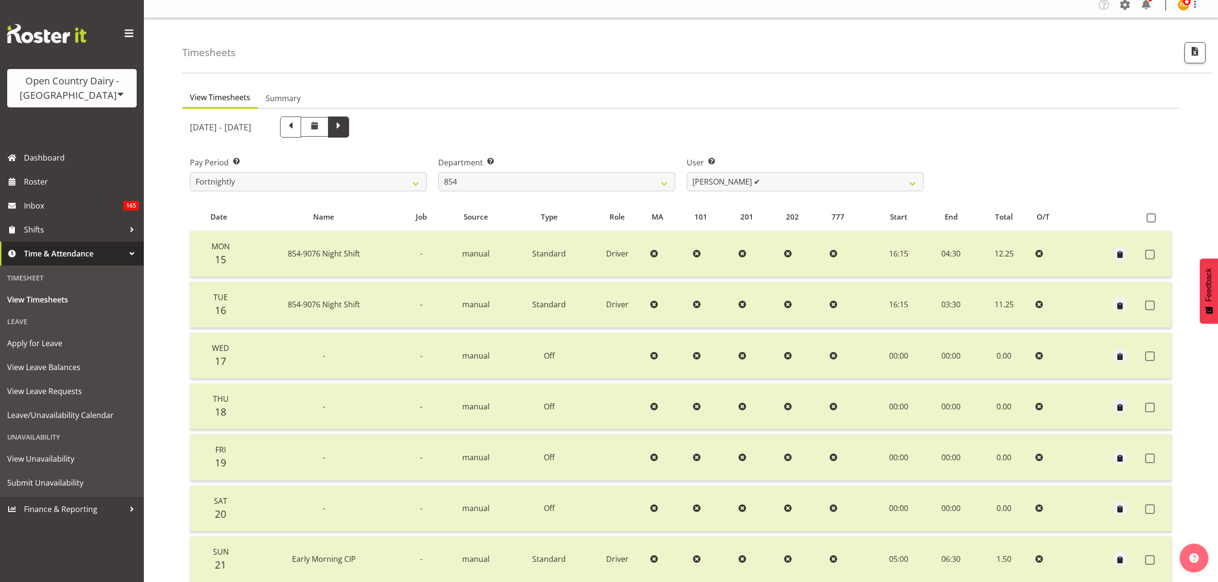
click at [345, 125] on span at bounding box center [338, 126] width 12 height 12
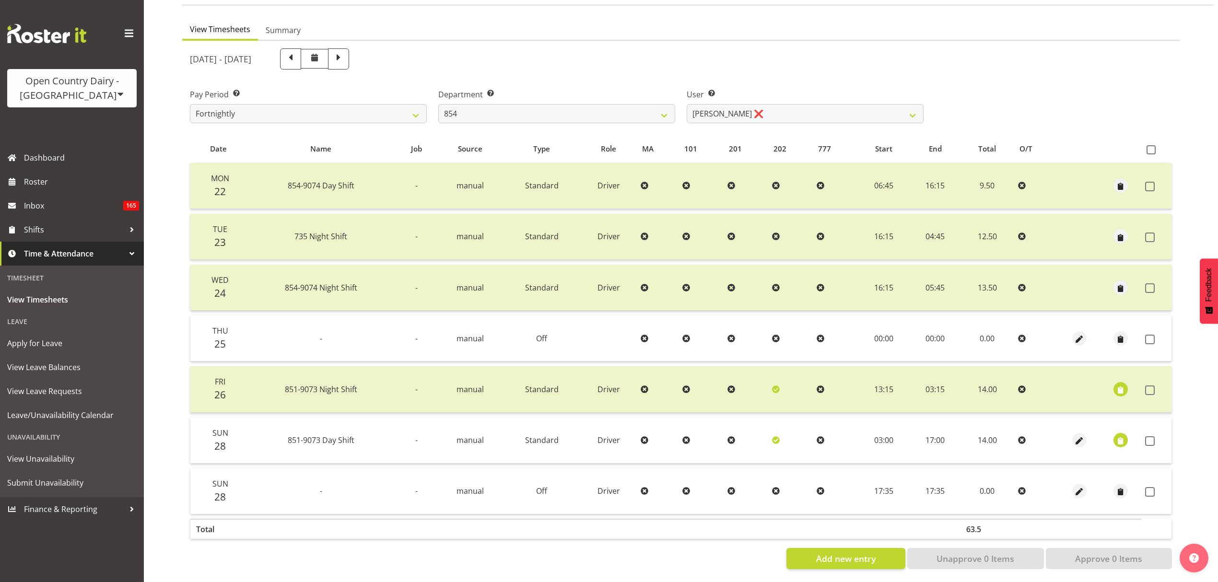
scroll to position [85, 0]
click at [1146, 333] on span at bounding box center [1151, 338] width 10 height 10
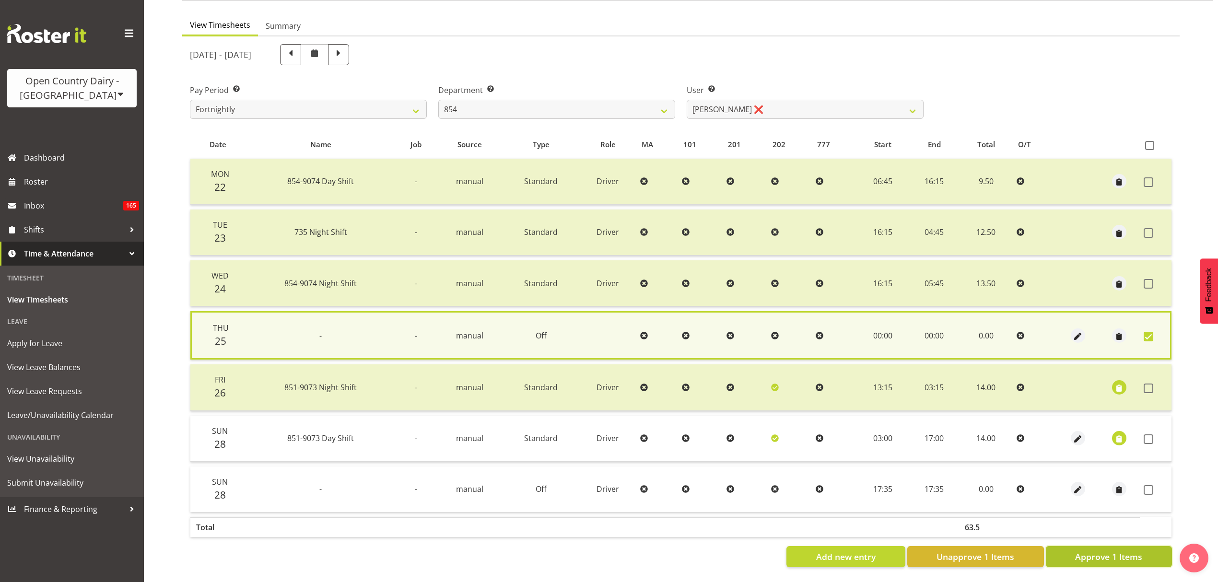
click at [1109, 551] on span "Approve 1 Items" at bounding box center [1109, 557] width 67 height 12
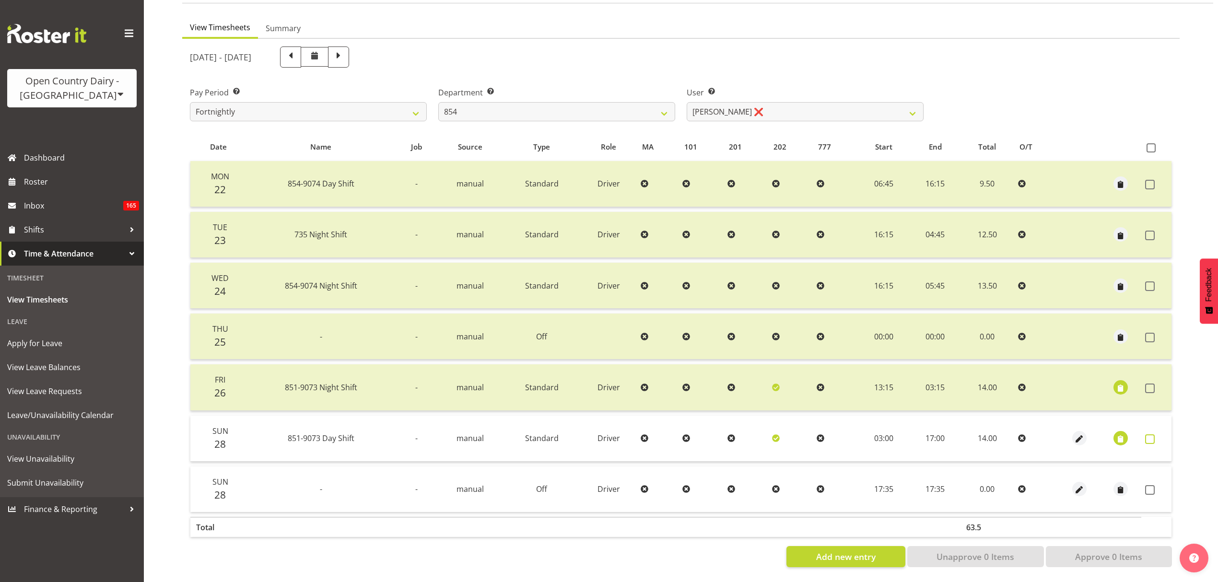
click at [1146, 435] on span at bounding box center [1151, 440] width 10 height 10
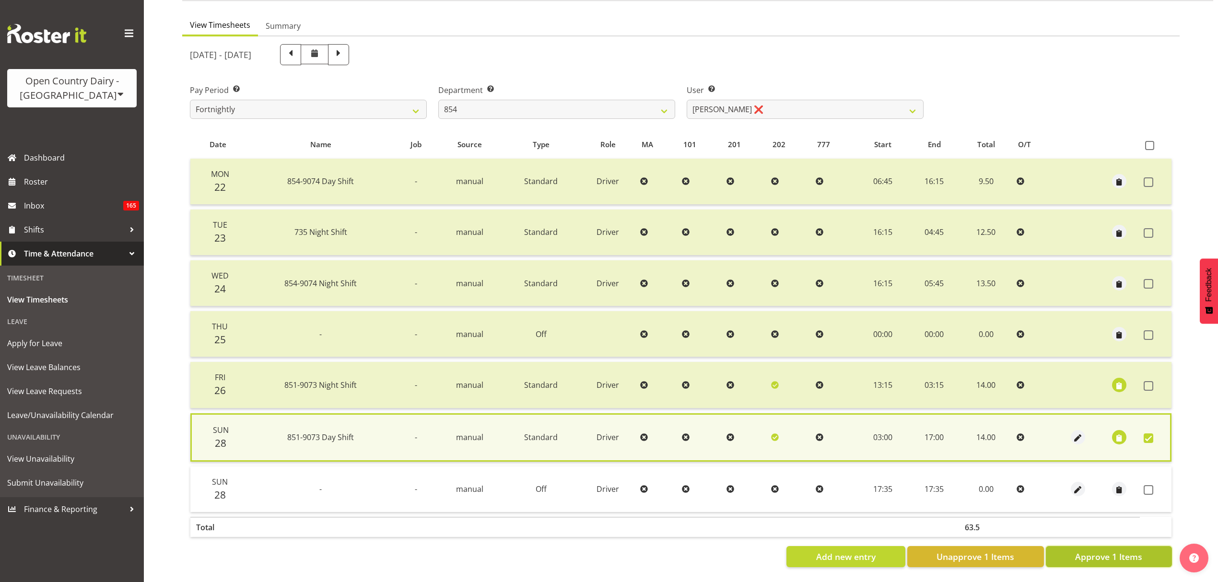
click at [1129, 551] on span "Approve 1 Items" at bounding box center [1109, 557] width 67 height 12
drag, startPoint x: 1129, startPoint y: 547, endPoint x: 1146, endPoint y: 522, distance: 29.9
click at [1129, 546] on div "Add new entry Unapprove 1 Items Approve 1 Items" at bounding box center [681, 556] width 982 height 21
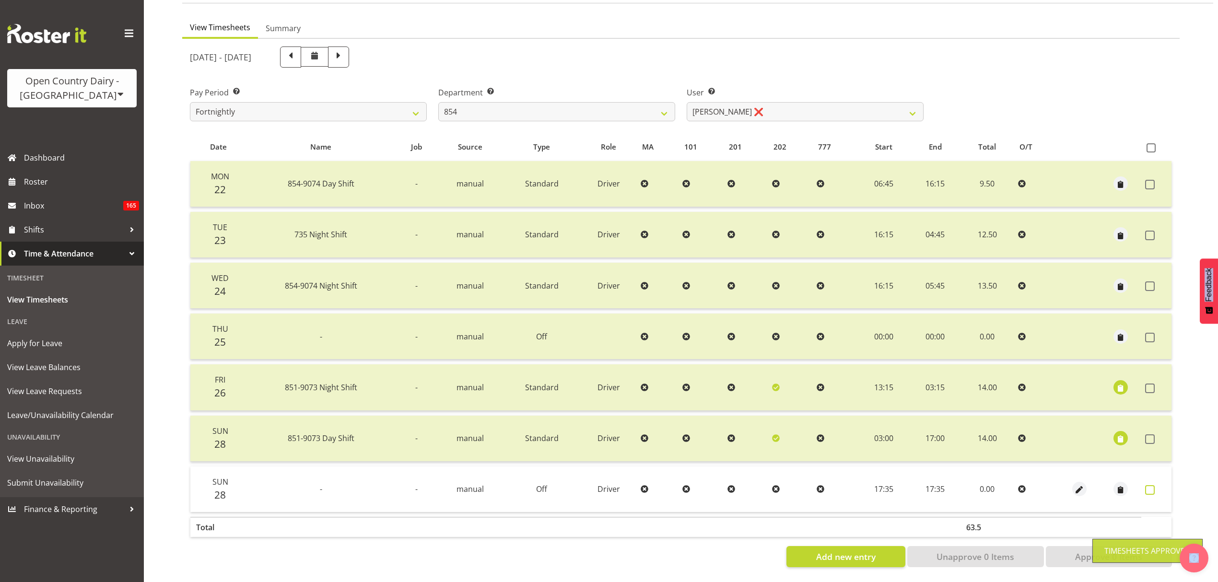
click at [1150, 485] on span at bounding box center [1151, 490] width 10 height 10
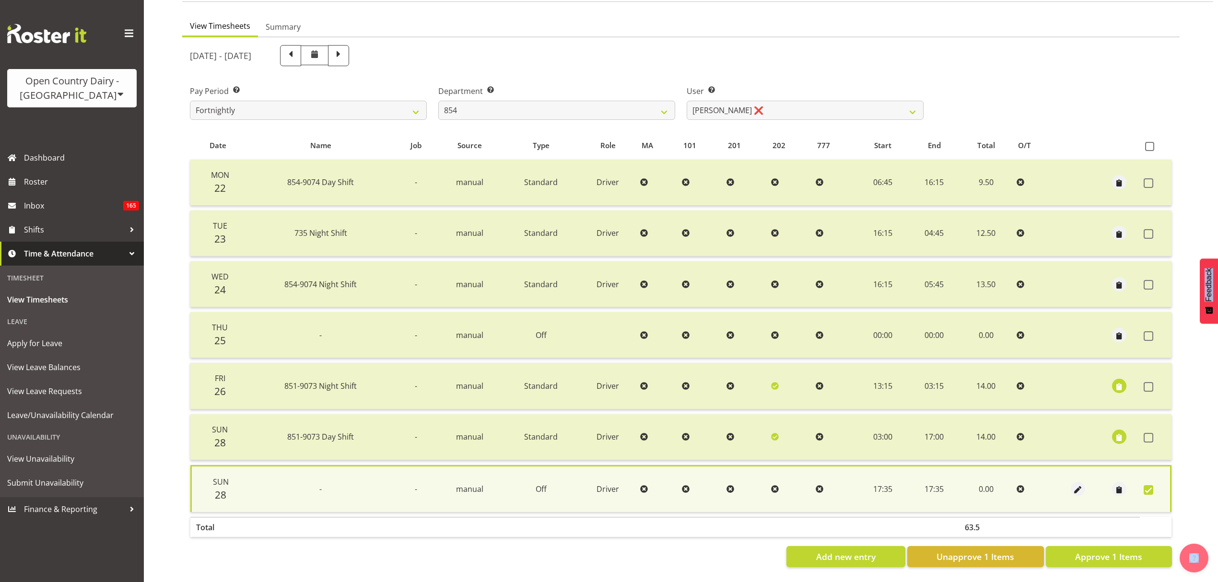
click at [1152, 485] on span at bounding box center [1149, 490] width 10 height 10
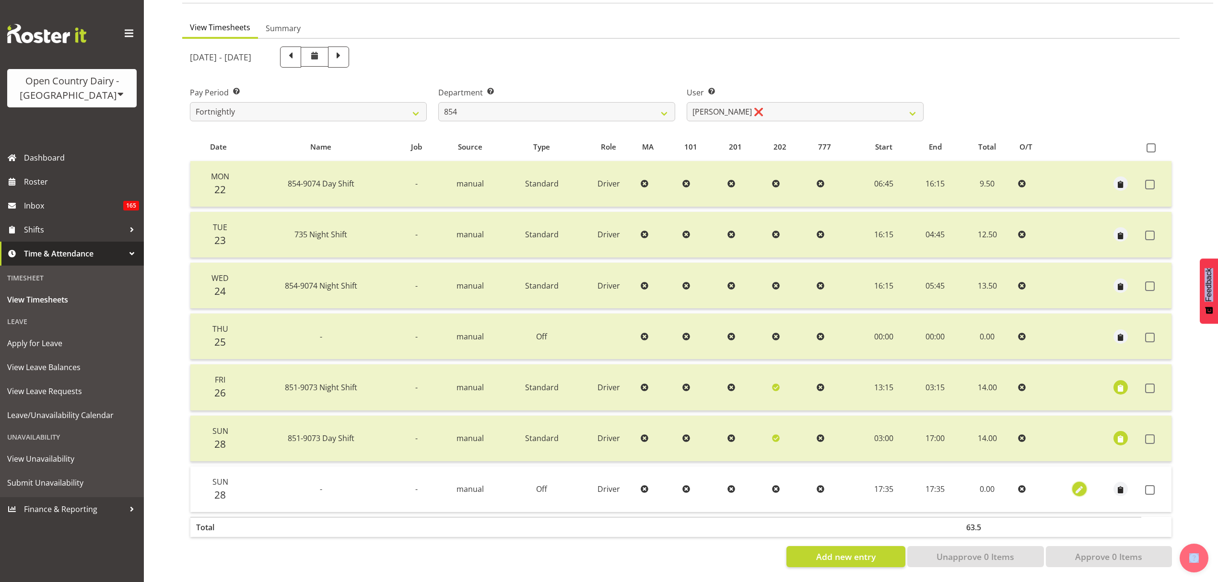
click at [1082, 485] on span "button" at bounding box center [1080, 490] width 11 height 11
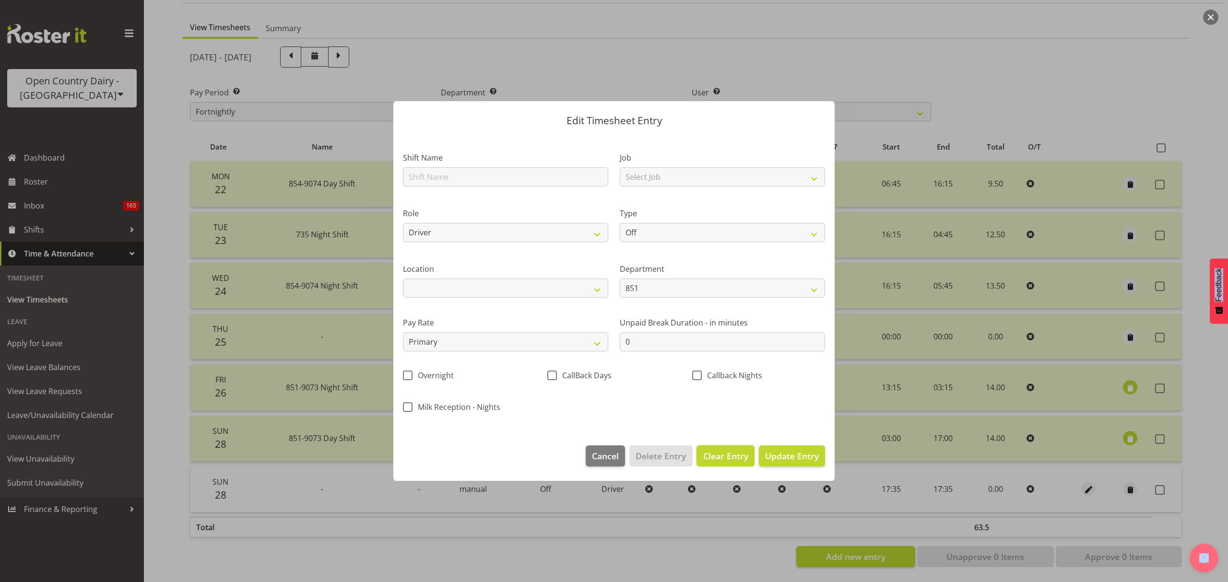
click at [710, 459] on span "Clear Entry" at bounding box center [725, 456] width 45 height 12
click at [651, 456] on span "Delete Entry" at bounding box center [661, 456] width 50 height 12
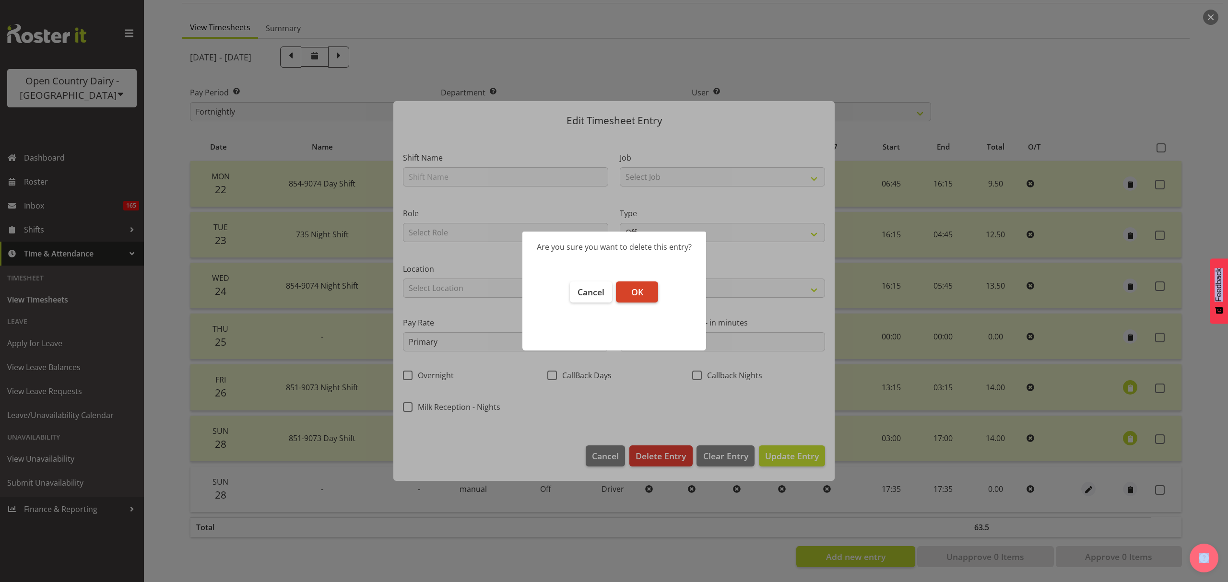
click at [645, 300] on button "OK" at bounding box center [637, 292] width 42 height 21
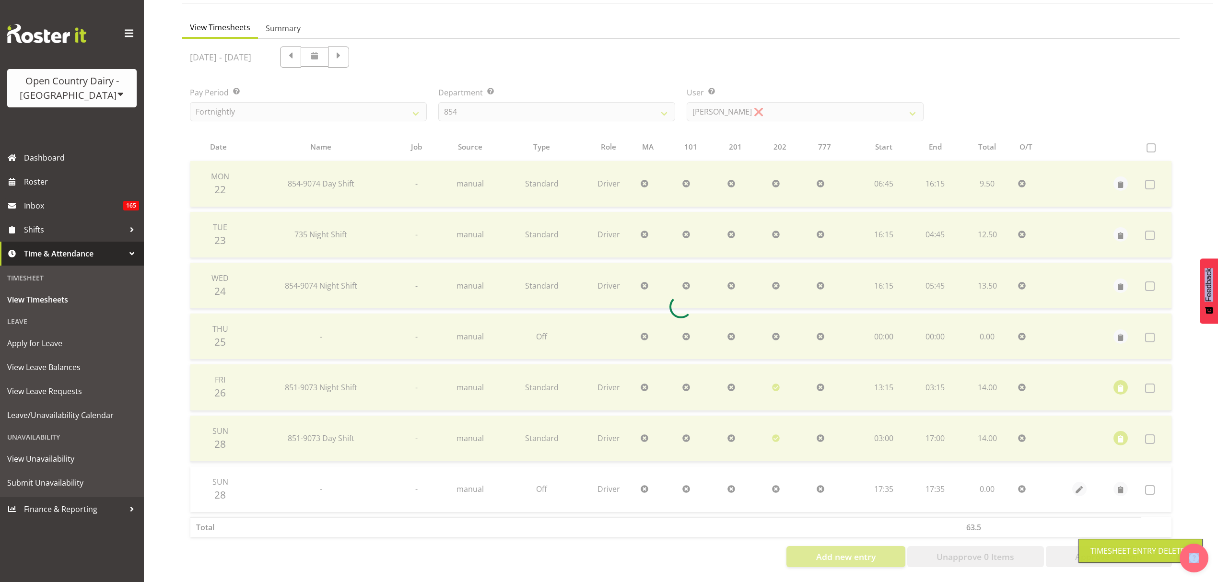
scroll to position [34, 0]
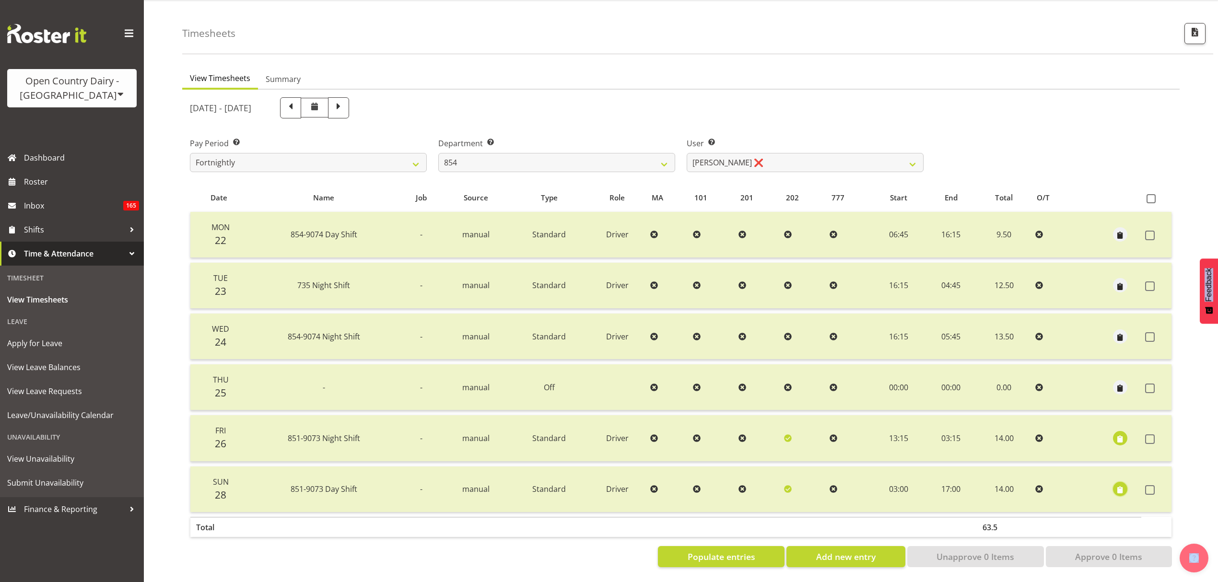
click at [1124, 485] on span "button" at bounding box center [1120, 490] width 11 height 11
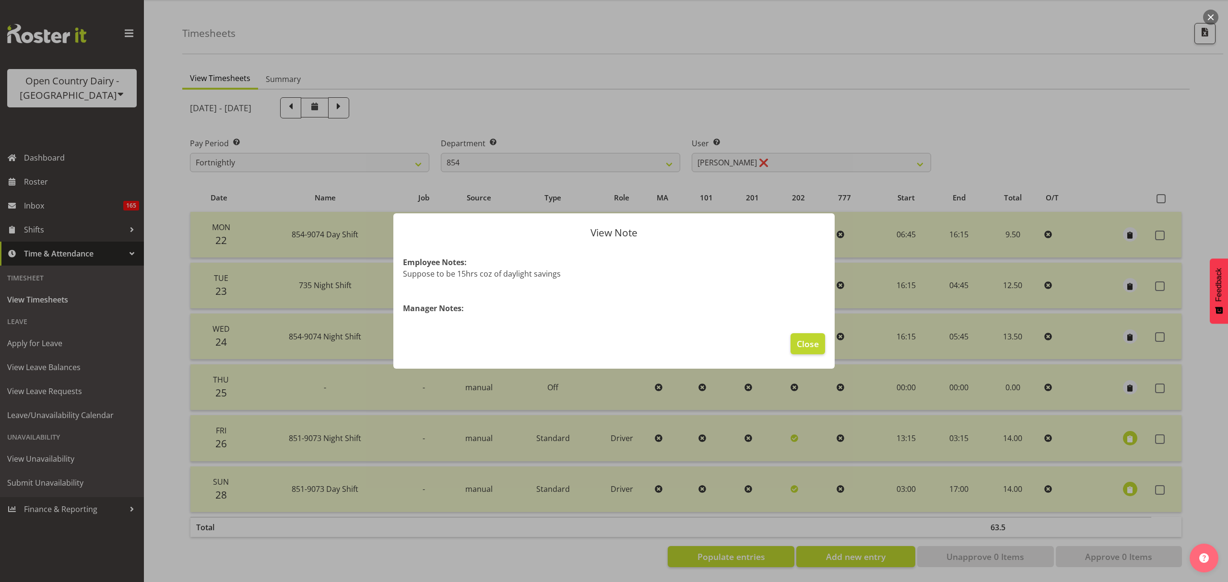
click at [1081, 434] on div at bounding box center [614, 291] width 1228 height 582
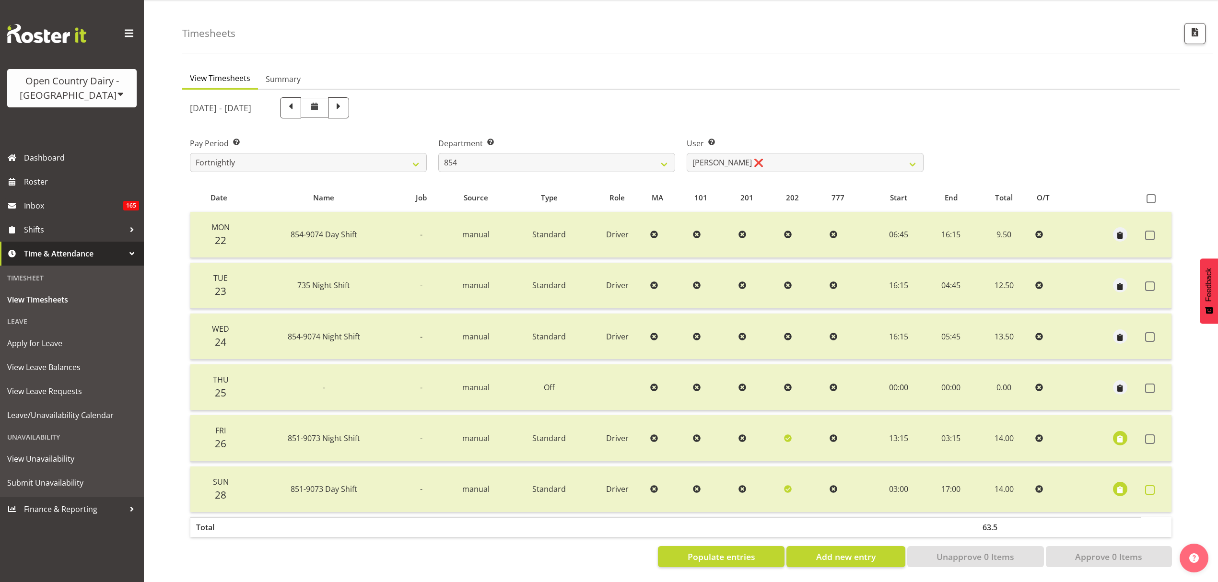
click at [1148, 485] on span at bounding box center [1151, 490] width 10 height 10
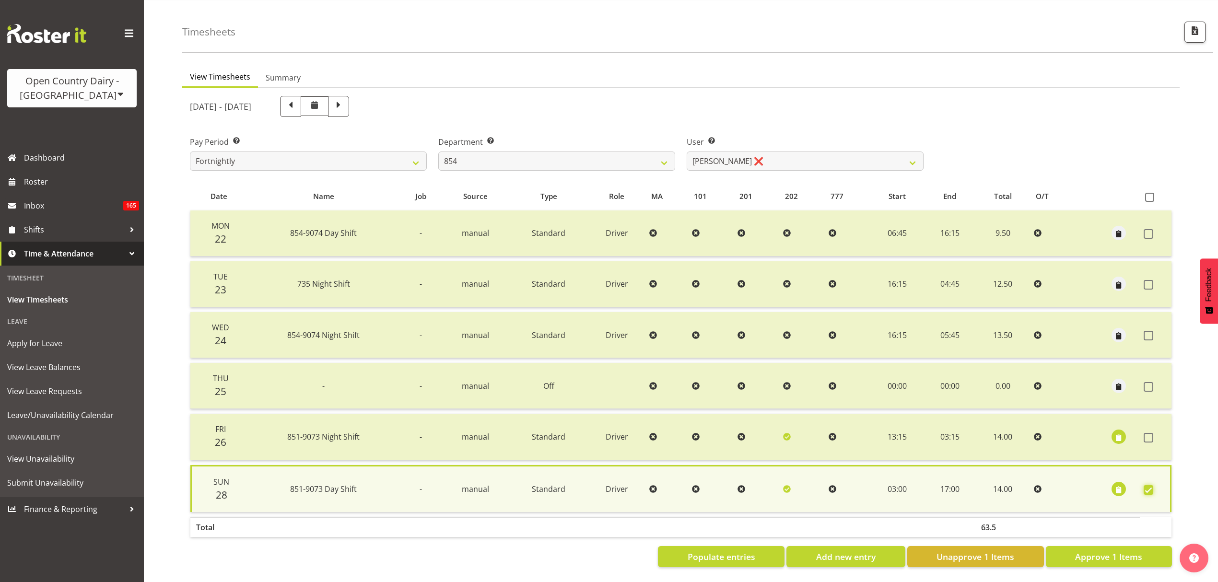
scroll to position [35, 0]
click at [989, 551] on span "Unapprove 1 Items" at bounding box center [976, 557] width 78 height 12
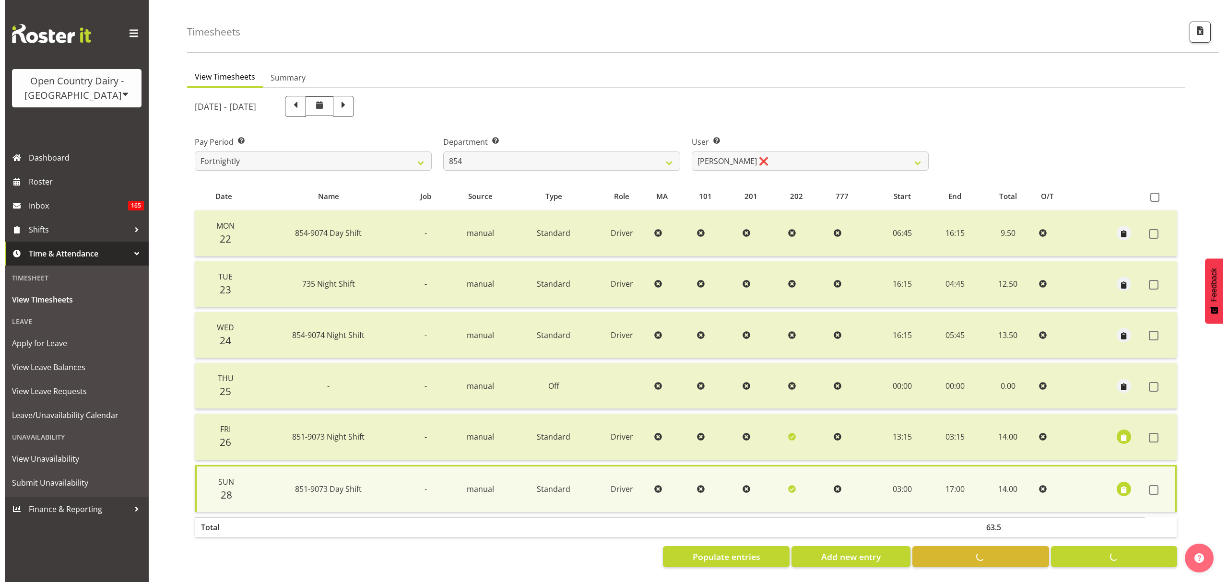
scroll to position [34, 0]
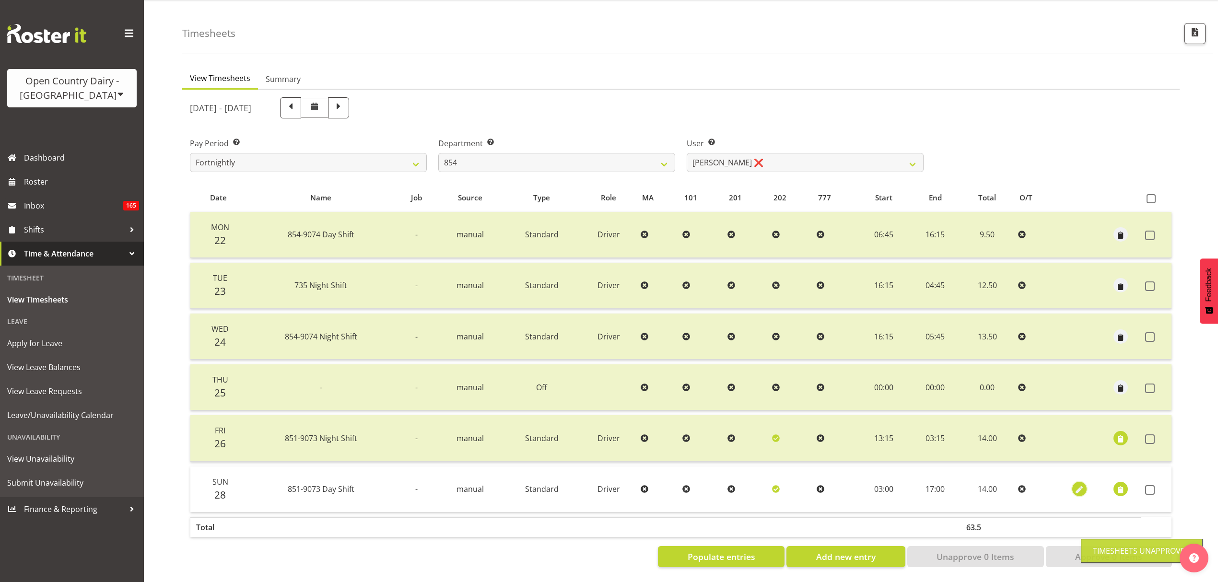
click at [1076, 485] on span "button" at bounding box center [1080, 490] width 11 height 11
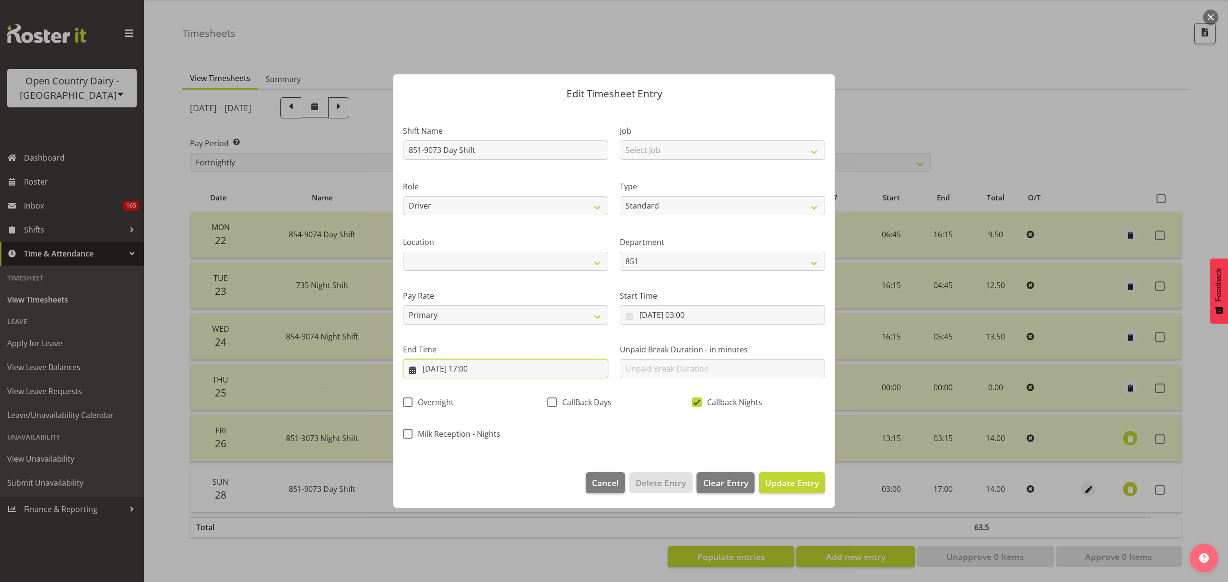
click at [494, 367] on input "28/09/2025, 17:00" at bounding box center [505, 368] width 205 height 19
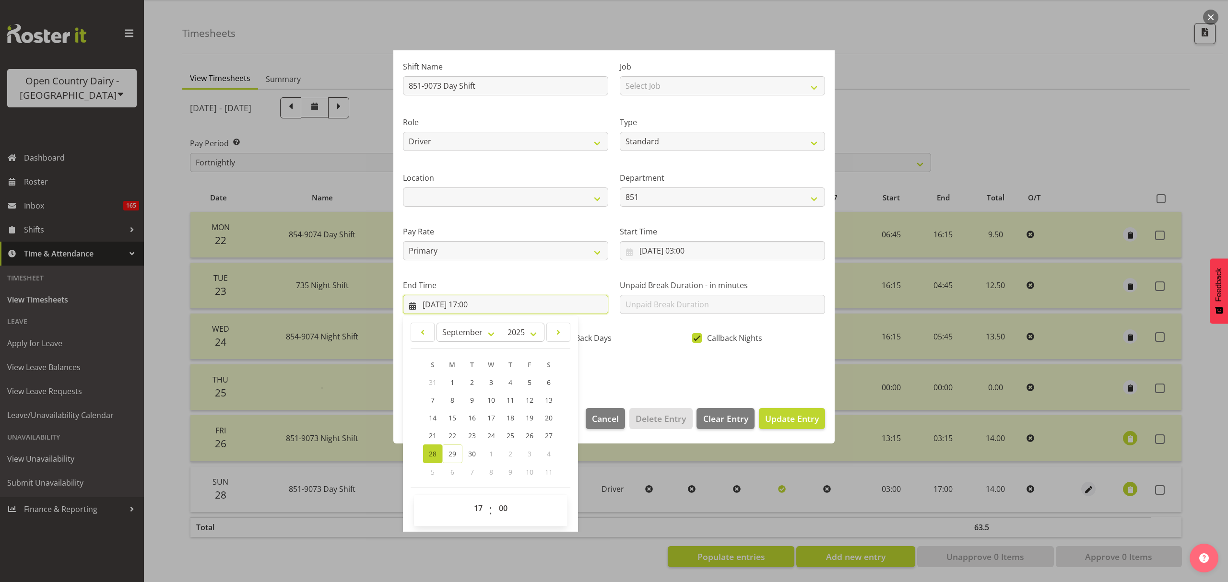
scroll to position [65, 0]
click at [477, 507] on select "00 01 02 03 04 05 06 07 08 09 10 11 12 13 14 15 16 17 18 19 20 21 22 23" at bounding box center [480, 507] width 22 height 19
click at [469, 498] on select "00 01 02 03 04 05 06 07 08 09 10 11 12 13 14 15 16 17 18 19 20 21 22 23" at bounding box center [480, 507] width 22 height 19
click at [609, 380] on div "Shift Name 851-9073 Day Shift Job Select Job Connecting /unconnecting Trailers …" at bounding box center [614, 215] width 434 height 336
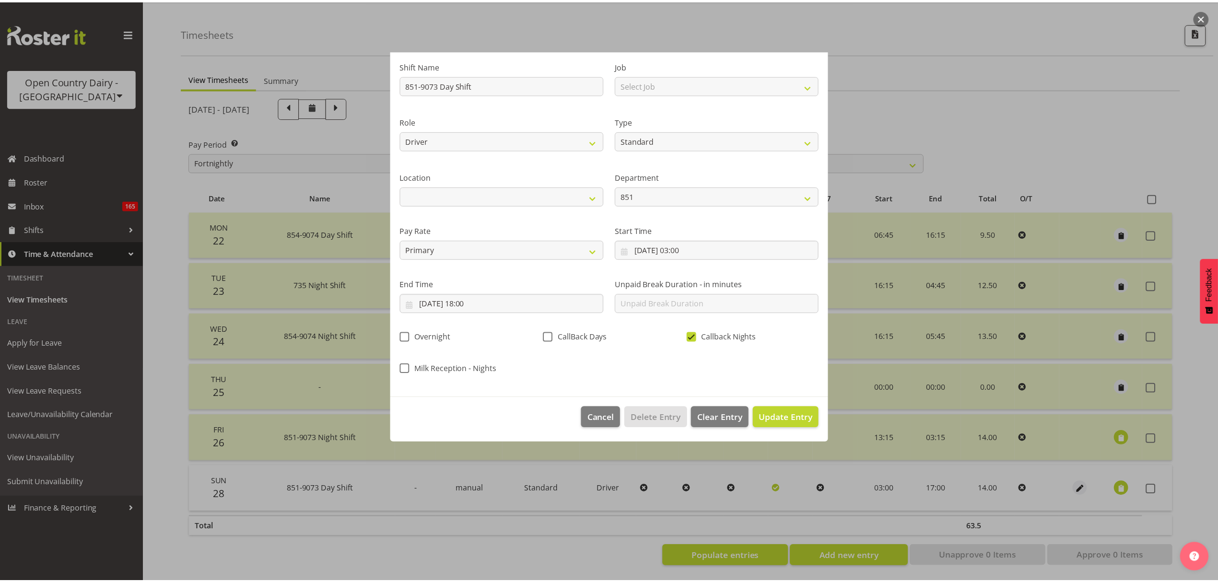
scroll to position [0, 0]
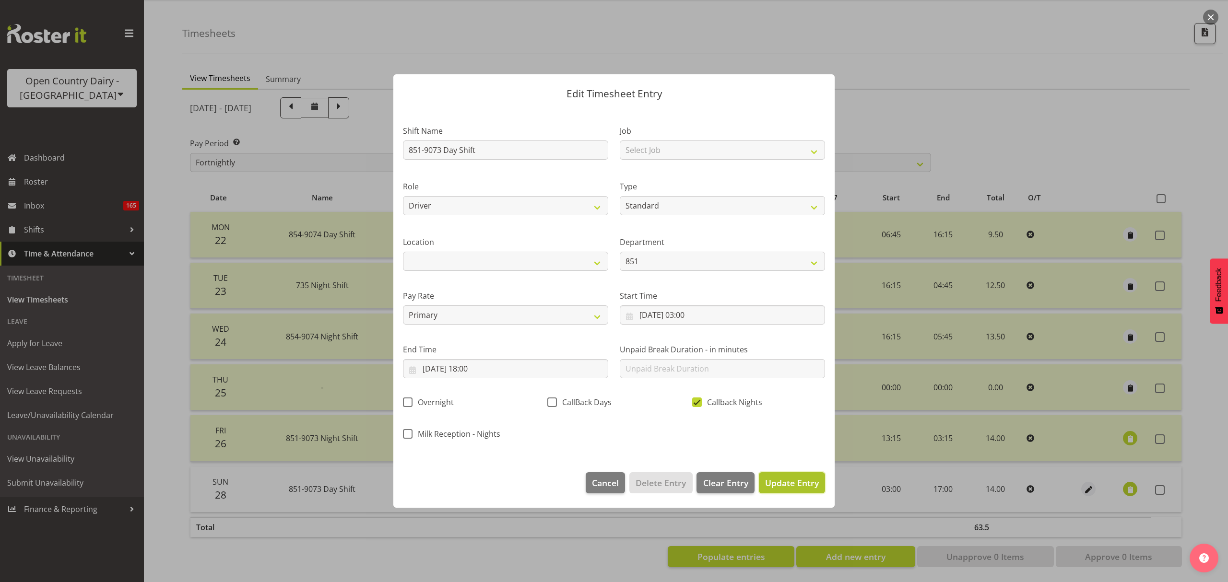
click at [811, 485] on span "Update Entry" at bounding box center [792, 483] width 54 height 12
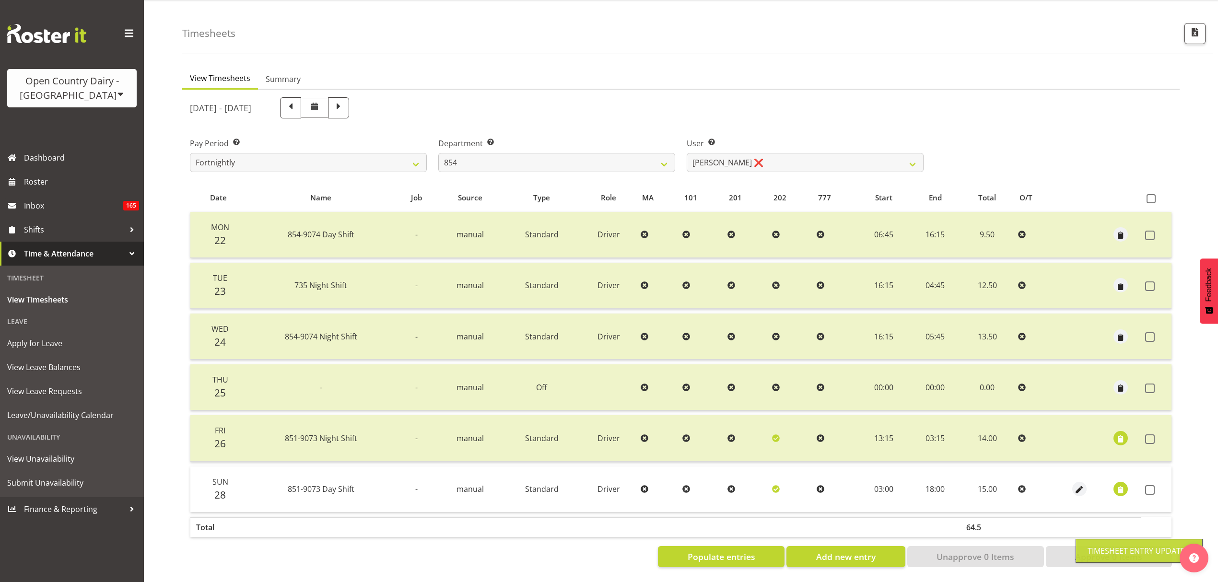
click at [1144, 480] on td at bounding box center [1157, 490] width 30 height 46
click at [1148, 485] on span at bounding box center [1151, 490] width 10 height 10
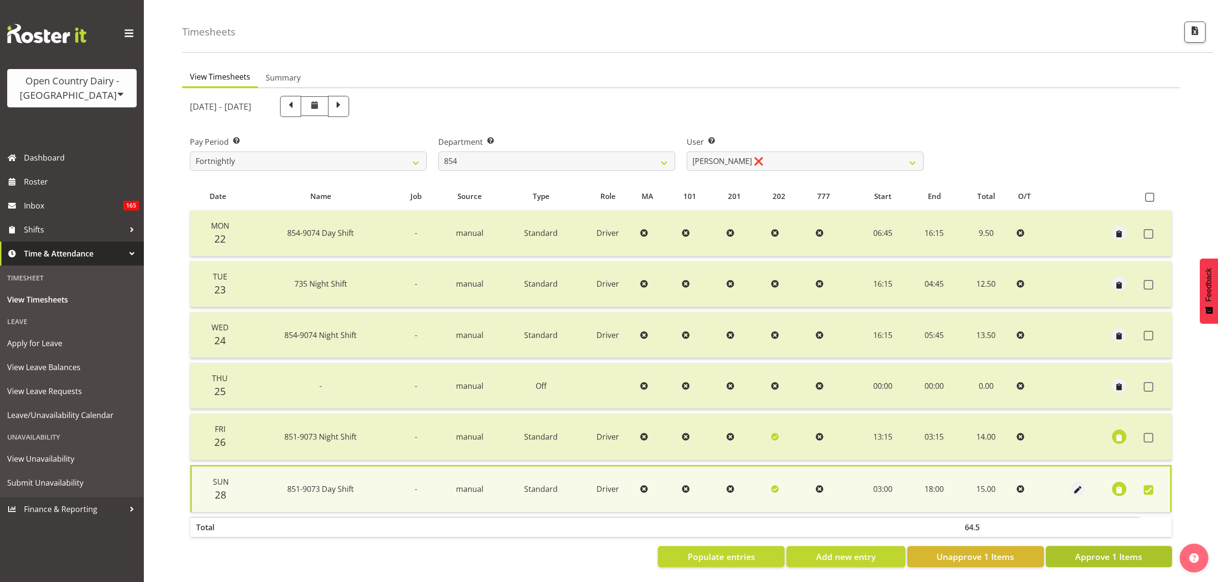
click at [1059, 549] on button "Approve 1 Items" at bounding box center [1109, 556] width 126 height 21
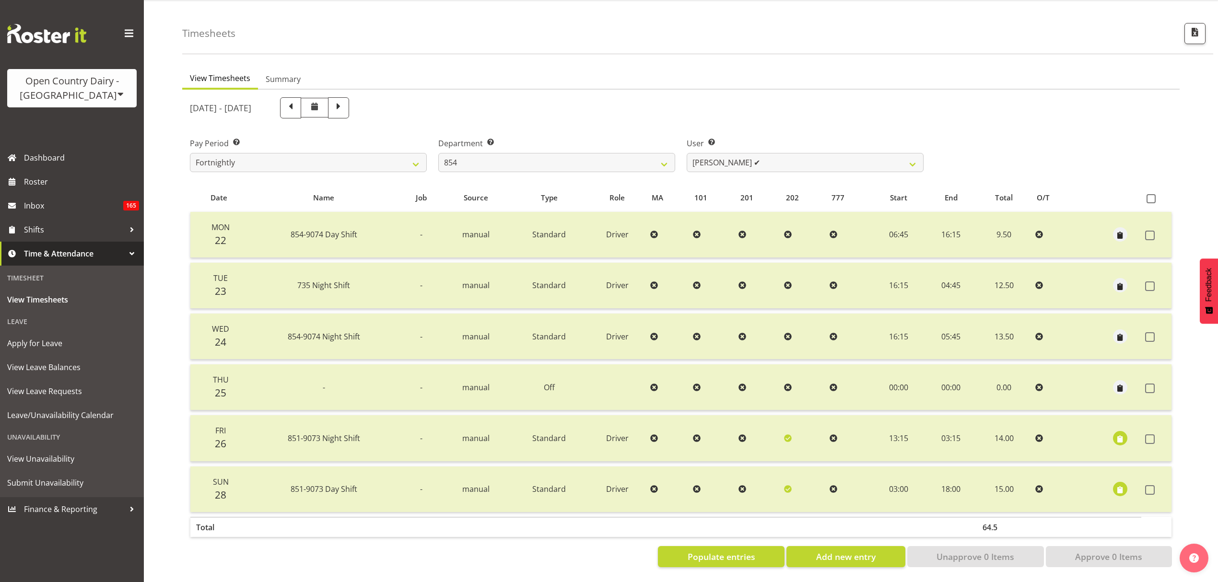
click at [726, 167] on div "User Select user. Note: This is filtered down by the previous two drop-down ite…" at bounding box center [805, 151] width 248 height 54
click at [728, 162] on select "Carl Johnstone ✔ John Rook ✔ Karl Nicol ❌ Raymond George ✔" at bounding box center [805, 162] width 237 height 19
click at [723, 160] on select "Carl Johnstone ✔ John Rook ✔ Karl Nicol ❌ Raymond George ✔" at bounding box center [805, 162] width 237 height 19
click at [723, 162] on select "Carl Johnstone ✔ John Rook ✔ Karl Nicol ❌ Raymond George ✔" at bounding box center [805, 162] width 237 height 19
click at [687, 153] on select "Carl Johnstone ✔ John Rook ✔ Karl Nicol ❌ Raymond George ✔" at bounding box center [805, 162] width 237 height 19
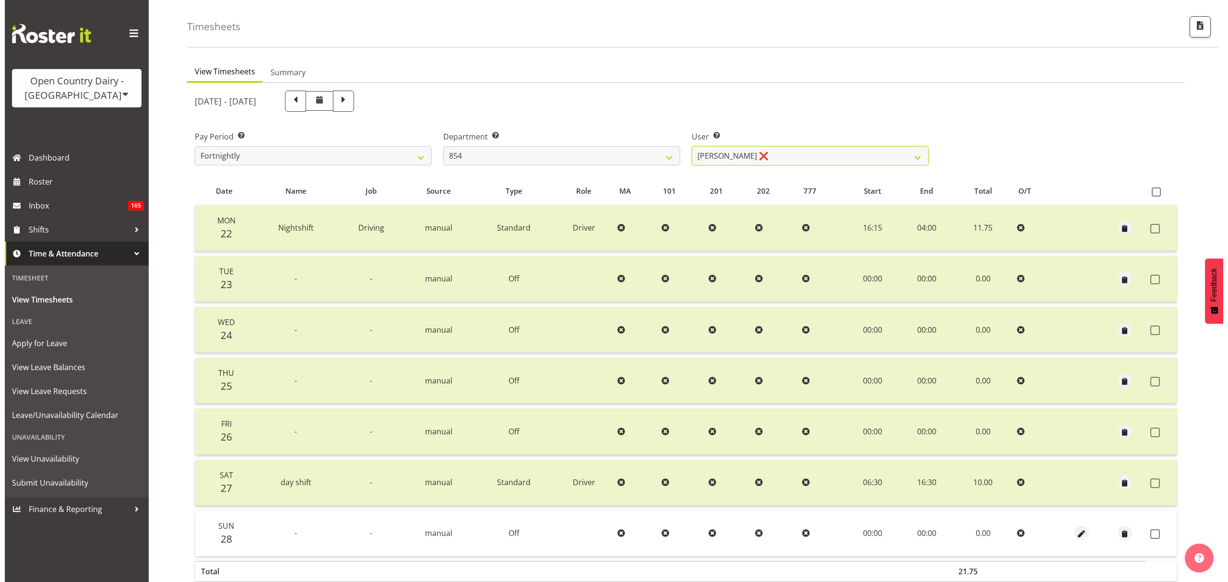
scroll to position [85, 0]
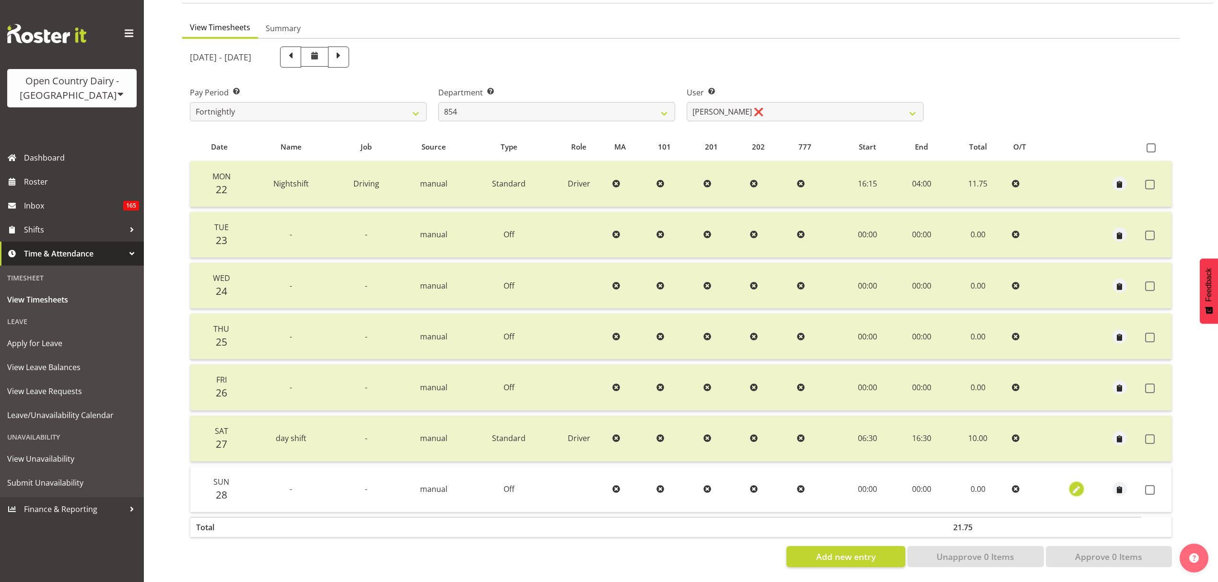
click at [1081, 485] on span "button" at bounding box center [1076, 490] width 11 height 11
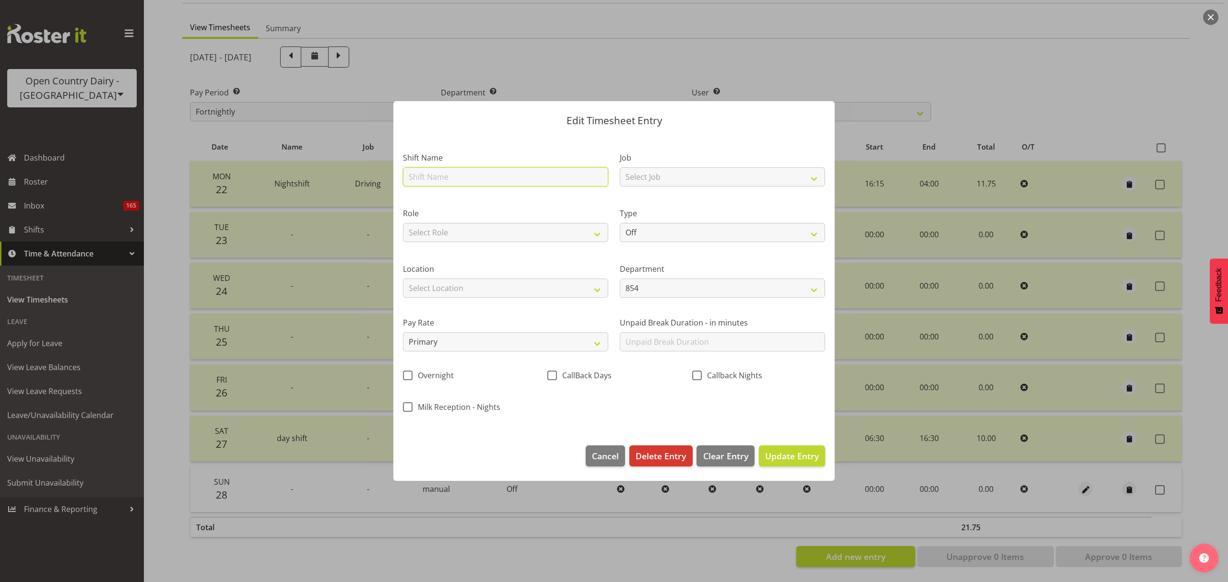
click at [490, 185] on input "text" at bounding box center [505, 176] width 205 height 19
click at [643, 235] on select "Off Standard Public Holiday Public Holiday (Worked) Day In Lieu Annual Leave Si…" at bounding box center [722, 232] width 205 height 19
click at [620, 223] on select "Off Standard Public Holiday Public Holiday (Worked) Day In Lieu Annual Leave Si…" at bounding box center [722, 232] width 205 height 19
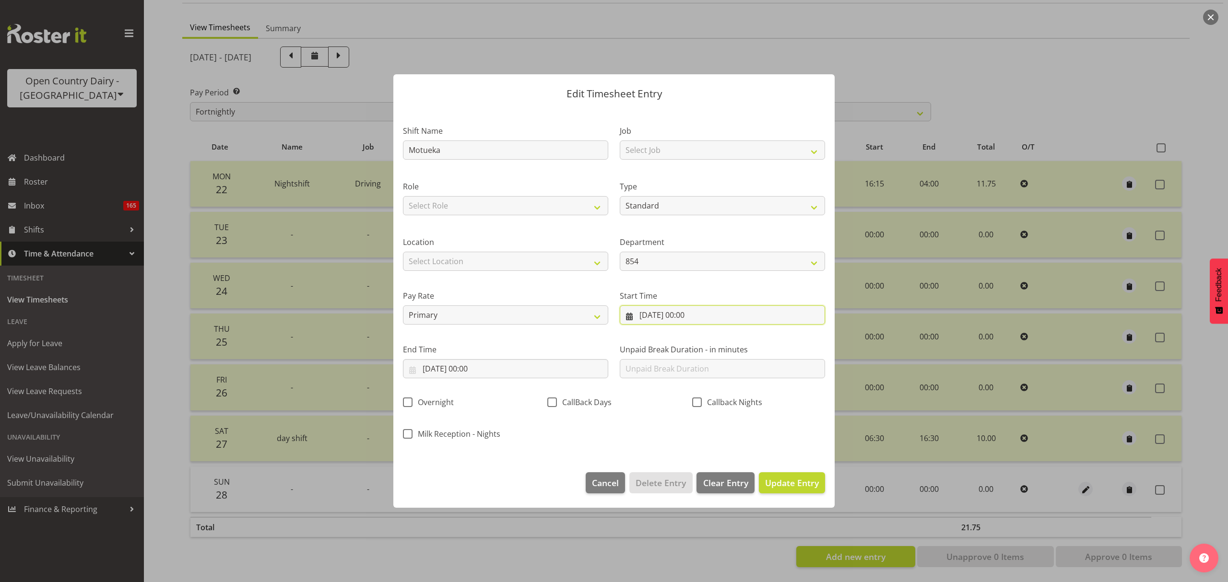
click at [691, 310] on input "28/09/2025, 00:00" at bounding box center [722, 315] width 205 height 19
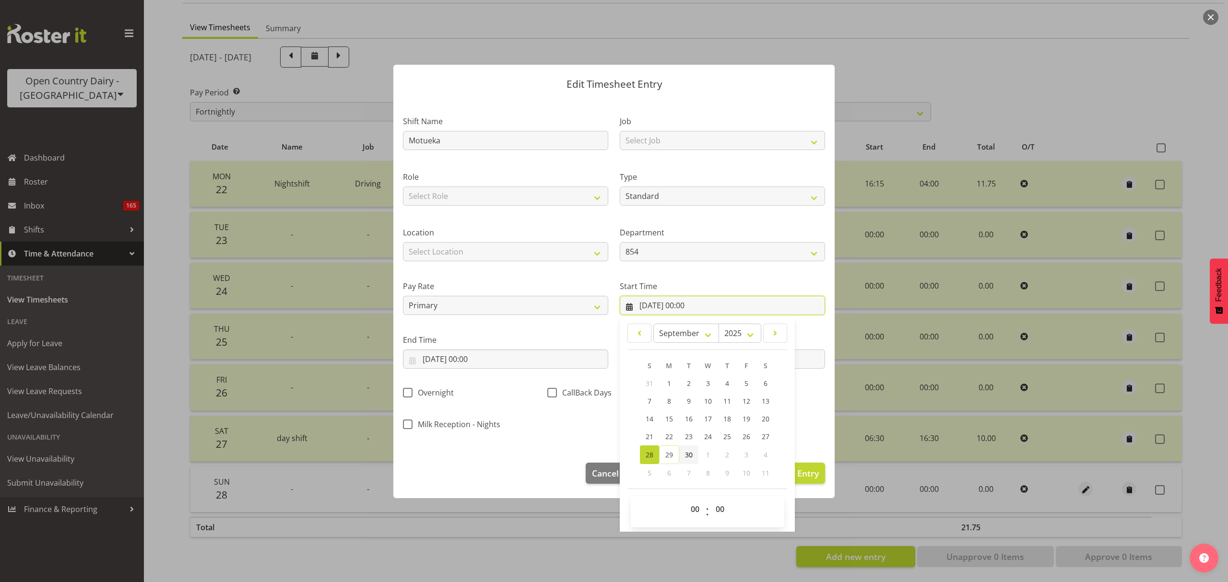
scroll to position [12, 0]
click at [691, 505] on select "00 01 02 03 04 05 06 07 08 09 10 11 12 13 14 15 16 17 18 19 20 21 22 23" at bounding box center [697, 507] width 22 height 19
click at [691, 511] on select "00 01 02 03 04 05 06 07 08 09 10 11 12 13 14 15 16 17 18 19 20 21 22 23" at bounding box center [697, 507] width 22 height 19
click at [686, 498] on select "00 01 02 03 04 05 06 07 08 09 10 11 12 13 14 15 16 17 18 19 20 21 22 23" at bounding box center [697, 507] width 22 height 19
click at [494, 352] on input "28/09/2025, 00:00" at bounding box center [505, 357] width 205 height 19
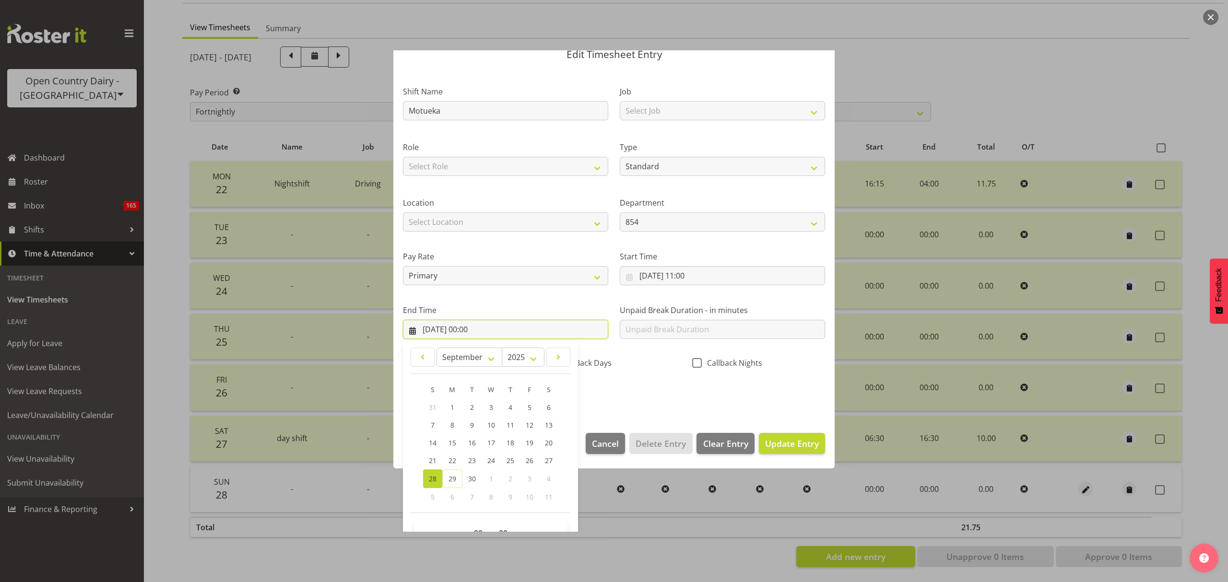
scroll to position [65, 0]
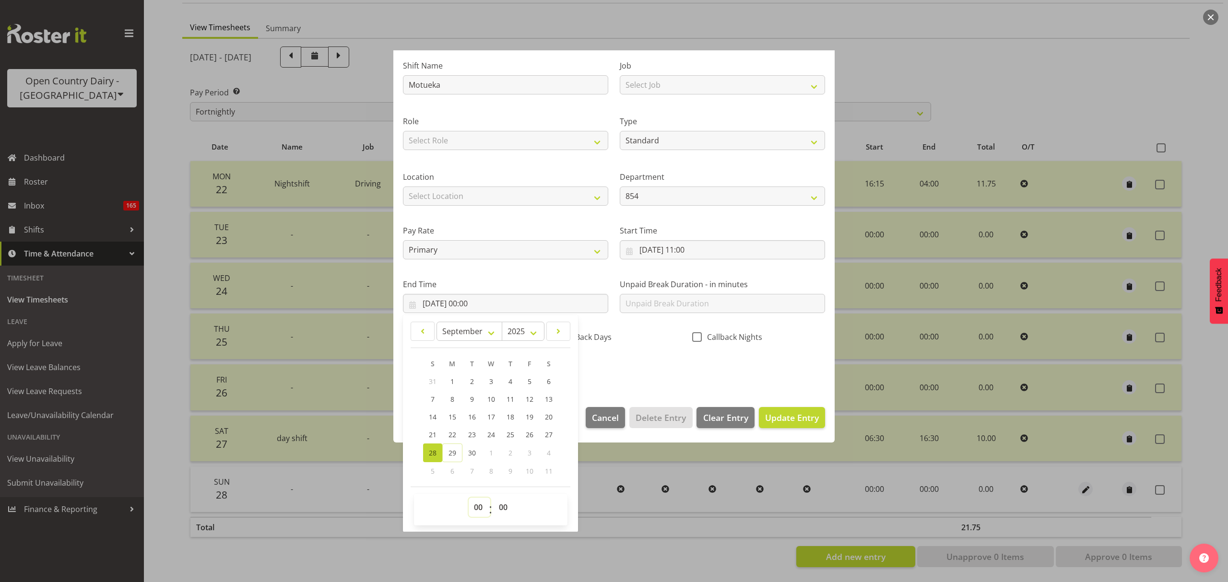
click at [478, 505] on select "00 01 02 03 04 05 06 07 08 09 10 11 12 13 14 15 16 17 18 19 20 21 22 23" at bounding box center [480, 507] width 22 height 19
click at [483, 519] on span "00 01 02 03 04 05 06 07 08 09 10 11 12 13 14 15 16 17 18 19 20 21 22 23" at bounding box center [480, 510] width 22 height 24
click at [483, 512] on select "00 01 02 03 04 05 06 07 08 09 10 11 12 13 14 15 16 17 18 19 20 21 22 23" at bounding box center [480, 507] width 22 height 19
click at [469, 498] on select "00 01 02 03 04 05 06 07 08 09 10 11 12 13 14 15 16 17 18 19 20 21 22 23" at bounding box center [480, 507] width 22 height 19
drag, startPoint x: 672, startPoint y: 337, endPoint x: 689, endPoint y: 355, distance: 25.1
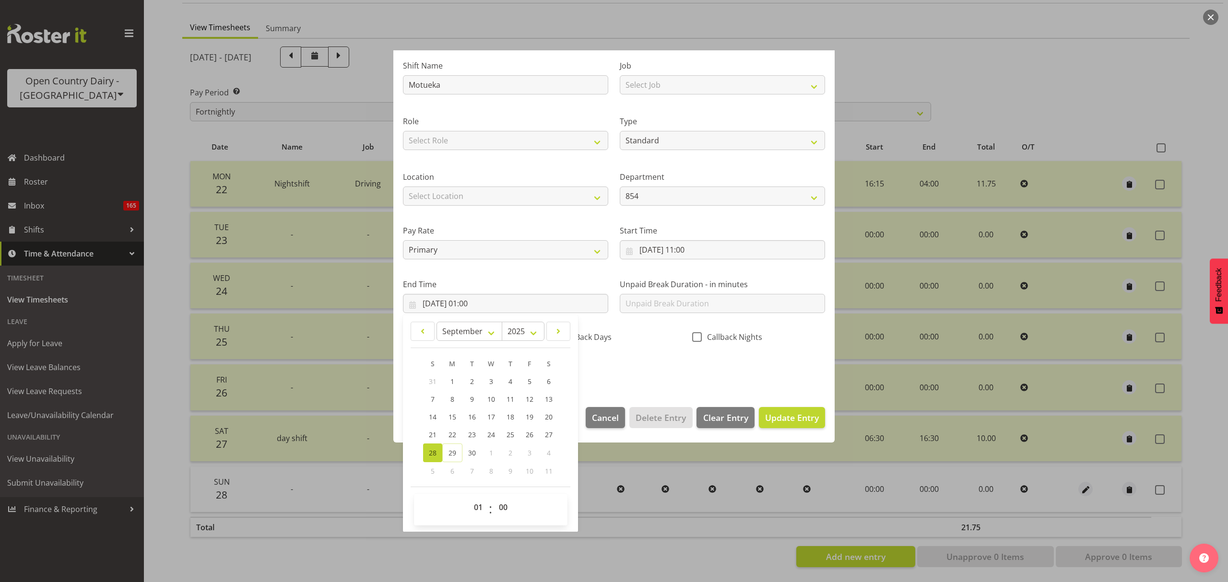
click at [672, 338] on div "CallBack Days" at bounding box center [613, 338] width 133 height 12
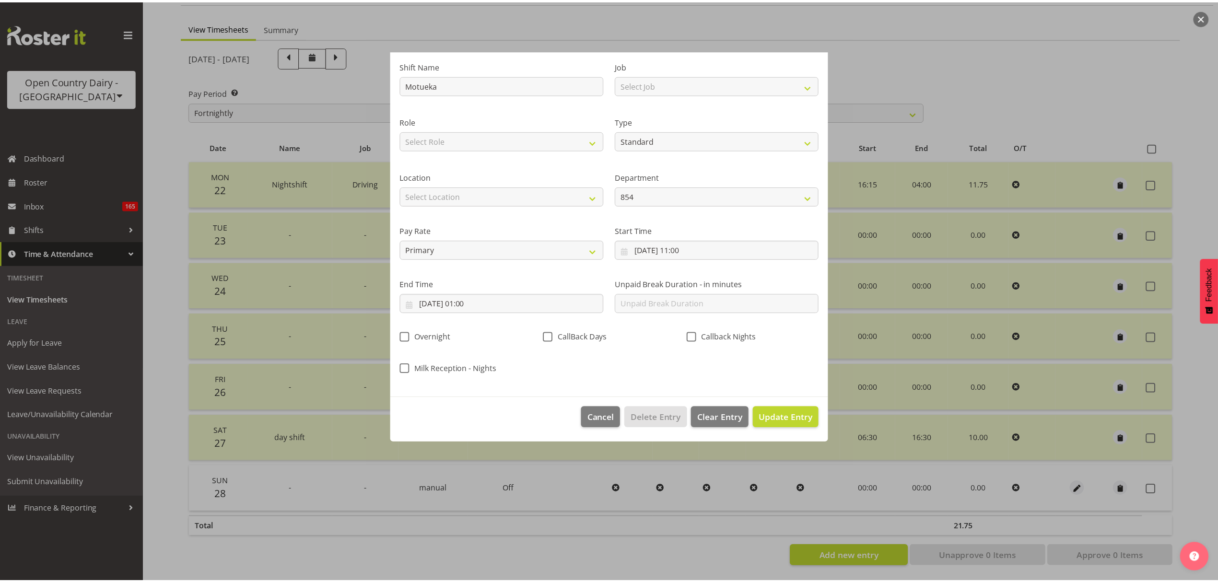
scroll to position [0, 0]
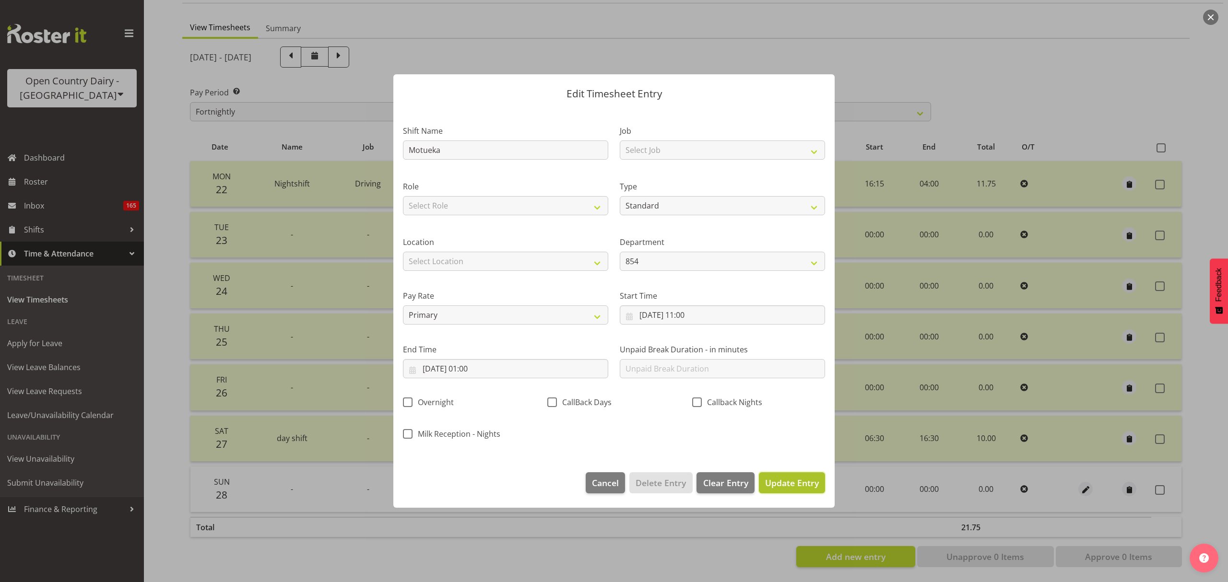
click at [793, 478] on span "Update Entry" at bounding box center [792, 483] width 54 height 12
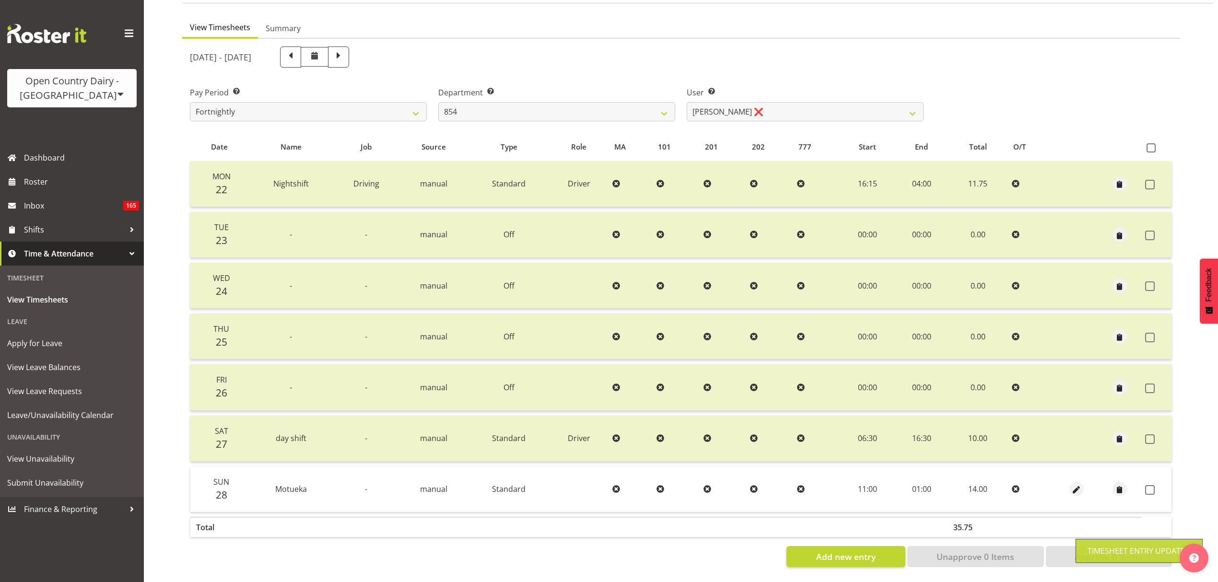
click at [1147, 485] on span at bounding box center [1151, 490] width 10 height 10
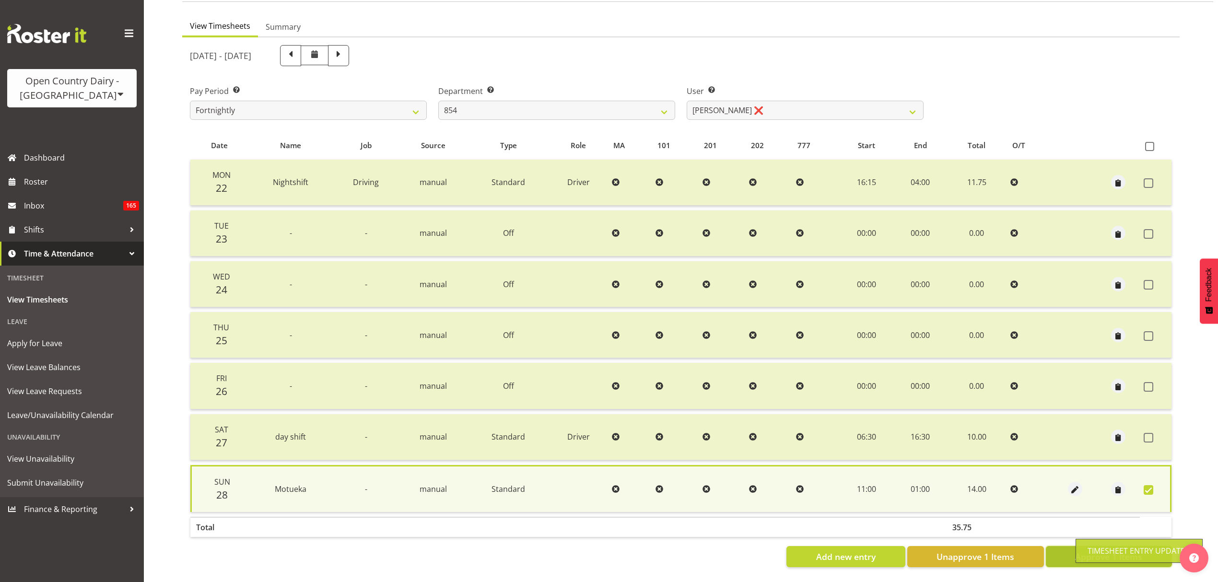
click at [1058, 549] on button "Approve 1 Items" at bounding box center [1109, 556] width 126 height 21
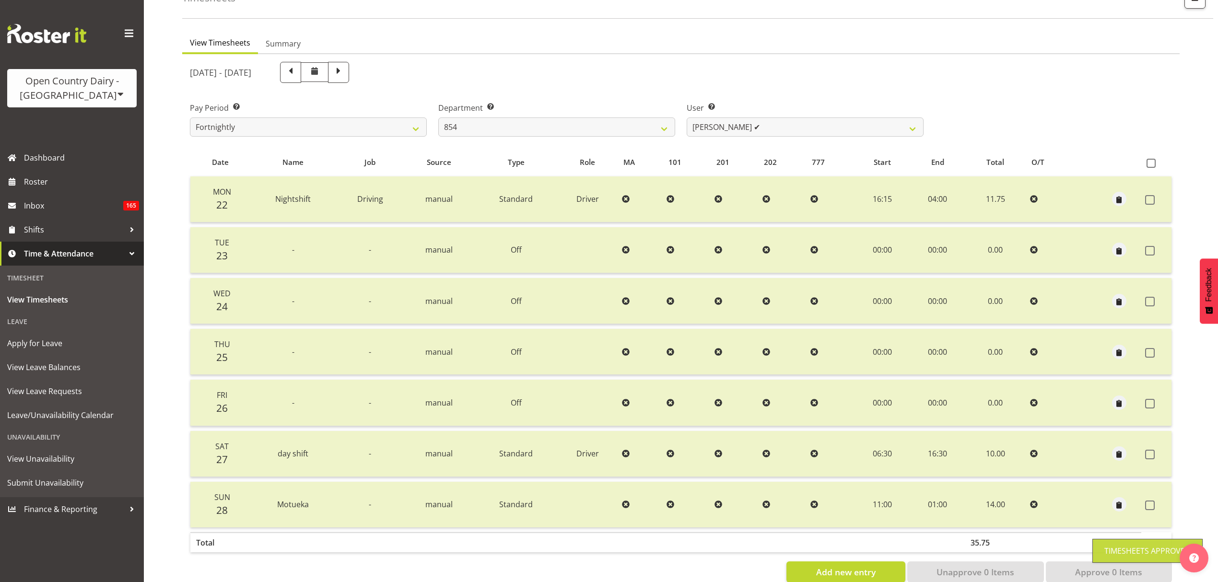
scroll to position [85, 0]
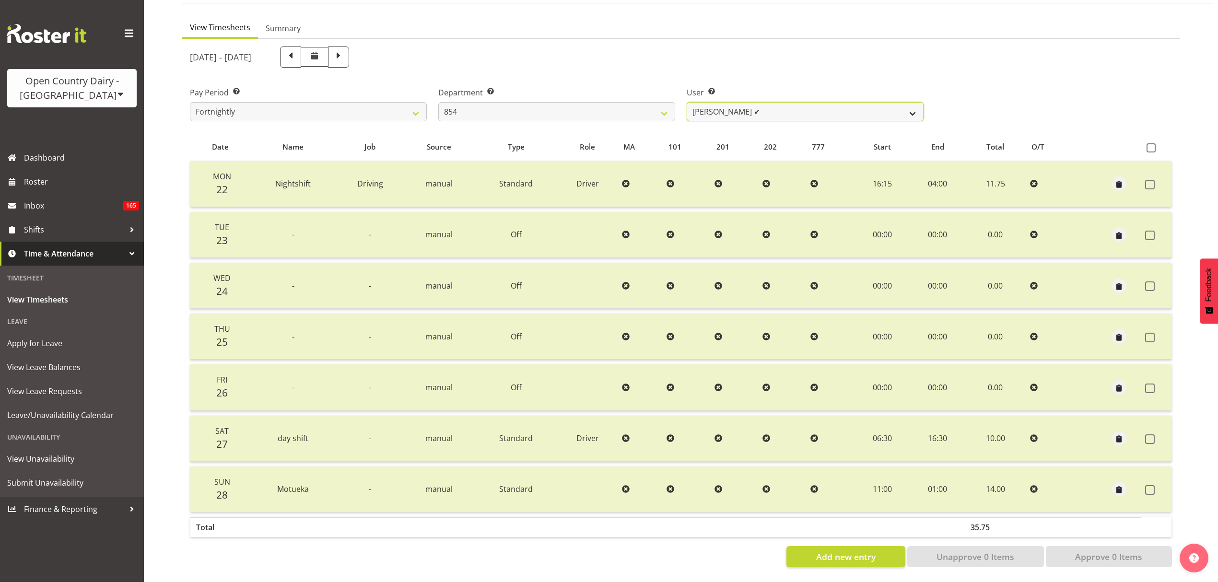
click at [722, 105] on select "Carl Johnstone ✔ John Rook ✔ Karl Nicol ✔ Raymond George ✔" at bounding box center [805, 111] width 237 height 19
drag, startPoint x: 722, startPoint y: 105, endPoint x: 687, endPoint y: 102, distance: 35.6
click at [722, 105] on select "Carl Johnstone ✔ John Rook ✔ Karl Nicol ✔ Raymond George ✔" at bounding box center [805, 111] width 237 height 19
click at [617, 102] on select "734 735 736 737 738 739 851 853 854 855 856 858 861 862 865 867-9032 868 869 87…" at bounding box center [556, 111] width 237 height 19
click at [438, 102] on select "734 735 736 737 738 739 851 853 854 855 856 858 861 862 865 867-9032 868 869 87…" at bounding box center [556, 111] width 237 height 19
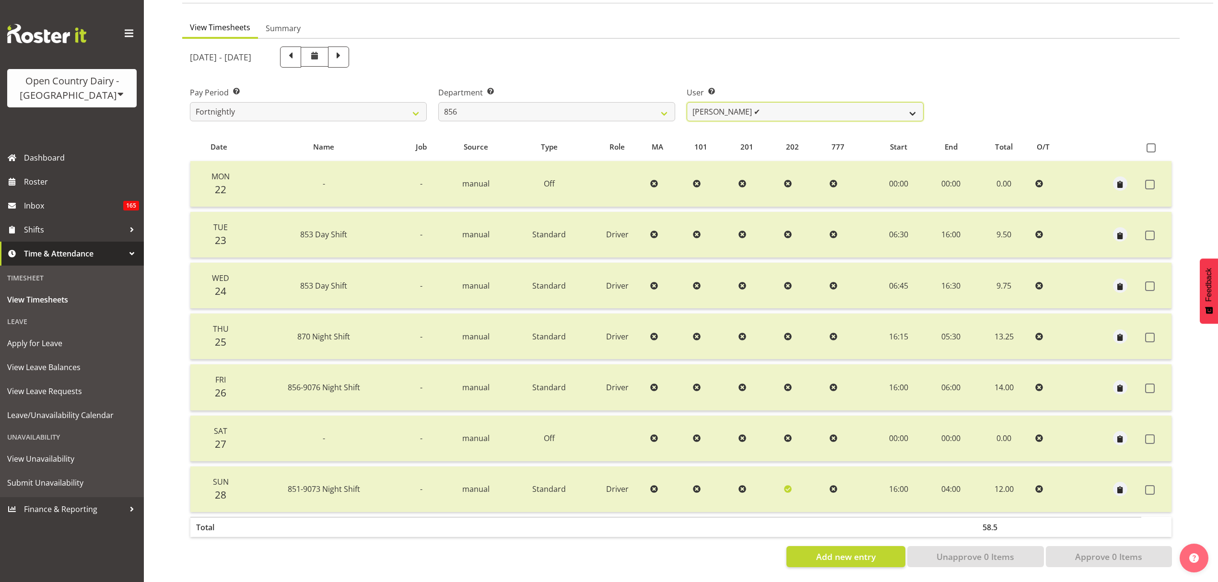
click at [739, 107] on select "Bradley Parkhill ✔ James Matheson ❌ Jason Vercoe ✔ Tony Lee ❌" at bounding box center [805, 111] width 237 height 19
click at [687, 102] on select "Bradley Parkhill ✔ James Matheson ❌ Jason Vercoe ✔ Tony Lee ❌" at bounding box center [805, 111] width 237 height 19
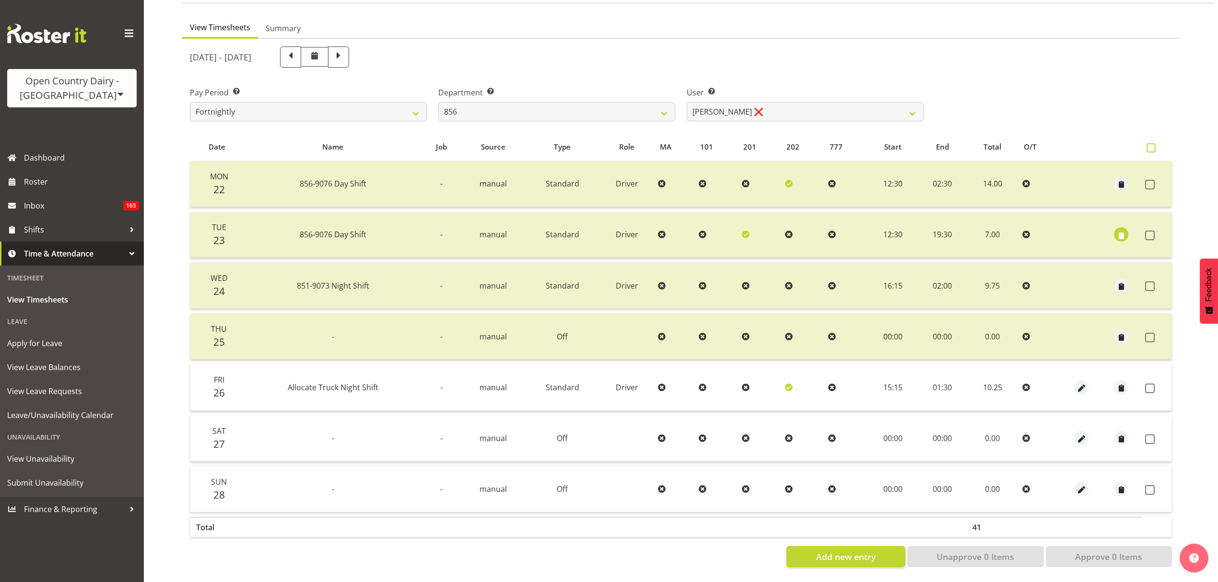
click at [1156, 143] on span at bounding box center [1151, 147] width 9 height 9
click at [1153, 145] on input "checkbox" at bounding box center [1150, 148] width 6 height 6
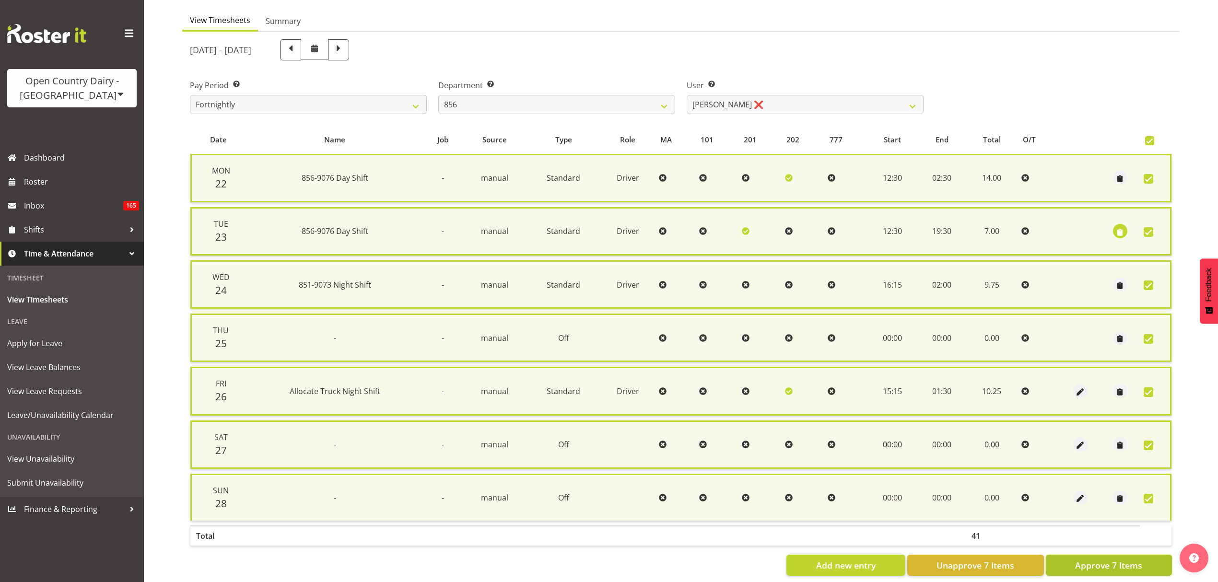
click at [1116, 559] on span "Approve 7 Items" at bounding box center [1109, 565] width 67 height 12
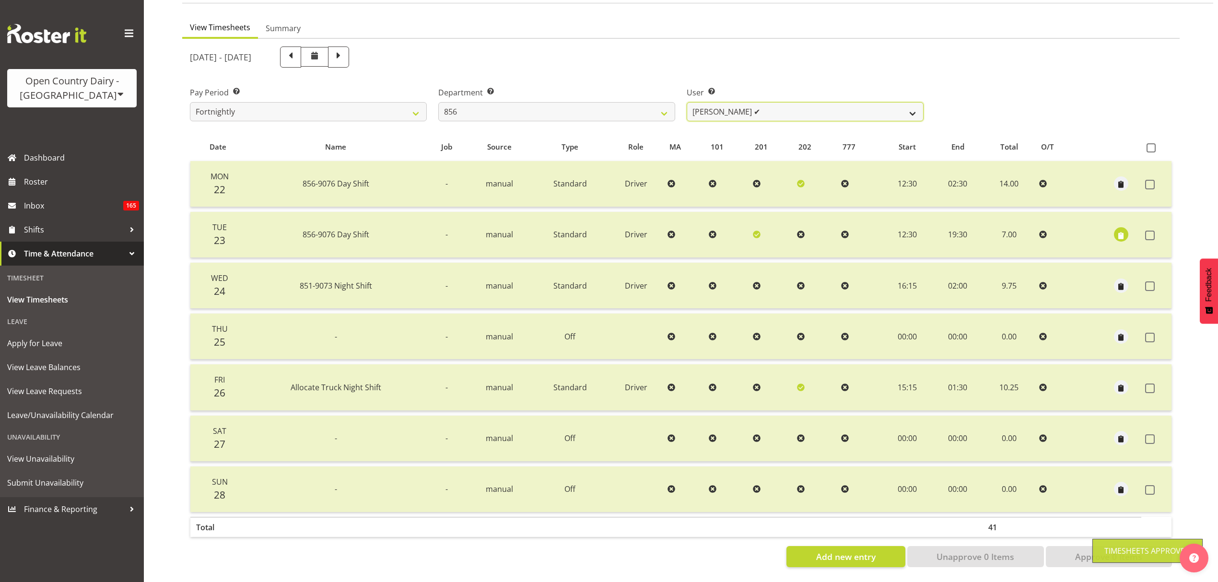
click at [728, 102] on select "Bradley Parkhill ✔ James Matheson ✔ Jason Vercoe ✔ Tony Lee ❌" at bounding box center [805, 111] width 237 height 19
click at [687, 102] on select "Bradley Parkhill ✔ James Matheson ✔ Jason Vercoe ✔ Tony Lee ❌" at bounding box center [805, 111] width 237 height 19
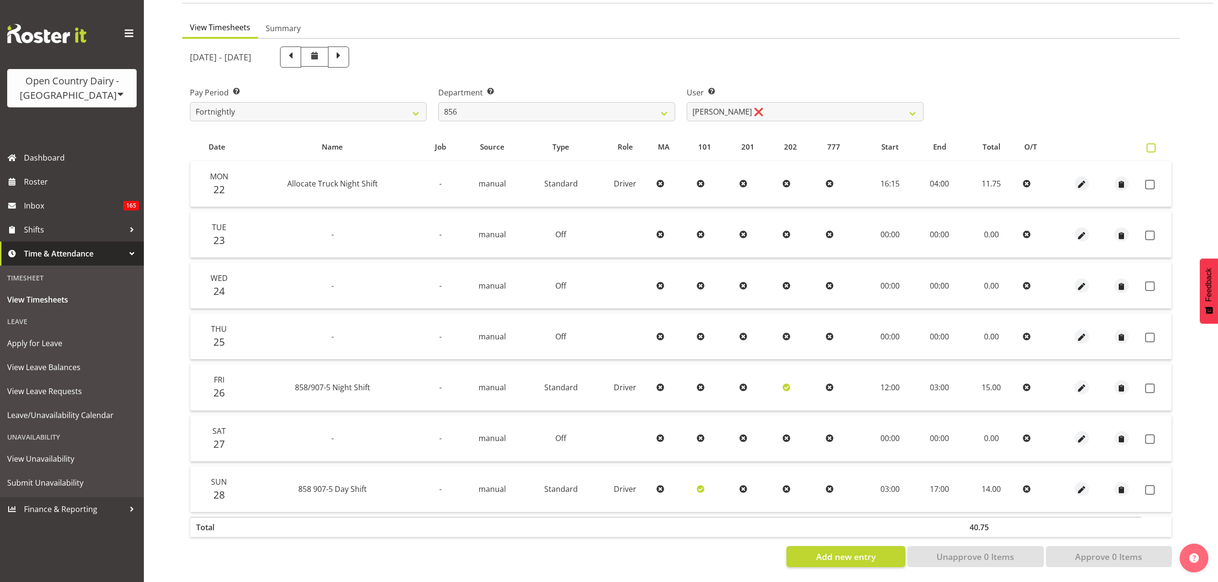
click at [1154, 143] on span at bounding box center [1151, 147] width 9 height 9
click at [1153, 145] on input "checkbox" at bounding box center [1150, 148] width 6 height 6
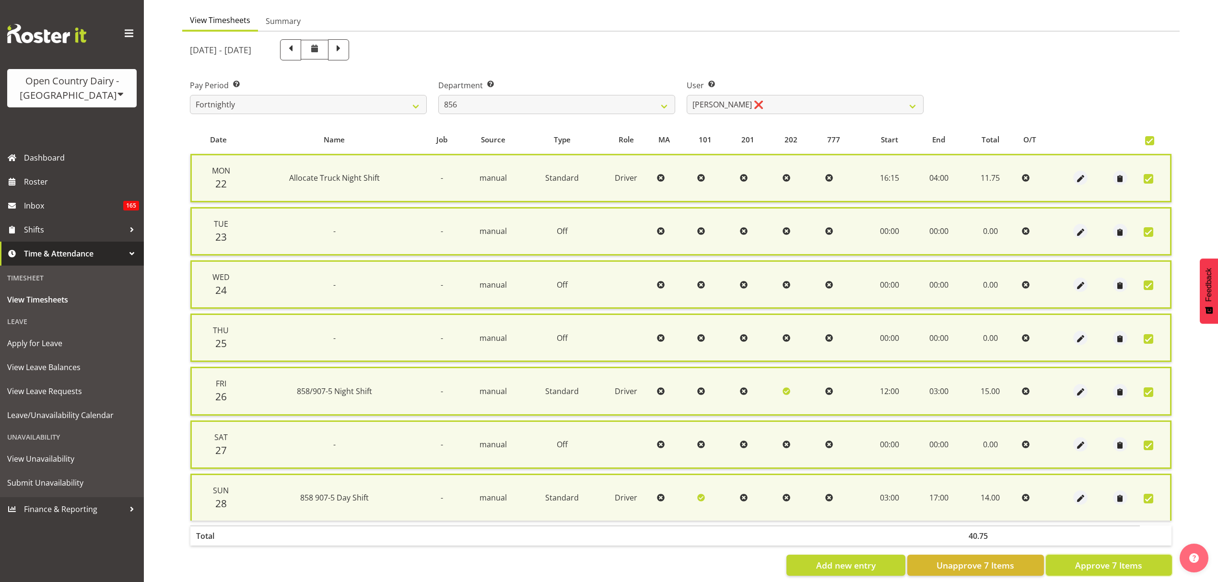
click at [1114, 562] on span "Approve 7 Items" at bounding box center [1109, 565] width 67 height 12
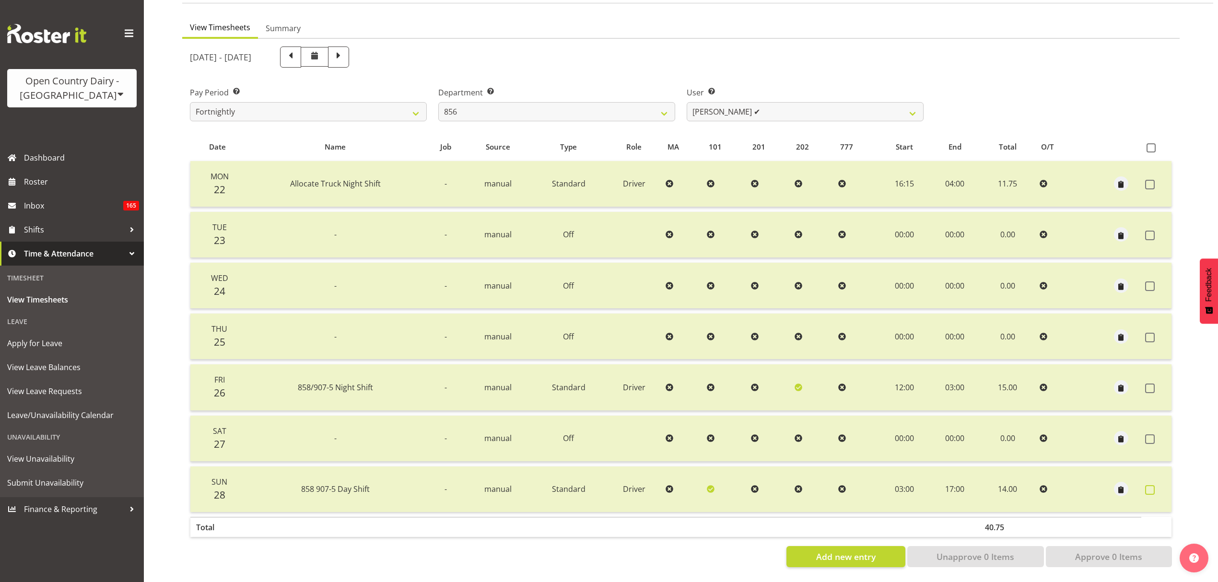
click at [1158, 485] on label at bounding box center [1153, 490] width 15 height 10
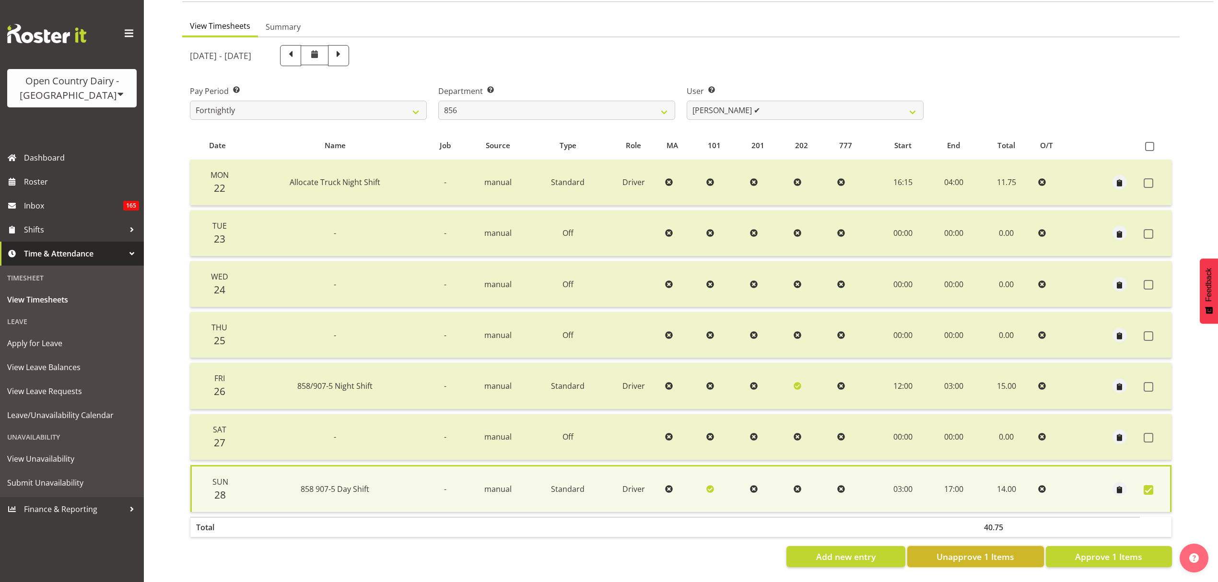
click at [964, 551] on span "Unapprove 1 Items" at bounding box center [976, 557] width 78 height 12
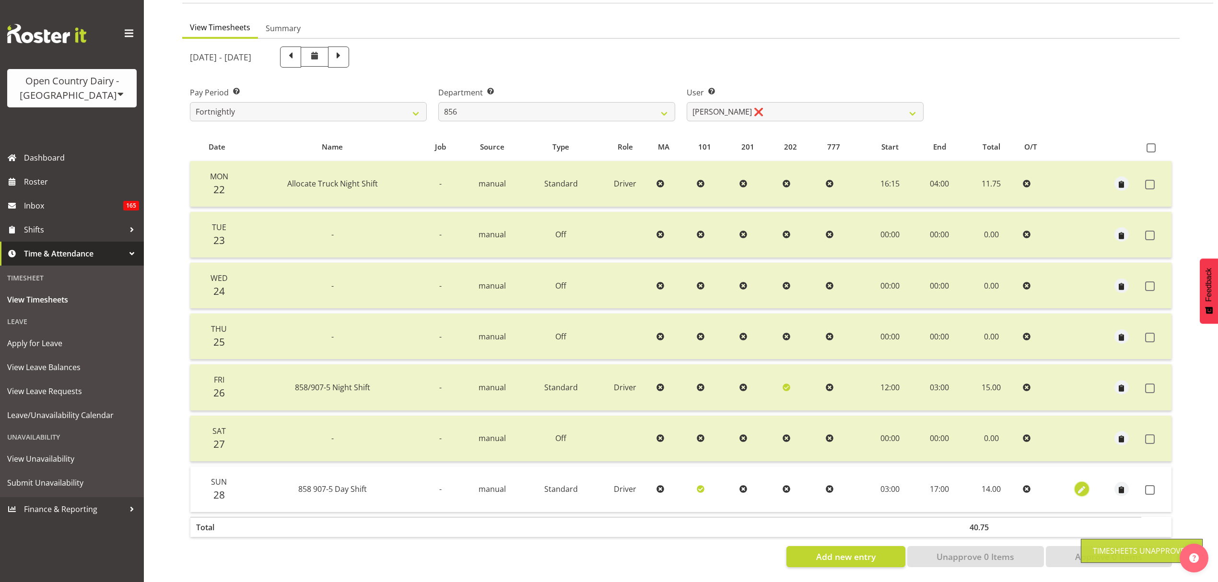
click at [1076, 482] on button "button" at bounding box center [1082, 489] width 14 height 14
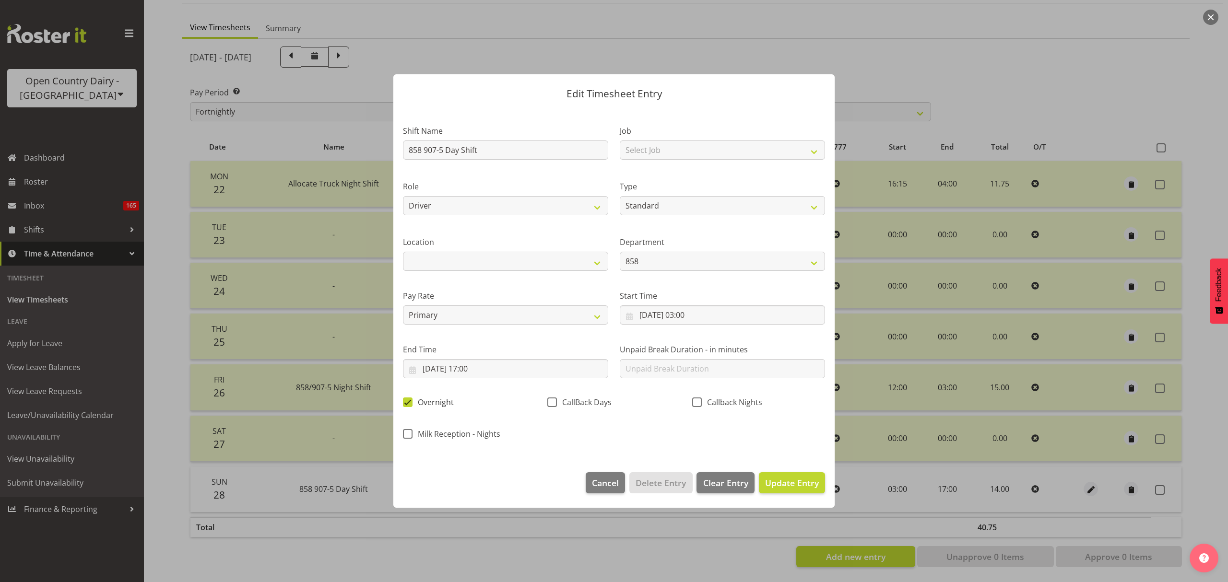
click at [423, 400] on span "Overnight" at bounding box center [433, 403] width 41 height 10
click at [409, 400] on input "Overnight" at bounding box center [406, 403] width 6 height 6
click at [720, 398] on span "Callback Nights" at bounding box center [732, 403] width 60 height 10
click at [698, 400] on input "Callback Nights" at bounding box center [695, 403] width 6 height 6
click at [812, 467] on footer "Cancel Delete Entry Clear Entry Update Entry" at bounding box center [613, 485] width 441 height 45
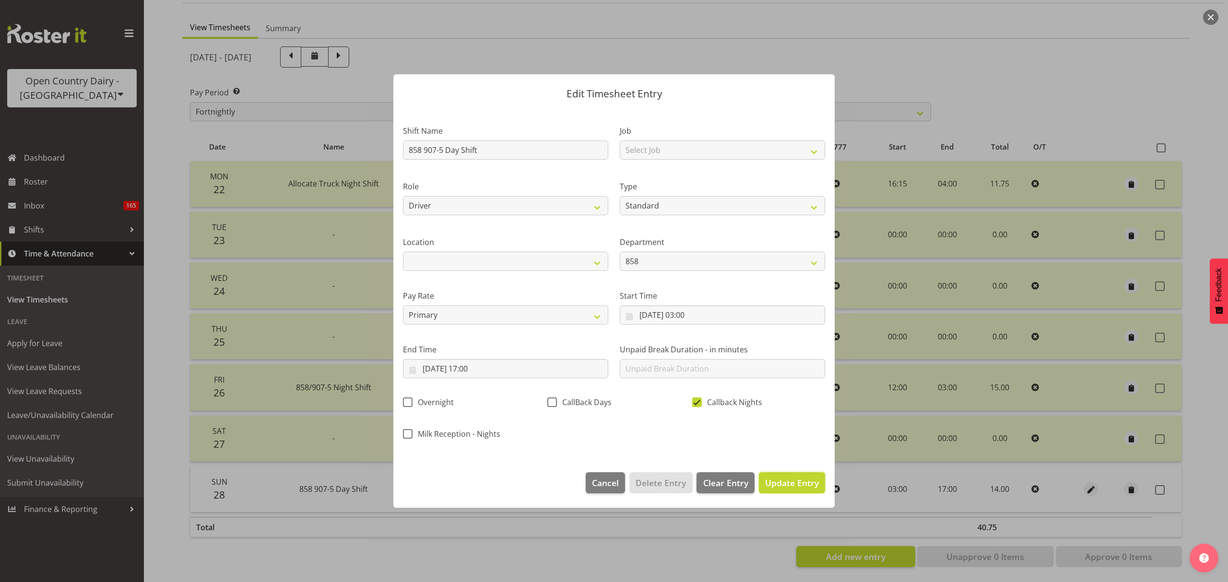
click at [808, 492] on button "Update Entry" at bounding box center [792, 483] width 66 height 21
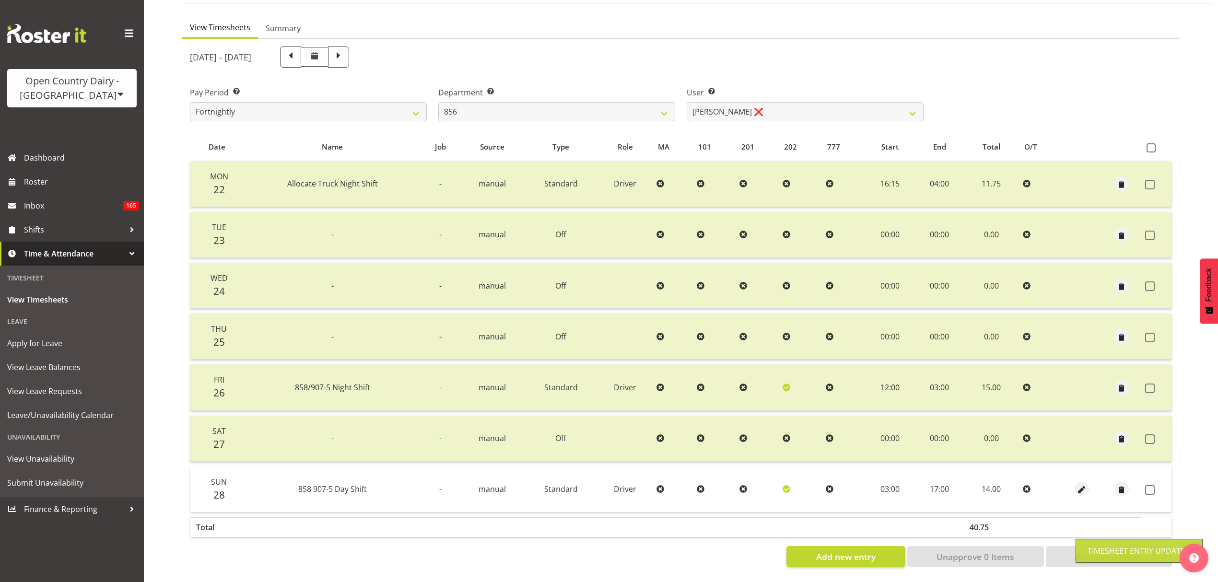
drag, startPoint x: 1146, startPoint y: 481, endPoint x: 1128, endPoint y: 507, distance: 31.8
click at [1146, 485] on span at bounding box center [1151, 490] width 10 height 10
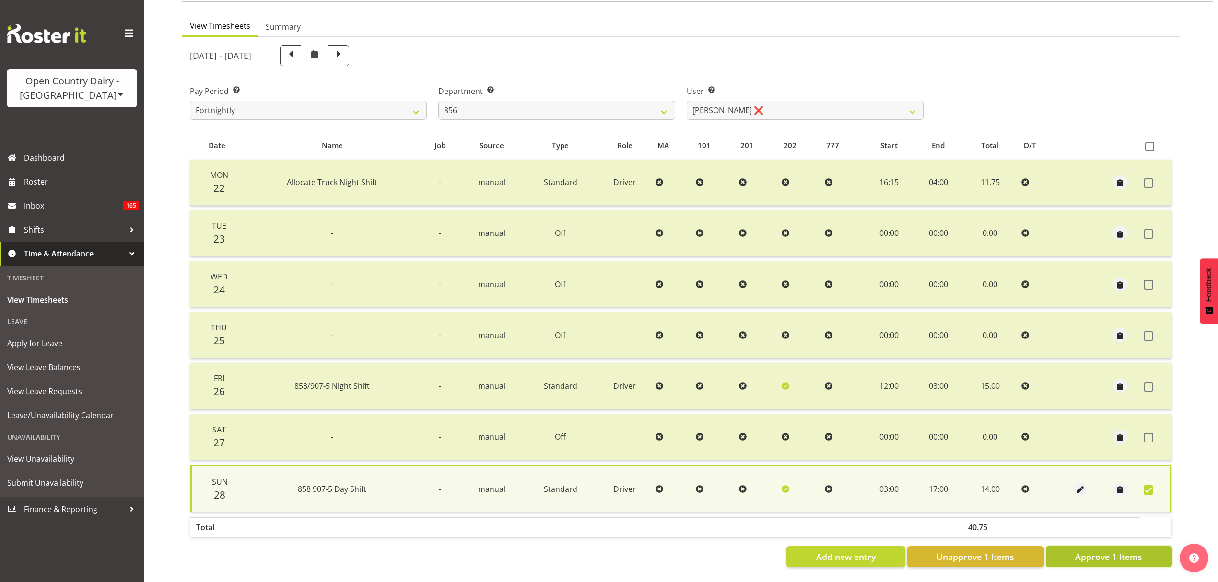
click at [1072, 546] on button "Approve 1 Items" at bounding box center [1109, 556] width 126 height 21
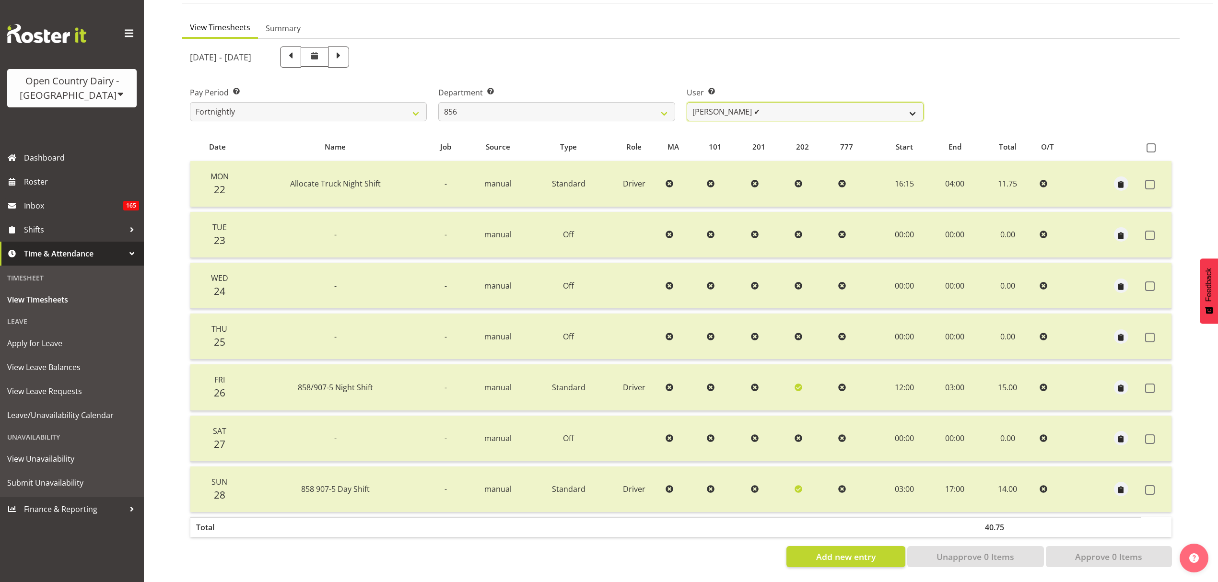
click at [726, 102] on select "Bradley Parkhill ✔ James Matheson ✔ Jason Vercoe ✔ Tony Lee ✔" at bounding box center [805, 111] width 237 height 19
drag, startPoint x: 725, startPoint y: 104, endPoint x: 710, endPoint y: 104, distance: 15.4
click at [725, 104] on select "Bradley Parkhill ✔ James Matheson ✔ Jason Vercoe ✔ Tony Lee ✔" at bounding box center [805, 111] width 237 height 19
click at [637, 104] on select "734 735 736 737 738 739 851 853 854 855 856 858 861 862 865 867-9032 868 869 87…" at bounding box center [556, 111] width 237 height 19
click at [438, 102] on select "734 735 736 737 738 739 851 853 854 855 856 858 861 862 865 867-9032 868 869 87…" at bounding box center [556, 111] width 237 height 19
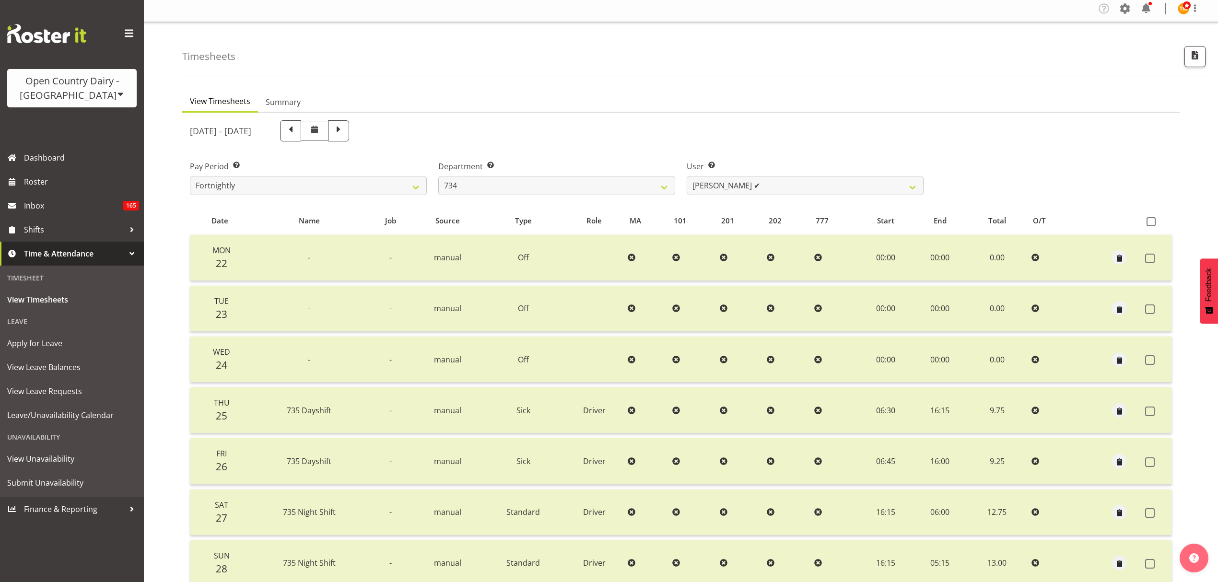
scroll to position [0, 0]
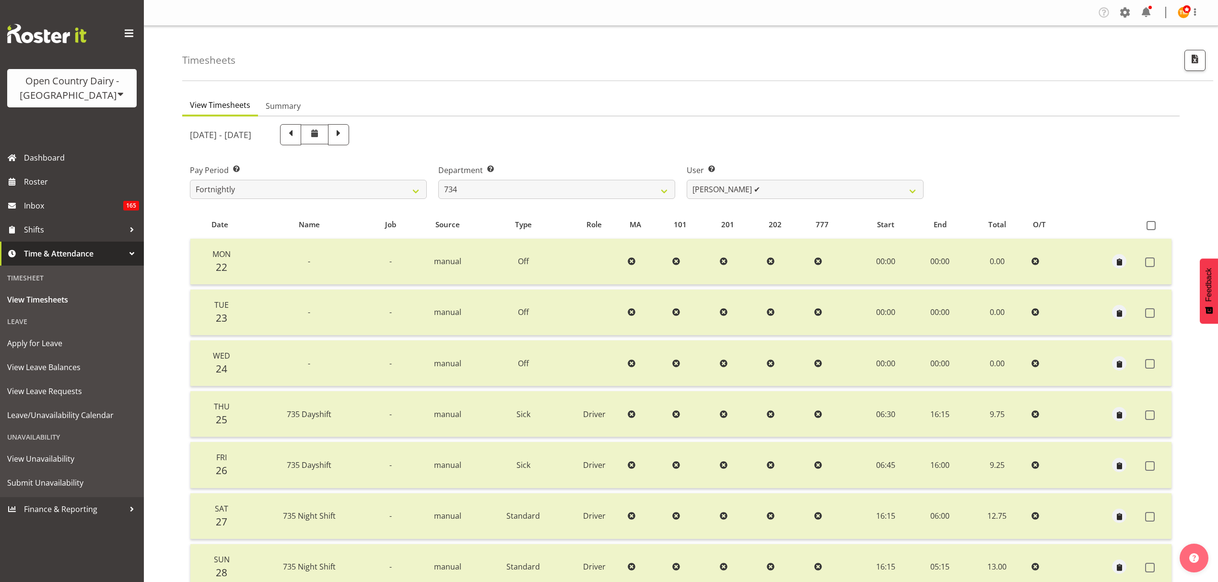
click at [618, 165] on label "Department Select which department you would like to view." at bounding box center [556, 171] width 237 height 12
click at [673, 121] on div "[DATE] - [DATE]" at bounding box center [556, 134] width 745 height 33
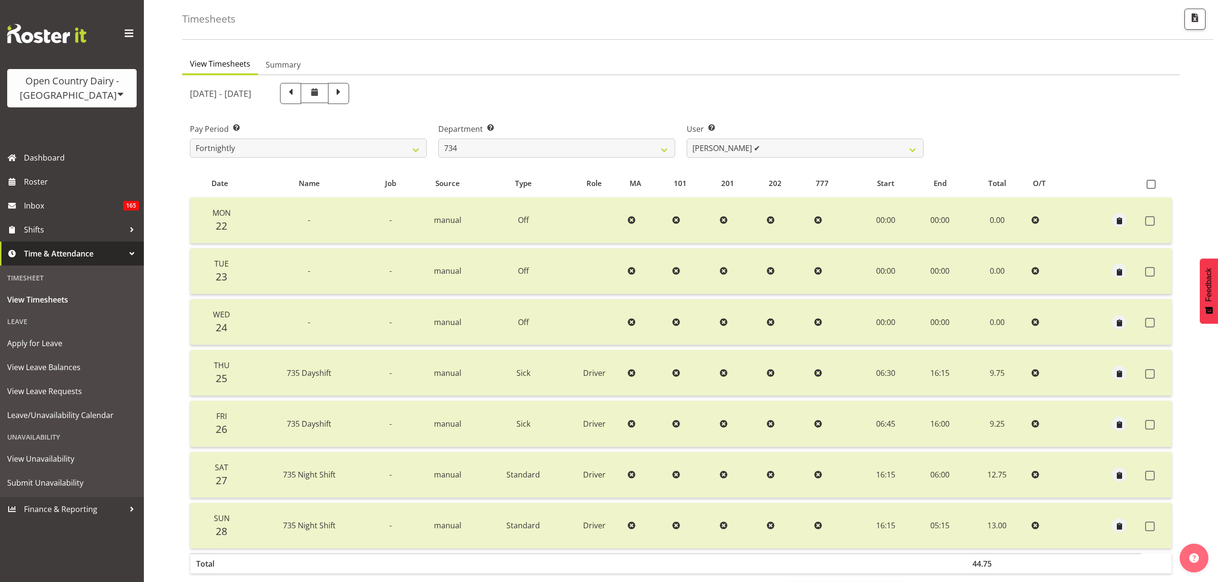
scroll to position [64, 0]
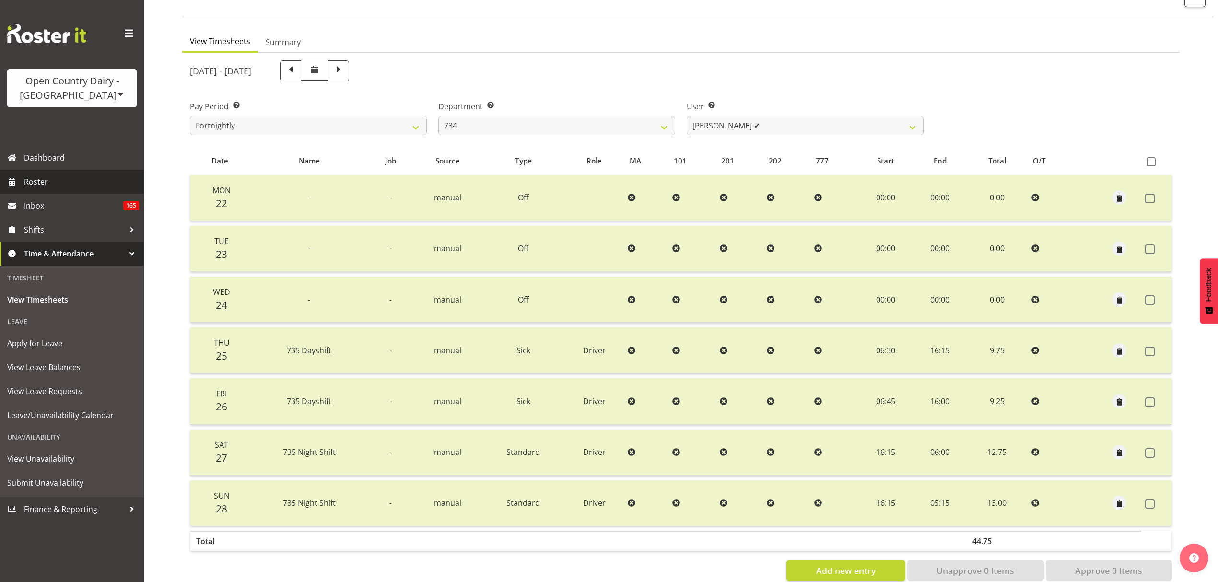
click at [60, 182] on span "Roster" at bounding box center [81, 182] width 115 height 14
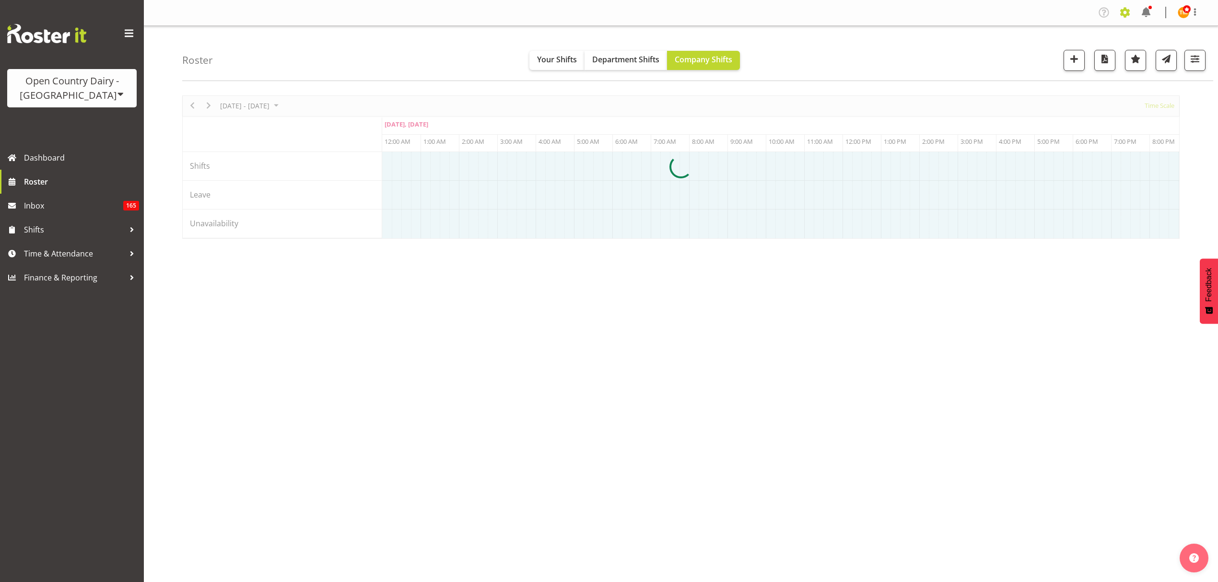
click at [1131, 12] on span at bounding box center [1125, 12] width 15 height 15
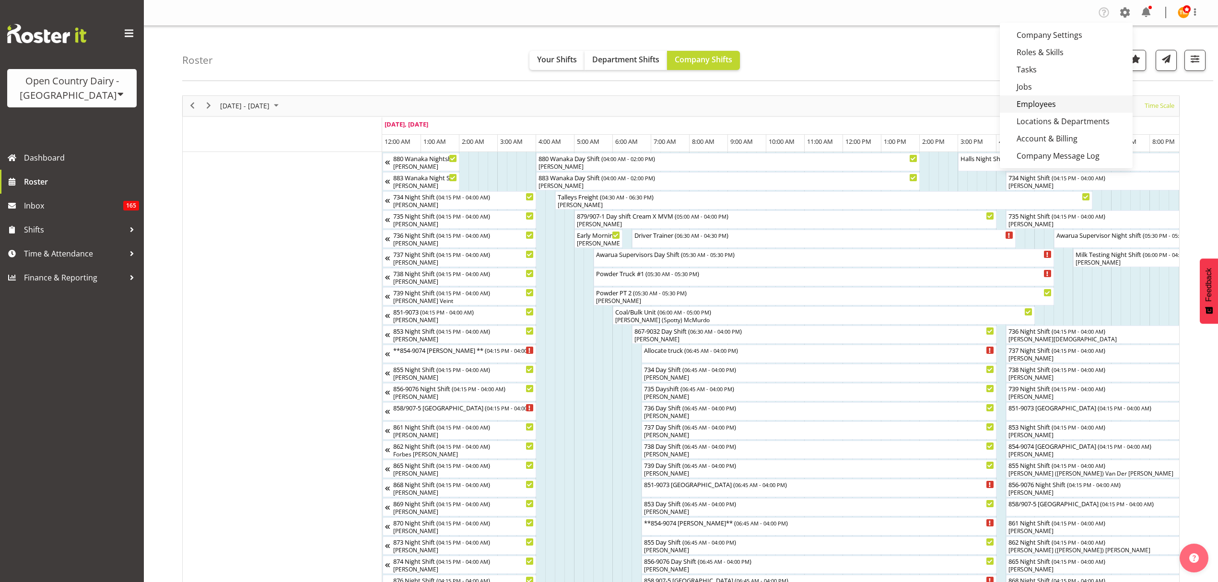
click at [1035, 98] on link "Employees" at bounding box center [1066, 103] width 133 height 17
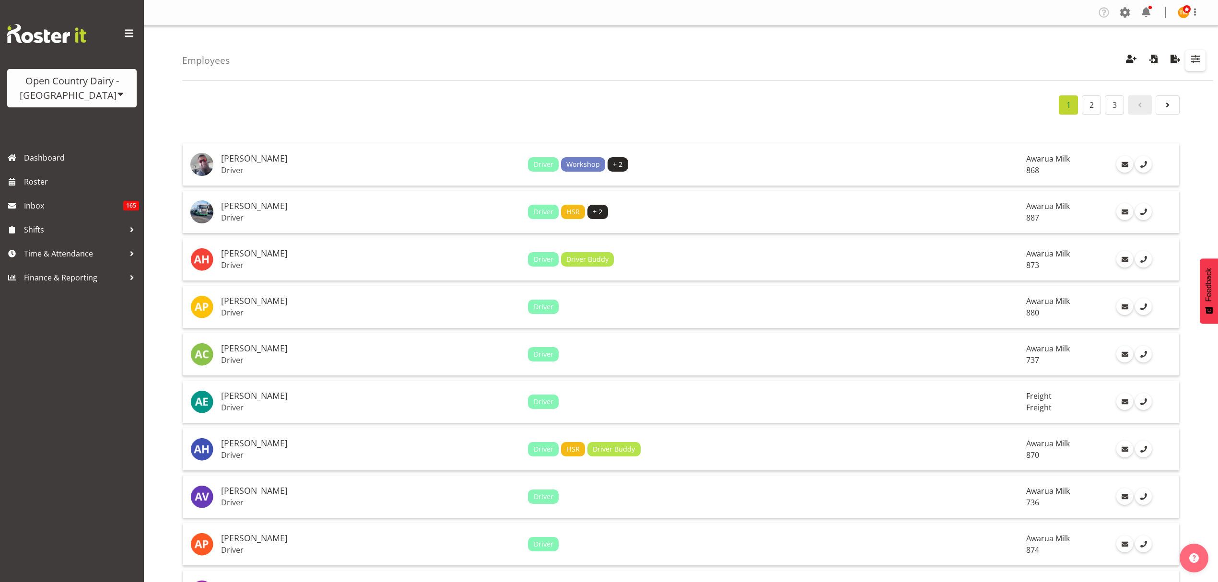
click at [1205, 62] on button "button" at bounding box center [1196, 60] width 20 height 21
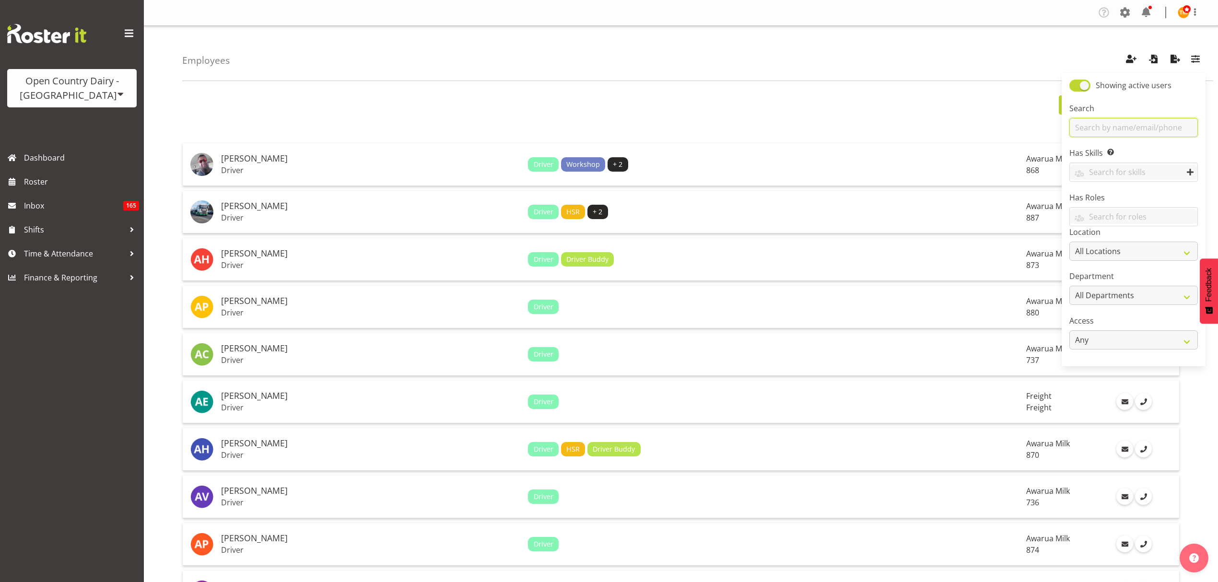
click at [1120, 130] on input "text" at bounding box center [1134, 127] width 129 height 19
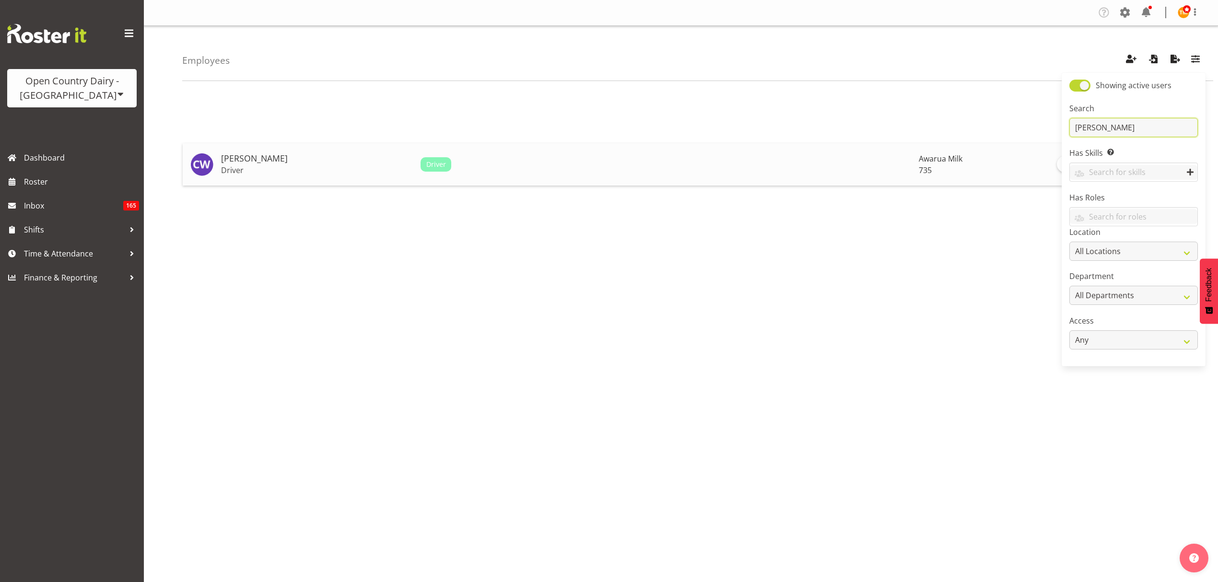
type input "cherie"
click at [298, 161] on h5 "[PERSON_NAME]" at bounding box center [317, 159] width 192 height 10
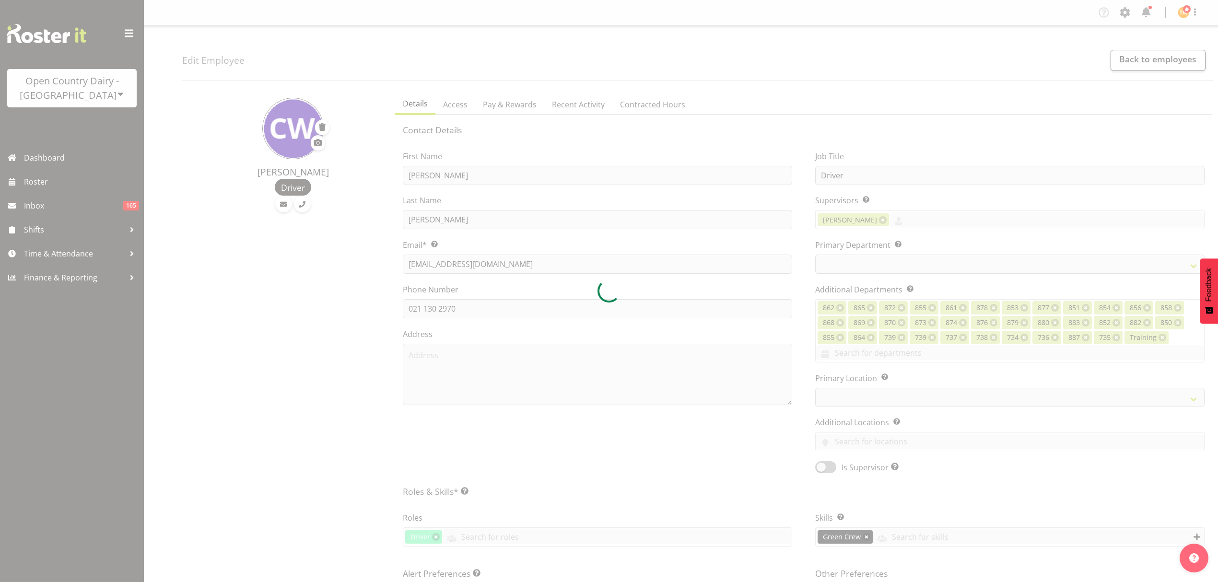
select select "TimelineWeek"
select select
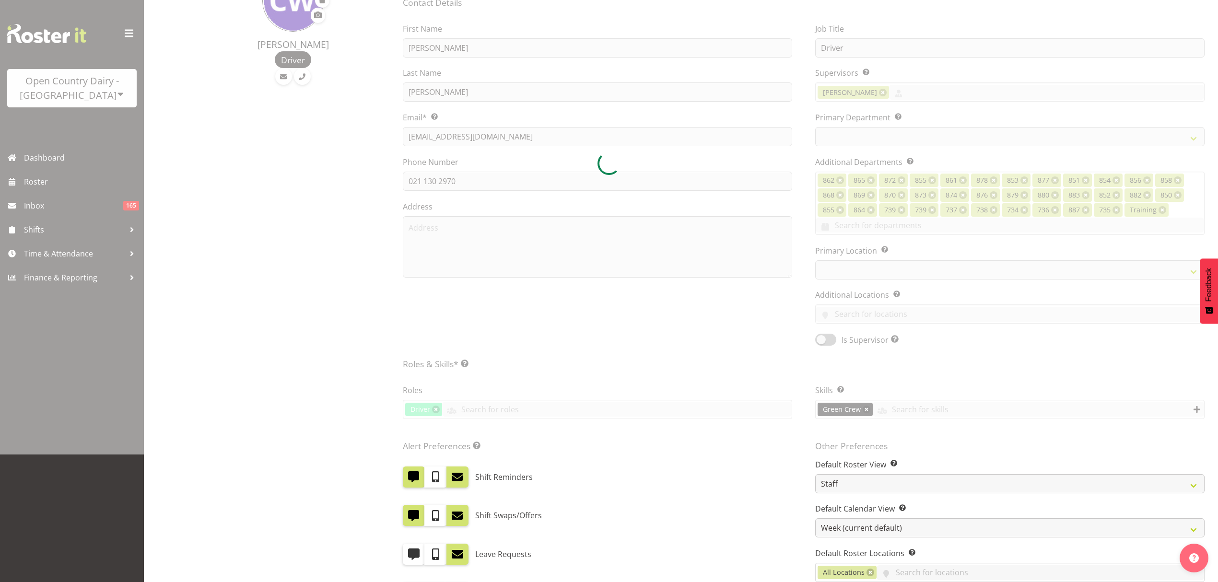
scroll to position [192, 0]
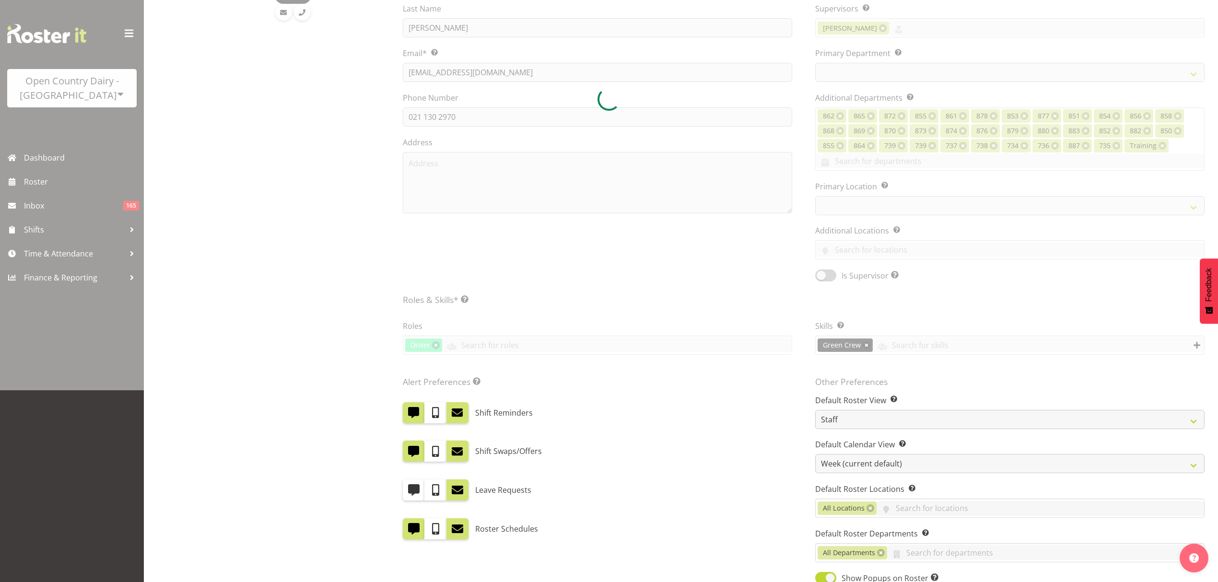
select select "909"
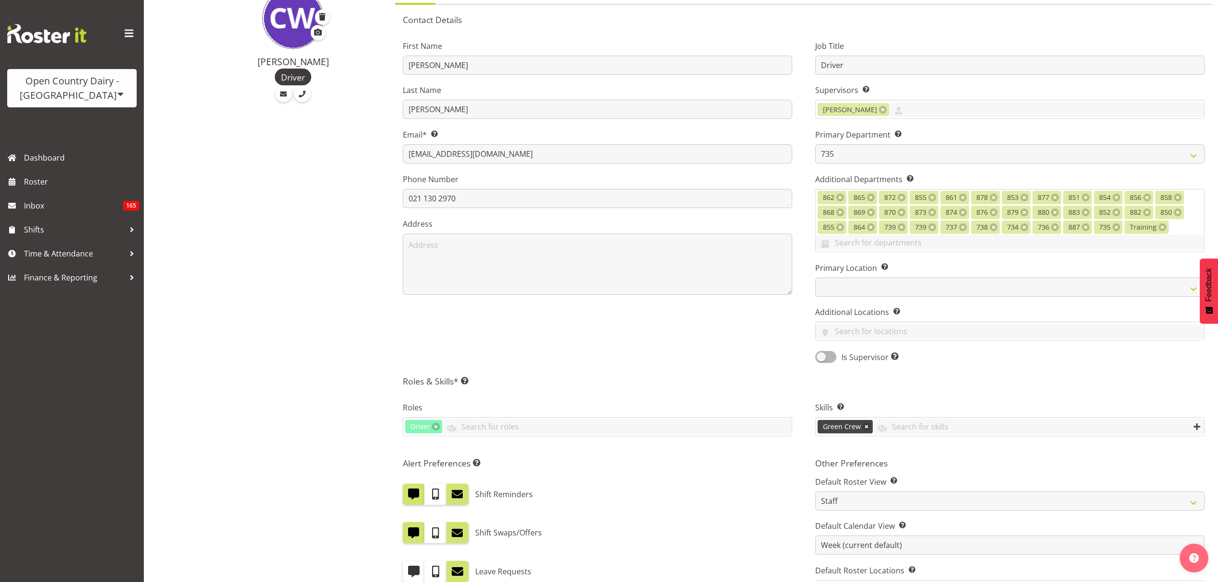
scroll to position [0, 0]
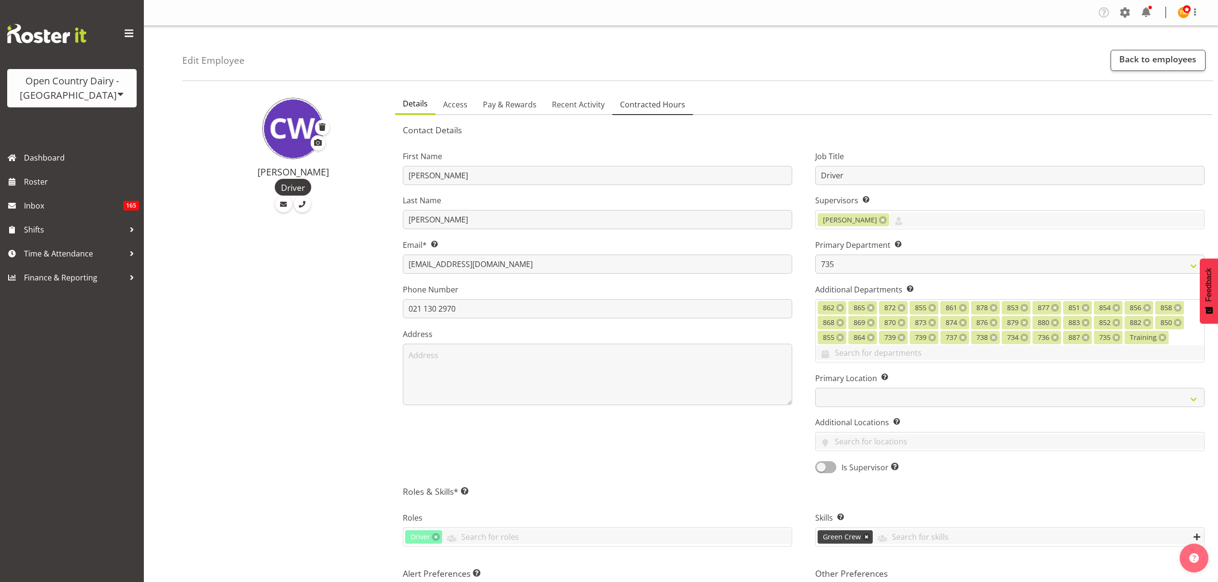
click at [630, 100] on span "Contracted Hours" at bounding box center [652, 105] width 65 height 12
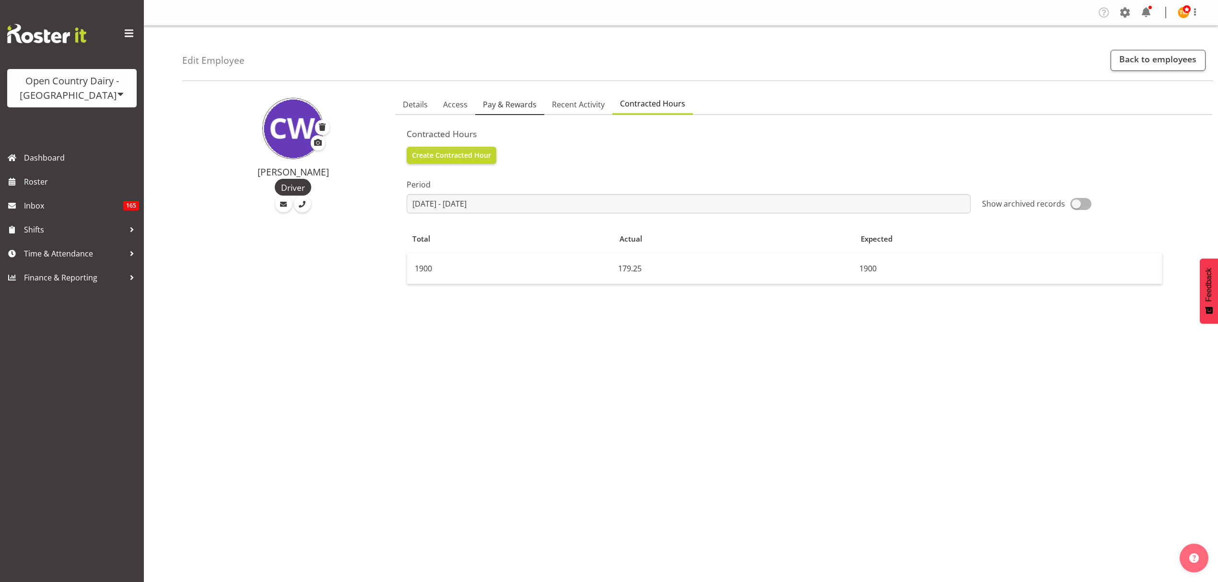
click at [508, 104] on span "Pay & Rewards" at bounding box center [510, 105] width 54 height 12
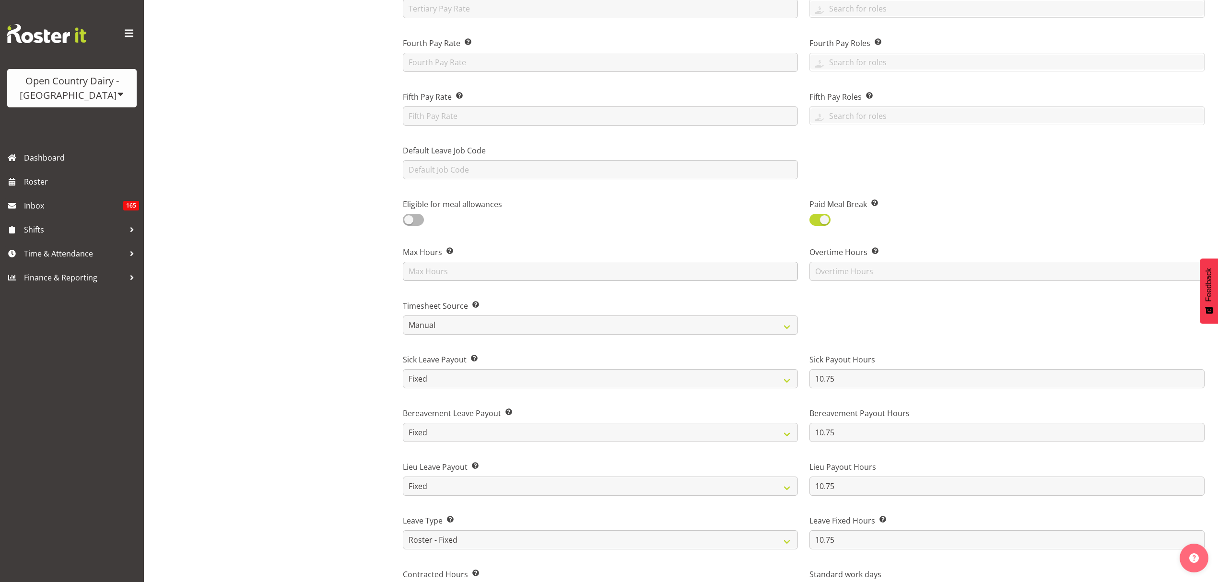
scroll to position [319, 0]
click at [58, 173] on link "Roster" at bounding box center [72, 182] width 144 height 24
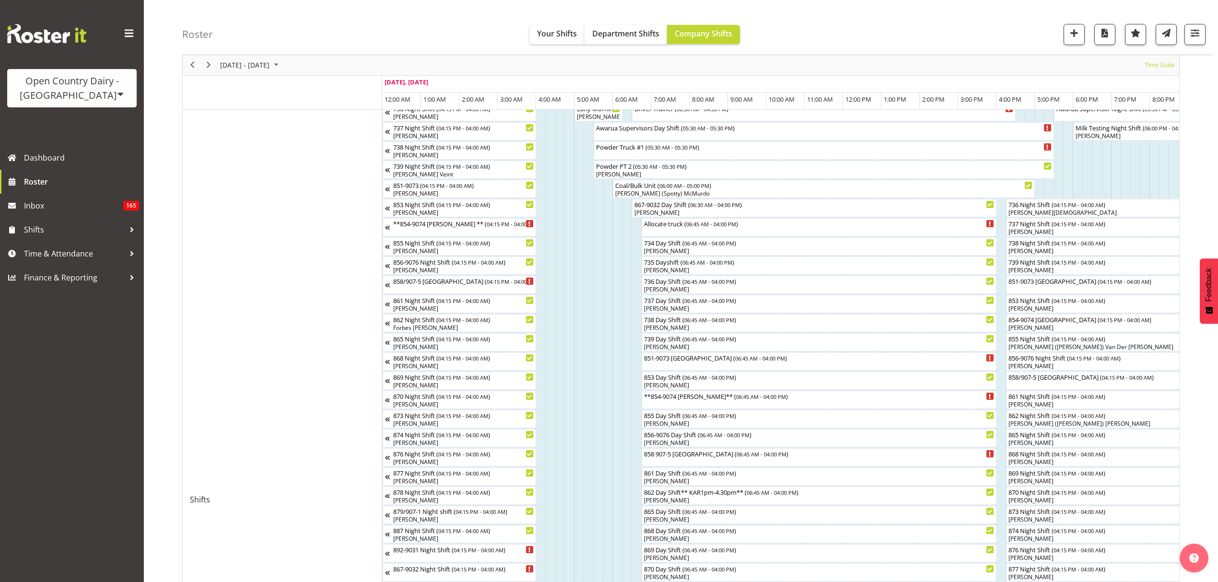
scroll to position [128, 0]
click at [72, 249] on span "Time & Attendance" at bounding box center [74, 254] width 101 height 14
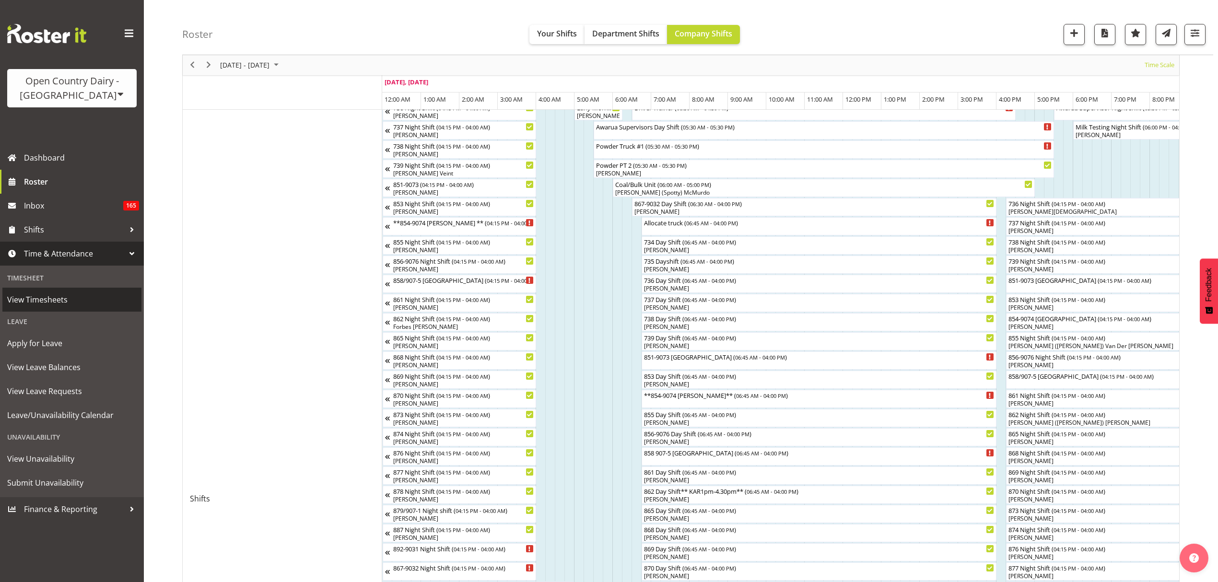
click at [73, 295] on span "View Timesheets" at bounding box center [72, 300] width 130 height 14
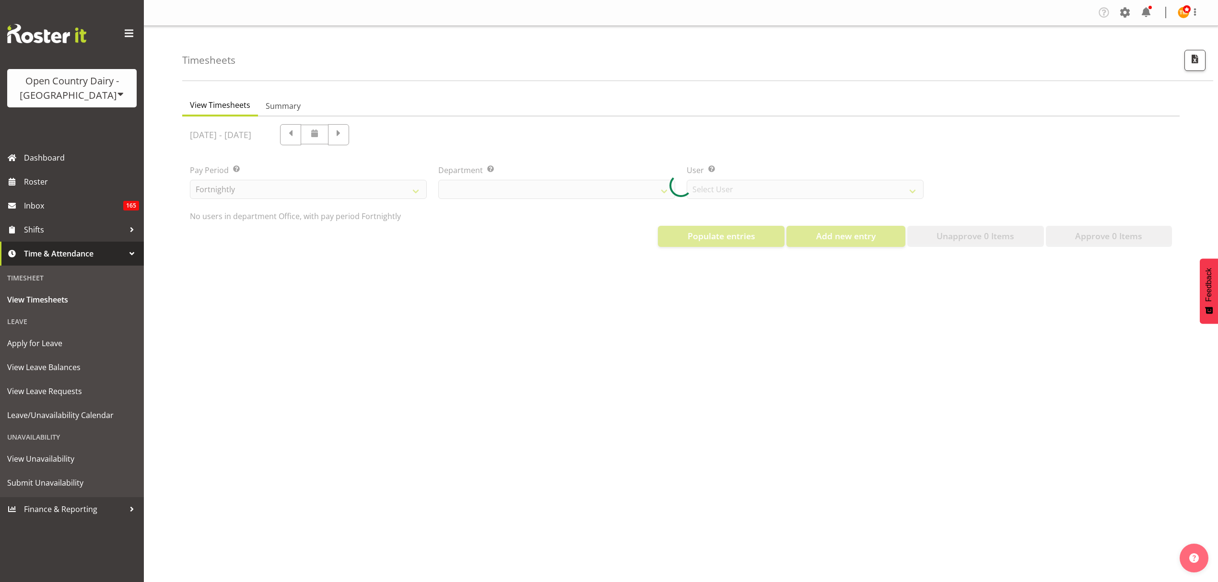
click at [570, 193] on div at bounding box center [681, 186] width 998 height 138
select select "699"
select select "8449"
